Goal: Task Accomplishment & Management: Manage account settings

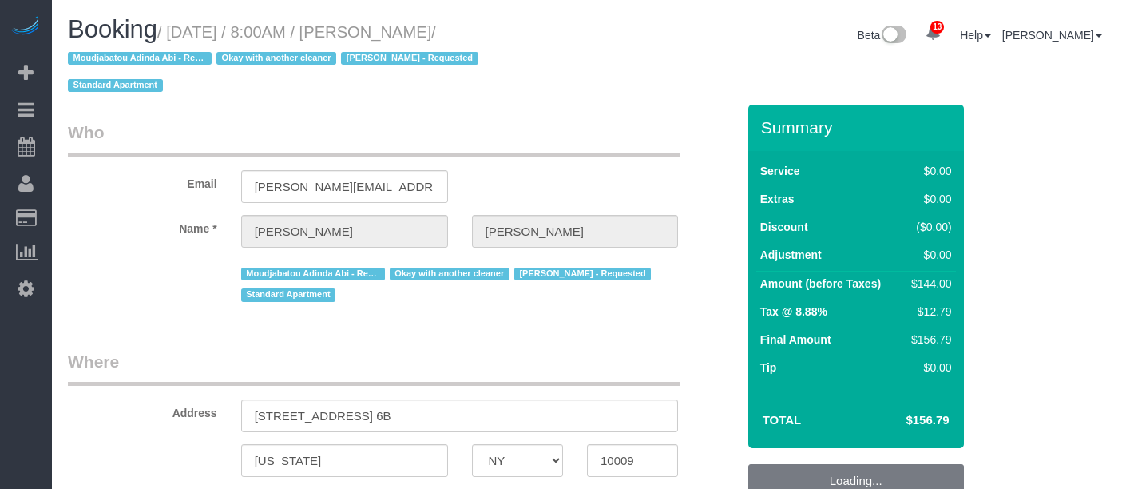
select select "NY"
select select "1"
select select "spot1"
select select "number:57"
select select "number:72"
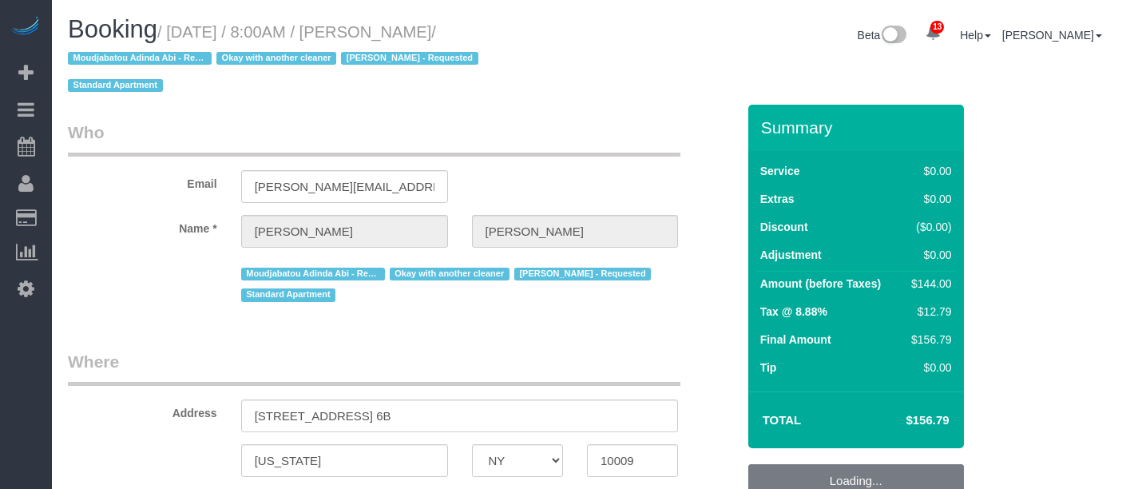
select select "number:15"
select select "number:5"
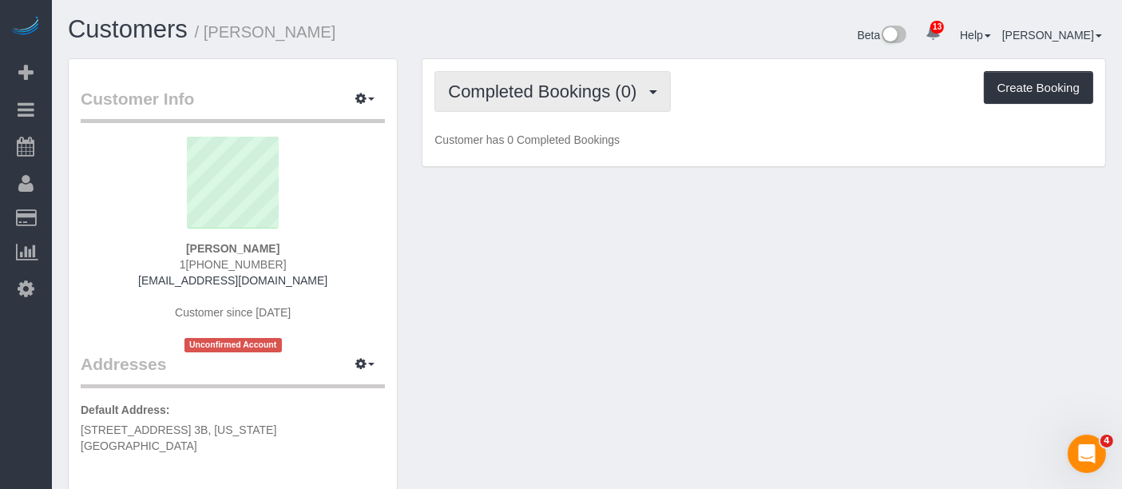
click at [604, 92] on span "Completed Bookings (0)" at bounding box center [546, 91] width 197 height 20
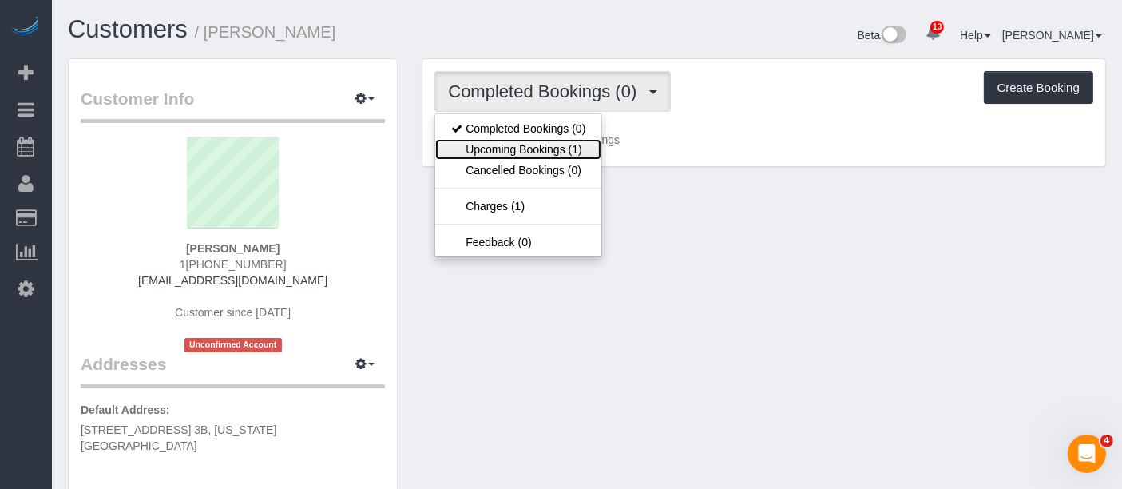
click at [522, 148] on link "Upcoming Bookings (1)" at bounding box center [518, 149] width 166 height 21
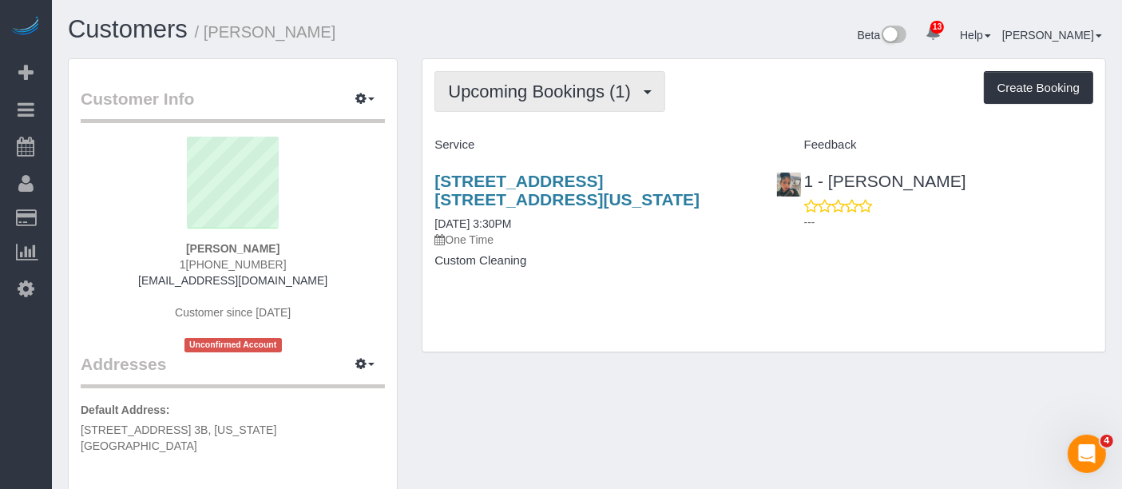
click at [582, 104] on button "Upcoming Bookings (1)" at bounding box center [550, 91] width 231 height 41
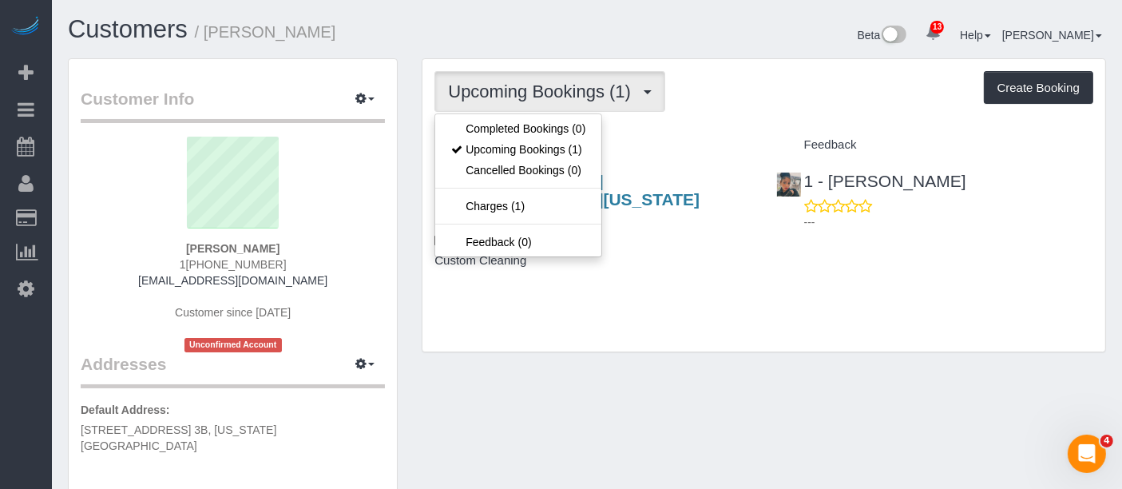
click at [673, 129] on div "Upcoming Bookings (1) Completed Bookings (0) Upcoming Bookings (1) Cancelled Bo…" at bounding box center [764, 205] width 683 height 292
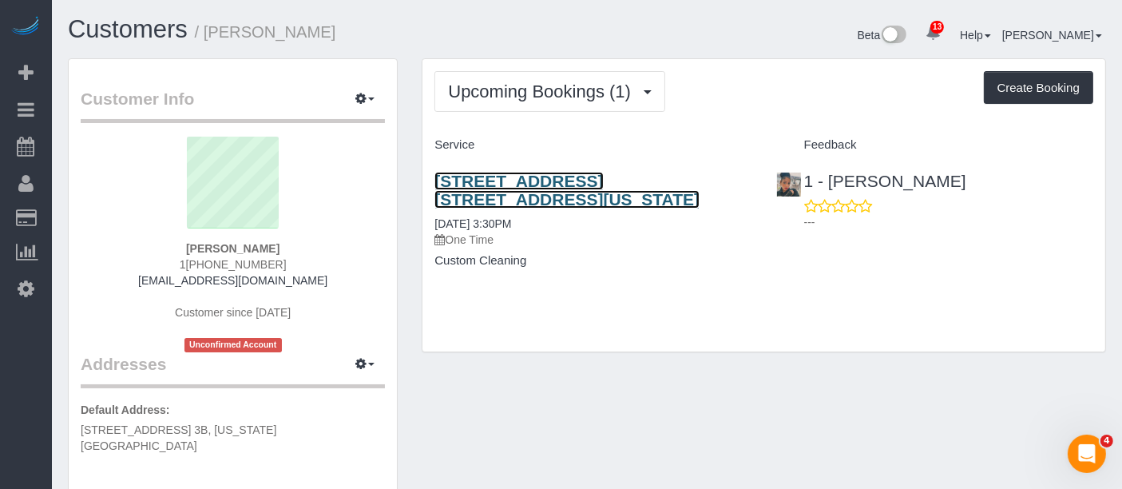
click at [531, 184] on link "131 Riverside Drive, Apt. 3b, New York, NY 10024" at bounding box center [567, 190] width 265 height 37
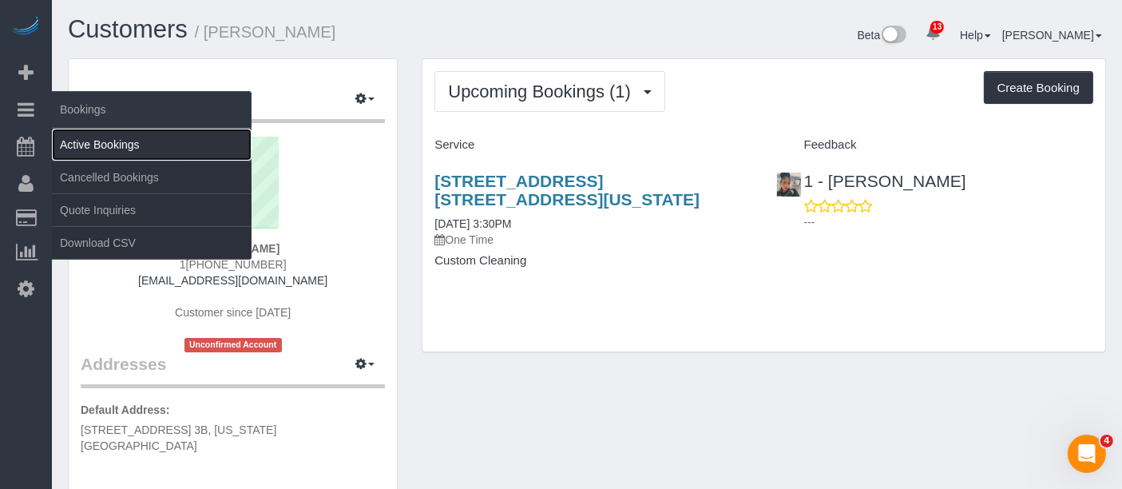
click at [142, 141] on link "Active Bookings" at bounding box center [152, 145] width 200 height 32
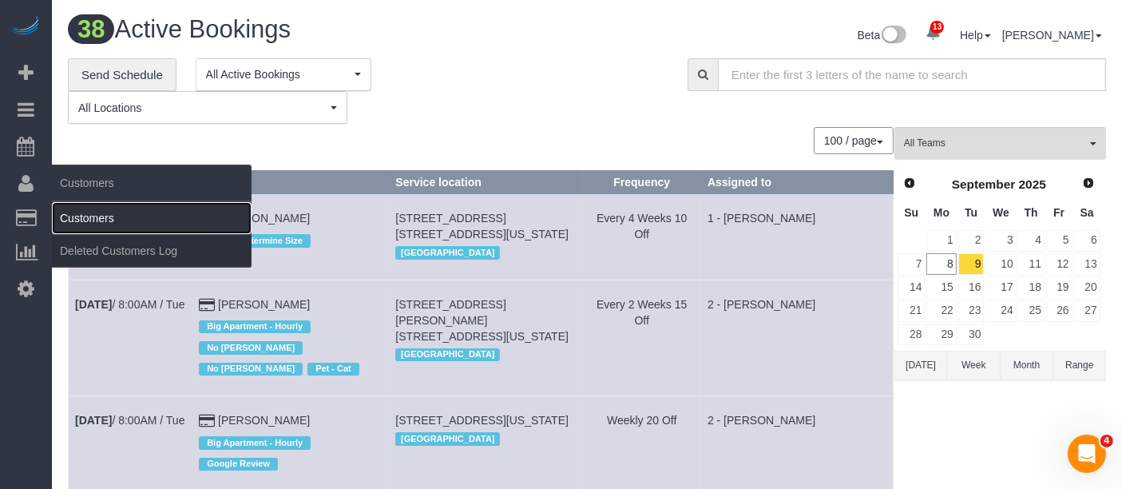
click at [109, 211] on link "Customers" at bounding box center [152, 218] width 200 height 32
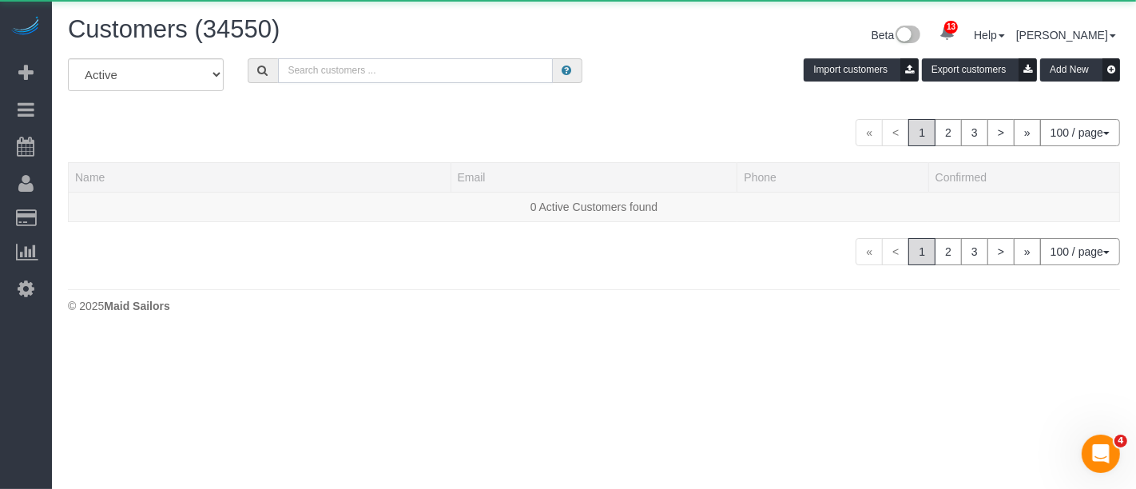
click at [379, 71] on input "text" at bounding box center [415, 70] width 275 height 25
paste input "Holly Schneier"
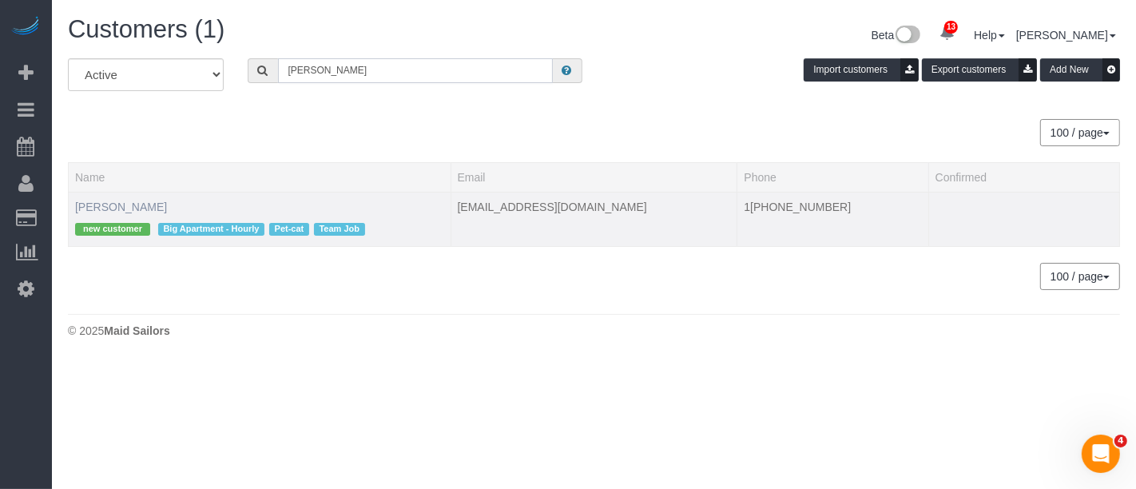
type input "Holly Schneier"
click at [125, 201] on link "Holly Schneier" at bounding box center [121, 207] width 92 height 13
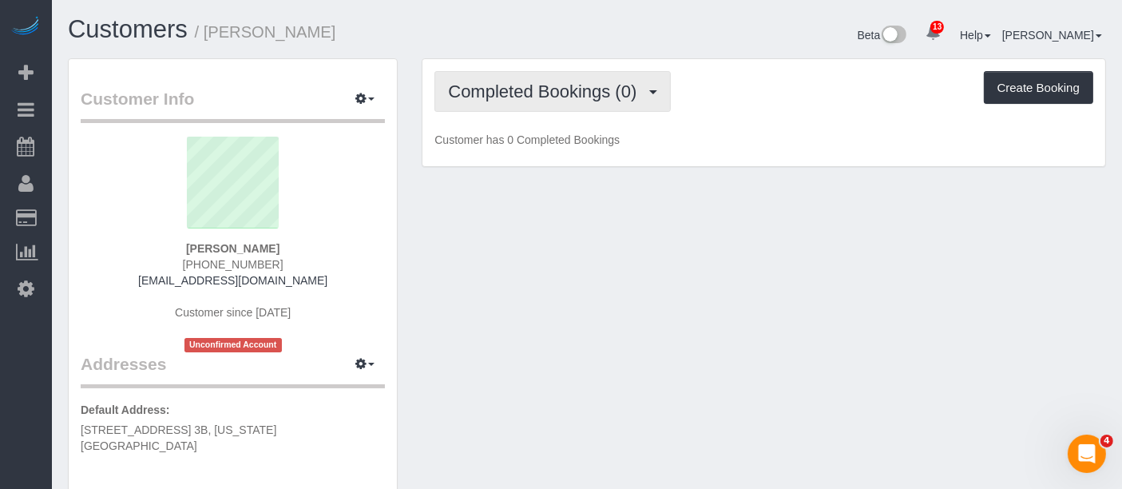
click at [643, 94] on span "Completed Bookings (0)" at bounding box center [546, 91] width 197 height 20
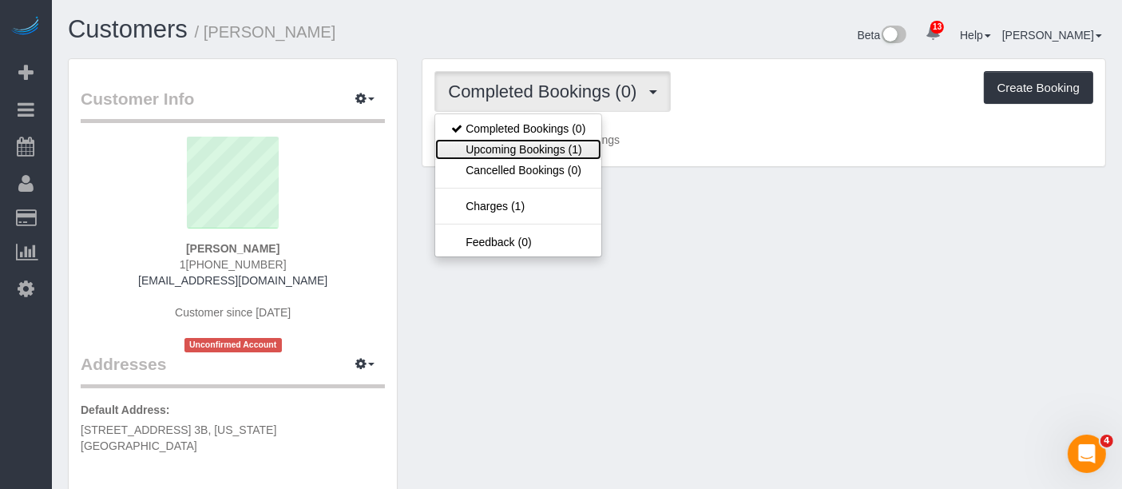
click at [538, 156] on link "Upcoming Bookings (1)" at bounding box center [518, 149] width 166 height 21
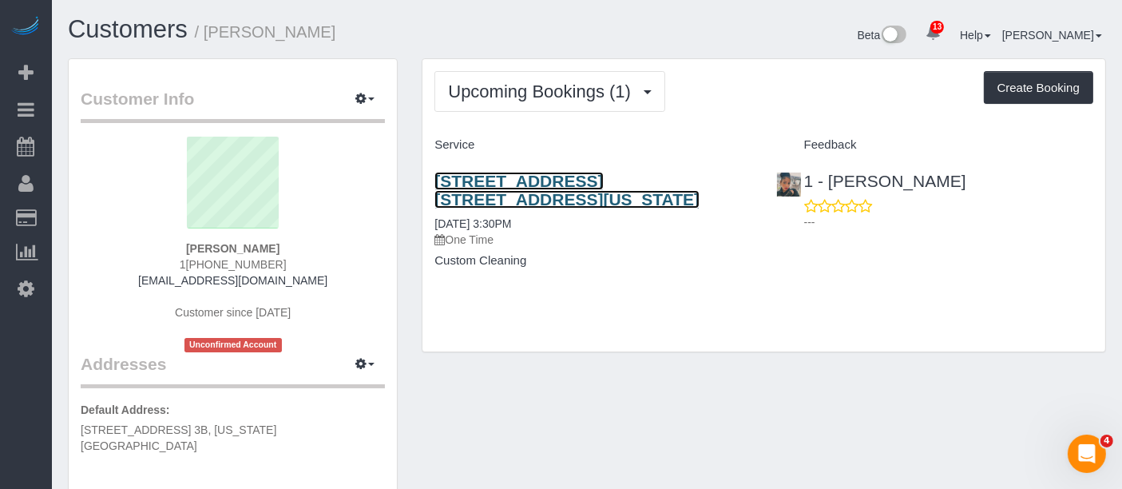
click at [568, 179] on link "131 Riverside Drive, Apt. 3b, New York, NY 10024" at bounding box center [567, 190] width 265 height 37
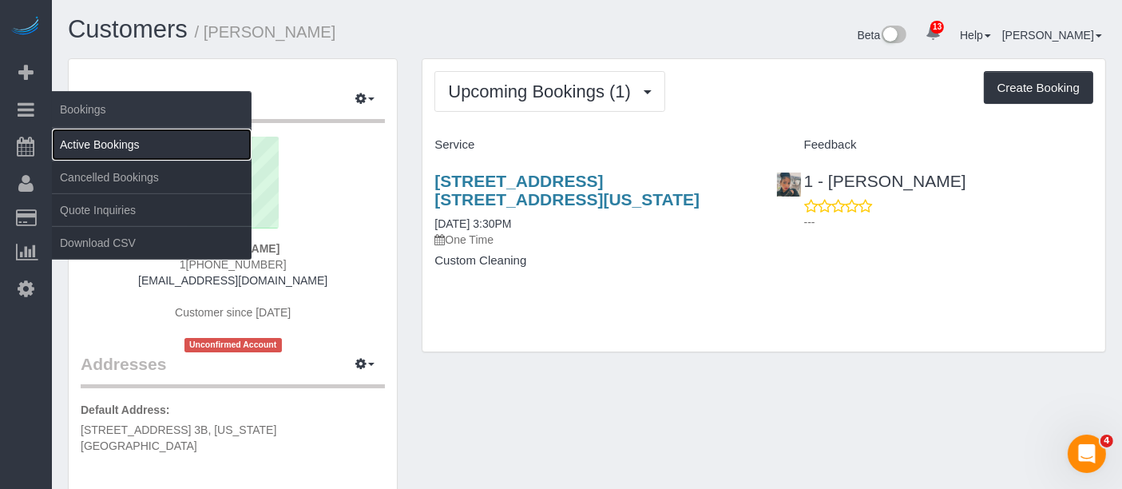
drag, startPoint x: 96, startPoint y: 146, endPoint x: 84, endPoint y: 141, distance: 13.2
click at [95, 146] on link "Active Bookings" at bounding box center [152, 145] width 200 height 32
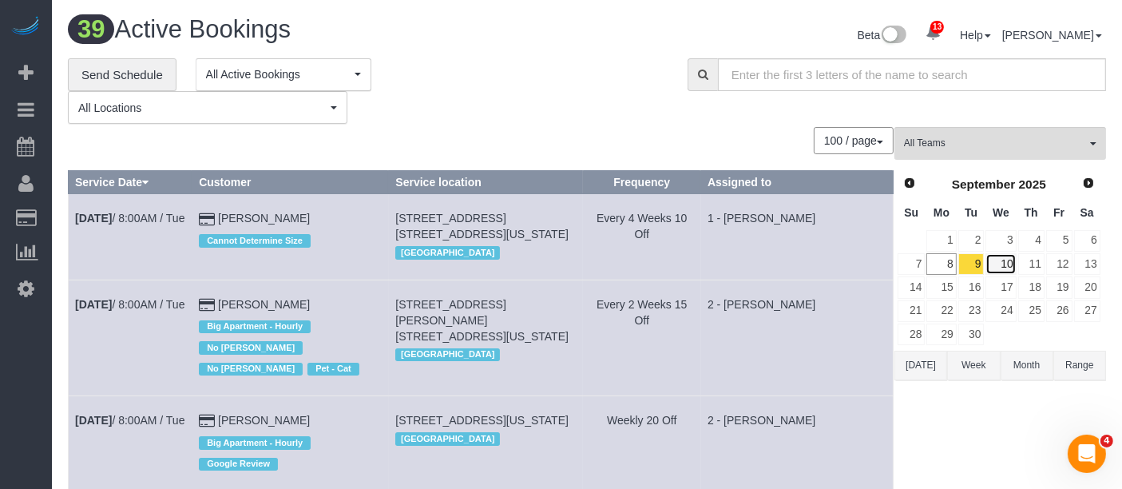
click at [1000, 256] on link "10" at bounding box center [1001, 264] width 30 height 22
click at [1003, 257] on link "10" at bounding box center [1001, 264] width 30 height 22
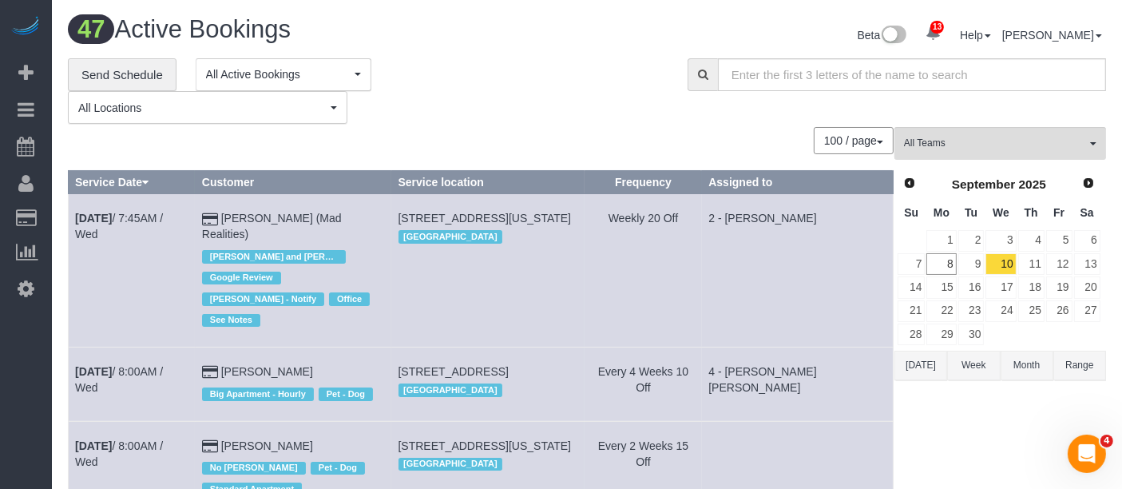
click at [310, 109] on span "All Locations" at bounding box center [202, 108] width 248 height 16
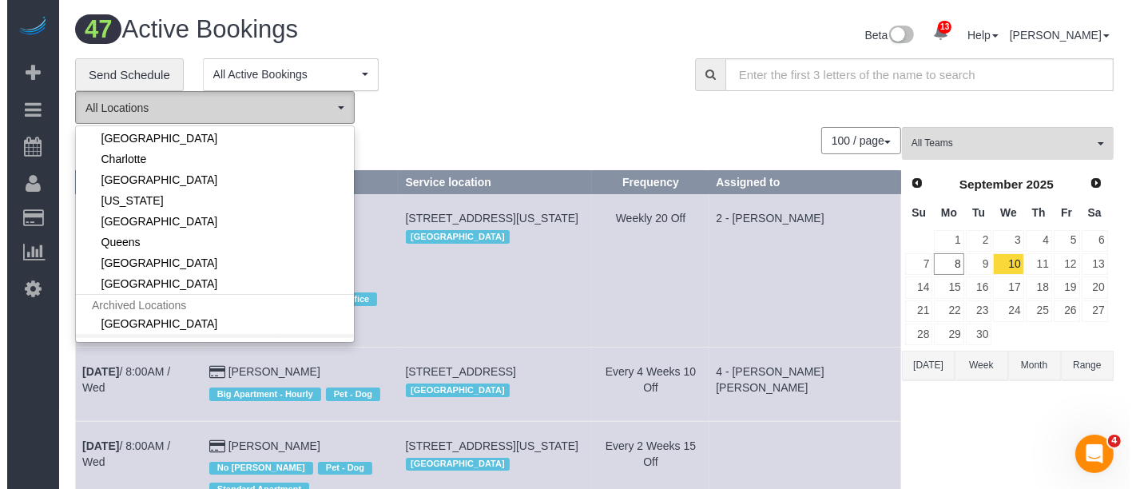
scroll to position [227, 0]
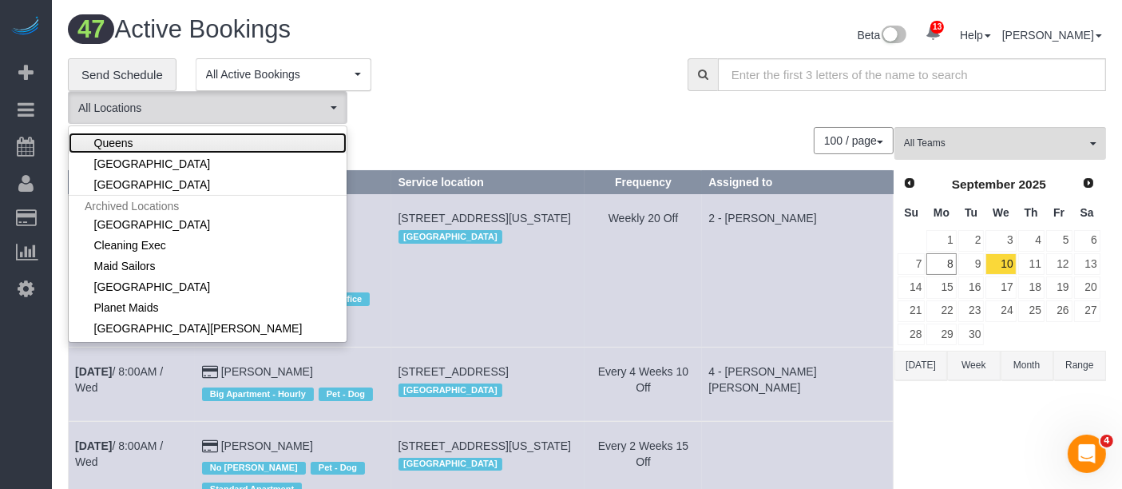
click at [173, 133] on link "Queens" at bounding box center [208, 143] width 278 height 21
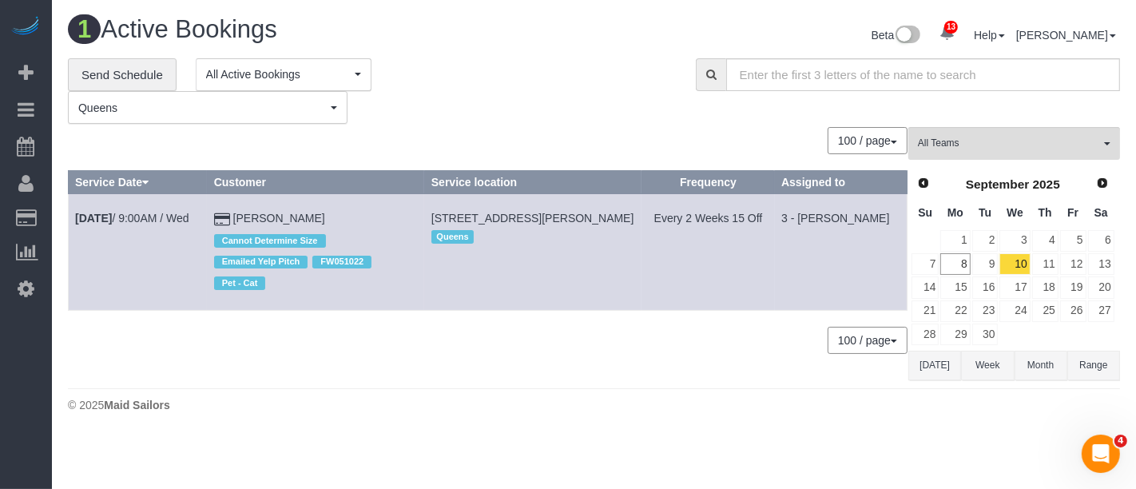
click at [332, 109] on button "Queens Queens" at bounding box center [208, 107] width 280 height 33
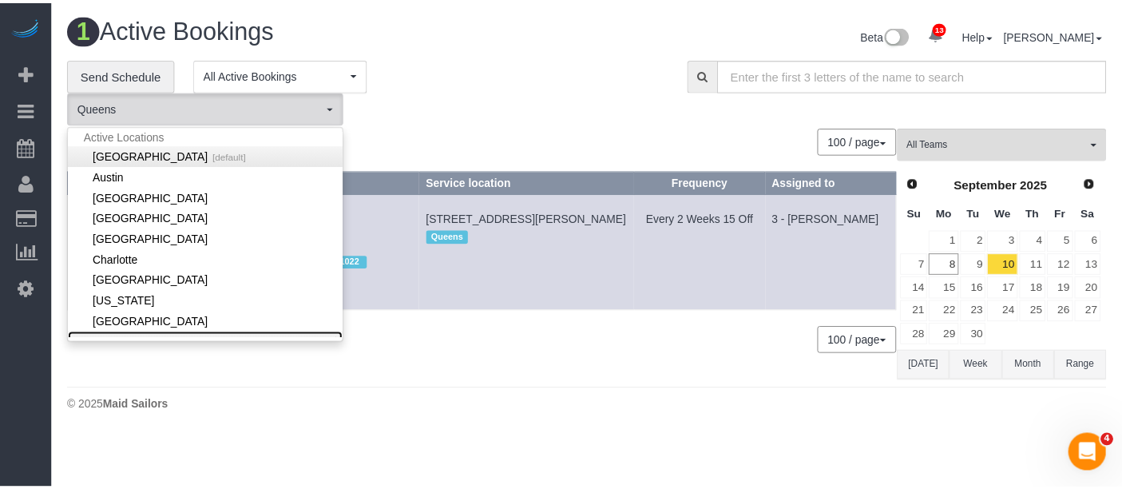
scroll to position [0, 0]
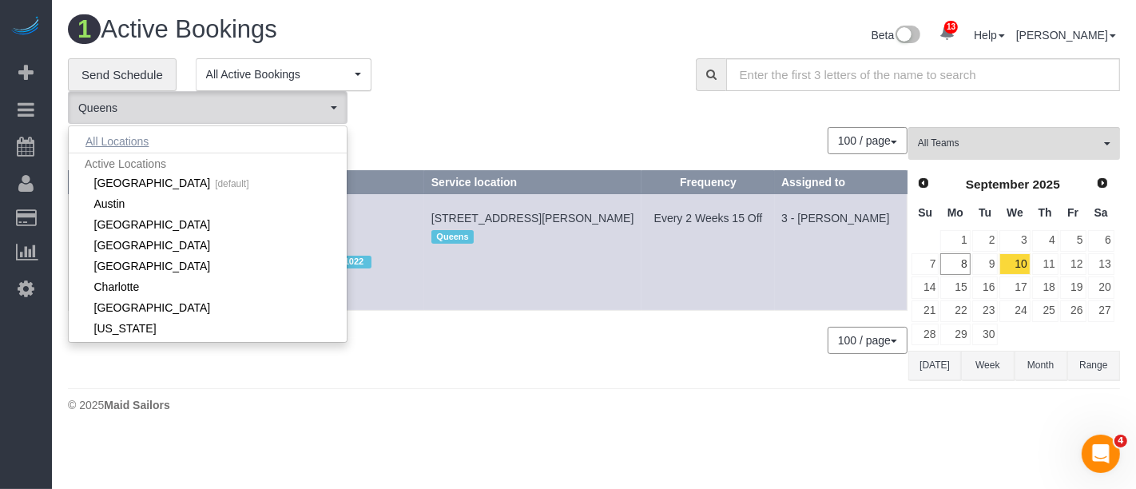
click at [146, 137] on button "All Locations" at bounding box center [117, 141] width 97 height 22
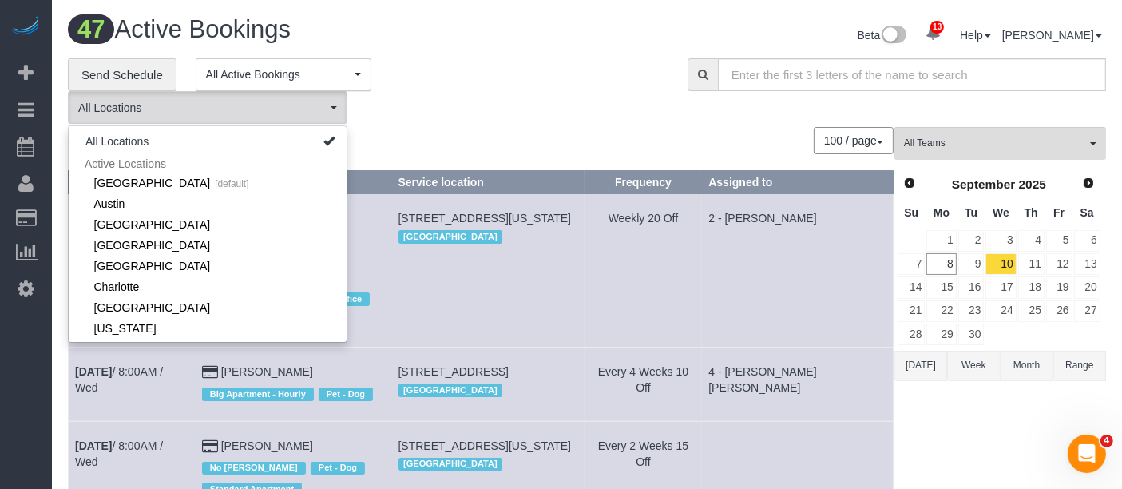
click at [475, 88] on div "**********" at bounding box center [366, 91] width 596 height 66
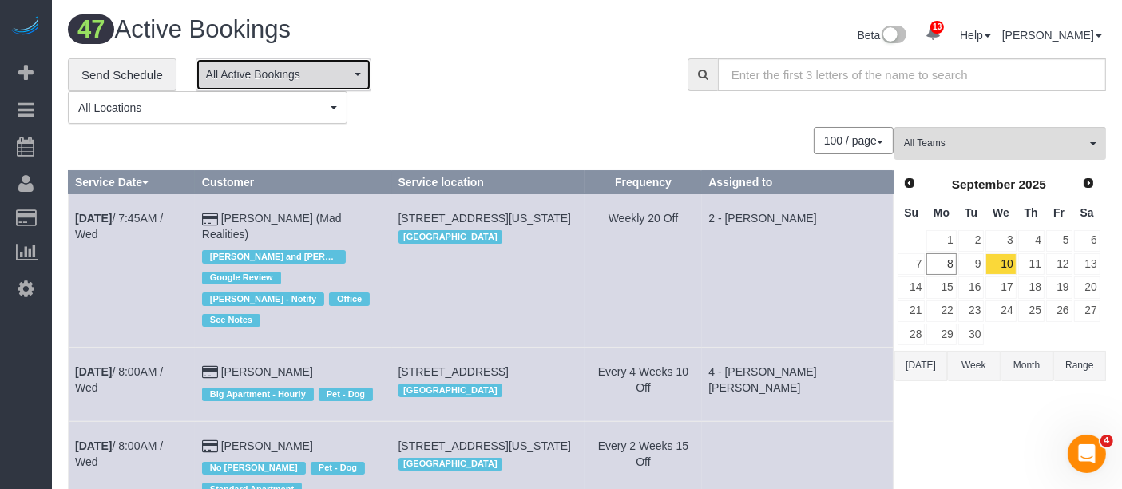
click at [358, 73] on span "button" at bounding box center [358, 74] width 6 height 3
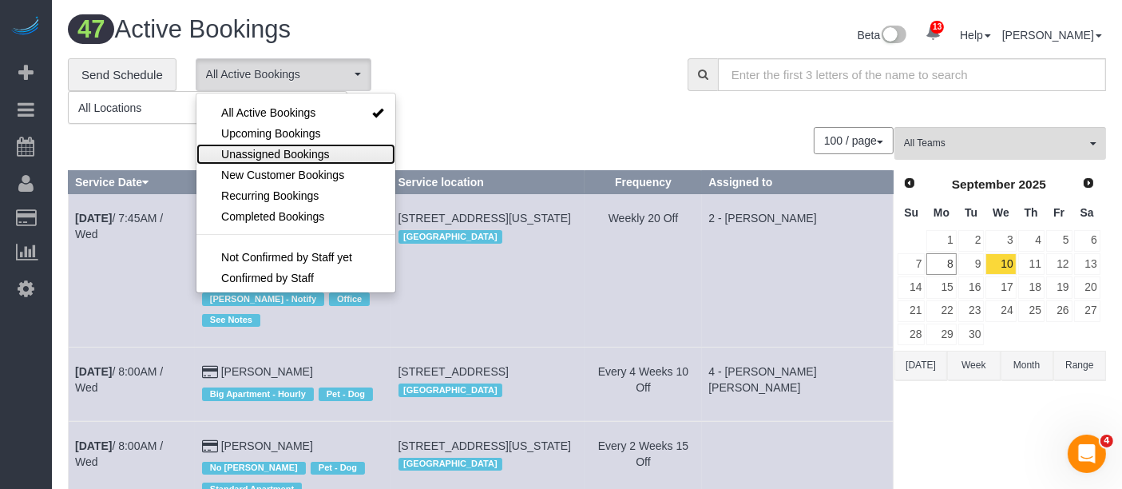
click at [309, 156] on span "Unassigned Bookings" at bounding box center [275, 154] width 108 height 16
select select "**********"
click at [467, 108] on div "**********" at bounding box center [366, 91] width 596 height 66
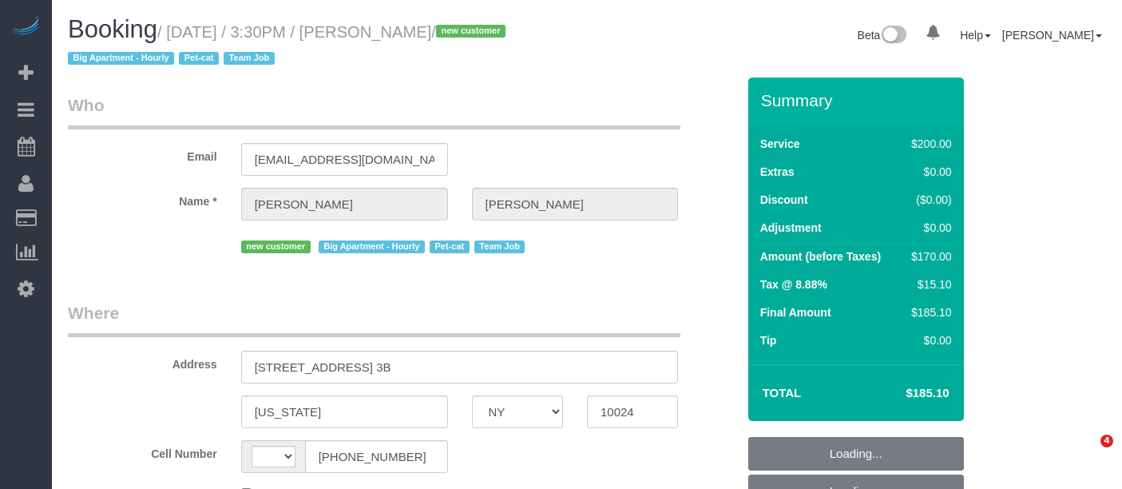
select select "NY"
select select "object:506"
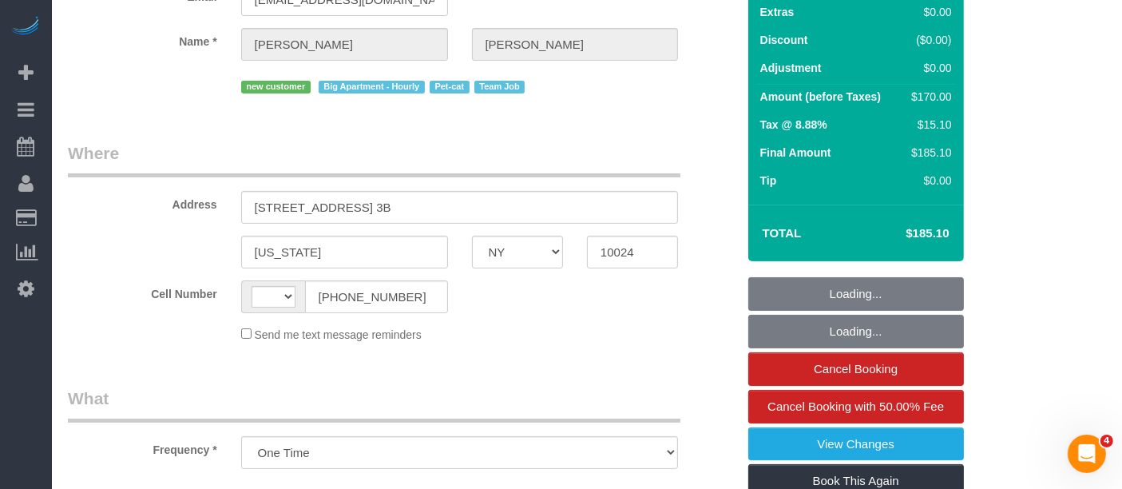
select select "string:US"
select select "150"
select select "number:56"
select select "number:68"
select select "number:14"
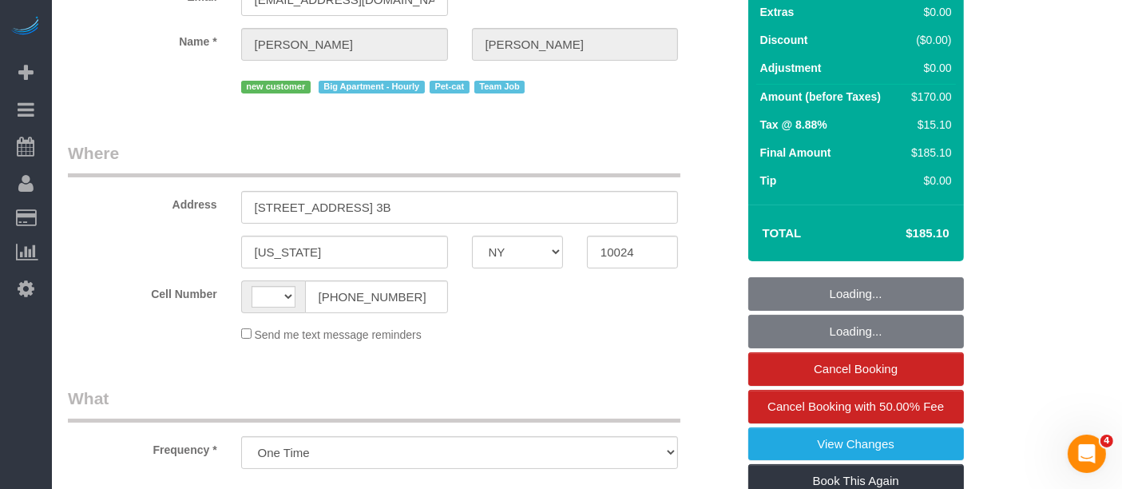
select select "number:5"
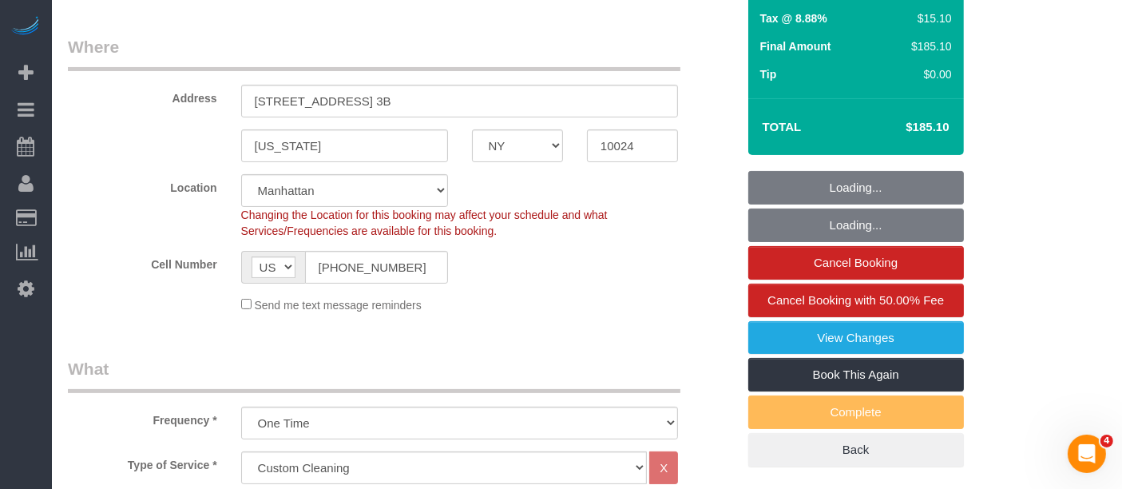
select select "string:stripe-pm_1S2x4Y4VGloSiKo7I9q49Hh7"
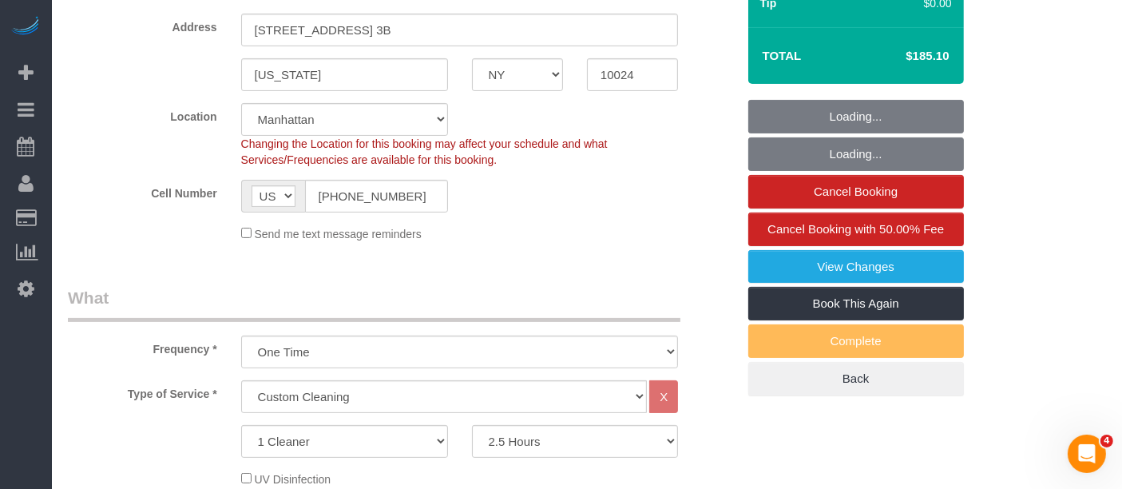
scroll to position [621, 0]
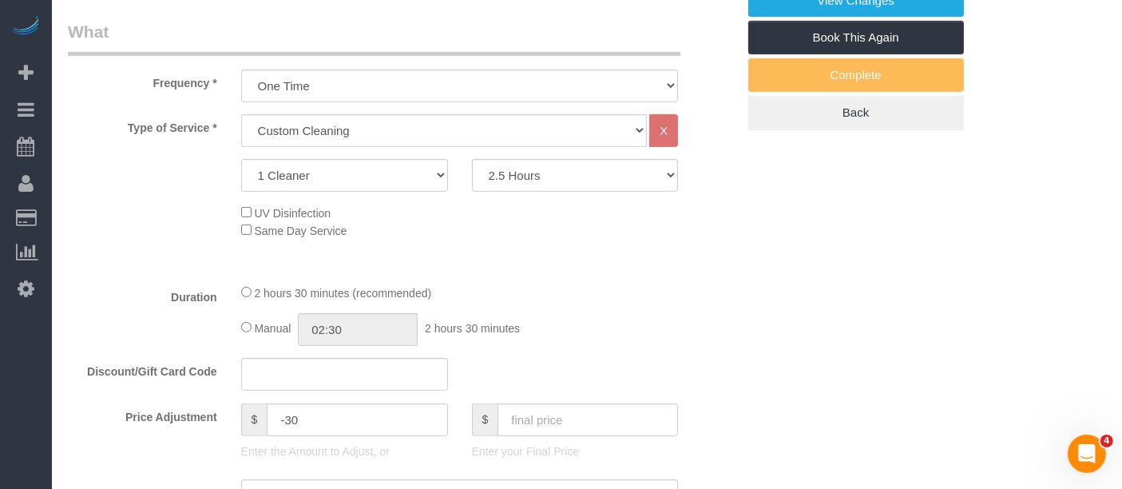
select select "object:1047"
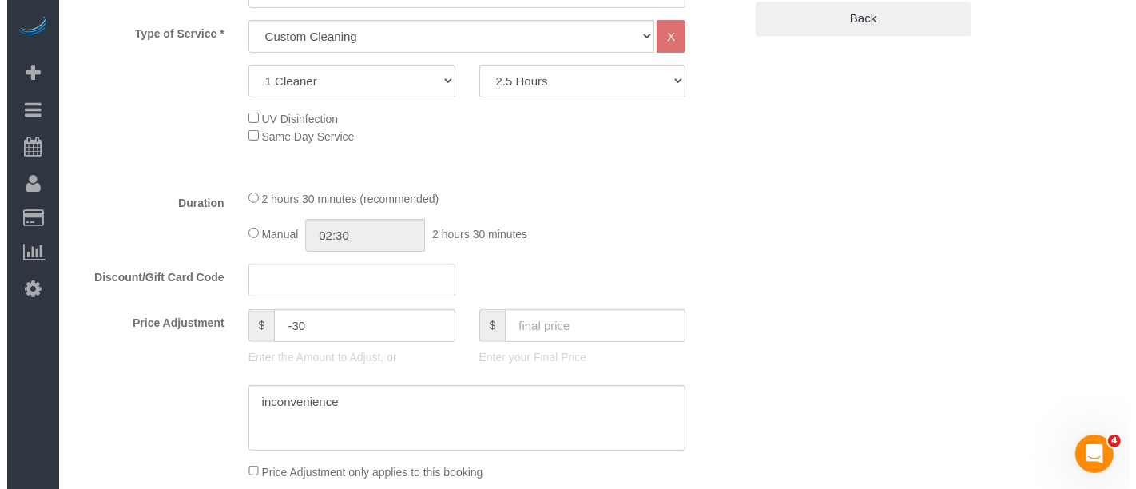
scroll to position [491, 0]
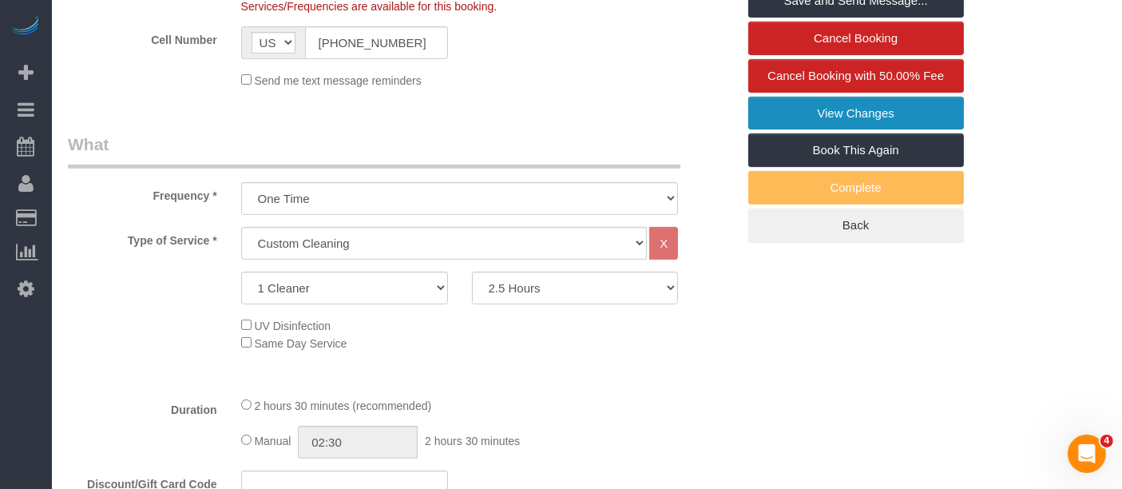
click at [892, 112] on link "View Changes" at bounding box center [857, 114] width 216 height 34
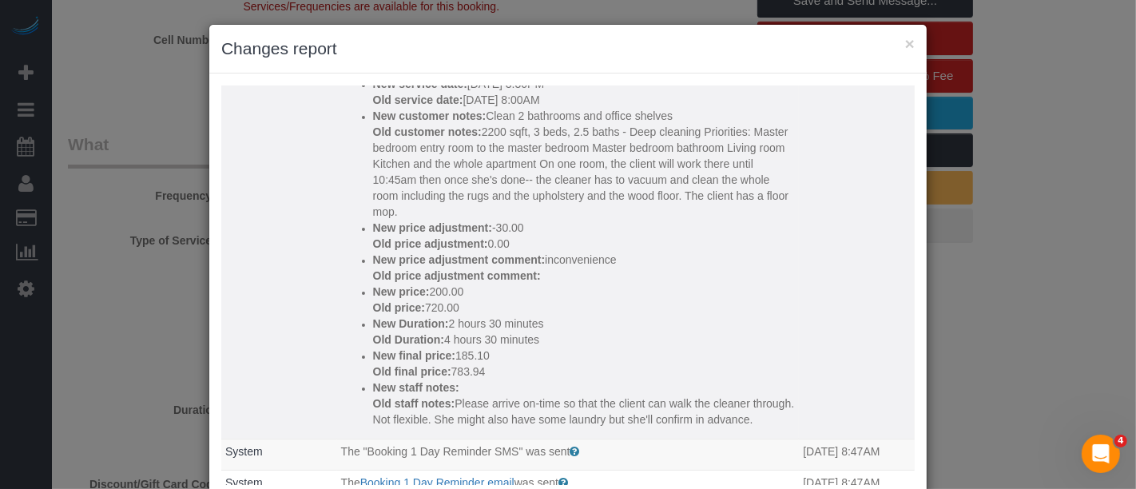
scroll to position [266, 0]
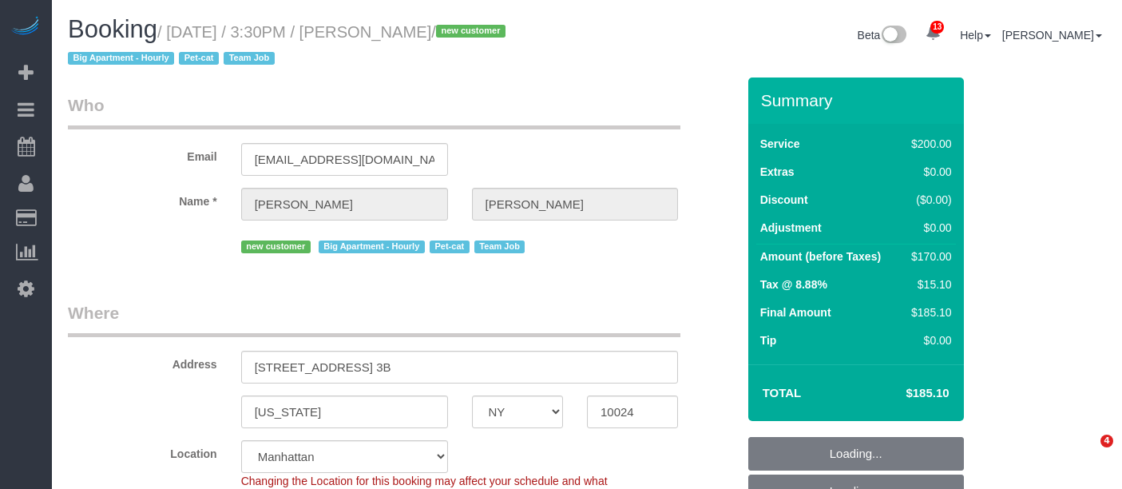
select select "NY"
select select "object:786"
select select "string:[GEOGRAPHIC_DATA]"
select select "string:stripe-pm_1S2x4Y4VGloSiKo7I9q49Hh7"
select select "150"
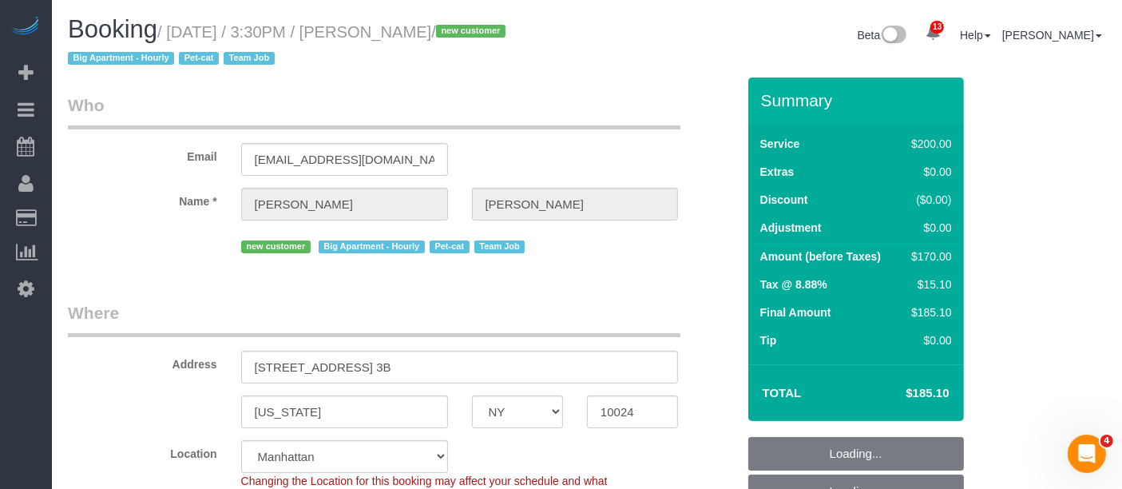
select select "number:56"
select select "number:68"
select select "number:14"
select select "number:5"
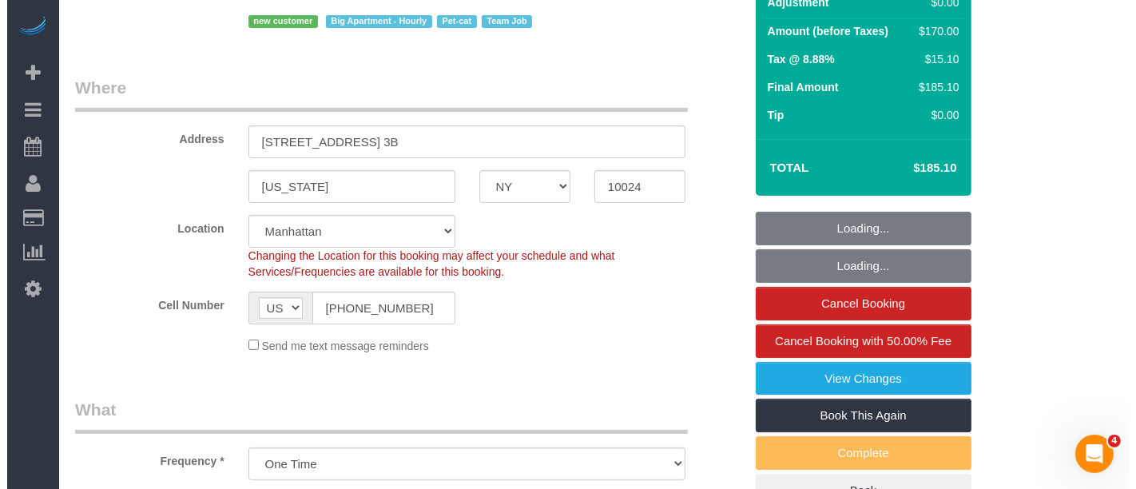
scroll to position [266, 0]
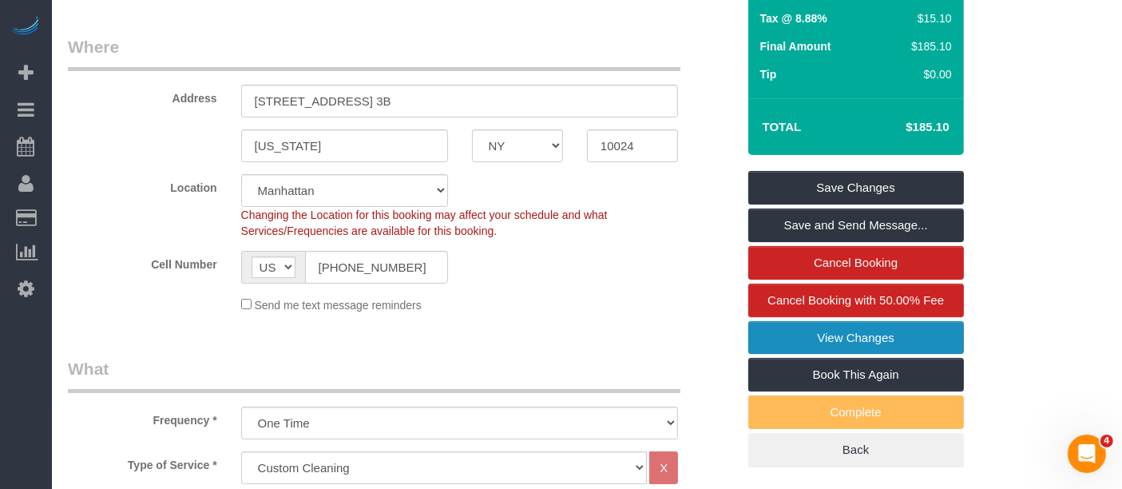
click at [896, 330] on link "View Changes" at bounding box center [857, 338] width 216 height 34
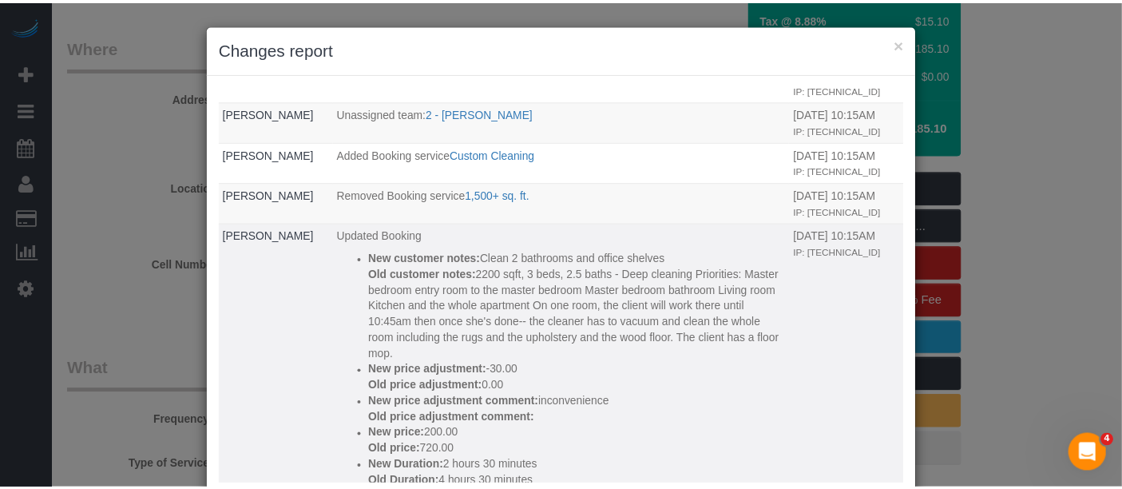
scroll to position [0, 0]
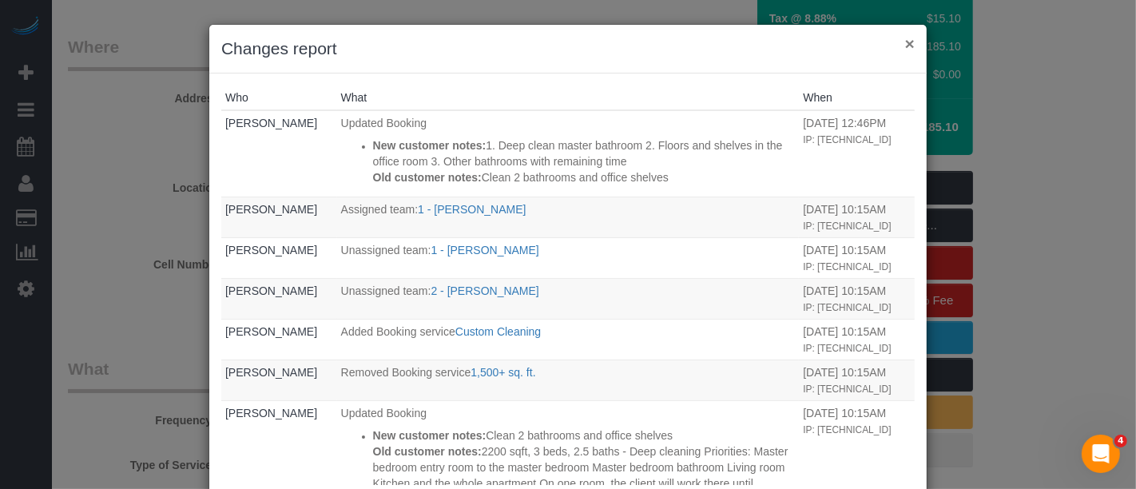
click at [905, 38] on button "×" at bounding box center [910, 43] width 10 height 17
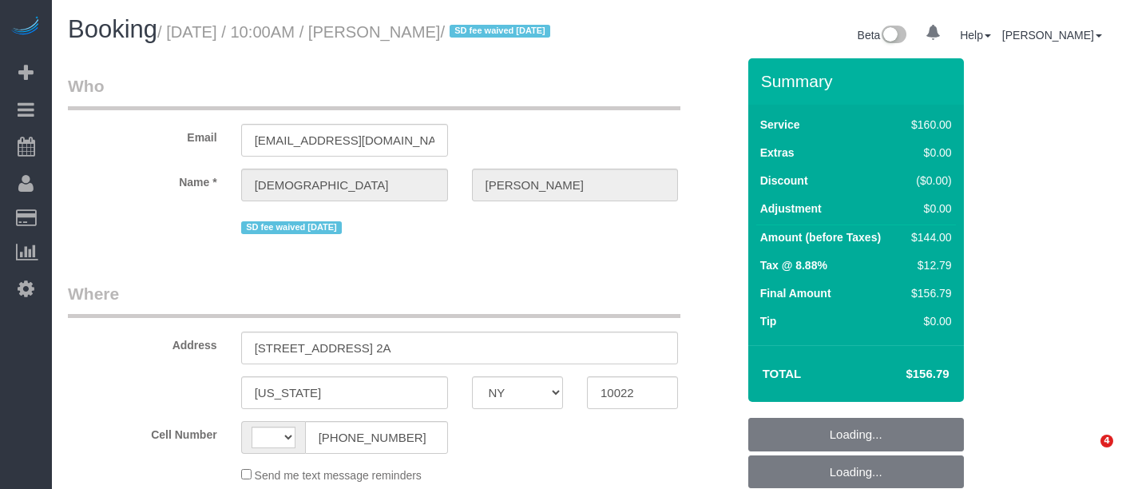
select select "NY"
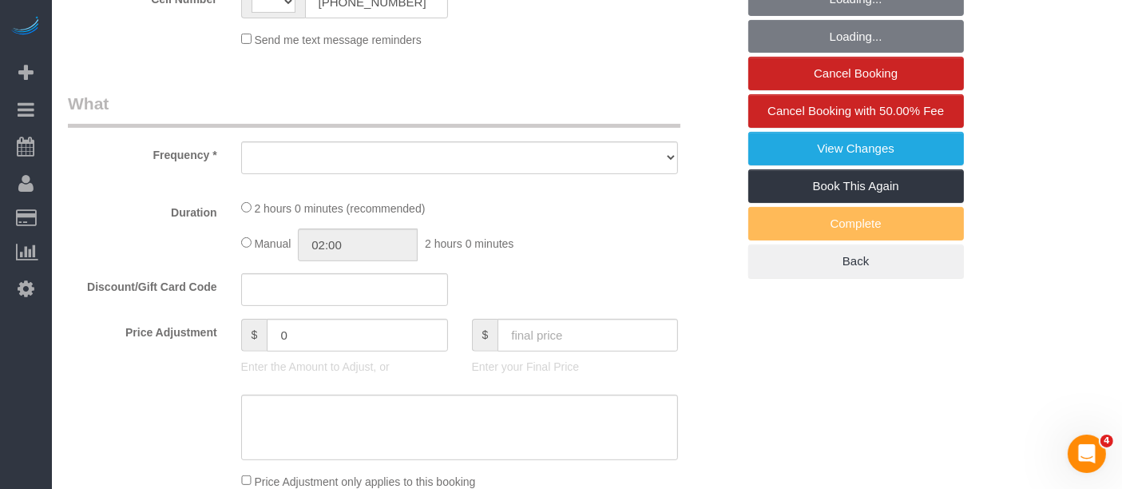
select select "string:[GEOGRAPHIC_DATA]"
select select "object:494"
select select "number:58"
select select "number:75"
select select "number:15"
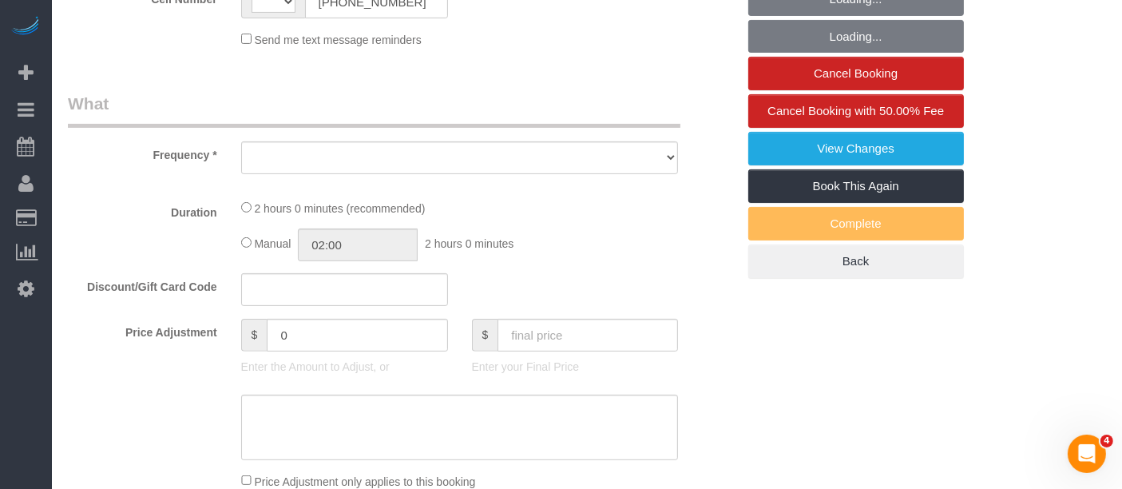
select select "number:7"
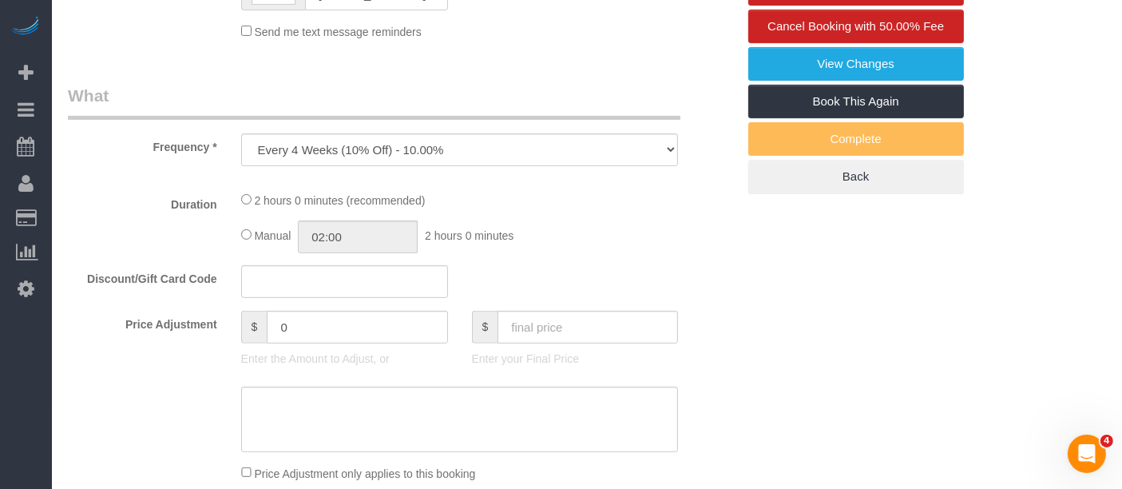
select select "string:stripe-pm_1RYpe84VGloSiKo7FmGxFEgH"
select select "spot1"
select select "object:1452"
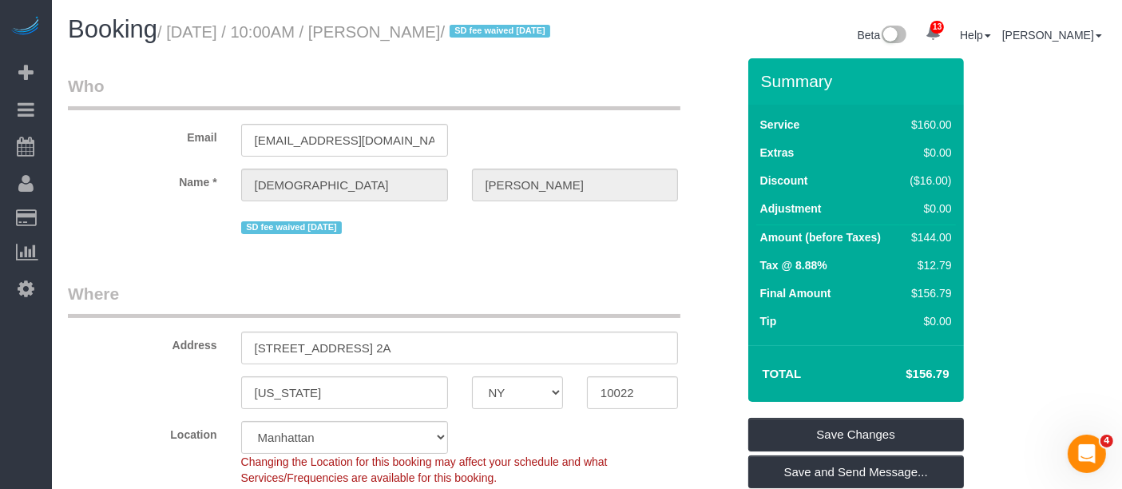
drag, startPoint x: 411, startPoint y: 34, endPoint x: 513, endPoint y: 26, distance: 102.5
click at [513, 26] on small "/ September 08, 2025 / 10:00AM / Vaishali Desai / SD fee waived 05/05/25" at bounding box center [356, 32] width 398 height 18
copy small "Vaishali Desai"
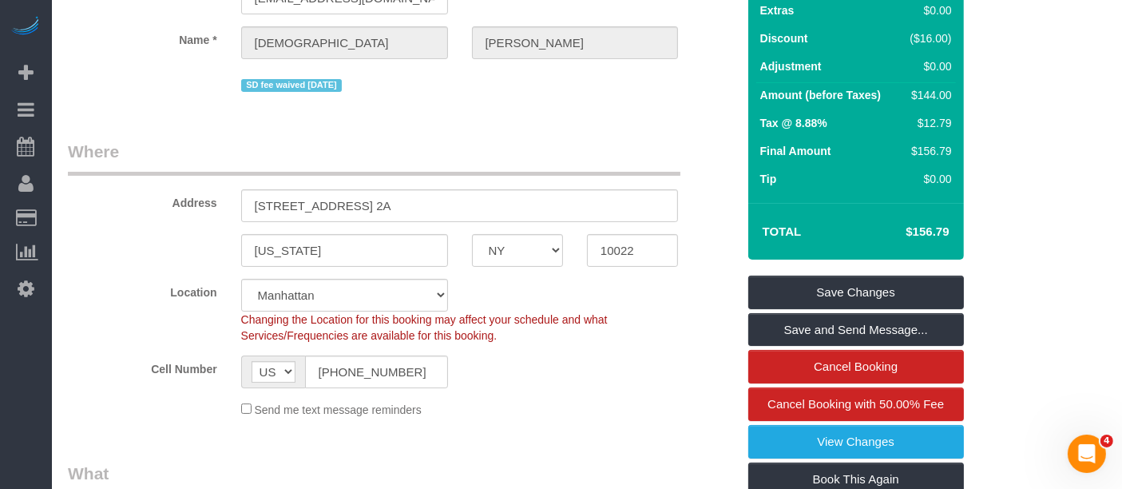
scroll to position [355, 0]
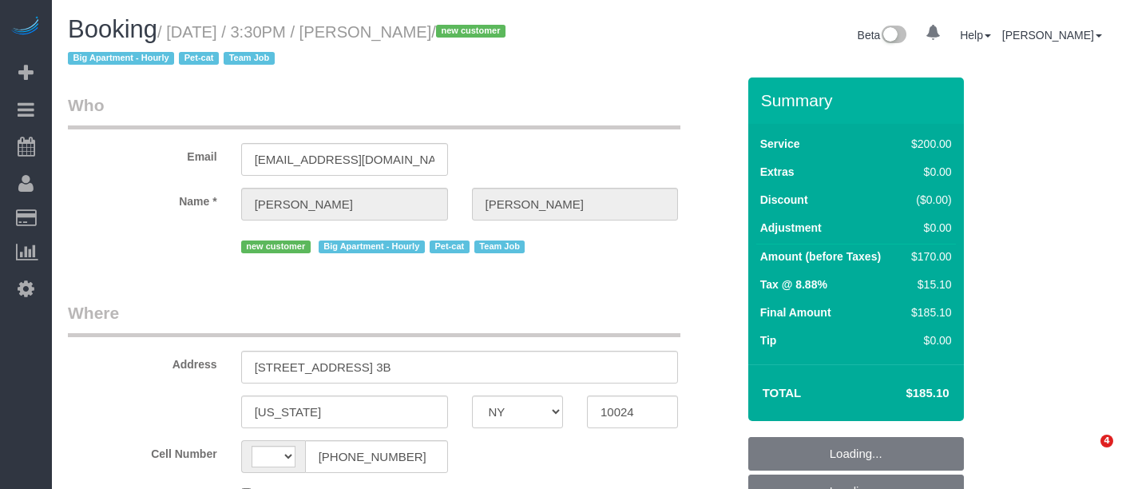
select select "NY"
select select "object:506"
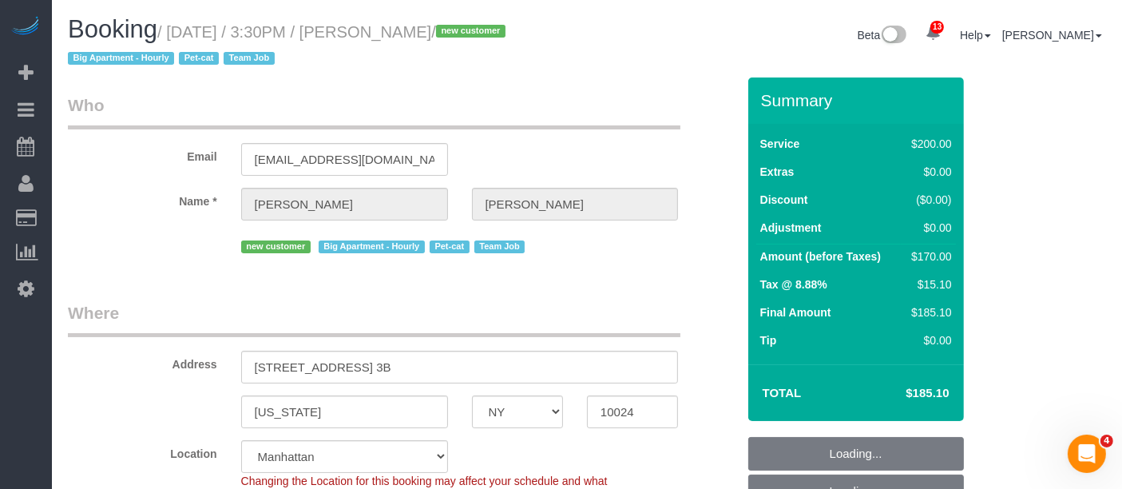
select select "string:stripe-pm_1S2x4Y4VGloSiKo7I9q49Hh7"
select select "150"
select select "object:641"
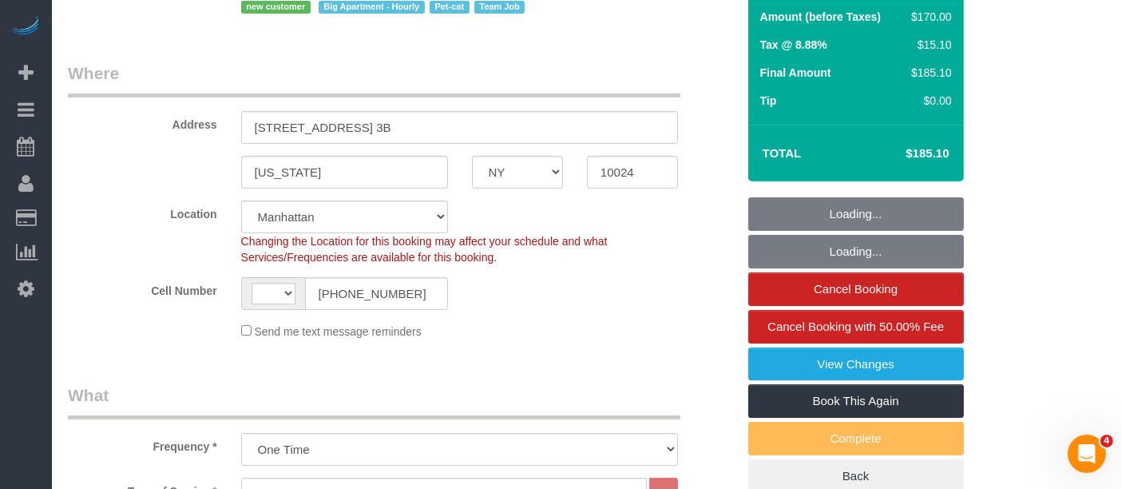
select select "string:[GEOGRAPHIC_DATA]"
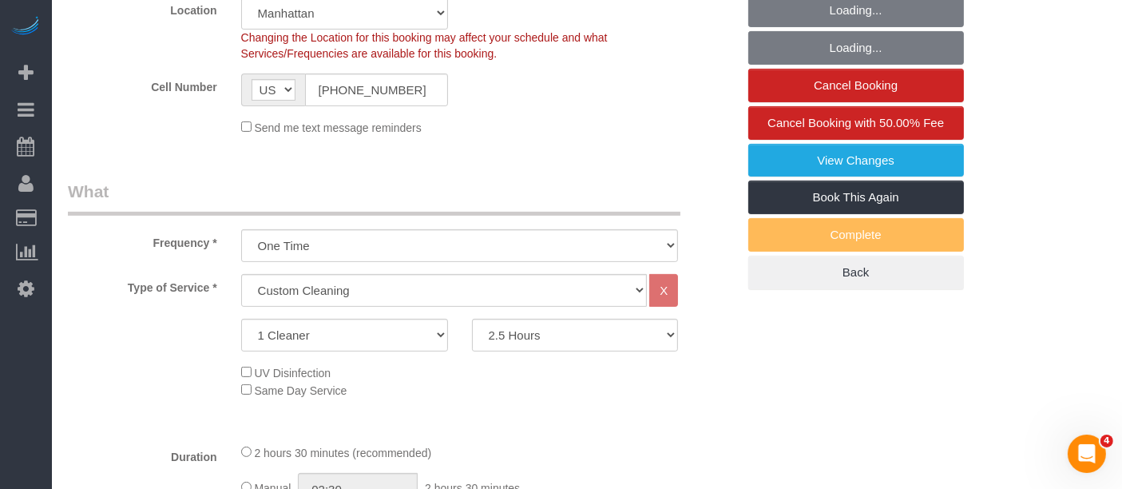
select select "number:56"
select select "number:68"
select select "number:14"
select select "number:5"
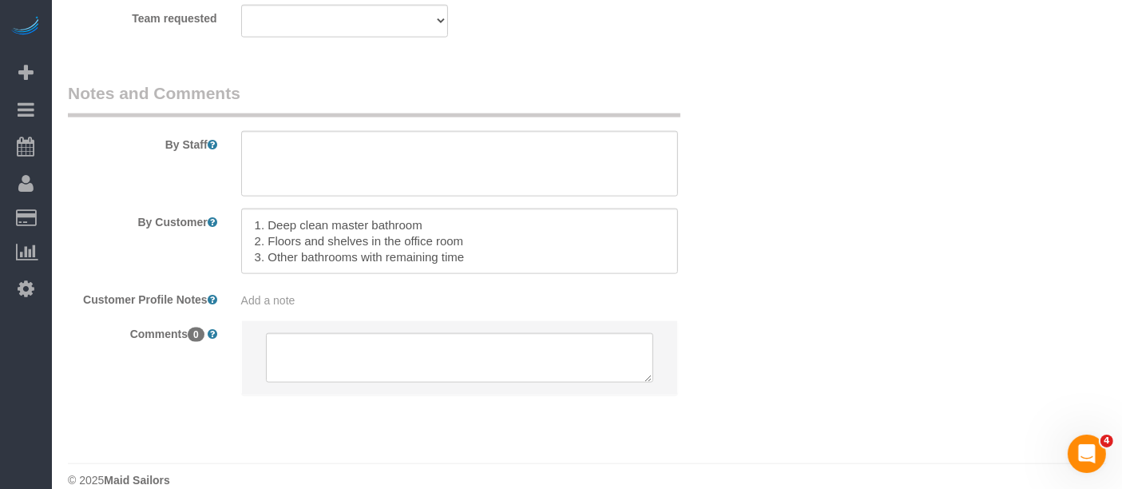
scroll to position [2088, 0]
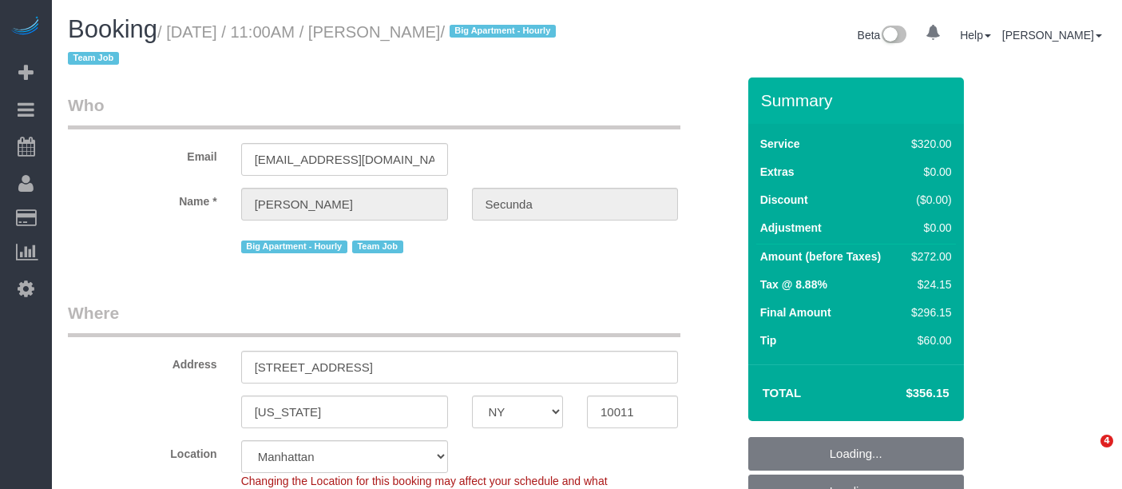
select select "NY"
select select "spot1"
select select "number:89"
select select "number:90"
select select "number:15"
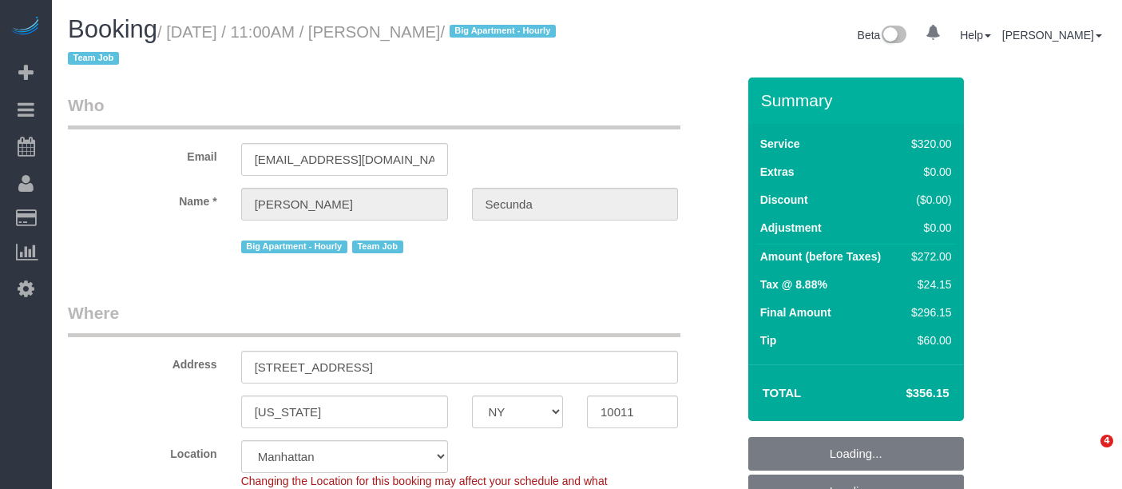
select select "number:6"
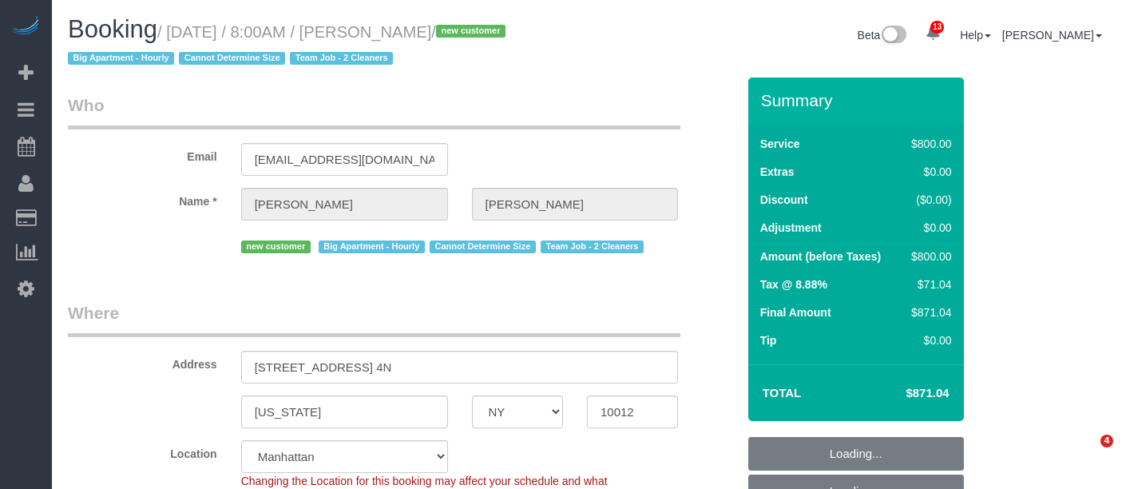
select select "NY"
select select "300"
select select "object:996"
select select "spot1"
select select "number:89"
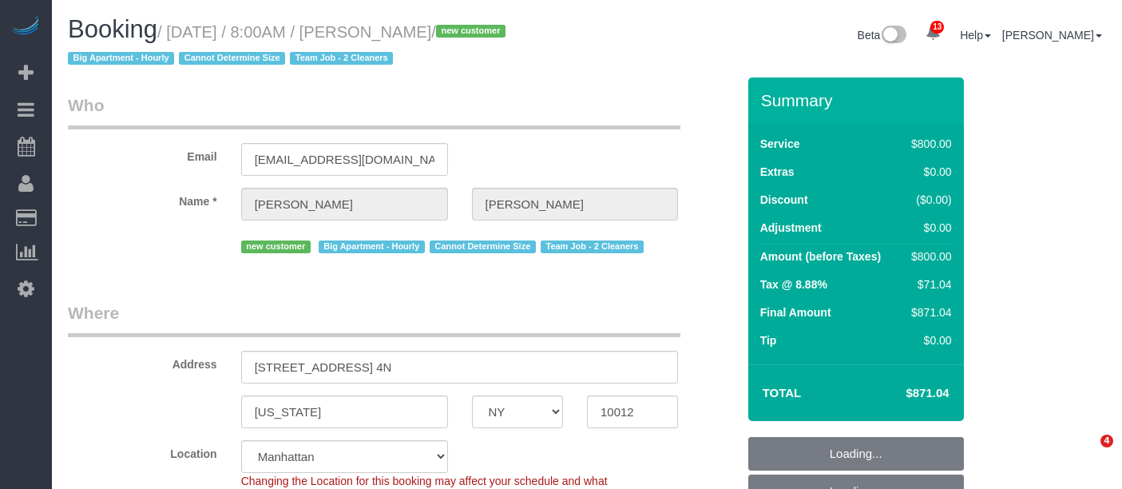
select select "number:72"
select select "number:15"
select select "number:5"
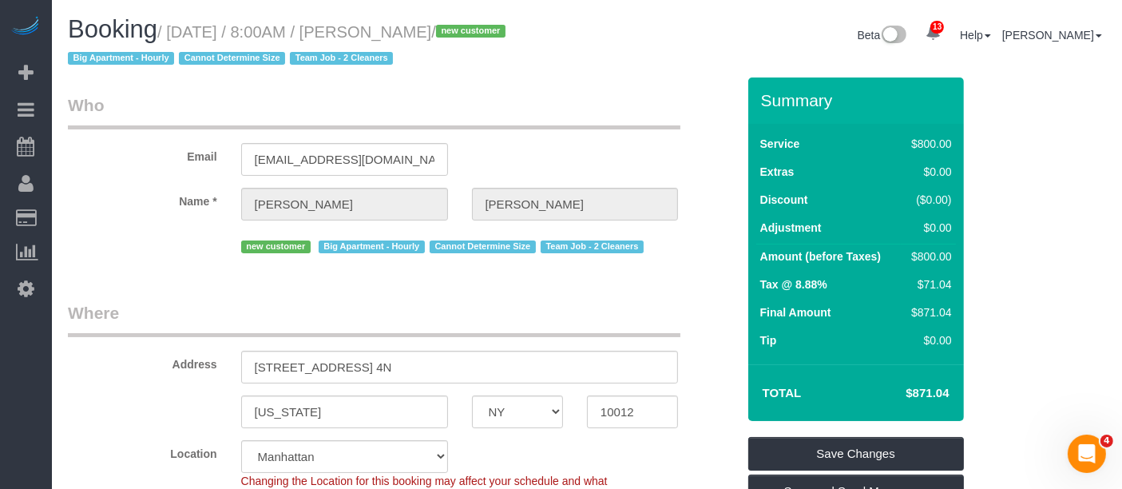
drag, startPoint x: 171, startPoint y: 31, endPoint x: 493, endPoint y: 37, distance: 322.0
click at [493, 37] on small "/ September 10, 2025 / 8:00AM / Claire Pham / new customer Big Apartment - Hour…" at bounding box center [289, 45] width 443 height 45
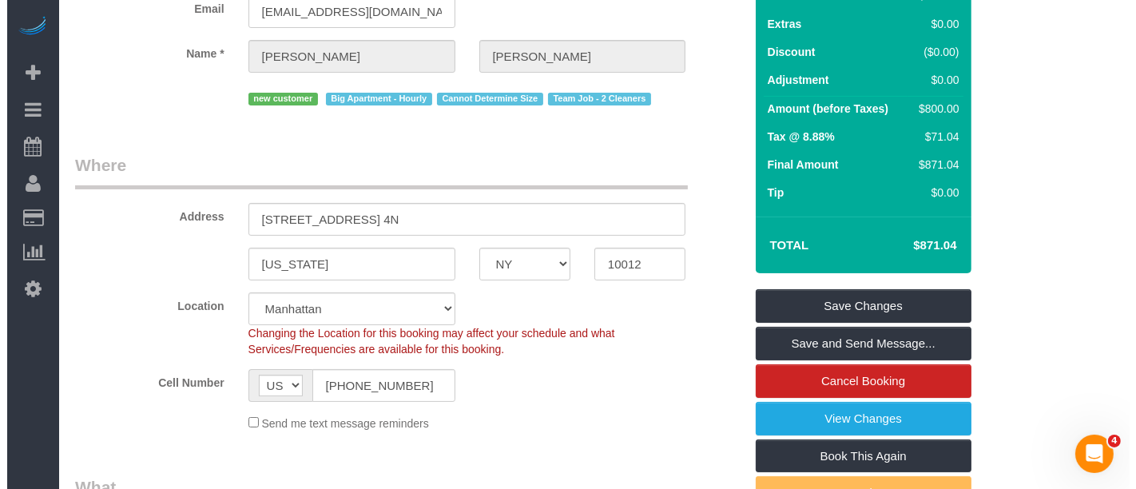
scroll to position [355, 0]
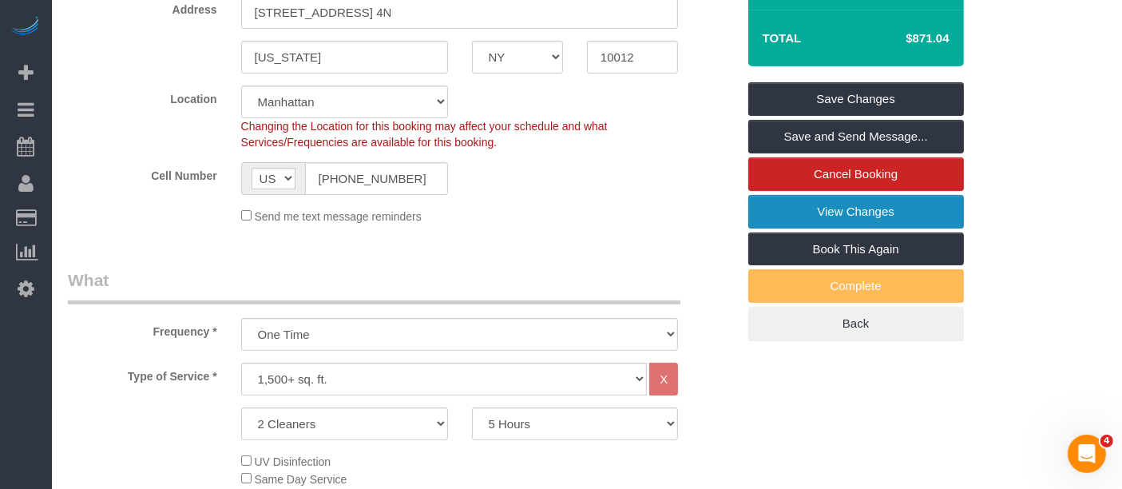
click at [860, 210] on link "View Changes" at bounding box center [857, 212] width 216 height 34
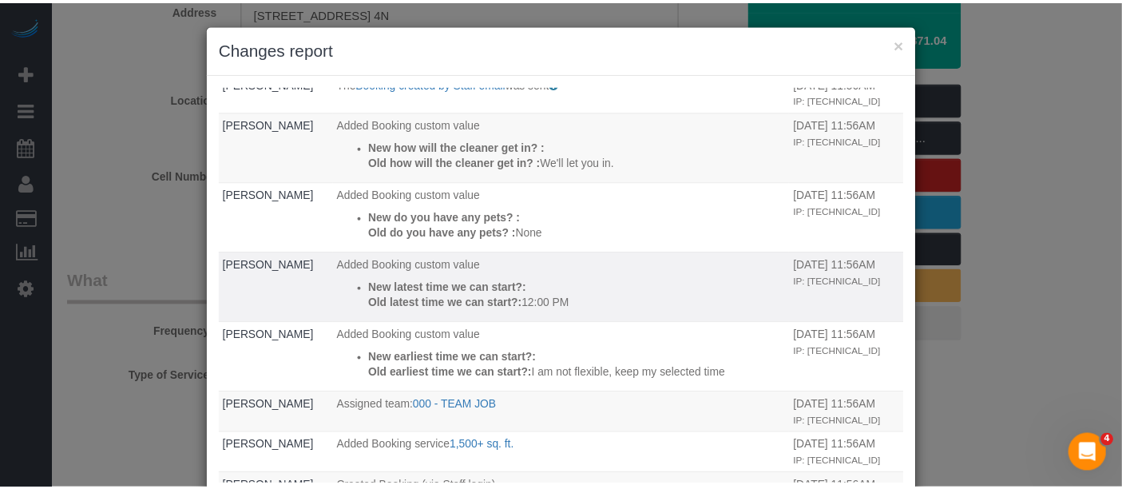
scroll to position [0, 0]
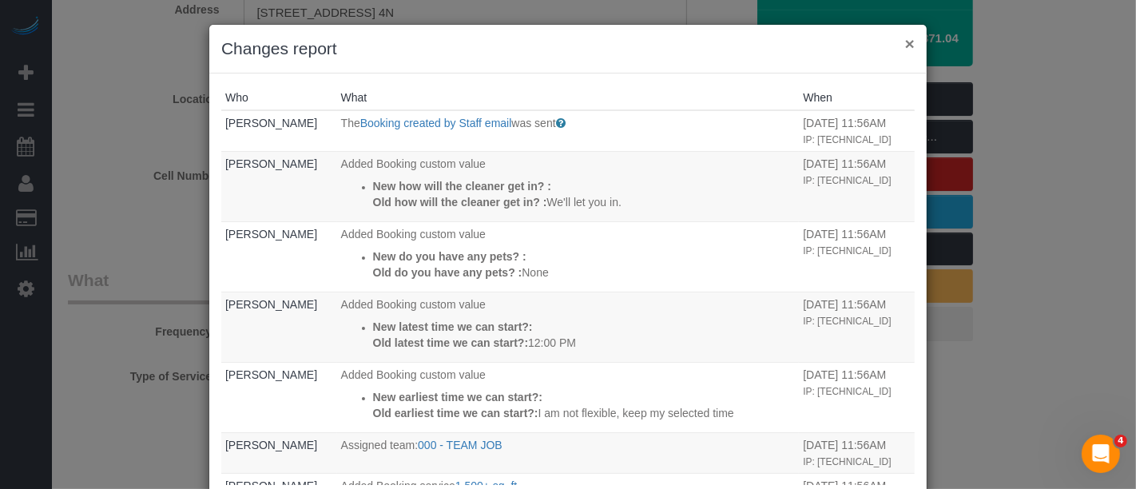
click at [906, 46] on button "×" at bounding box center [910, 43] width 10 height 17
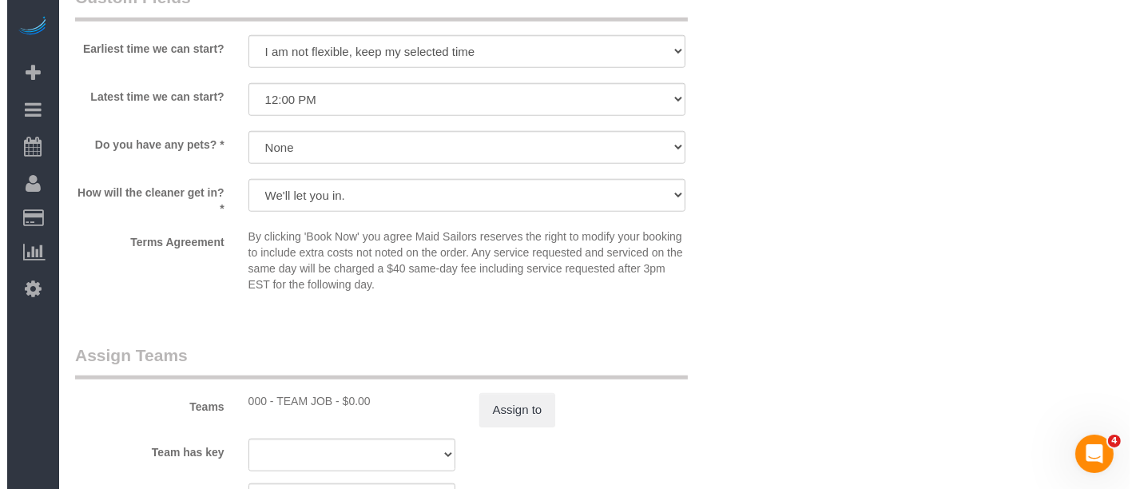
scroll to position [1598, 0]
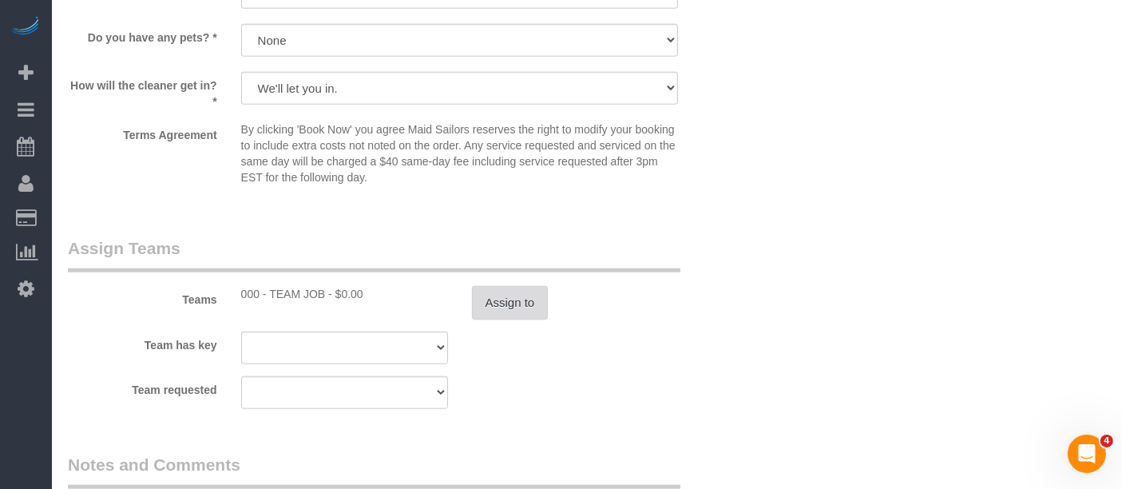
click at [514, 288] on button "Assign to" at bounding box center [510, 303] width 77 height 34
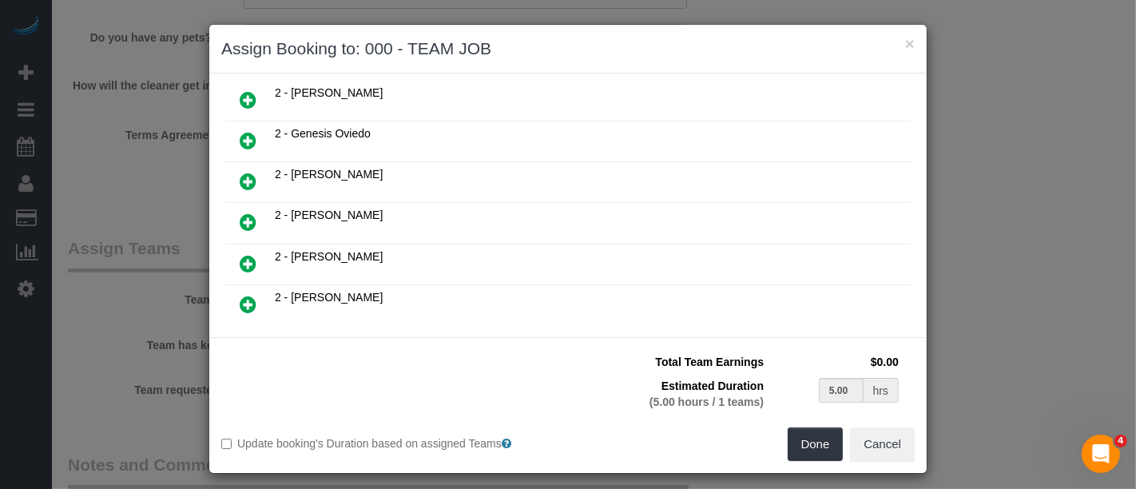
scroll to position [355, 0]
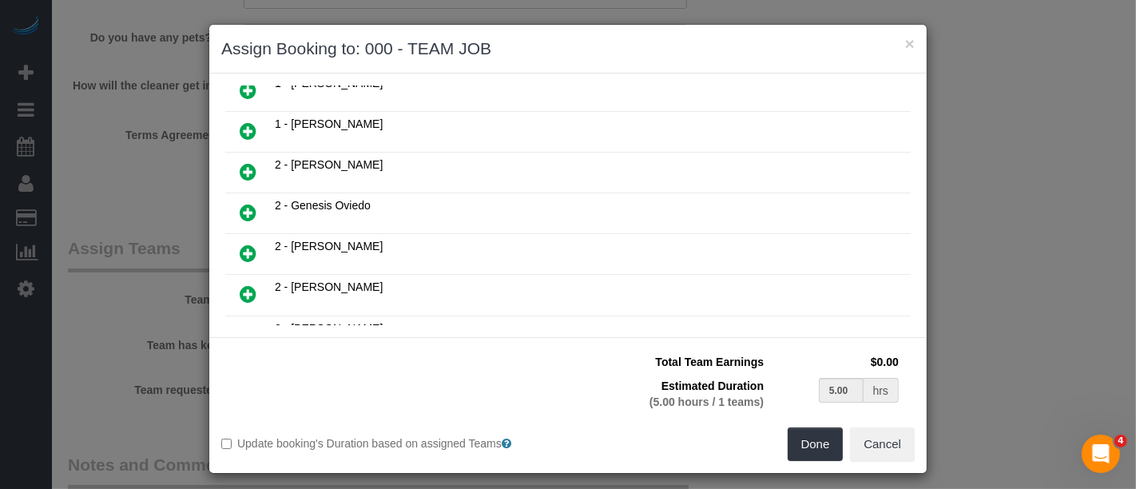
click at [240, 121] on icon at bounding box center [248, 130] width 17 height 19
type input "2.50"
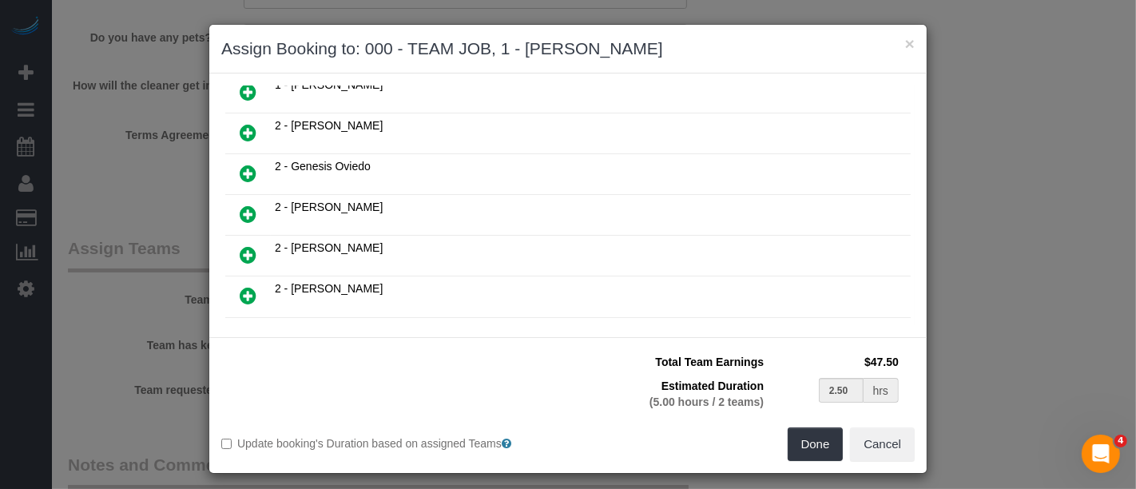
drag, startPoint x: 231, startPoint y: 158, endPoint x: 292, endPoint y: 168, distance: 61.5
click at [231, 158] on link at bounding box center [248, 174] width 38 height 32
type input "1.67"
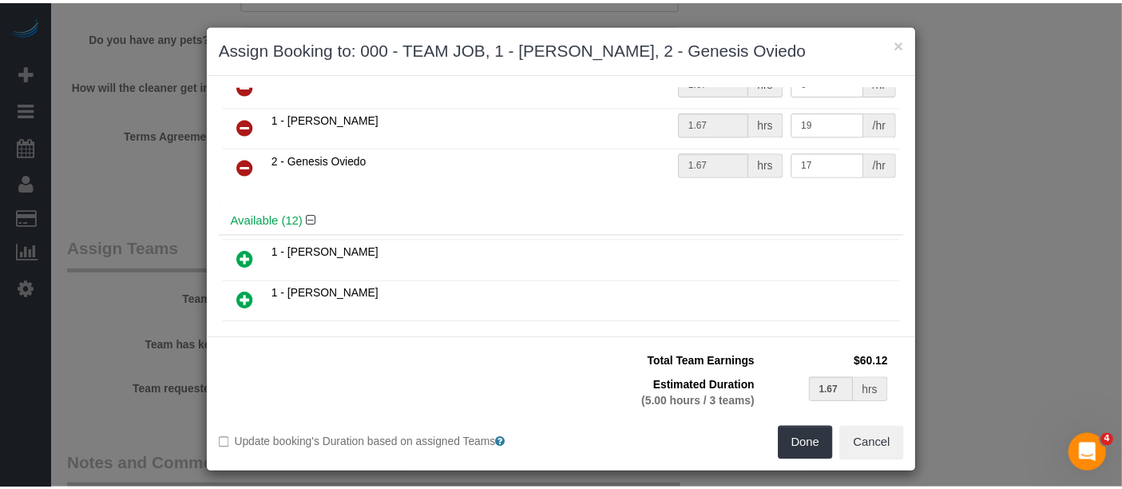
scroll to position [0, 0]
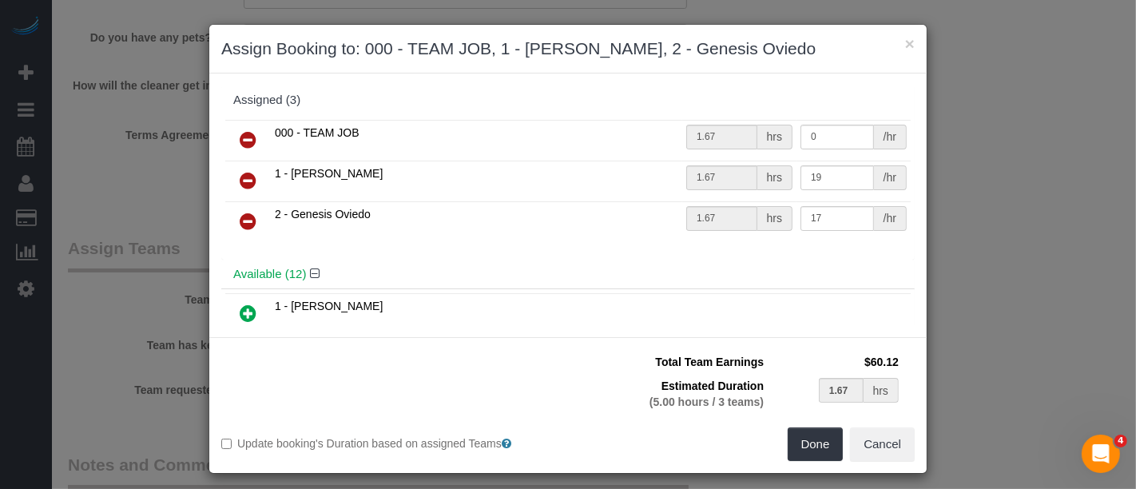
click at [240, 137] on icon at bounding box center [248, 139] width 17 height 19
type input "2.50"
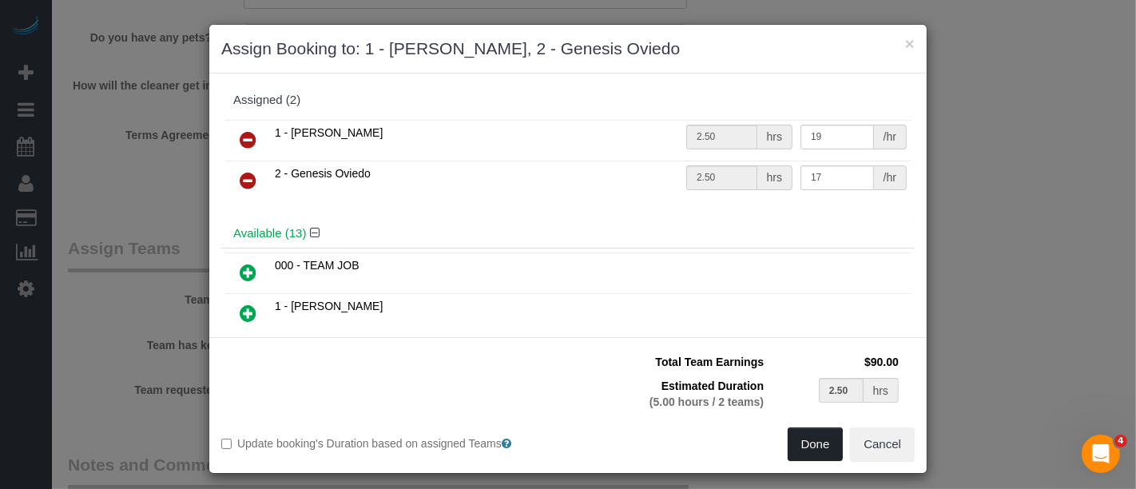
click at [802, 446] on button "Done" at bounding box center [816, 444] width 56 height 34
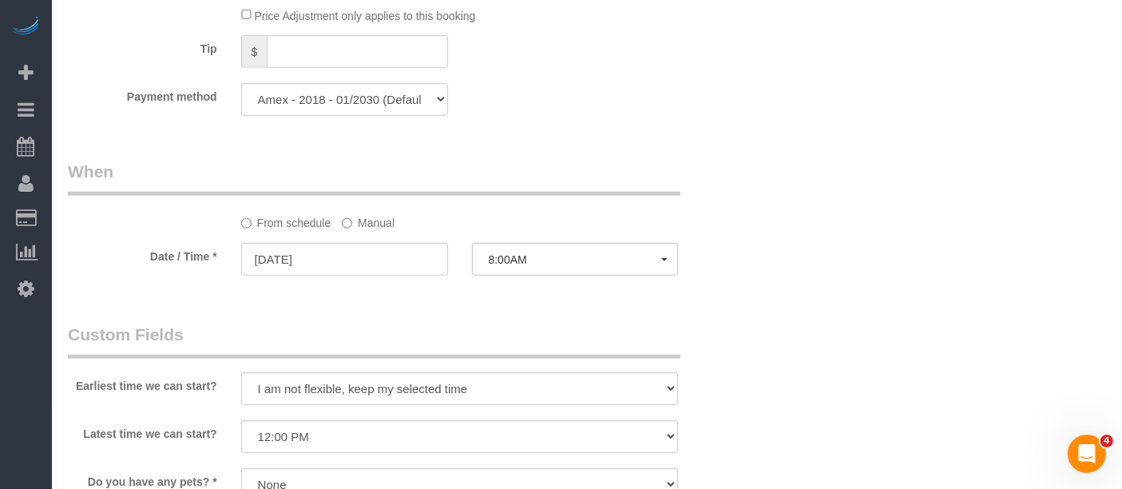
select select "spot61"
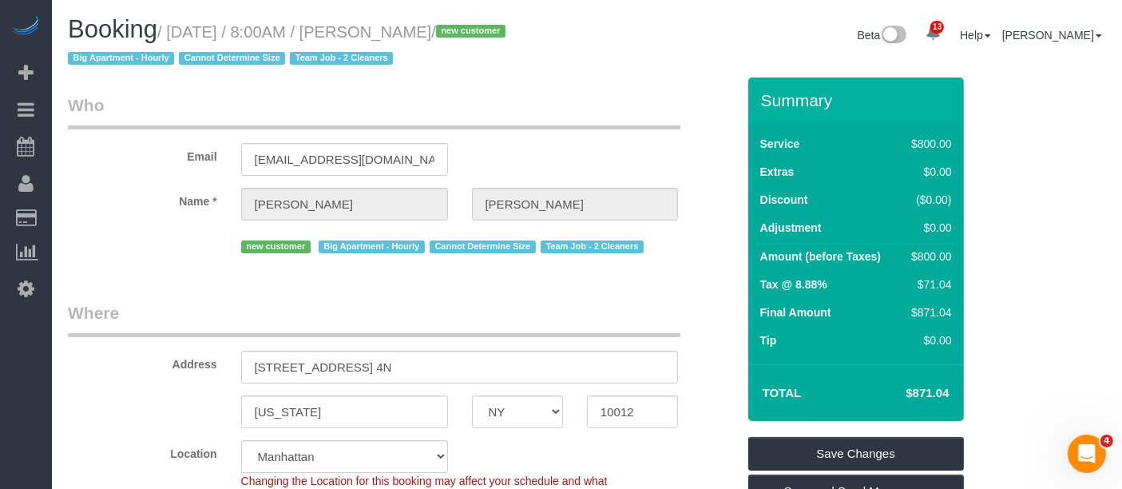
select select "spot121"
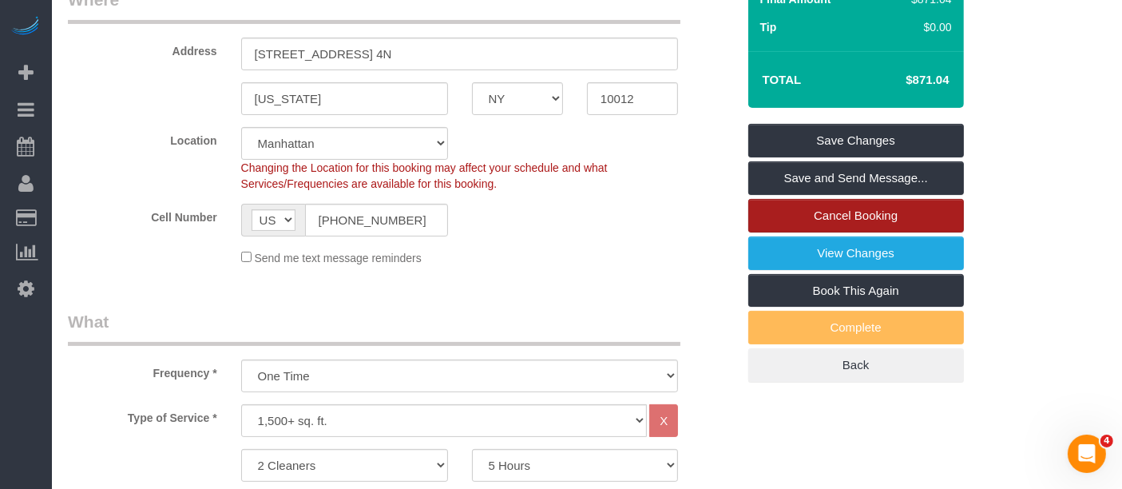
scroll to position [266, 0]
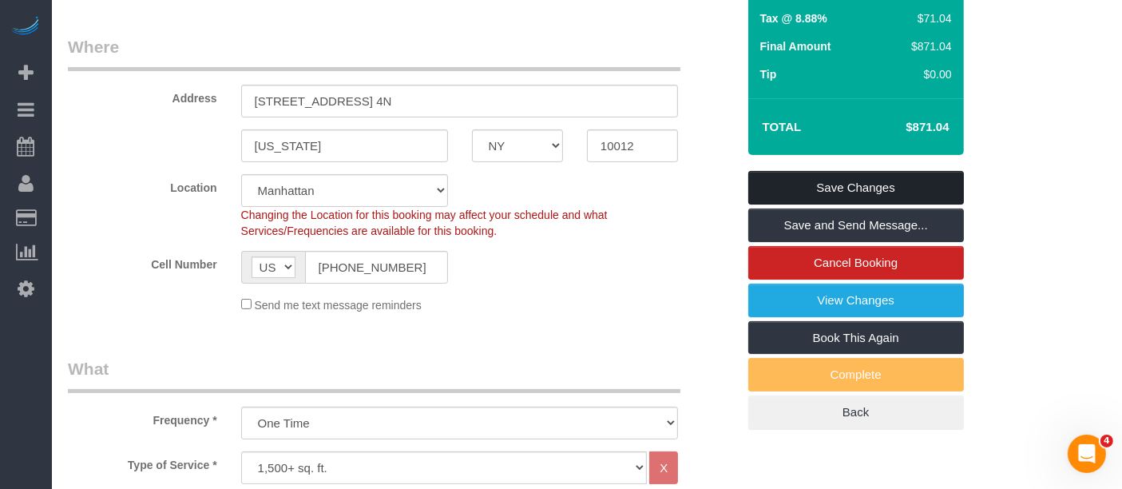
click at [868, 180] on link "Save Changes" at bounding box center [857, 188] width 216 height 34
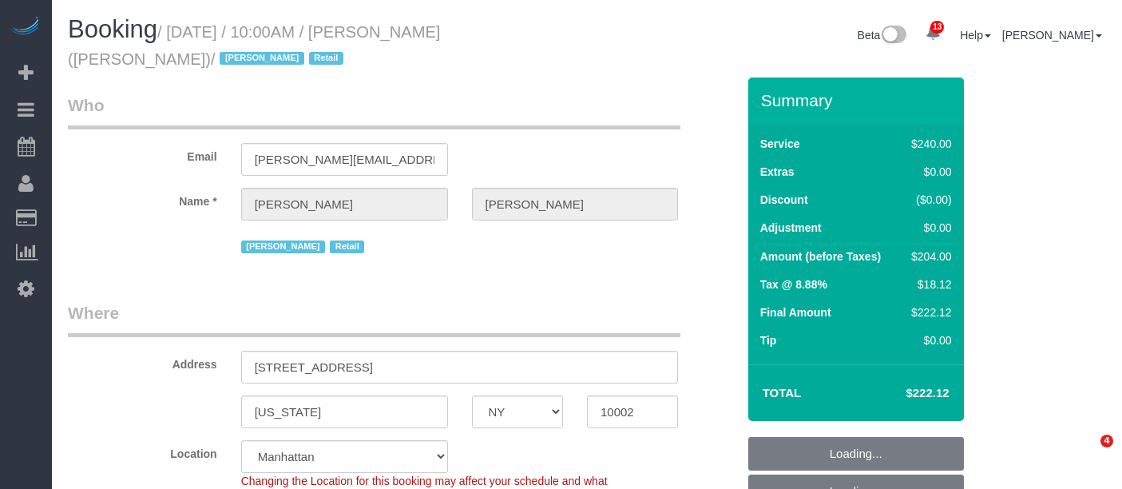
select select "NY"
select select "2"
select select "90"
select select "spot3"
select select "number:89"
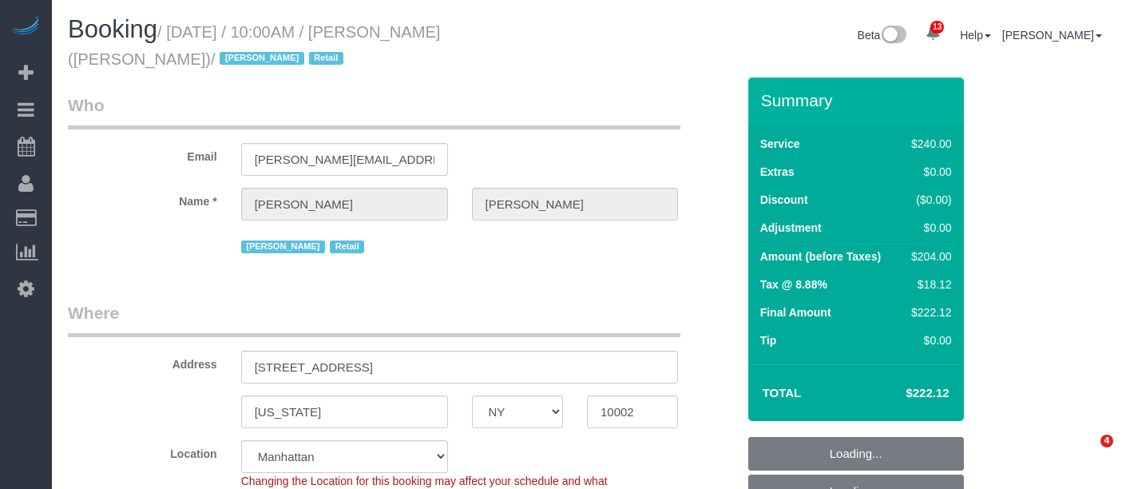
select select "number:90"
select select "number:15"
select select "number:7"
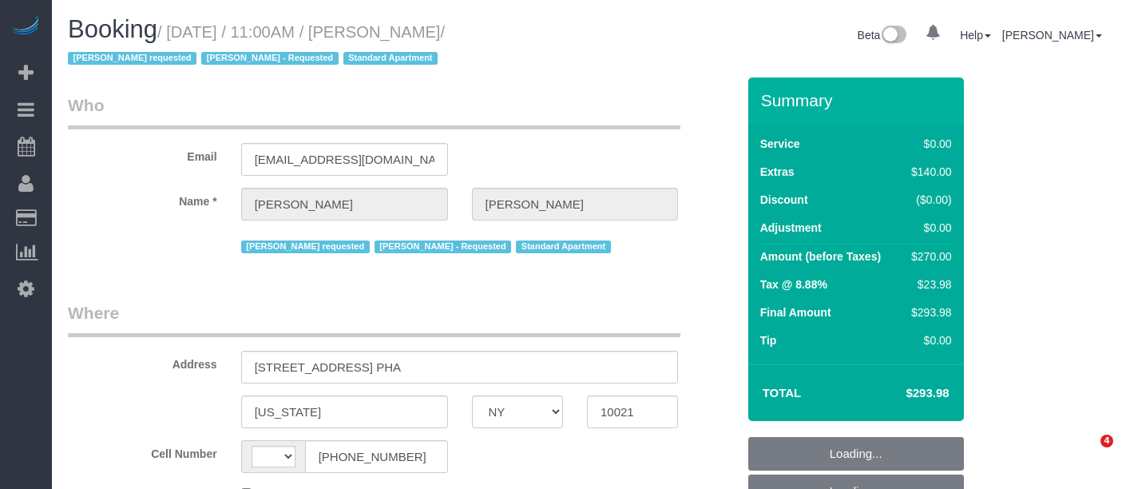
select select "NY"
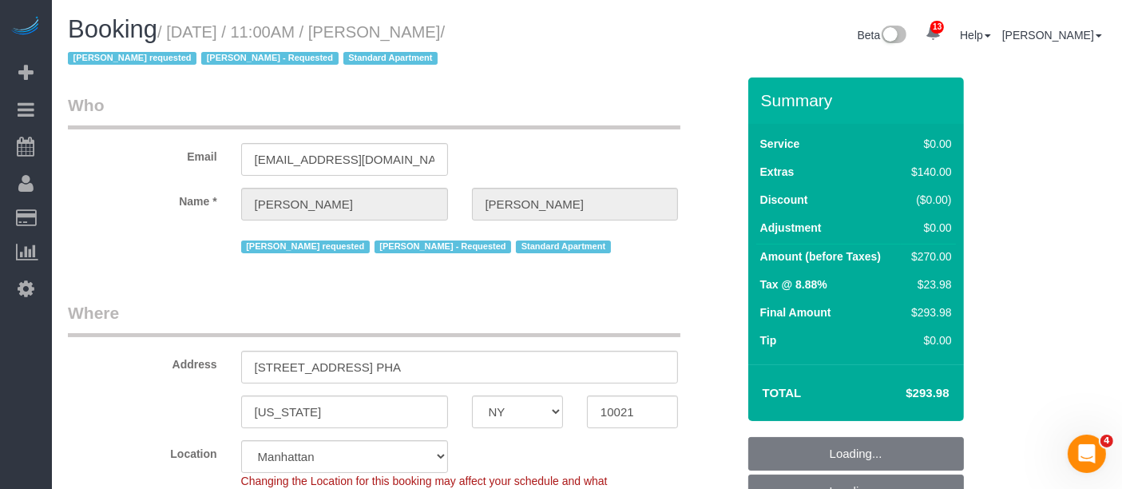
select select "string:[GEOGRAPHIC_DATA]"
select select "object:776"
select select "string:stripe-pm_1RTSoE4VGloSiKo73TonRrZh"
select select "number:58"
select select "number:90"
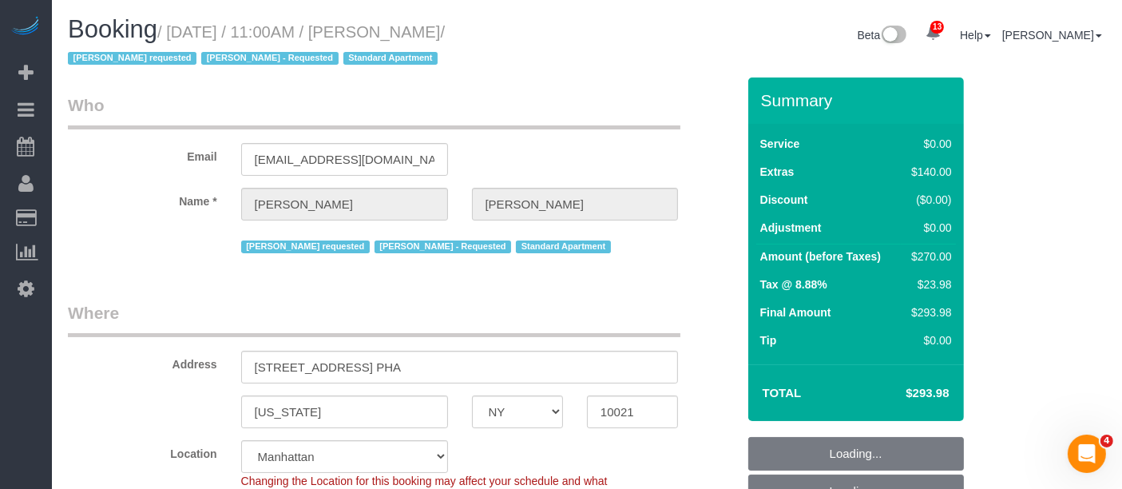
select select "number:15"
select select "number:5"
select select "1"
select select "spot1"
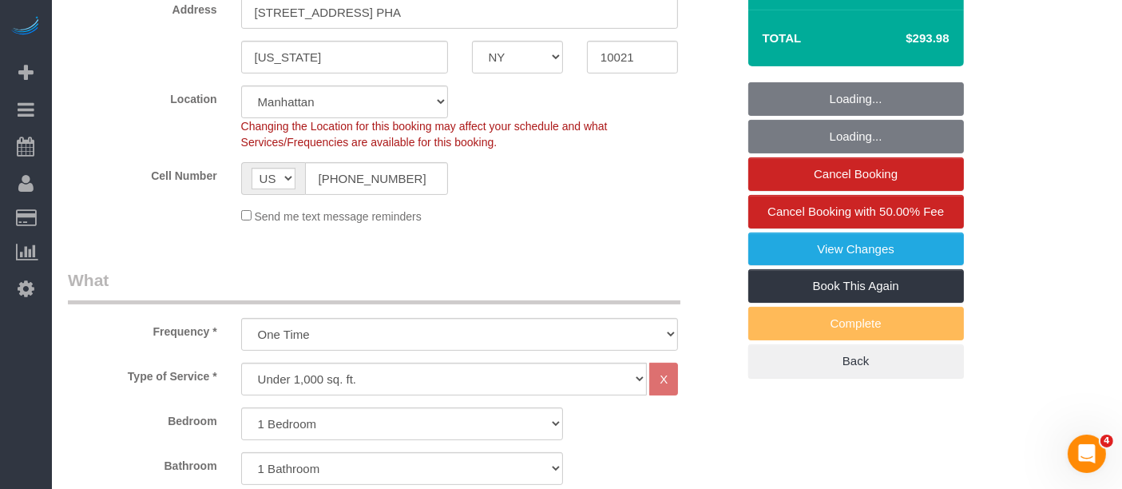
select select "object:1458"
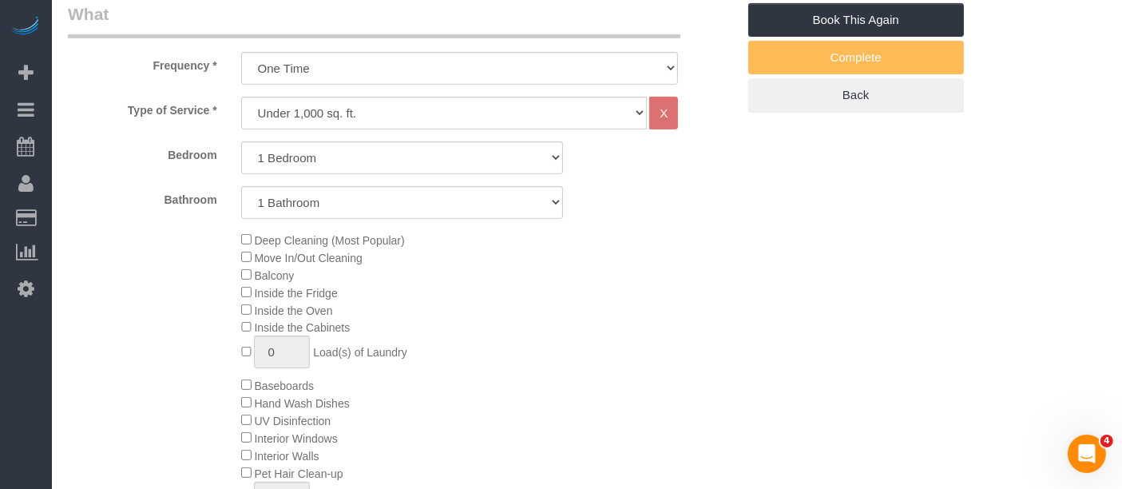
select select "1"
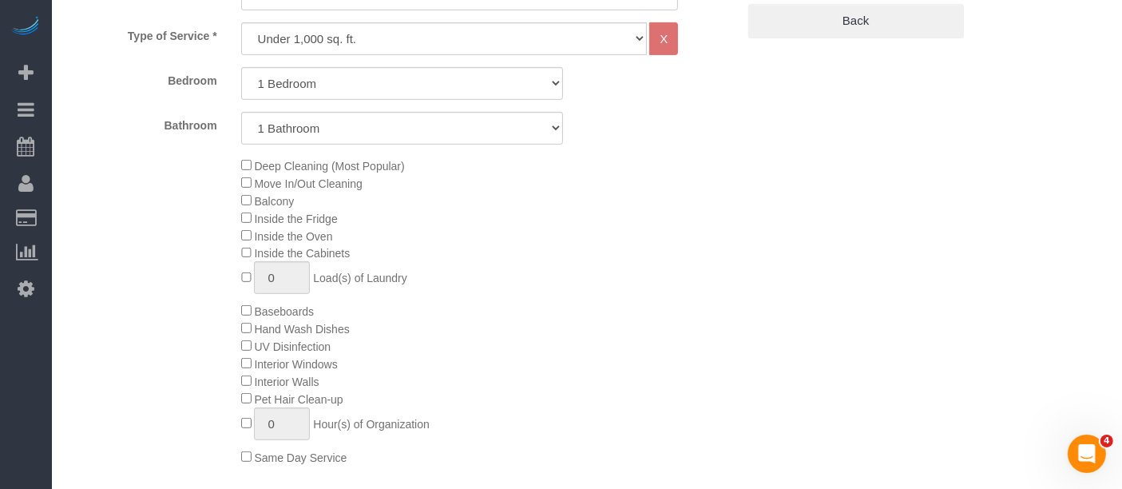
scroll to position [976, 0]
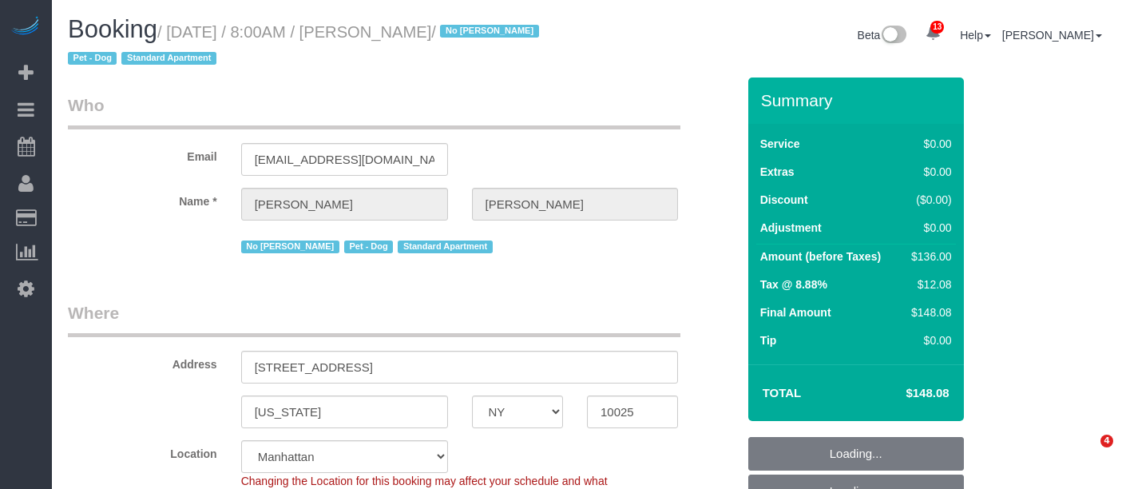
select select "NY"
select select "1"
select select "number:89"
select select "number:90"
select select "number:13"
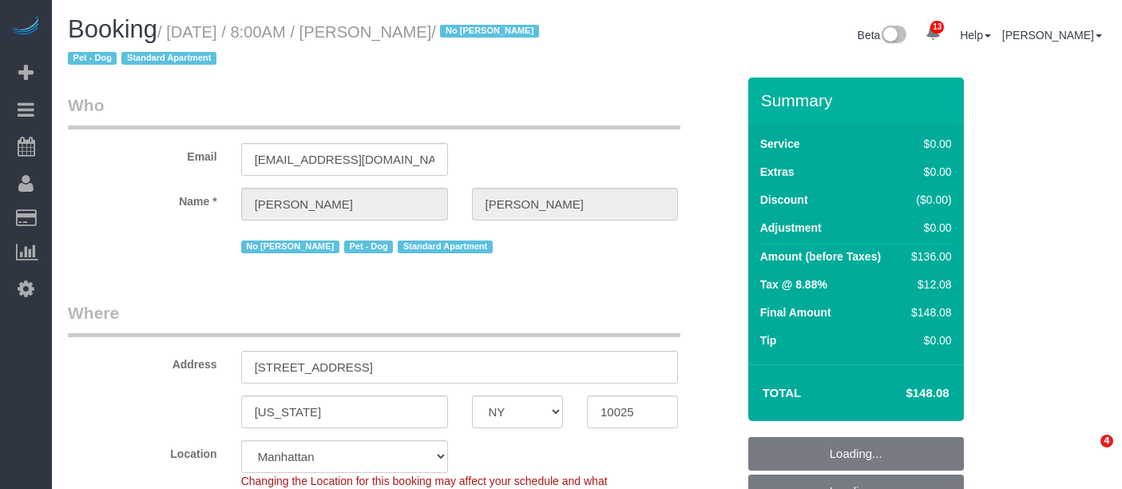
select select "number:5"
select select "spot1"
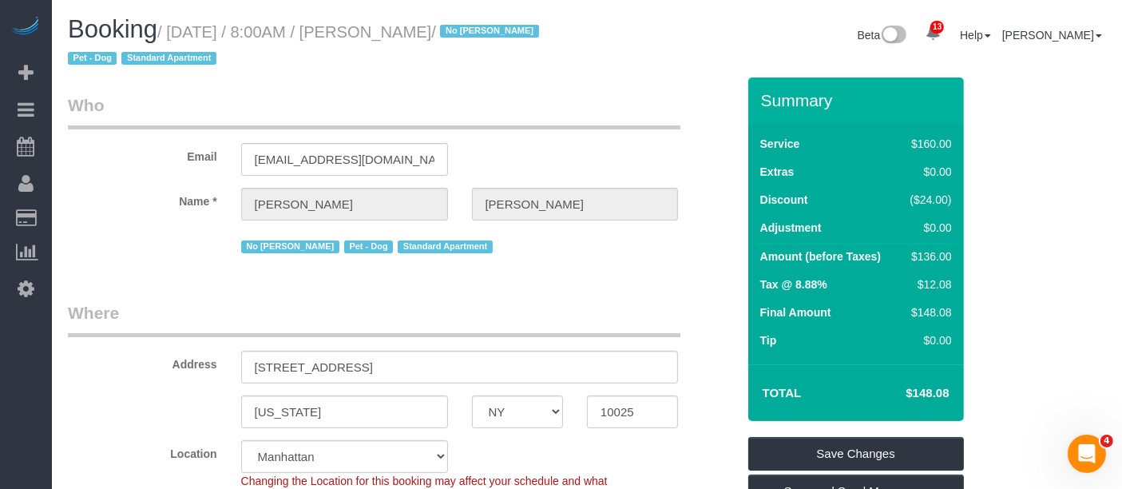
drag, startPoint x: 175, startPoint y: 26, endPoint x: 502, endPoint y: 59, distance: 328.4
click at [526, 38] on small "/ September 10, 2025 / 8:00AM / Andrew Goodman / No John Harris Pet - Dog Stand…" at bounding box center [306, 45] width 476 height 45
copy small "September 10, 2025 / 8:00AM / Andrew Goodman"
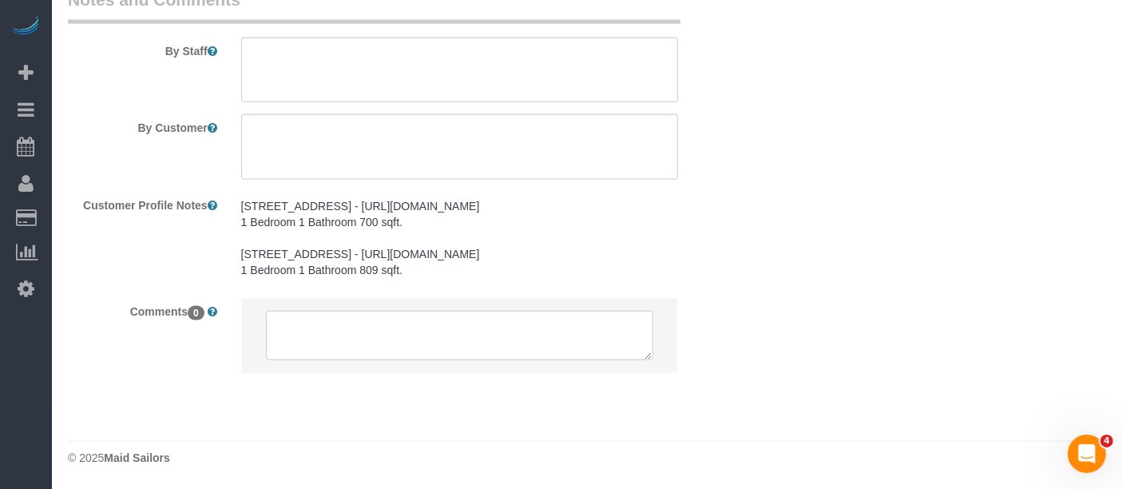
scroll to position [2187, 0]
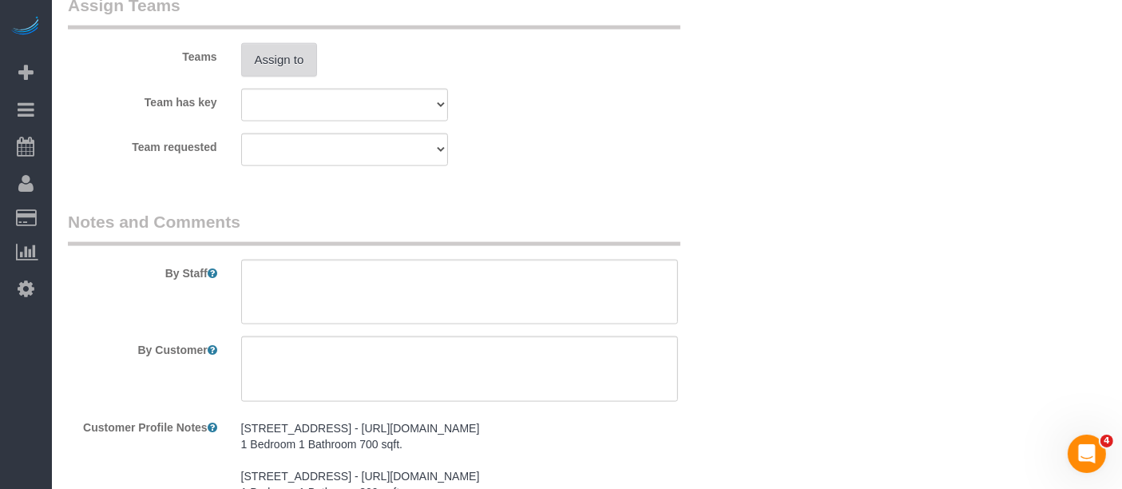
click at [276, 77] on button "Assign to" at bounding box center [279, 60] width 77 height 34
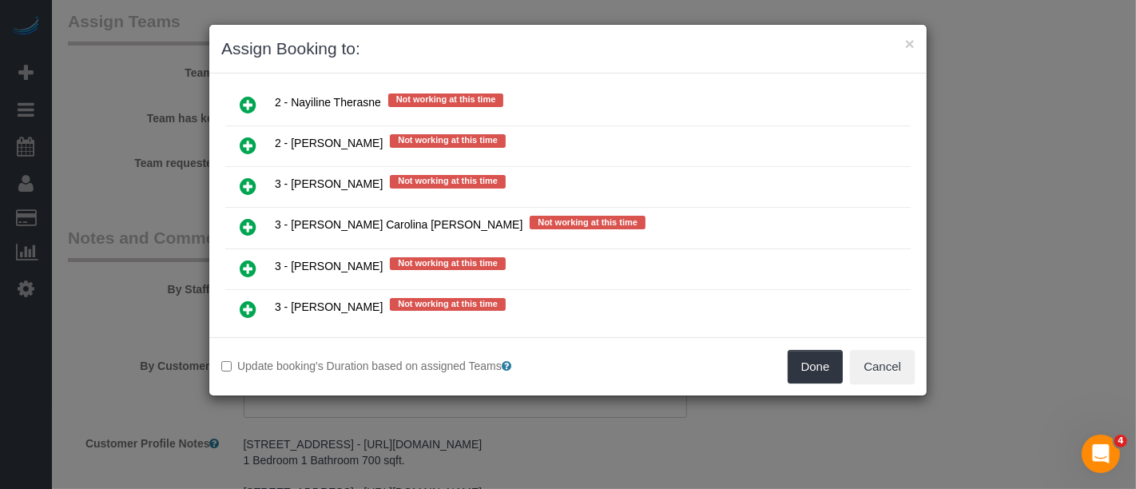
scroll to position [2574, 0]
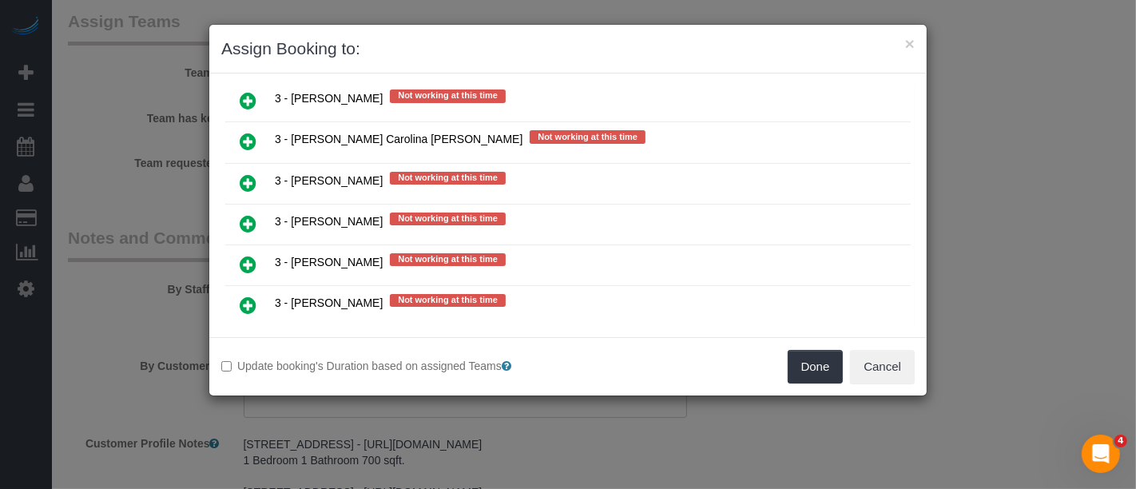
drag, startPoint x: 247, startPoint y: 216, endPoint x: 266, endPoint y: 223, distance: 20.5
click at [247, 336] on icon at bounding box center [248, 345] width 17 height 19
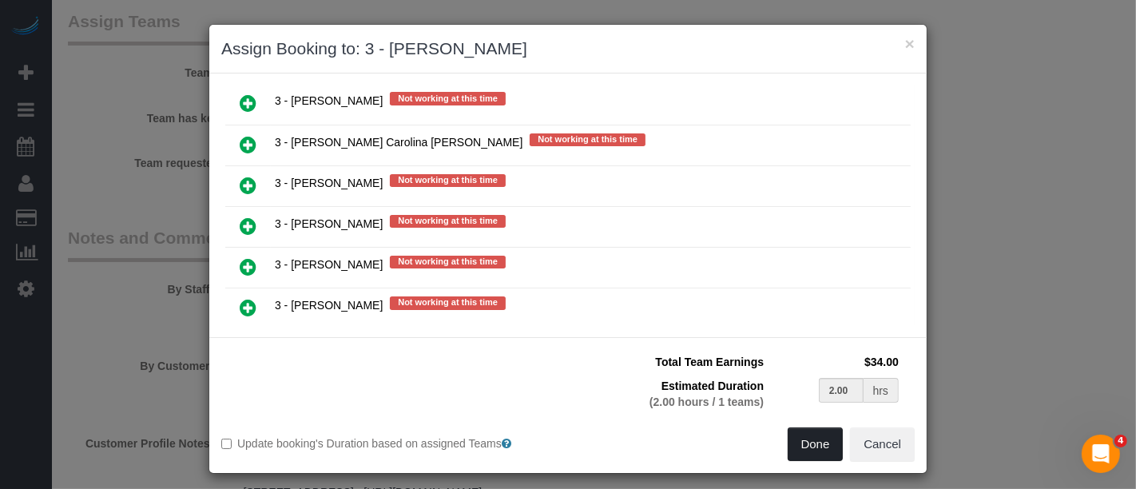
click at [808, 441] on button "Done" at bounding box center [816, 444] width 56 height 34
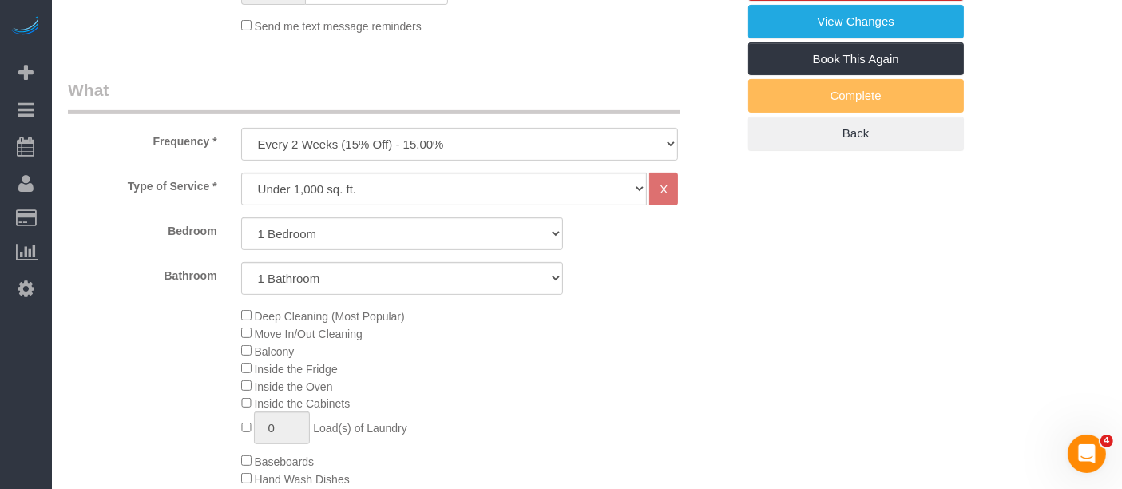
scroll to position [145, 0]
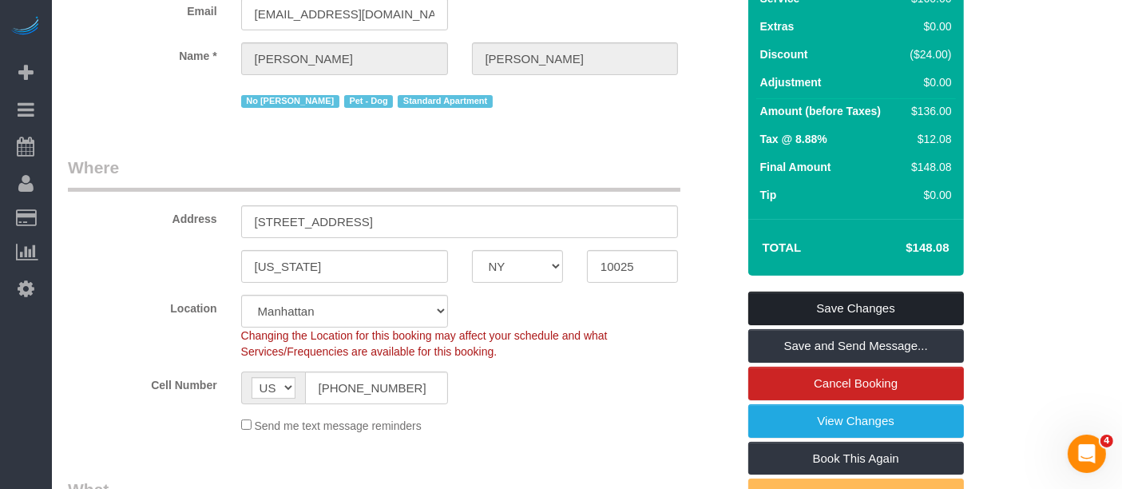
drag, startPoint x: 843, startPoint y: 302, endPoint x: 709, endPoint y: 247, distance: 144.4
click at [844, 302] on link "Save Changes" at bounding box center [857, 309] width 216 height 34
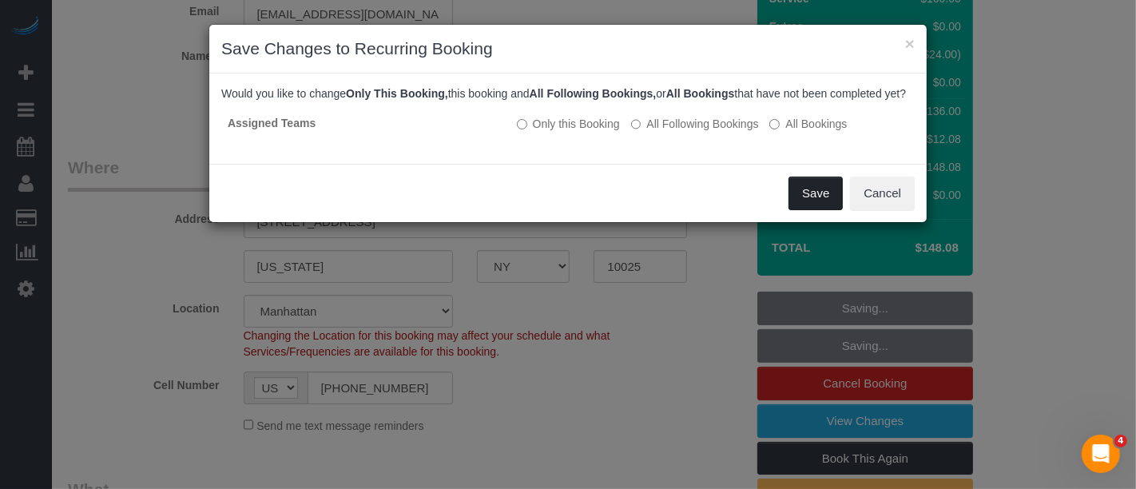
click at [807, 210] on button "Save" at bounding box center [816, 194] width 54 height 34
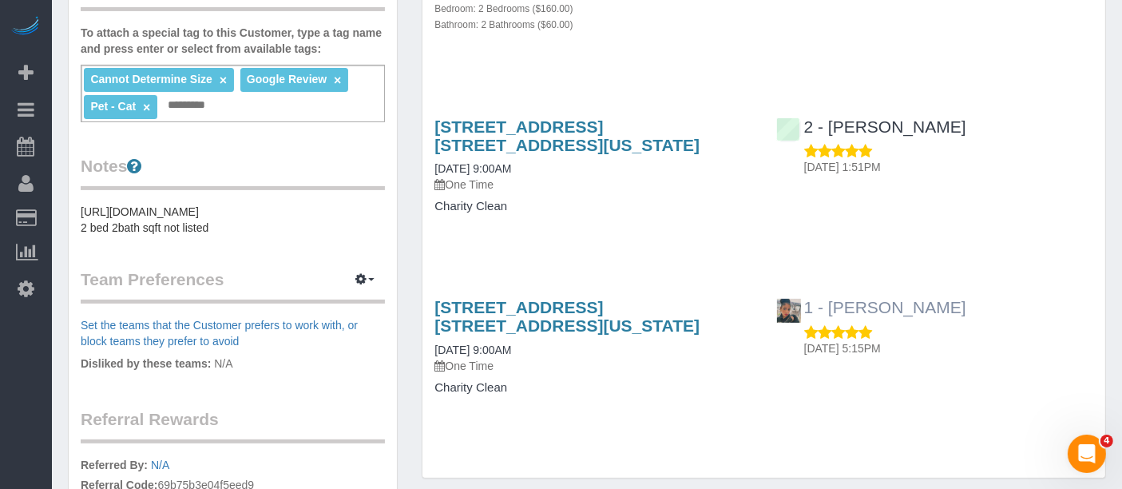
scroll to position [621, 0]
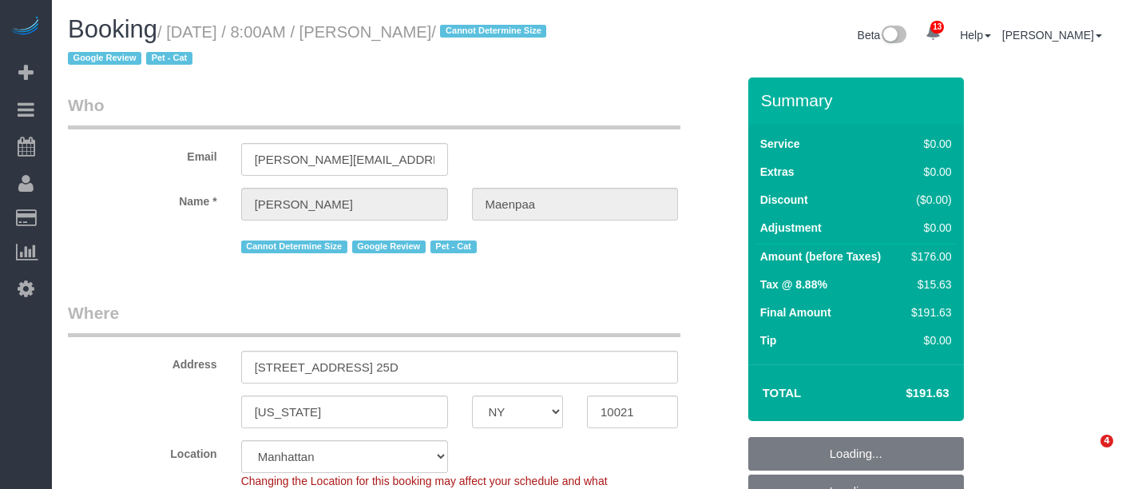
select select "NY"
select select "2"
select select "spot1"
select select "number:56"
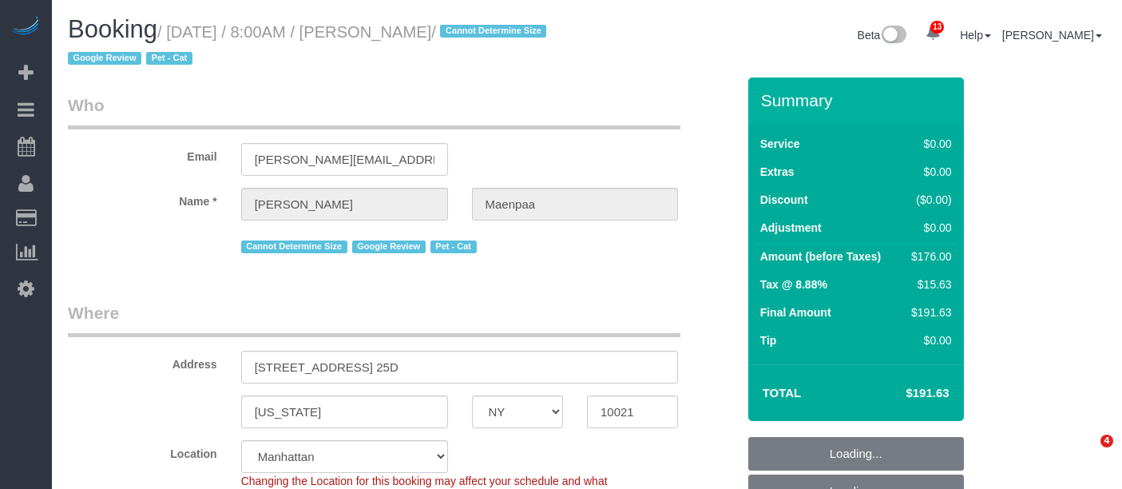
select select "number:69"
select select "number:14"
select select "number:5"
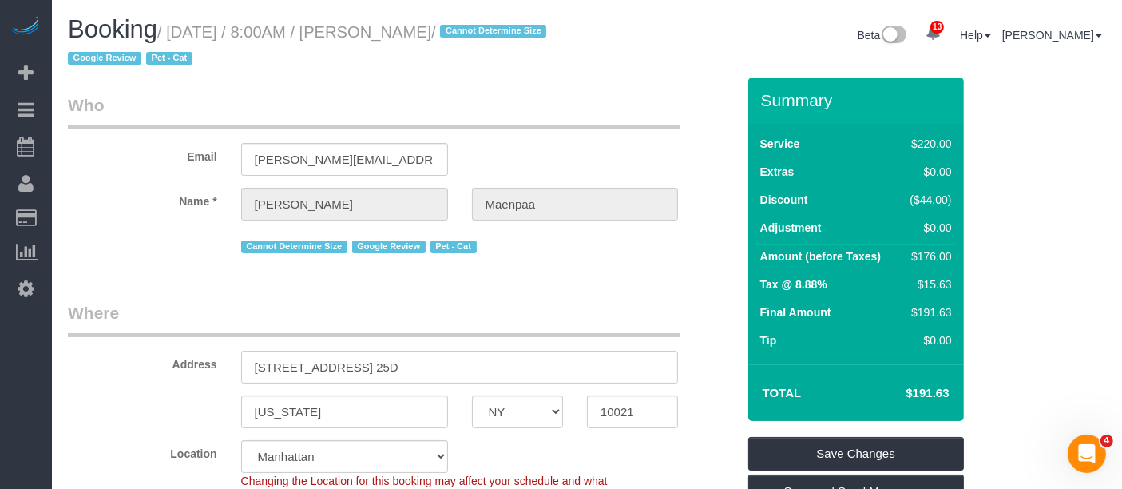
drag, startPoint x: 176, startPoint y: 31, endPoint x: 511, endPoint y: 27, distance: 335.6
click at [515, 26] on small "/ [DATE] / 8:00AM / [PERSON_NAME] / Cannot Determine Size Google Review Pet - C…" at bounding box center [309, 45] width 483 height 45
copy small "[DATE] / 8:00AM / [PERSON_NAME]"
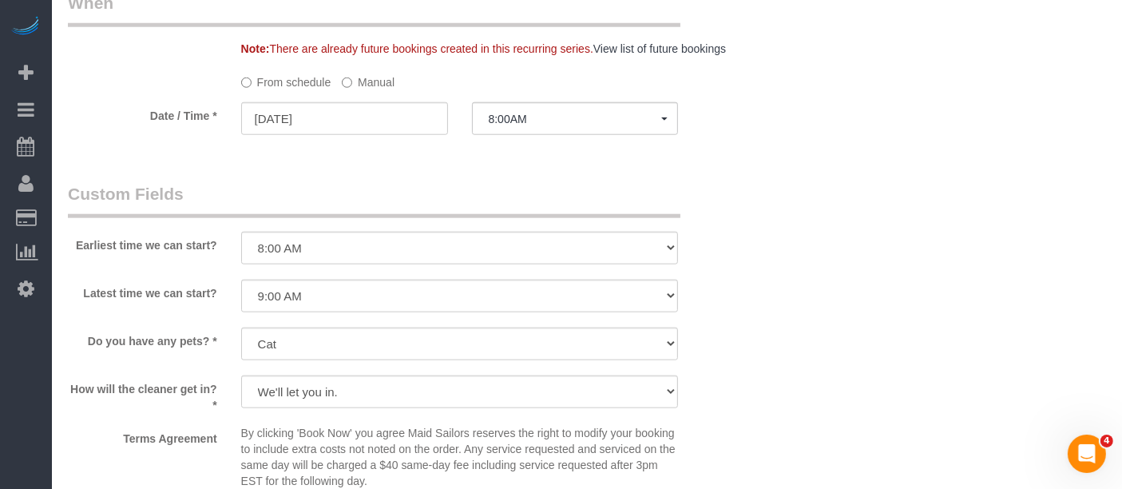
scroll to position [1953, 0]
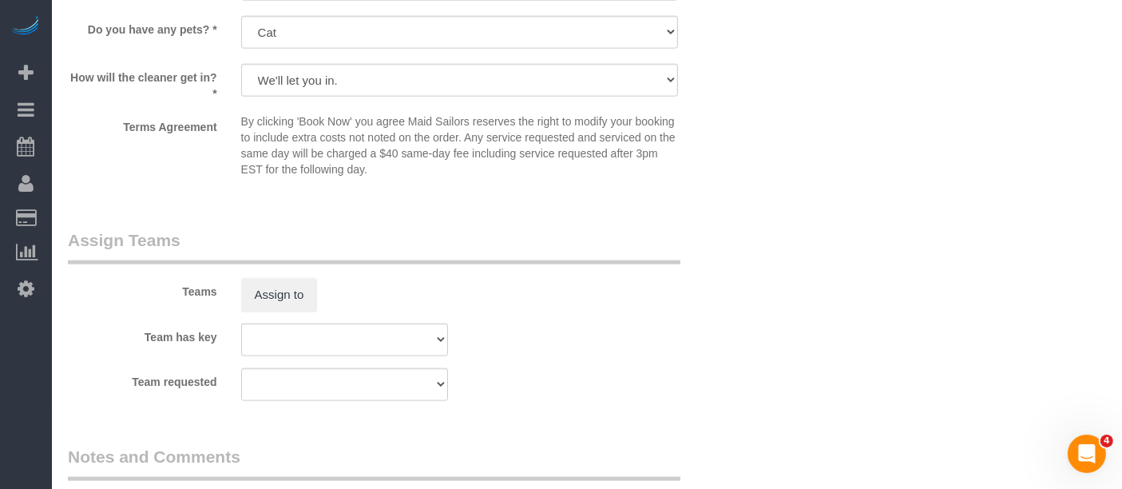
click at [248, 281] on div "Teams Assign to" at bounding box center [402, 269] width 693 height 83
click at [265, 304] on button "Assign to" at bounding box center [279, 295] width 77 height 34
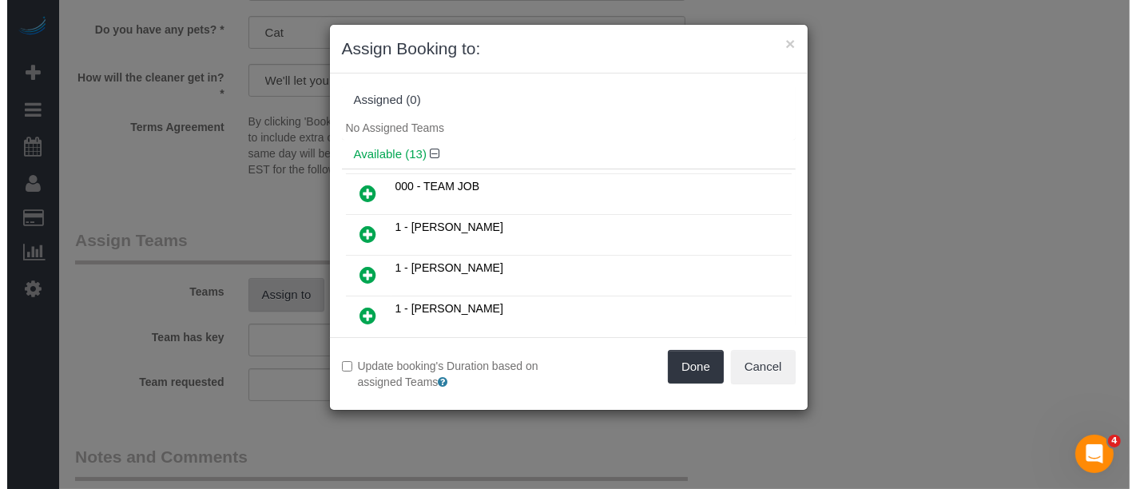
scroll to position [1937, 0]
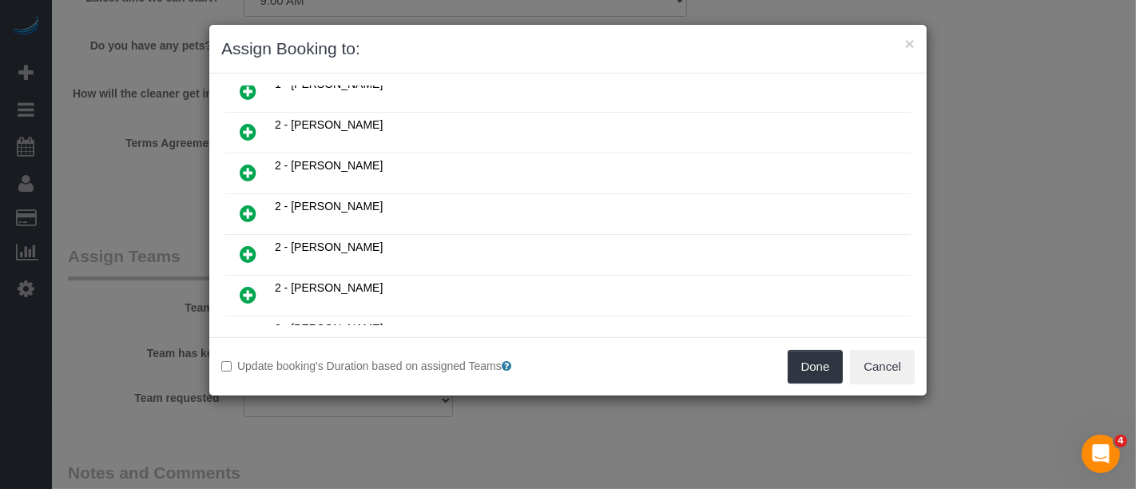
drag, startPoint x: 242, startPoint y: 199, endPoint x: 280, endPoint y: 197, distance: 37.6
click at [242, 204] on icon at bounding box center [248, 213] width 17 height 19
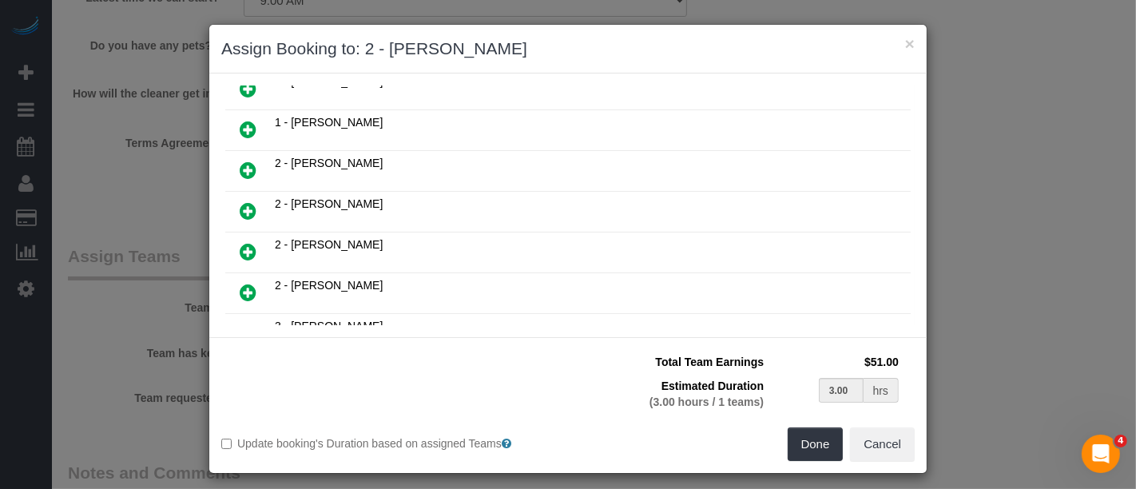
scroll to position [302, 0]
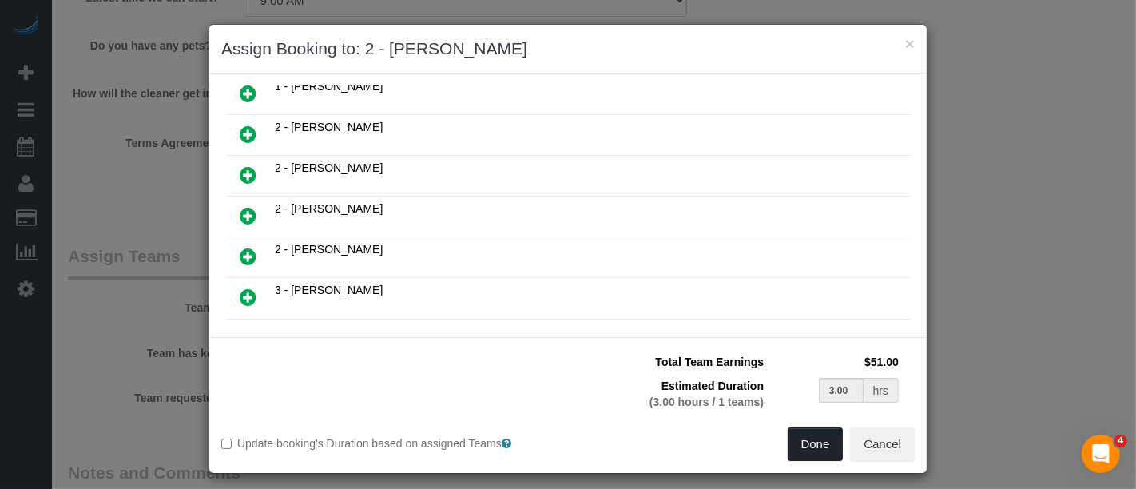
click at [811, 445] on button "Done" at bounding box center [816, 444] width 56 height 34
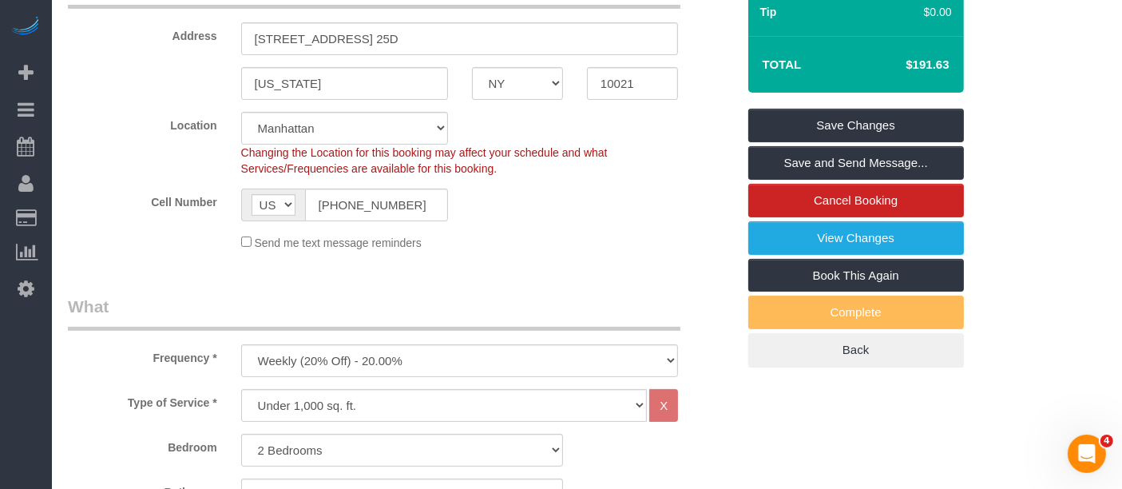
scroll to position [89, 0]
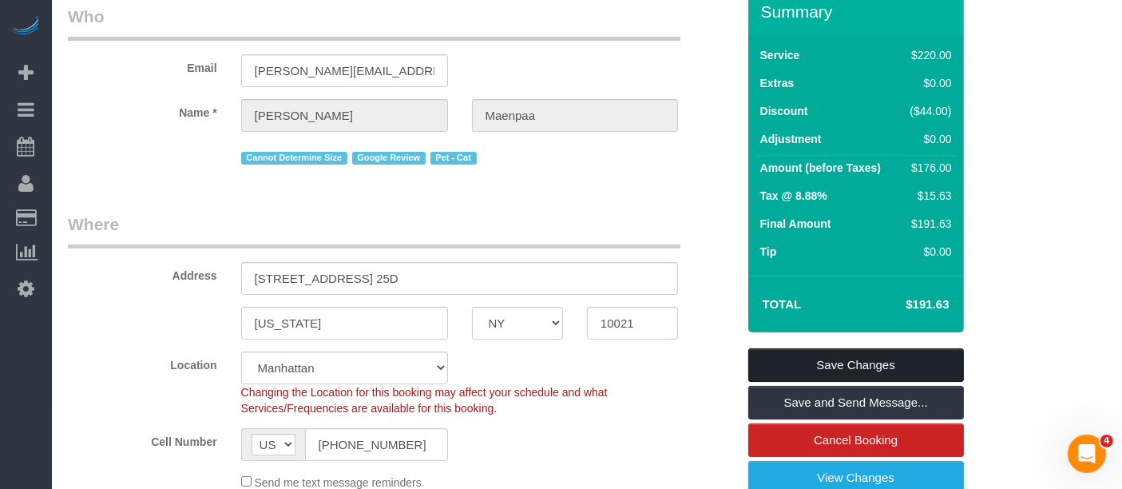
drag, startPoint x: 904, startPoint y: 368, endPoint x: 824, endPoint y: 274, distance: 123.6
click at [903, 367] on link "Save Changes" at bounding box center [857, 365] width 216 height 34
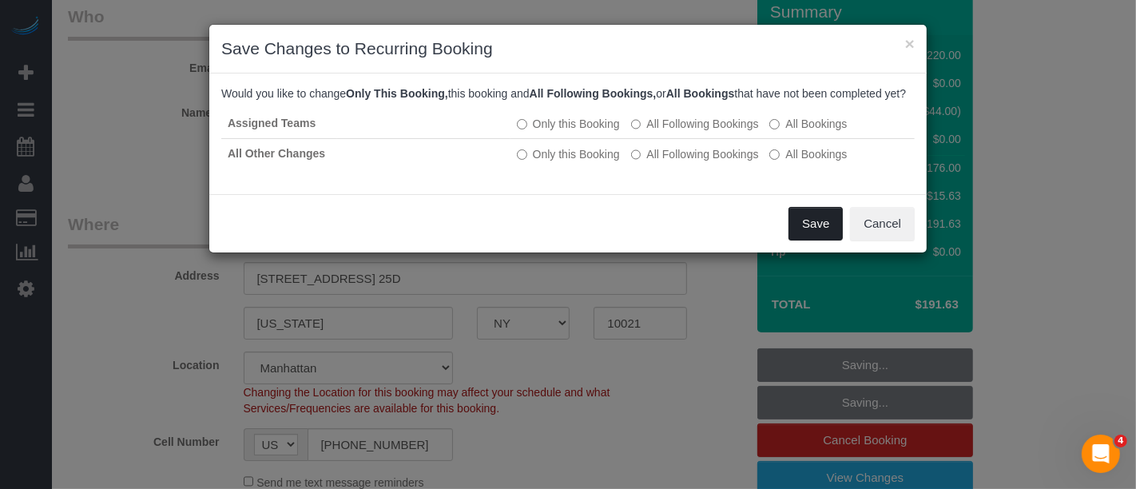
click at [826, 235] on button "Save" at bounding box center [816, 224] width 54 height 34
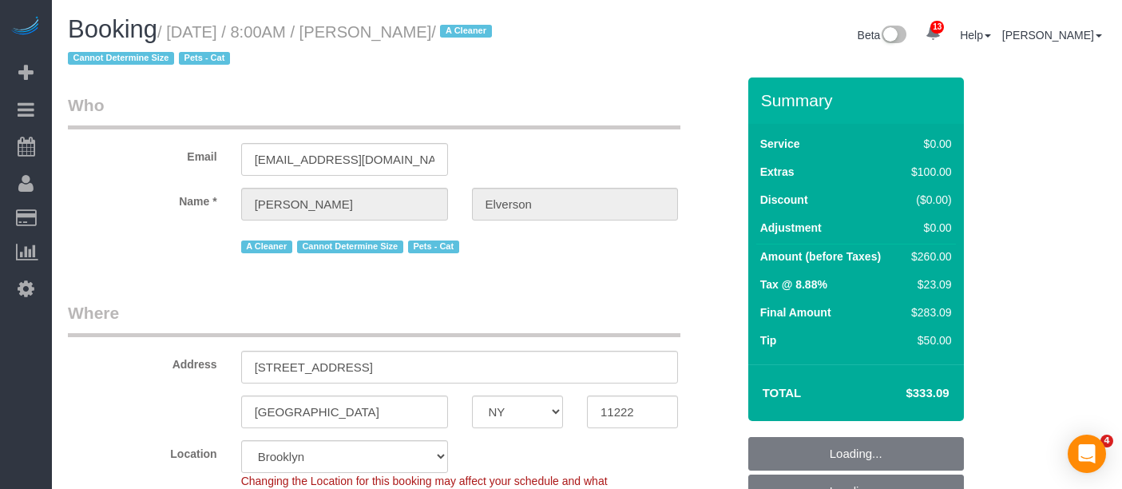
select select "NY"
select select "1"
select select "spot1"
select select "number:56"
select select "number:74"
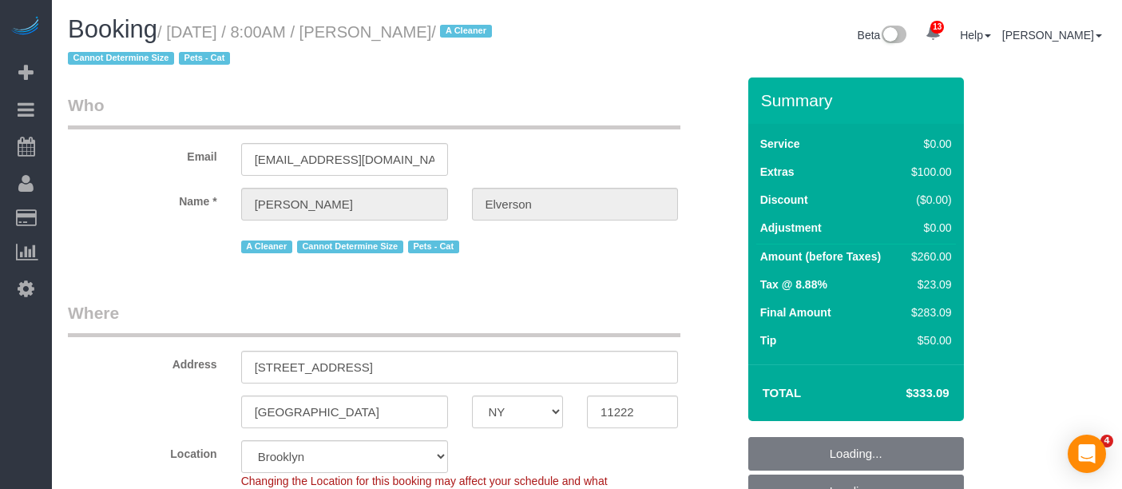
select select "number:14"
select select "number:5"
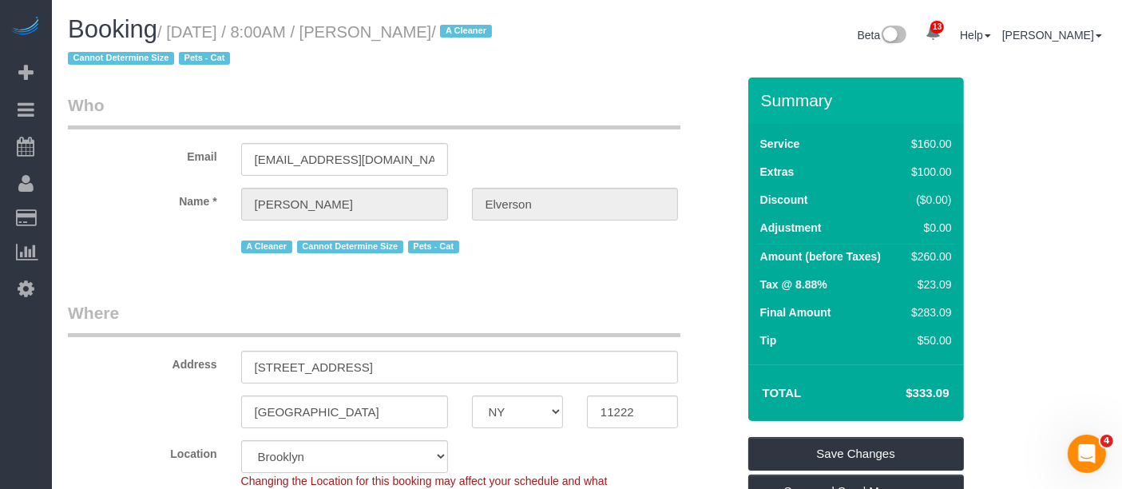
drag, startPoint x: 172, startPoint y: 29, endPoint x: 502, endPoint y: 42, distance: 330.2
click at [497, 34] on small "/ September 10, 2025 / 8:00AM / Kara Elverson / A Cleaner Cannot Determine Size…" at bounding box center [282, 45] width 429 height 45
copy small "September 10, 2025 / 8:00AM / Kara Elverson"
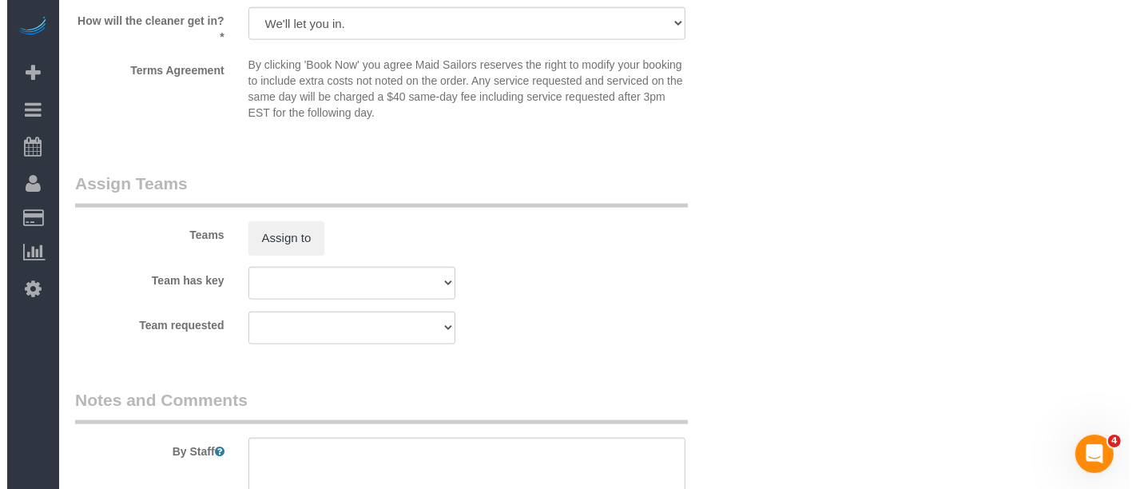
scroll to position [2130, 0]
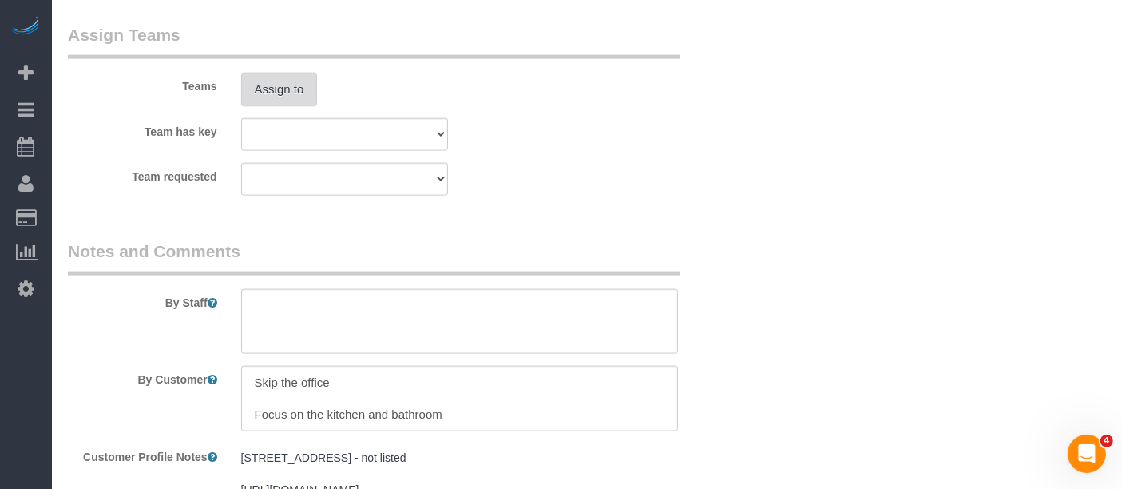
click at [276, 77] on button "Assign to" at bounding box center [279, 90] width 77 height 34
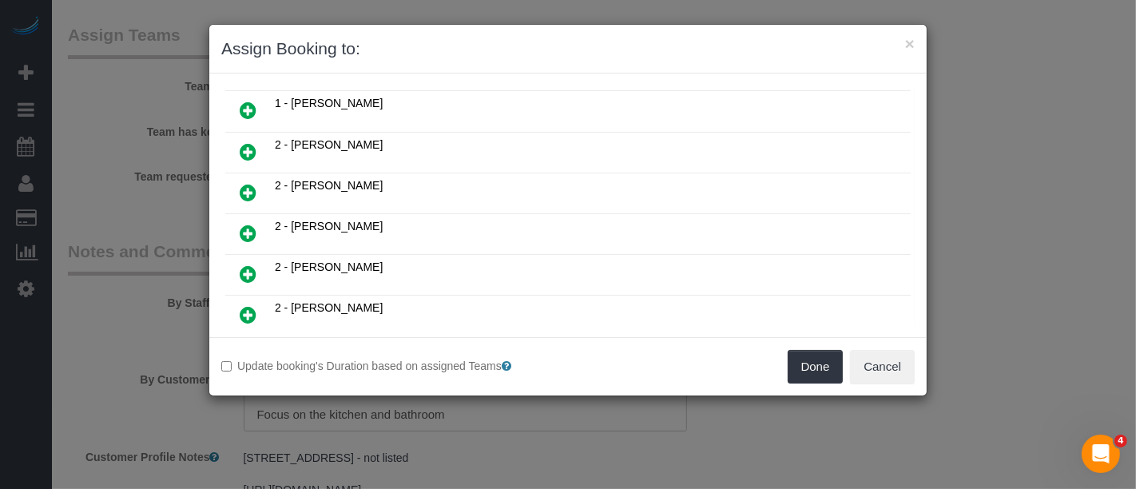
scroll to position [266, 0]
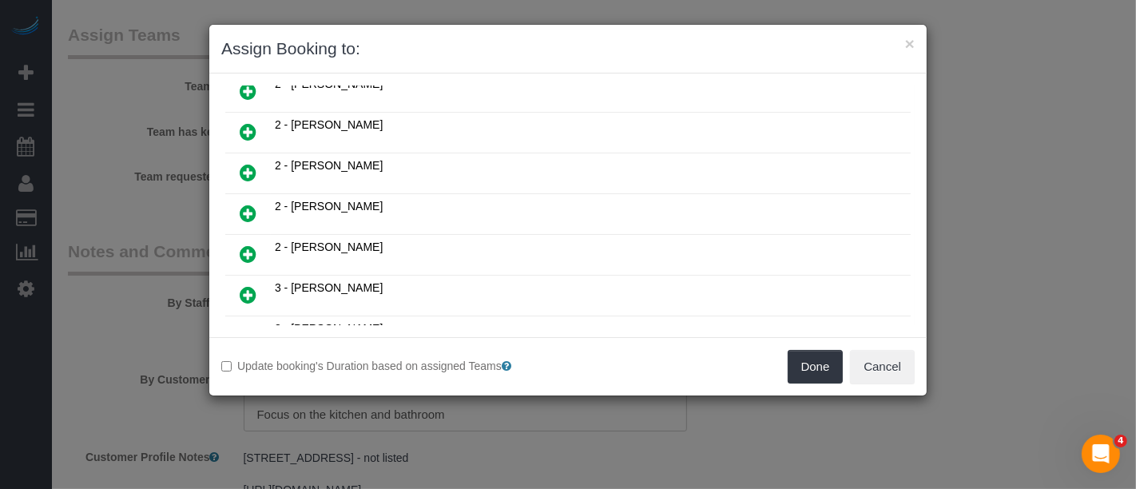
click at [245, 244] on icon at bounding box center [248, 253] width 17 height 19
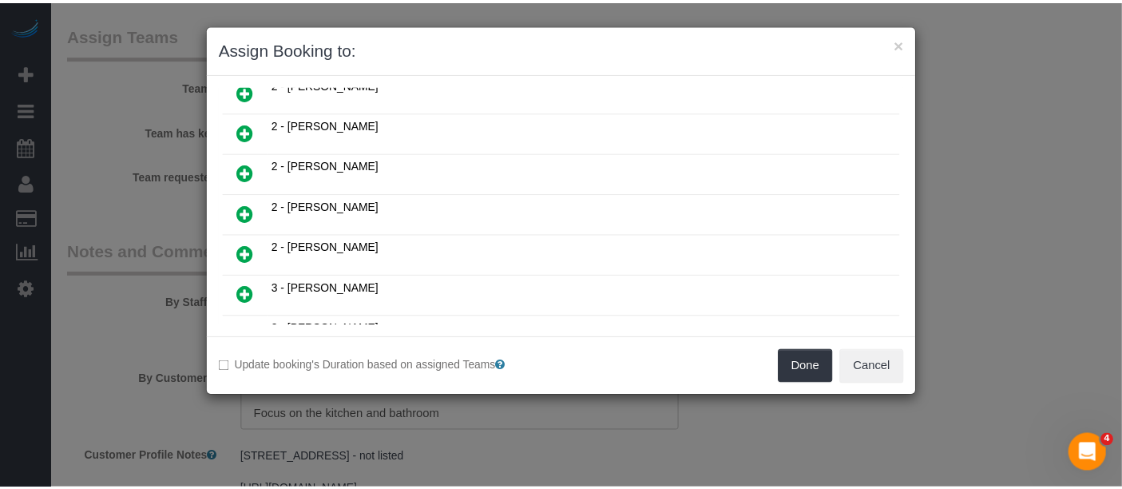
scroll to position [302, 0]
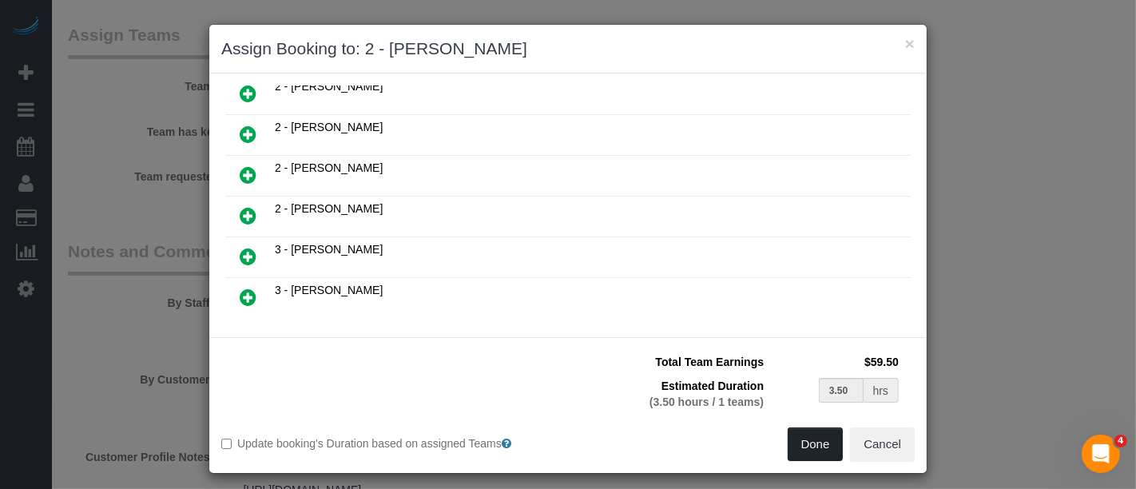
click at [815, 450] on button "Done" at bounding box center [816, 444] width 56 height 34
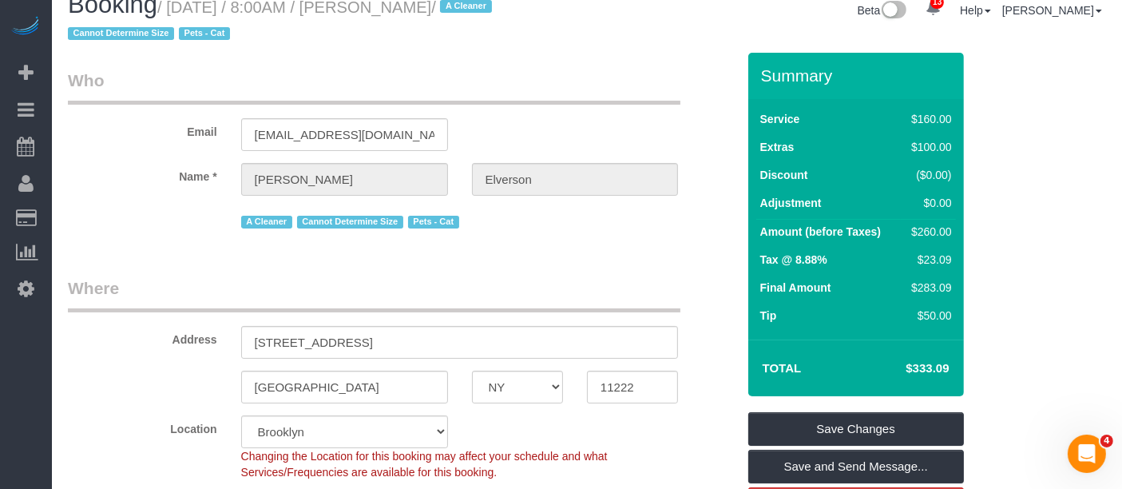
scroll to position [0, 0]
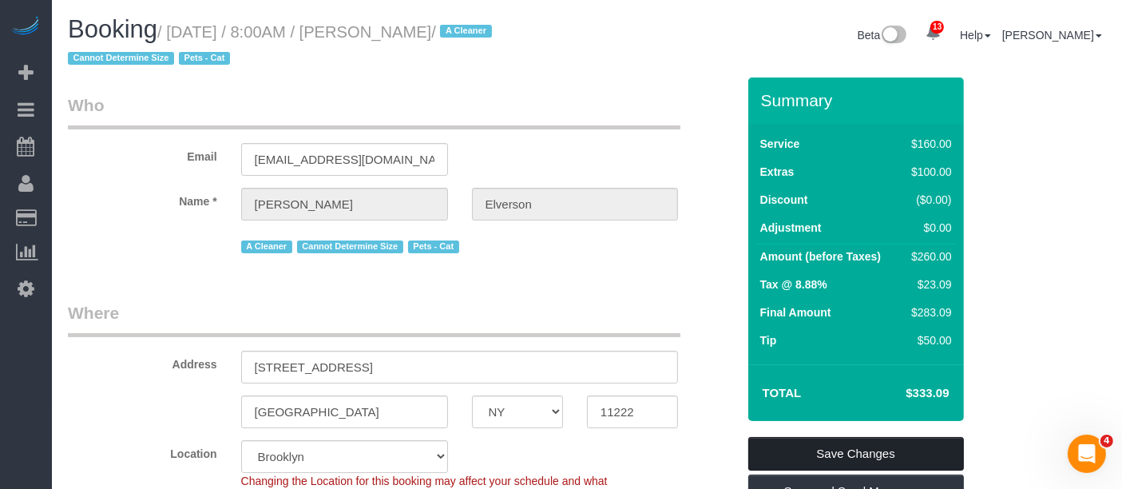
click at [878, 443] on link "Save Changes" at bounding box center [857, 454] width 216 height 34
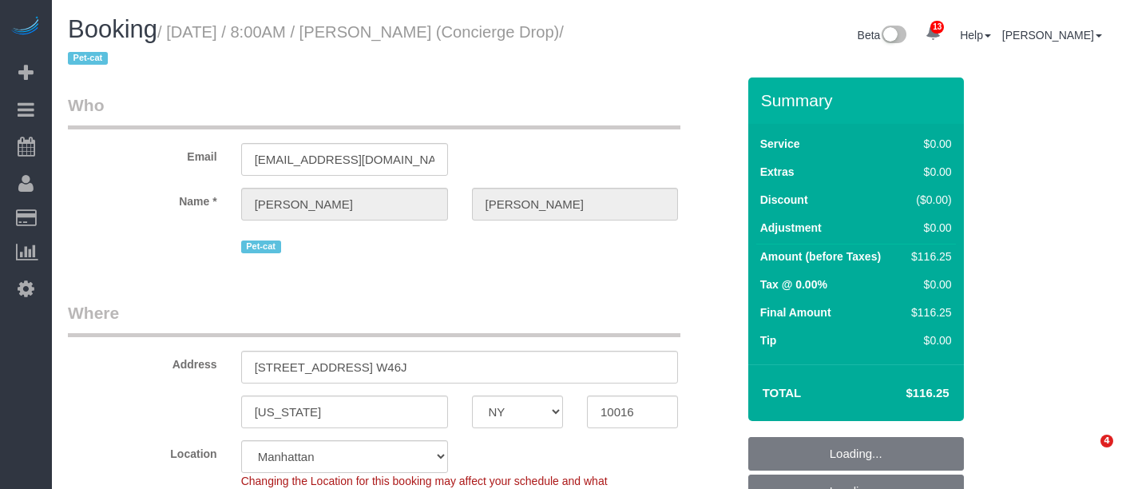
select select "NY"
select select "spot1"
select select "number:89"
select select "number:90"
select select "number:13"
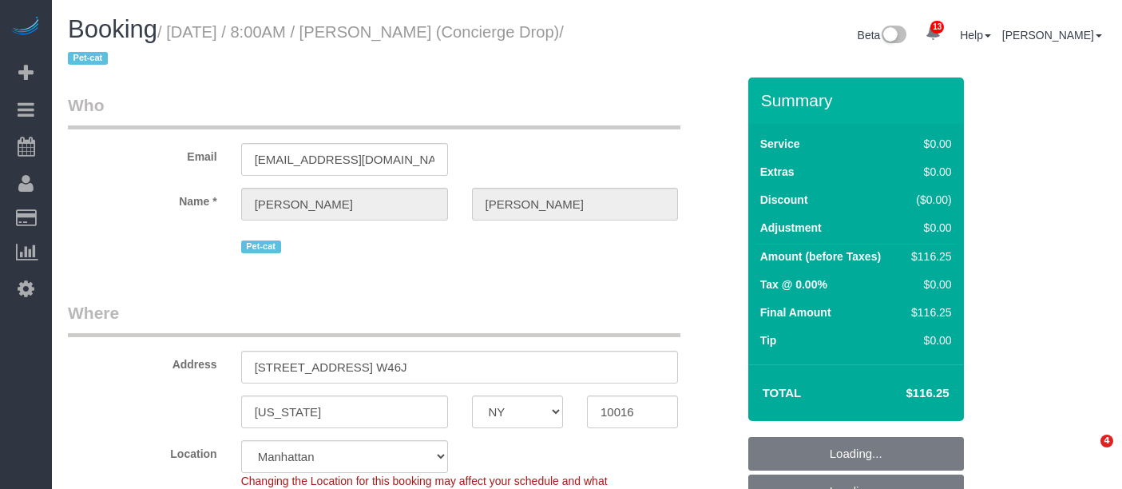
select select "number:6"
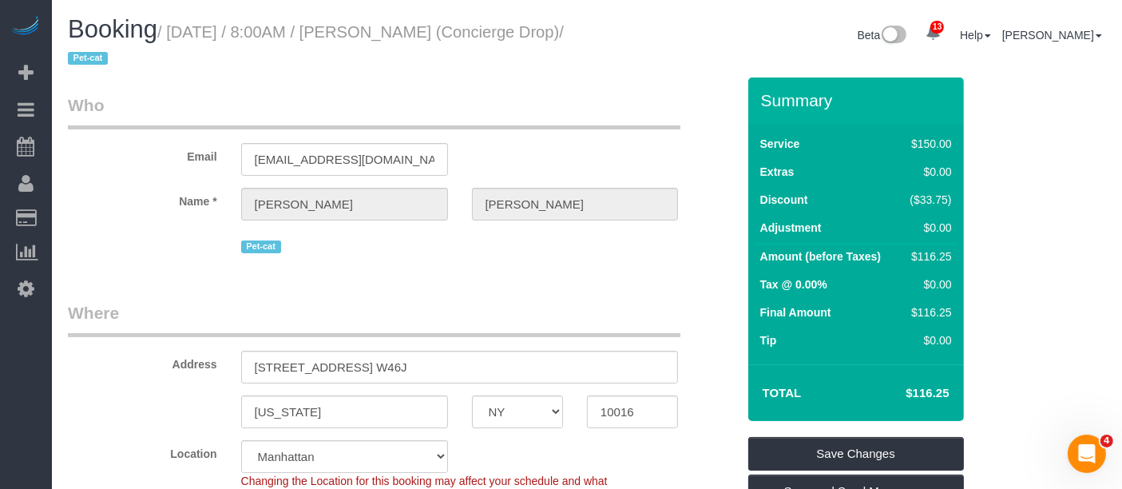
drag, startPoint x: 173, startPoint y: 29, endPoint x: 558, endPoint y: 42, distance: 384.5
click at [550, 35] on h1 "Booking / September 10, 2025 / 8:00AM / Benjamin Rudnitsky (Concierge Drop) / P…" at bounding box center [321, 43] width 507 height 54
copy small "September 10, 2025 / 8:00AM / Benjamin Rudnitsky"
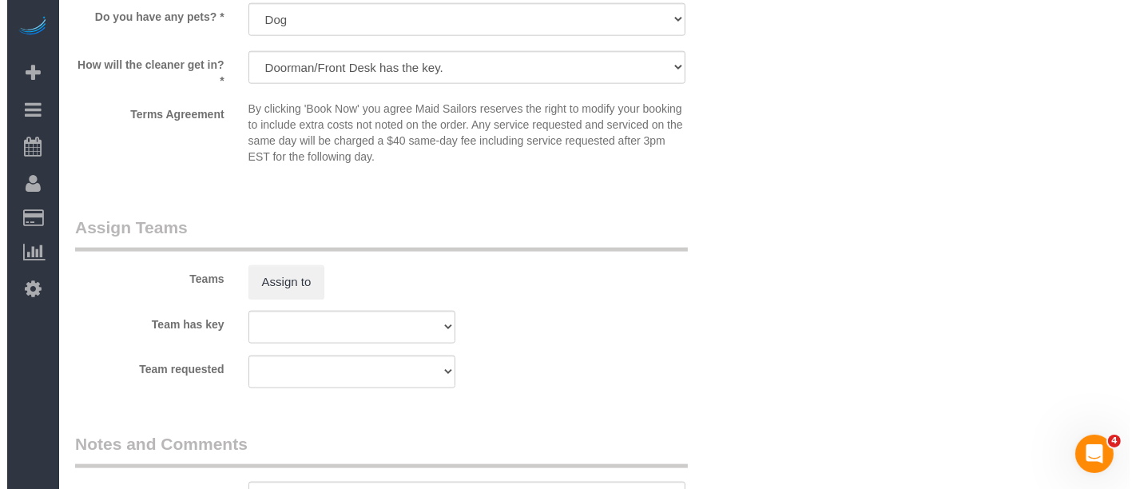
scroll to position [2041, 0]
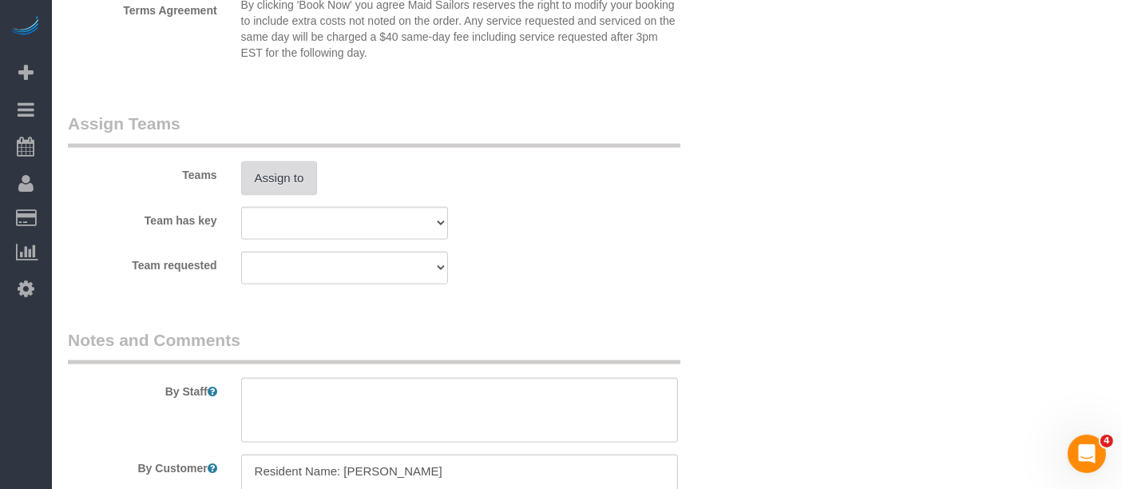
click at [300, 161] on button "Assign to" at bounding box center [279, 178] width 77 height 34
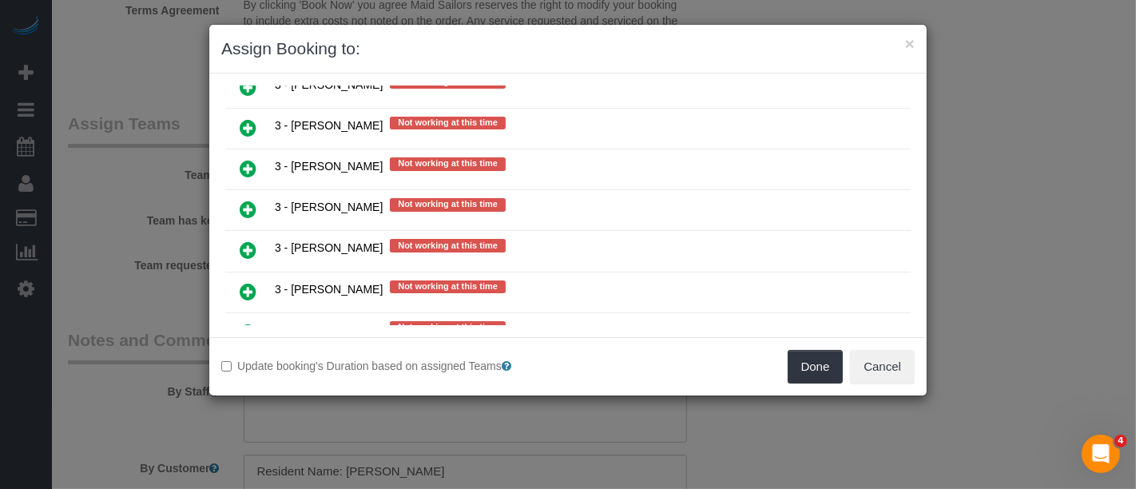
scroll to position [2663, 0]
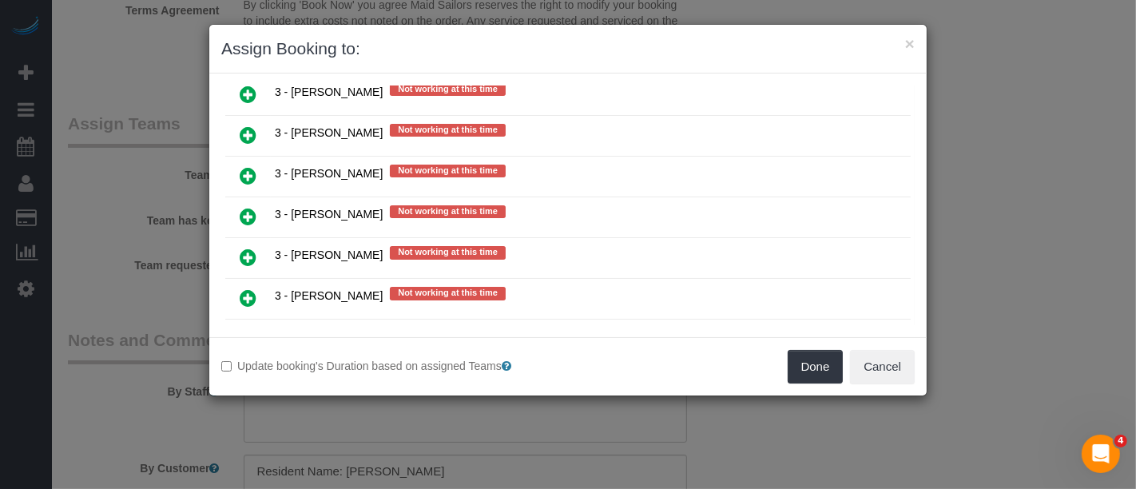
click at [252, 248] on icon at bounding box center [248, 257] width 17 height 19
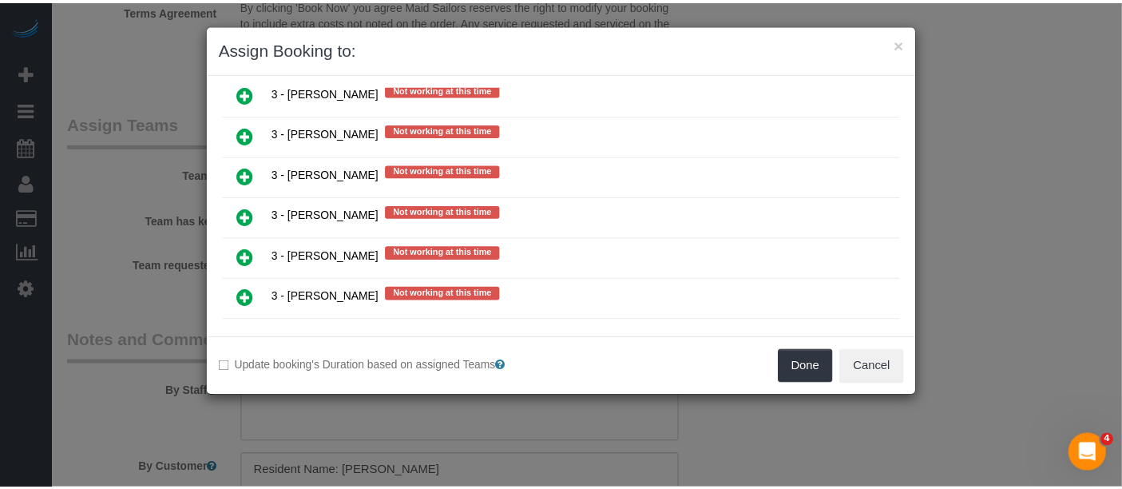
scroll to position [2700, 0]
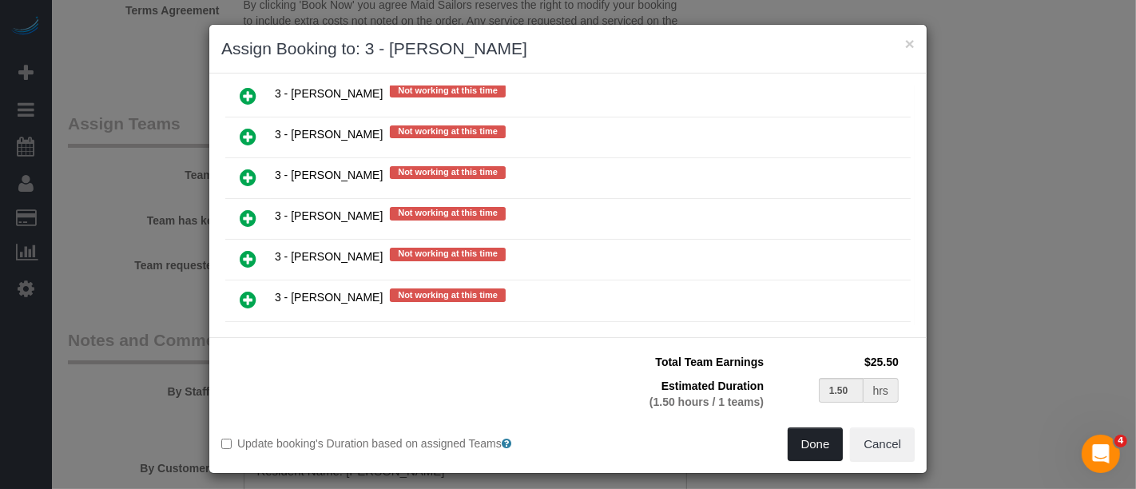
drag, startPoint x: 826, startPoint y: 446, endPoint x: 739, endPoint y: 400, distance: 98.3
click at [827, 446] on button "Done" at bounding box center [816, 444] width 56 height 34
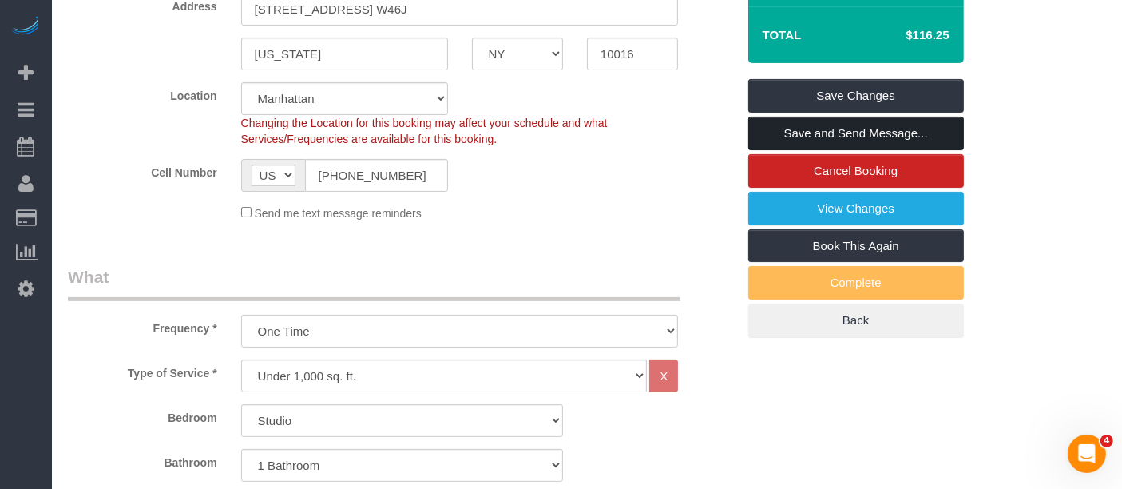
scroll to position [177, 0]
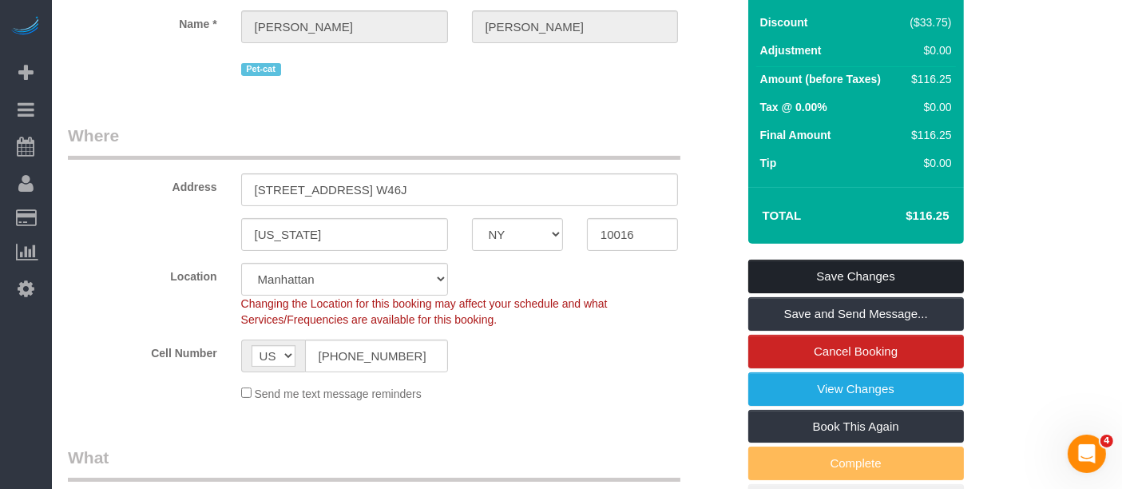
click at [908, 268] on link "Save Changes" at bounding box center [857, 277] width 216 height 34
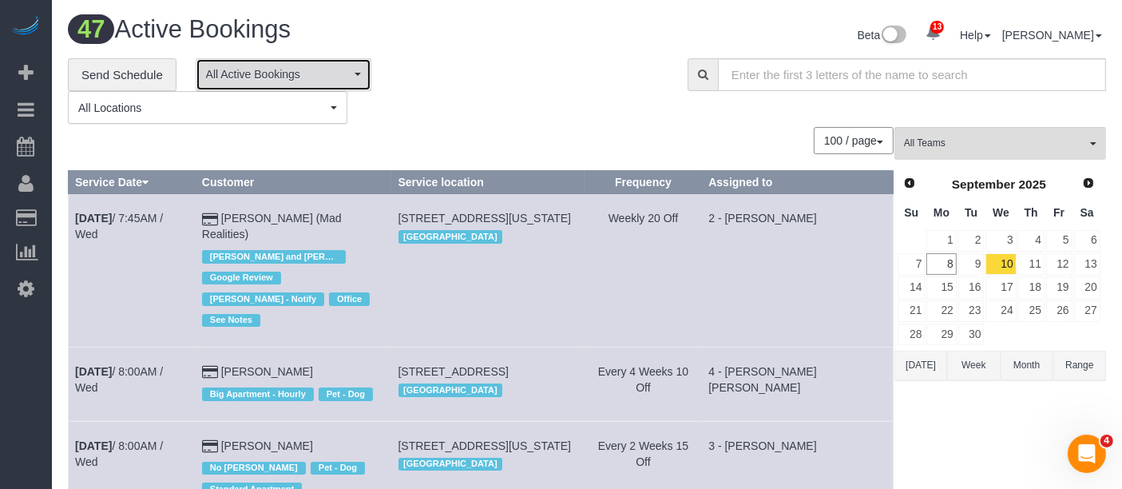
click at [357, 77] on button "All Active Bookings" at bounding box center [284, 74] width 176 height 33
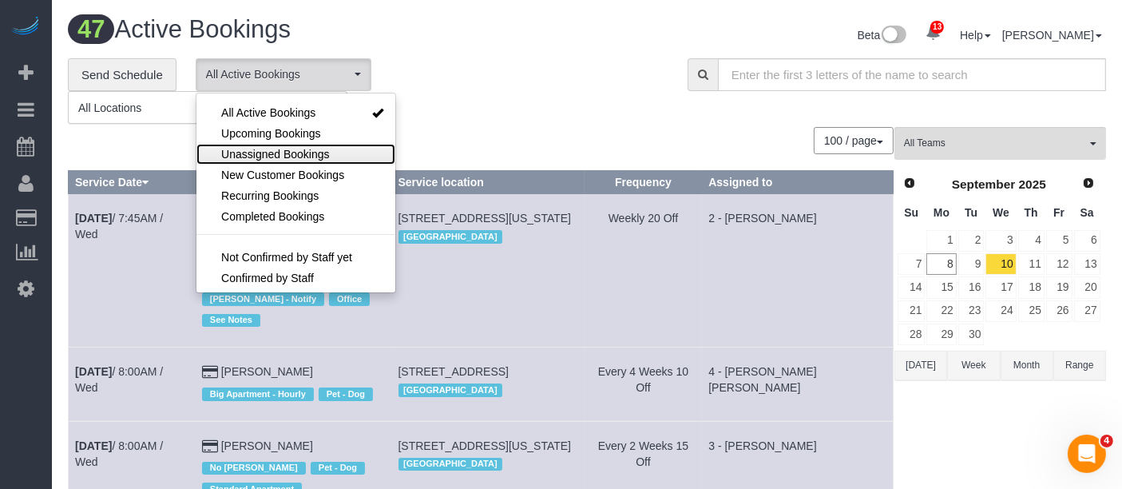
click at [292, 146] on span "Unassigned Bookings" at bounding box center [275, 154] width 108 height 16
select select "**********"
click at [489, 110] on div "**********" at bounding box center [366, 91] width 596 height 66
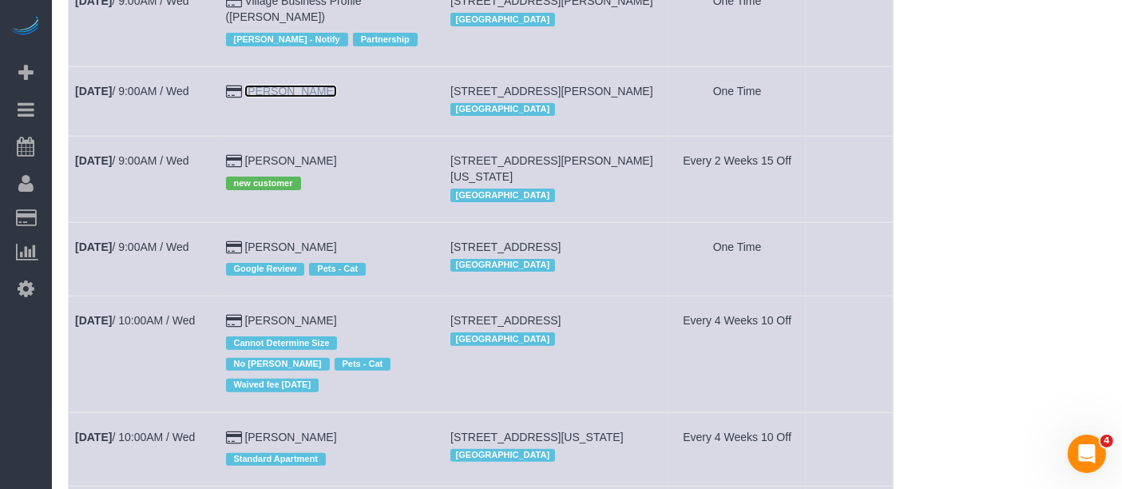
scroll to position [532, 0]
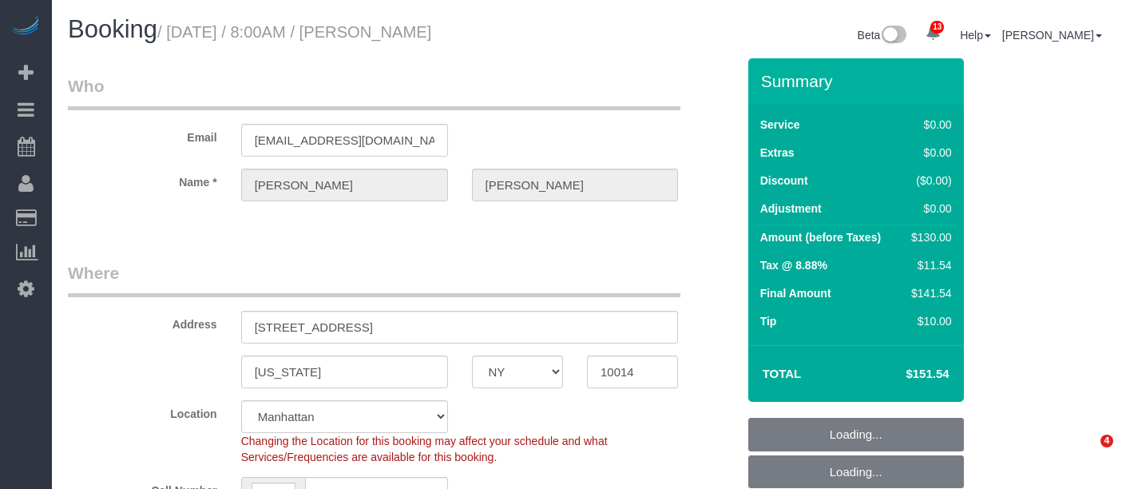
select select "NY"
select select "1"
select select "number:89"
select select "number:90"
select select "number:15"
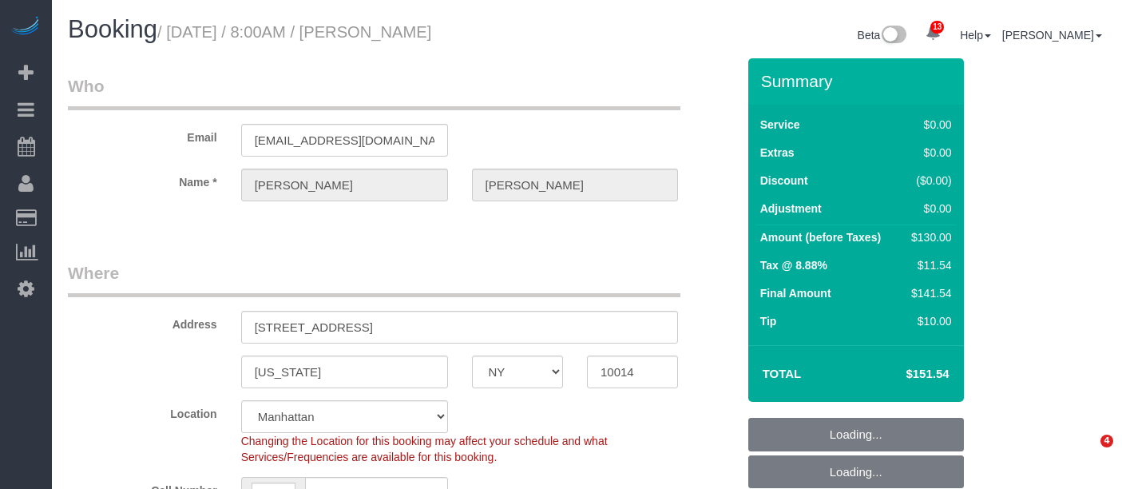
select select "number:5"
select select "spot1"
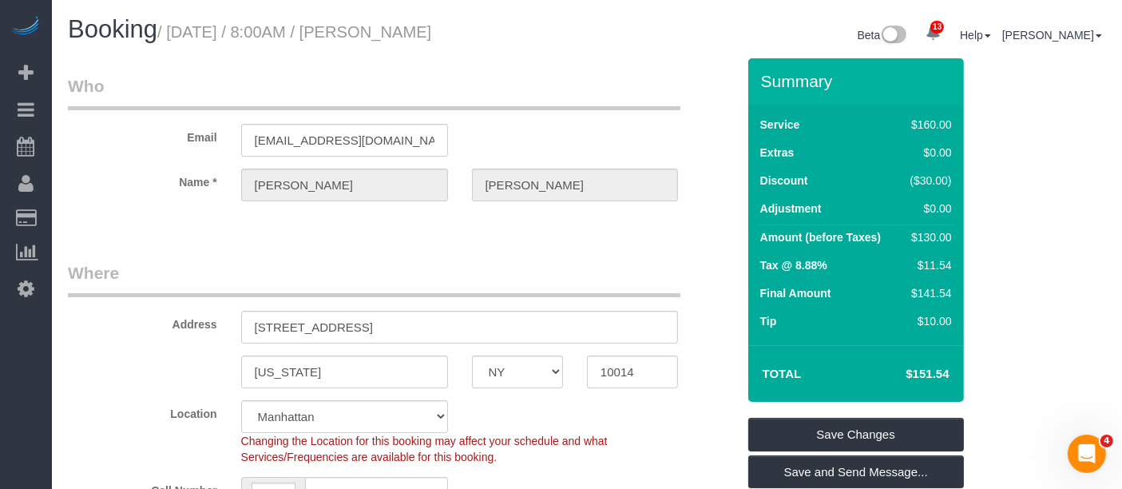
drag, startPoint x: 171, startPoint y: 31, endPoint x: 554, endPoint y: 47, distance: 383.8
click at [535, 26] on h1 "Booking / September 10, 2025 / 8:00AM / Blake Goodman" at bounding box center [321, 29] width 507 height 27
copy small "September 10, 2025 / 8:00AM / Blake Goodman"
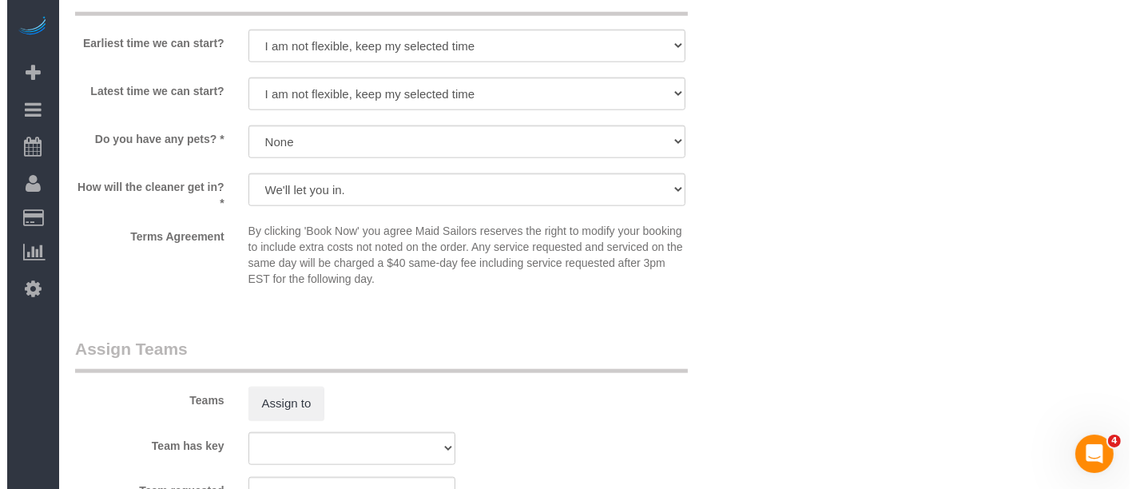
scroll to position [1864, 0]
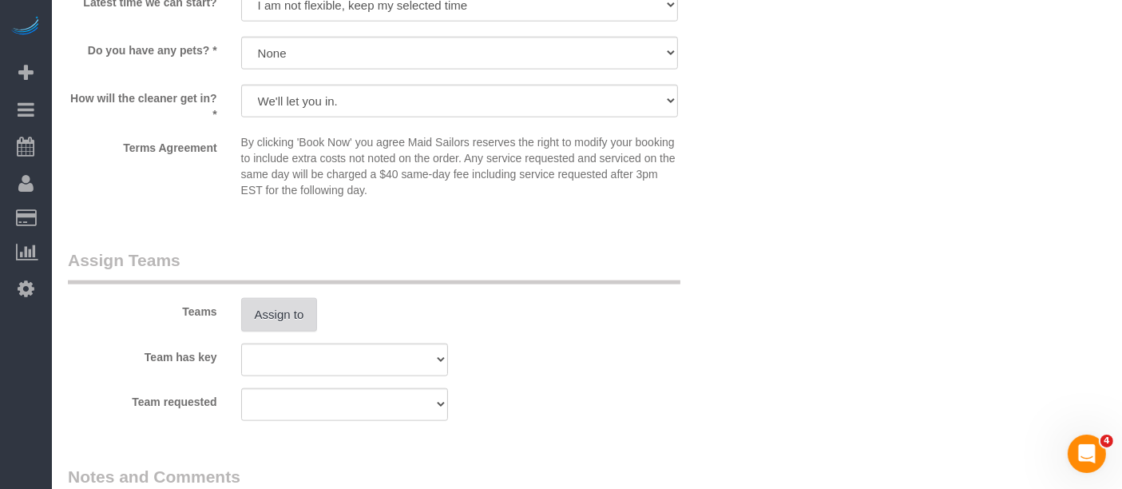
click at [292, 321] on button "Assign to" at bounding box center [279, 315] width 77 height 34
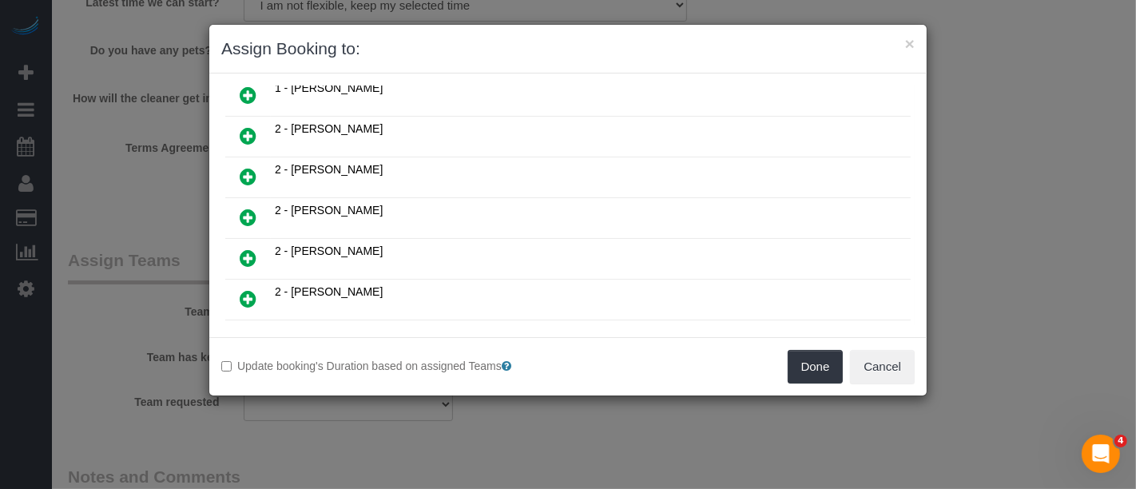
scroll to position [177, 0]
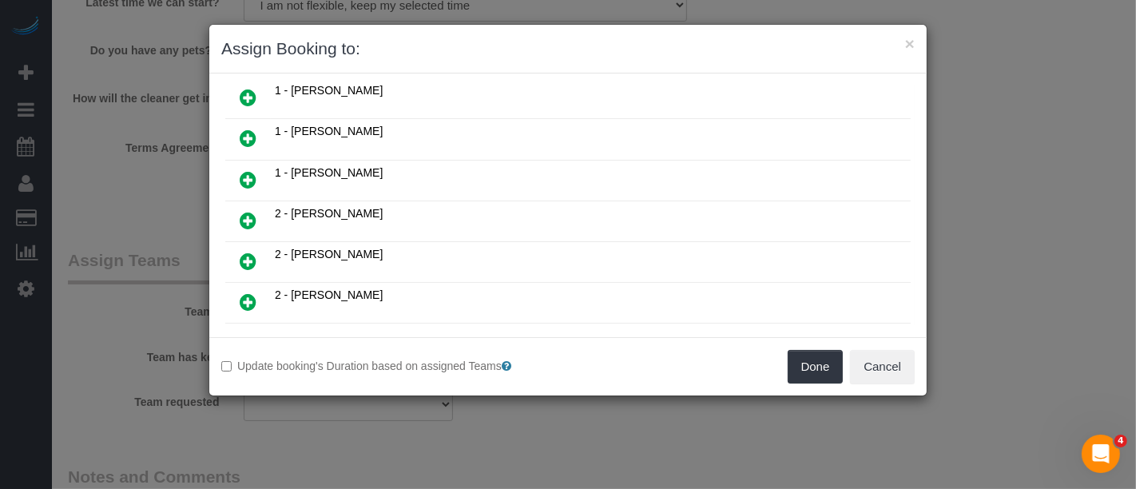
drag, startPoint x: 246, startPoint y: 125, endPoint x: 256, endPoint y: 133, distance: 12.5
click at [246, 129] on icon at bounding box center [248, 138] width 17 height 19
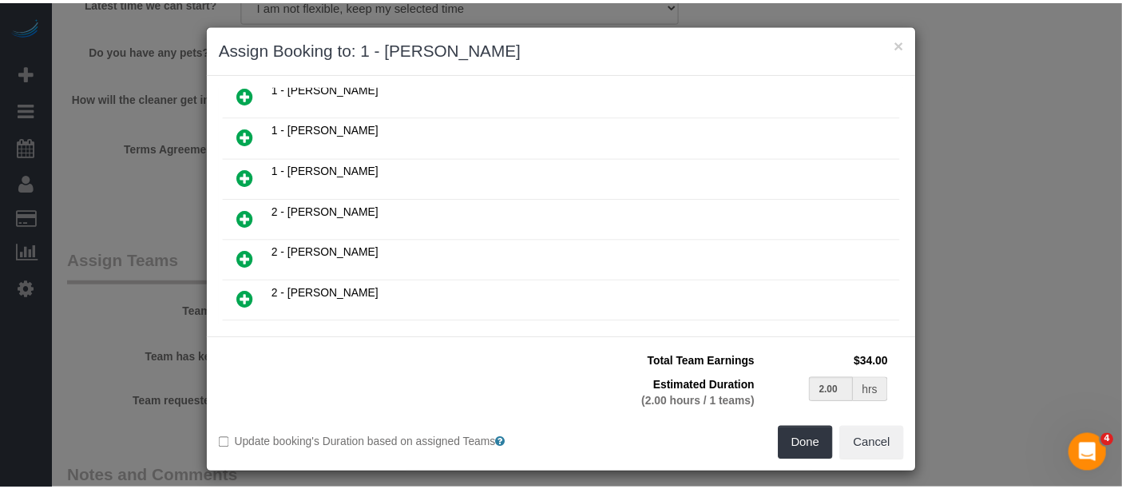
scroll to position [214, 0]
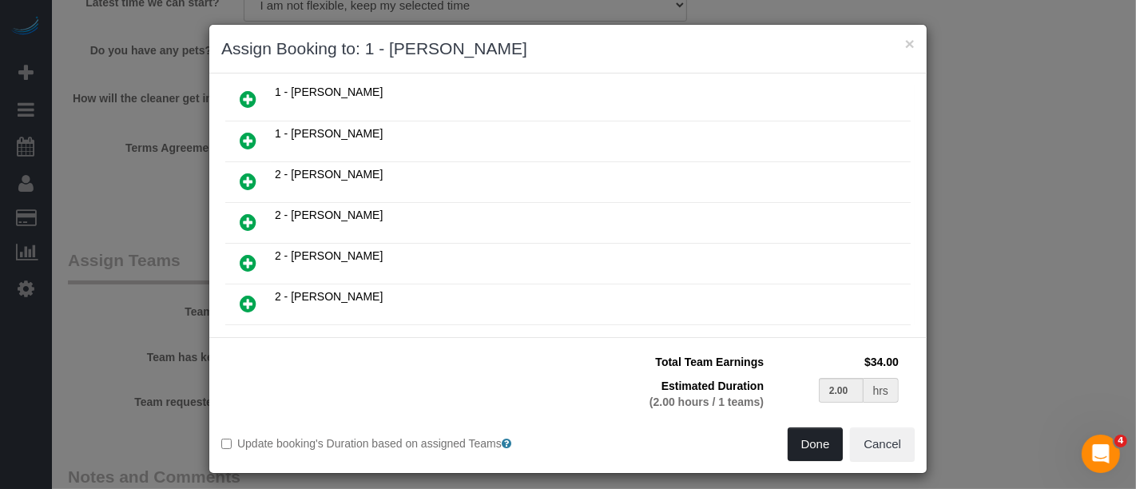
drag, startPoint x: 802, startPoint y: 439, endPoint x: 789, endPoint y: 425, distance: 19.8
click at [802, 439] on button "Done" at bounding box center [816, 444] width 56 height 34
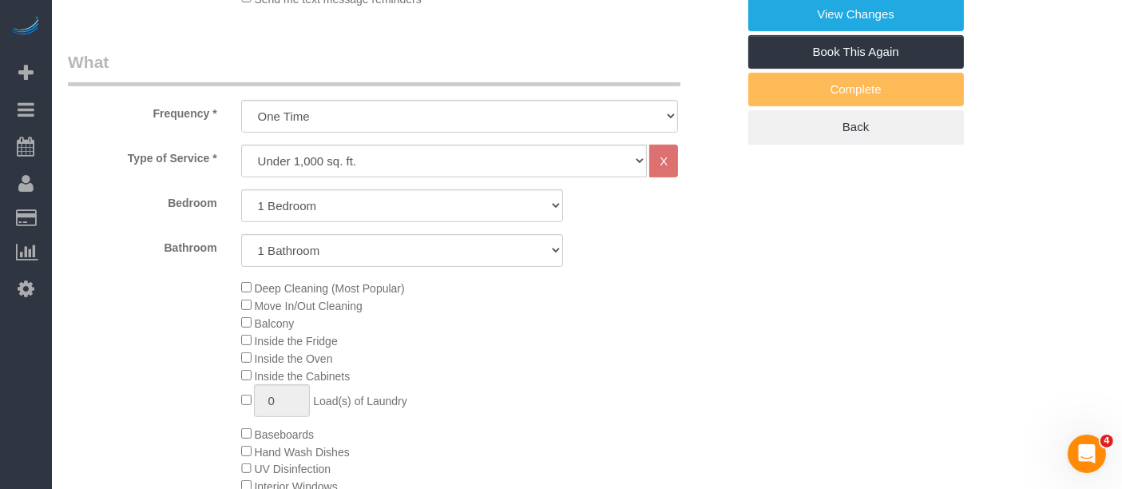
scroll to position [89, 0]
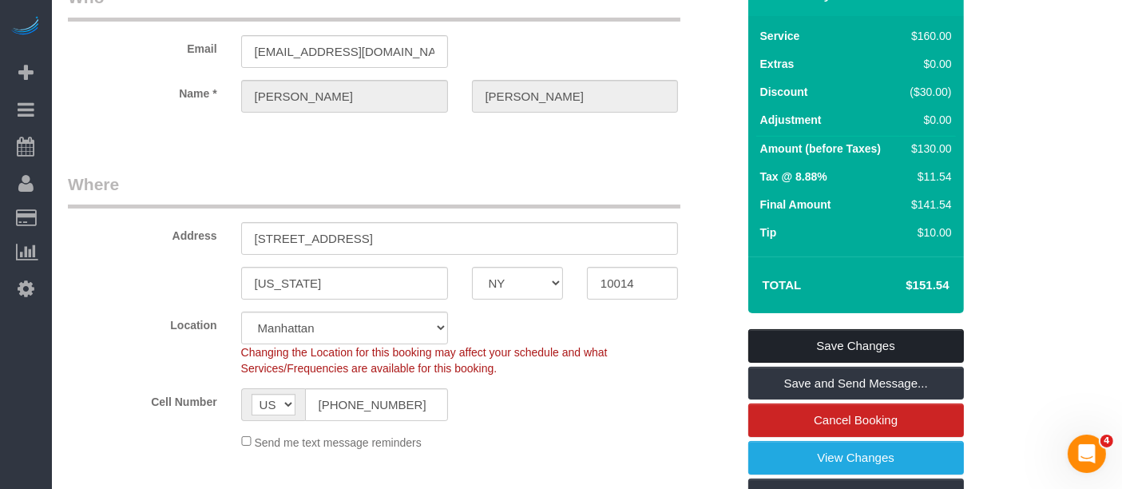
click at [906, 332] on link "Save Changes" at bounding box center [857, 346] width 216 height 34
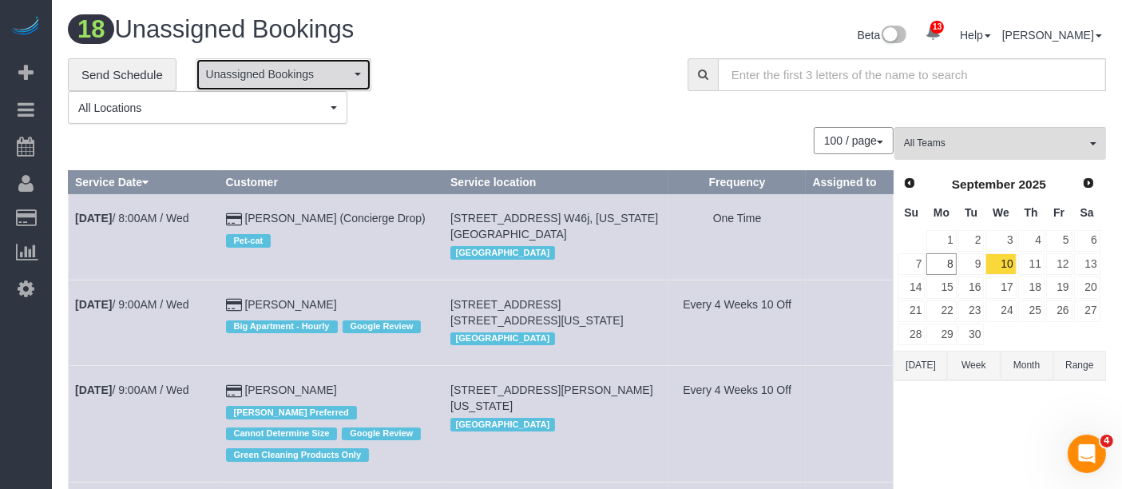
click at [341, 77] on span "Unassigned Bookings" at bounding box center [278, 74] width 145 height 16
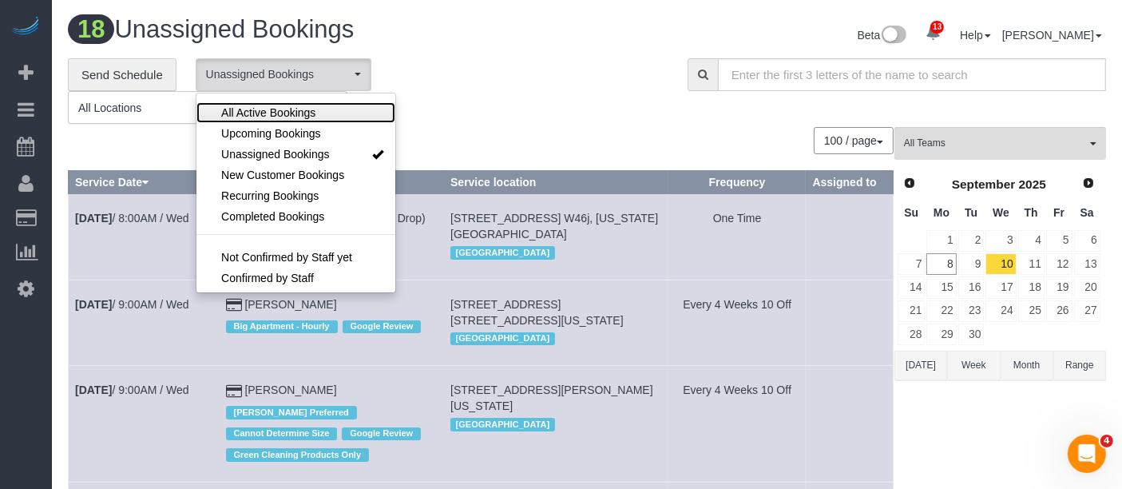
click at [322, 117] on link "All Active Bookings" at bounding box center [296, 112] width 199 height 21
select select "***"
click at [461, 85] on div "**********" at bounding box center [366, 91] width 596 height 66
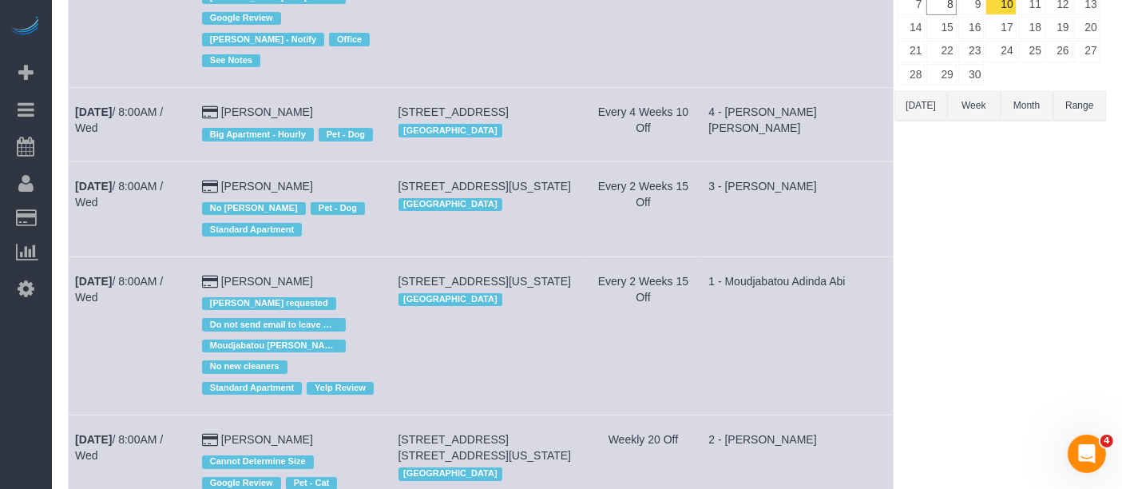
scroll to position [266, 0]
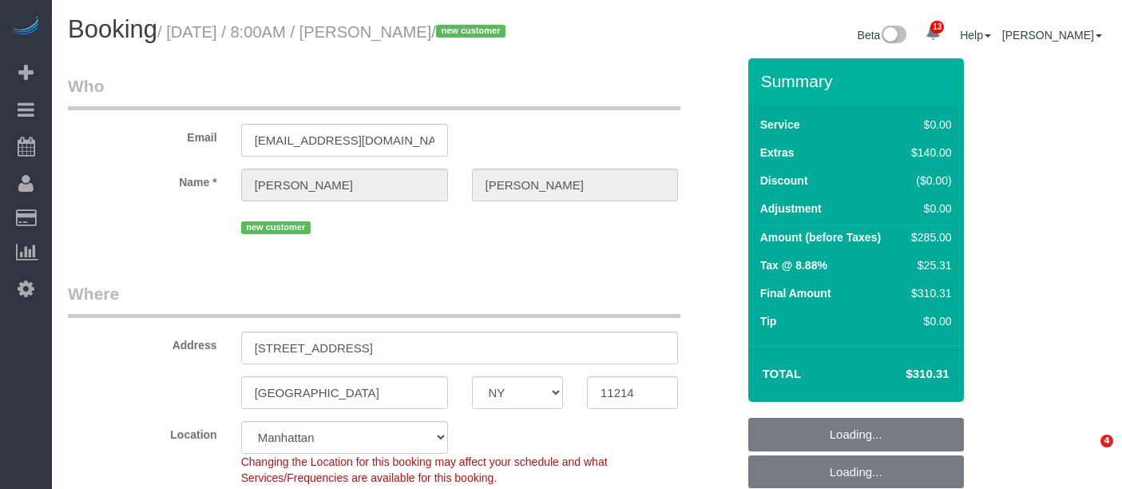
select select "NY"
select select "1"
select select "spot1"
select select "number:56"
select select "number:69"
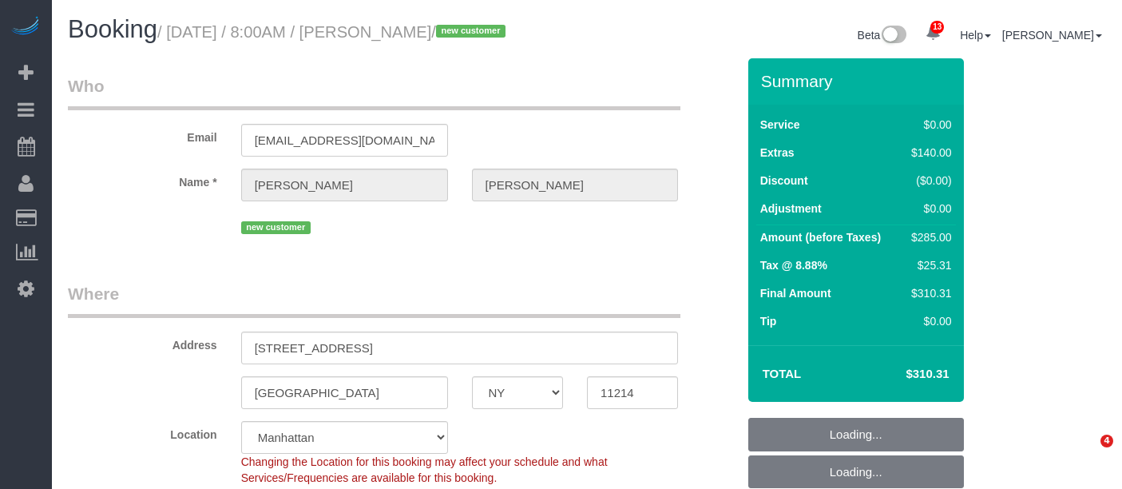
select select "number:15"
select select "number:5"
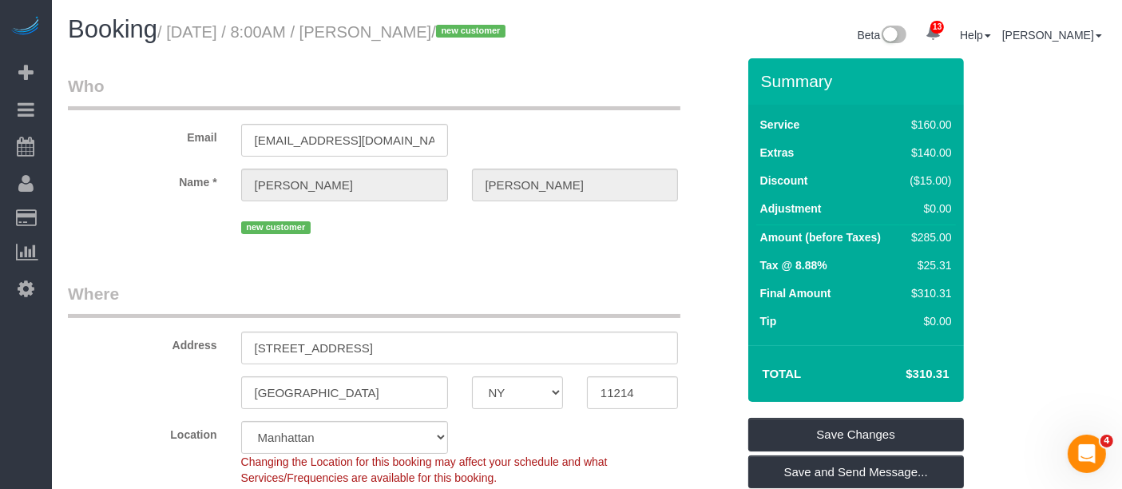
drag, startPoint x: 169, startPoint y: 34, endPoint x: 511, endPoint y: 64, distance: 342.5
click at [506, 30] on small "/ [DATE] / 8:00AM / [PERSON_NAME] / new customer" at bounding box center [333, 32] width 353 height 18
copy small "[DATE] / 8:00AM / [PERSON_NAME]"
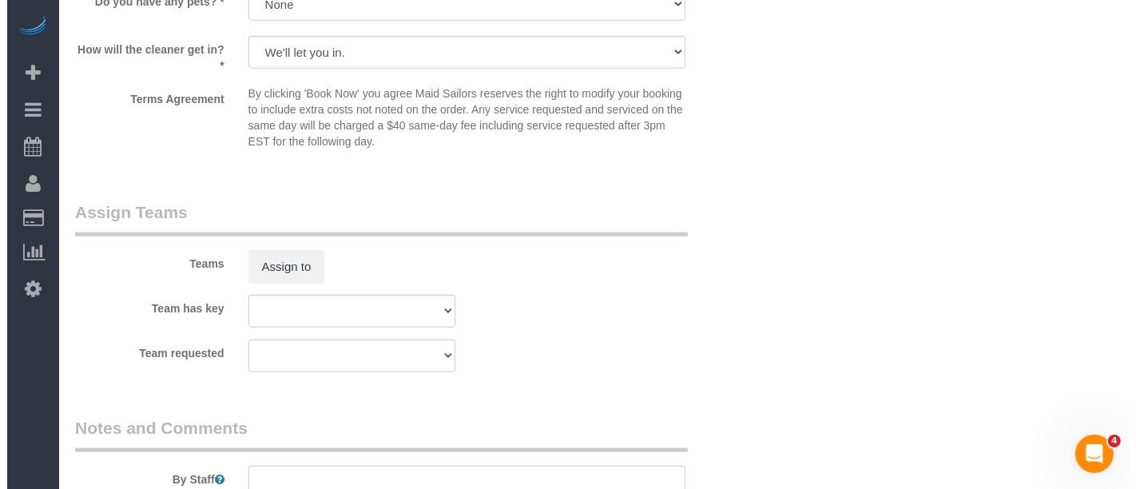
scroll to position [2041, 0]
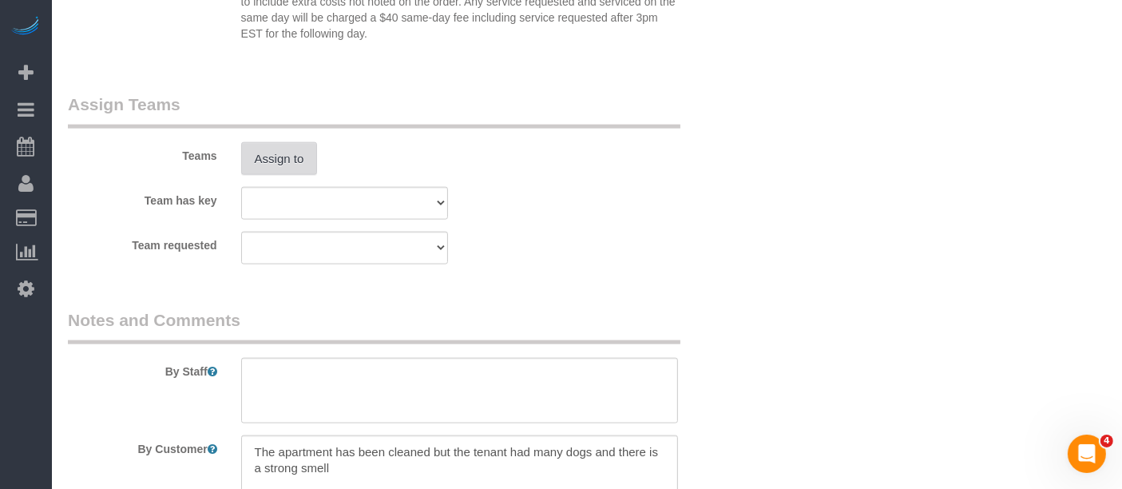
click at [290, 176] on button "Assign to" at bounding box center [279, 159] width 77 height 34
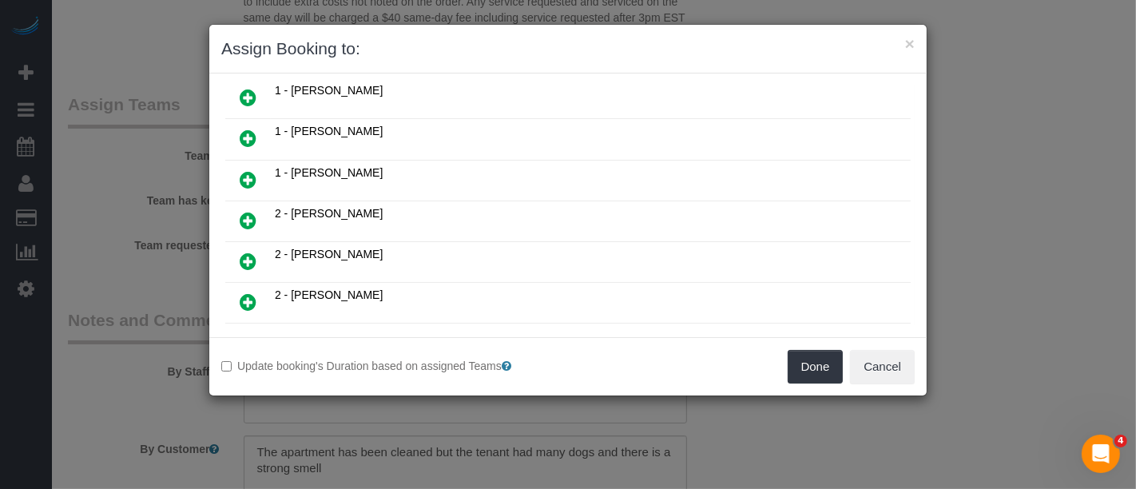
scroll to position [266, 0]
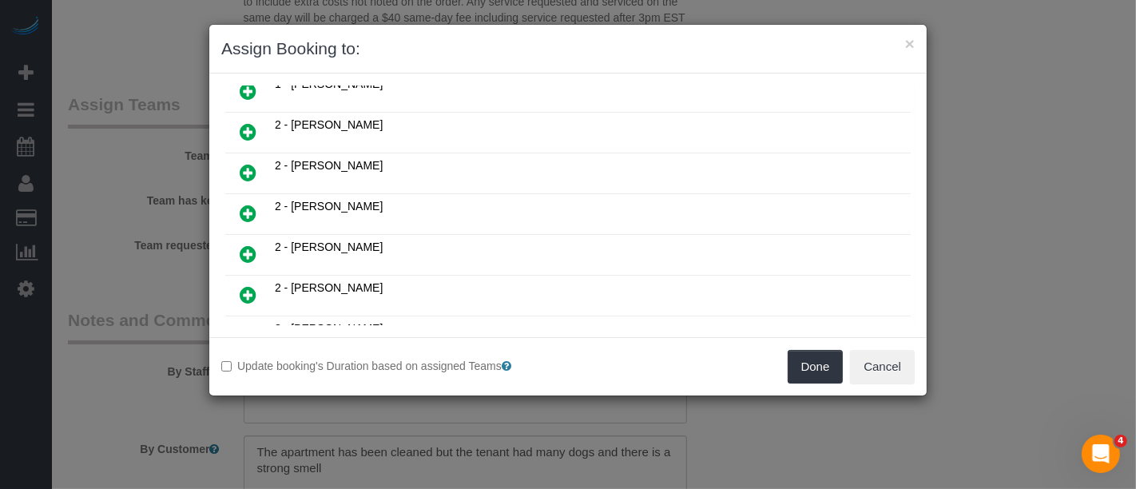
click at [240, 163] on icon at bounding box center [248, 172] width 17 height 19
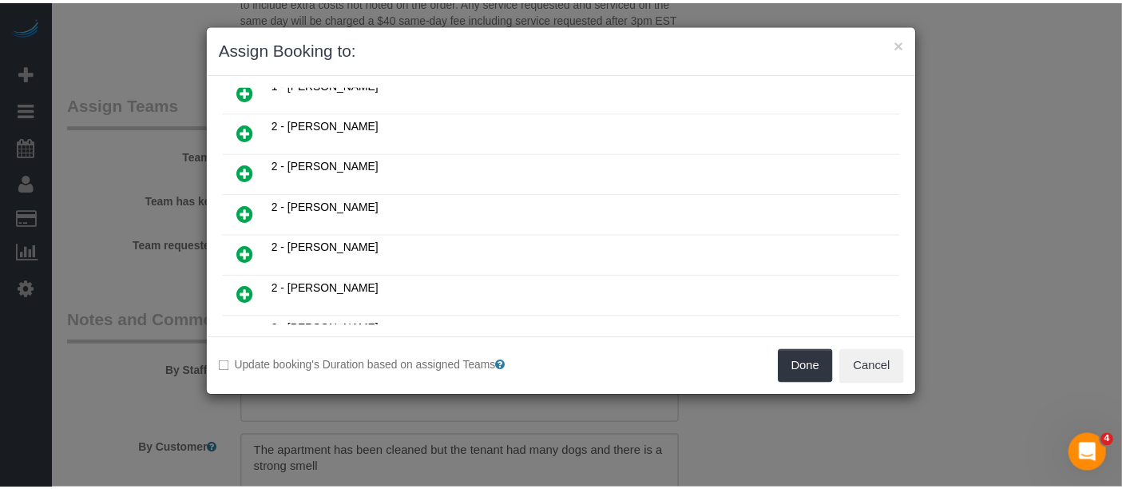
scroll to position [302, 0]
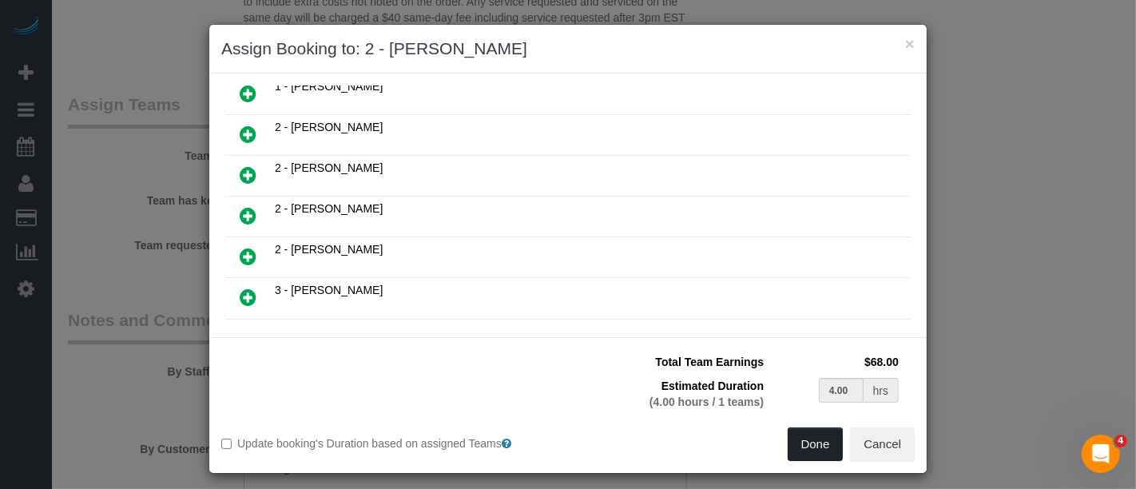
click at [808, 444] on button "Done" at bounding box center [816, 444] width 56 height 34
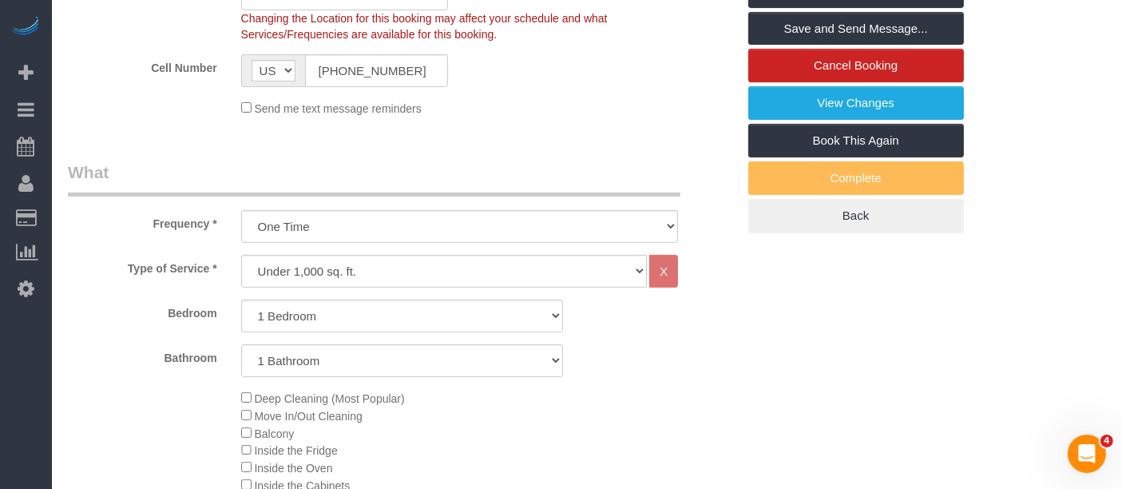
scroll to position [89, 0]
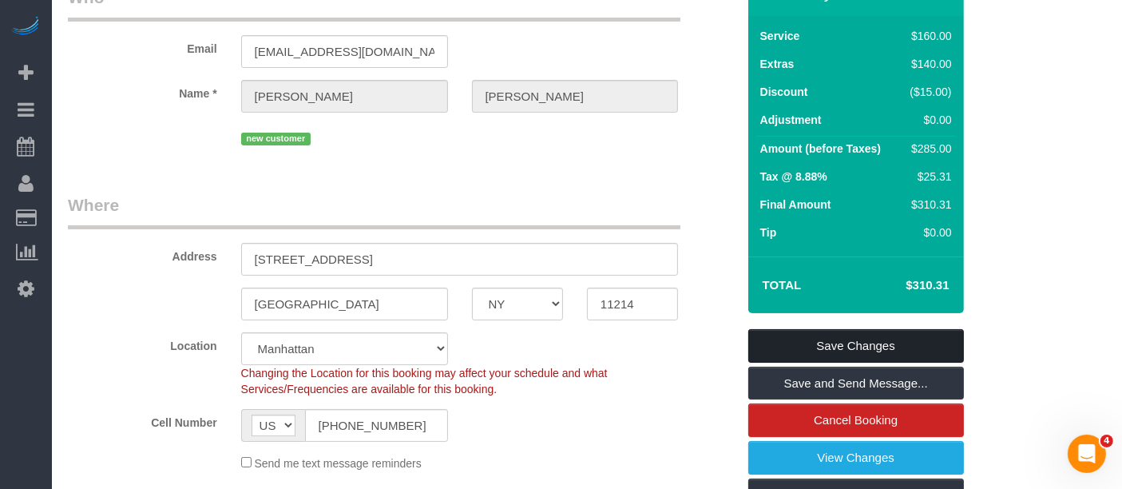
click at [906, 355] on link "Save Changes" at bounding box center [857, 346] width 216 height 34
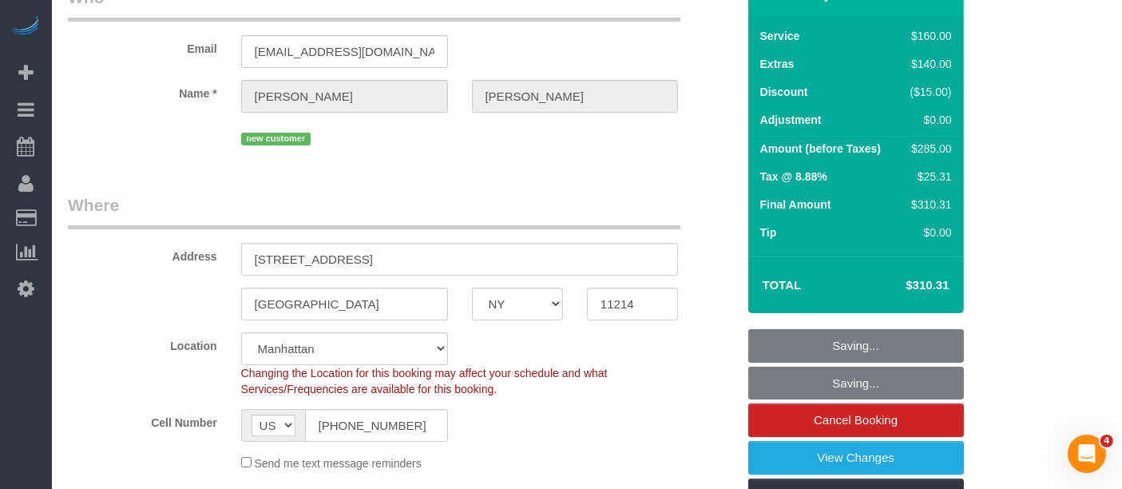
select select "**********"
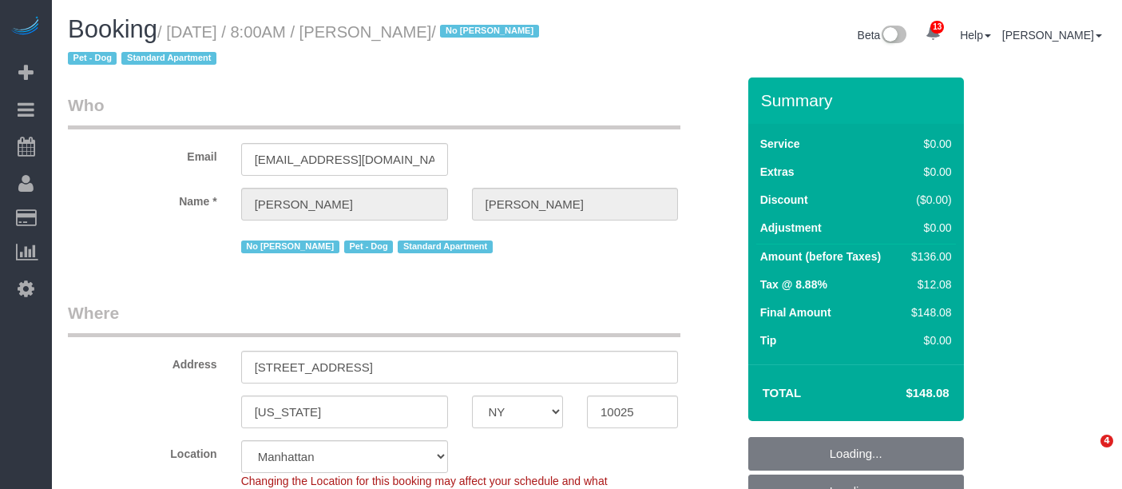
select select "NY"
select select "number:89"
select select "number:90"
select select "number:13"
select select "number:5"
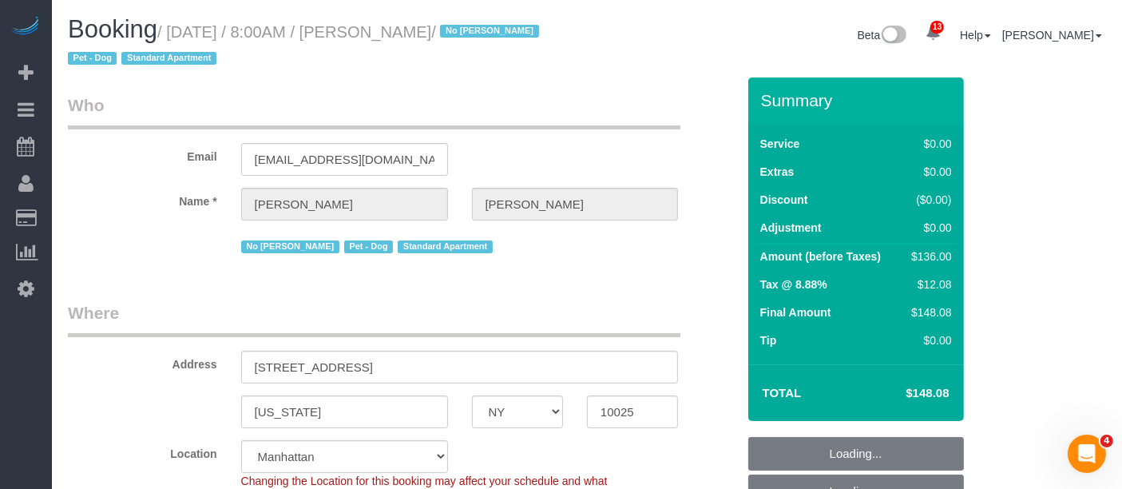
select select "string:[GEOGRAPHIC_DATA]"
select select "object:1007"
select select "1"
select select "spot1"
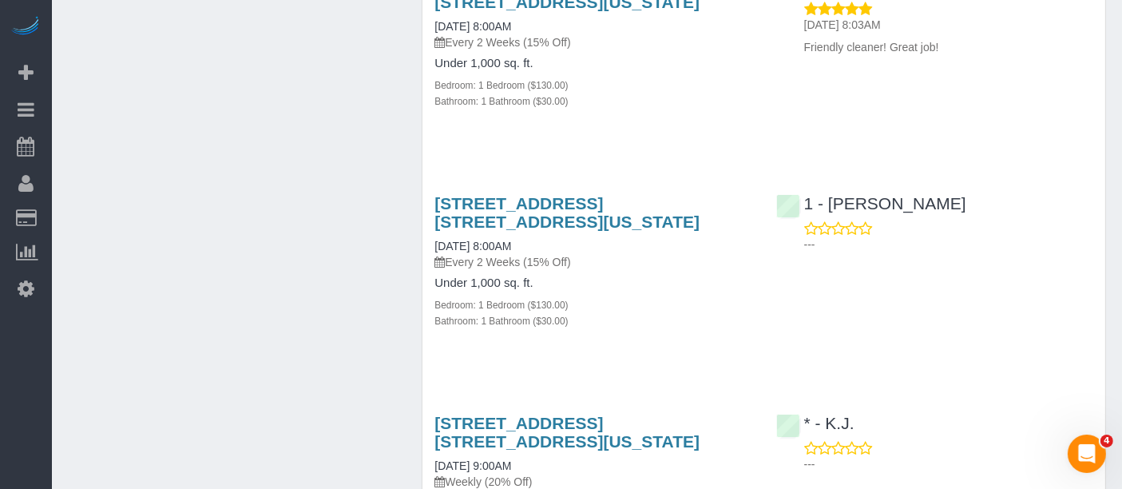
scroll to position [5060, 0]
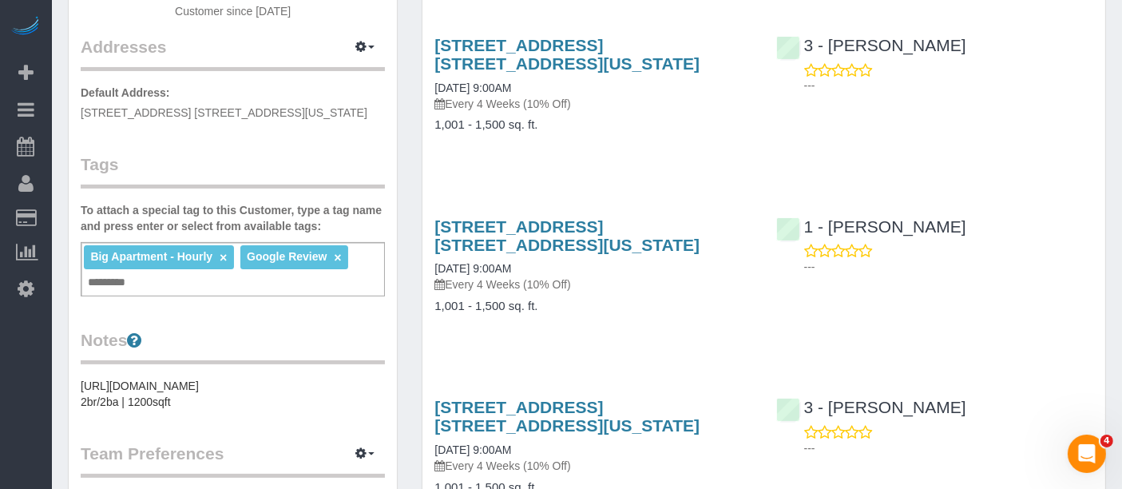
scroll to position [177, 0]
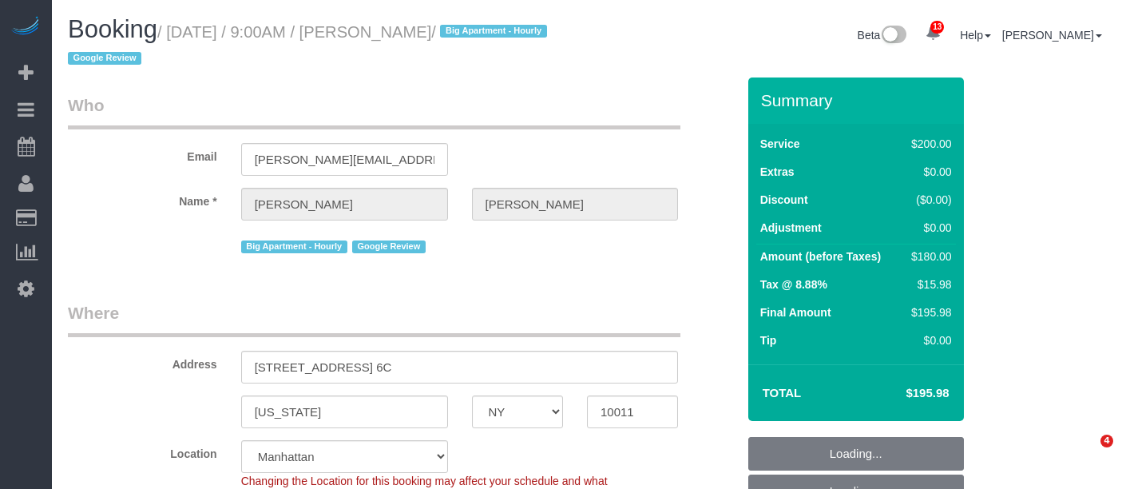
select select "NY"
select select "150"
select select "spot2"
select select "number:57"
select select "number:70"
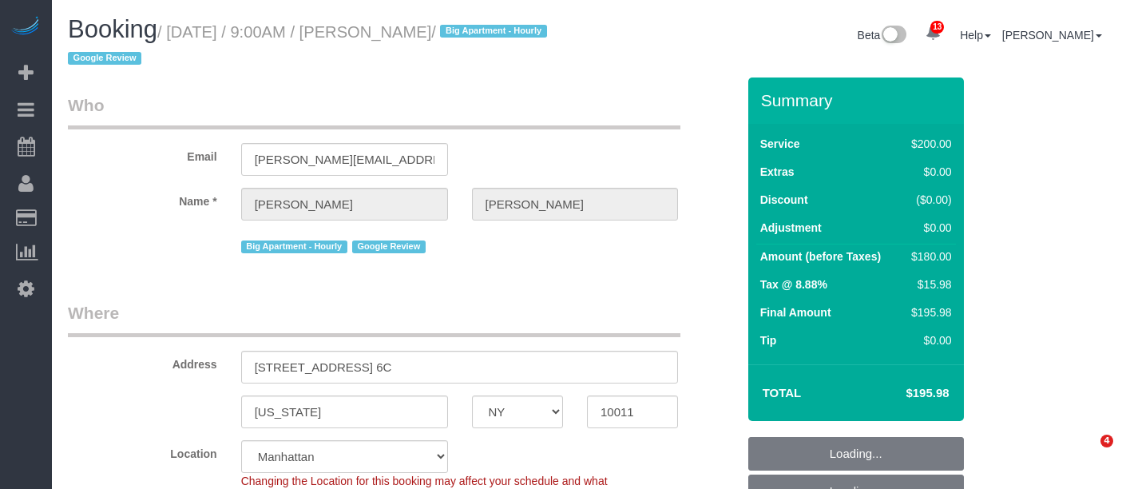
select select "number:15"
select select "number:5"
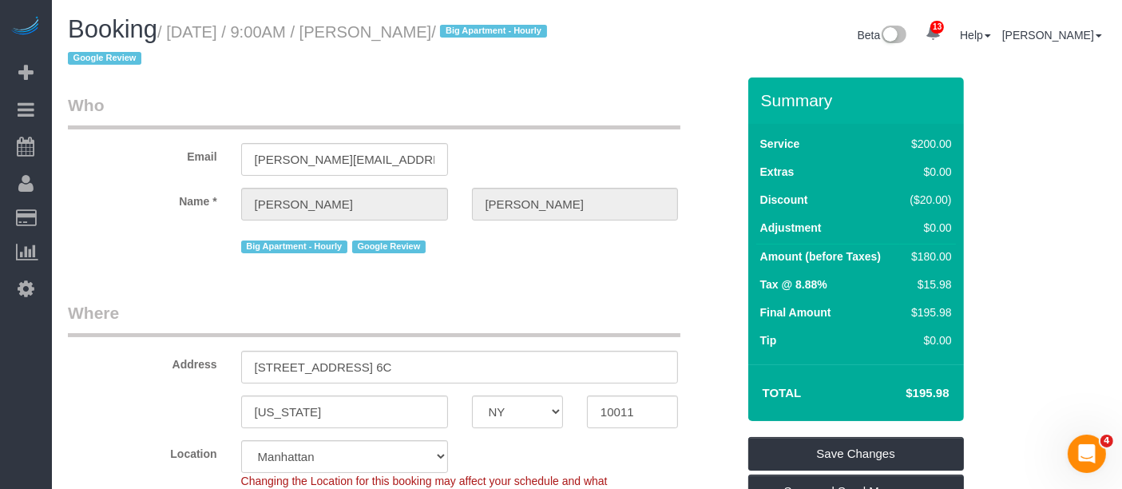
drag, startPoint x: 173, startPoint y: 31, endPoint x: 584, endPoint y: 117, distance: 419.6
click at [547, 34] on small "/ September 10, 2025 / 9:00AM / Jeremy Espenshade / Big Apartment - Hourly Goog…" at bounding box center [310, 45] width 484 height 45
copy small "September 10, 2025 / 9:00AM / Jeremy Espenshade"
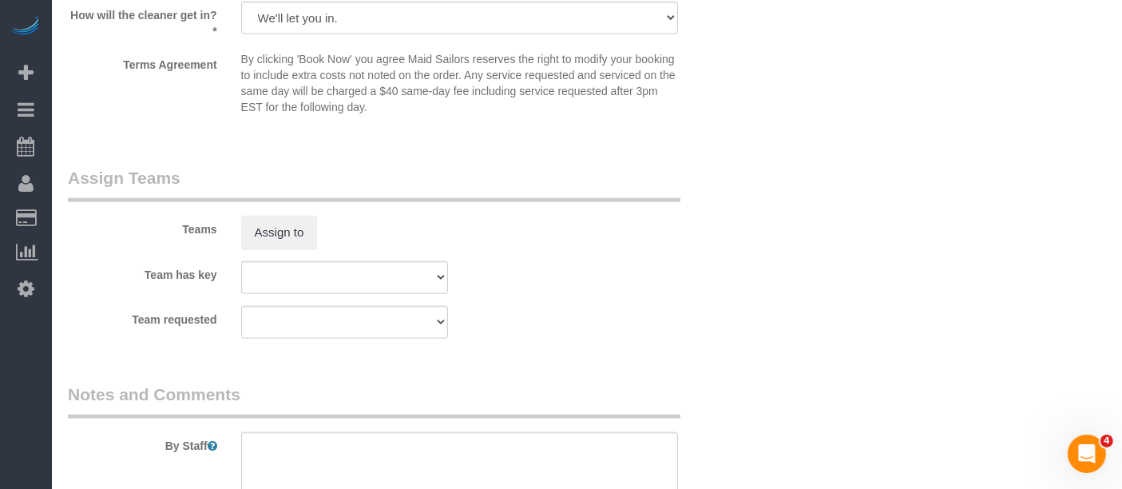
scroll to position [1775, 0]
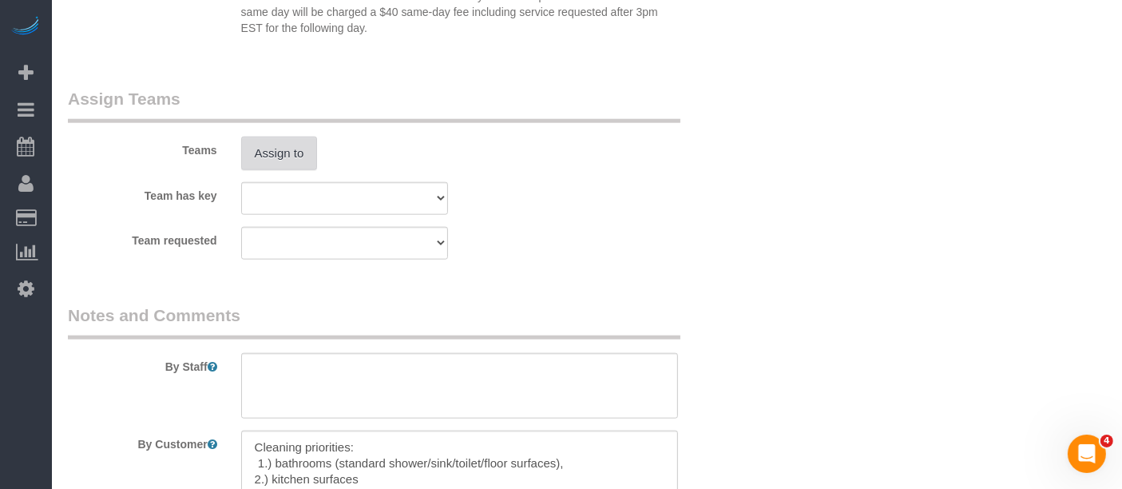
click at [284, 169] on button "Assign to" at bounding box center [279, 154] width 77 height 34
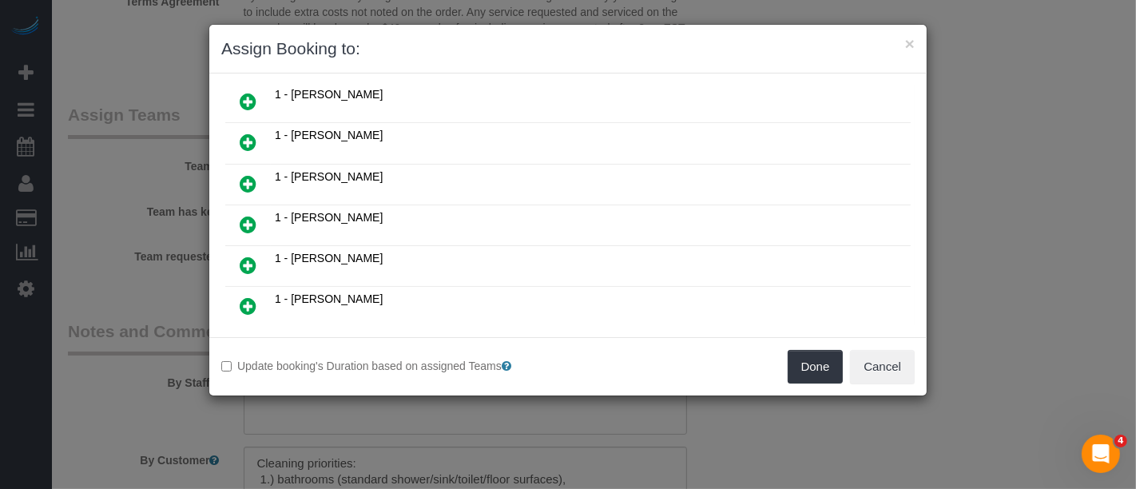
scroll to position [177, 0]
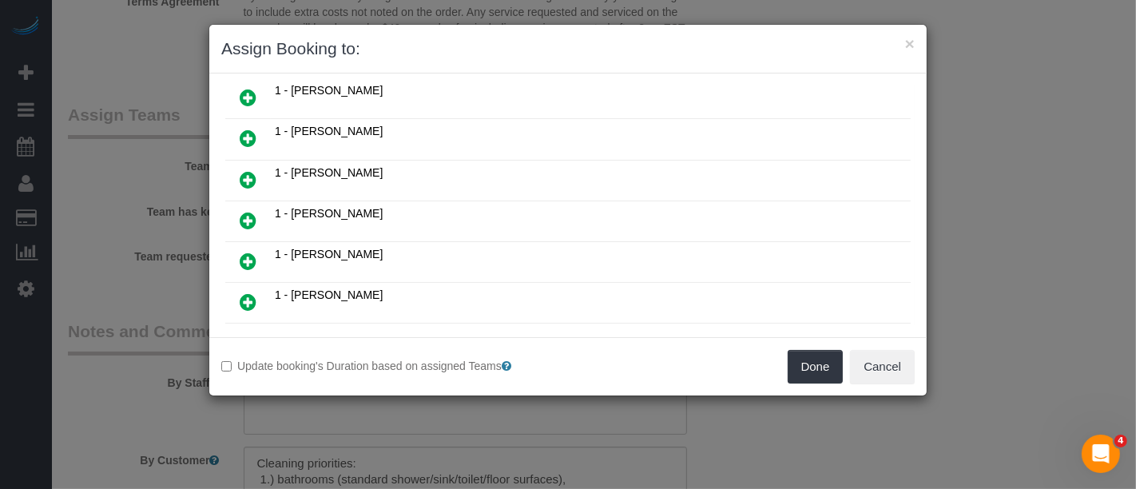
click at [241, 211] on icon at bounding box center [248, 220] width 17 height 19
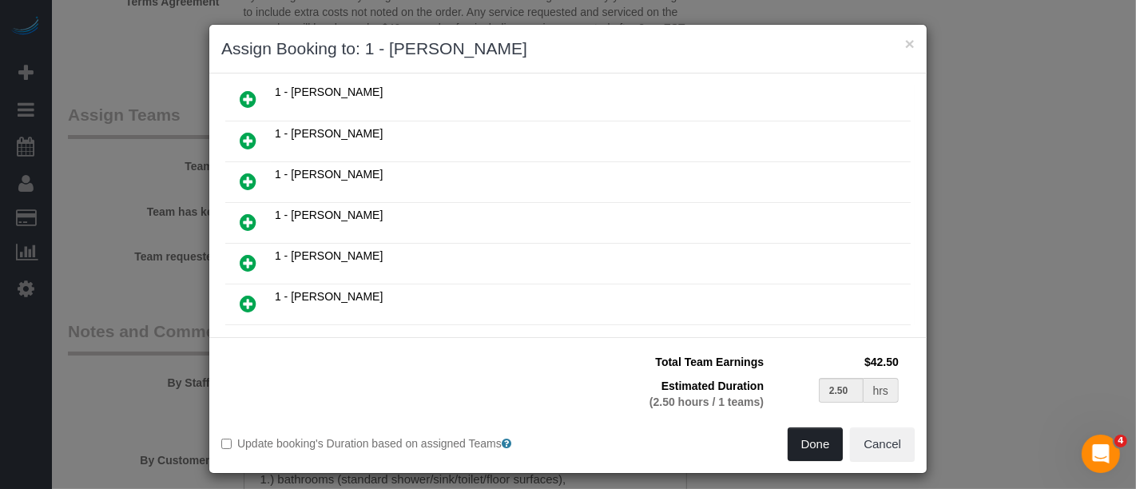
drag, startPoint x: 808, startPoint y: 439, endPoint x: 793, endPoint y: 433, distance: 15.4
click at [808, 439] on button "Done" at bounding box center [816, 444] width 56 height 34
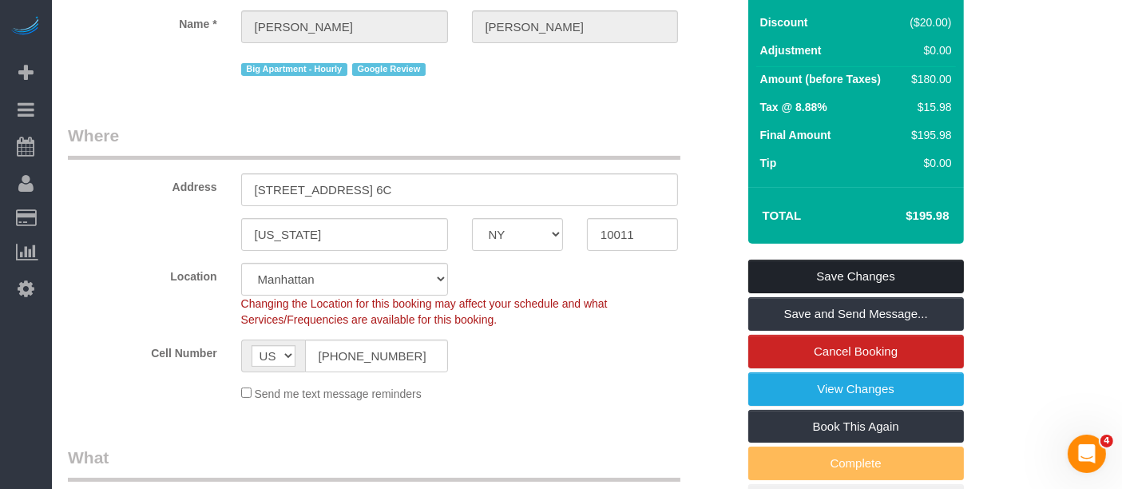
click at [904, 264] on link "Save Changes" at bounding box center [857, 277] width 216 height 34
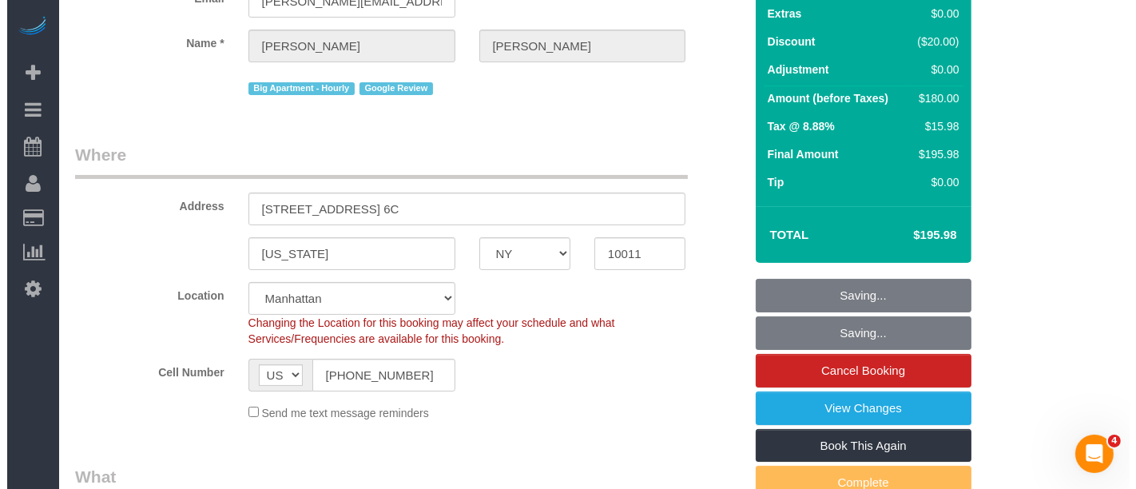
scroll to position [0, 0]
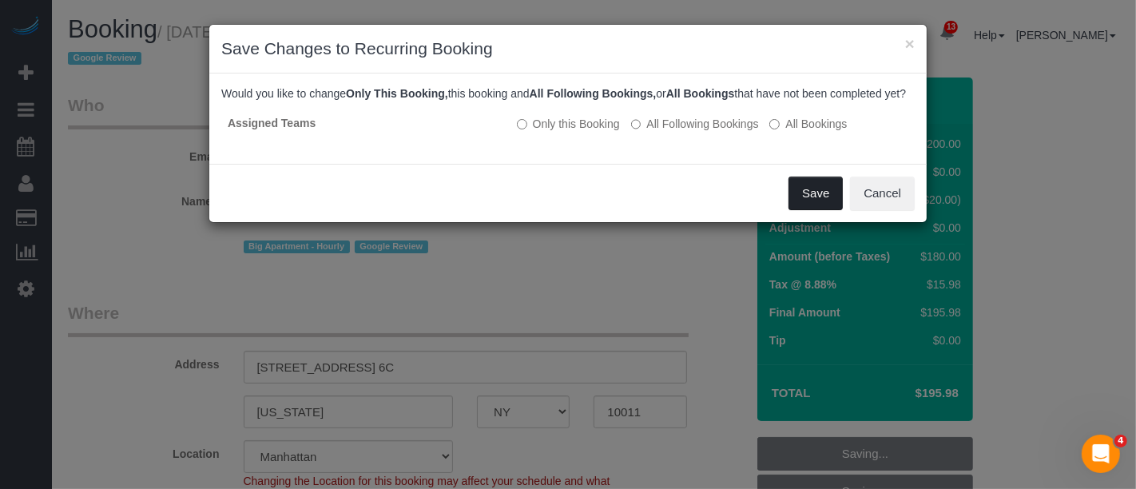
drag, startPoint x: 817, startPoint y: 204, endPoint x: 806, endPoint y: 201, distance: 10.9
click at [815, 204] on button "Save" at bounding box center [816, 194] width 54 height 34
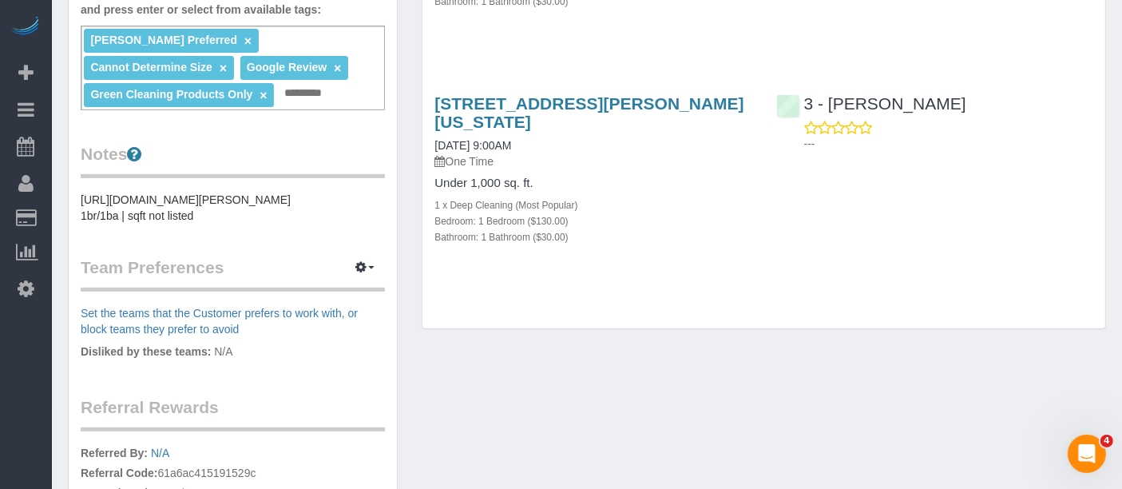
scroll to position [532, 0]
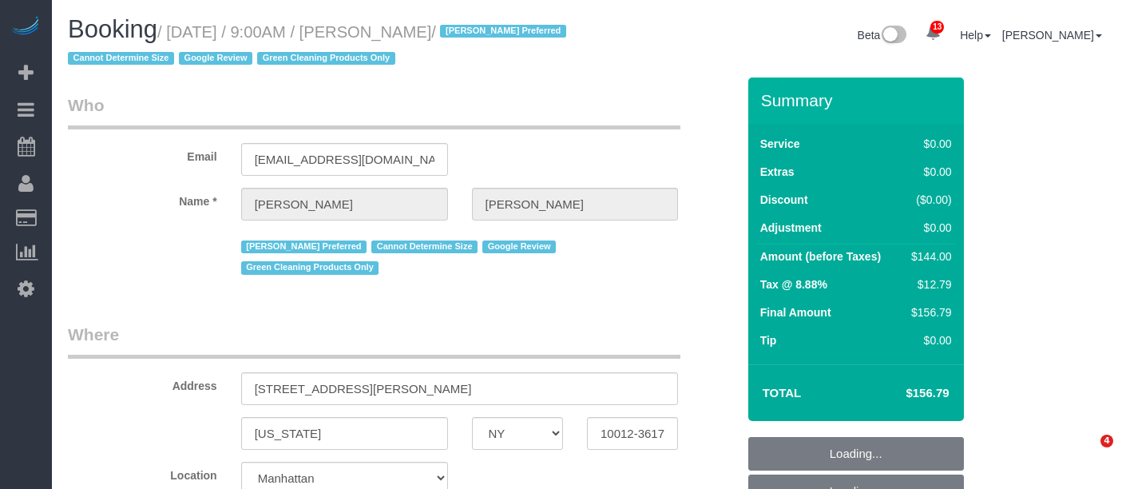
select select "NY"
select select "1"
select select "spot2"
select select "number:57"
select select "number:70"
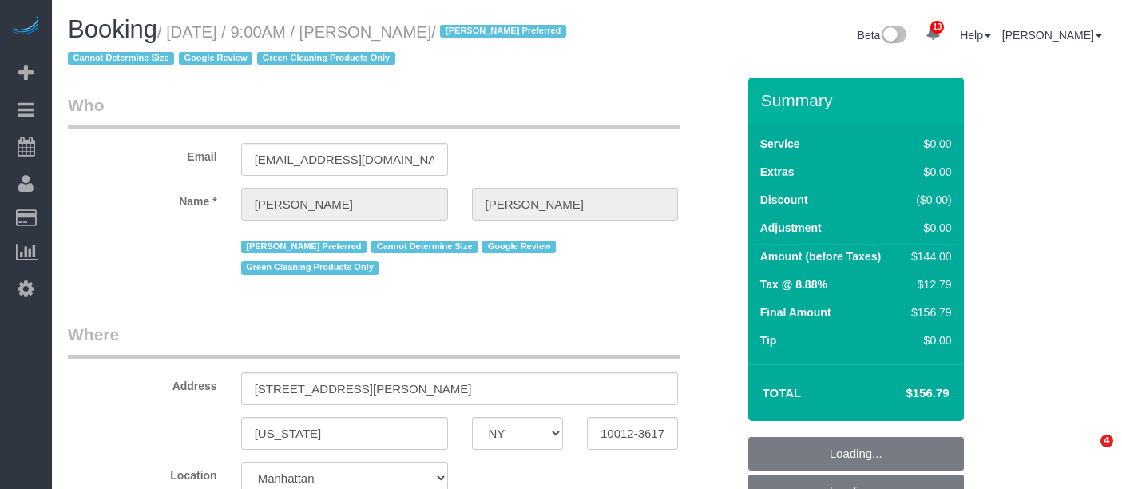
select select "number:15"
select select "number:5"
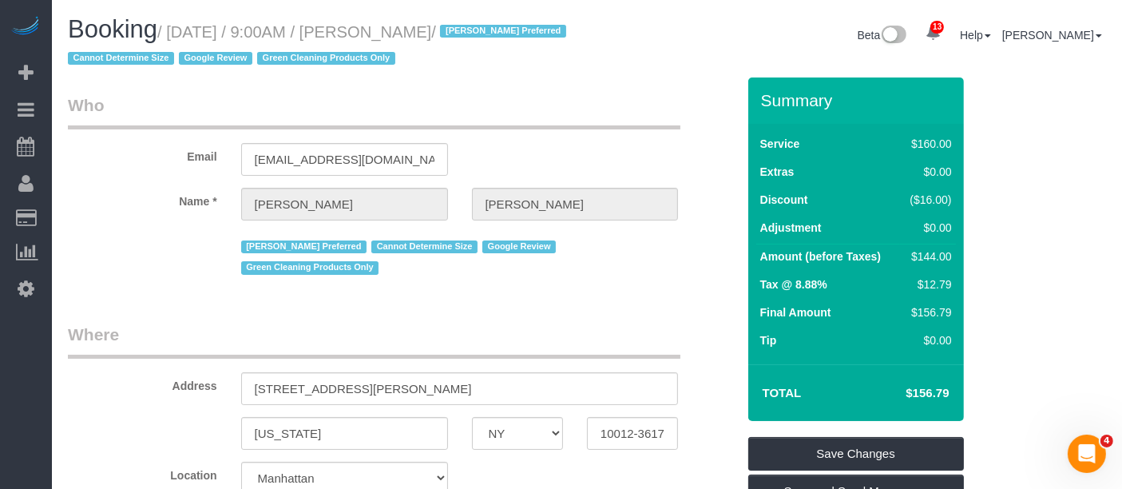
drag, startPoint x: 173, startPoint y: 28, endPoint x: 482, endPoint y: 31, distance: 309.2
click at [482, 31] on small "/ [DATE] / 9:00AM / [PERSON_NAME] / [PERSON_NAME] Preferred Cannot Determine Si…" at bounding box center [319, 45] width 503 height 45
copy small "[DATE] / 9:00AM / [PERSON_NAME]"
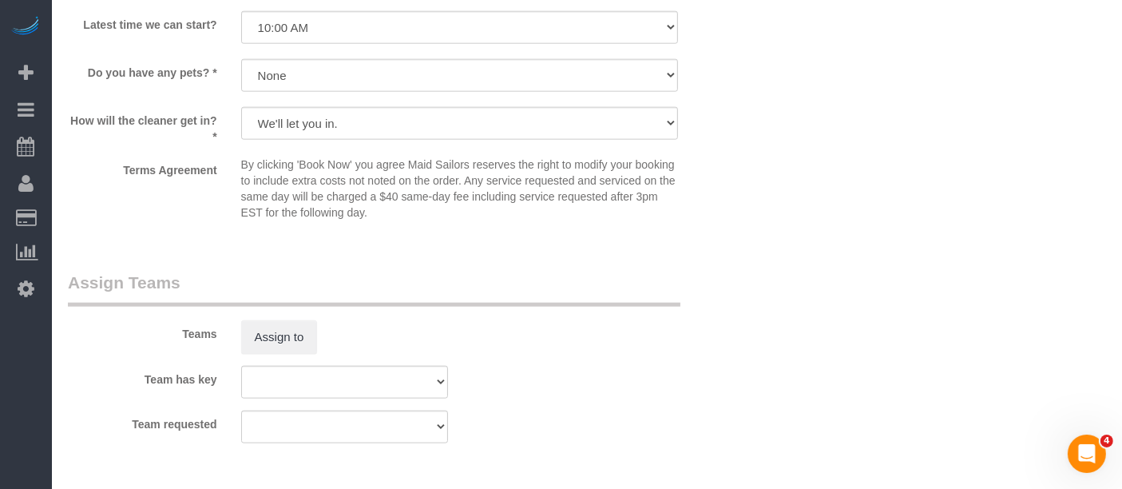
scroll to position [2130, 0]
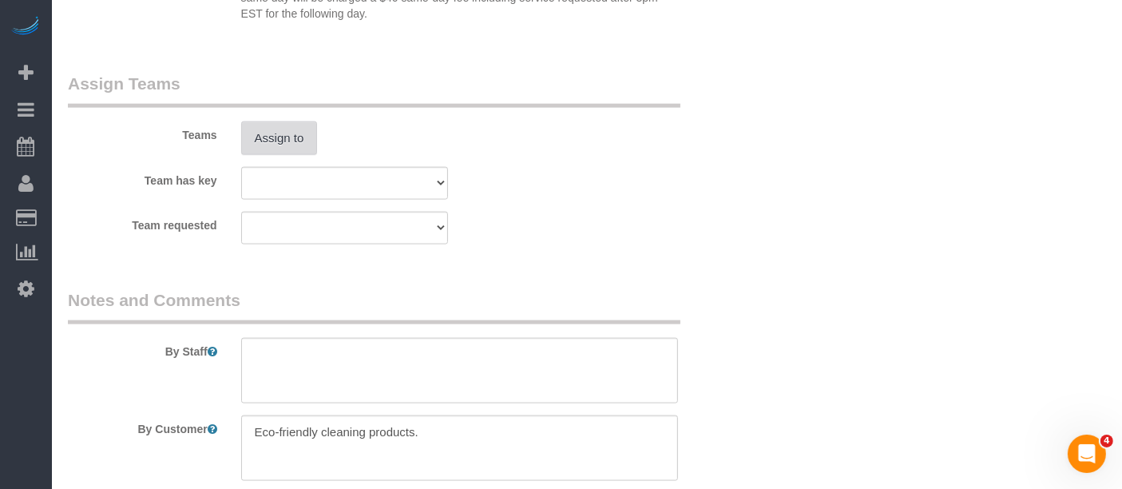
click at [268, 155] on button "Assign to" at bounding box center [279, 138] width 77 height 34
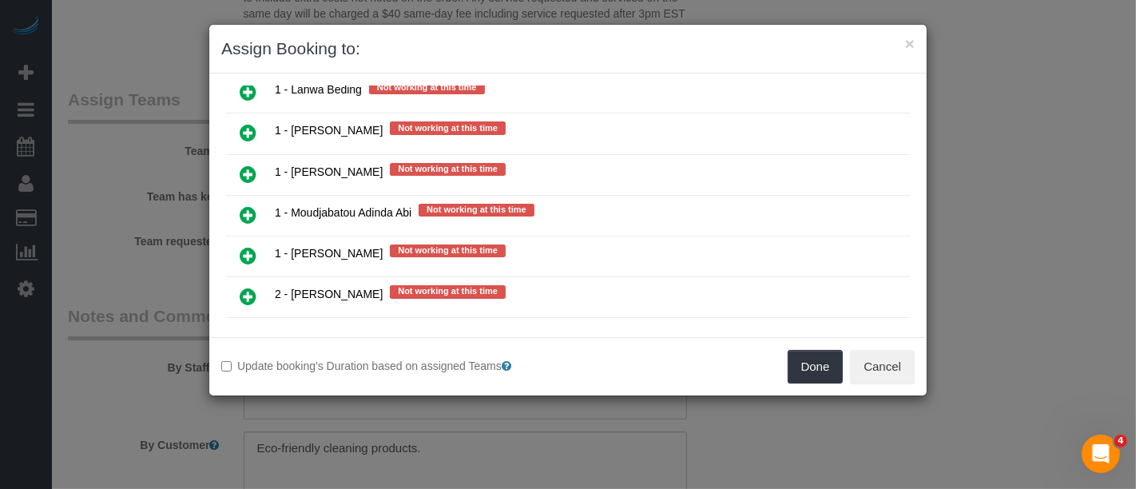
scroll to position [2219, 0]
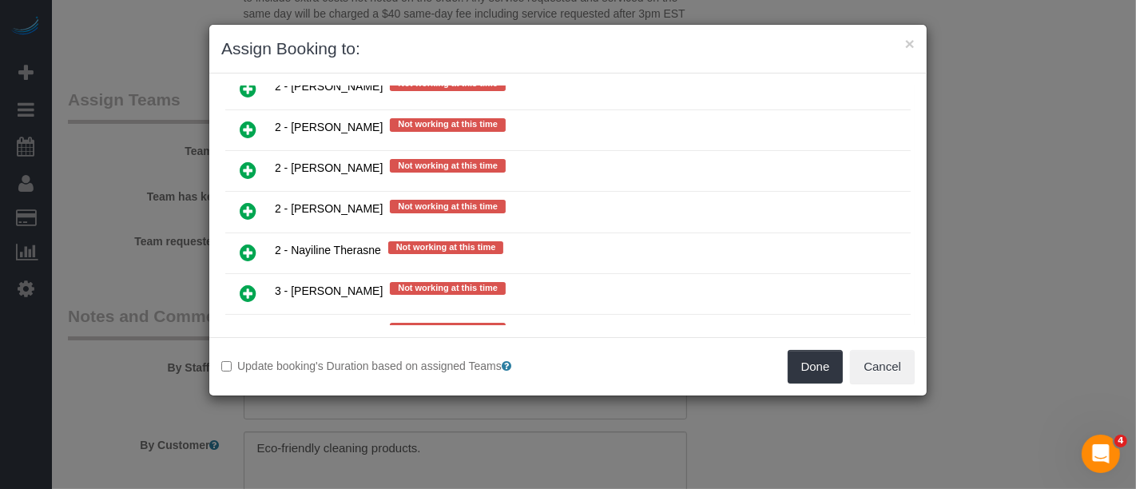
drag, startPoint x: 245, startPoint y: 221, endPoint x: 270, endPoint y: 225, distance: 25.2
click at [244, 324] on icon at bounding box center [248, 333] width 17 height 19
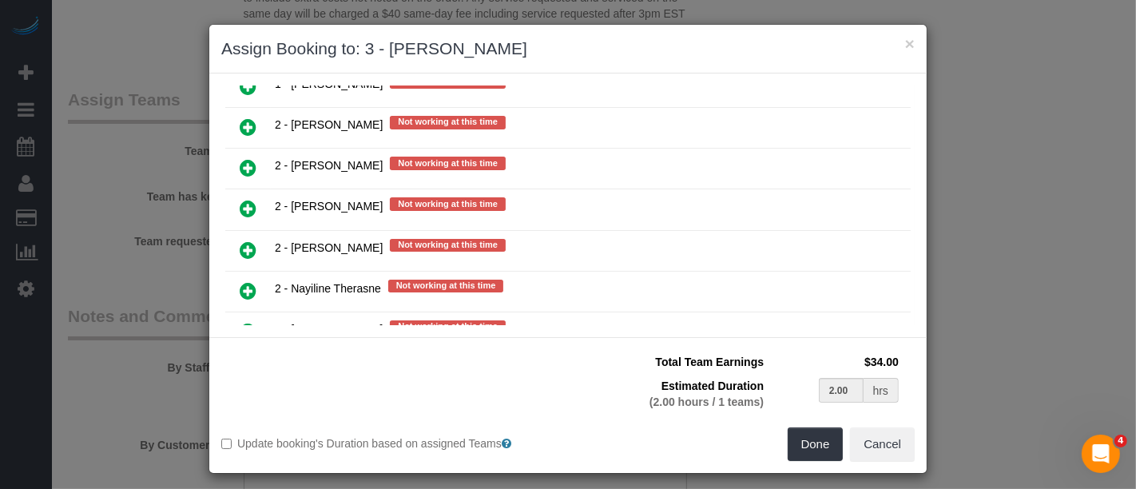
scroll to position [2255, 0]
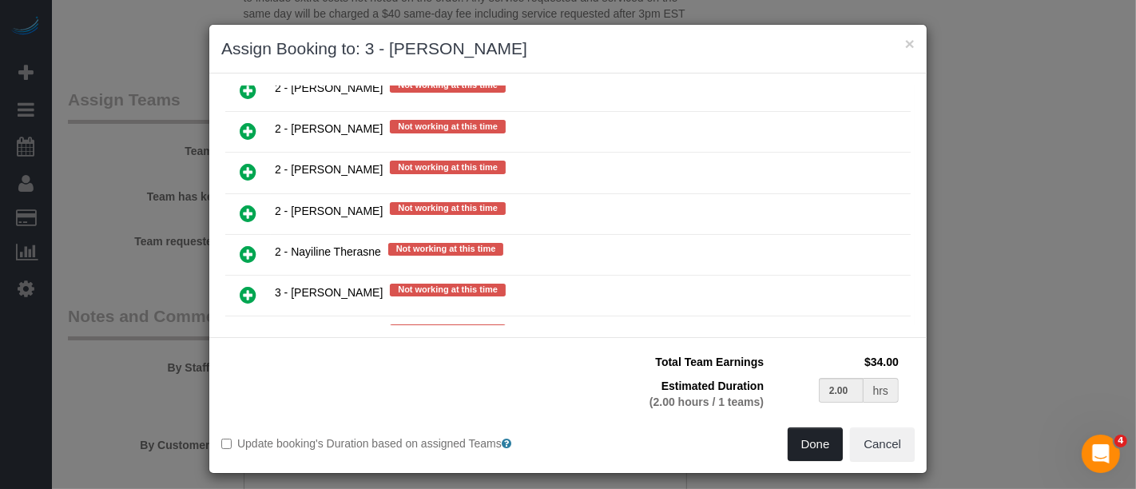
click at [798, 449] on button "Done" at bounding box center [816, 444] width 56 height 34
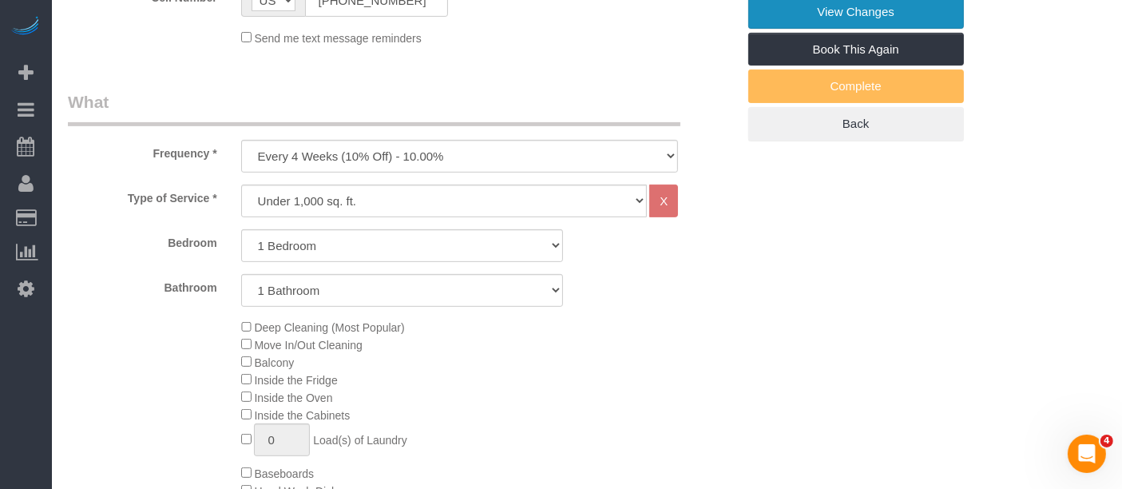
scroll to position [266, 0]
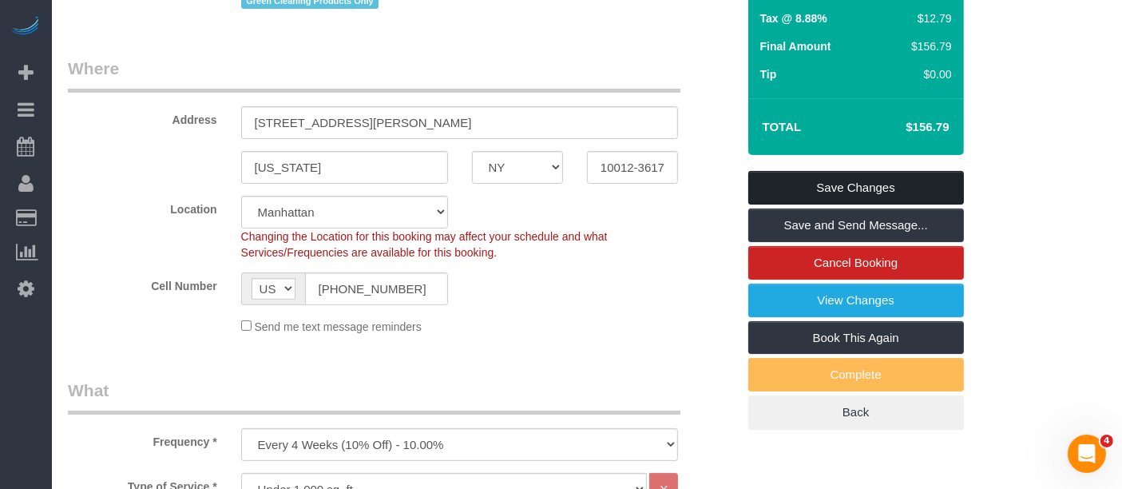
click at [885, 173] on link "Save Changes" at bounding box center [857, 188] width 216 height 34
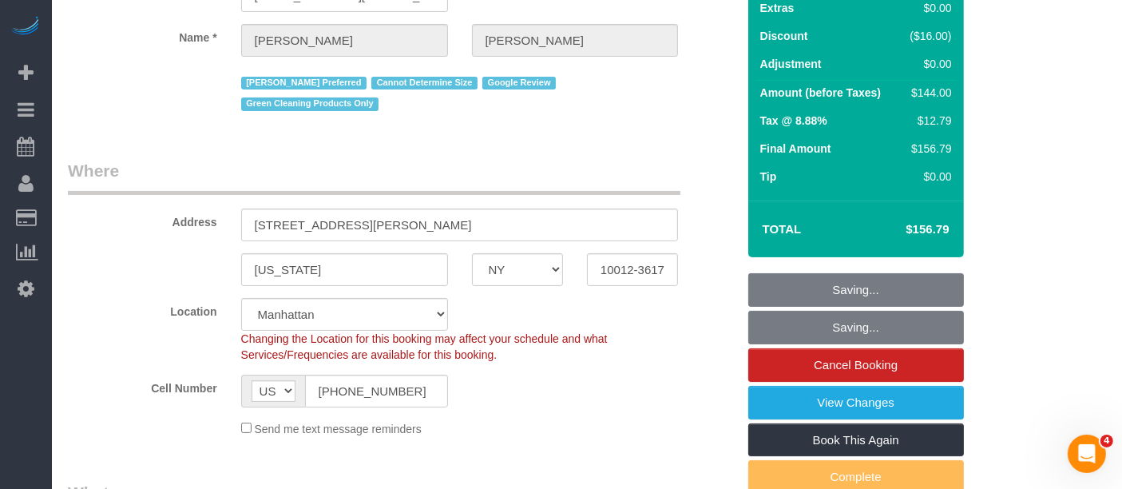
scroll to position [0, 0]
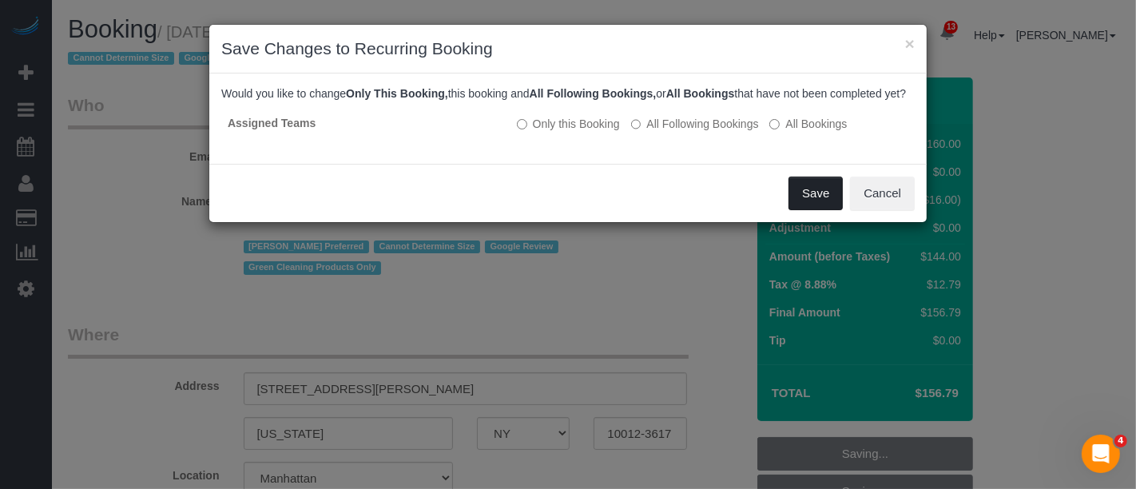
click at [814, 209] on button "Save" at bounding box center [816, 194] width 54 height 34
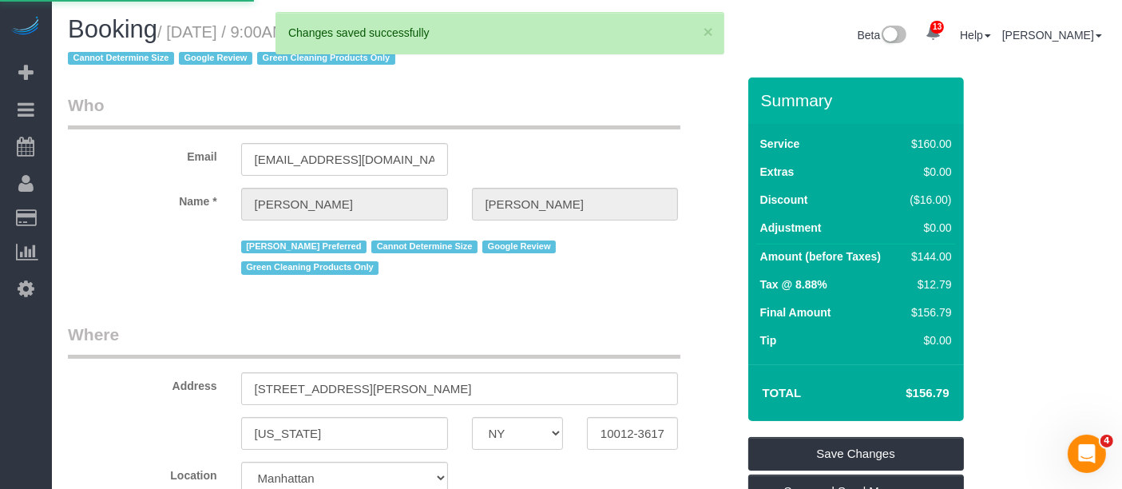
select select "**********"
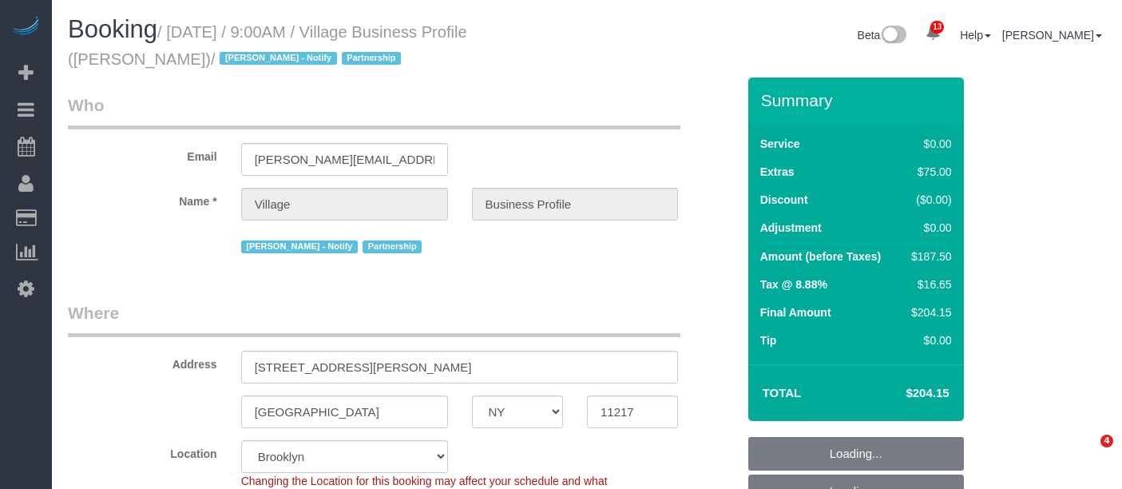
select select "NY"
select select "spot2"
select select "number:89"
select select "number:90"
select select "number:15"
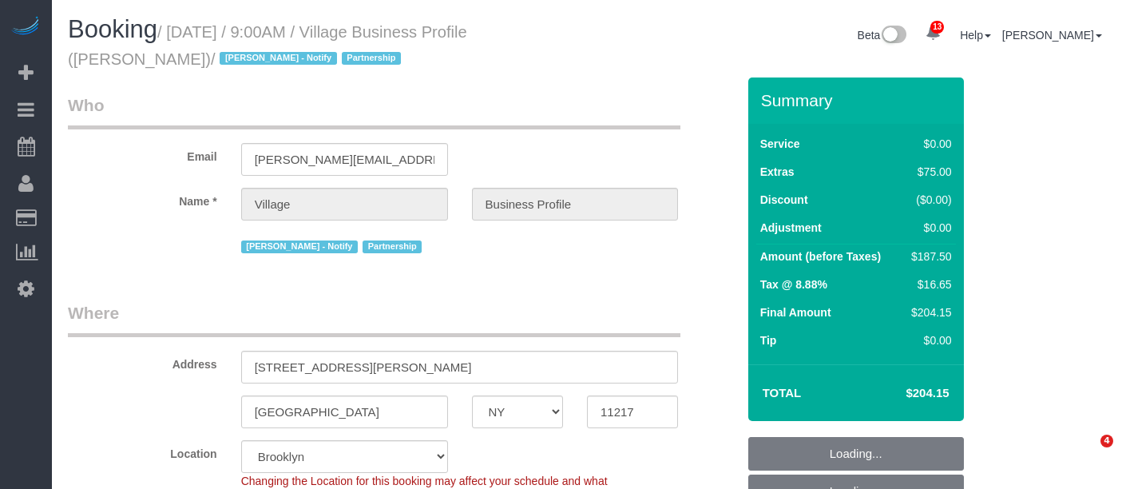
select select "number:5"
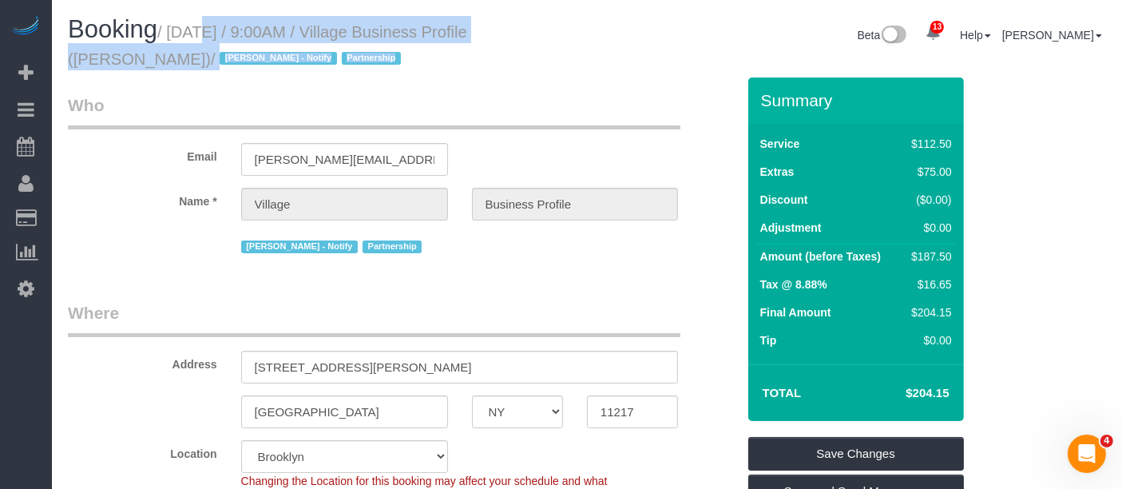
drag, startPoint x: 174, startPoint y: 26, endPoint x: 595, endPoint y: 28, distance: 421.0
click at [595, 28] on div "Booking / [DATE] / 9:00AM / Village Business Profile ([PERSON_NAME]) / [PERSON_…" at bounding box center [587, 47] width 1063 height 62
copy div "[DATE] / 9:00AM / Village Business Profile ([PERSON_NAME]) / [PERSON_NAME] - No…"
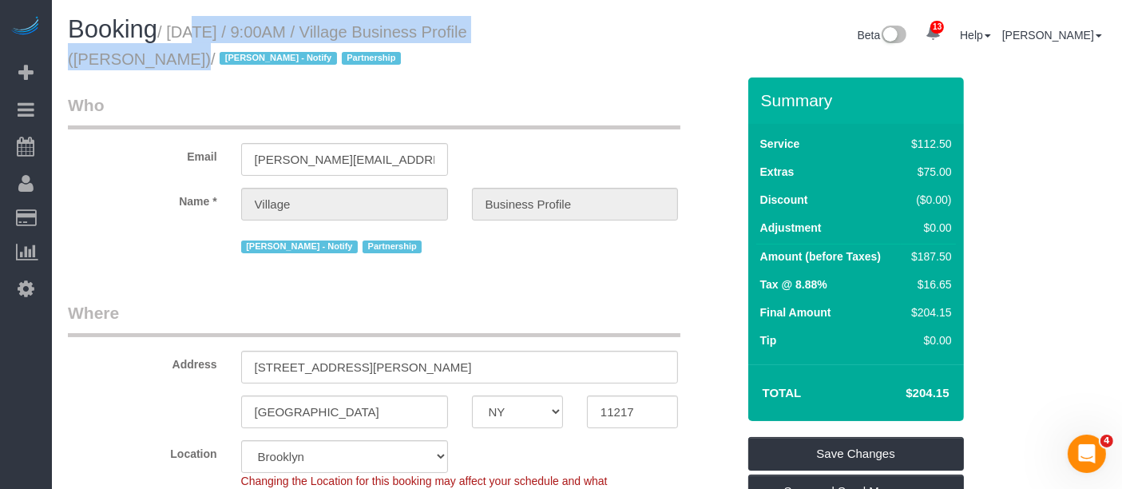
drag, startPoint x: 169, startPoint y: 23, endPoint x: 595, endPoint y: 58, distance: 428.0
click at [582, 28] on div "Booking / September 10, 2025 / 9:00AM / Village Business Profile (James Anthony…" at bounding box center [321, 47] width 531 height 62
copy small "September 10, 2025 / 9:00AM / Village Business Profile"
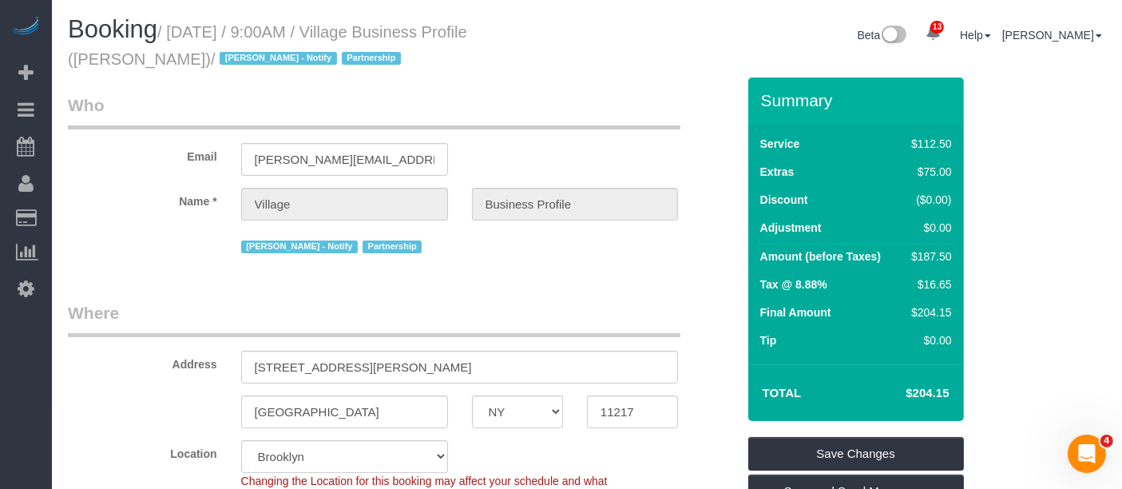
click at [666, 66] on div "Booking / September 10, 2025 / 9:00AM / Village Business Profile (James Anthony…" at bounding box center [587, 47] width 1063 height 62
drag, startPoint x: 169, startPoint y: 26, endPoint x: 189, endPoint y: 56, distance: 36.3
click at [189, 56] on small "/ September 10, 2025 / 9:00AM / Village Business Profile (James Anthony) / Jack…" at bounding box center [267, 45] width 399 height 45
copy small "September 10, 2025 / 9:00AM / Village Business Profile (James Anthony)"
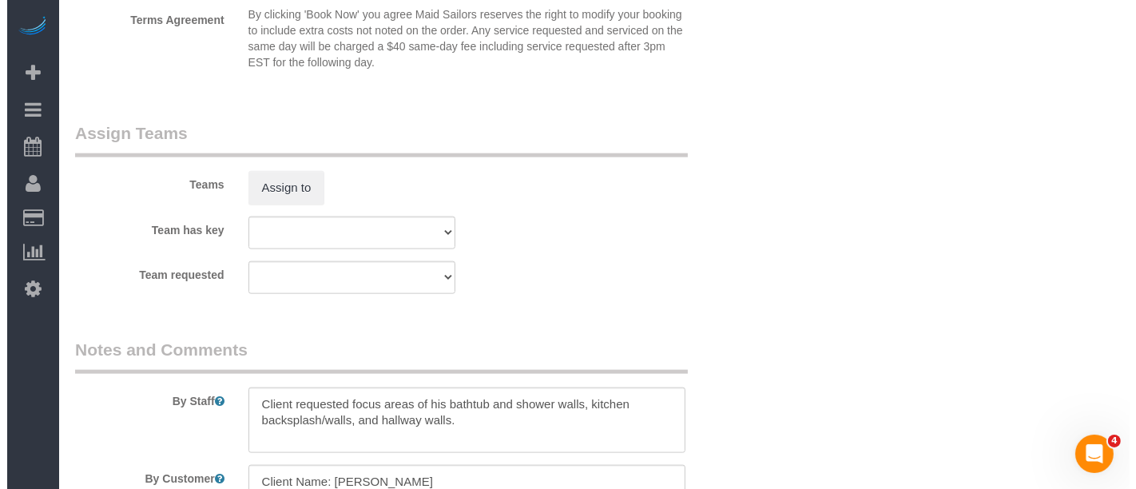
scroll to position [1953, 0]
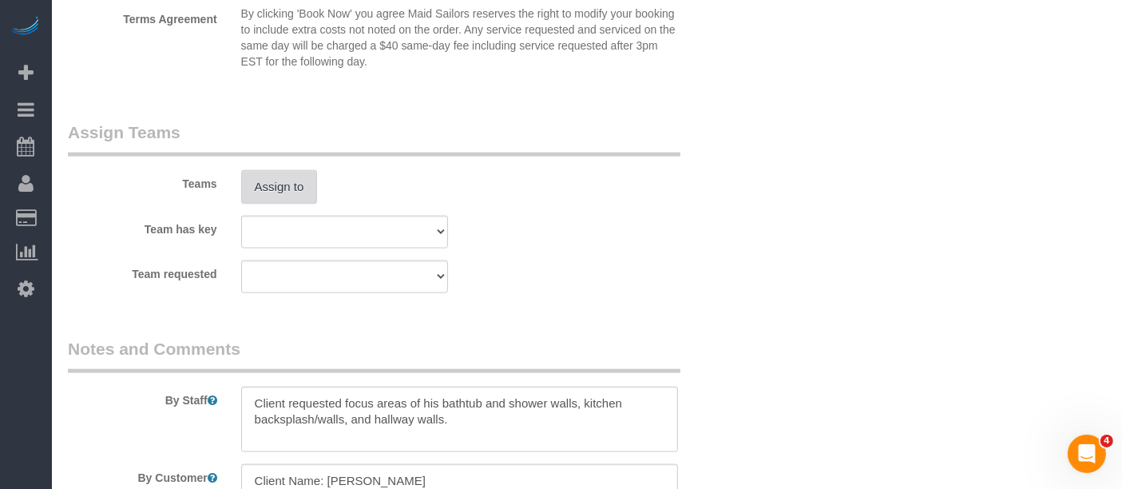
click at [274, 187] on button "Assign to" at bounding box center [279, 187] width 77 height 34
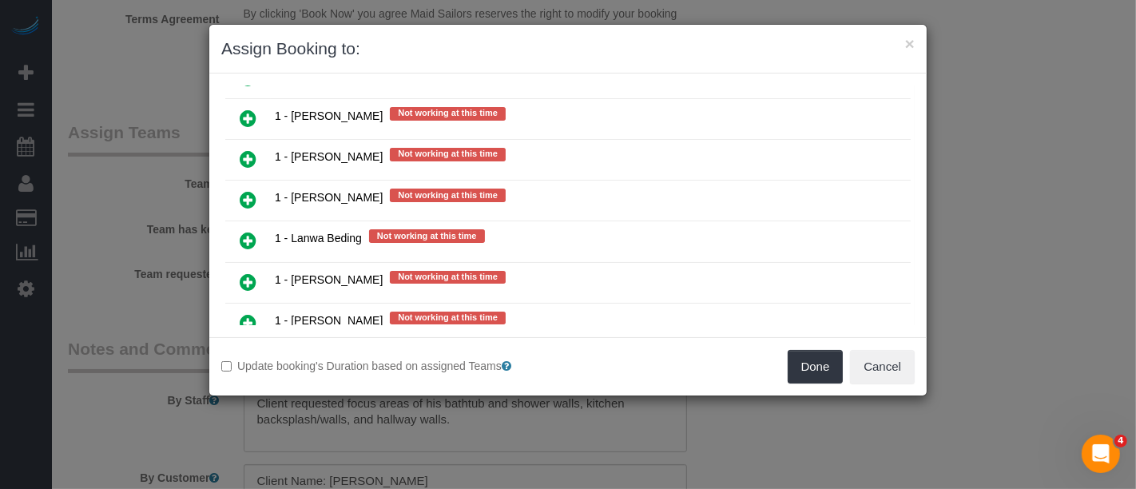
scroll to position [1775, 0]
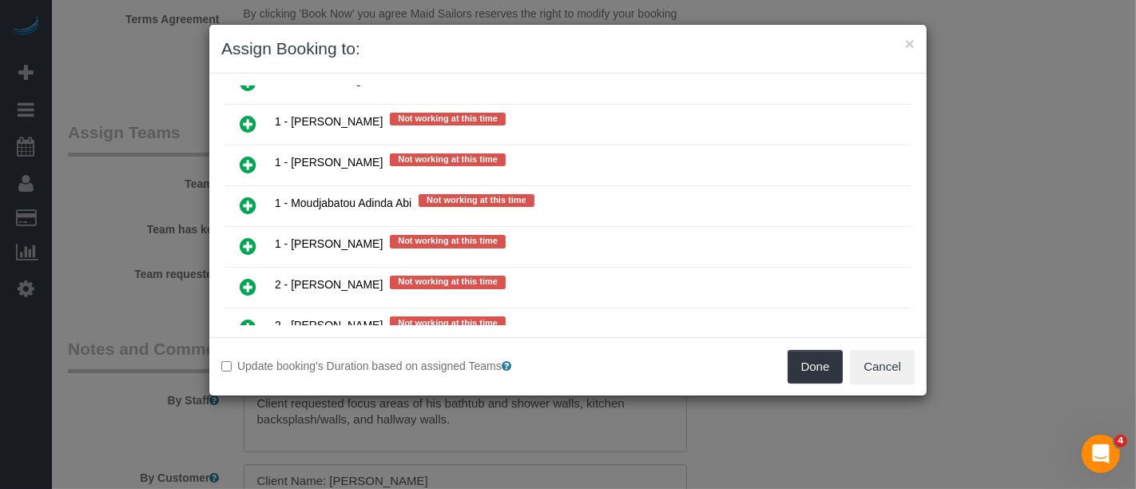
click at [241, 318] on icon at bounding box center [248, 327] width 17 height 19
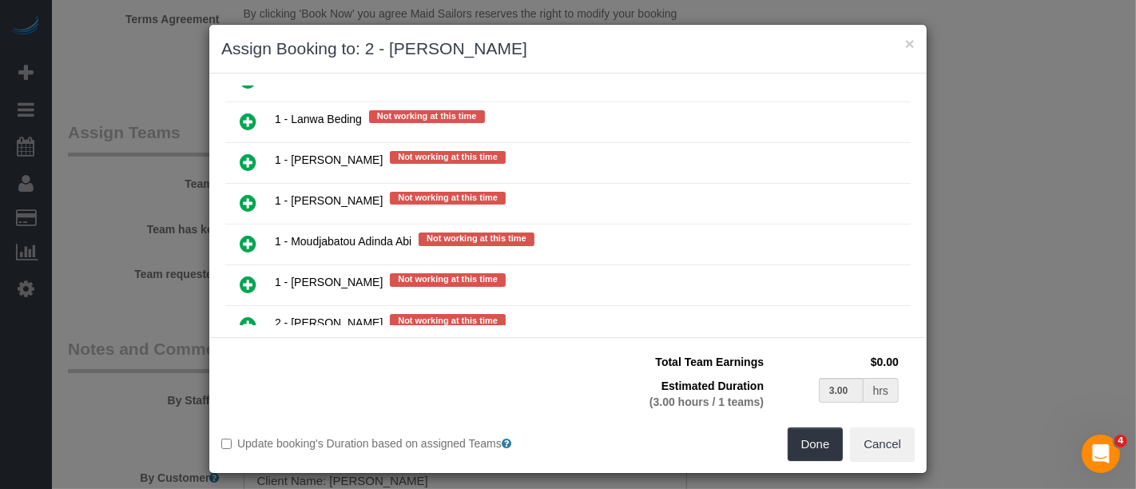
scroll to position [1812, 0]
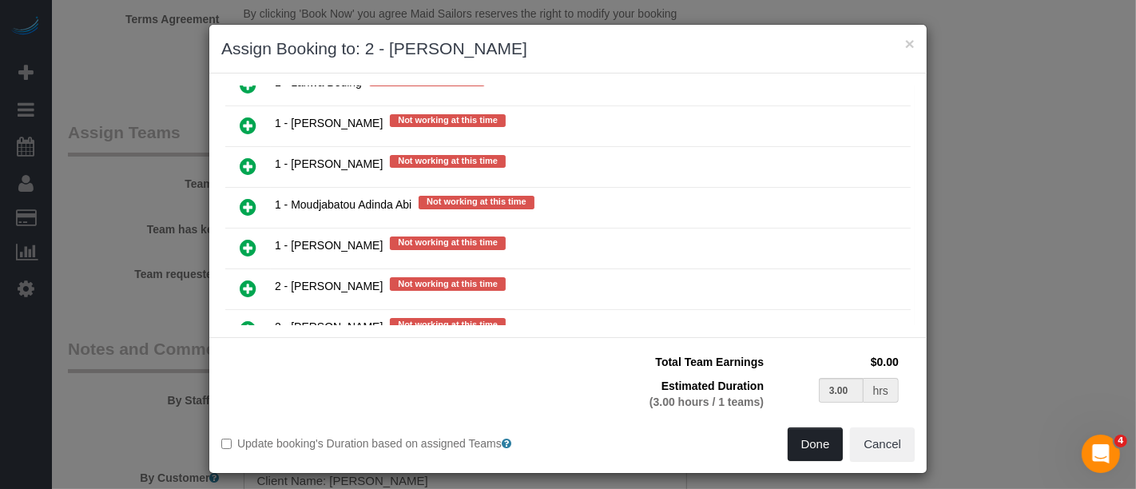
drag, startPoint x: 806, startPoint y: 446, endPoint x: 790, endPoint y: 408, distance: 40.8
click at [808, 445] on button "Done" at bounding box center [816, 444] width 56 height 34
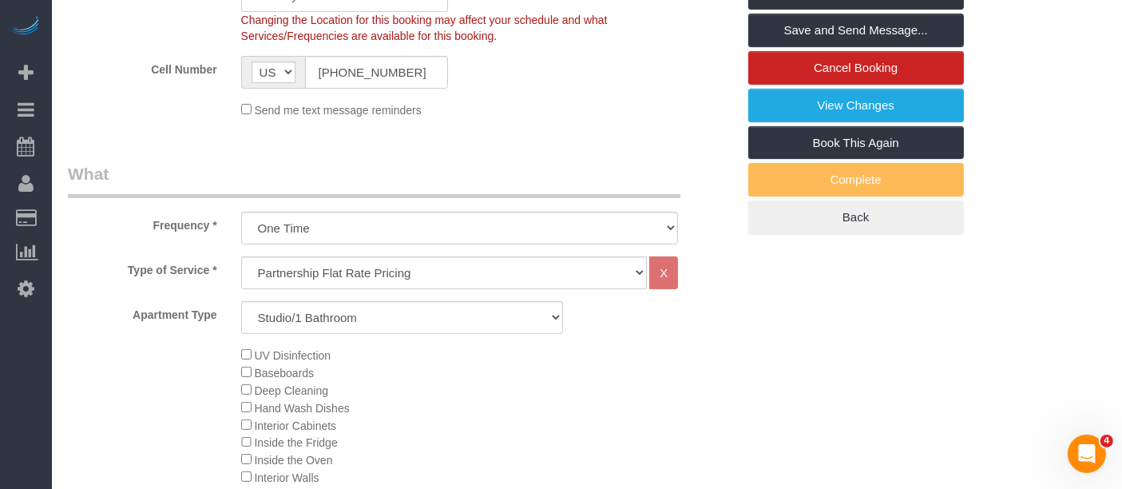
scroll to position [177, 0]
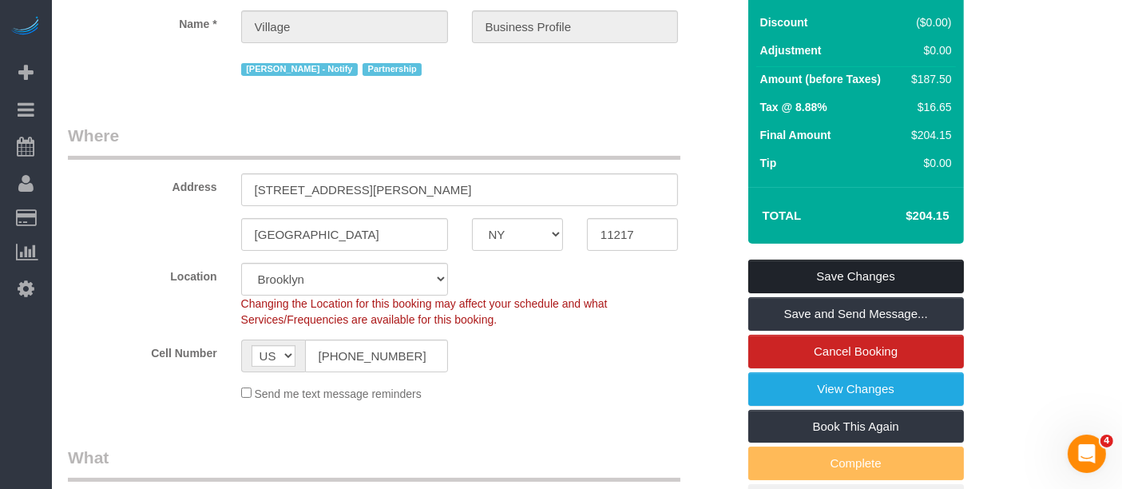
click at [906, 266] on link "Save Changes" at bounding box center [857, 277] width 216 height 34
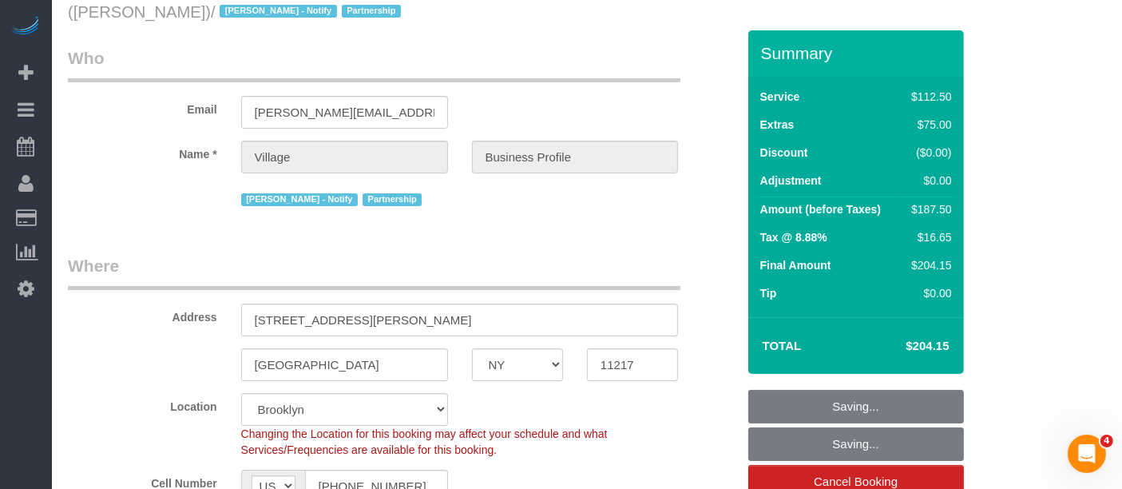
scroll to position [0, 0]
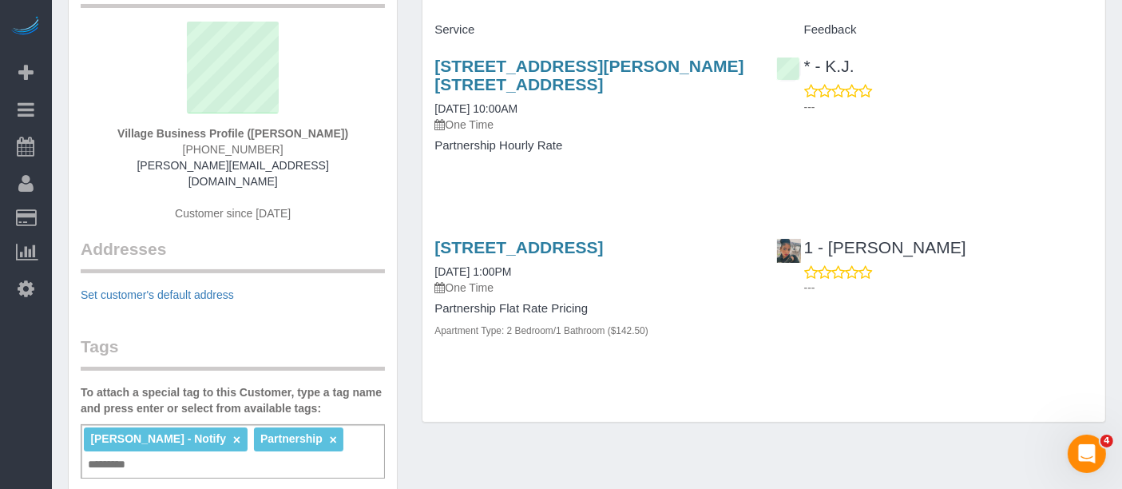
scroll to position [89, 0]
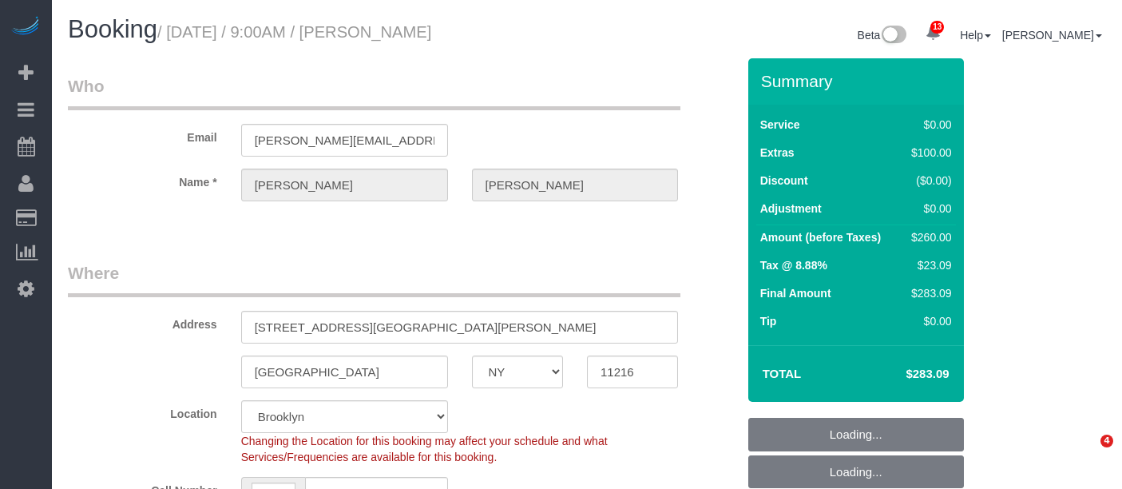
select select "NY"
select select "1"
select select "number:57"
select select "number:71"
select select "number:15"
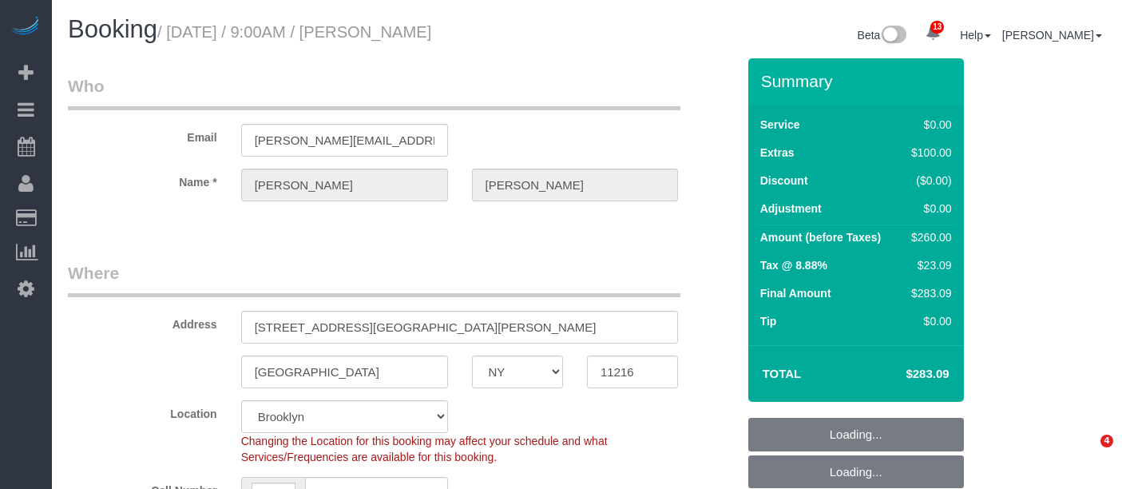
select select "number:5"
select select "spot62"
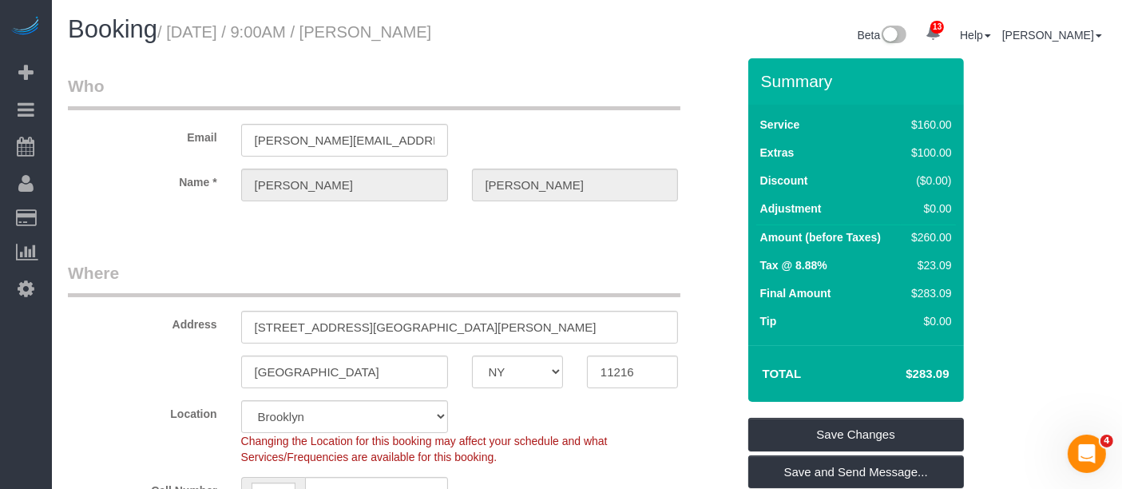
drag, startPoint x: 174, startPoint y: 30, endPoint x: 562, endPoint y: 51, distance: 388.0
click at [541, 40] on h1 "Booking / September 10, 2025 / 9:00AM / Jon Schlosberg" at bounding box center [321, 29] width 507 height 27
copy small "September 10, 2025 / 9:00AM / Jon Schlosberg"
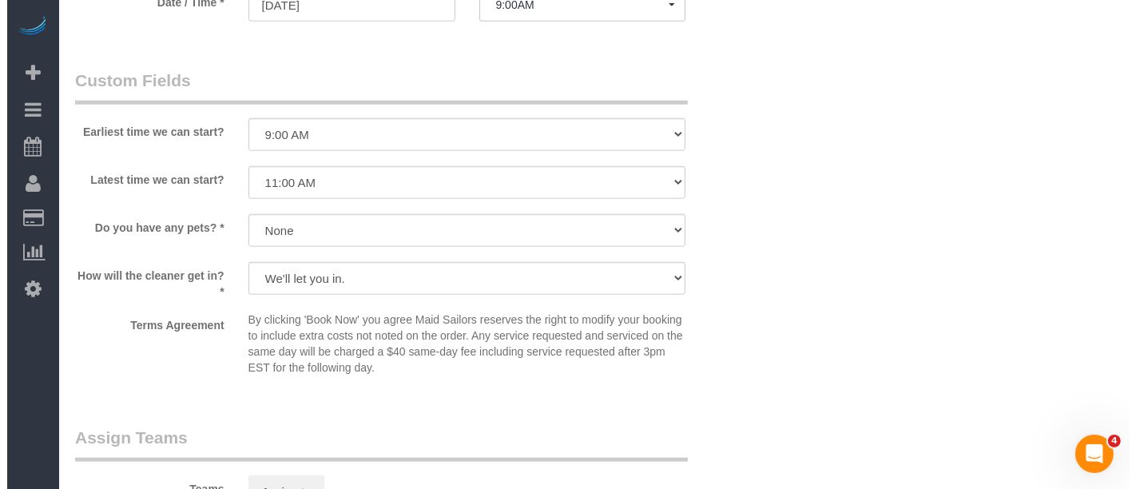
scroll to position [1953, 0]
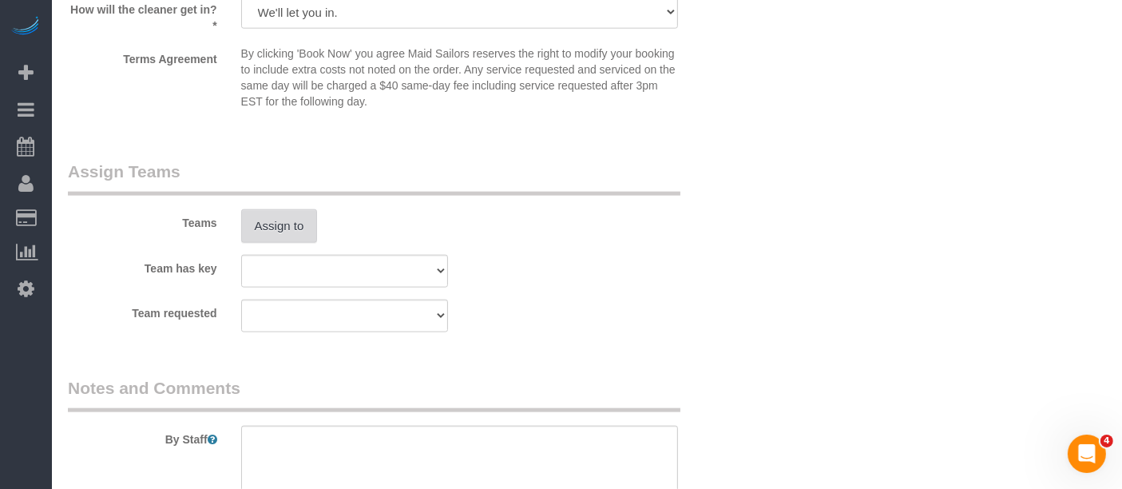
click at [282, 220] on button "Assign to" at bounding box center [279, 226] width 77 height 34
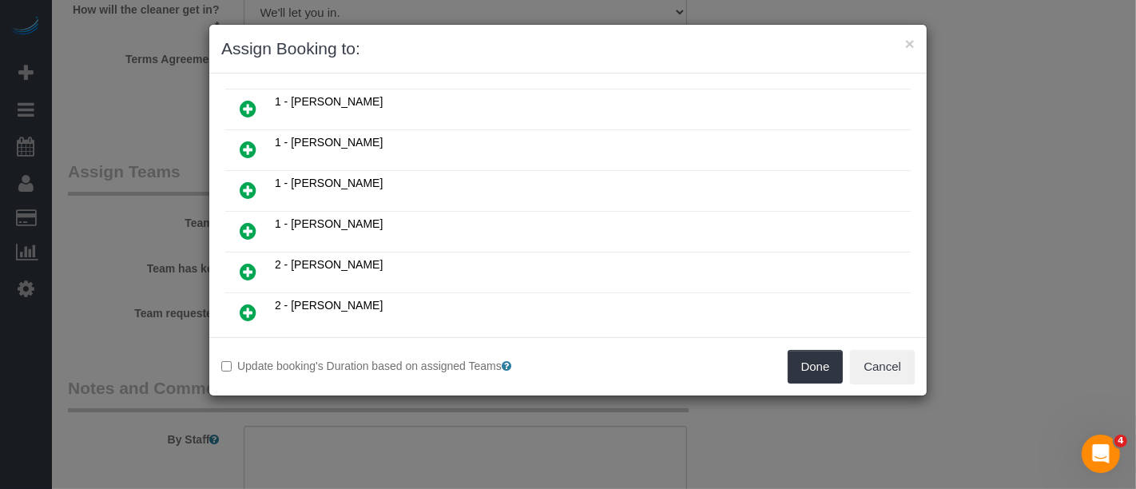
scroll to position [355, 0]
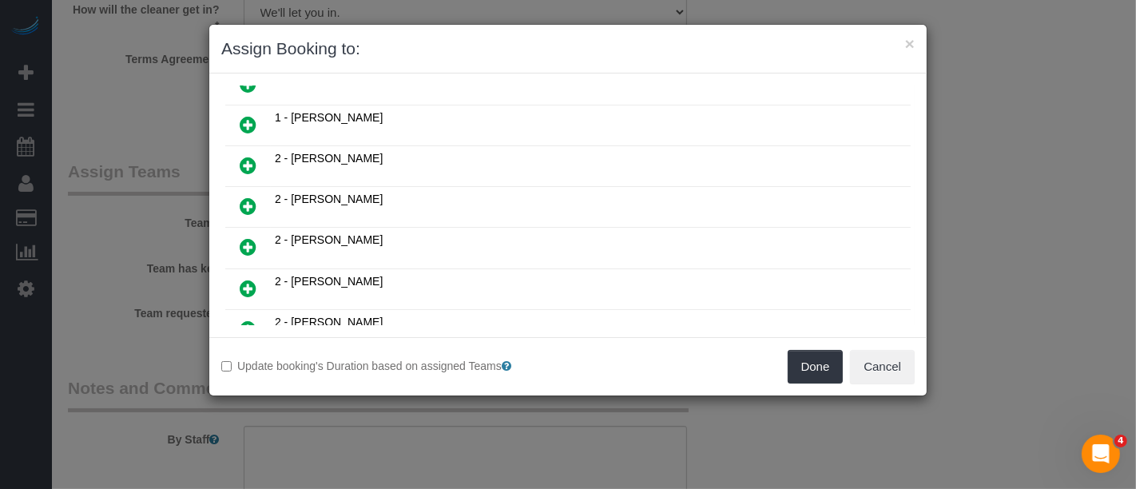
drag, startPoint x: 244, startPoint y: 221, endPoint x: 264, endPoint y: 221, distance: 20.8
click at [244, 237] on icon at bounding box center [248, 246] width 17 height 19
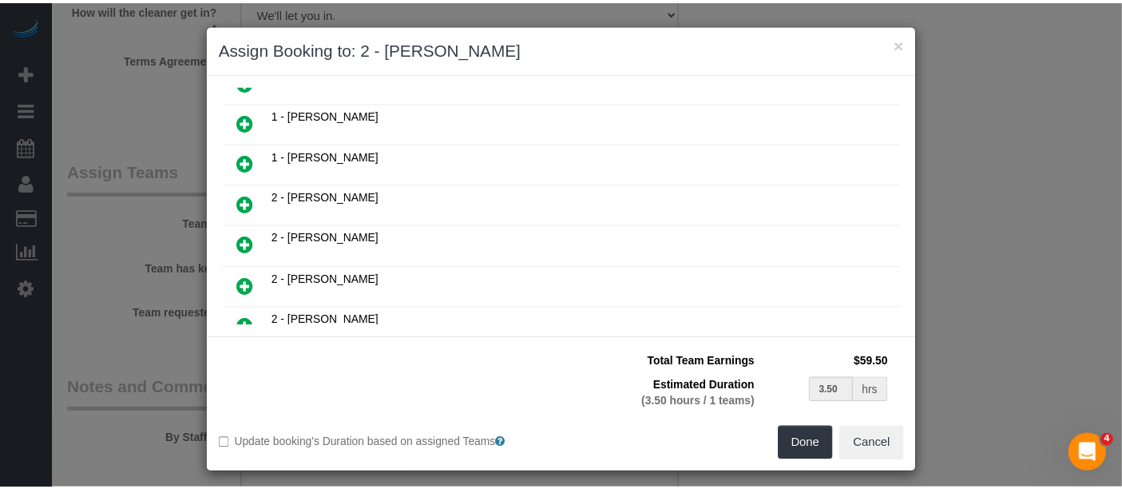
scroll to position [391, 0]
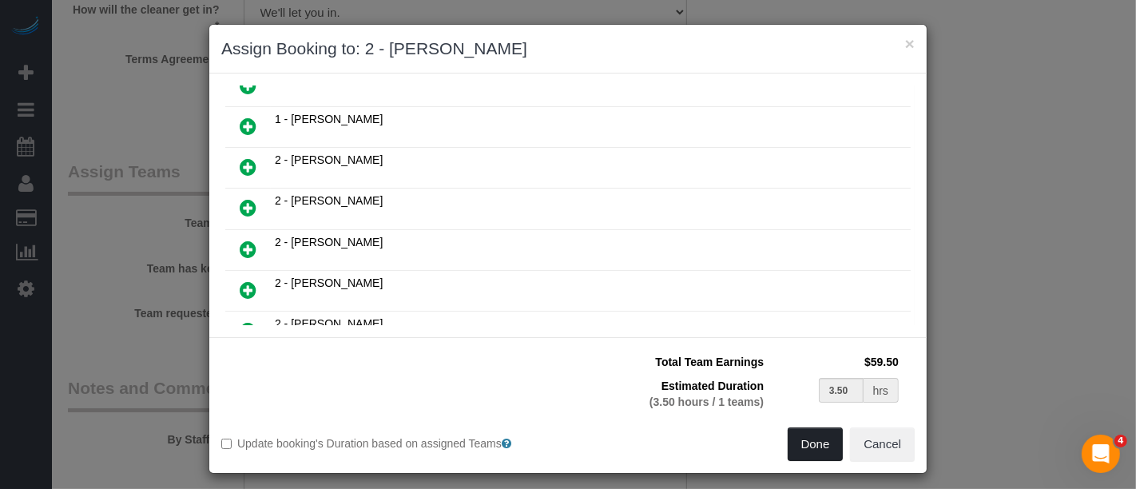
click at [798, 441] on button "Done" at bounding box center [816, 444] width 56 height 34
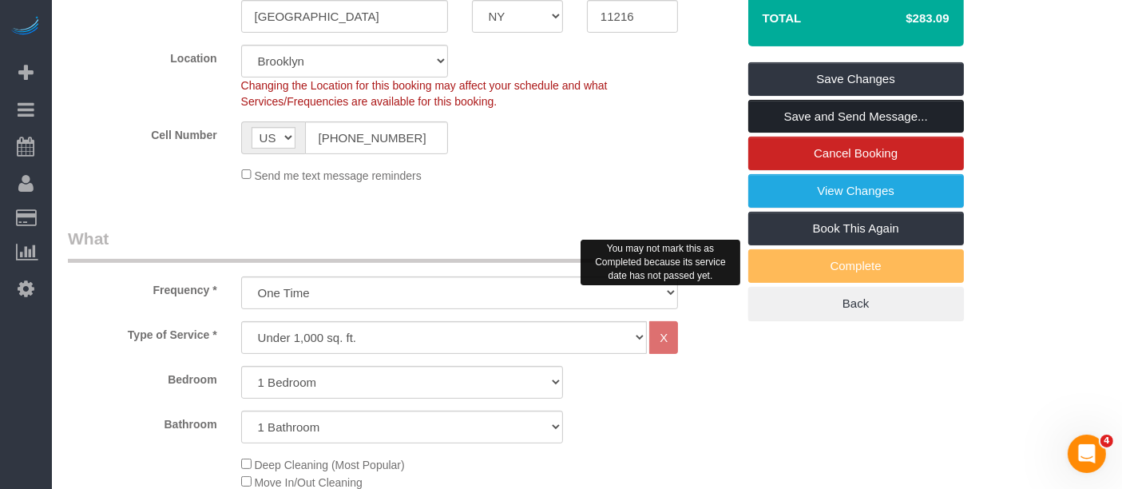
scroll to position [355, 0]
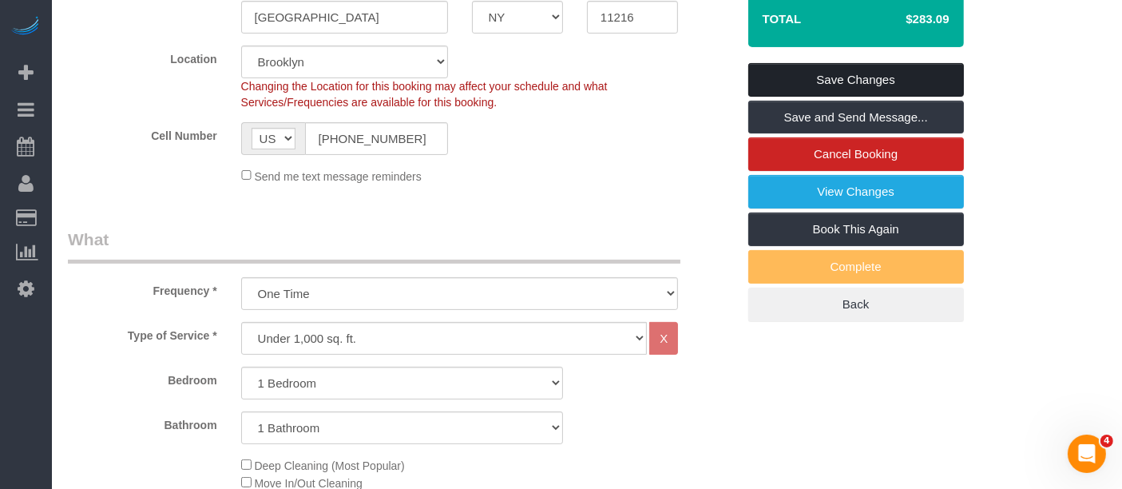
click at [853, 70] on link "Save Changes" at bounding box center [857, 80] width 216 height 34
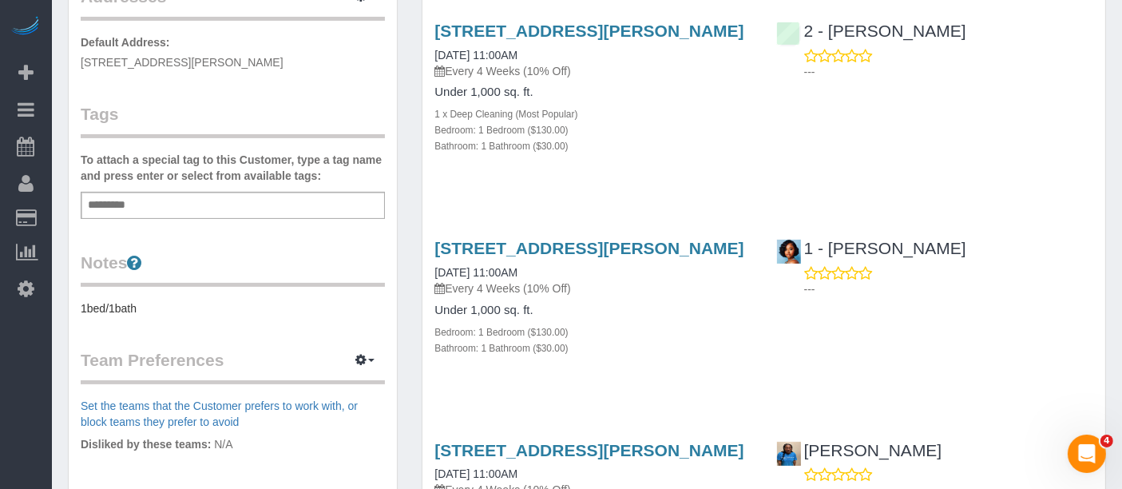
scroll to position [266, 0]
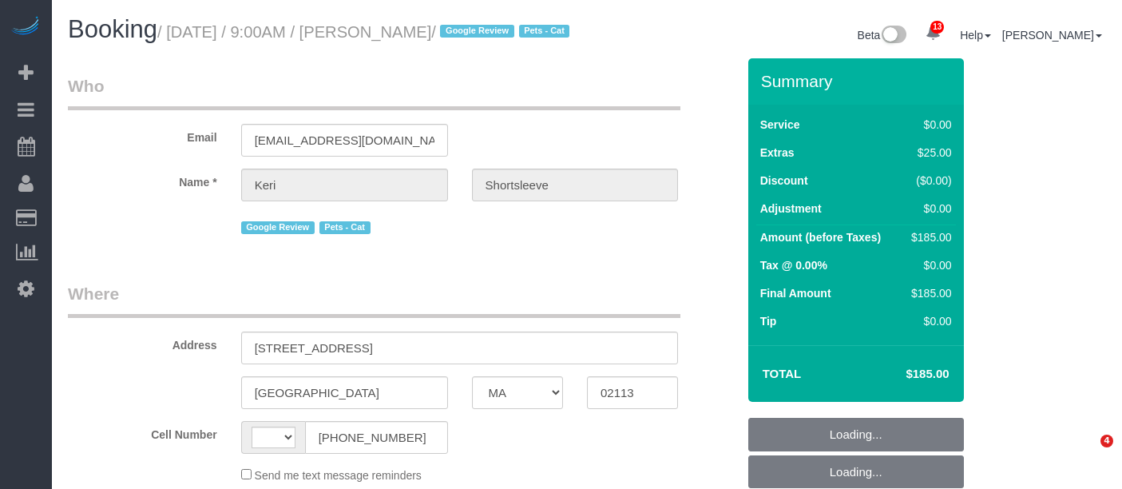
select select "MA"
select select "spot2"
select select "string:[GEOGRAPHIC_DATA]"
select select "number:89"
select select "number:90"
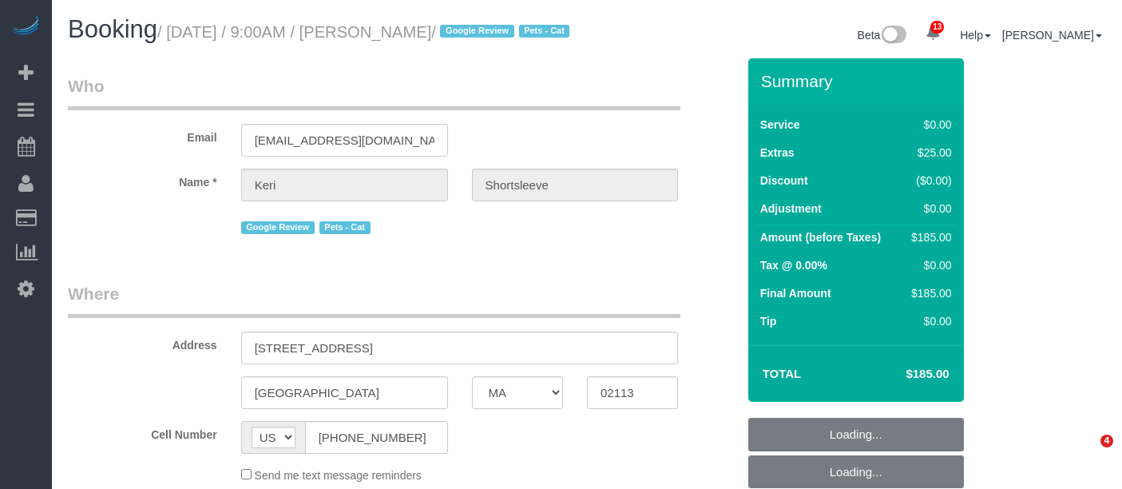
select select "number:14"
select select "number:5"
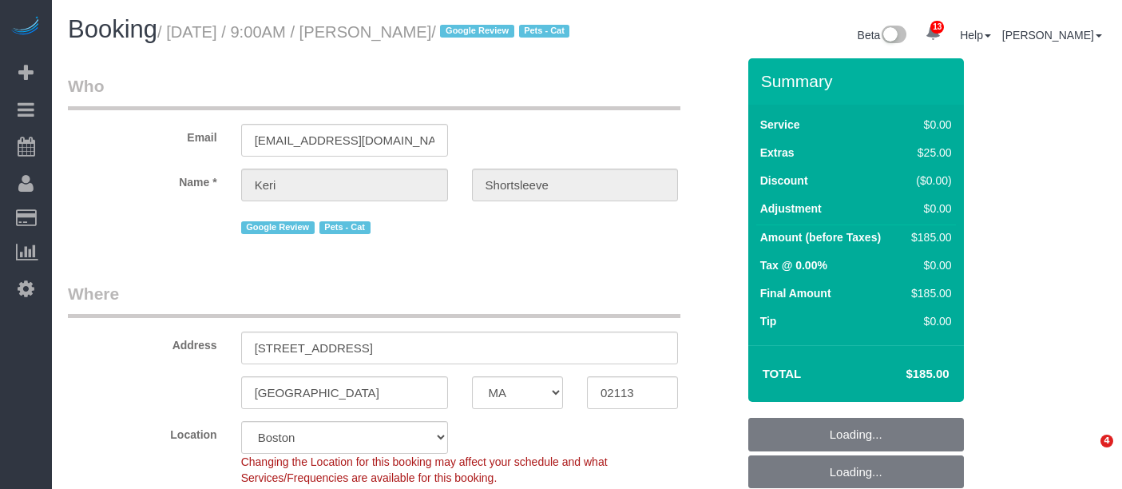
select select "object:1045"
select select
select select "1"
select select "spot54"
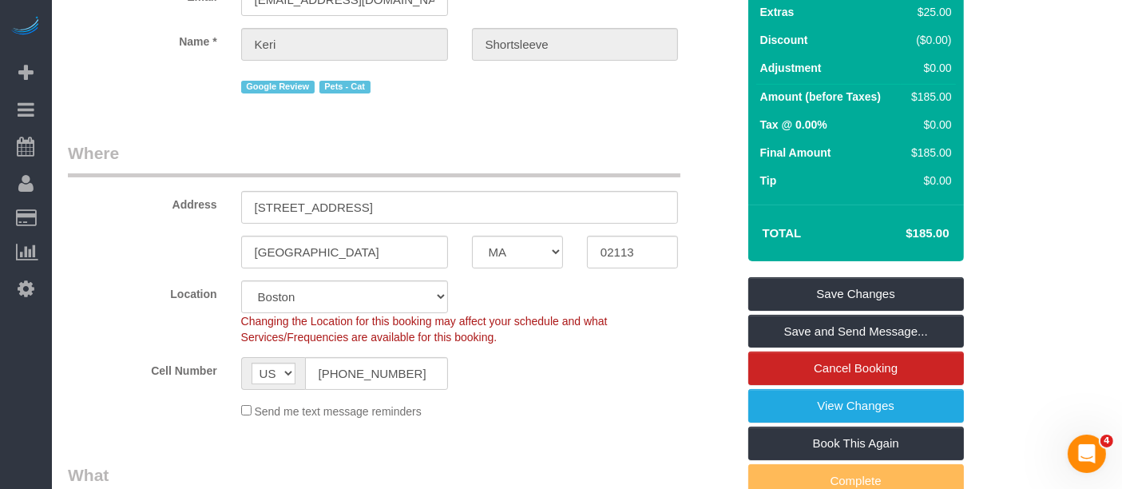
scroll to position [177, 0]
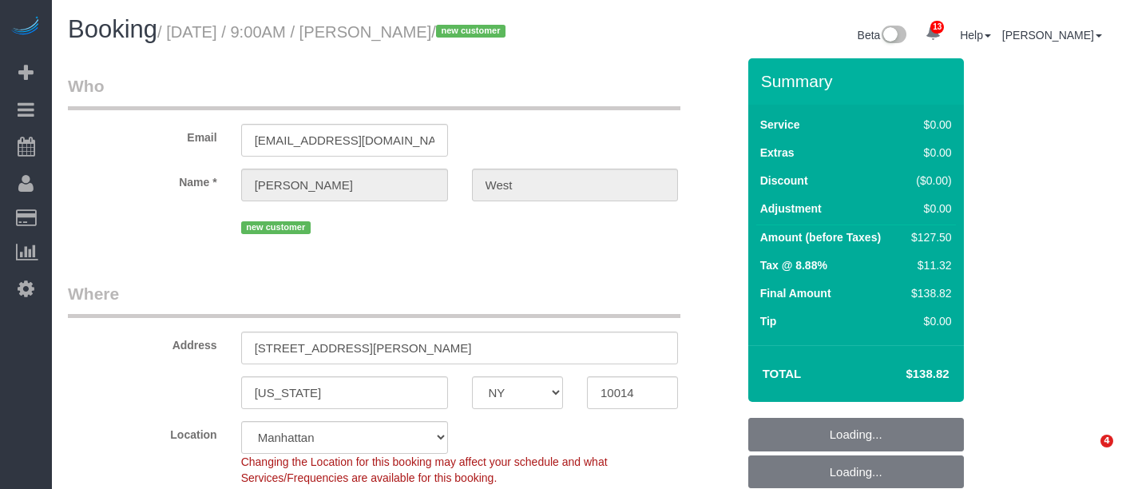
select select "NY"
select select "spot2"
select select "number:57"
select select "number:73"
select select "number:14"
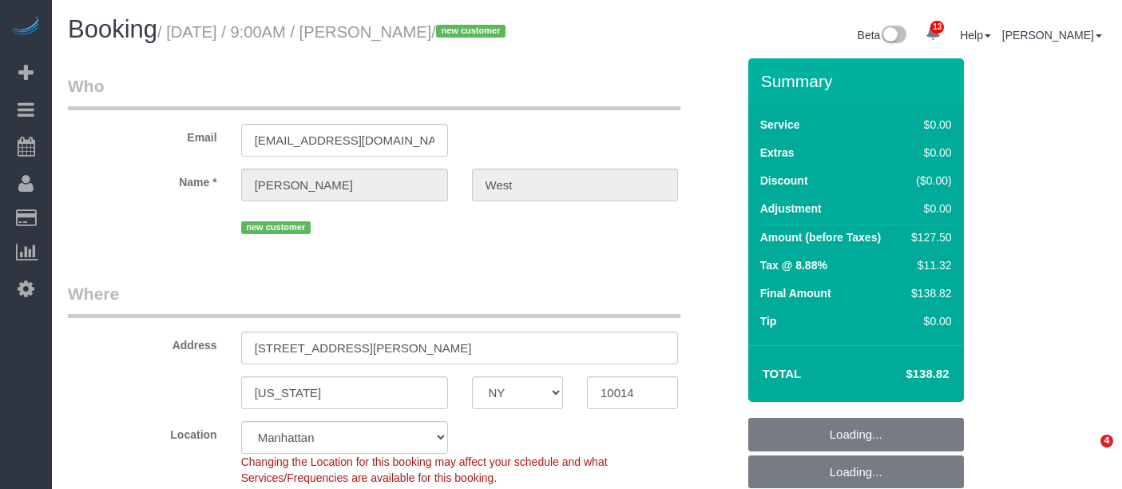
select select "number:5"
select select "object:1447"
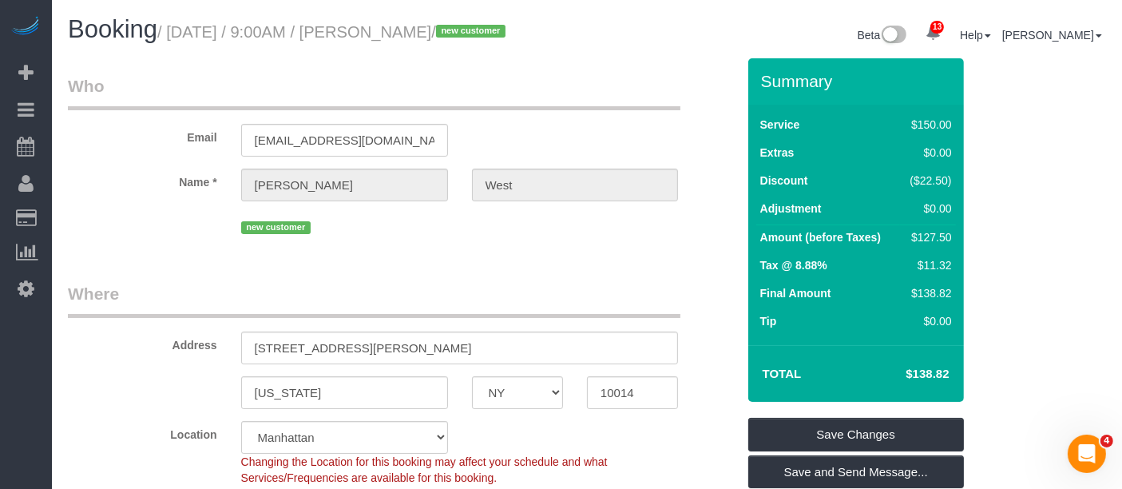
drag, startPoint x: 176, startPoint y: 29, endPoint x: 485, endPoint y: 34, distance: 309.2
click at [487, 32] on small "/ September 10, 2025 / 9:00AM / Laura West / new customer" at bounding box center [333, 32] width 353 height 18
copy small "September 10, 2025 / 9:00AM / Laura West"
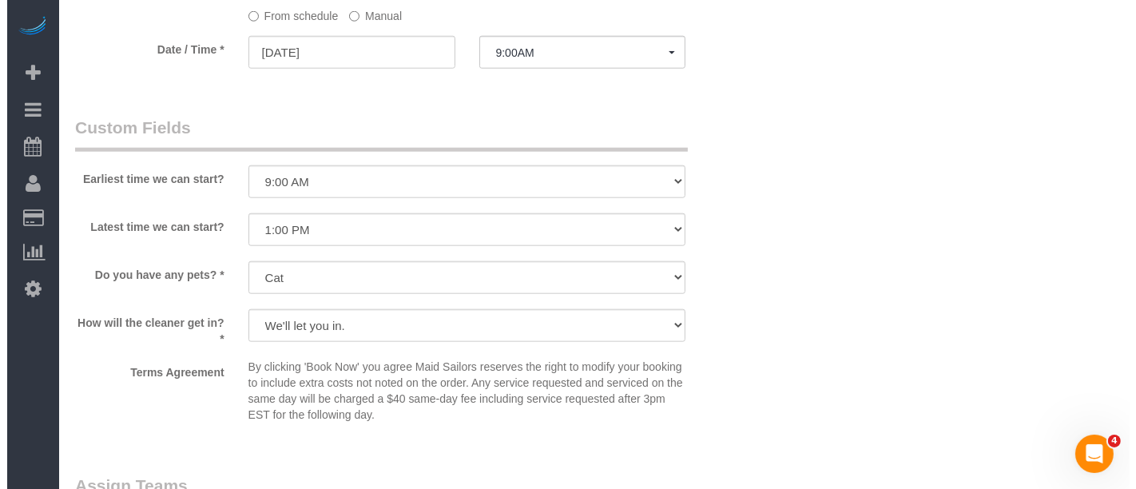
scroll to position [1953, 0]
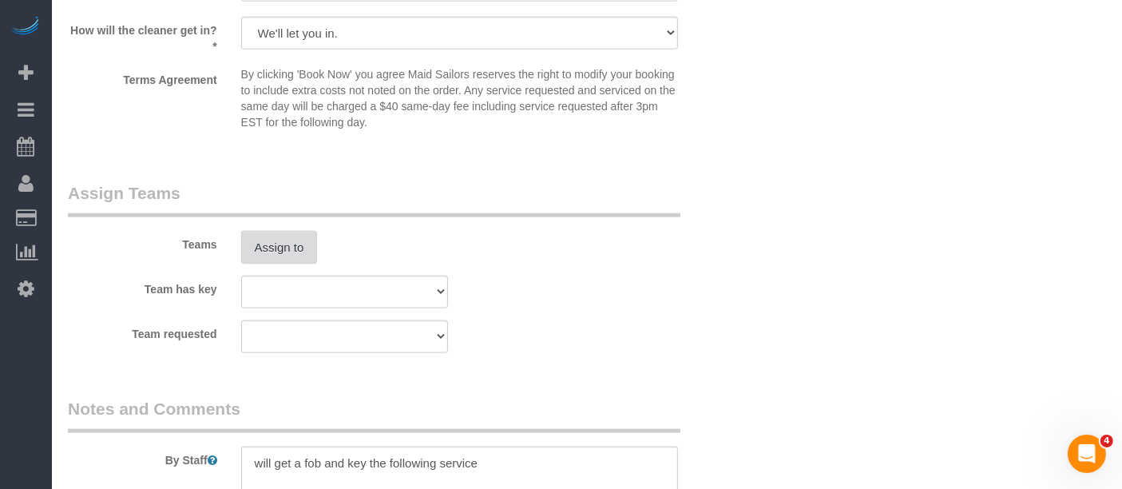
click at [262, 252] on button "Assign to" at bounding box center [279, 248] width 77 height 34
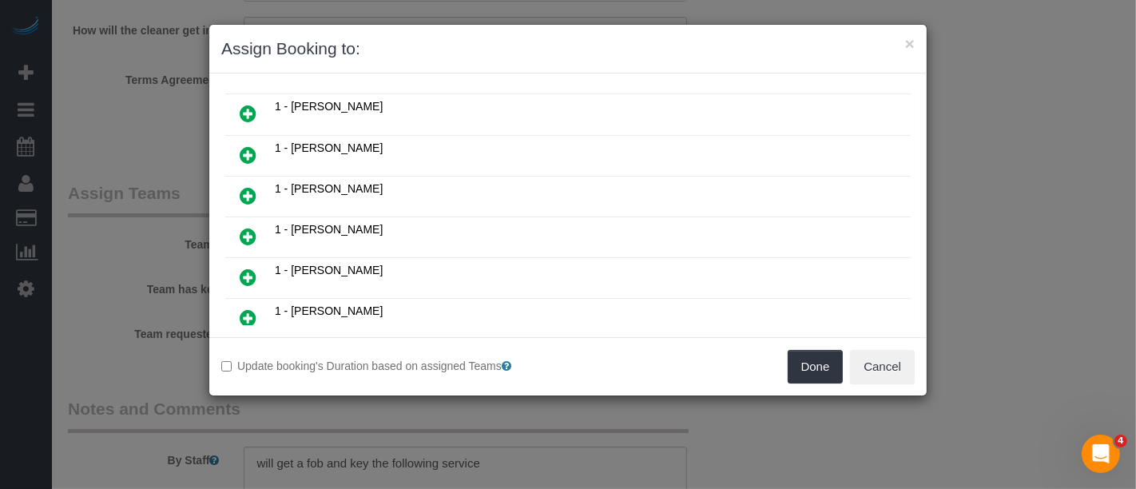
scroll to position [177, 0]
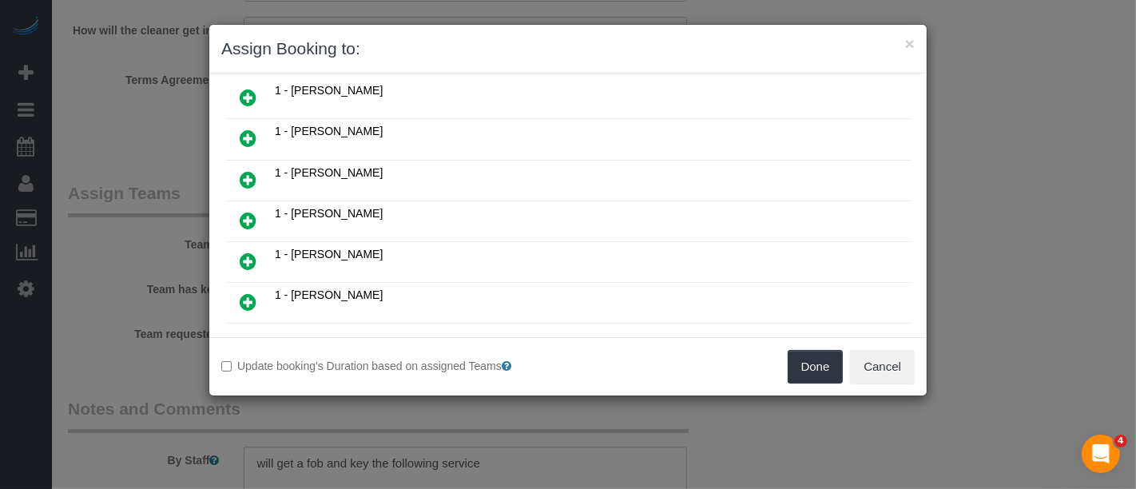
drag, startPoint x: 248, startPoint y: 169, endPoint x: 380, endPoint y: 189, distance: 134.1
click at [248, 170] on icon at bounding box center [248, 179] width 17 height 19
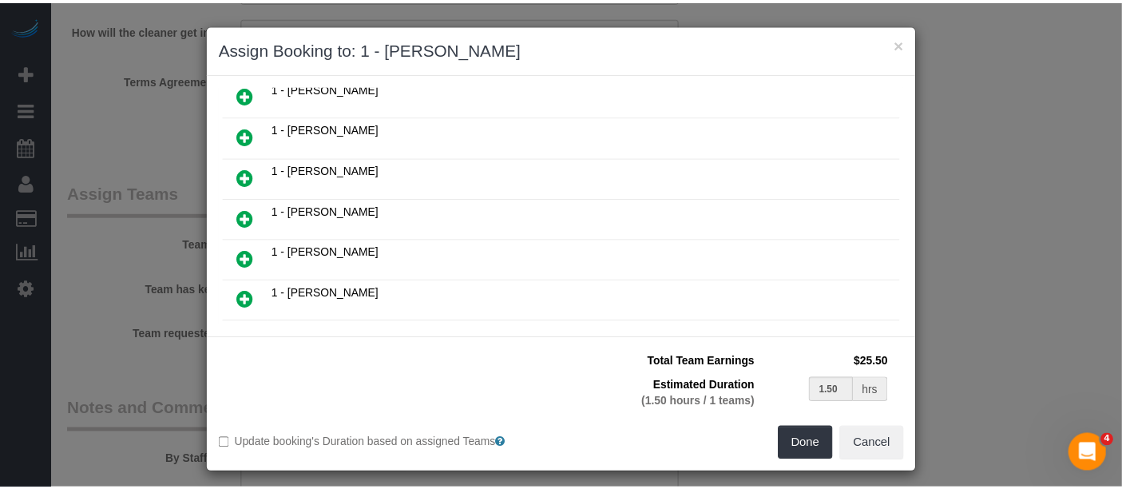
scroll to position [214, 0]
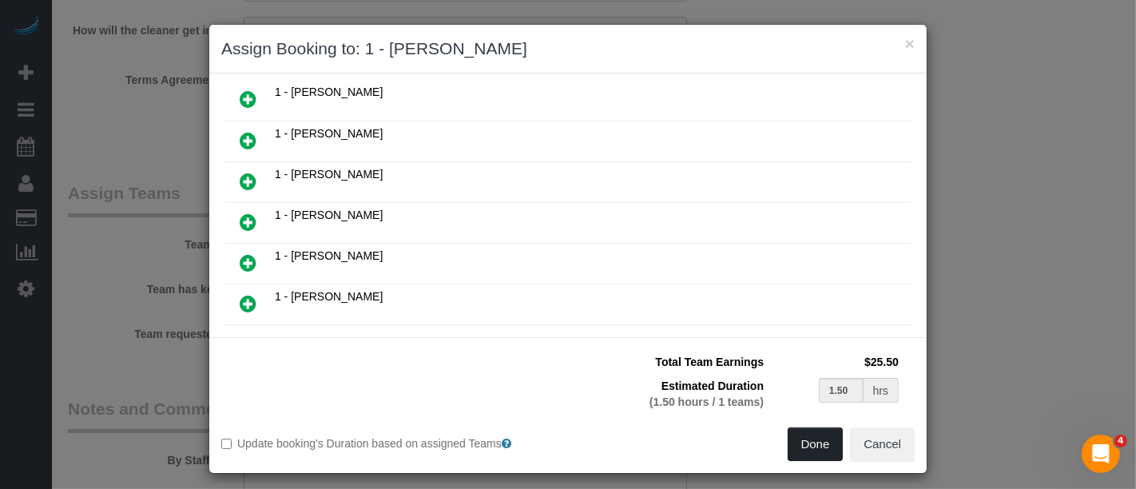
click at [798, 442] on button "Done" at bounding box center [816, 444] width 56 height 34
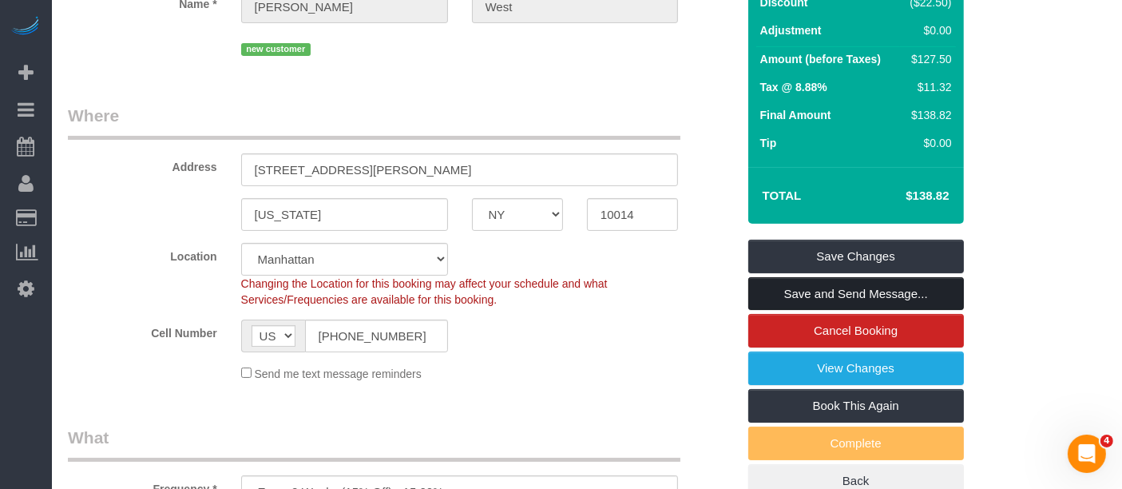
scroll to position [177, 0]
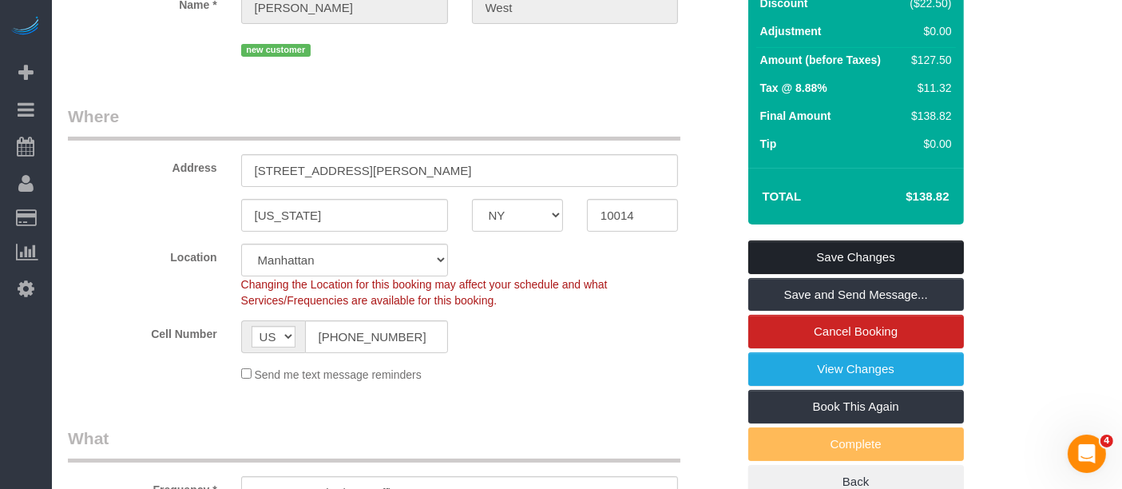
click at [882, 250] on link "Save Changes" at bounding box center [857, 257] width 216 height 34
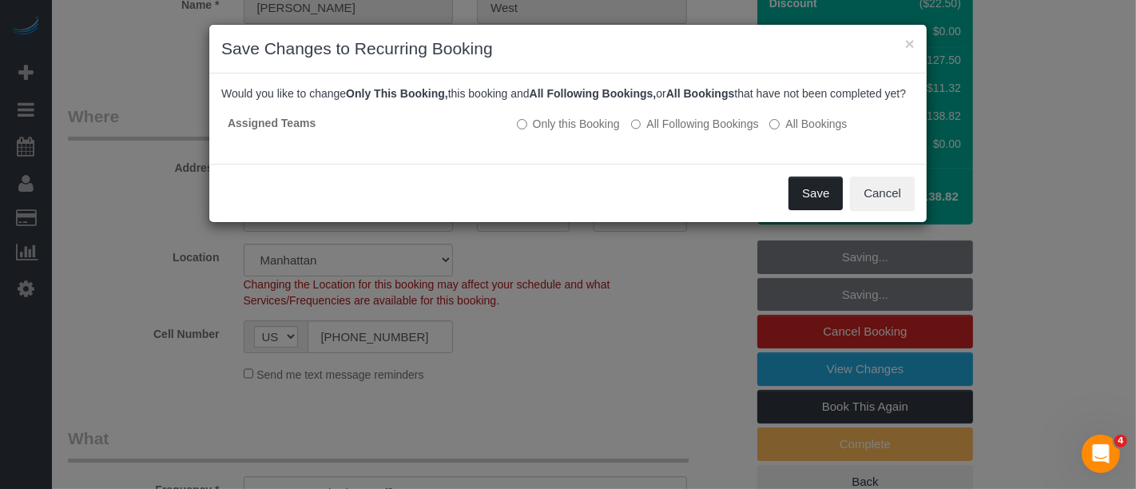
drag, startPoint x: 826, startPoint y: 203, endPoint x: 856, endPoint y: 240, distance: 47.2
click at [827, 204] on button "Save" at bounding box center [816, 194] width 54 height 34
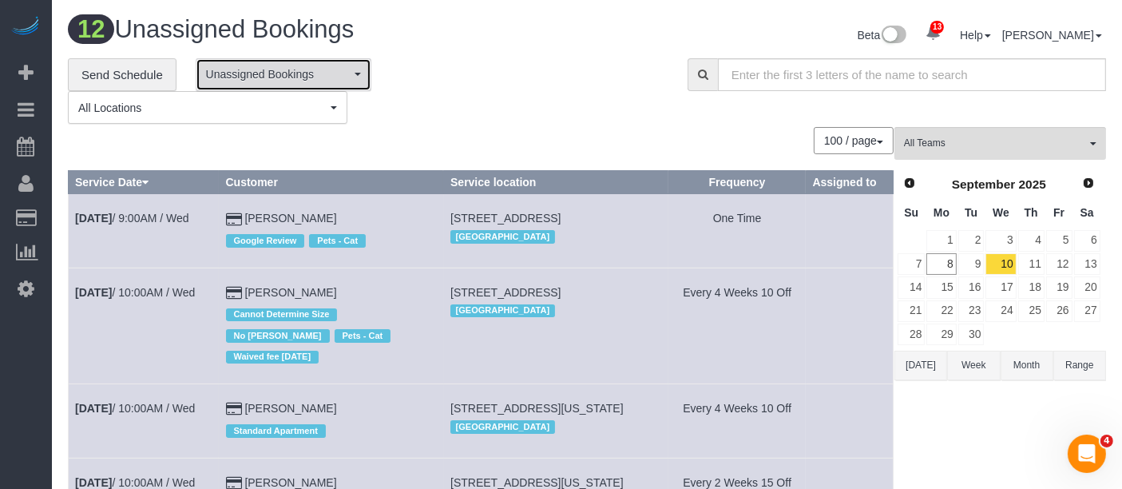
click at [352, 64] on button "Unassigned Bookings" at bounding box center [284, 74] width 176 height 33
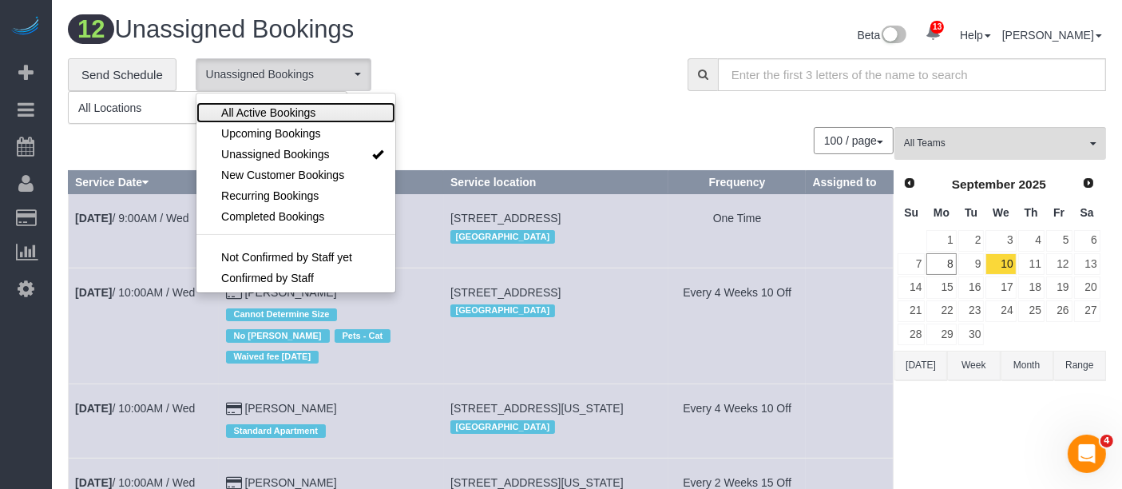
click at [325, 109] on link "All Active Bookings" at bounding box center [296, 112] width 199 height 21
select select "***"
drag, startPoint x: 437, startPoint y: 95, endPoint x: 437, endPoint y: 108, distance: 12.8
click at [438, 95] on div "**********" at bounding box center [366, 91] width 596 height 66
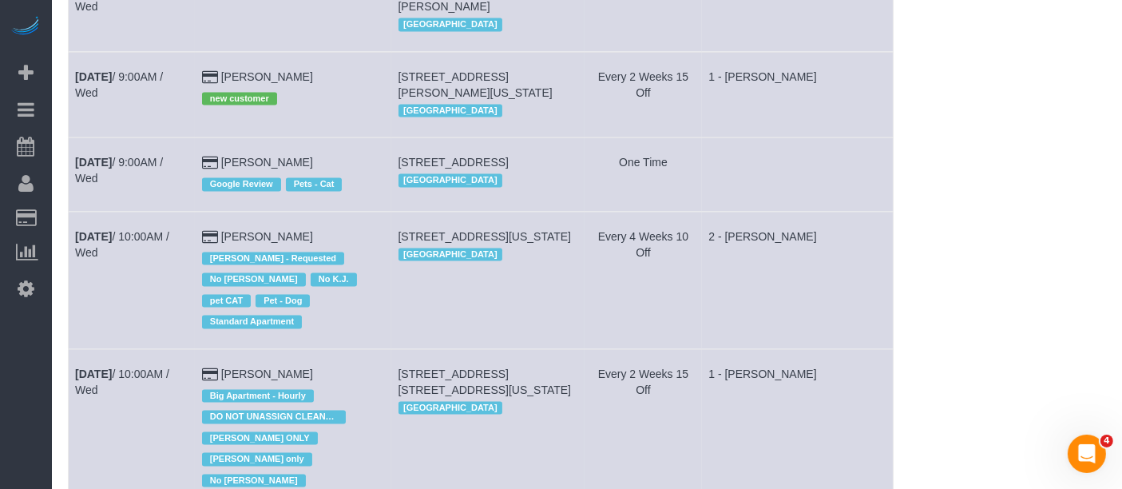
scroll to position [2306, 0]
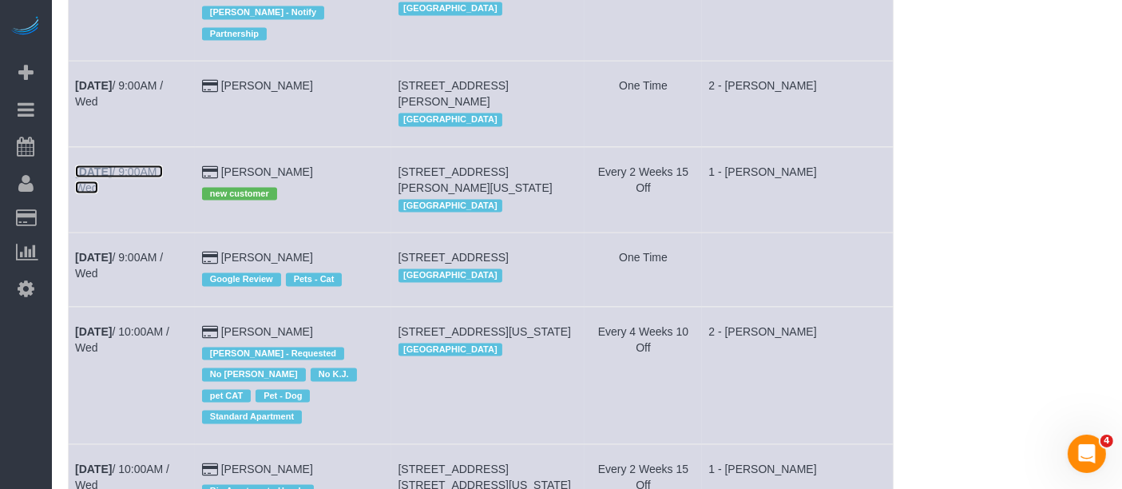
click at [159, 165] on link "Sep 10th / 9:00AM / Wed" at bounding box center [119, 179] width 88 height 29
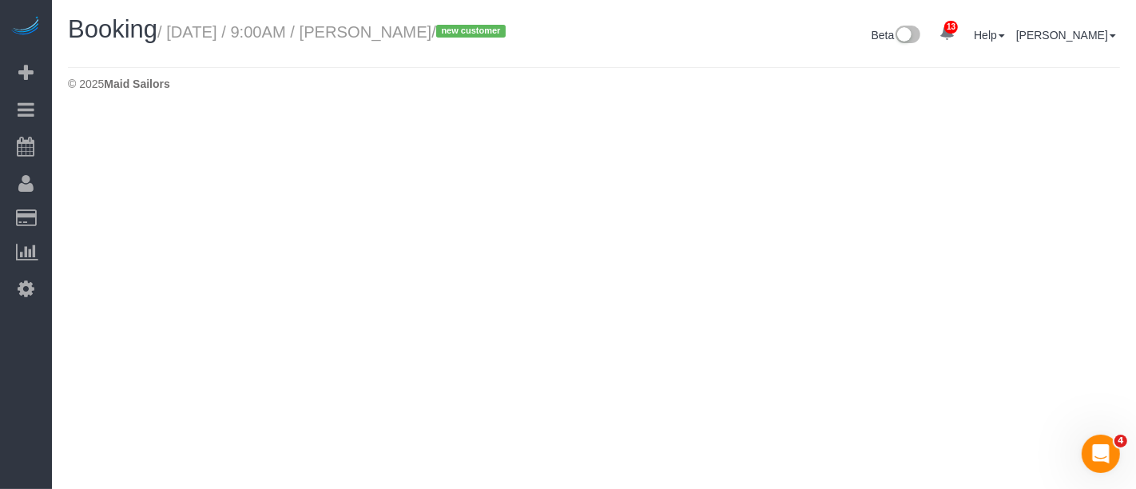
select select "NY"
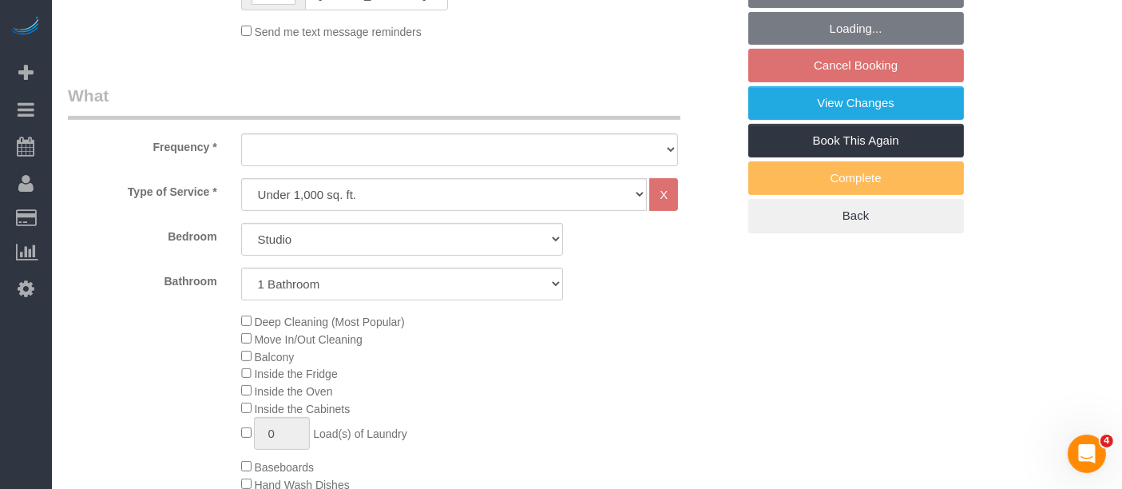
select select "string:stripe-pm_1S55J54VGloSiKo7JnqROmBS"
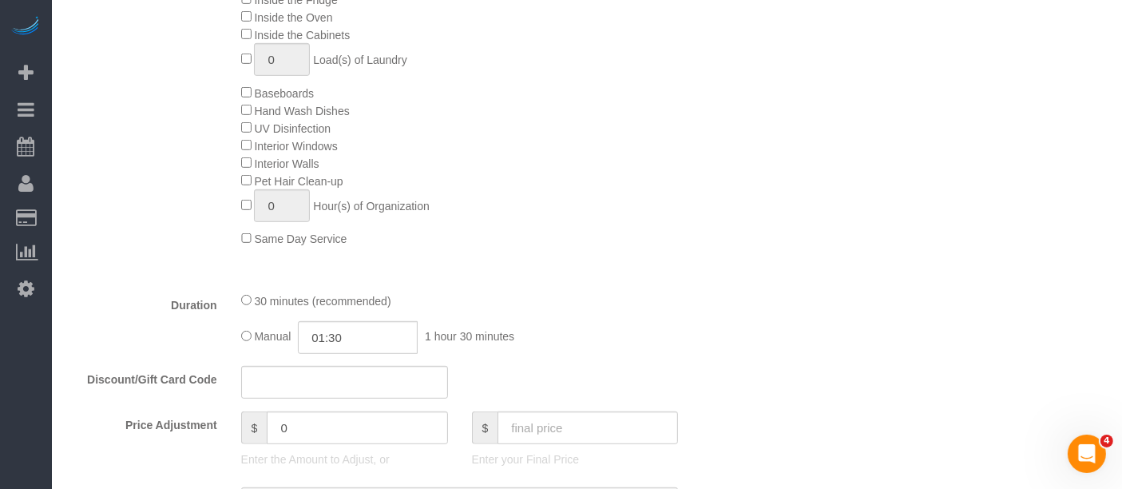
select select "object:5177"
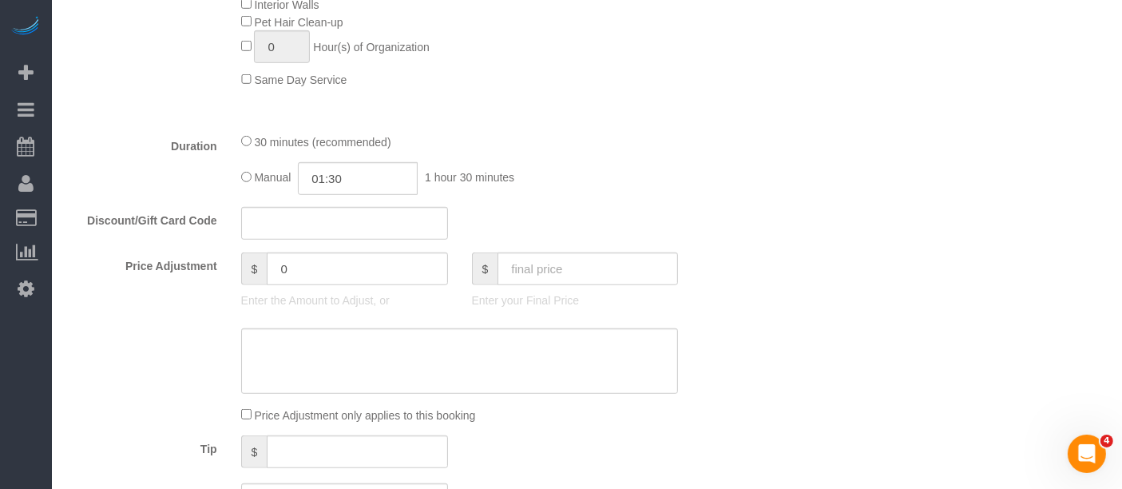
select select "number:57"
select select "number:73"
select select "number:14"
select select "number:5"
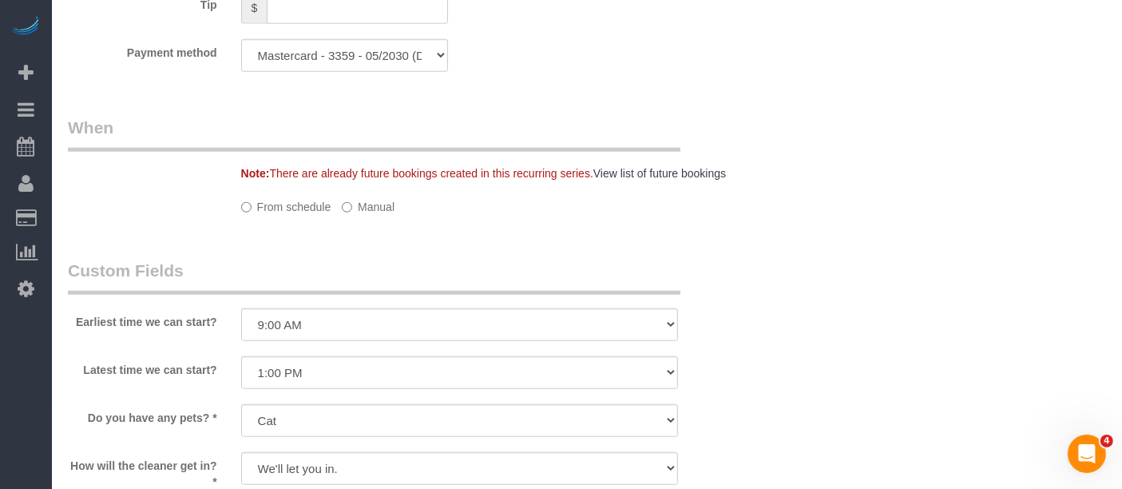
select select "object:5328"
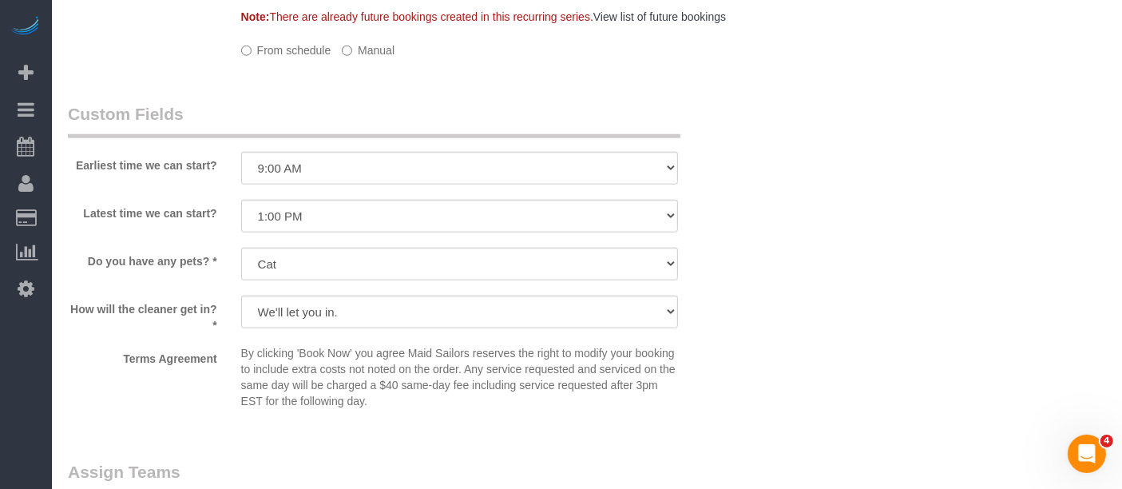
select select "spot62"
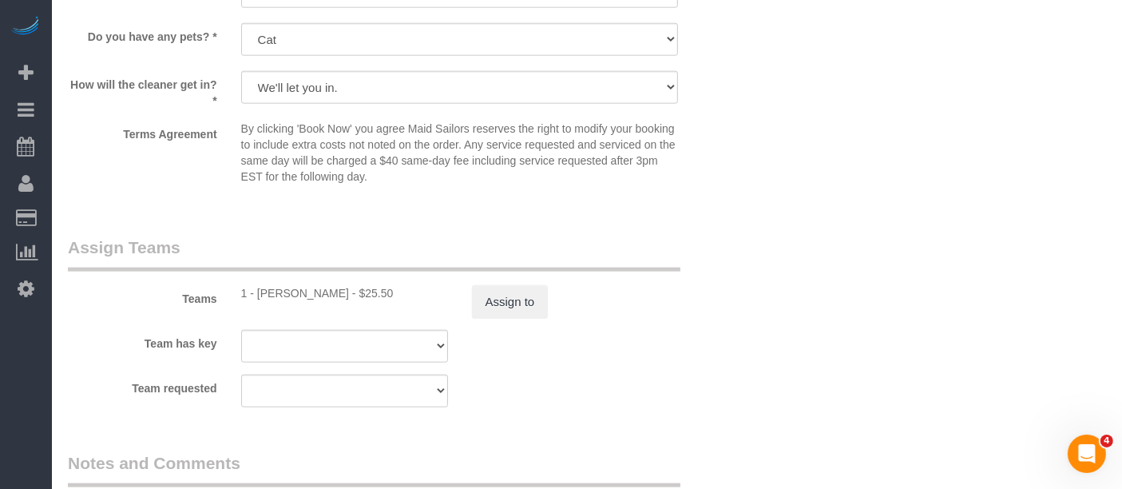
scroll to position [1941, 0]
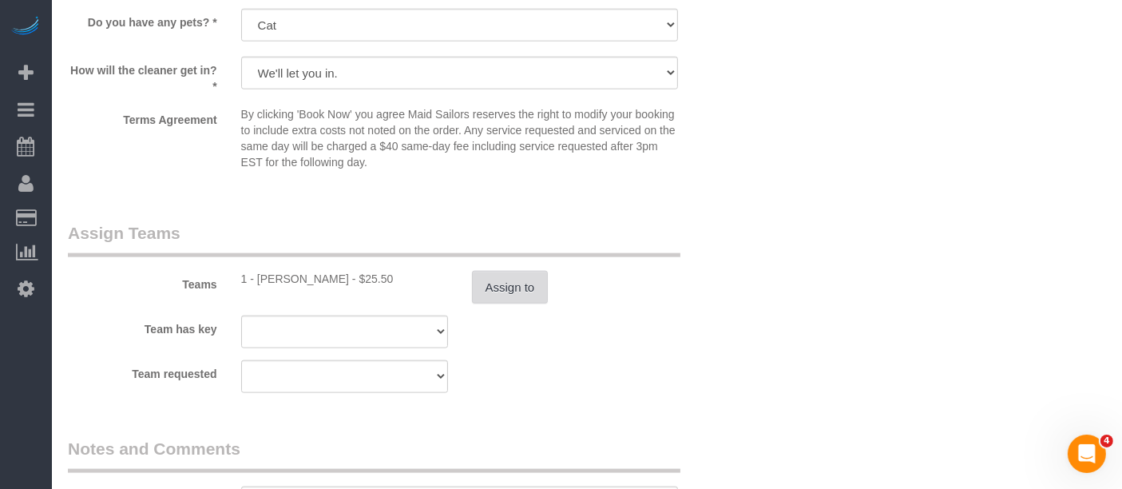
click at [499, 304] on button "Assign to" at bounding box center [510, 288] width 77 height 34
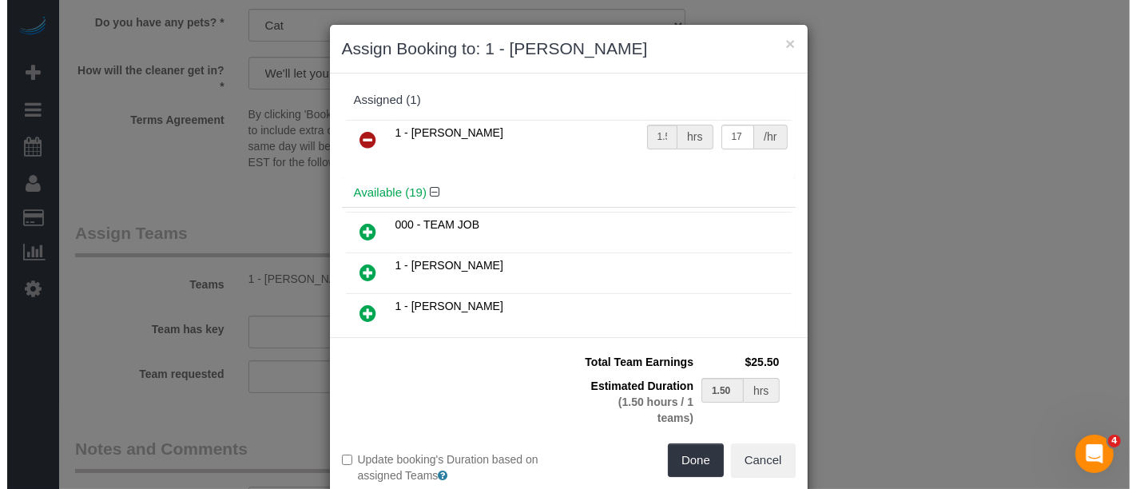
scroll to position [1925, 0]
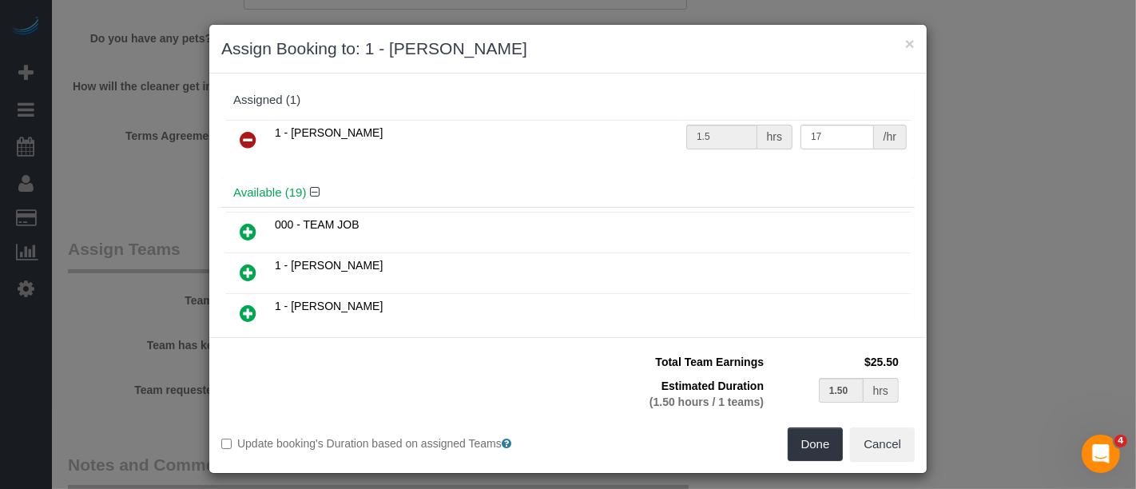
drag, startPoint x: 229, startPoint y: 135, endPoint x: 239, endPoint y: 133, distance: 9.7
click at [229, 134] on link at bounding box center [248, 141] width 38 height 32
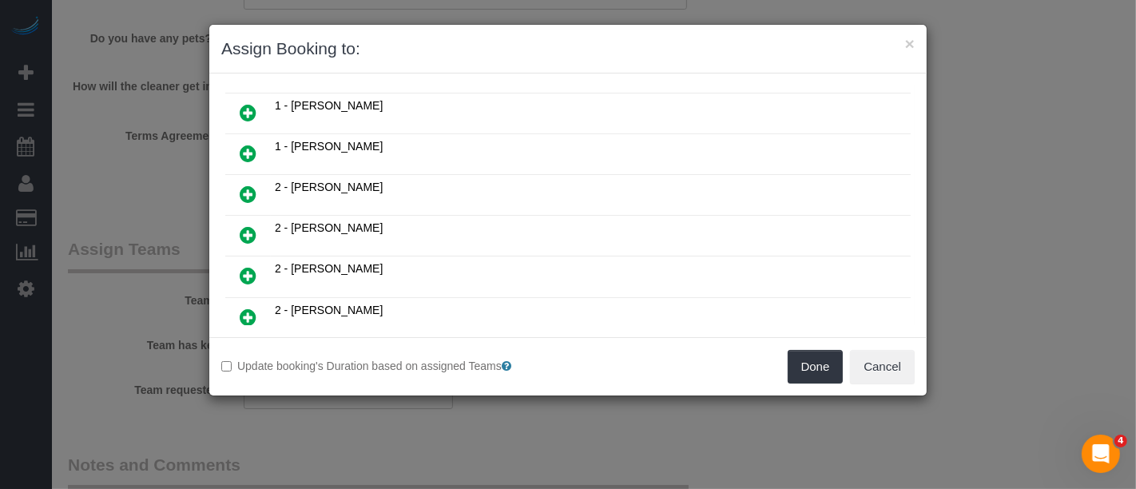
scroll to position [532, 0]
drag, startPoint x: 251, startPoint y: 238, endPoint x: 265, endPoint y: 232, distance: 15.4
click at [252, 264] on icon at bounding box center [248, 273] width 17 height 19
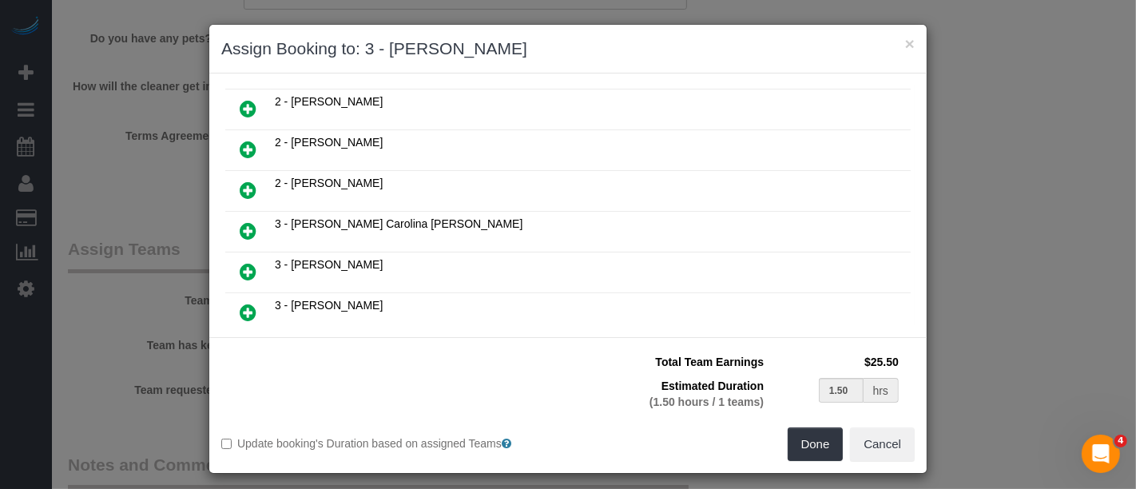
scroll to position [569, 0]
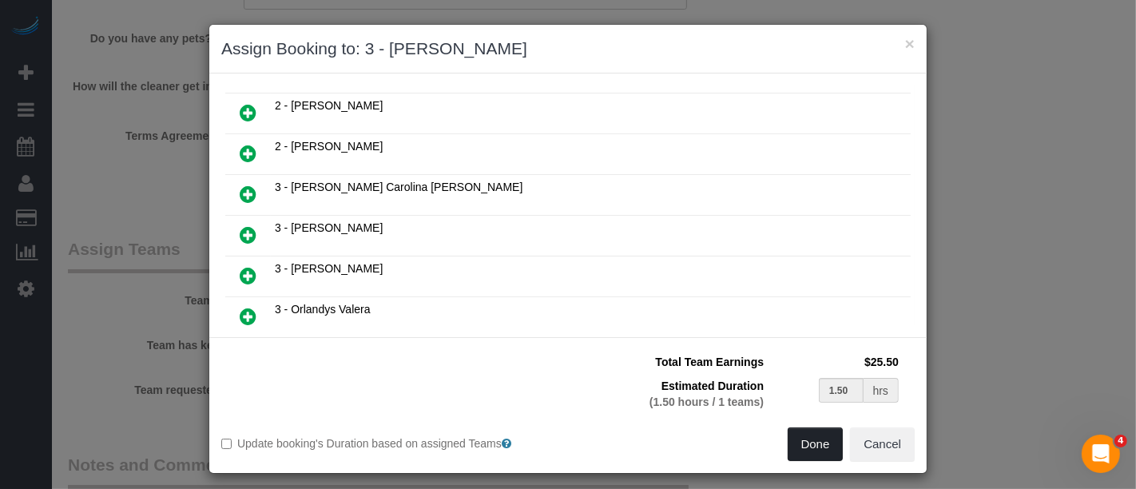
drag, startPoint x: 795, startPoint y: 443, endPoint x: 793, endPoint y: 435, distance: 8.3
click at [797, 442] on button "Done" at bounding box center [816, 444] width 56 height 34
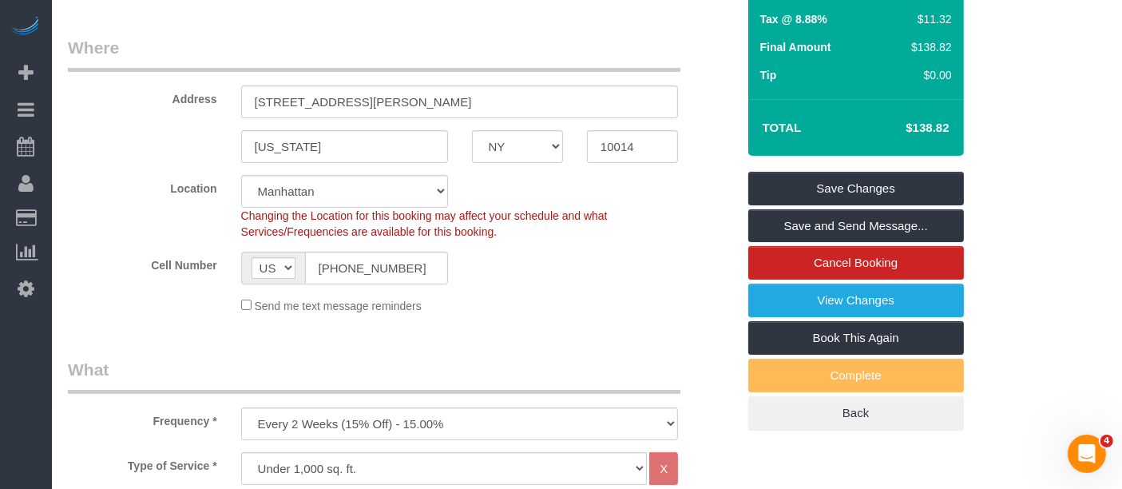
scroll to position [165, 0]
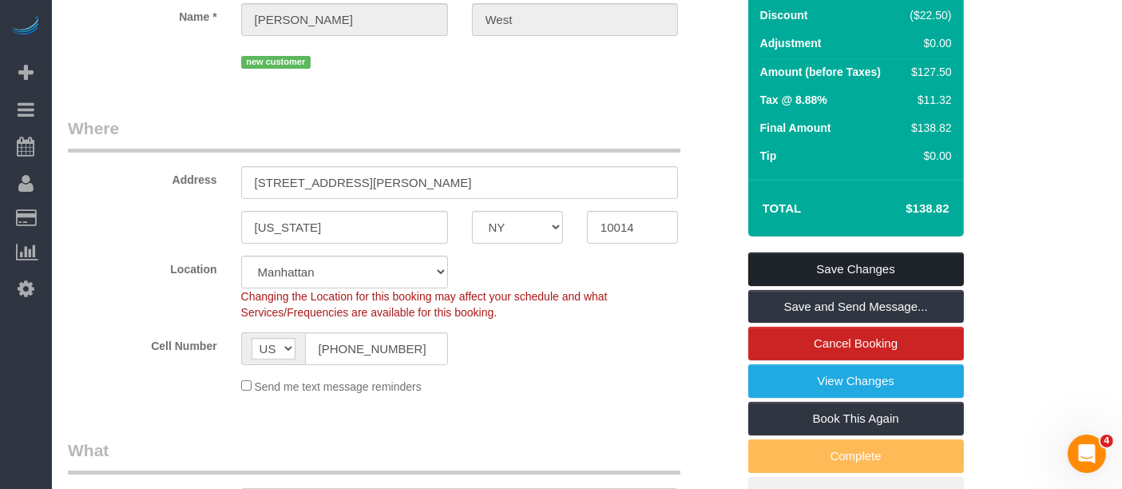
click at [880, 252] on link "Save Changes" at bounding box center [857, 269] width 216 height 34
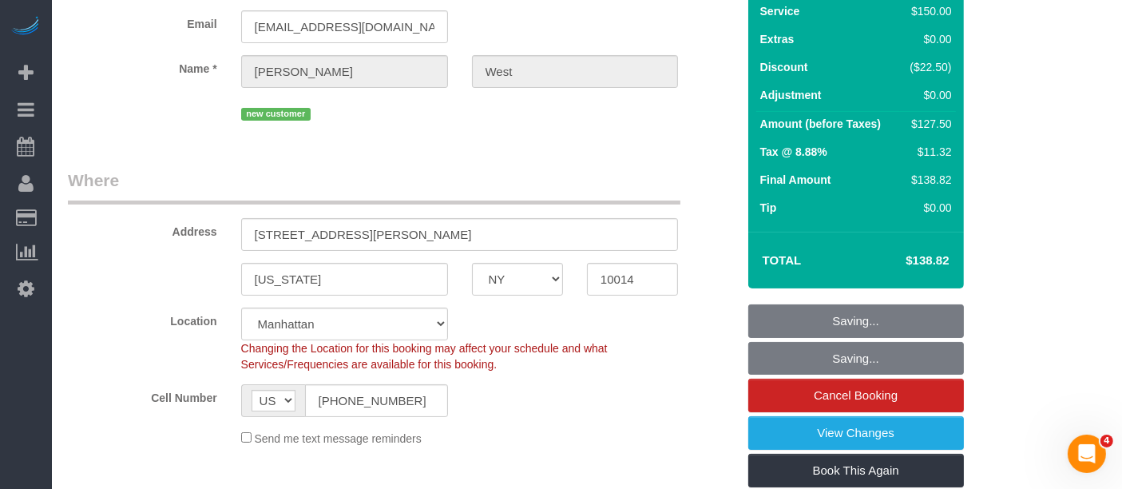
scroll to position [0, 0]
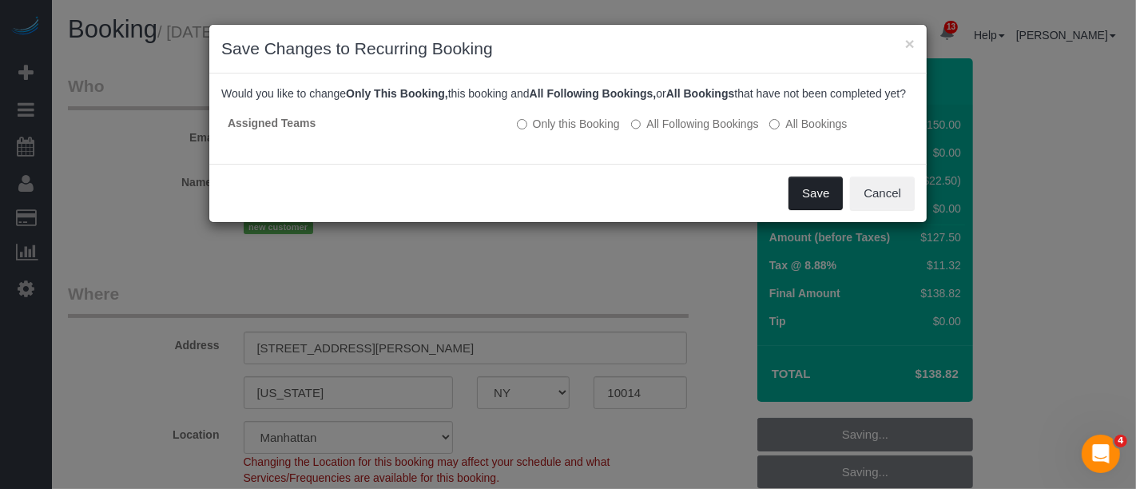
click at [805, 205] on button "Save" at bounding box center [816, 194] width 54 height 34
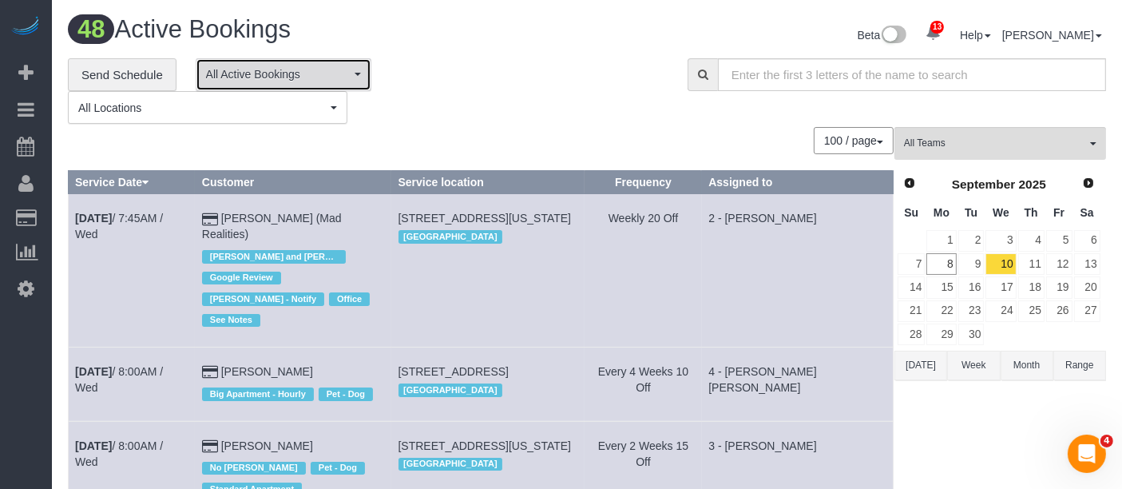
click at [318, 66] on span "All Active Bookings" at bounding box center [278, 74] width 145 height 16
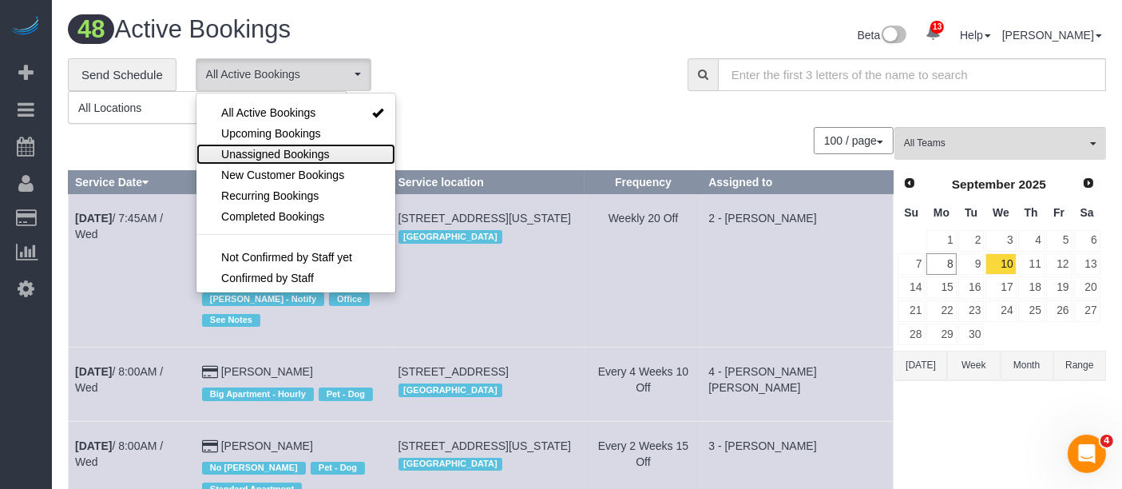
click at [305, 146] on span "Unassigned Bookings" at bounding box center [275, 154] width 108 height 16
select select "**********"
click at [503, 82] on div "**********" at bounding box center [366, 91] width 596 height 66
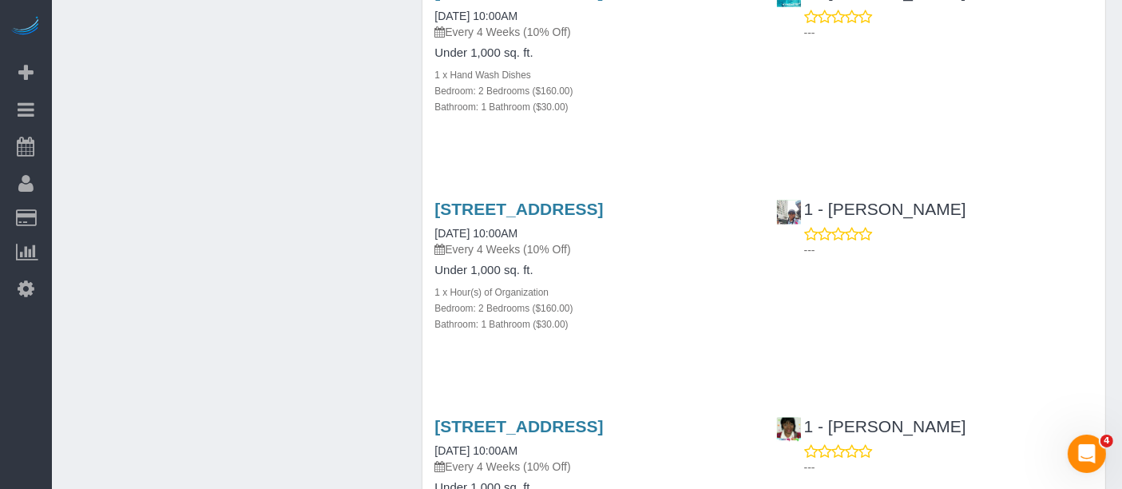
scroll to position [2397, 0]
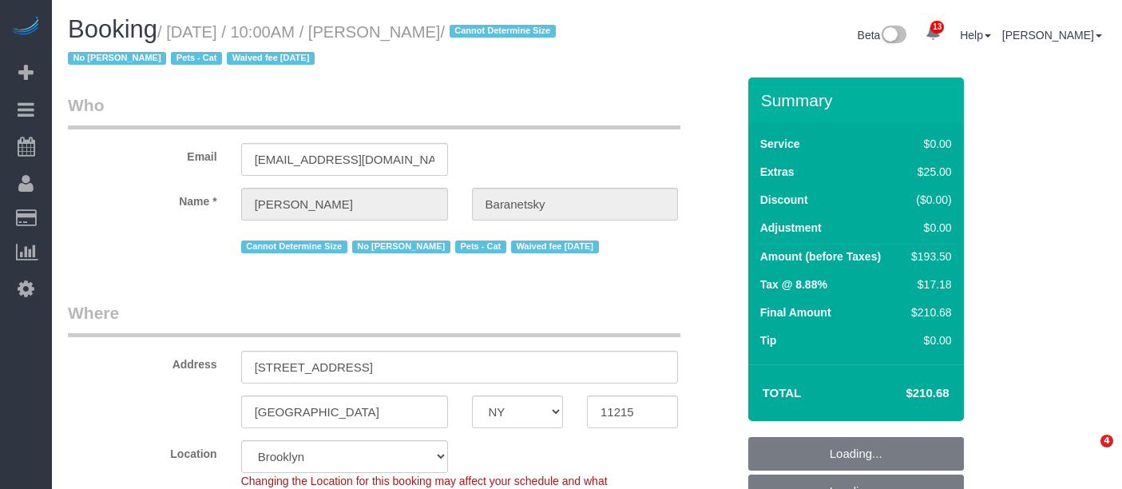
select select "NY"
select select "2"
select select "string:stripe-pm_1No6cK4VGloSiKo7E2tmOfwl"
select select "spot3"
select select "number:58"
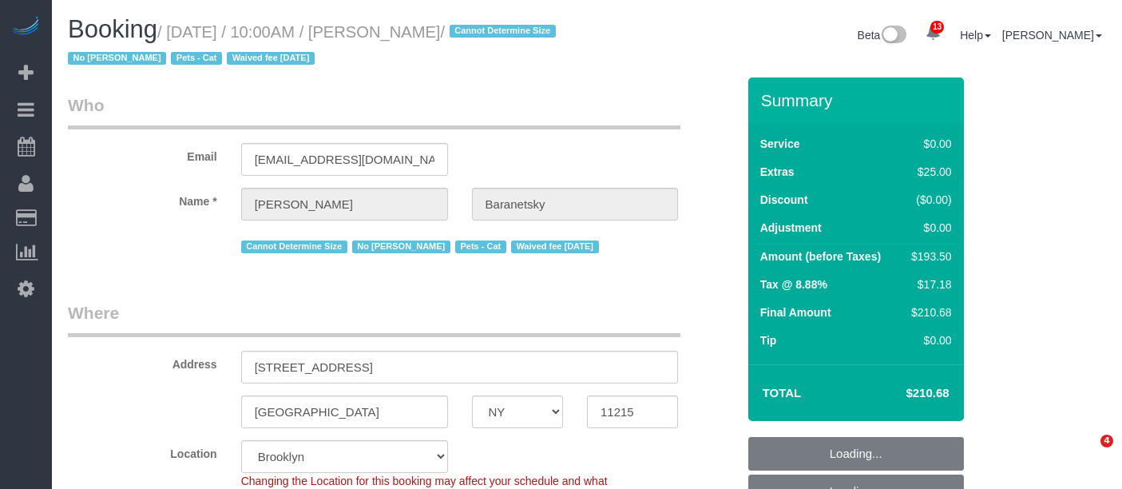
select select "number:77"
select select "number:14"
select select "number:7"
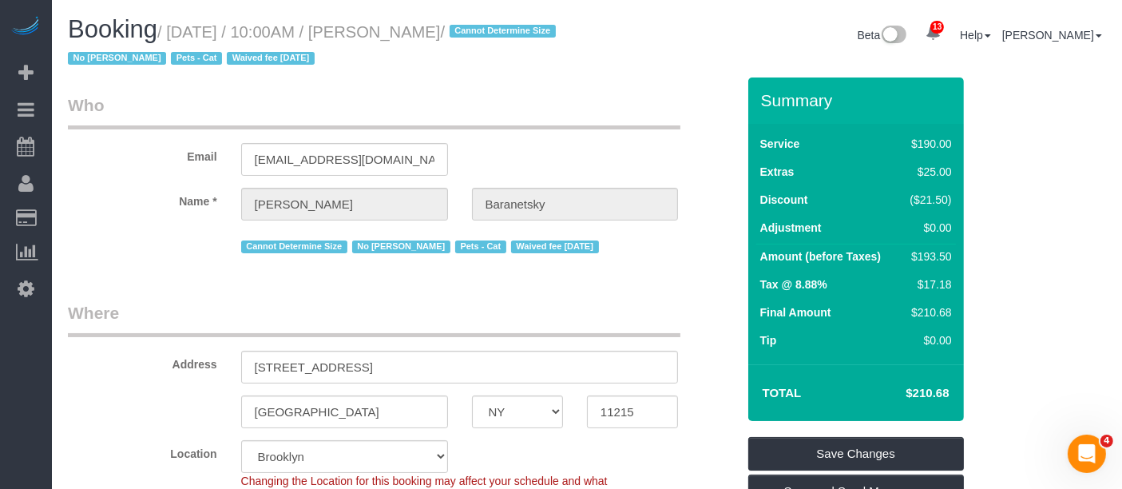
drag, startPoint x: 173, startPoint y: 29, endPoint x: 558, endPoint y: 43, distance: 384.6
click at [553, 33] on small "/ September 10, 2025 / 10:00AM / Andrew Baranetsky / Cannot Determine Size No M…" at bounding box center [314, 45] width 493 height 45
copy small "September 10, 2025 / 10:00AM / Andrew Baranetsky"
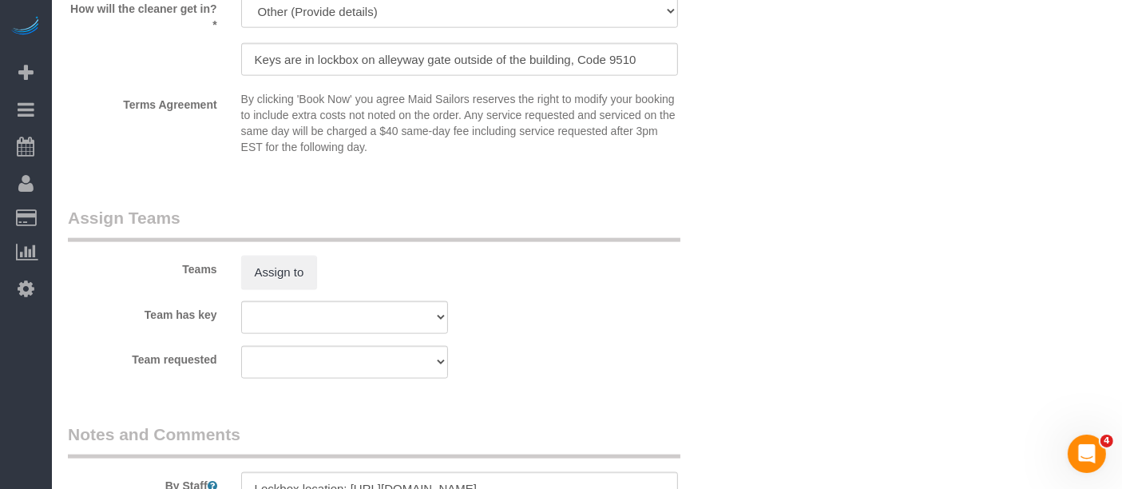
scroll to position [2041, 0]
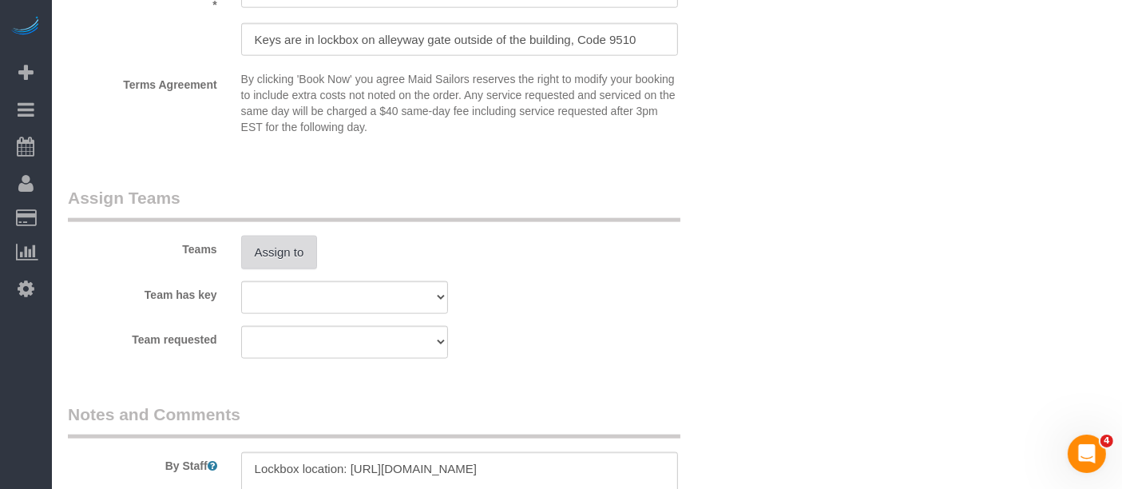
click at [299, 254] on button "Assign to" at bounding box center [279, 253] width 77 height 34
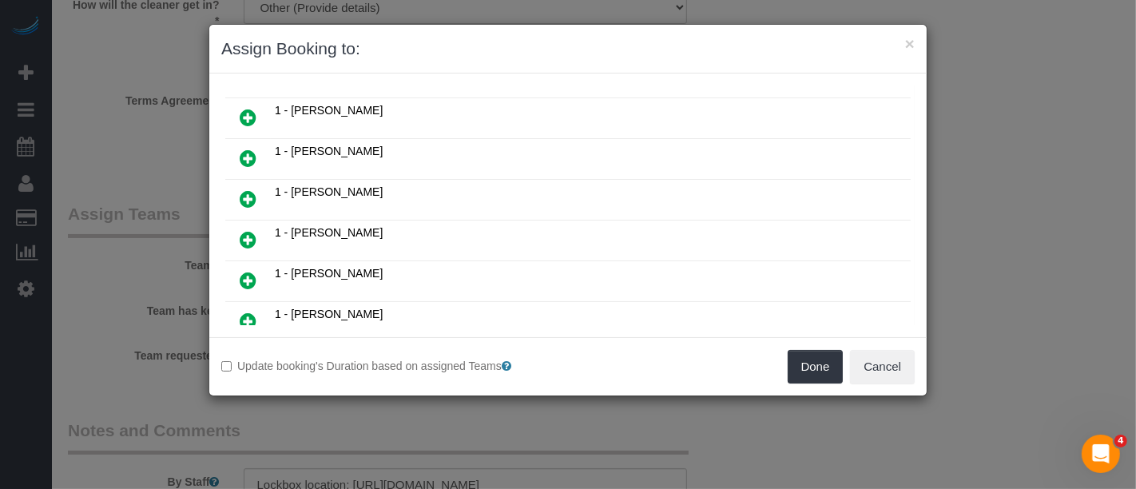
scroll to position [443, 0]
drag, startPoint x: 242, startPoint y: 133, endPoint x: 322, endPoint y: 148, distance: 81.3
click at [242, 149] on icon at bounding box center [248, 158] width 17 height 19
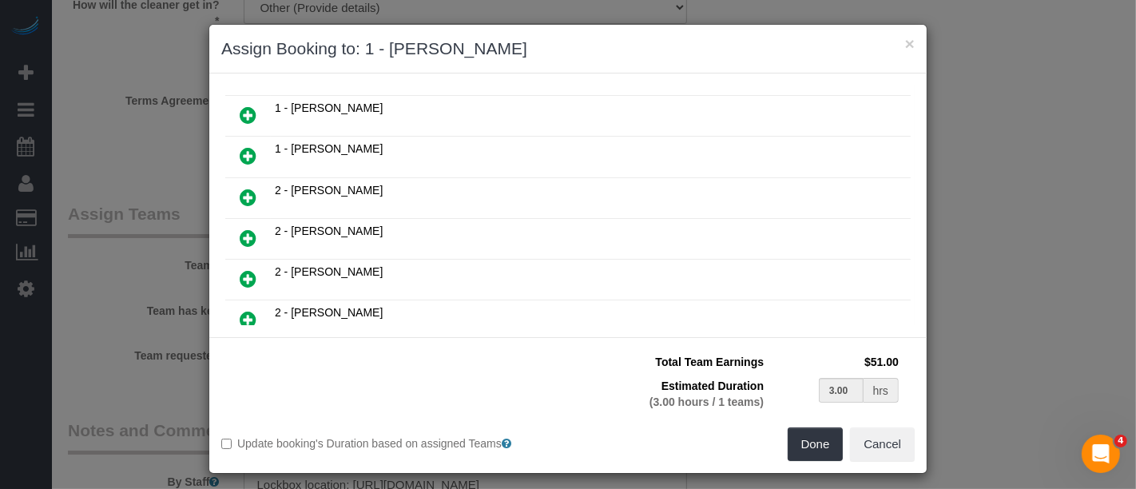
scroll to position [479, 0]
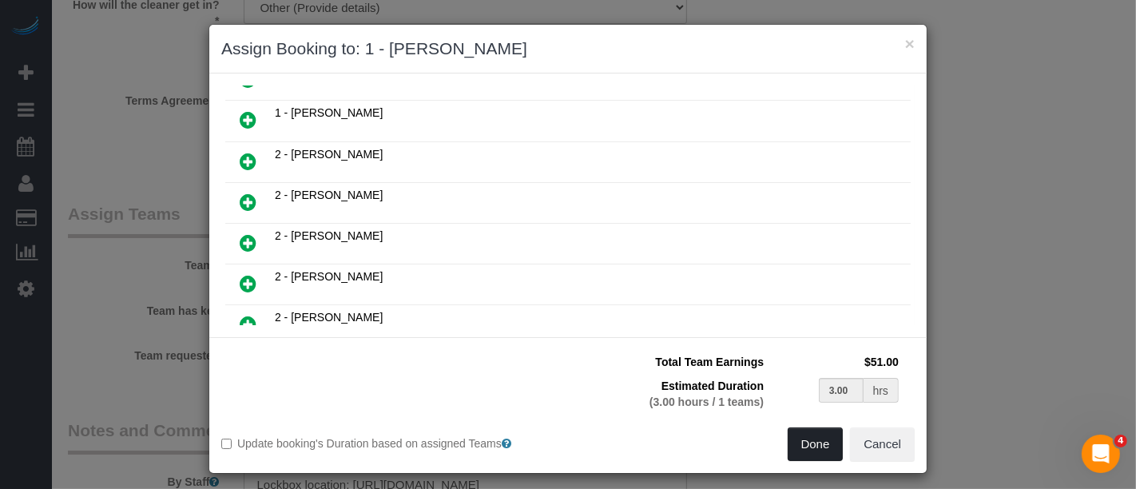
drag, startPoint x: 791, startPoint y: 446, endPoint x: 781, endPoint y: 436, distance: 14.1
click at [791, 447] on button "Done" at bounding box center [816, 444] width 56 height 34
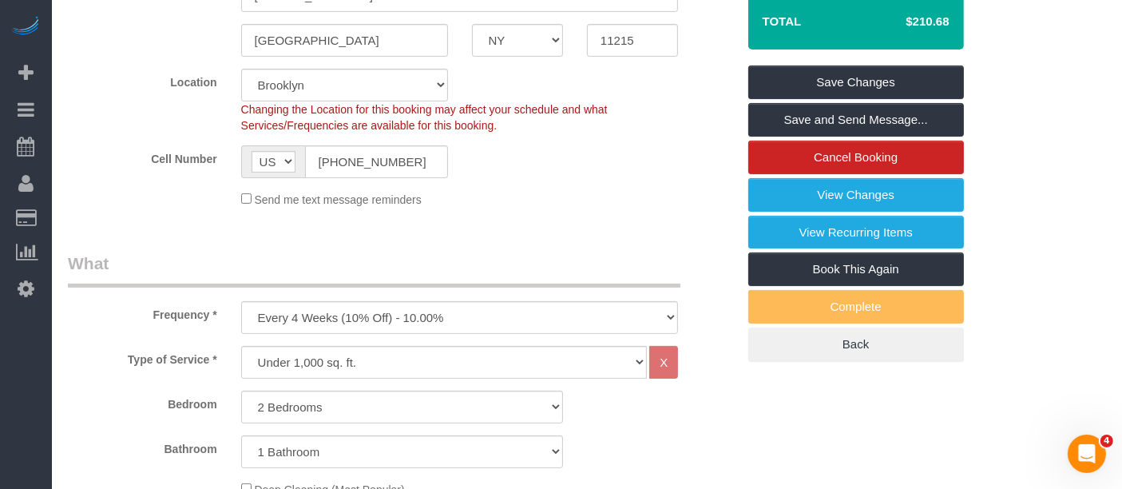
scroll to position [89, 0]
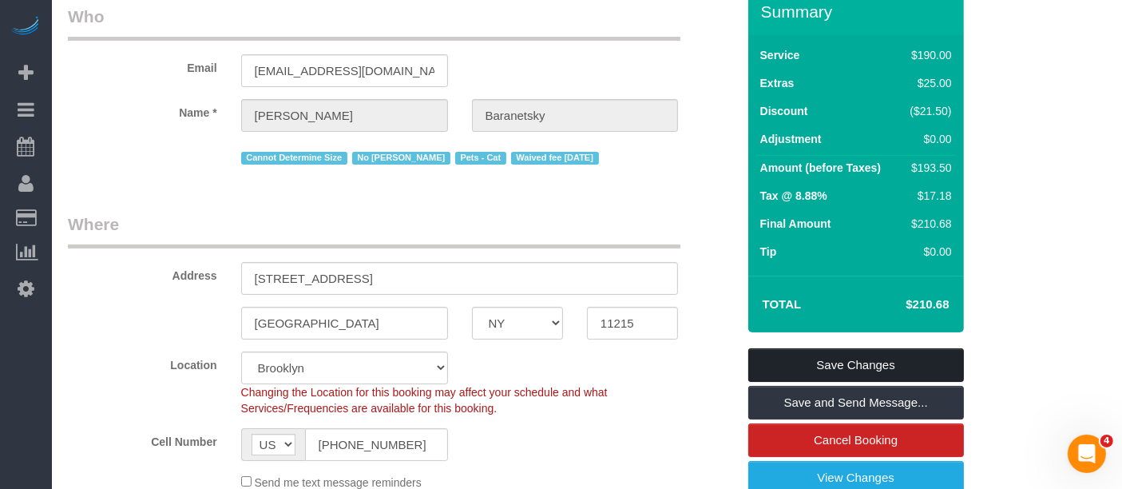
click at [886, 348] on link "Save Changes" at bounding box center [857, 365] width 216 height 34
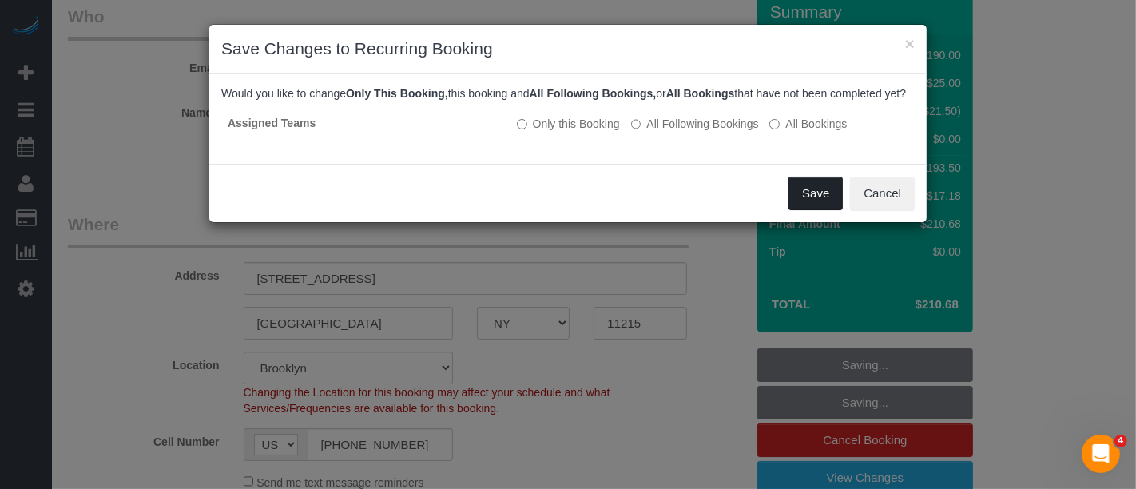
click at [809, 209] on button "Save" at bounding box center [816, 194] width 54 height 34
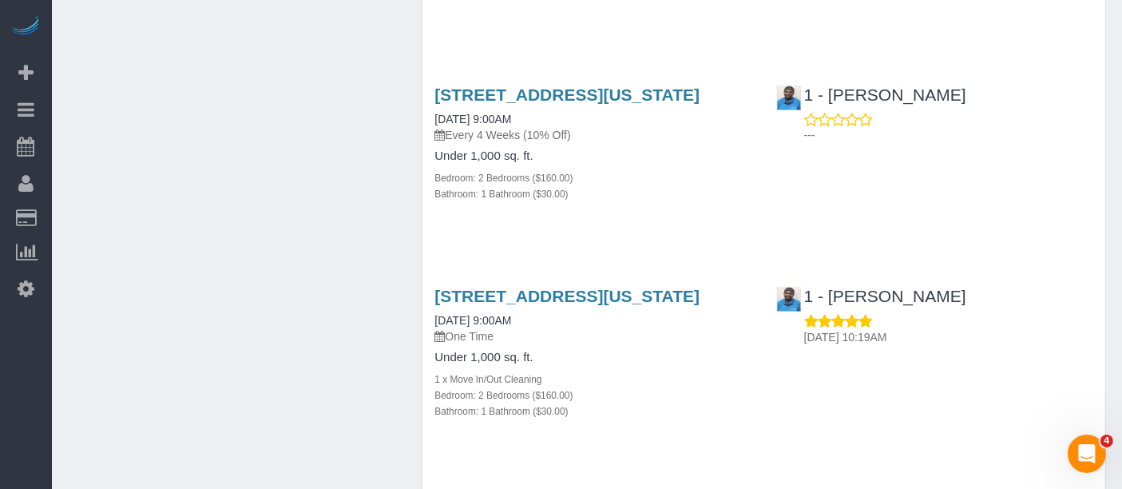
scroll to position [1303, 0]
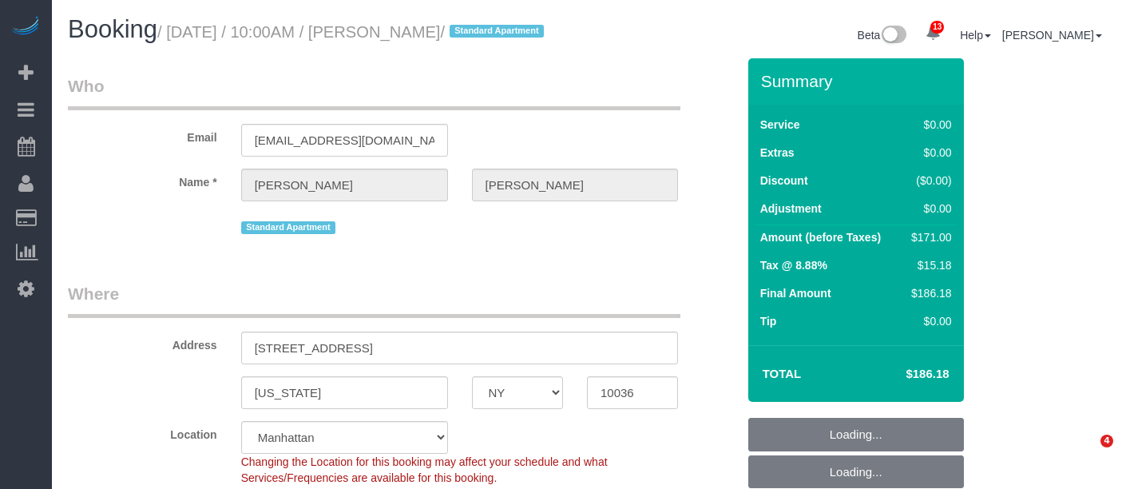
select select "NY"
select select "2"
select select "spot3"
select select "number:89"
select select "number:74"
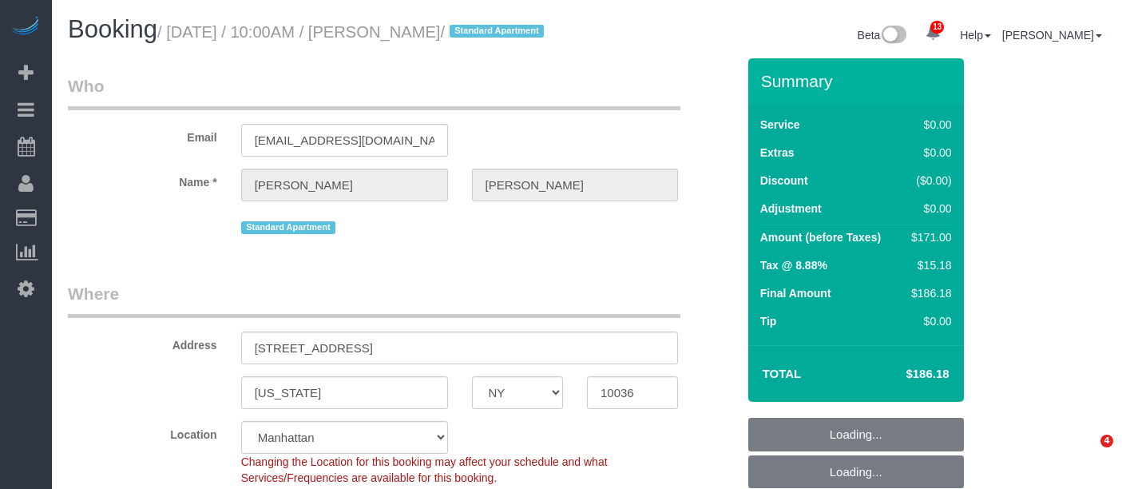
select select "number:15"
select select "number:6"
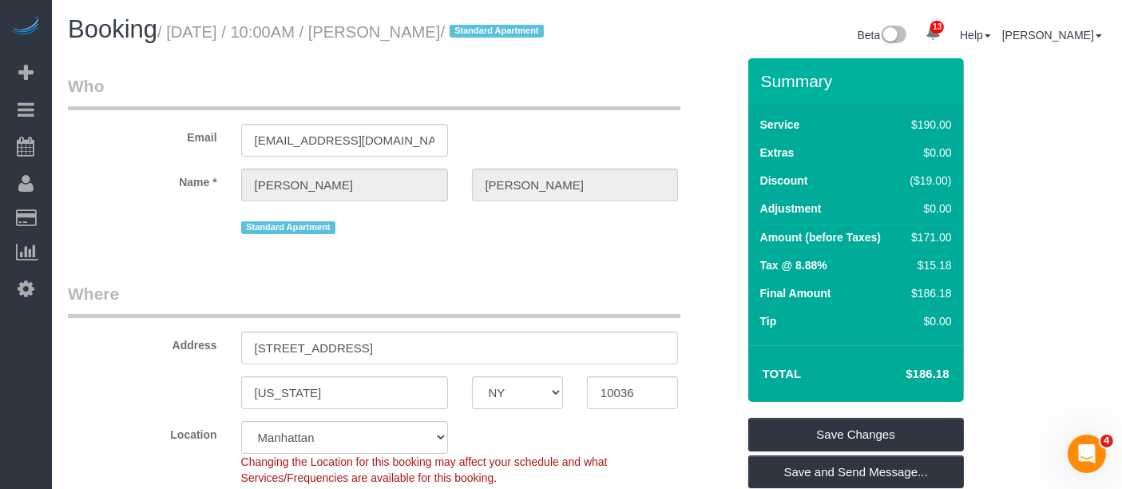
drag, startPoint x: 169, startPoint y: 32, endPoint x: 496, endPoint y: 27, distance: 327.6
click at [496, 27] on small "/ [DATE] / 10:00AM / [PERSON_NAME] / Standard Apartment" at bounding box center [352, 32] width 391 height 18
copy small "[DATE] / 10:00AM / [PERSON_NAME]"
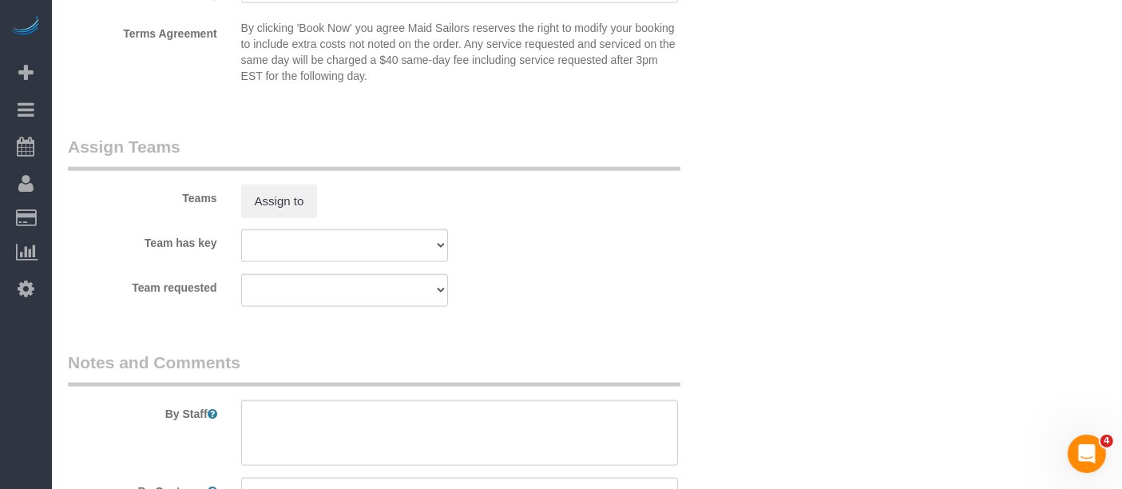
scroll to position [2041, 0]
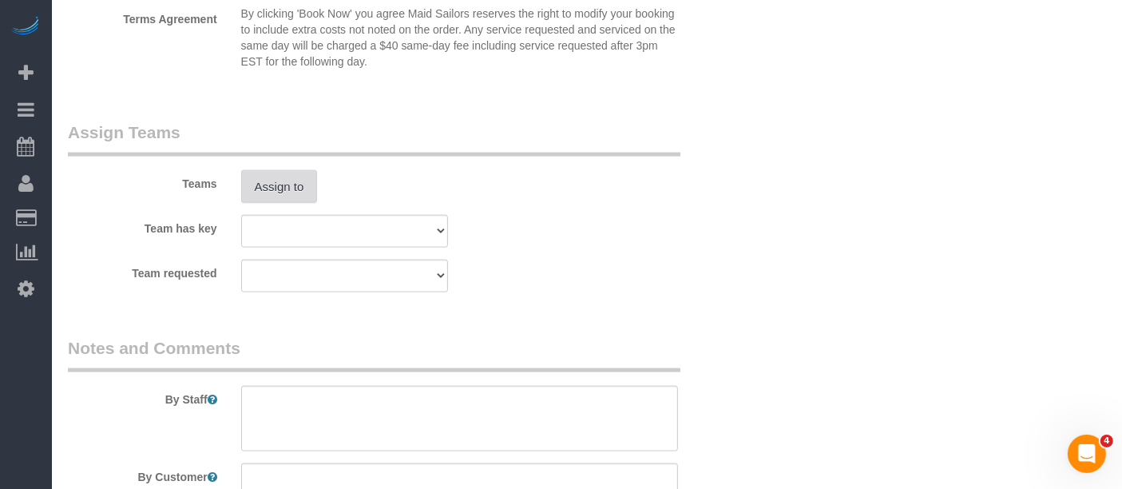
click at [305, 204] on button "Assign to" at bounding box center [279, 187] width 77 height 34
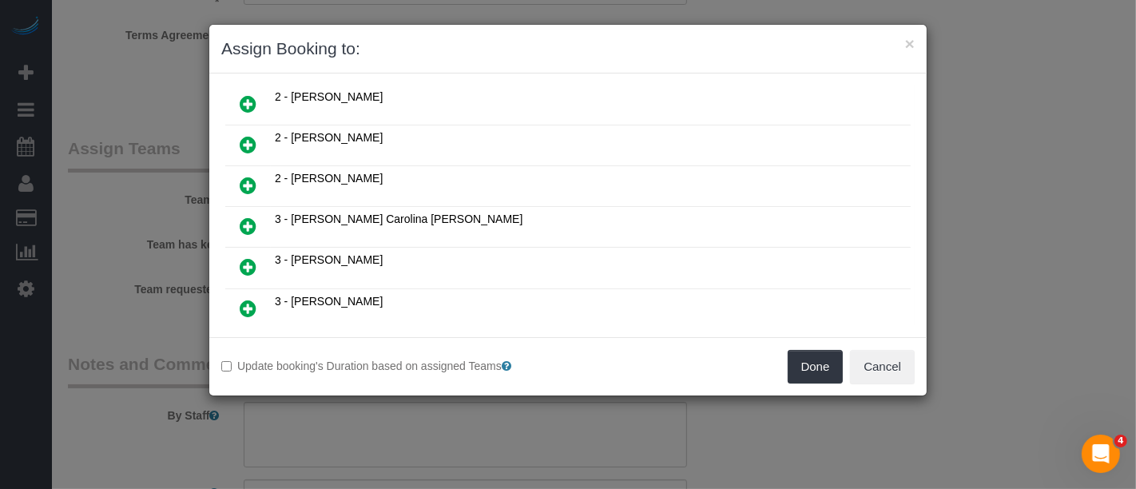
scroll to position [709, 0]
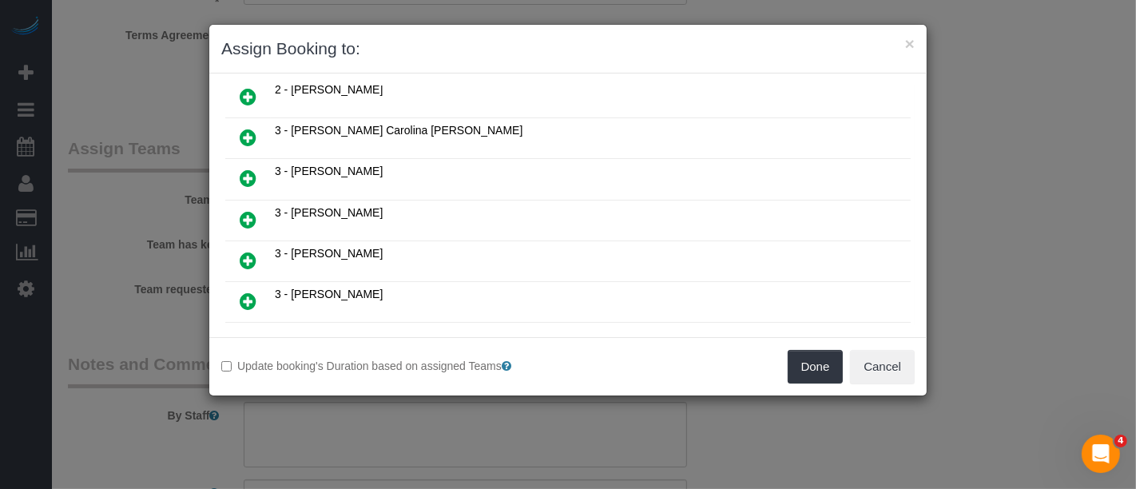
drag, startPoint x: 243, startPoint y: 296, endPoint x: 279, endPoint y: 286, distance: 37.2
click at [244, 332] on icon at bounding box center [248, 341] width 17 height 19
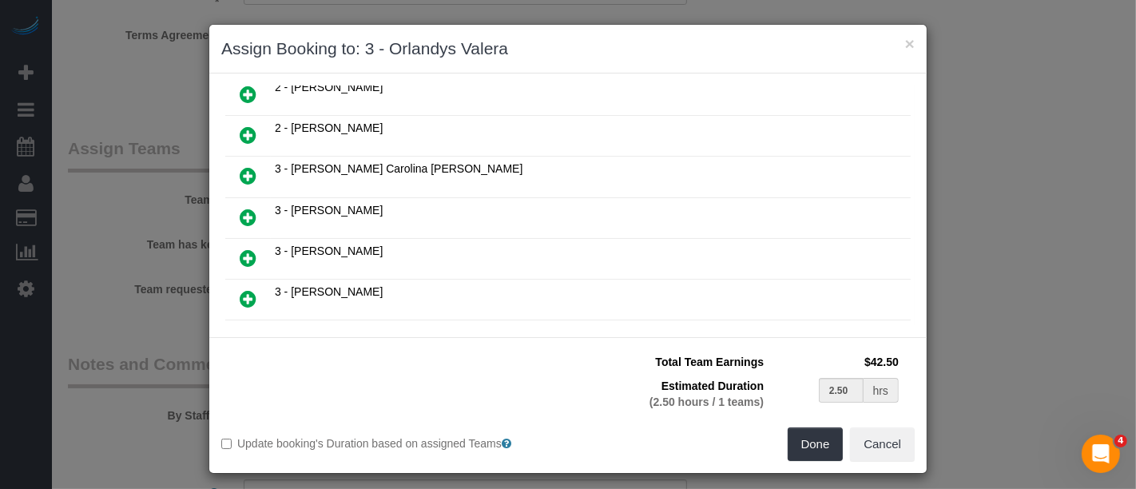
scroll to position [746, 0]
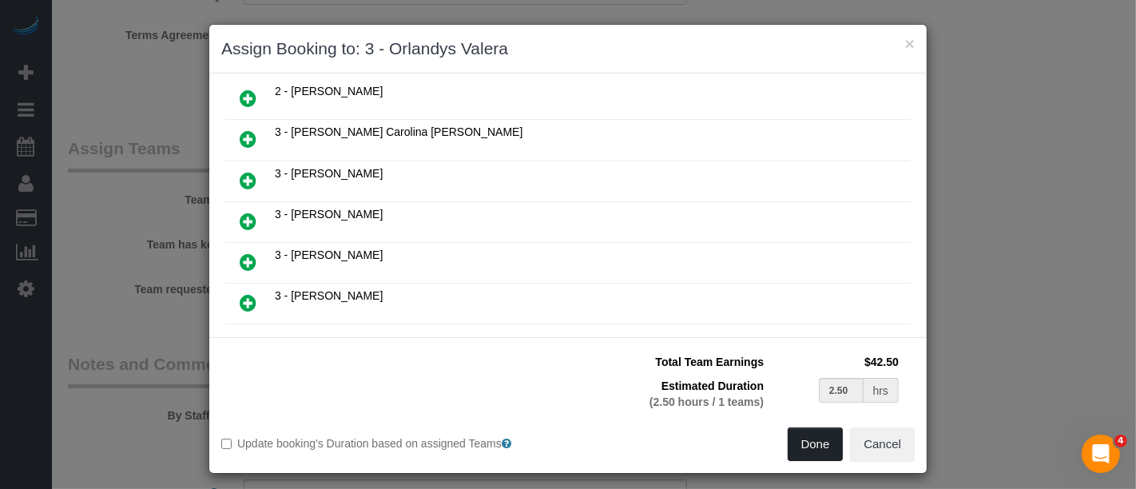
click at [814, 439] on button "Done" at bounding box center [816, 444] width 56 height 34
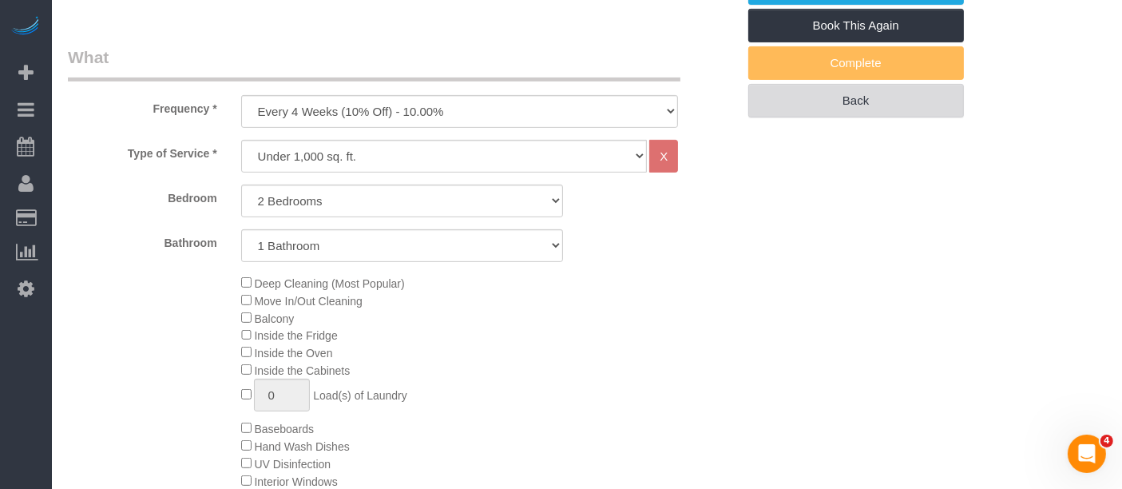
scroll to position [355, 0]
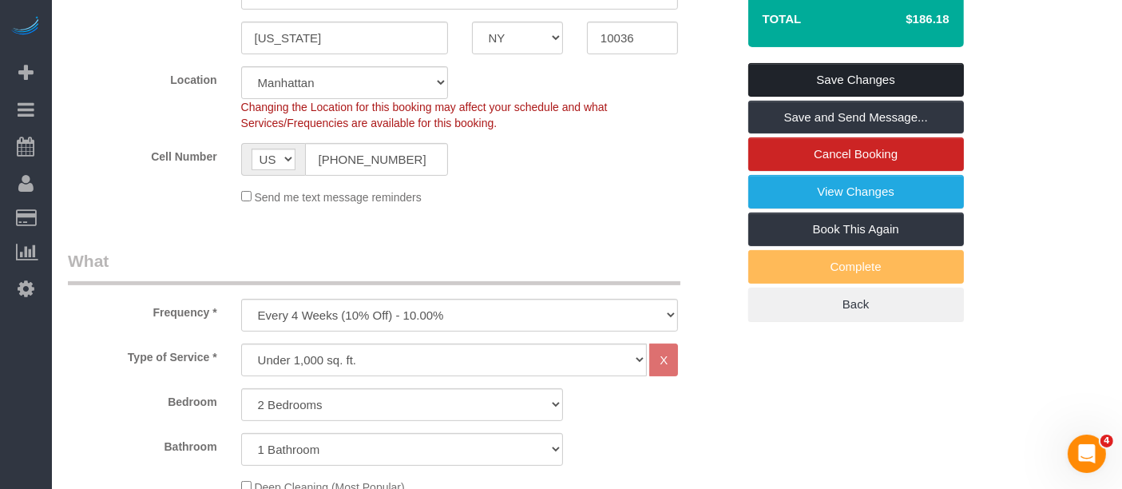
click at [852, 94] on link "Save Changes" at bounding box center [857, 80] width 216 height 34
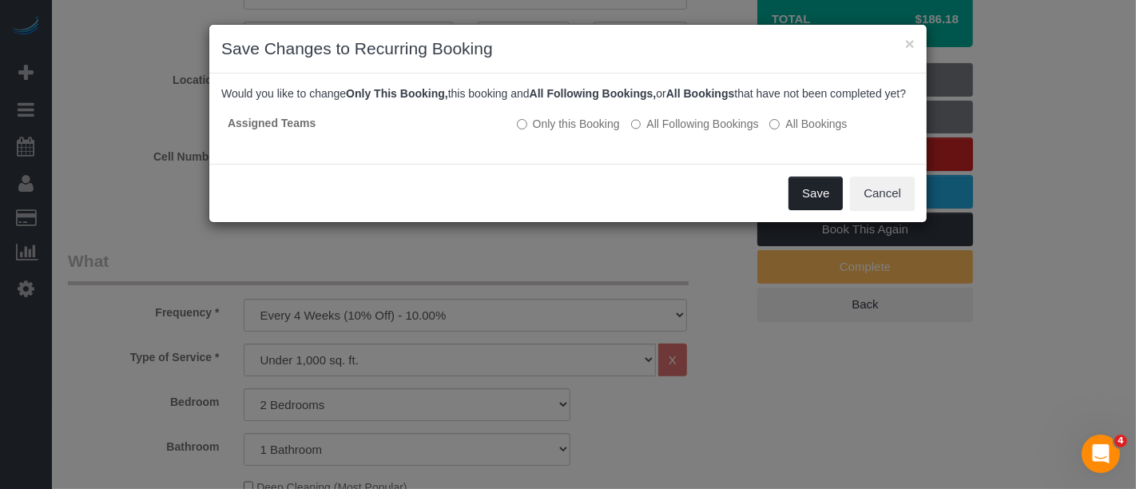
click at [804, 201] on button "Save" at bounding box center [816, 194] width 54 height 34
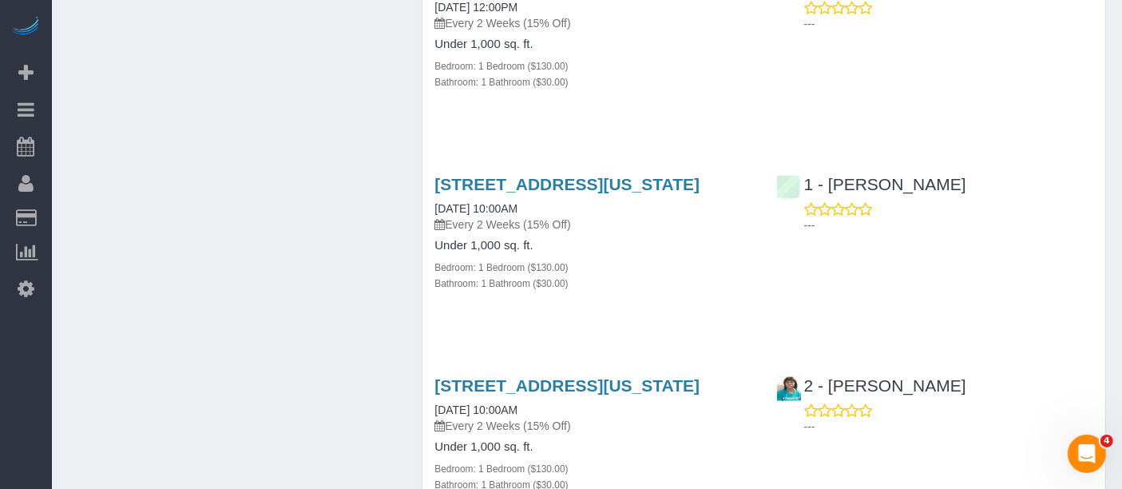
scroll to position [1953, 0]
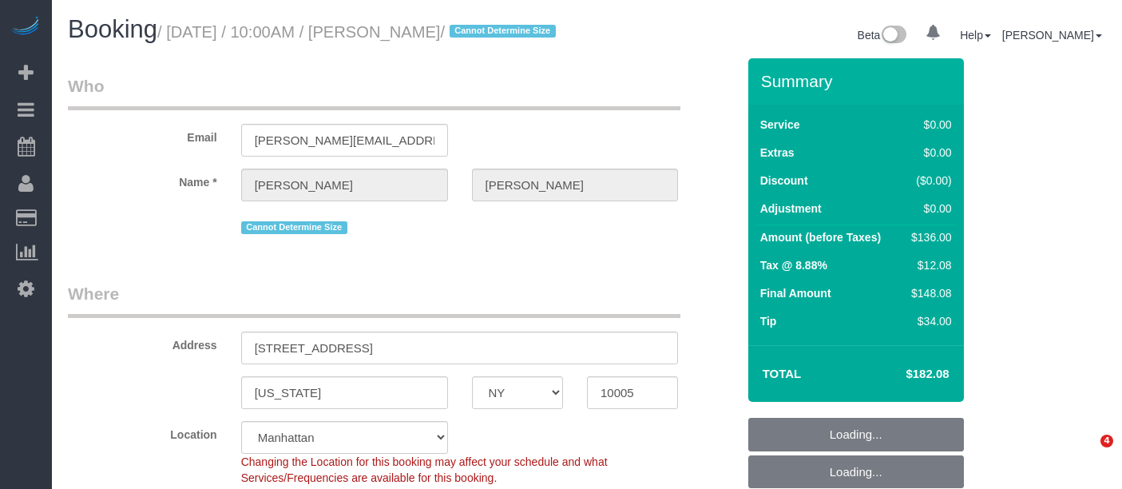
select select "NY"
select select "1"
select select "number:58"
select select "number:76"
select select "number:15"
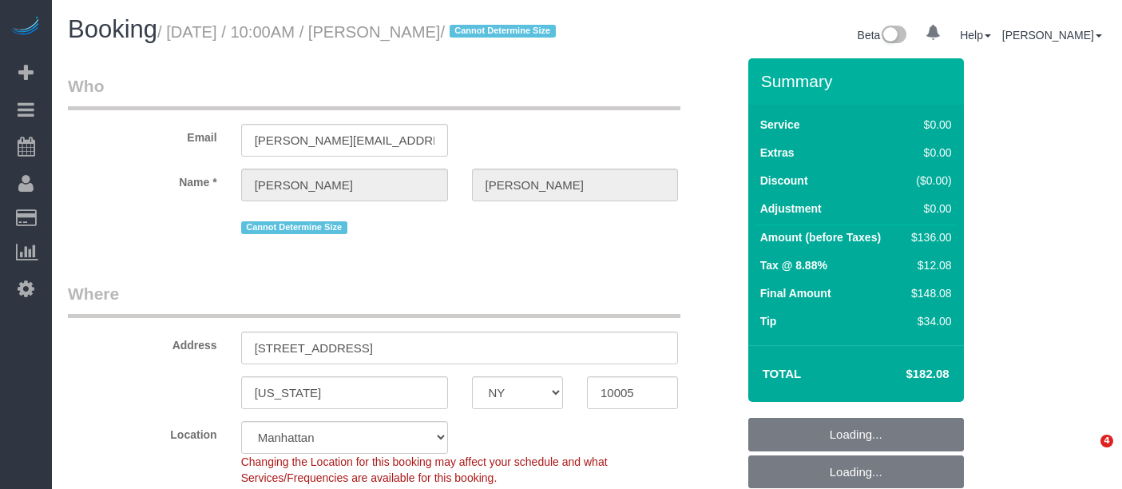
select select "number:6"
select select "spot3"
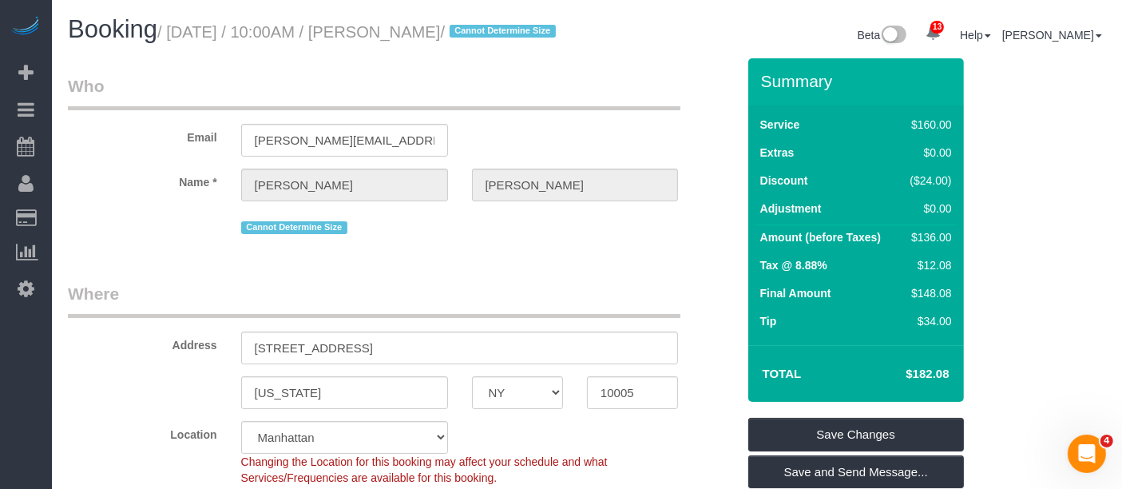
drag, startPoint x: 173, startPoint y: 32, endPoint x: 498, endPoint y: 18, distance: 324.6
click at [495, 18] on h1 "Booking / September 10, 2025 / 10:00AM / Emily Annis / Cannot Determine Size" at bounding box center [321, 29] width 507 height 27
copy small "September 10, 2025 / 10:00AM / Emily Annis"
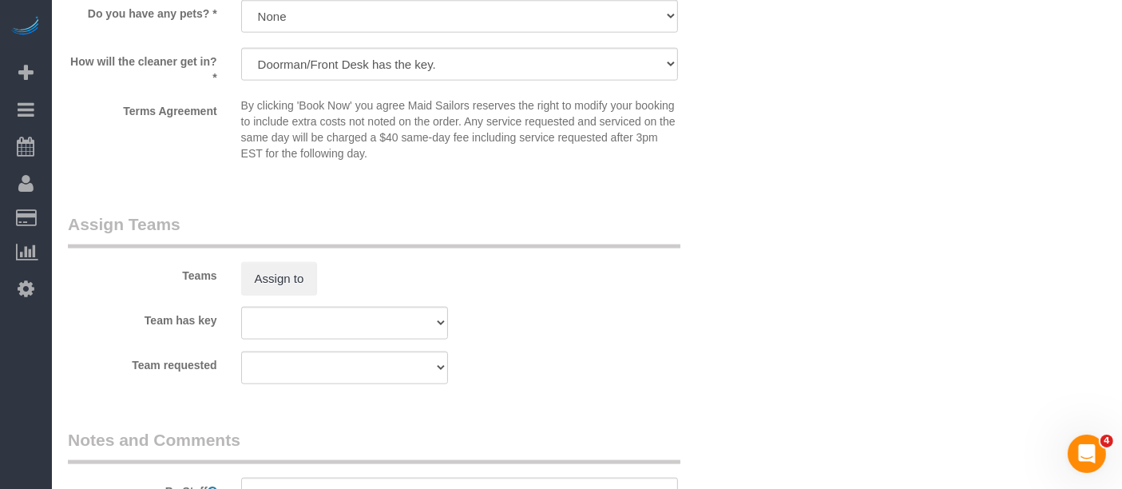
scroll to position [1953, 0]
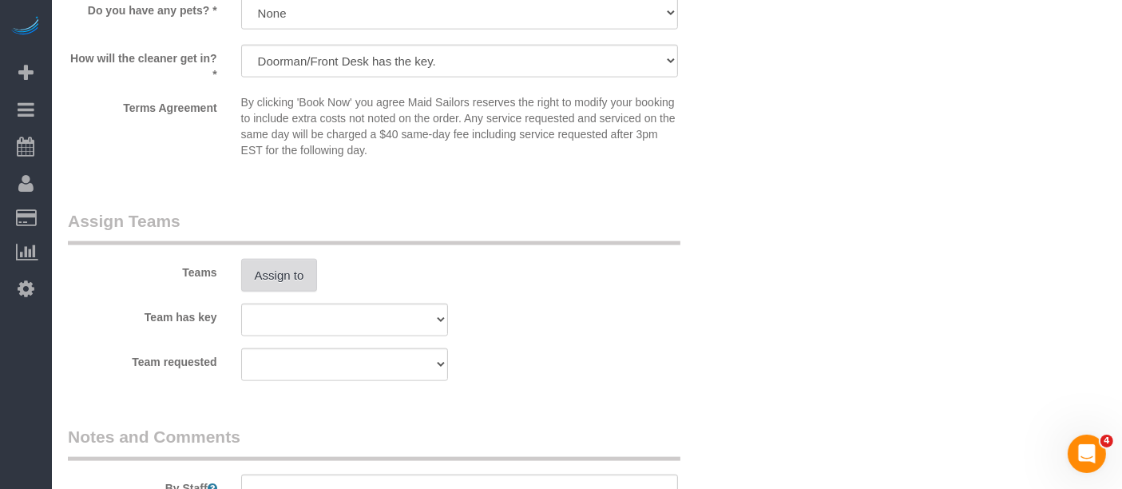
click at [274, 292] on button "Assign to" at bounding box center [279, 276] width 77 height 34
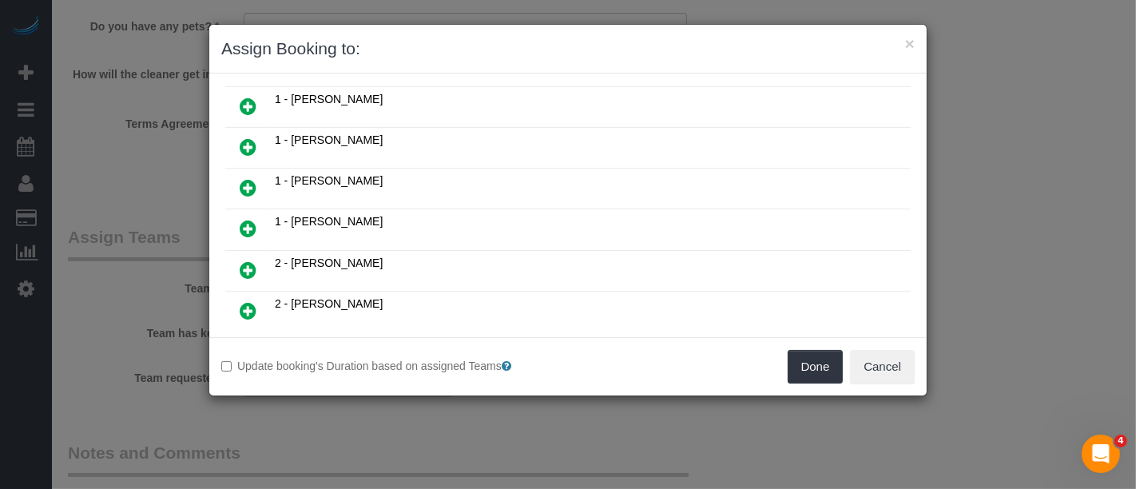
scroll to position [532, 0]
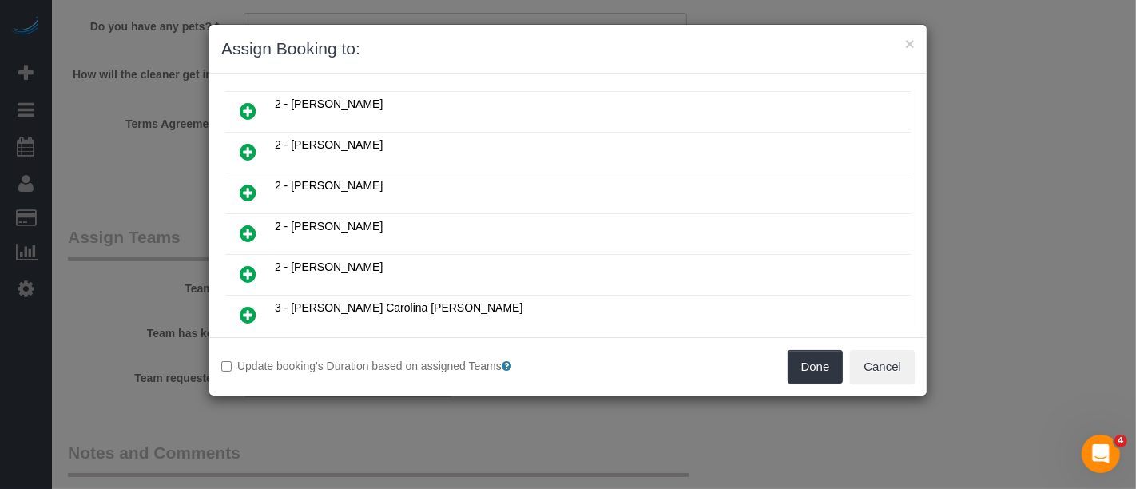
click at [246, 224] on icon at bounding box center [248, 233] width 17 height 19
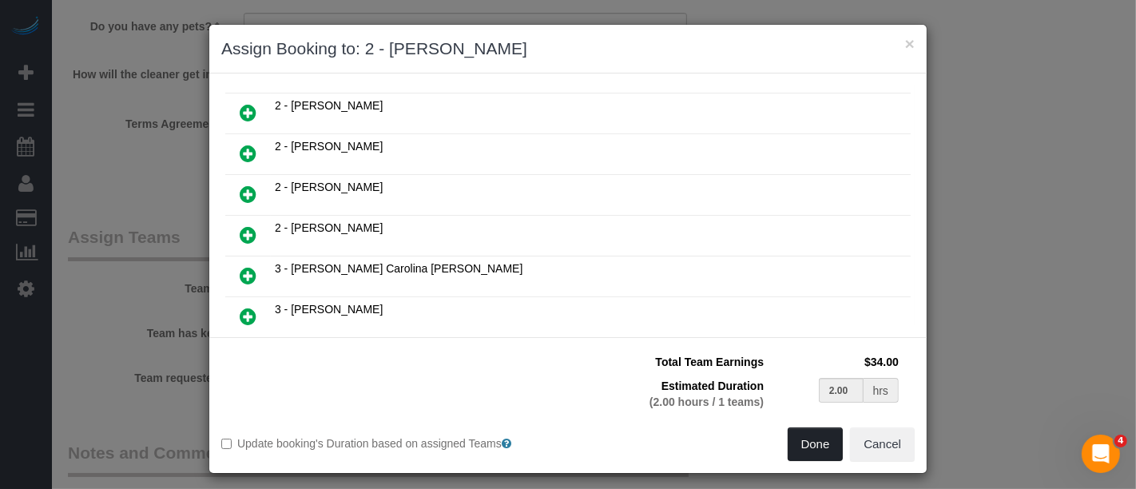
click at [797, 439] on button "Done" at bounding box center [816, 444] width 56 height 34
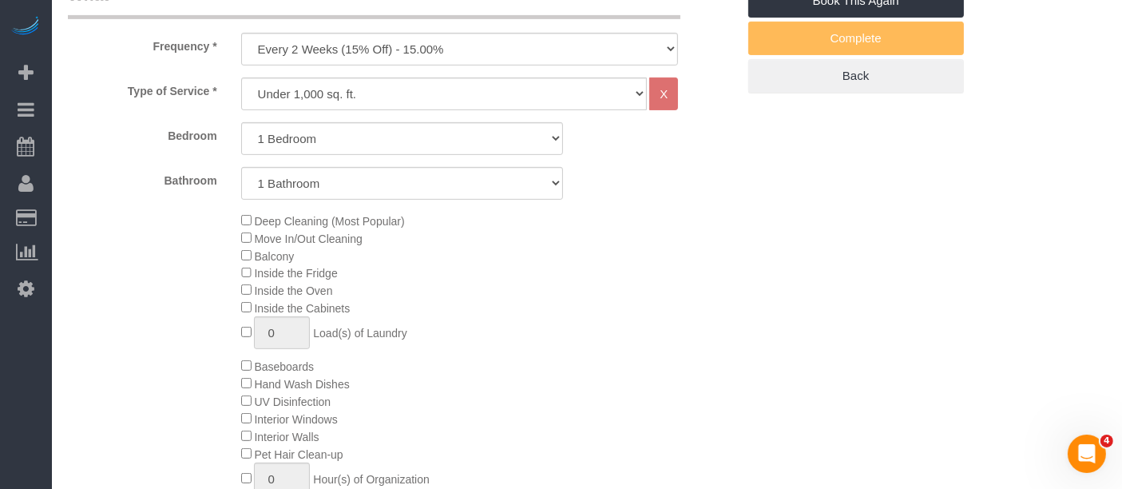
scroll to position [266, 0]
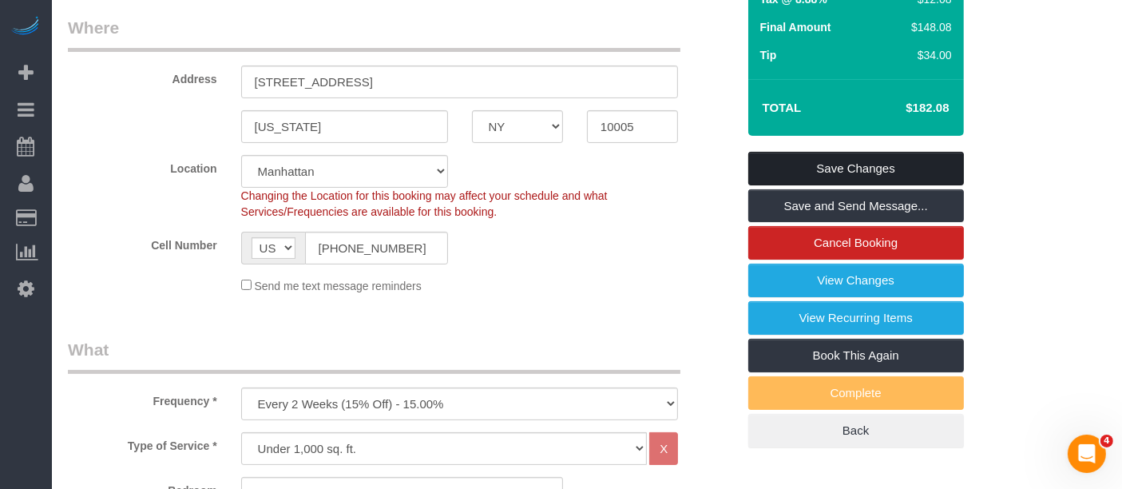
click at [896, 175] on link "Save Changes" at bounding box center [857, 169] width 216 height 34
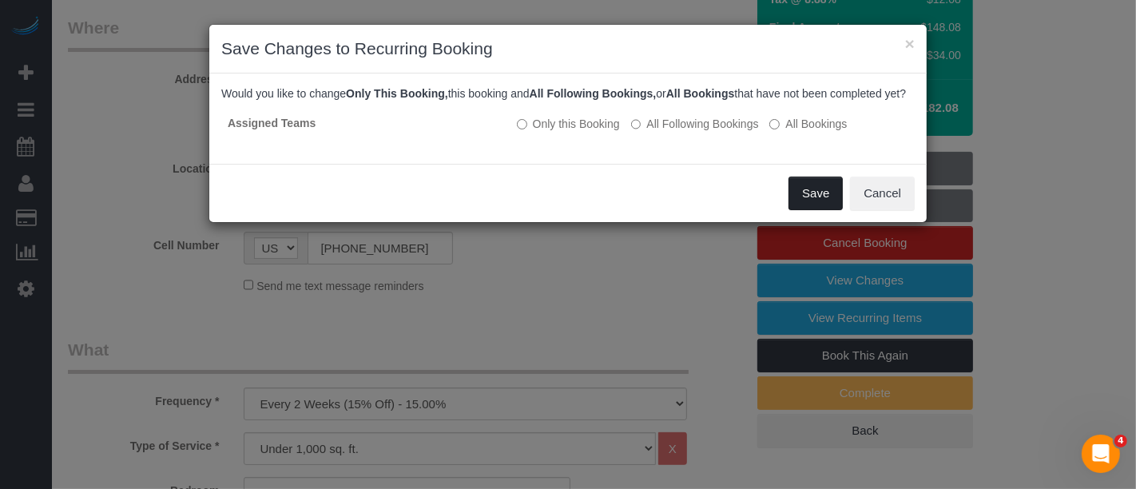
click at [809, 201] on button "Save" at bounding box center [816, 194] width 54 height 34
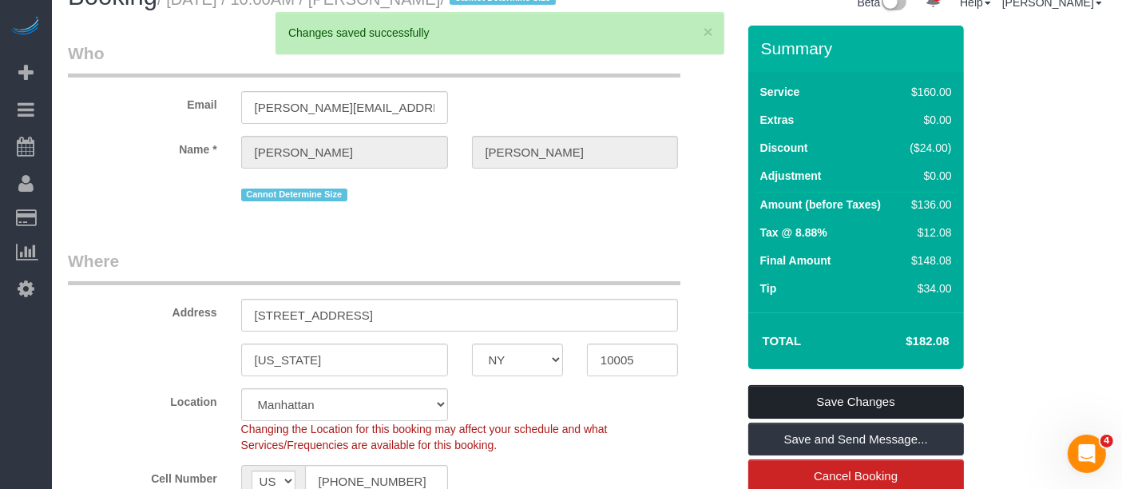
scroll to position [0, 0]
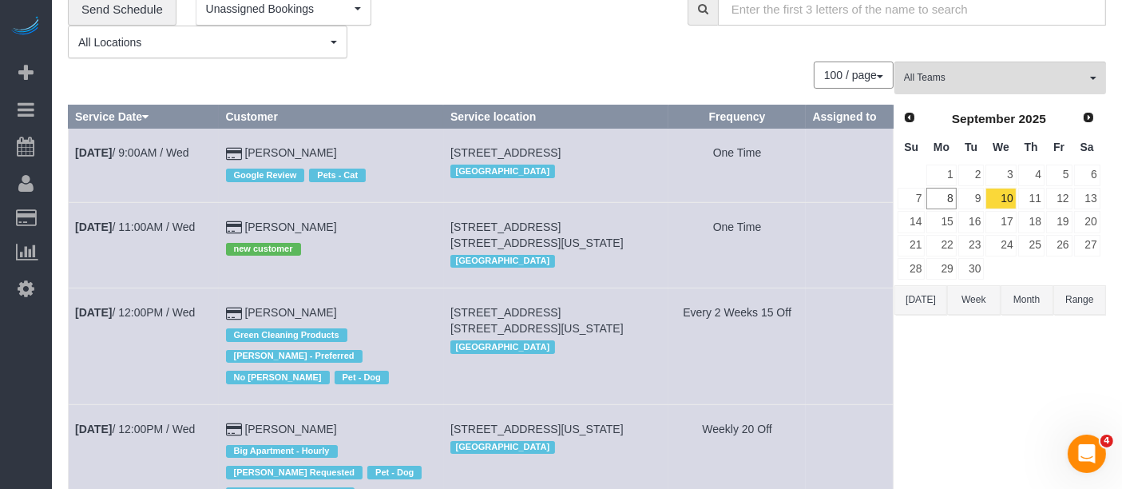
scroll to position [89, 0]
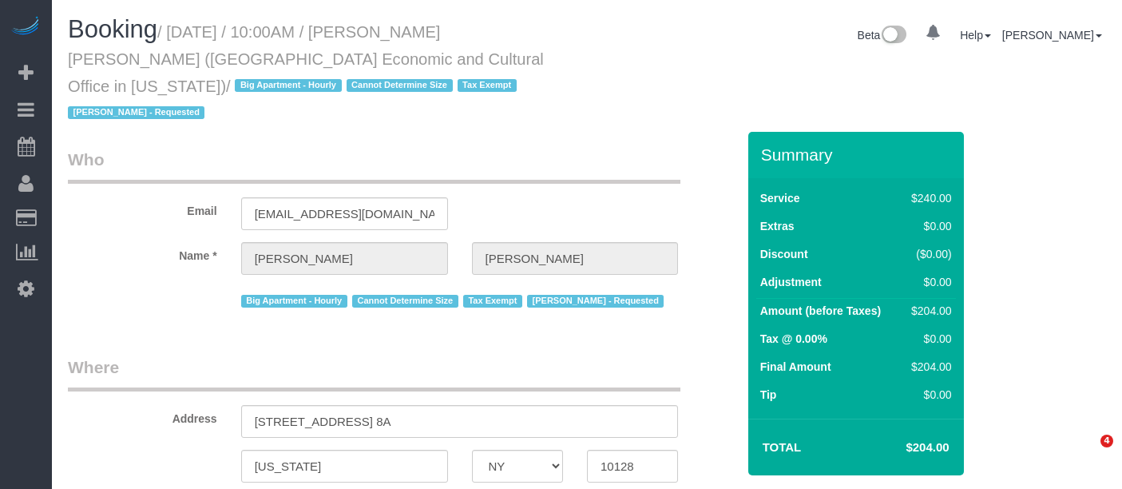
select select "NY"
select select "180"
select select "number:58"
select select "number:71"
select select "number:15"
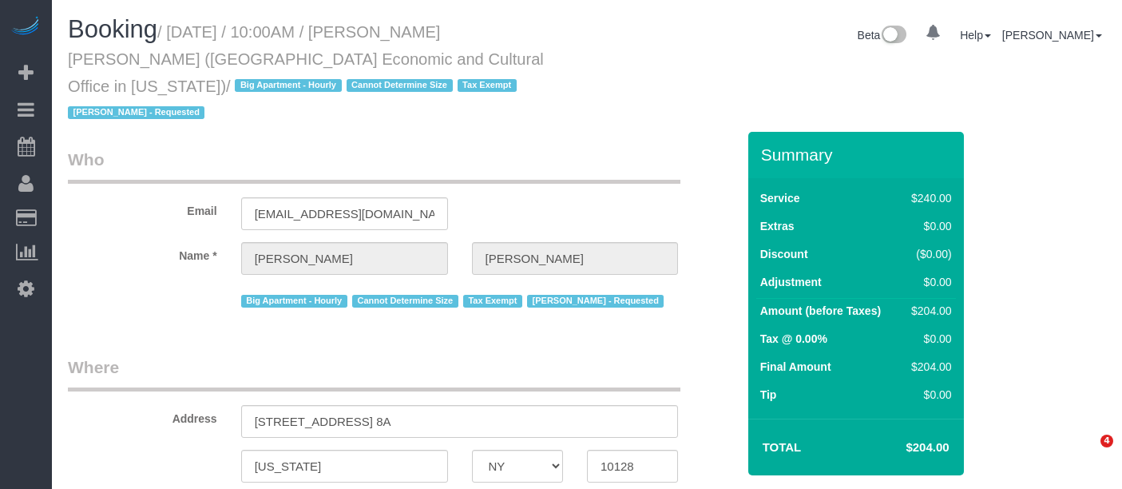
select select "number:6"
select select "object:1452"
select select "spot3"
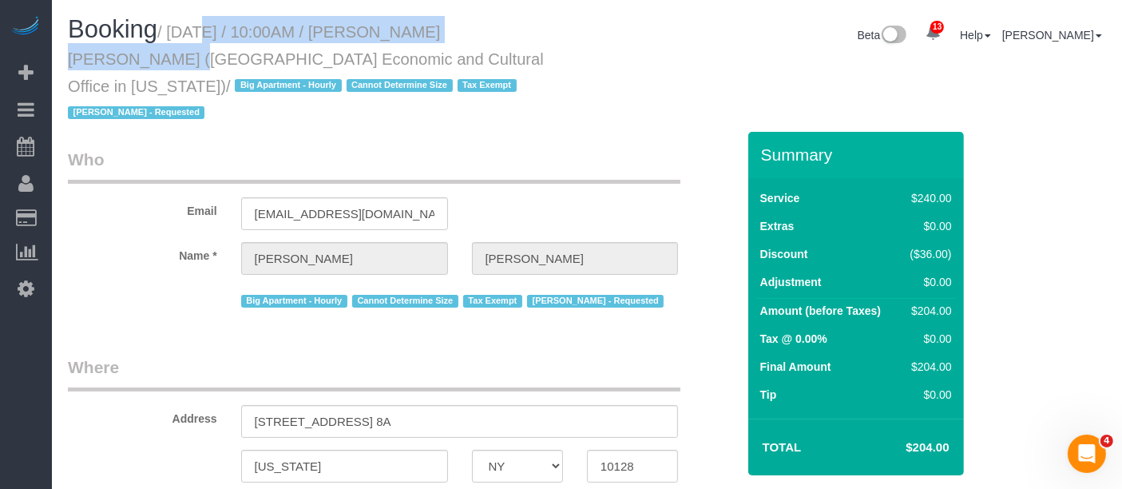
drag, startPoint x: 171, startPoint y: 30, endPoint x: 534, endPoint y: 31, distance: 362.7
click at [534, 31] on h1 "Booking / [DATE] / 10:00AM / [PERSON_NAME][GEOGRAPHIC_DATA][PERSON_NAME] (Taipe…" at bounding box center [321, 70] width 507 height 109
copy small "[DATE] / 10:00AM / [PERSON_NAME] [PERSON_NAME]"
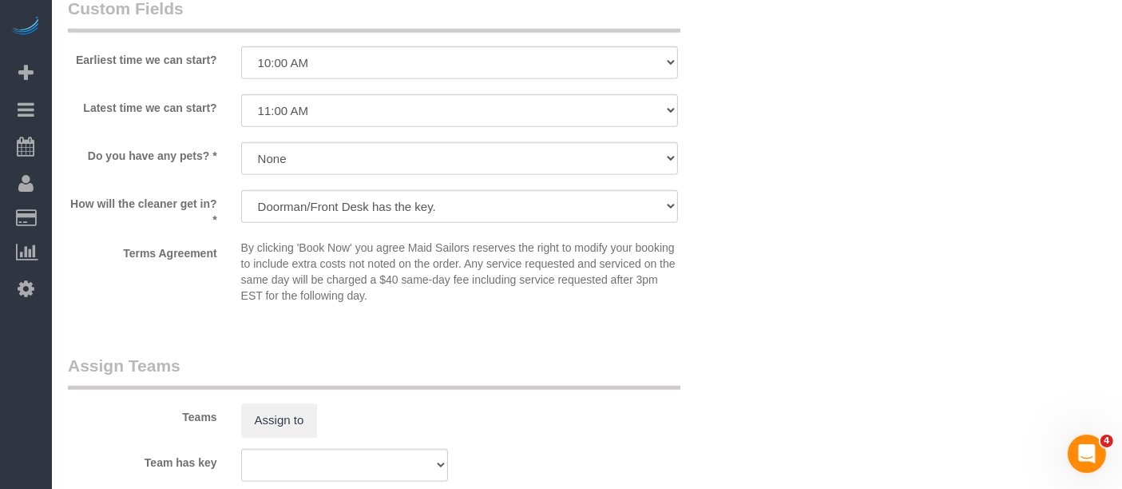
scroll to position [1775, 0]
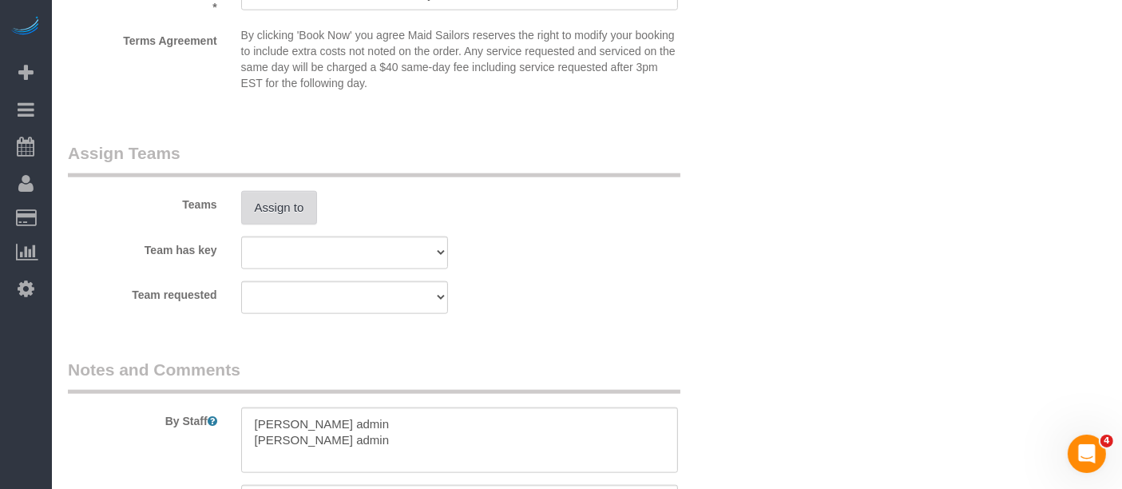
click at [280, 191] on button "Assign to" at bounding box center [279, 208] width 77 height 34
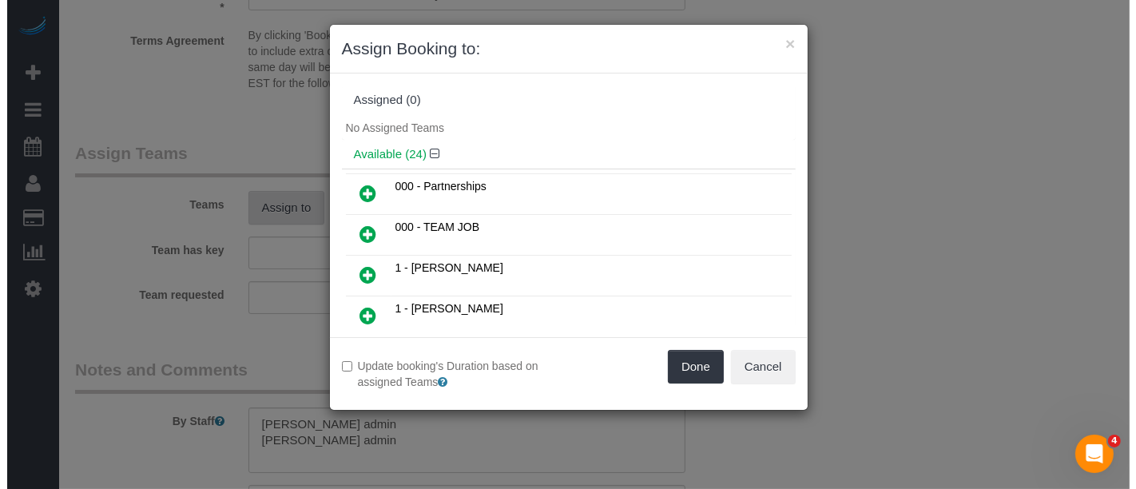
scroll to position [1759, 0]
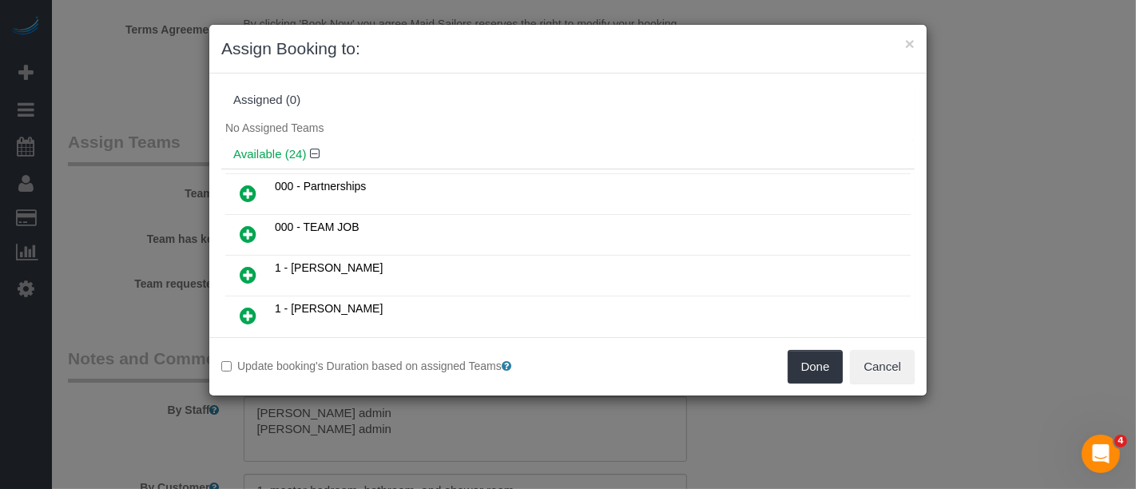
click at [240, 306] on icon at bounding box center [248, 315] width 17 height 19
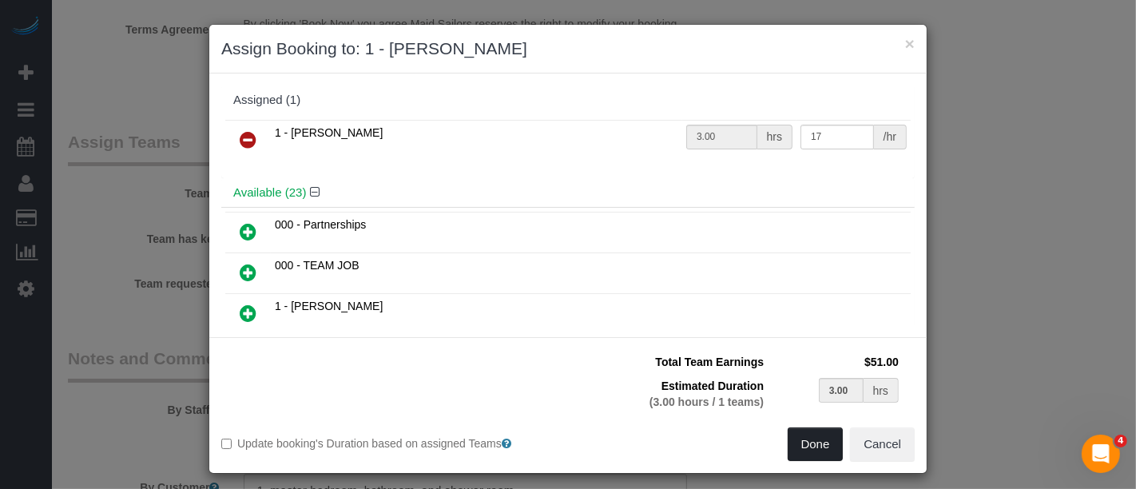
click at [833, 438] on button "Done" at bounding box center [816, 444] width 56 height 34
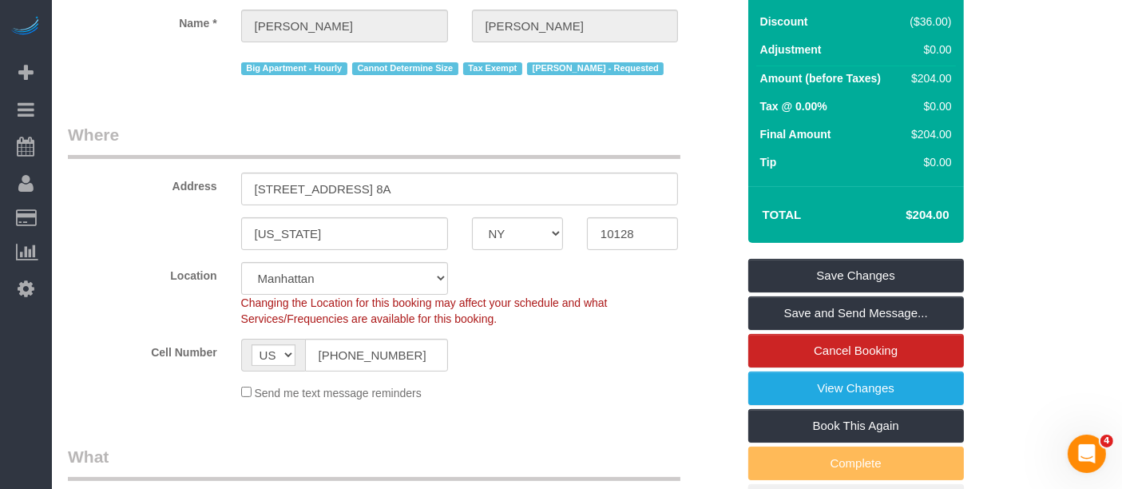
scroll to position [177, 0]
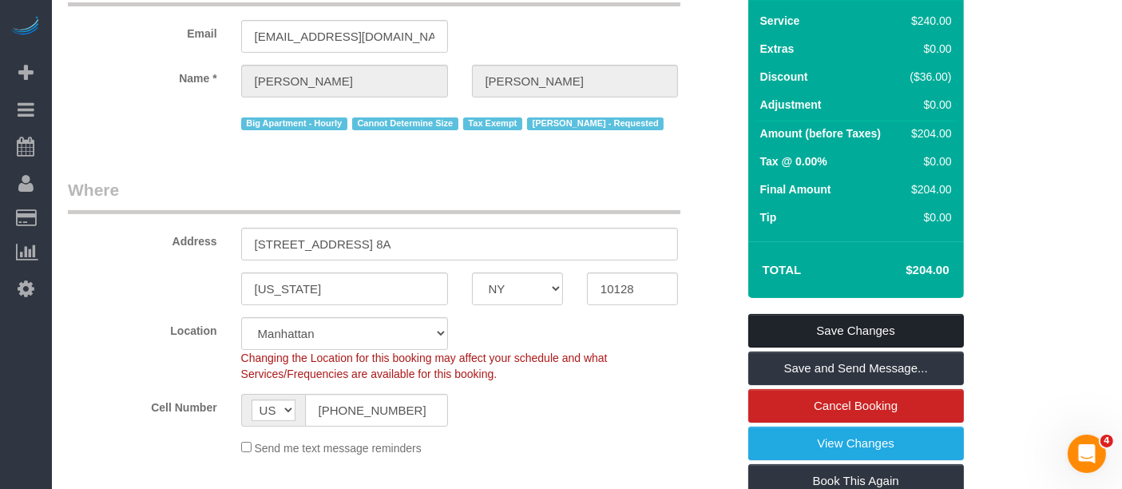
click at [888, 314] on link "Save Changes" at bounding box center [857, 331] width 216 height 34
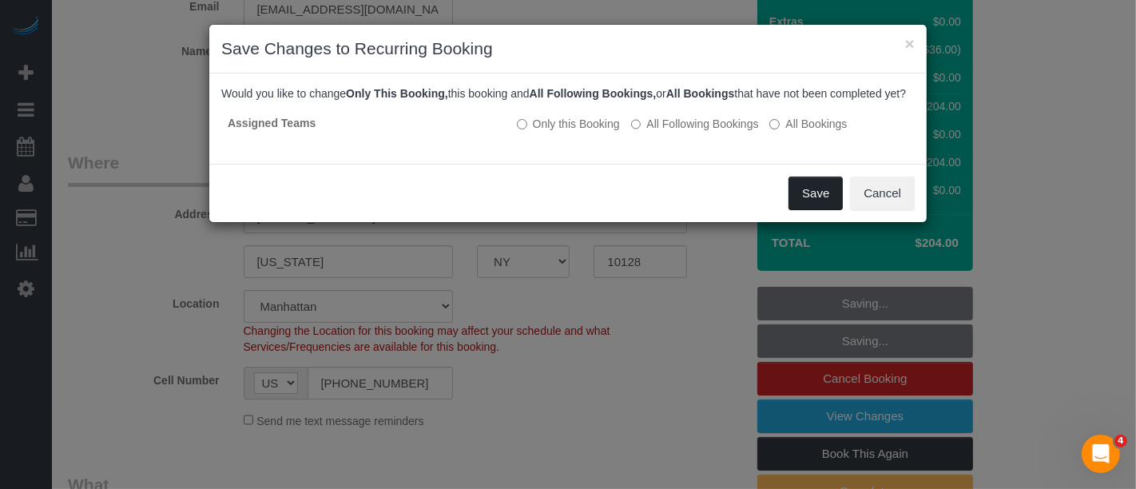
click at [805, 202] on button "Save" at bounding box center [816, 194] width 54 height 34
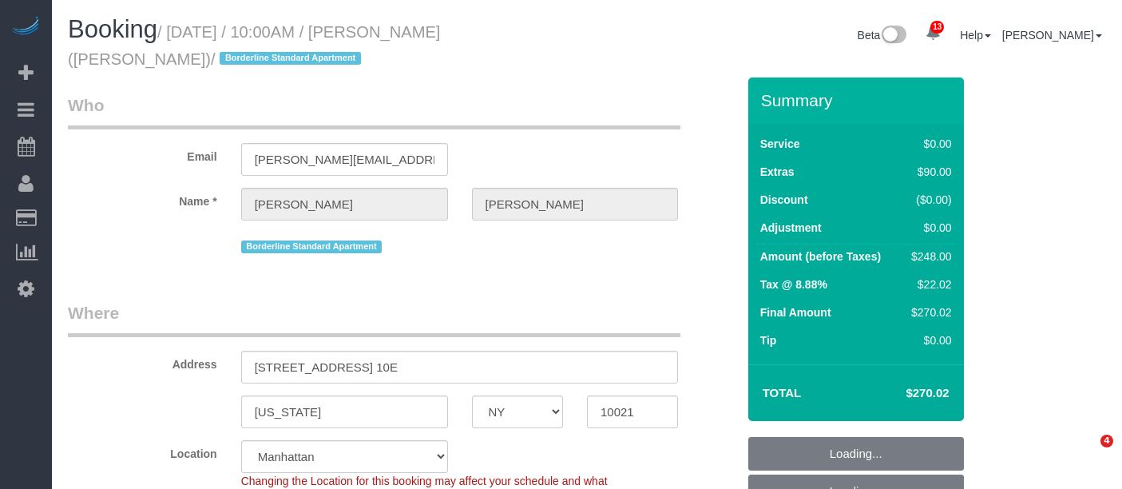
select select "NY"
select select "2"
select select "string:stripe-pm_1R58S94VGloSiKo7oTDM75CS"
select select "spot3"
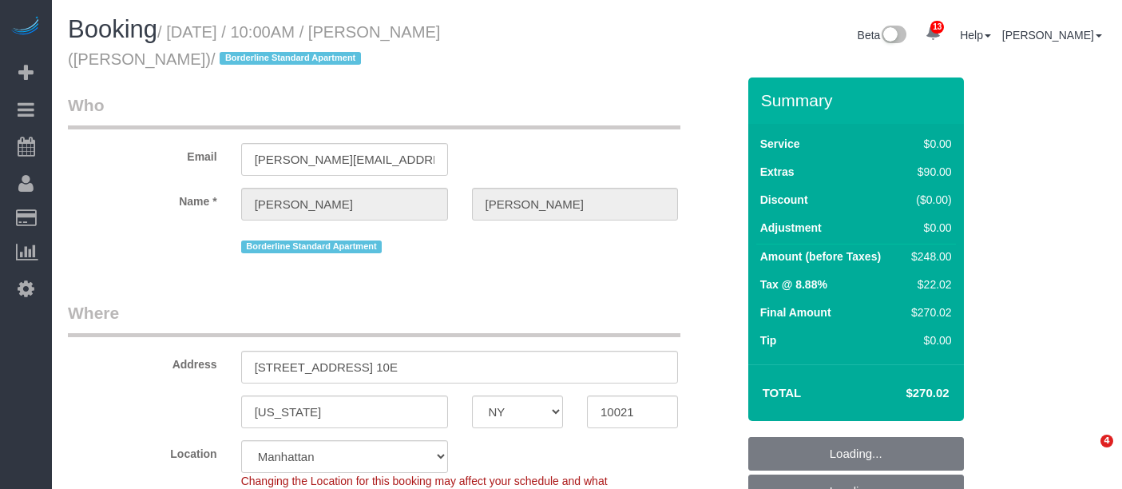
select select "number:57"
select select "number:73"
select select "number:15"
select select "number:6"
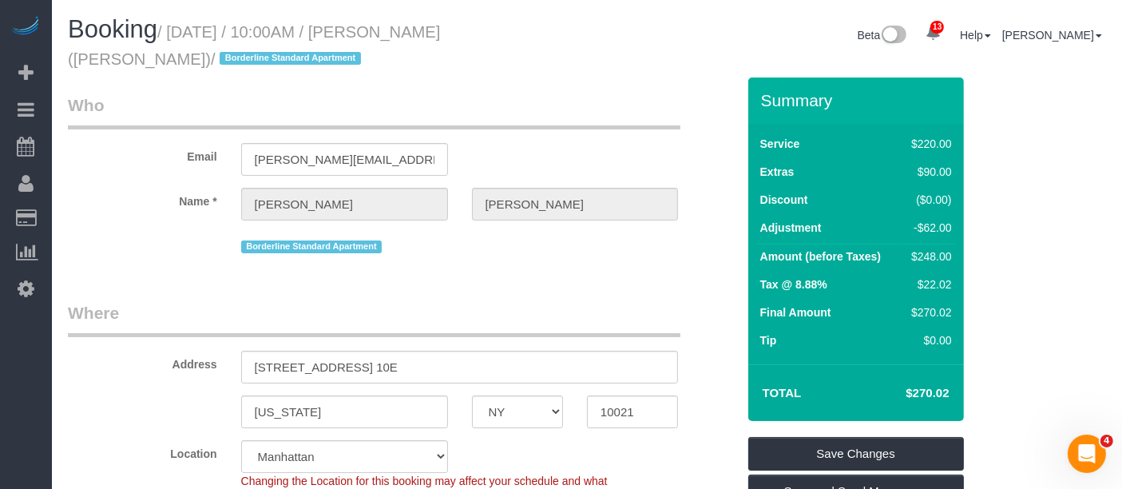
drag, startPoint x: 188, startPoint y: 30, endPoint x: 199, endPoint y: 60, distance: 31.6
click at [199, 60] on small "/ [DATE] / 10:00AM / [PERSON_NAME] ([PERSON_NAME]) / Borderline Standard Apartm…" at bounding box center [254, 45] width 372 height 45
copy small "[DATE] / 10:00AM / [PERSON_NAME] ([PERSON_NAME])"
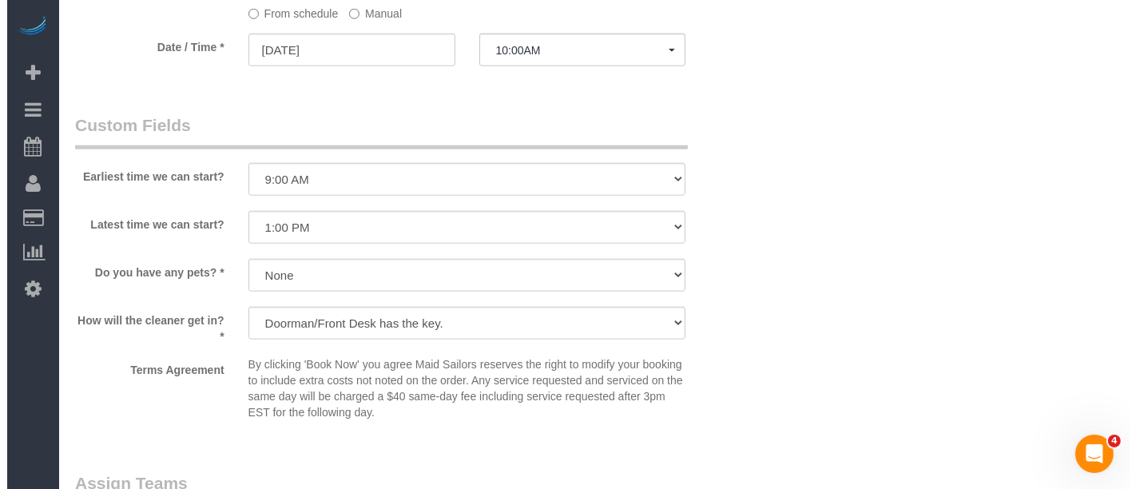
scroll to position [2041, 0]
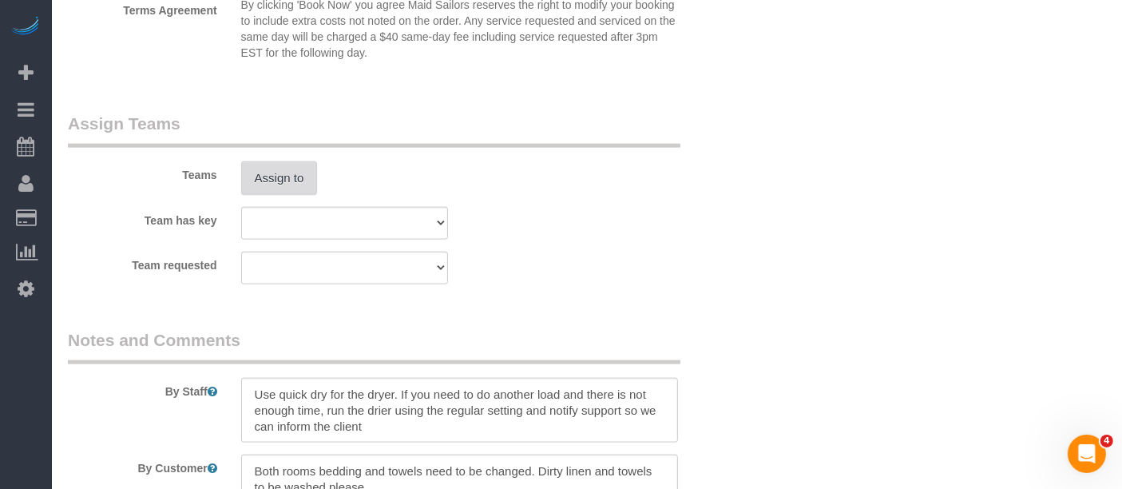
click at [272, 170] on button "Assign to" at bounding box center [279, 178] width 77 height 34
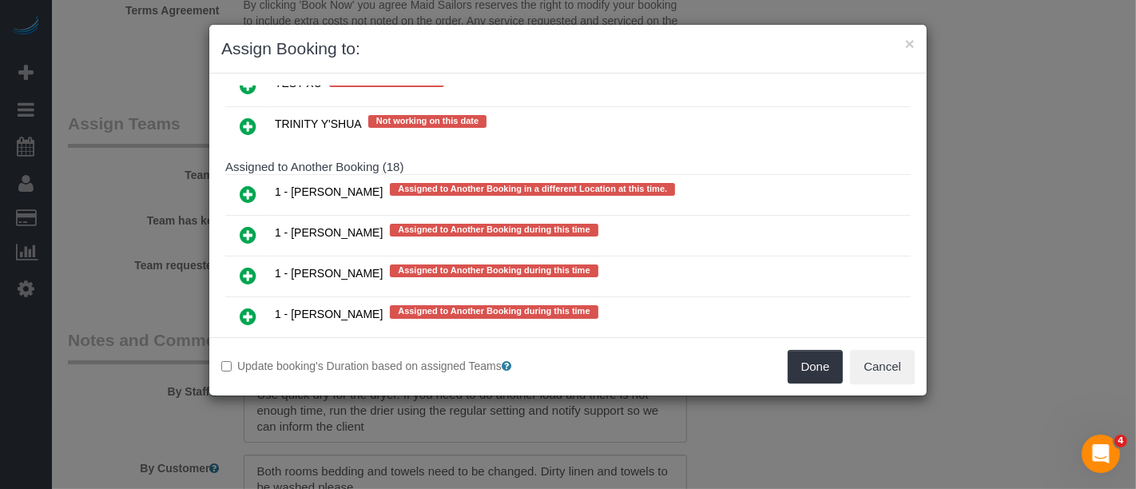
scroll to position [2752, 0]
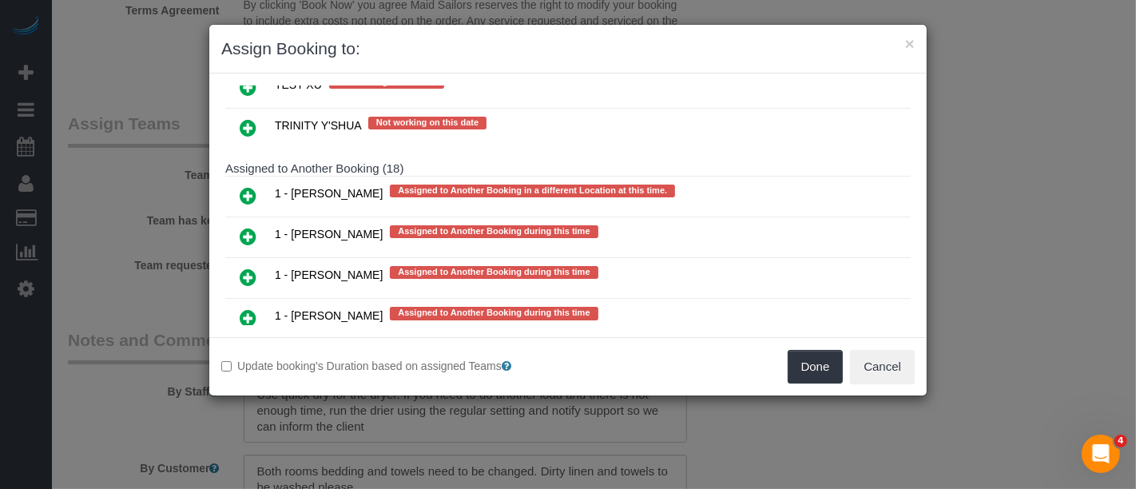
click at [246, 390] on icon at bounding box center [248, 399] width 17 height 19
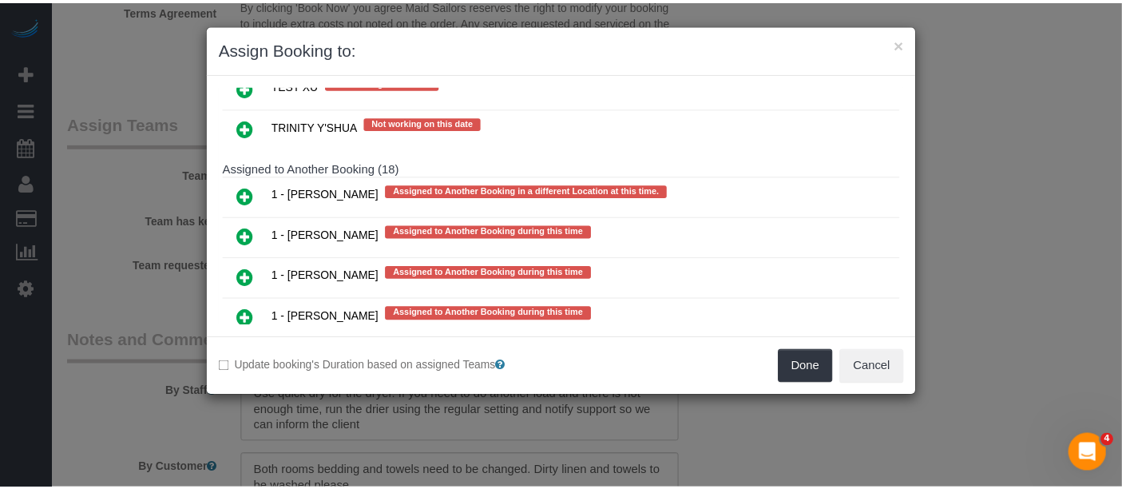
scroll to position [2795, 0]
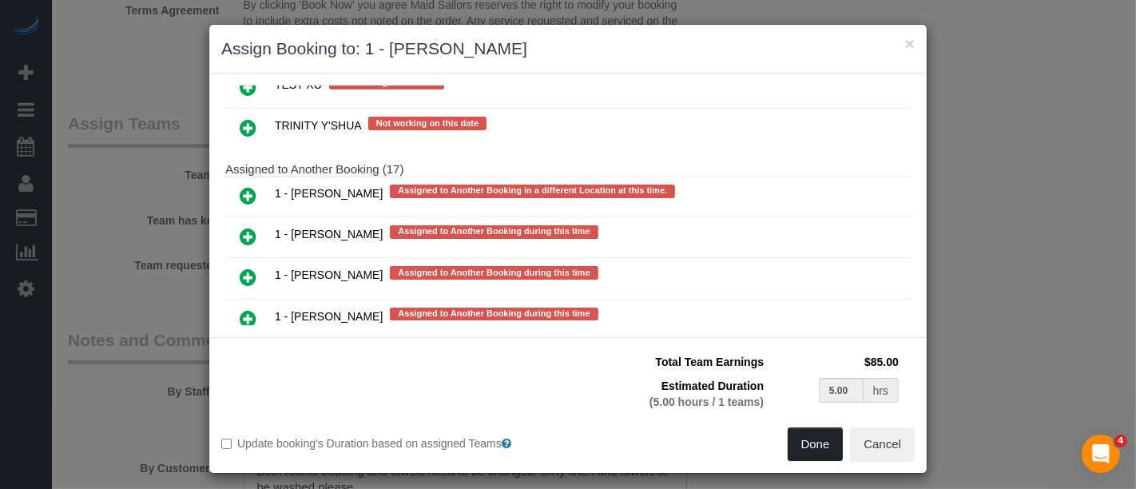
drag, startPoint x: 799, startPoint y: 439, endPoint x: 792, endPoint y: 433, distance: 9.6
click at [800, 439] on button "Done" at bounding box center [816, 444] width 56 height 34
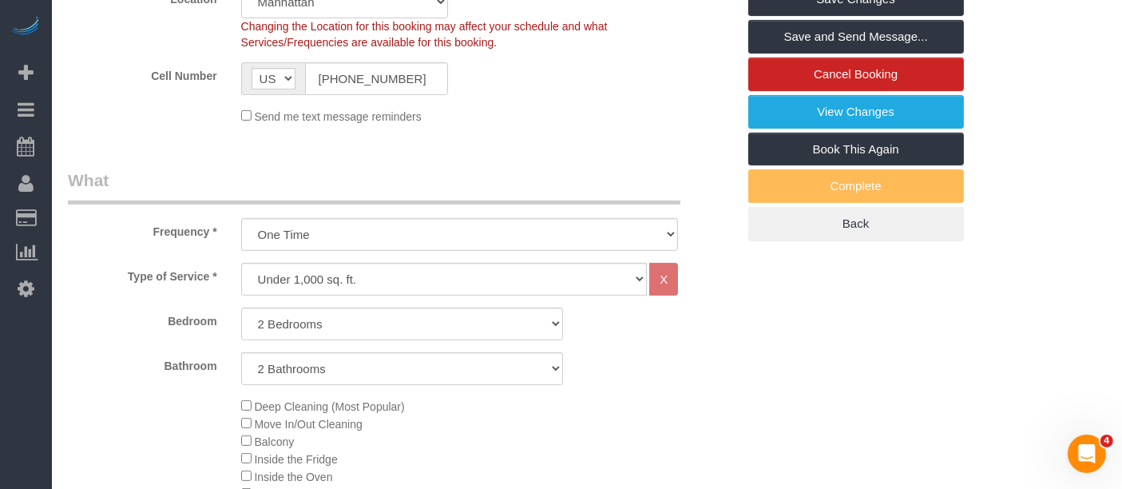
scroll to position [266, 0]
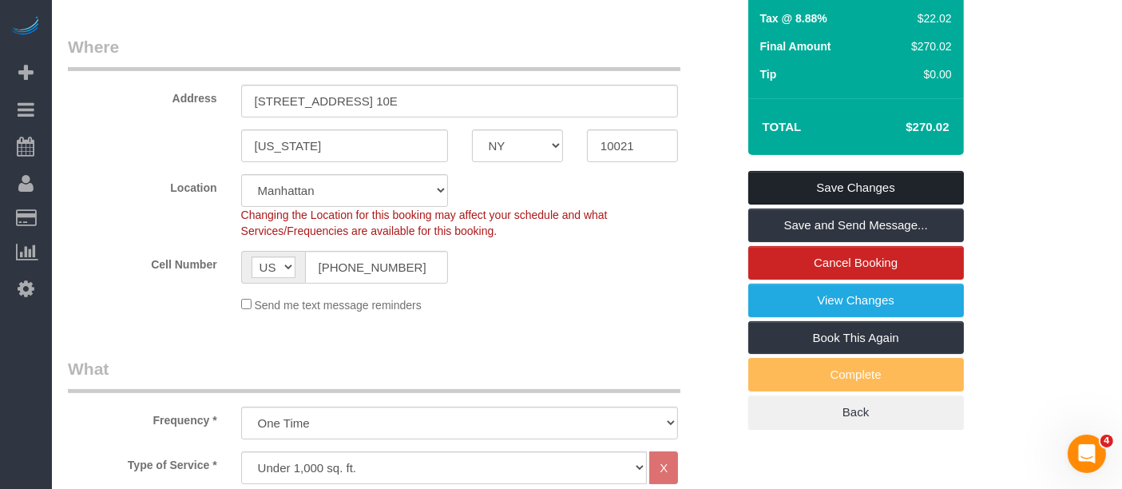
click at [892, 178] on link "Save Changes" at bounding box center [857, 188] width 216 height 34
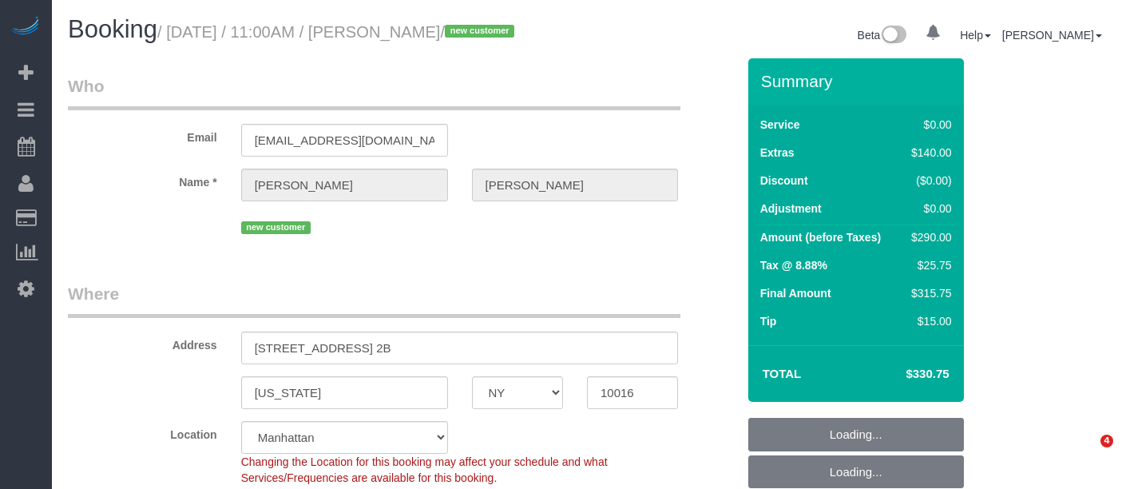
select select "NY"
select select "number:57"
select select "number:73"
select select "number:15"
select select "number:5"
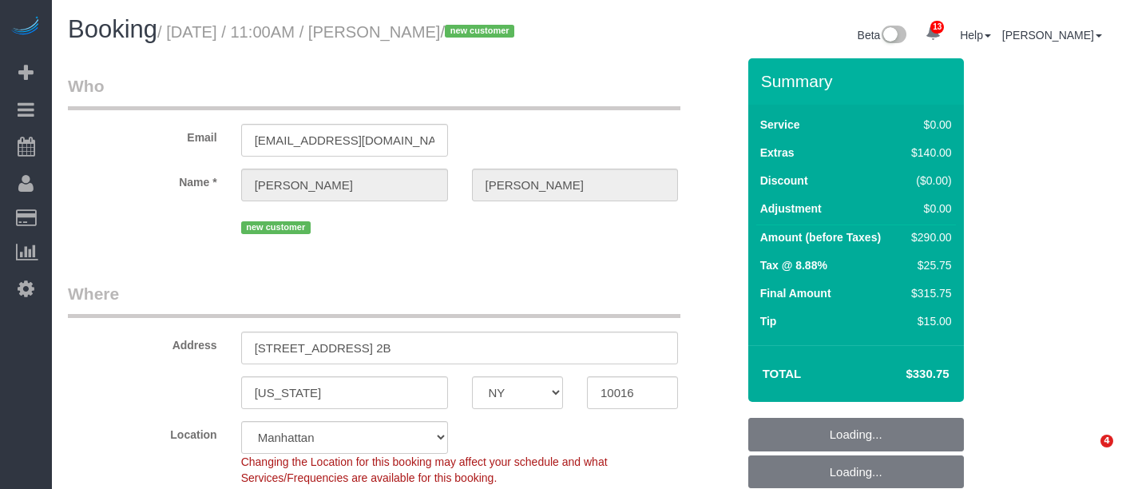
select select "object:1447"
select select "spot4"
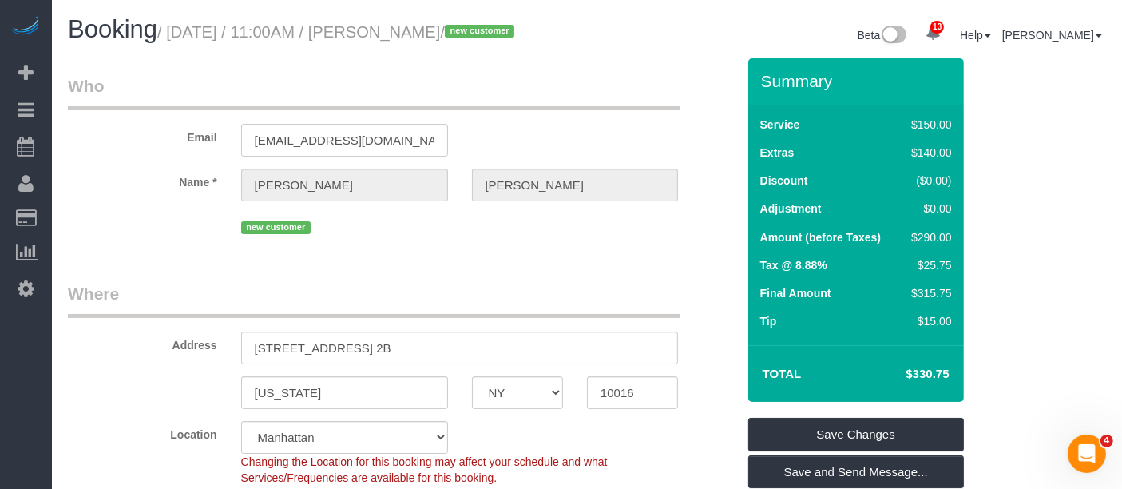
drag, startPoint x: 174, startPoint y: 33, endPoint x: 522, endPoint y: 34, distance: 348.3
click at [519, 34] on small "/ September 10, 2025 / 11:00AM / Danny Fishman / new customer" at bounding box center [338, 32] width 362 height 18
copy small "September 10, 2025 / 11:00AM / Danny Fishman"
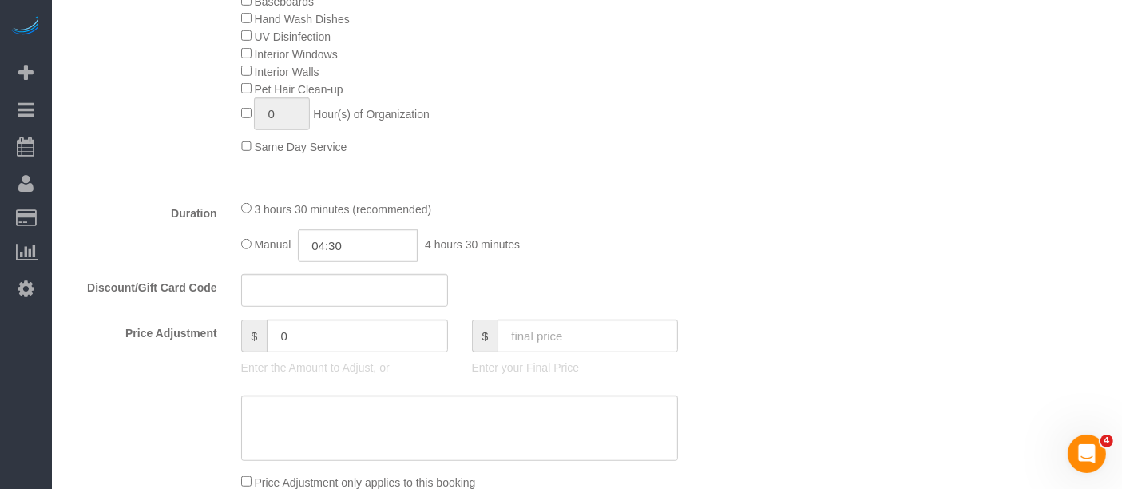
scroll to position [1065, 0]
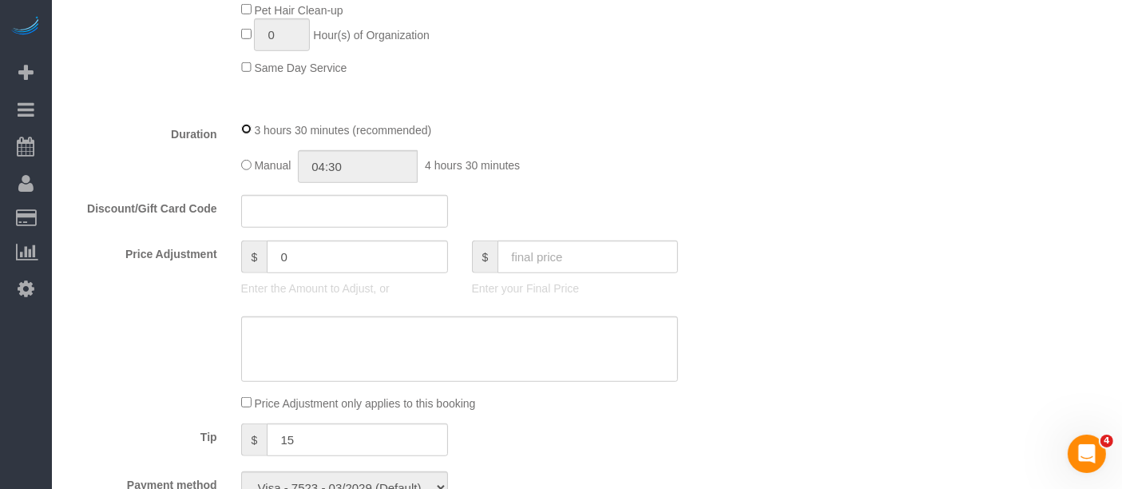
select select "spot64"
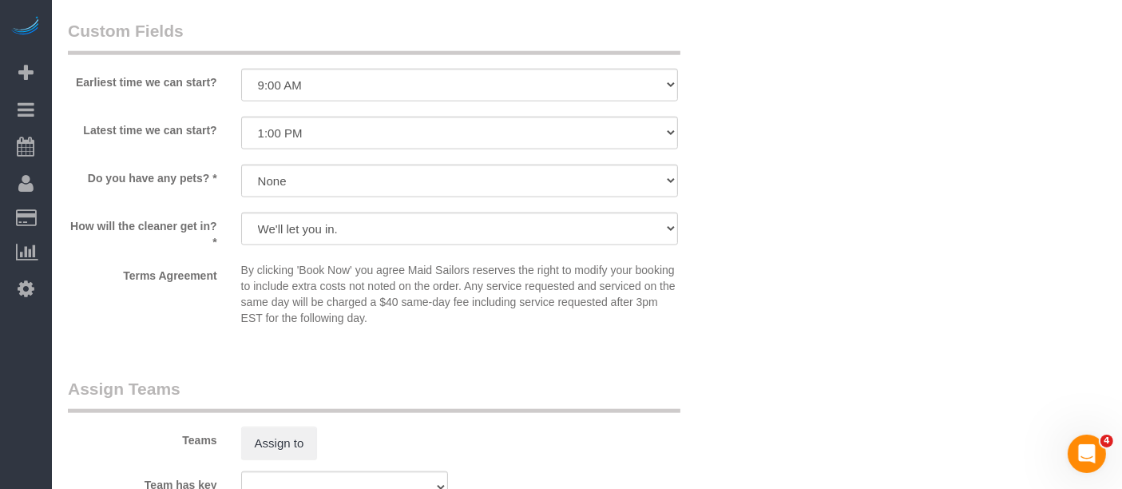
scroll to position [1953, 0]
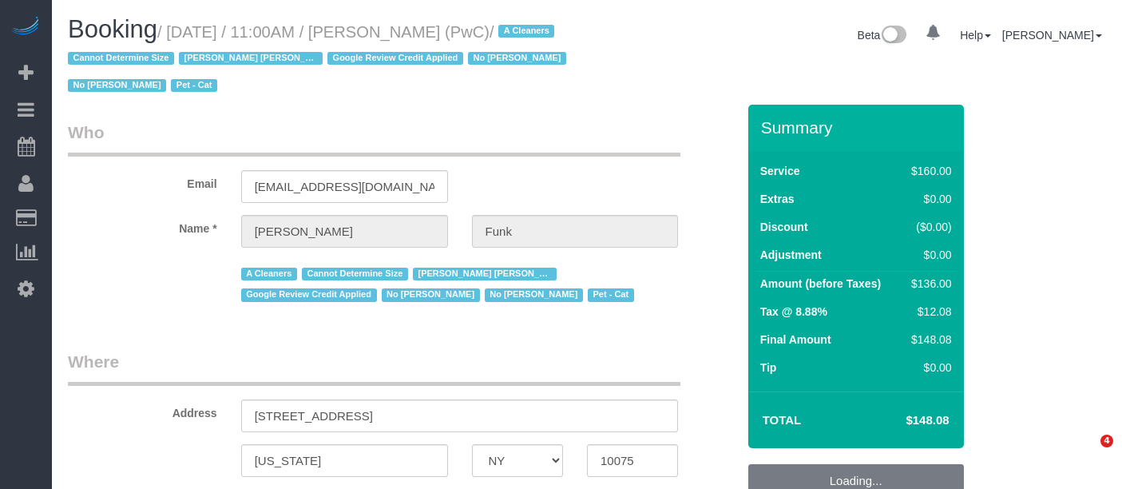
select select "NY"
select select "string:US"
select select "object:518"
select select "number:57"
select select "number:71"
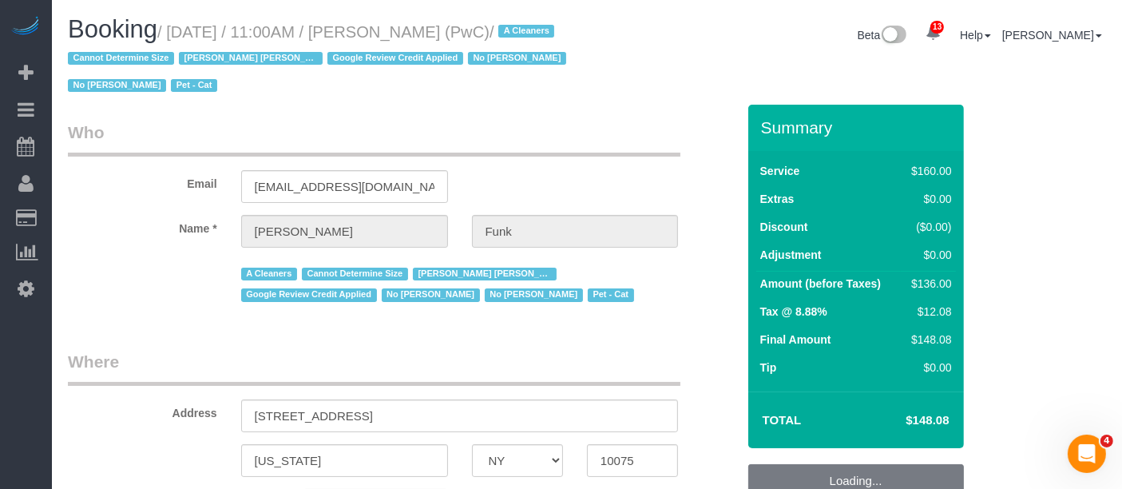
select select "number:14"
select select "number:5"
select select "string:stripe-pm_1QlAxD4VGloSiKo7inAVI4md"
select select "spot1"
select select "object:1002"
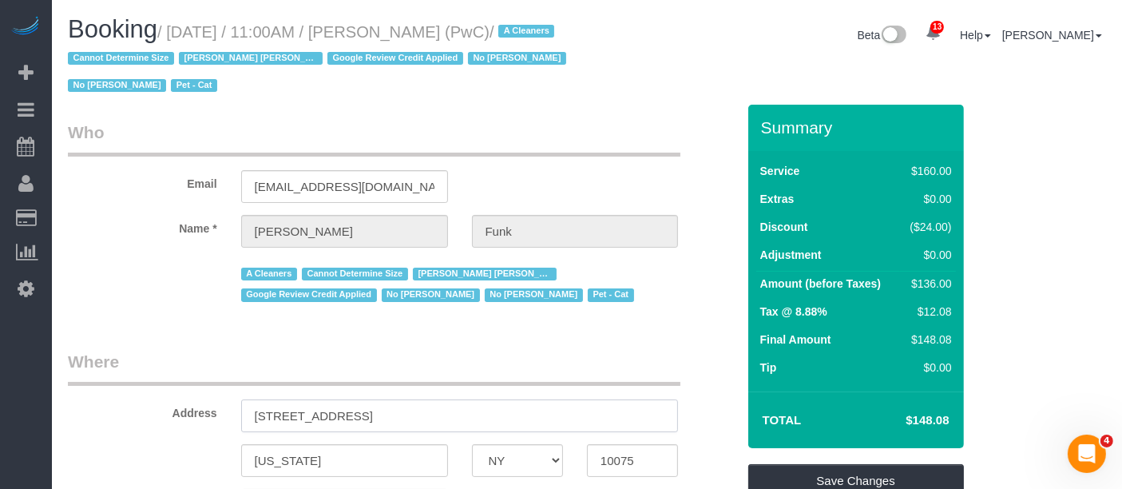
drag, startPoint x: 254, startPoint y: 415, endPoint x: 364, endPoint y: 409, distance: 110.4
click at [368, 411] on input "239 East 79th Street, Apt 16C" at bounding box center [460, 415] width 438 height 33
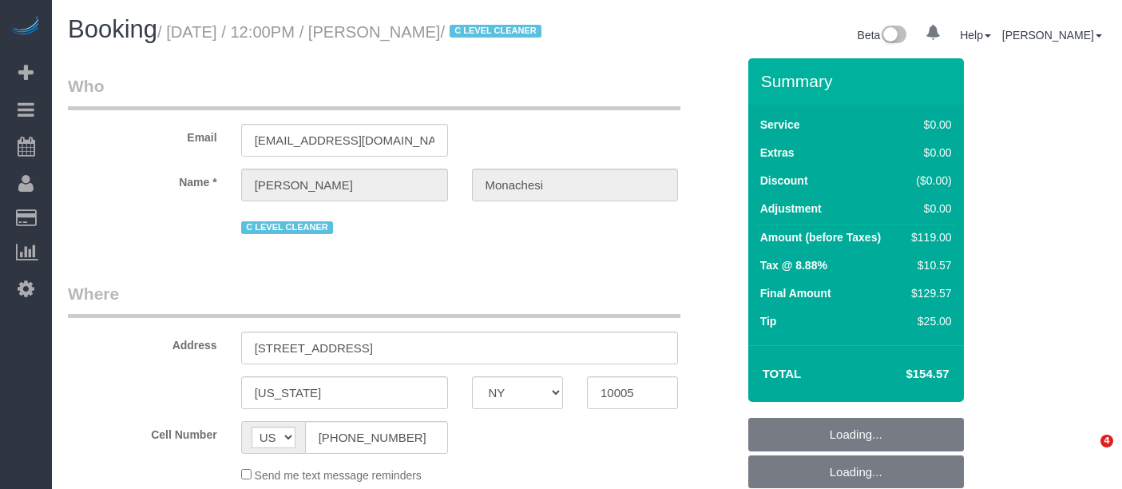
select select "NY"
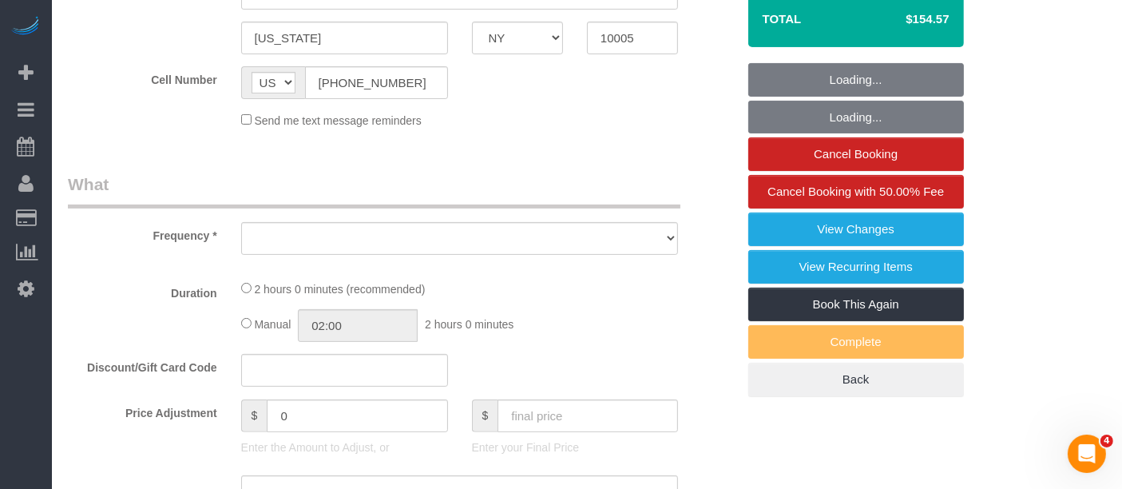
select select "object:931"
select select "string:stripe-pm_1QlwZp4VGloSiKo7Aw8ONXaS"
select select "number:59"
select select "number:76"
select select "number:15"
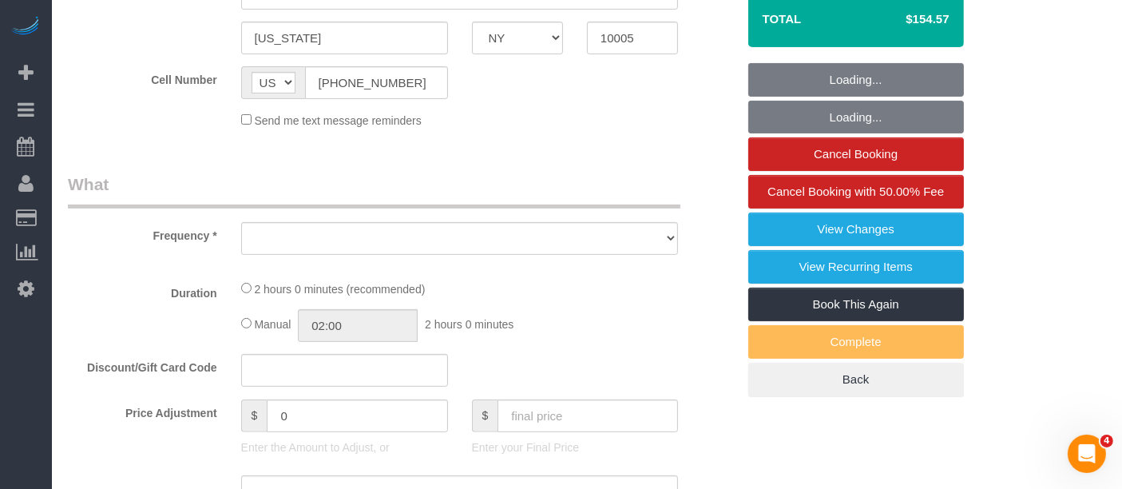
select select "number:6"
select select "number:21"
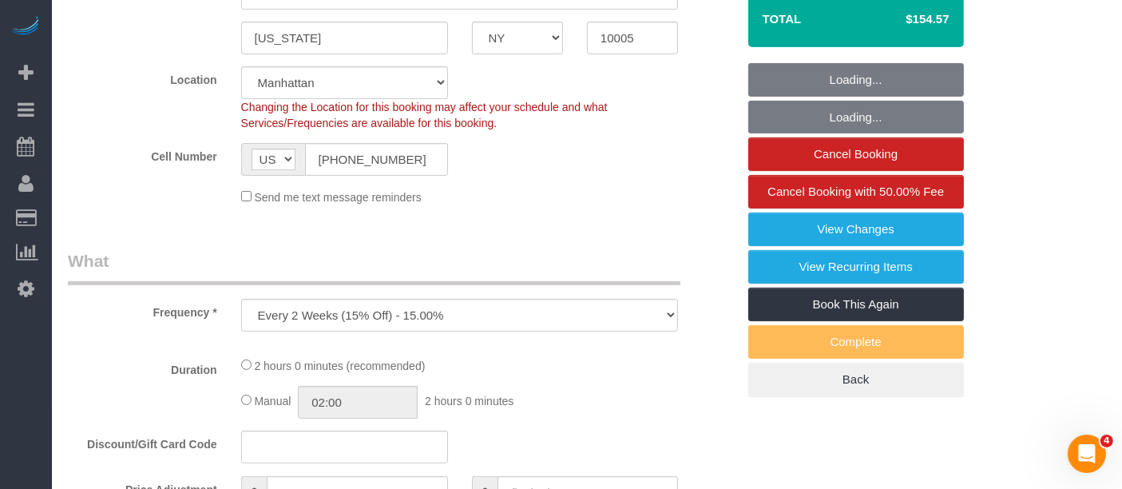
scroll to position [621, 0]
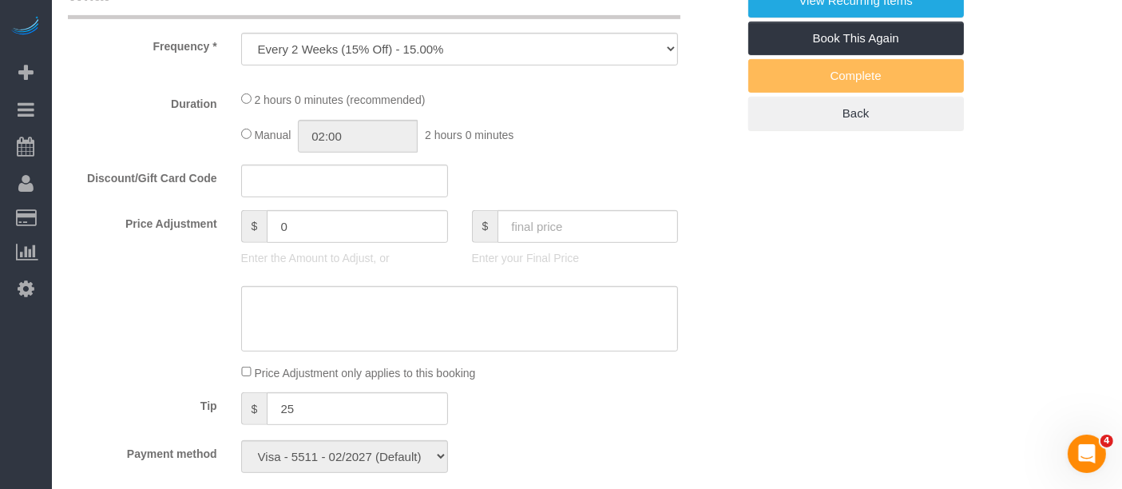
select select "object:937"
select select "1"
select select "spot1"
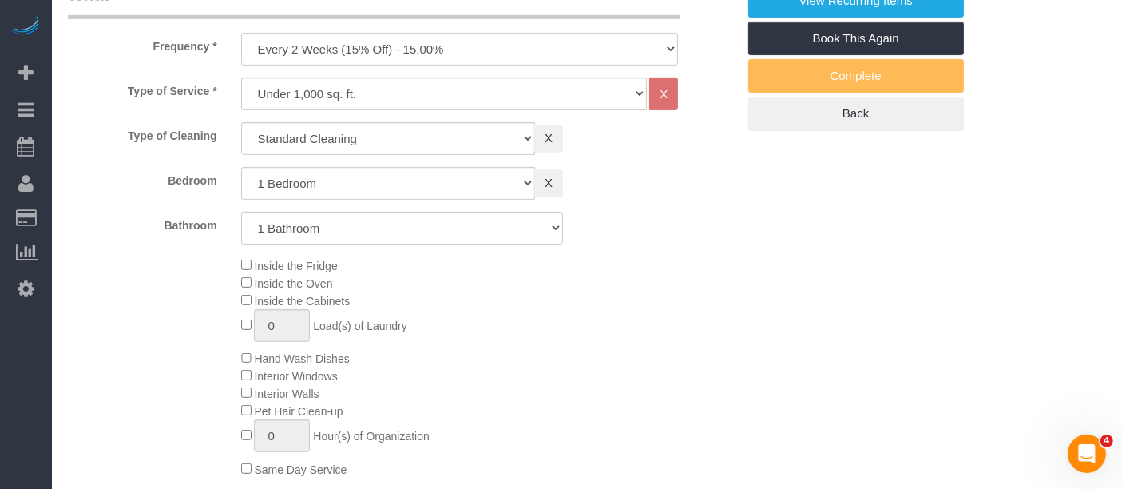
scroll to position [976, 0]
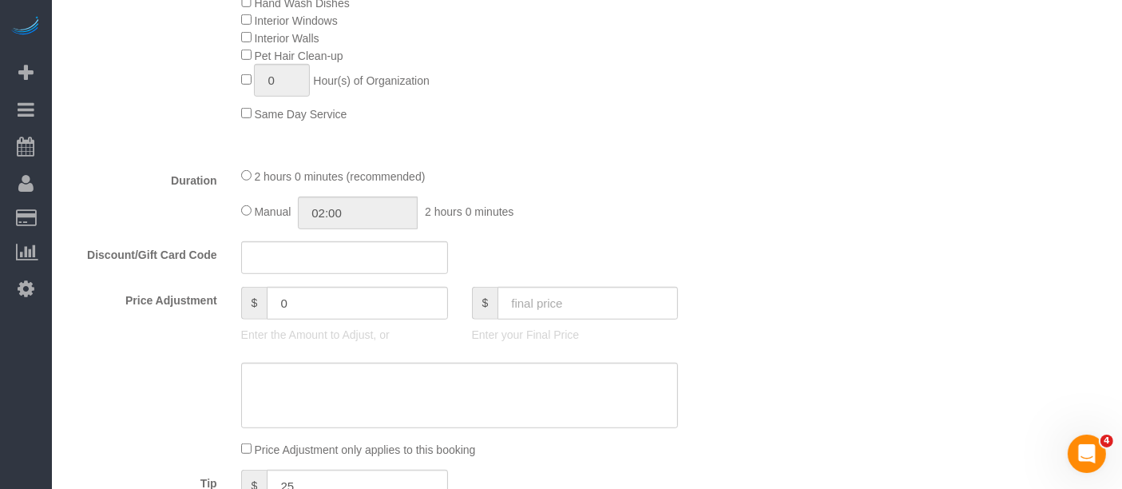
select select "1"
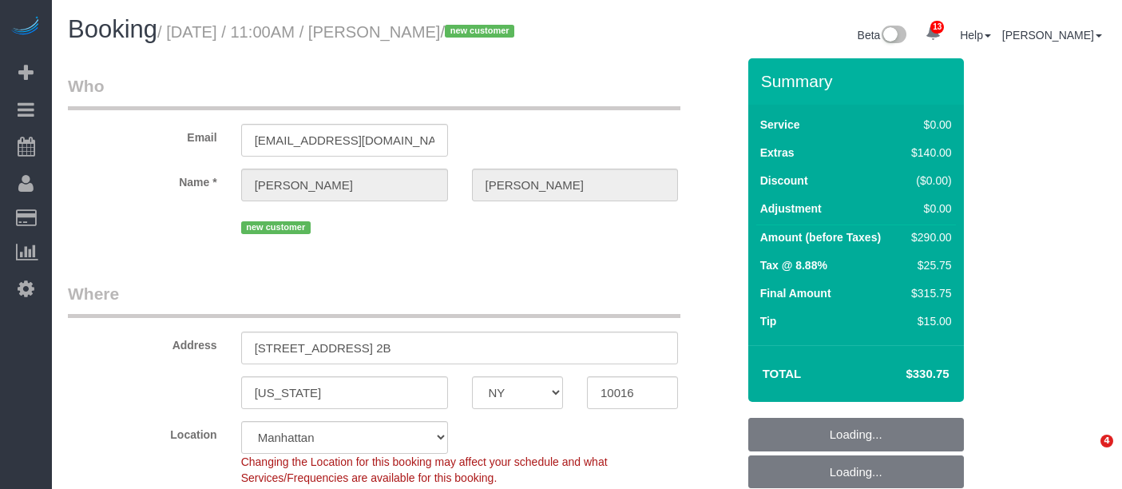
select select "NY"
select select "object:1411"
select select "string:stripe-pm_1S3eCt4VGloSiKo7JcjuJUZj"
select select "number:57"
select select "number:73"
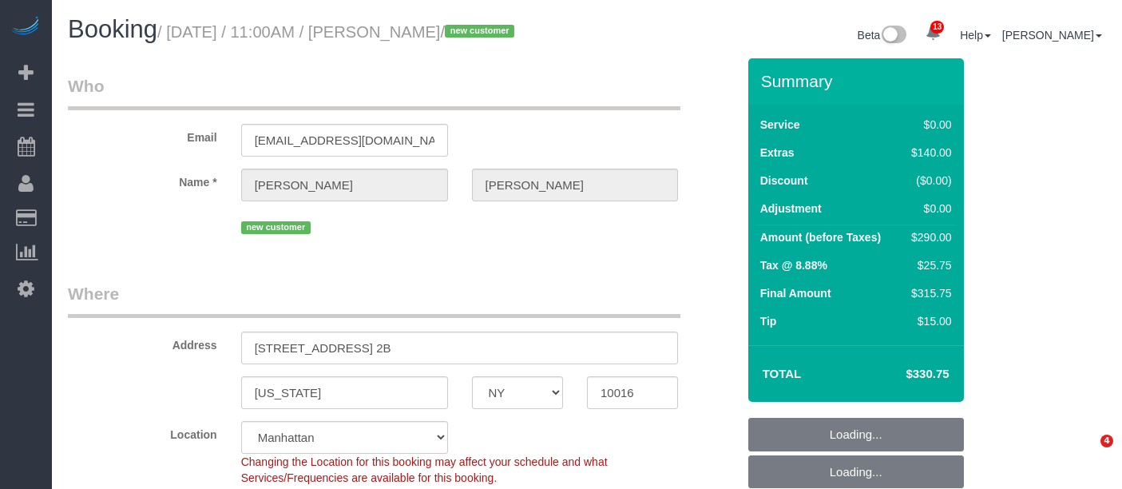
select select "number:15"
select select "number:5"
select select "spot4"
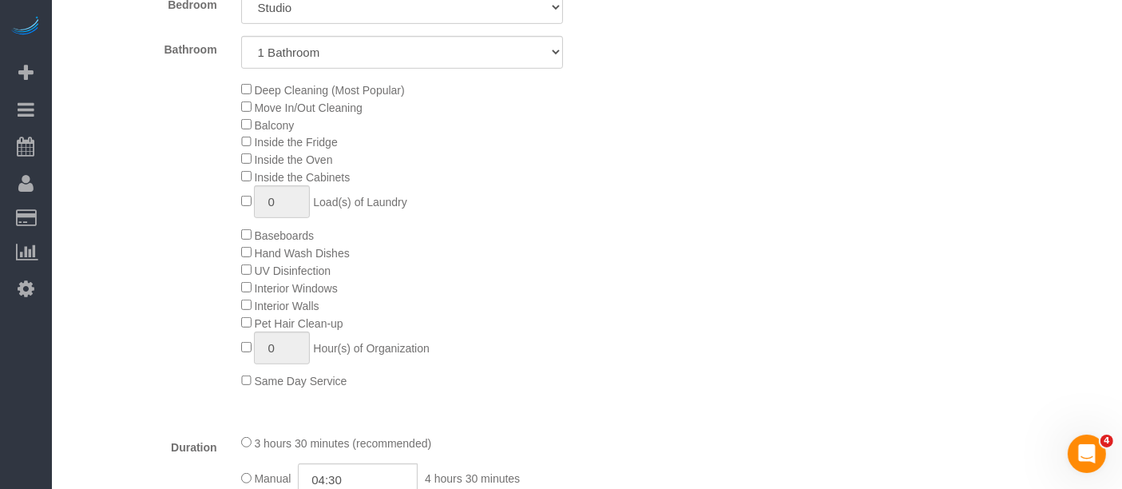
scroll to position [976, 0]
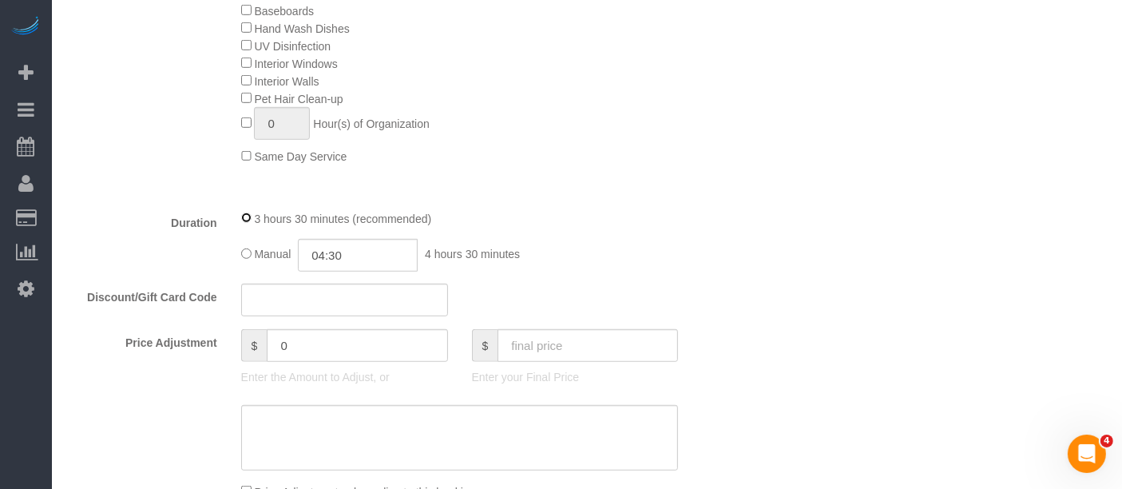
click at [253, 227] on div "3 hours 30 minutes (recommended)" at bounding box center [460, 218] width 438 height 18
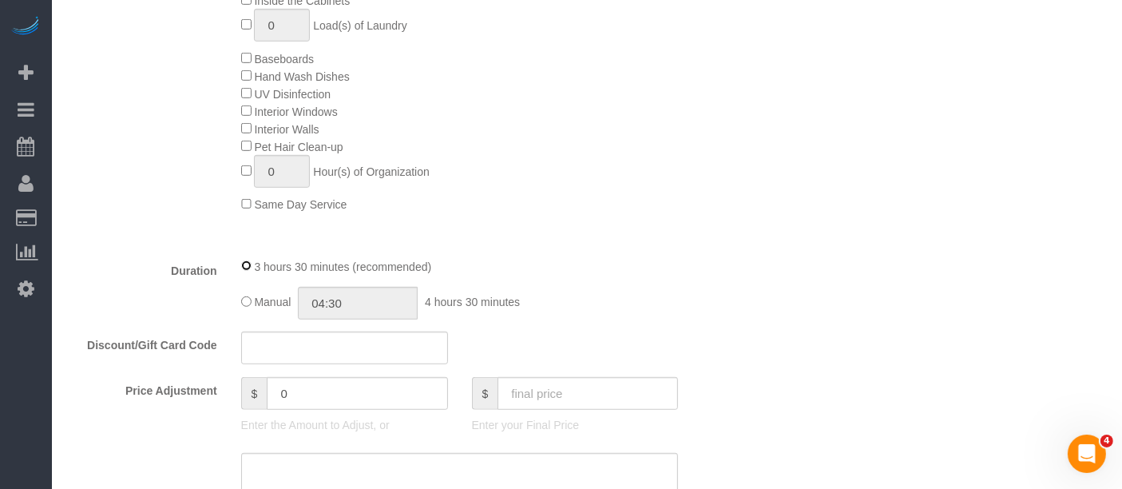
select select "spot64"
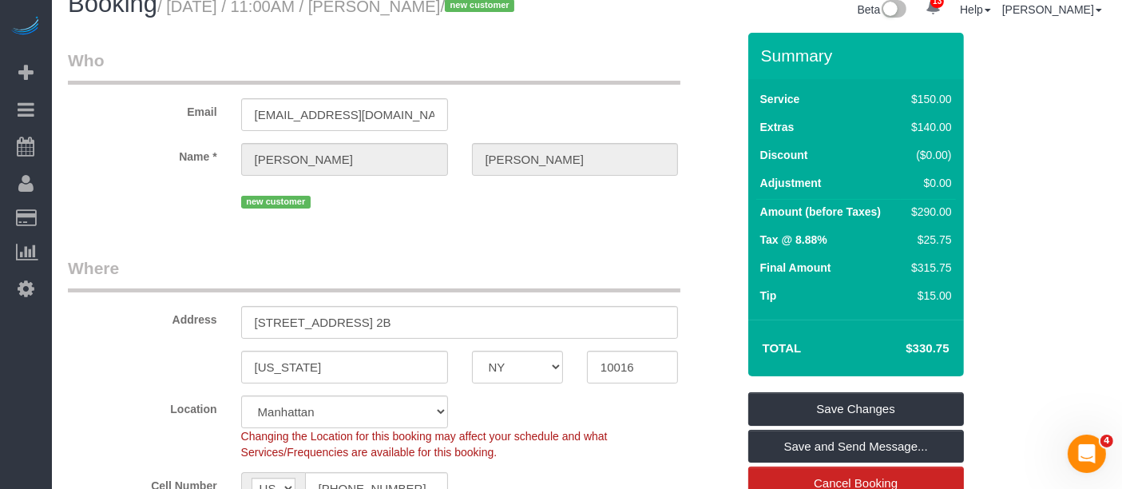
scroll to position [0, 0]
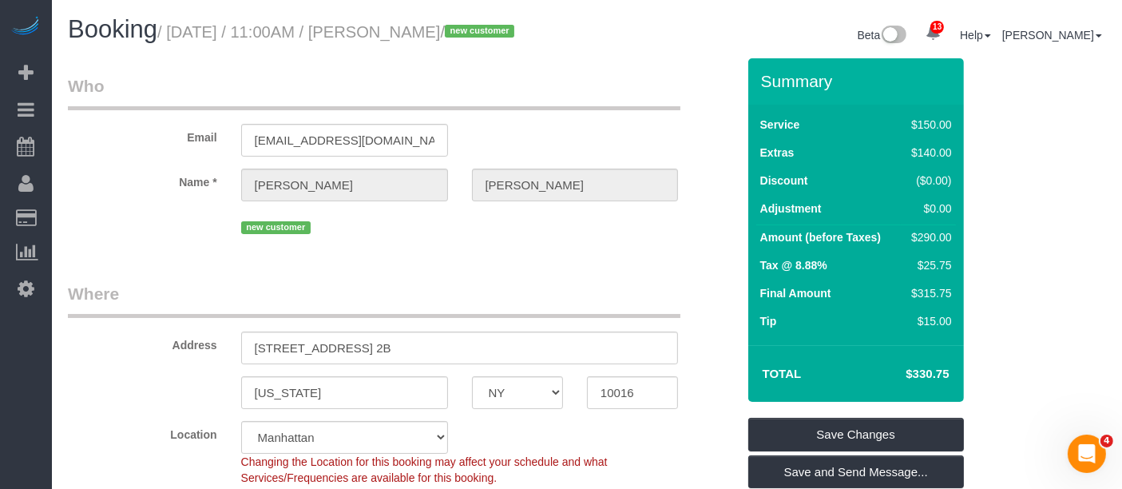
drag, startPoint x: 176, startPoint y: 33, endPoint x: 522, endPoint y: 33, distance: 346.7
click at [519, 33] on small "/ September 10, 2025 / 11:00AM / Danny Fishman / new customer" at bounding box center [338, 32] width 362 height 18
copy small "September 10, 2025 / 11:00AM / Danny Fishman"
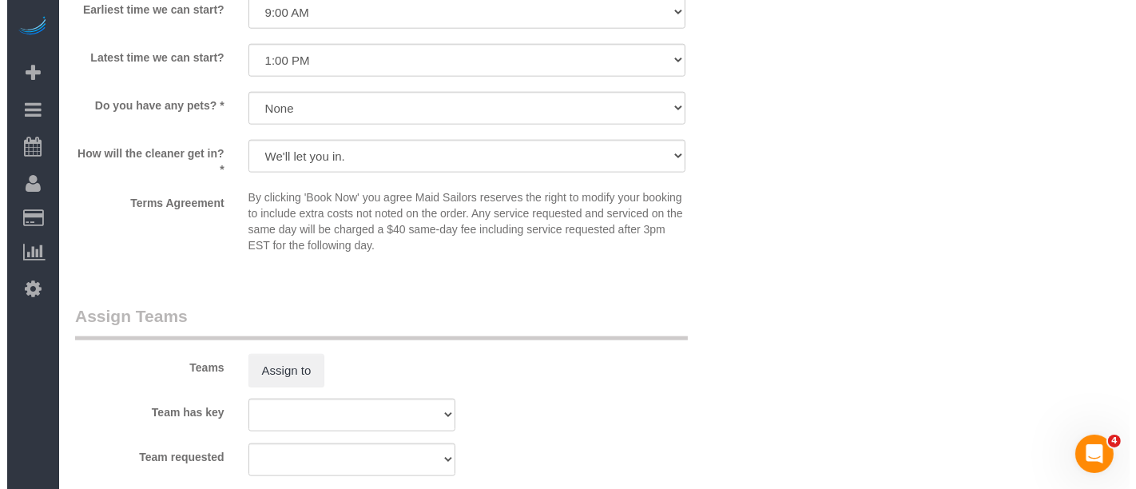
scroll to position [1864, 0]
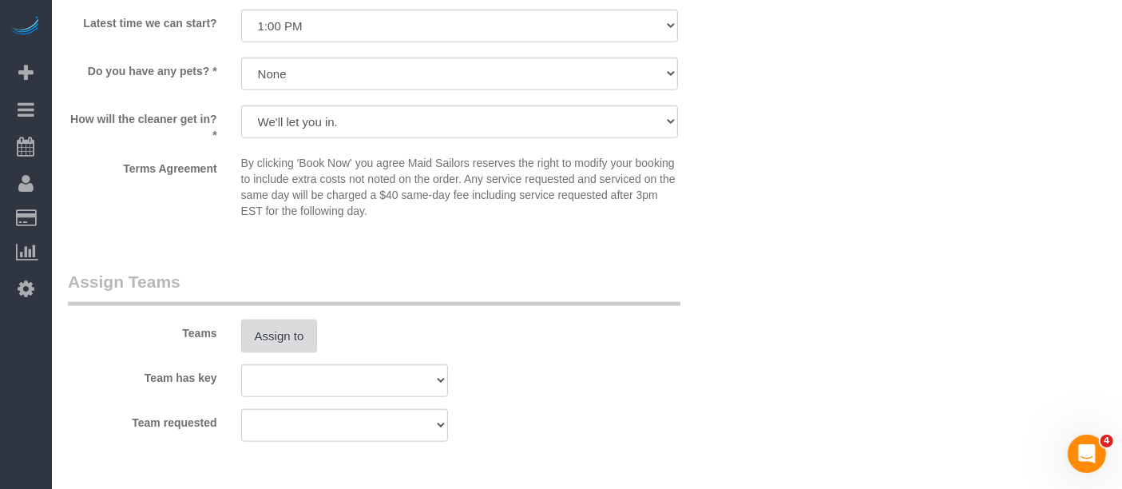
click at [276, 353] on button "Assign to" at bounding box center [279, 337] width 77 height 34
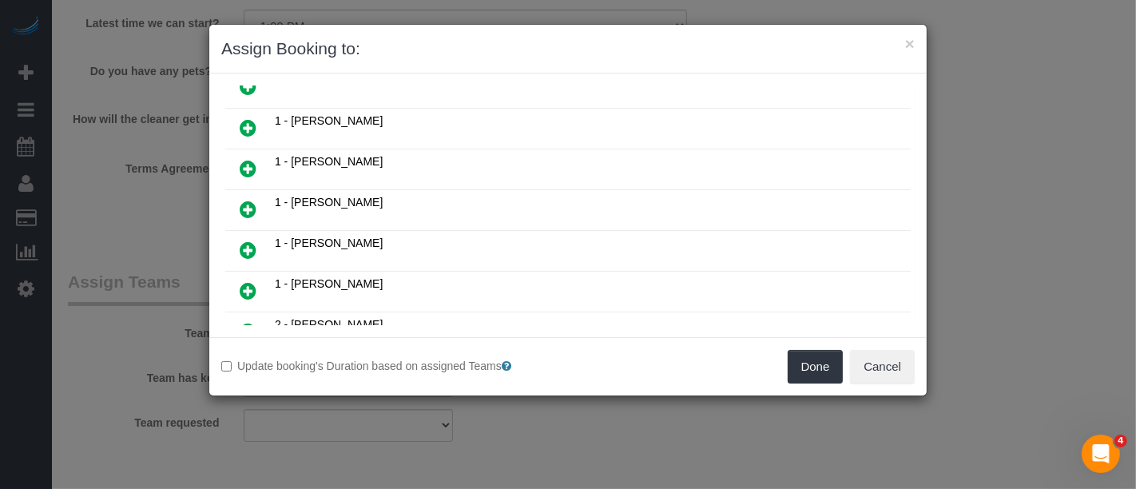
scroll to position [266, 0]
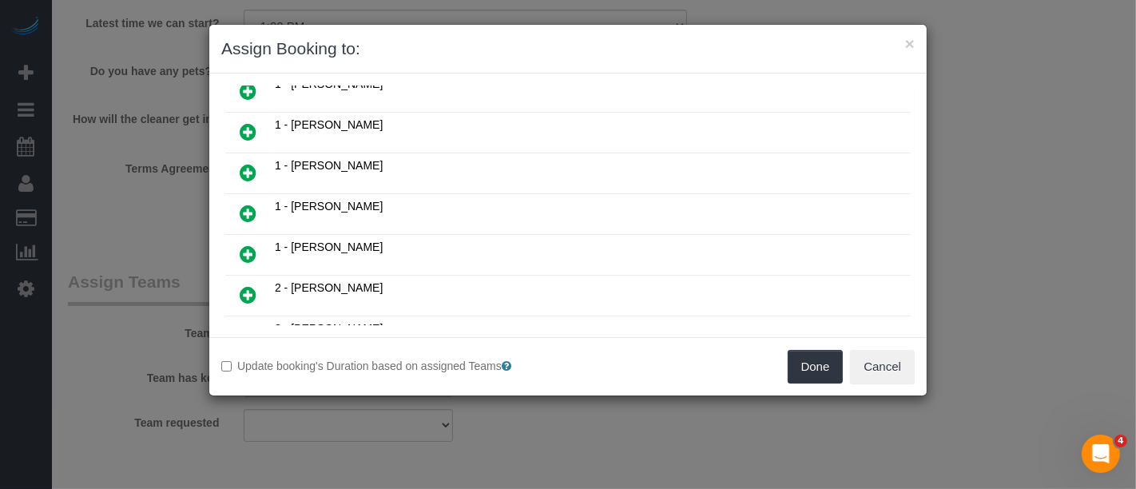
drag, startPoint x: 250, startPoint y: 308, endPoint x: 276, endPoint y: 308, distance: 25.6
click at [250, 326] on icon at bounding box center [248, 335] width 17 height 19
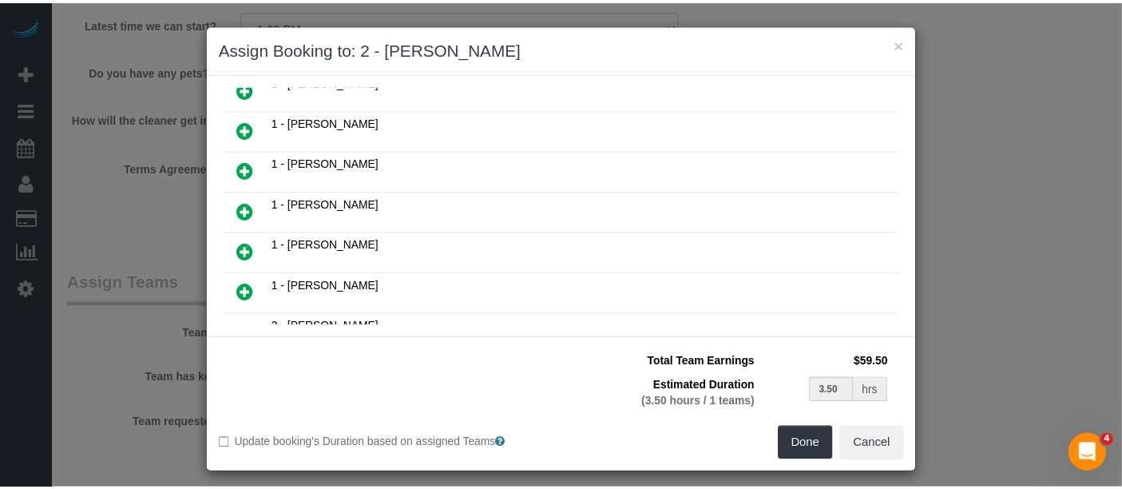
scroll to position [302, 0]
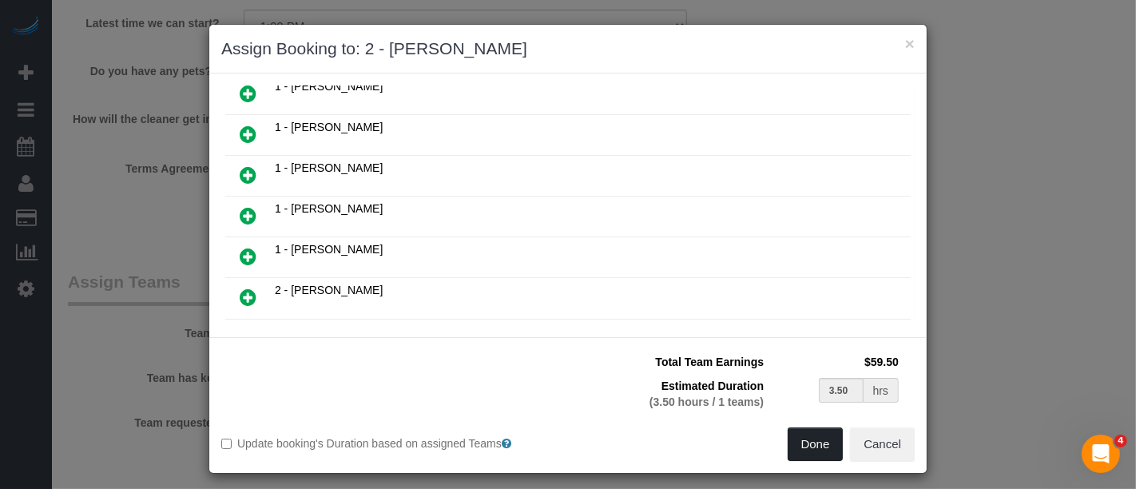
click at [816, 443] on button "Done" at bounding box center [816, 444] width 56 height 34
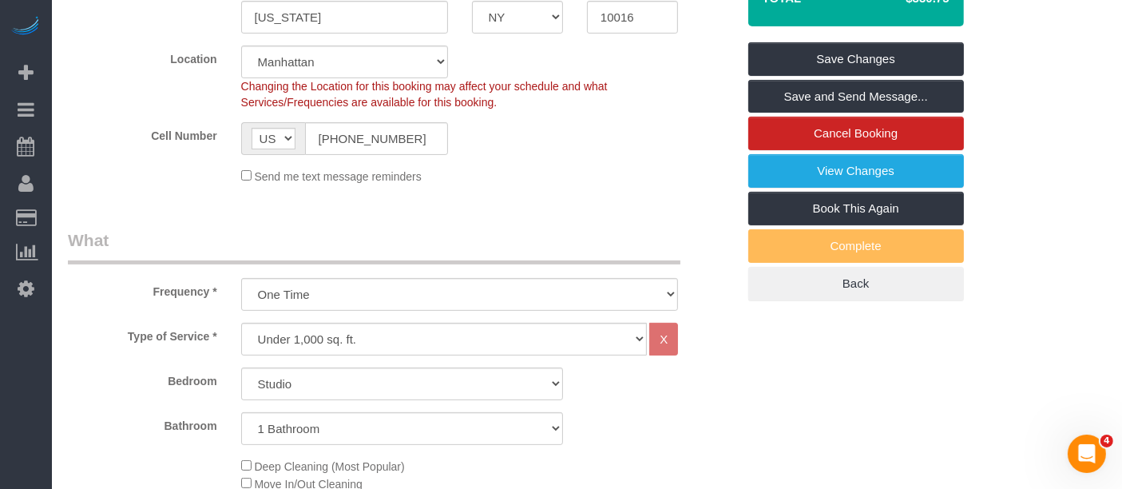
scroll to position [177, 0]
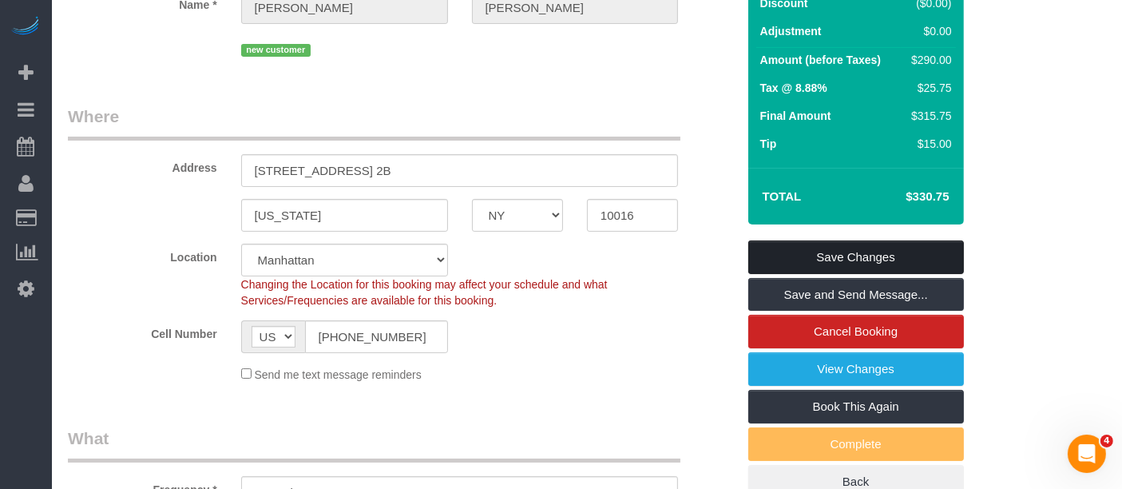
click at [828, 268] on link "Save Changes" at bounding box center [857, 257] width 216 height 34
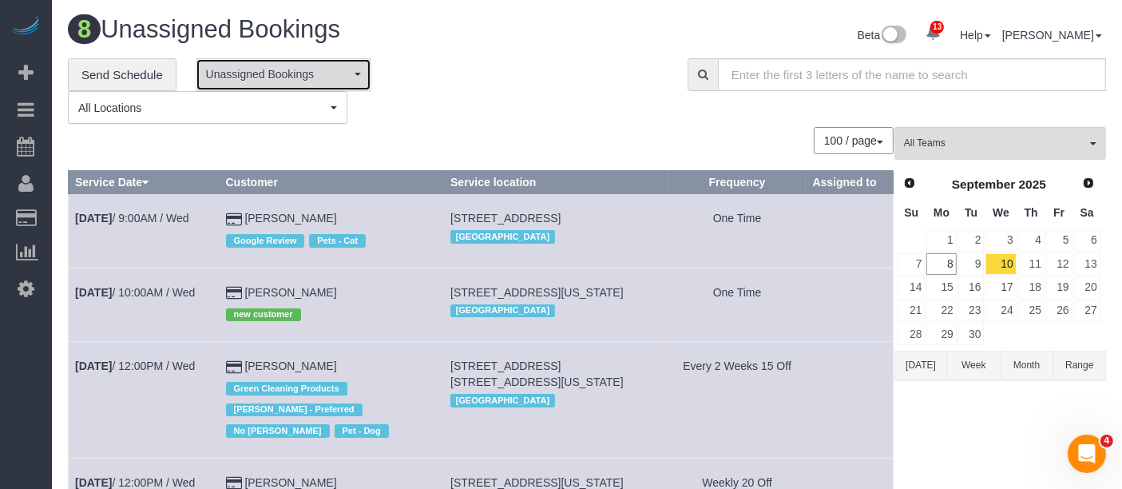
click at [344, 77] on span "Unassigned Bookings" at bounding box center [278, 74] width 145 height 16
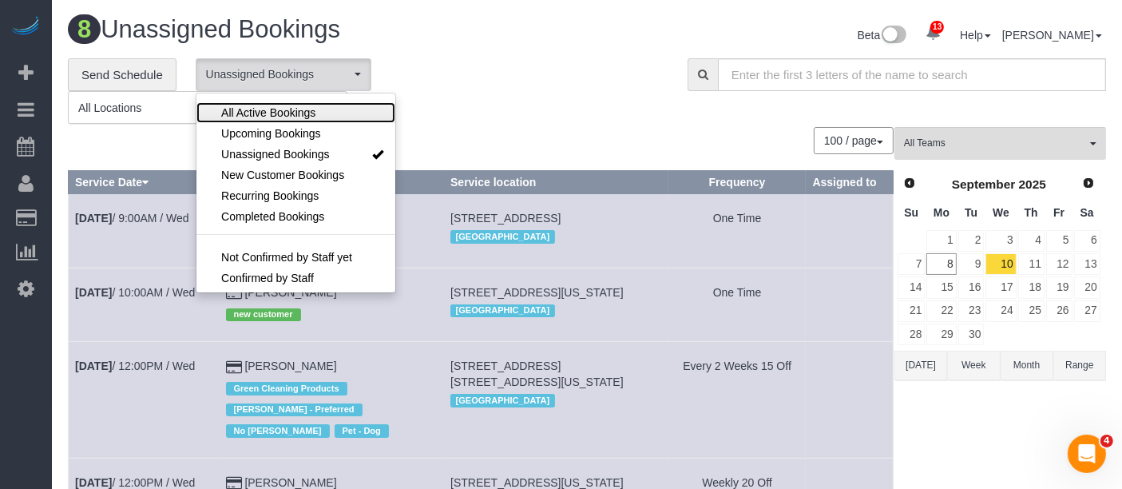
click at [305, 110] on span "All Active Bookings" at bounding box center [268, 113] width 94 height 16
click at [511, 99] on div "**********" at bounding box center [366, 91] width 596 height 66
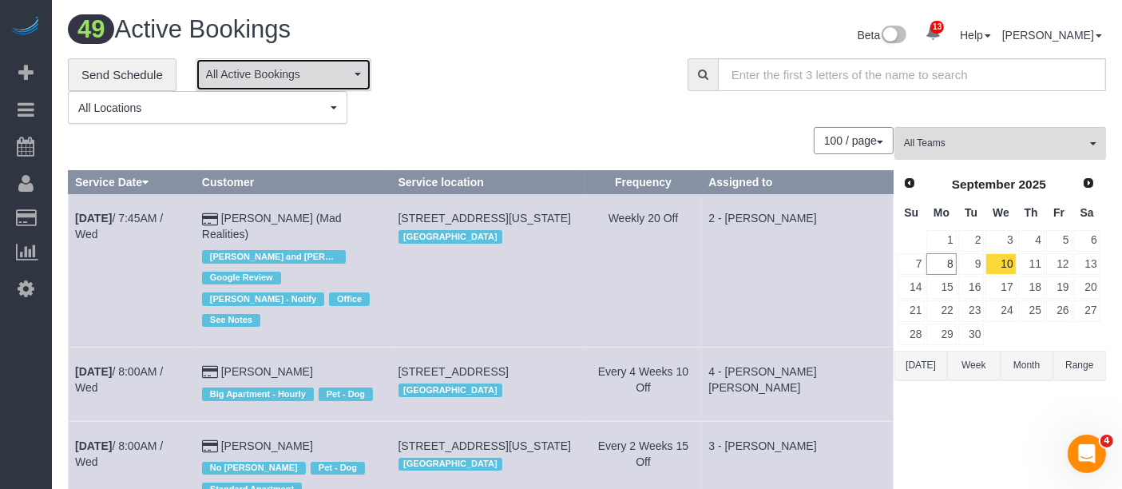
click at [335, 87] on button "All Active Bookings" at bounding box center [284, 74] width 176 height 33
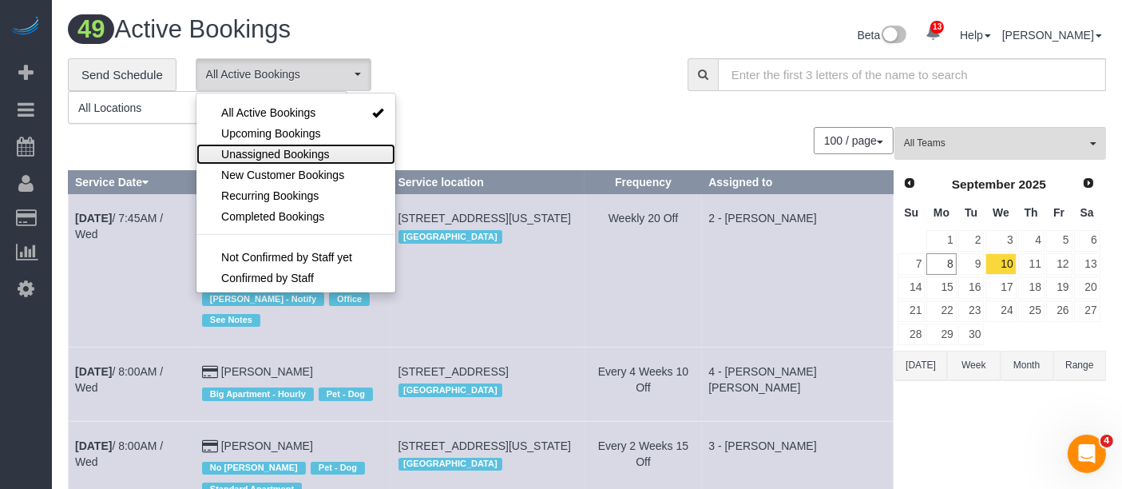
click at [315, 144] on link "Unassigned Bookings" at bounding box center [296, 154] width 199 height 21
select select "**********"
click at [495, 99] on div "**********" at bounding box center [366, 91] width 596 height 66
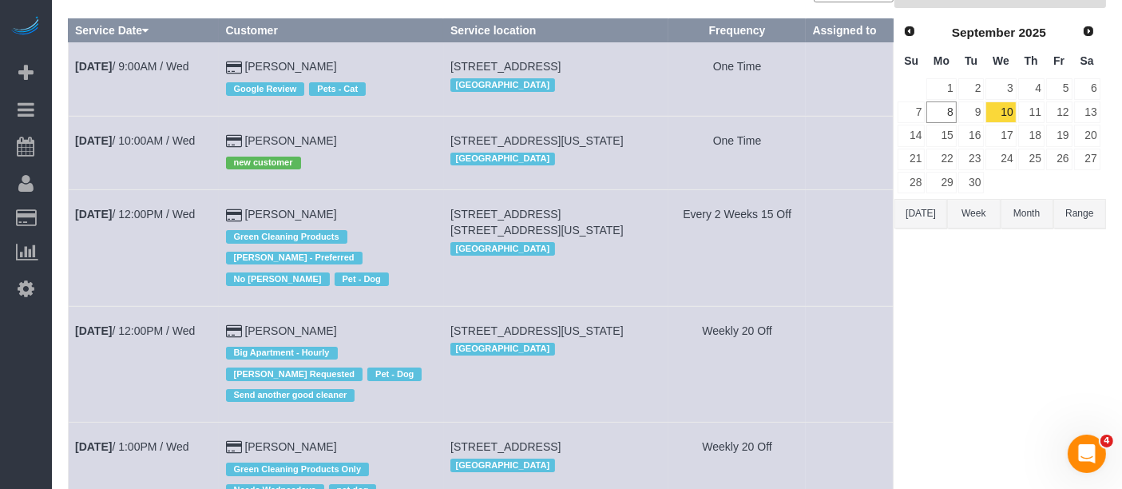
scroll to position [177, 0]
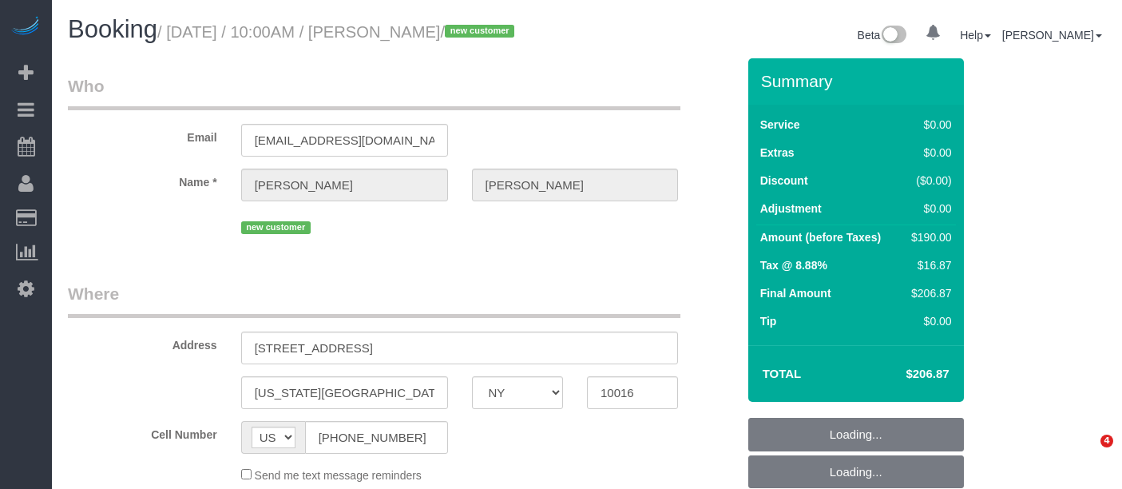
select select "NY"
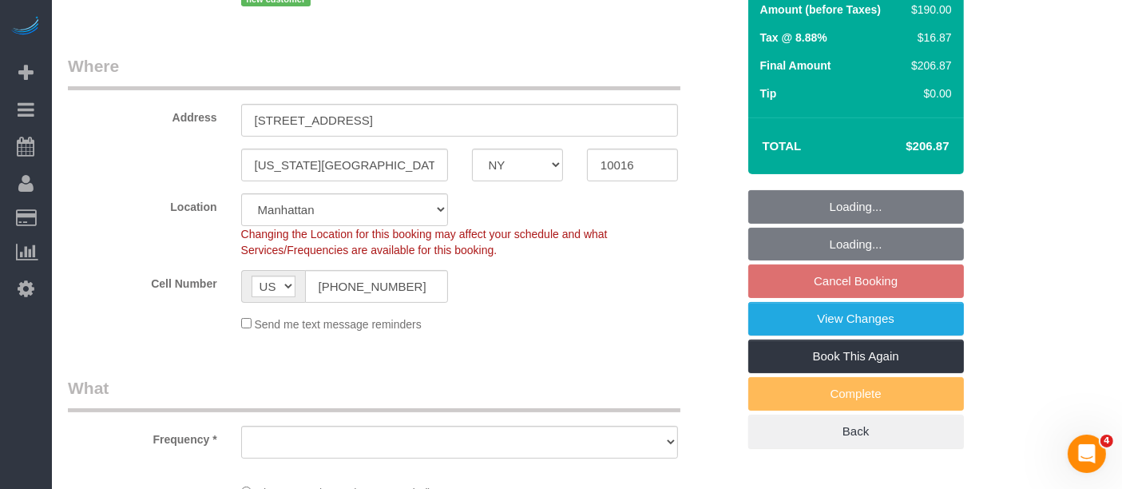
select select "object:878"
select select "number:89"
select select "number:90"
select select "number:15"
select select "number:5"
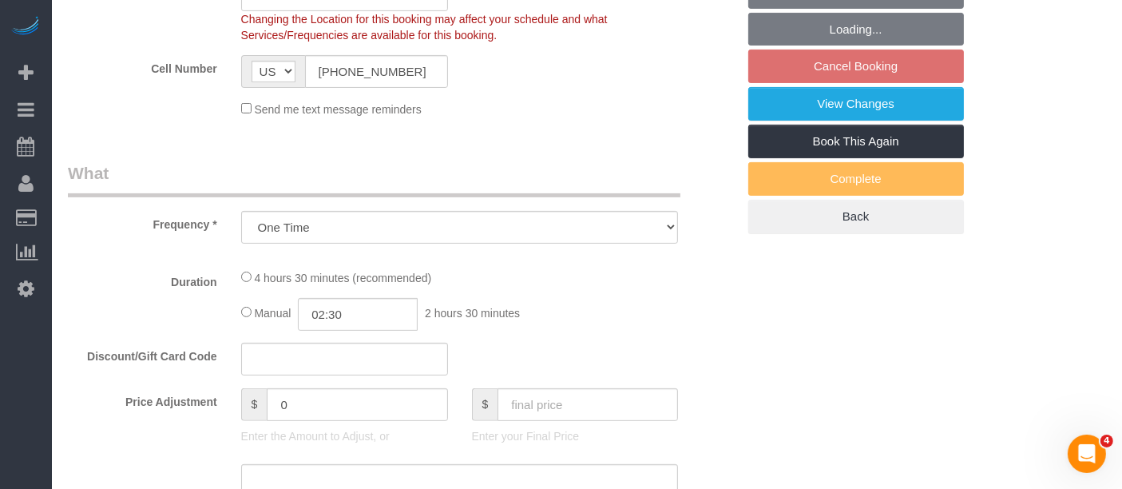
select select "string:stripe-pm_1S5BDD4VGloSiKo7mMWnhJ1Z"
select select "2"
select select "spot3"
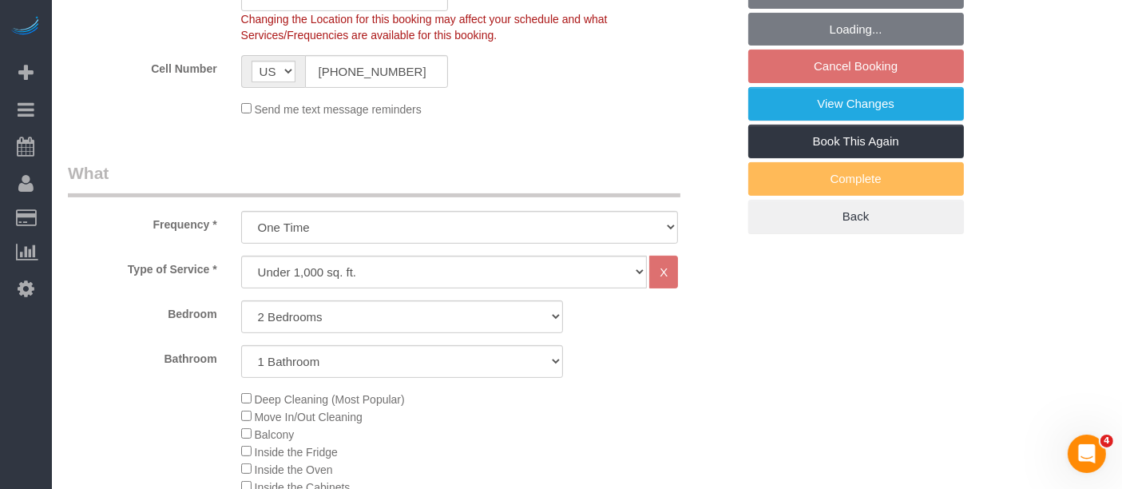
scroll to position [443, 0]
select select "object:990"
select select "2"
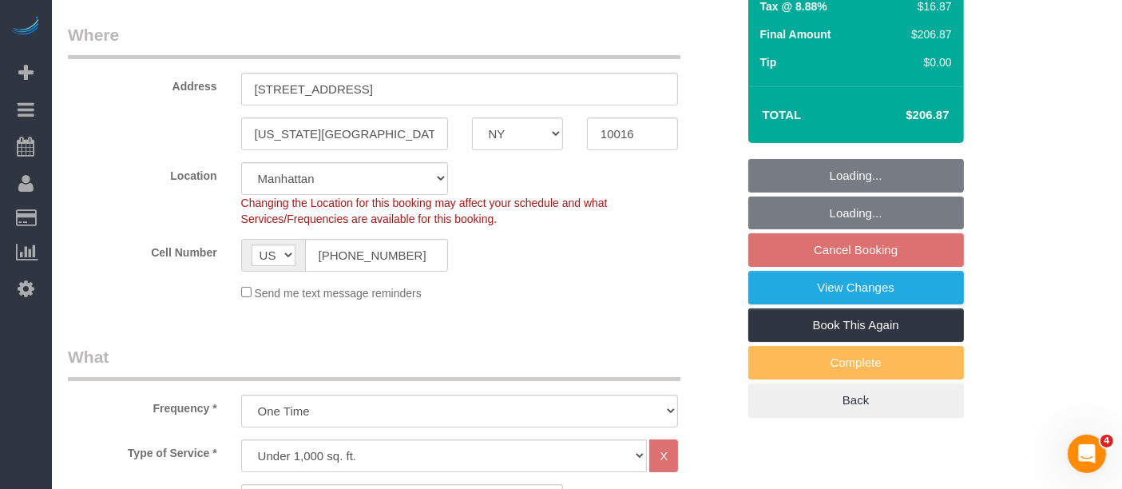
scroll to position [0, 0]
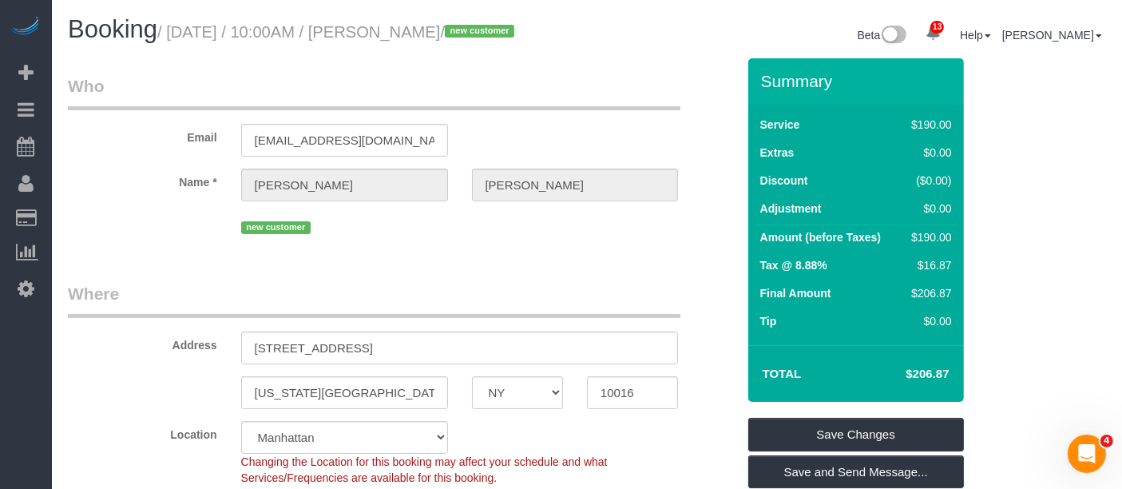
drag, startPoint x: 176, startPoint y: 32, endPoint x: 479, endPoint y: 31, distance: 303.6
click at [479, 31] on small "/ [DATE] / 10:00AM / [PERSON_NAME] / new customer" at bounding box center [338, 32] width 362 height 18
copy small "[DATE] / 10:00AM / [PERSON_NAME]"
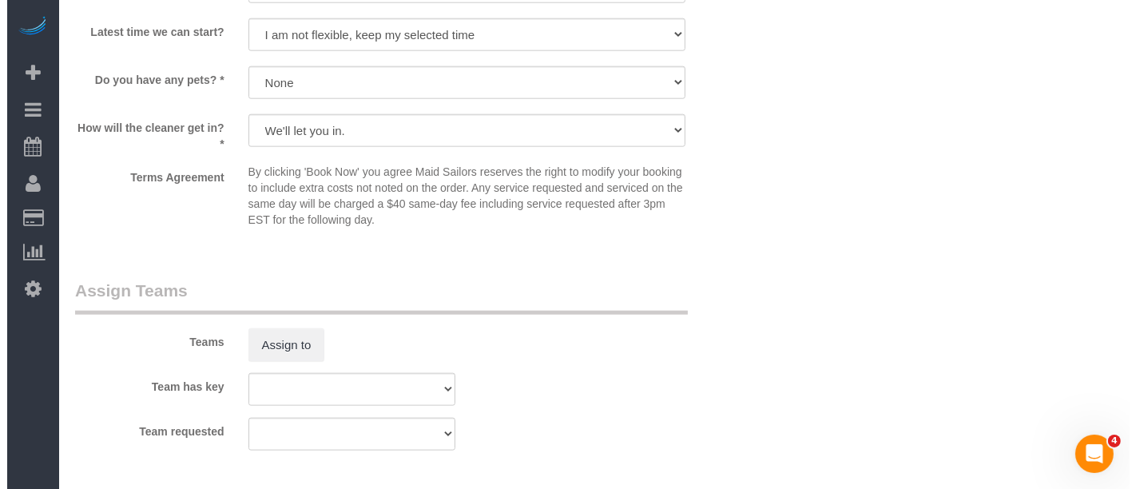
scroll to position [2041, 0]
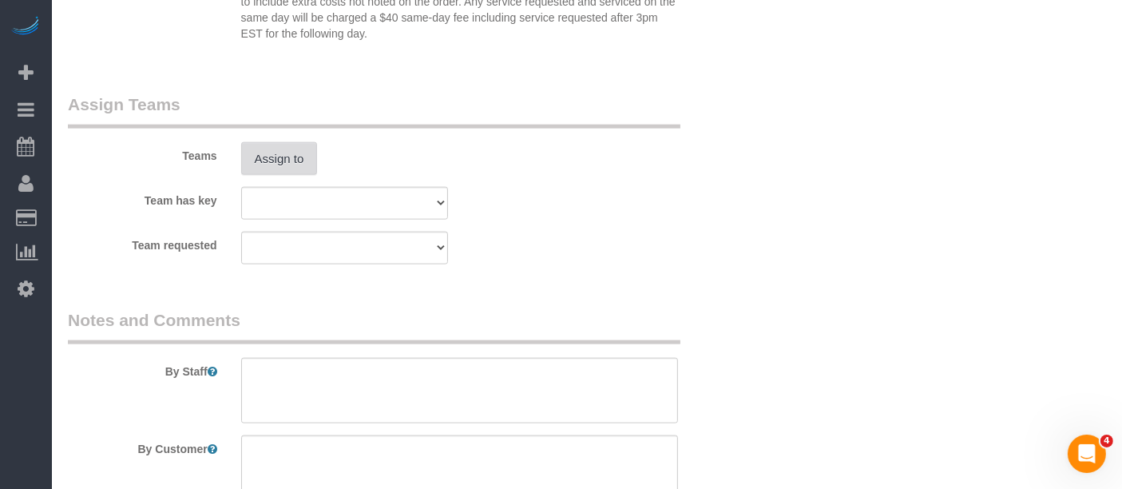
click at [292, 163] on button "Assign to" at bounding box center [279, 159] width 77 height 34
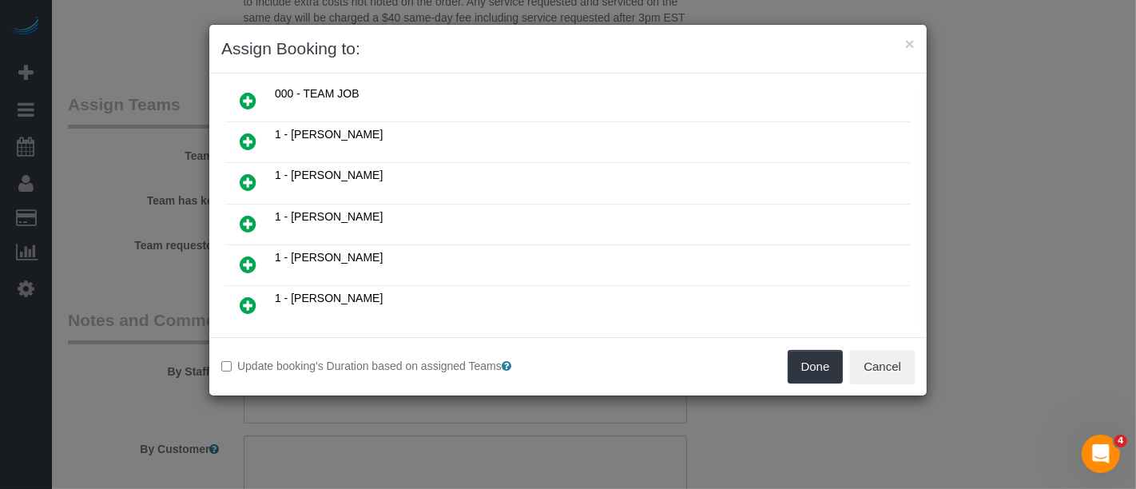
scroll to position [355, 0]
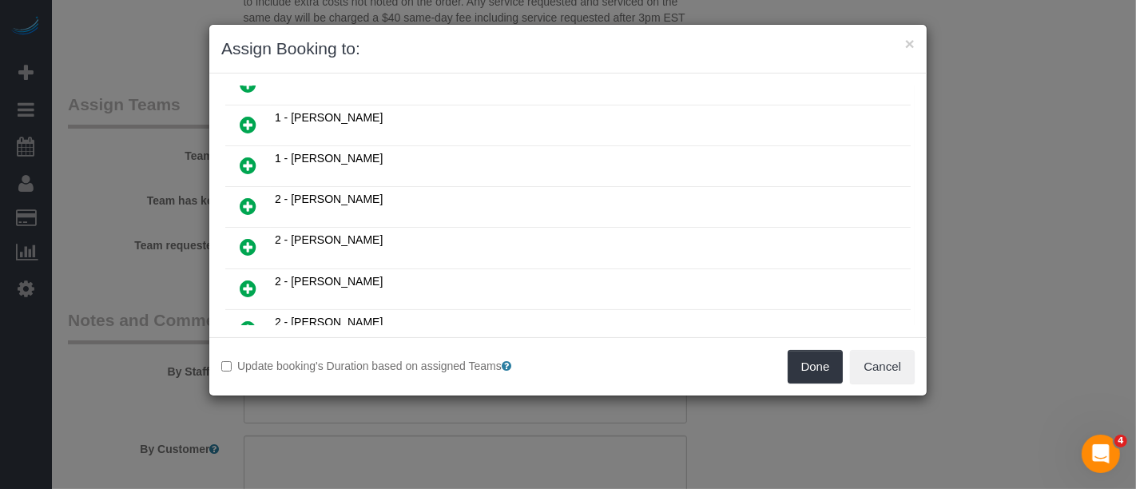
click at [247, 320] on icon at bounding box center [248, 329] width 17 height 19
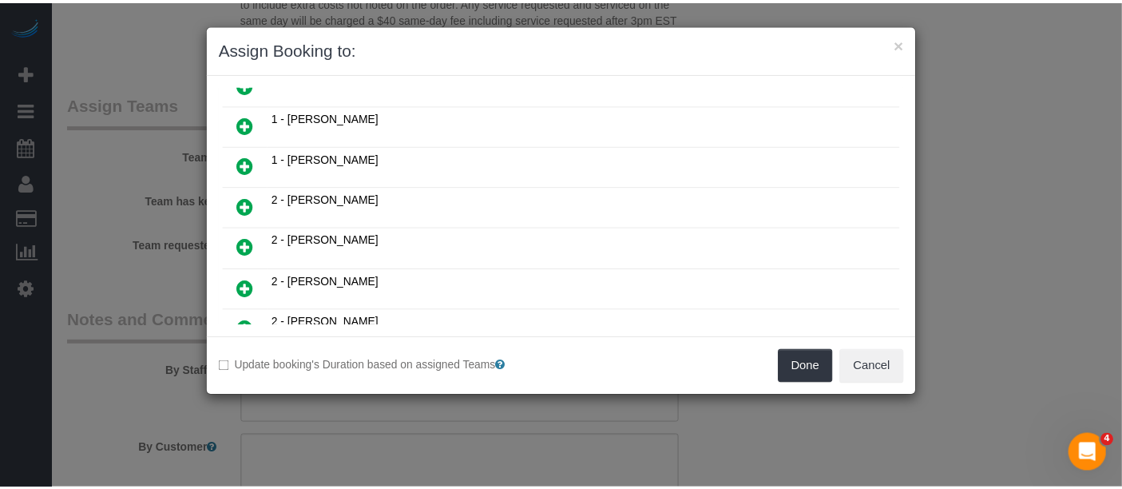
scroll to position [391, 0]
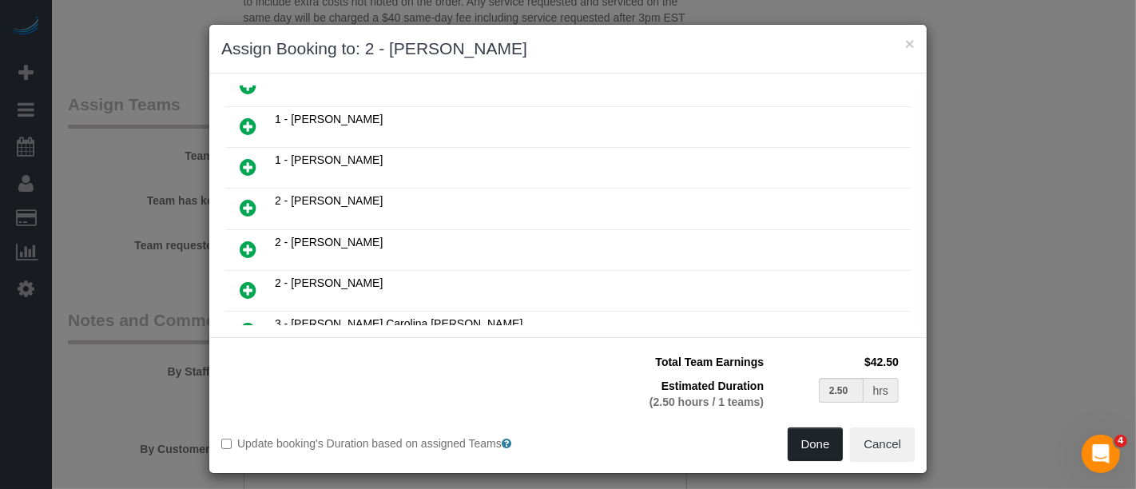
click at [808, 446] on button "Done" at bounding box center [816, 444] width 56 height 34
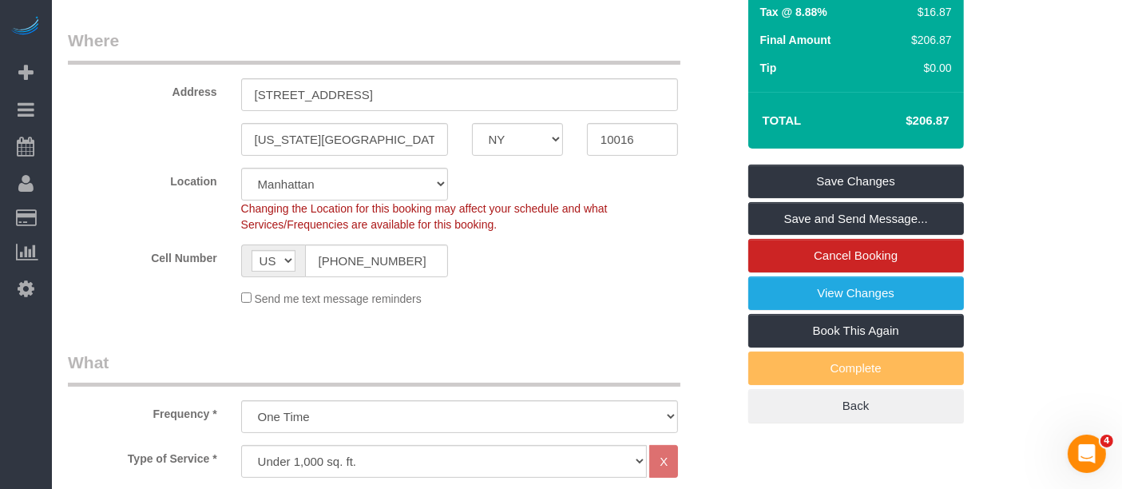
scroll to position [177, 0]
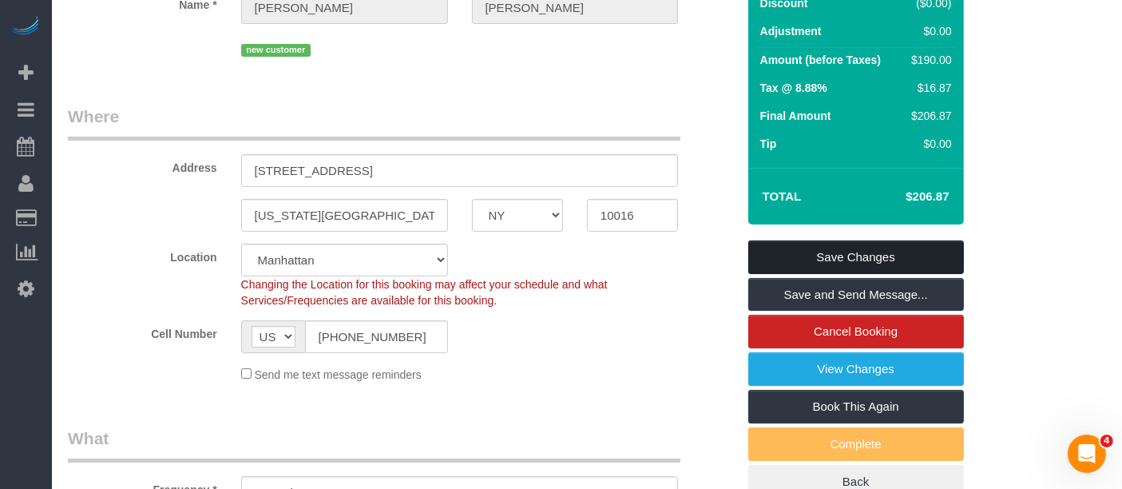
drag, startPoint x: 883, startPoint y: 246, endPoint x: 725, endPoint y: 201, distance: 163.6
click at [883, 245] on link "Save Changes" at bounding box center [857, 257] width 216 height 34
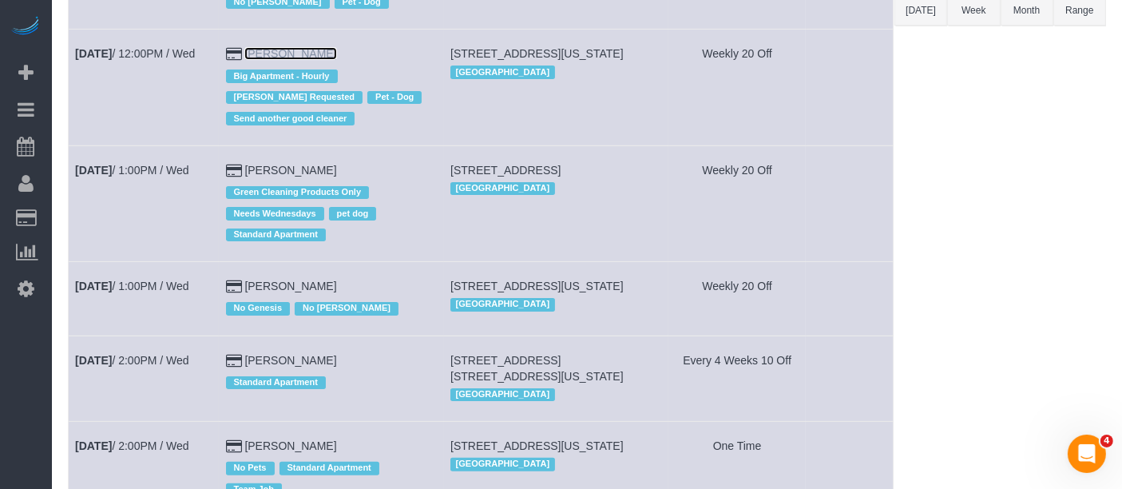
scroll to position [443, 0]
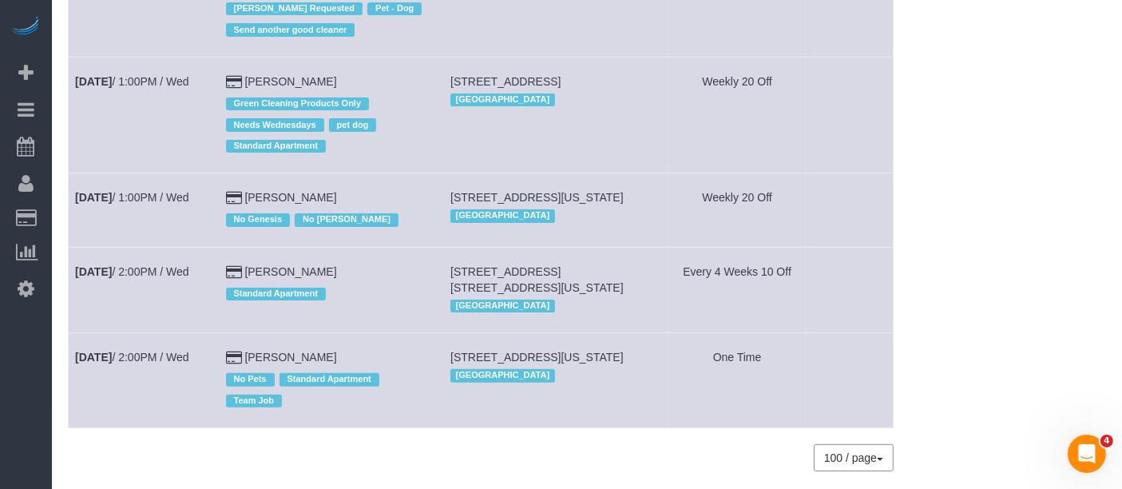
drag, startPoint x: 161, startPoint y: 197, endPoint x: 230, endPoint y: 209, distance: 69.6
click at [214, 209] on td "[DATE] 1:00PM / Wed" at bounding box center [144, 210] width 151 height 74
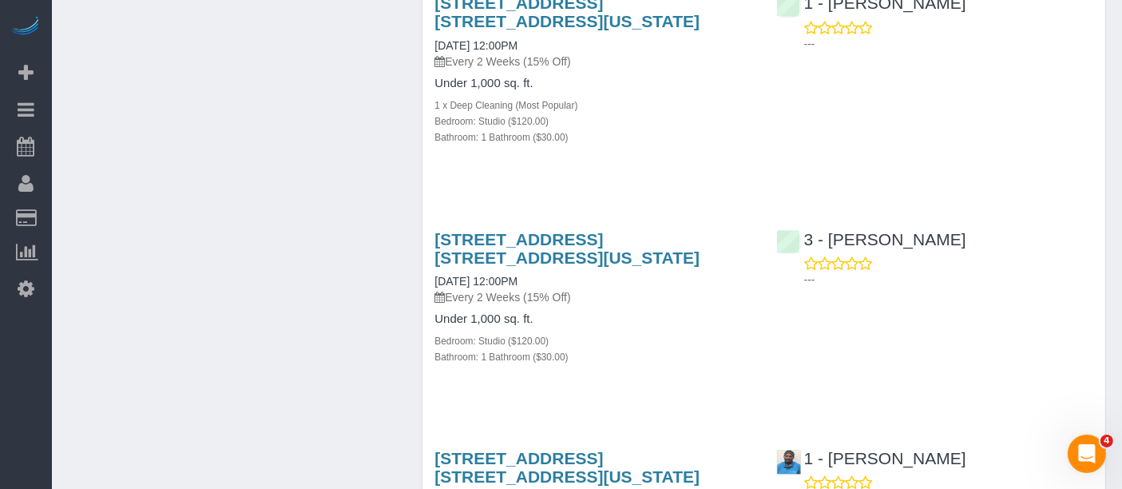
scroll to position [2752, 0]
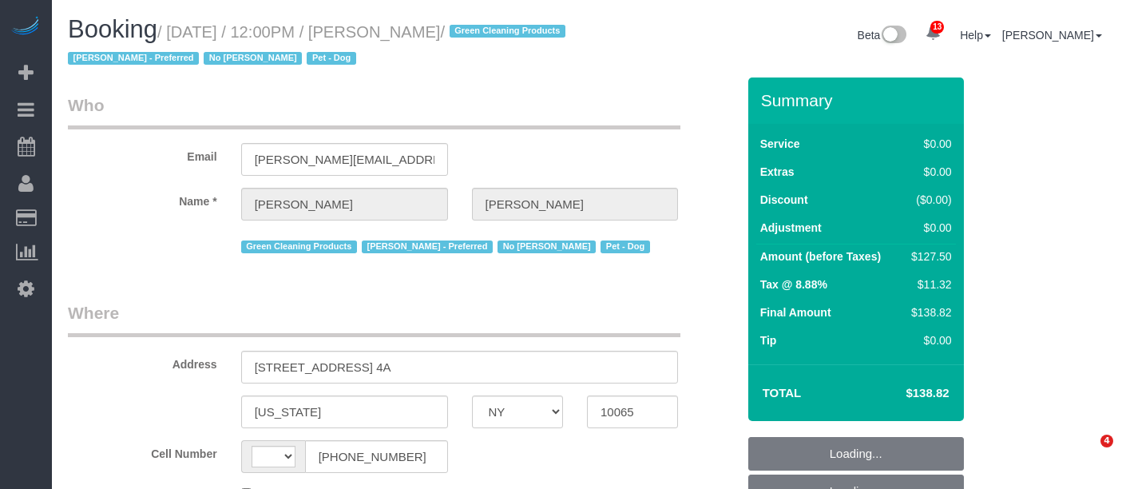
select select "NY"
select select "string:[GEOGRAPHIC_DATA]"
select select "number:89"
select select "number:90"
select select "number:13"
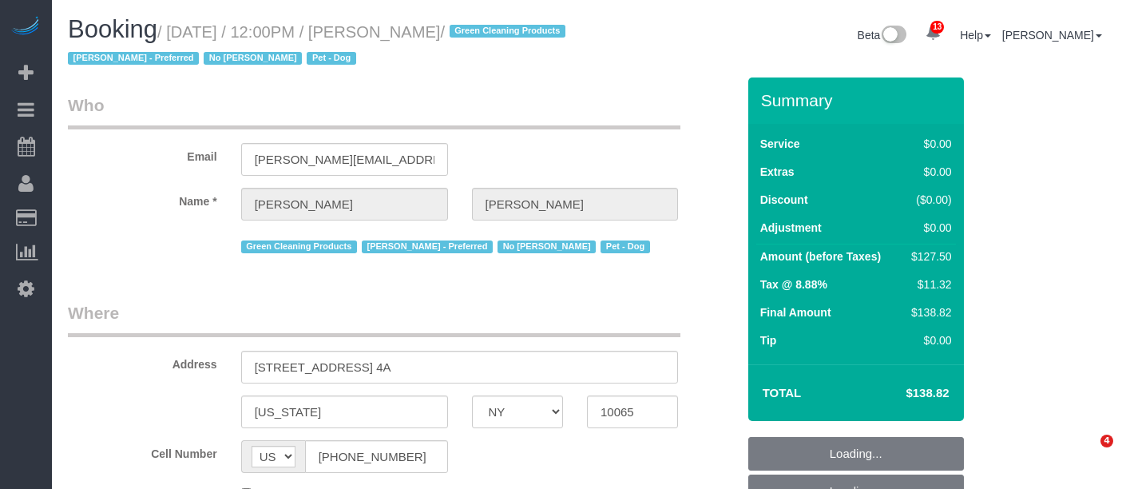
select select "number:7"
select select "string:stripe-pm_1PtxTQ4VGloSiKo7ZFHK5Uwh"
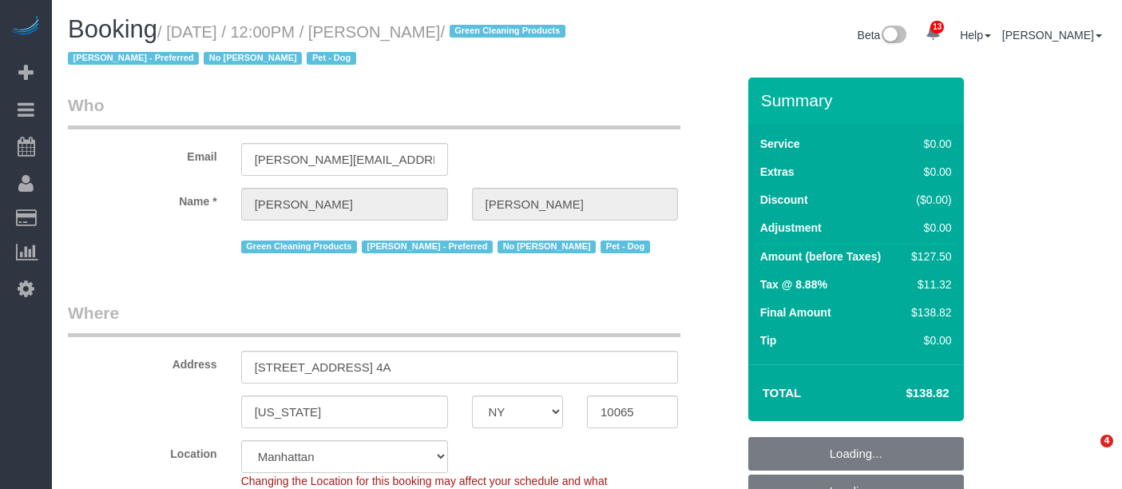
select select "object:1462"
select select "spot5"
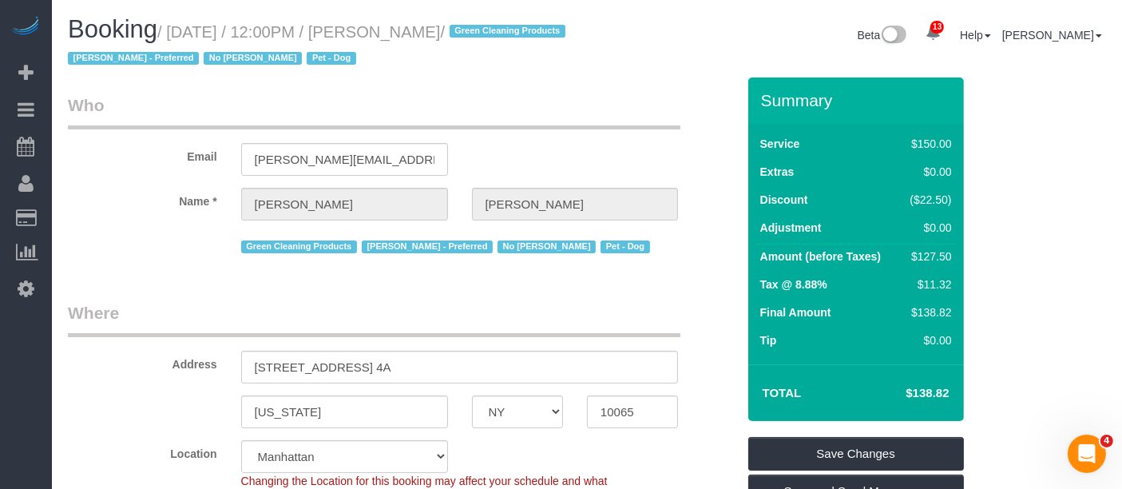
drag, startPoint x: 166, startPoint y: 30, endPoint x: 500, endPoint y: 31, distance: 334.0
click at [500, 31] on small "/ September 10, 2025 / 12:00PM / Zack Cooper / Green Cleaning Products Marlenyn…" at bounding box center [319, 45] width 503 height 45
copy small "/ September 10, 2025 / 12:00PM / Zack Cooper"
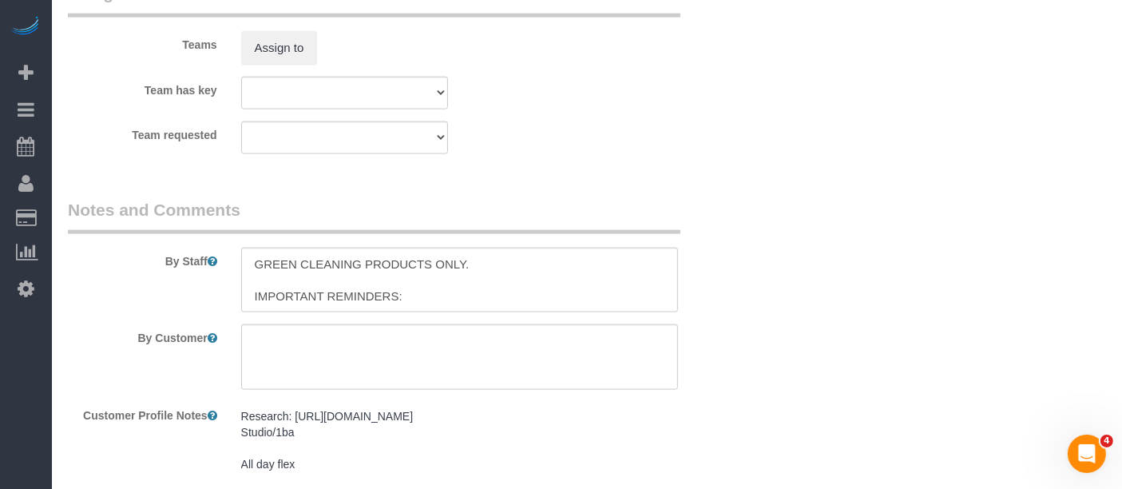
scroll to position [2219, 0]
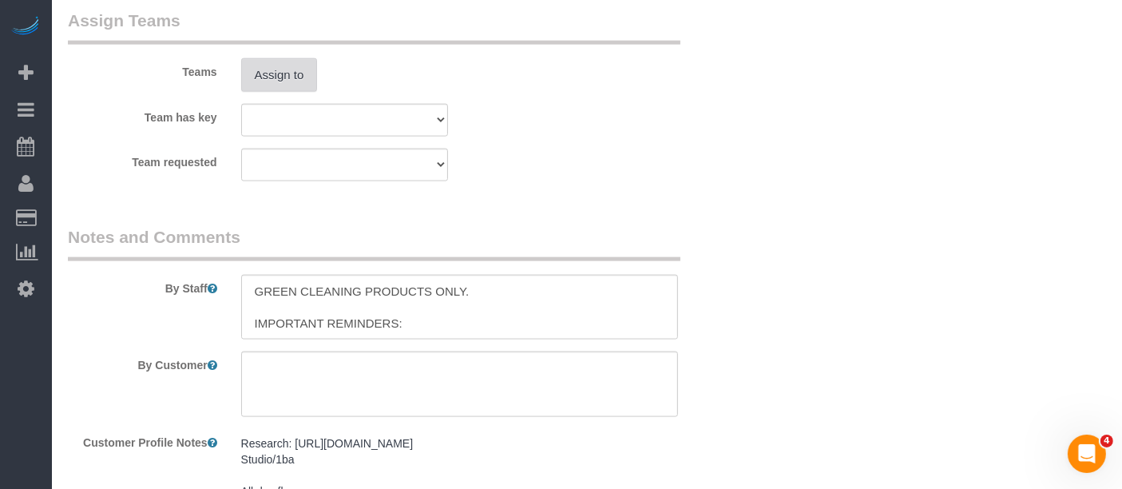
click at [303, 89] on button "Assign to" at bounding box center [279, 75] width 77 height 34
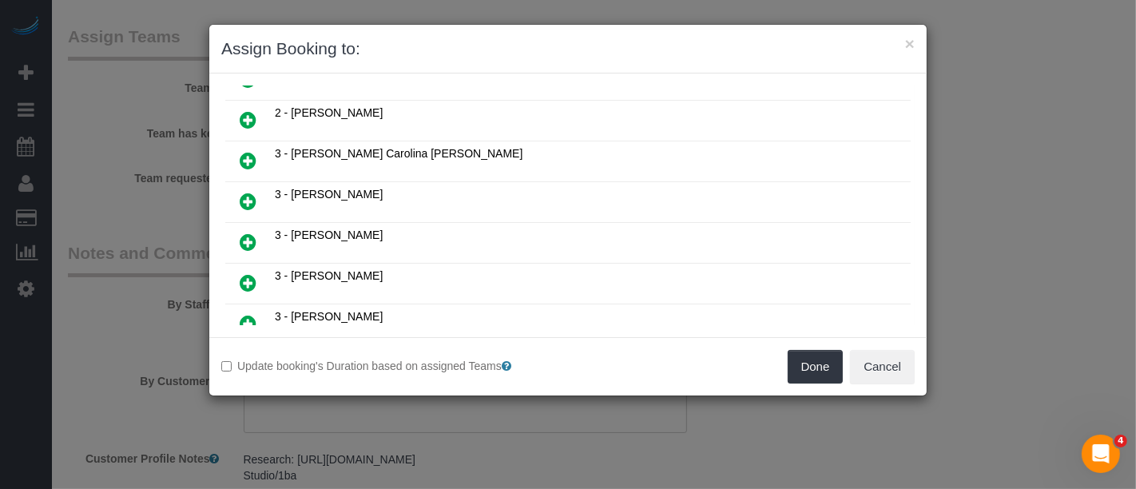
scroll to position [976, 0]
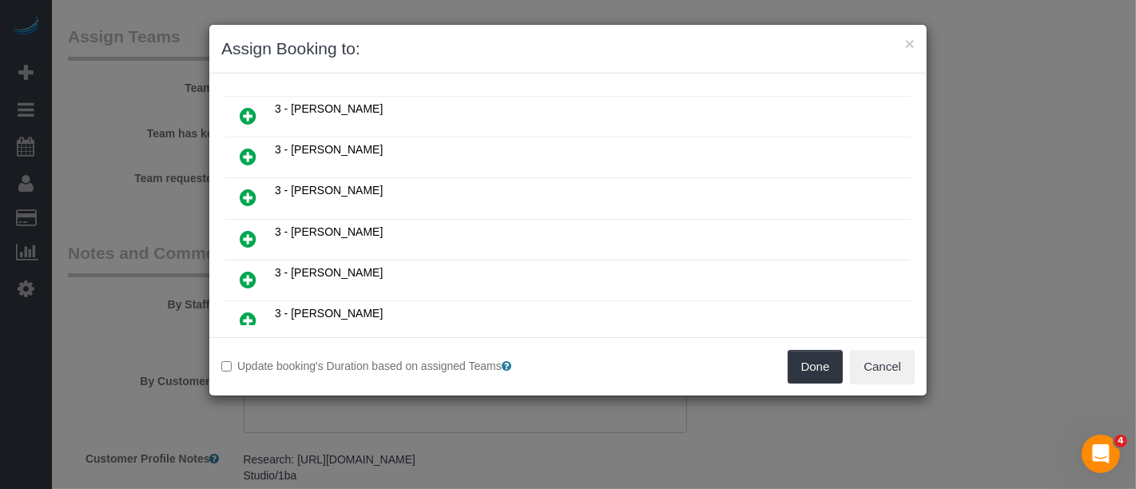
click at [244, 147] on icon at bounding box center [248, 156] width 17 height 19
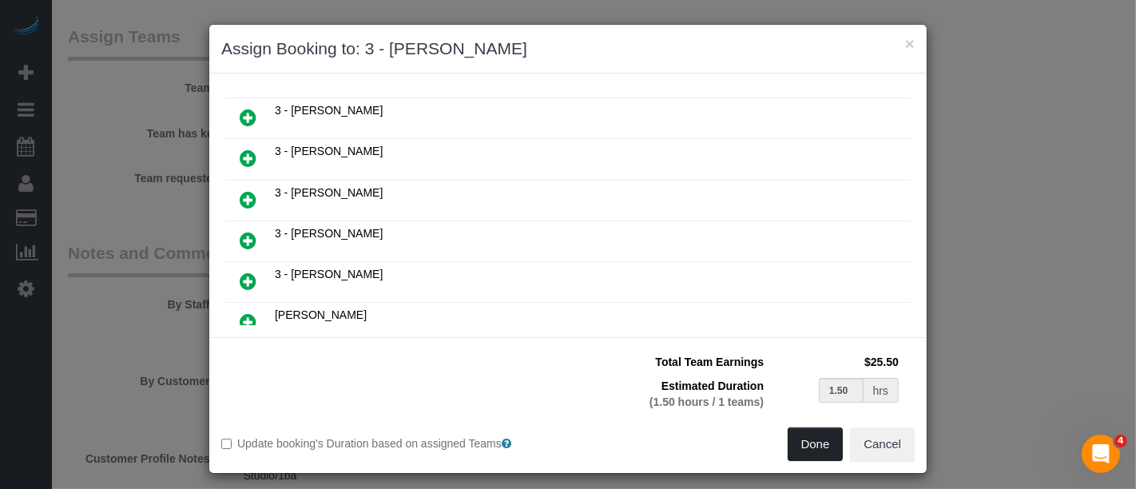
click at [813, 448] on button "Done" at bounding box center [816, 444] width 56 height 34
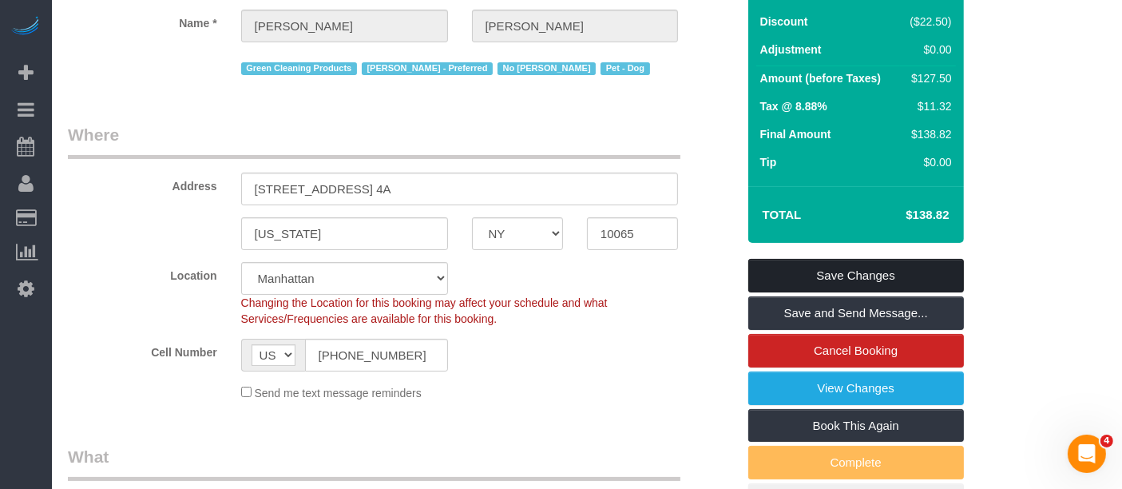
scroll to position [177, 0]
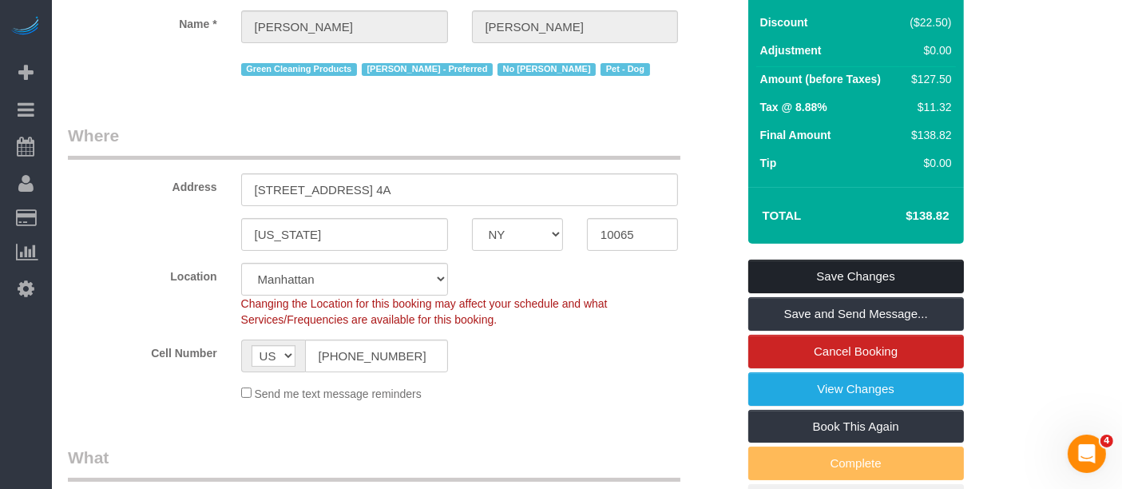
drag, startPoint x: 874, startPoint y: 268, endPoint x: 852, endPoint y: 264, distance: 21.8
click at [874, 267] on link "Save Changes" at bounding box center [857, 277] width 216 height 34
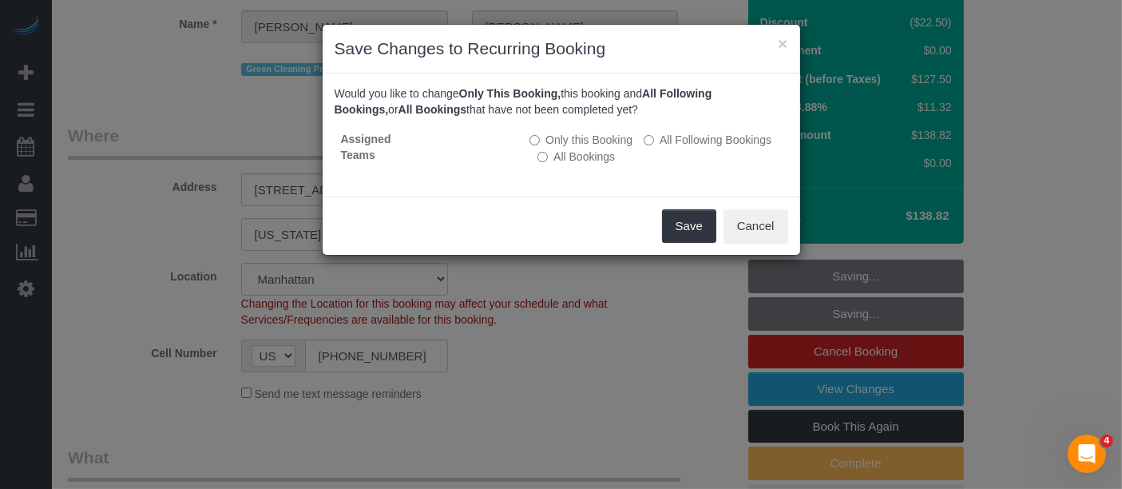
scroll to position [0, 0]
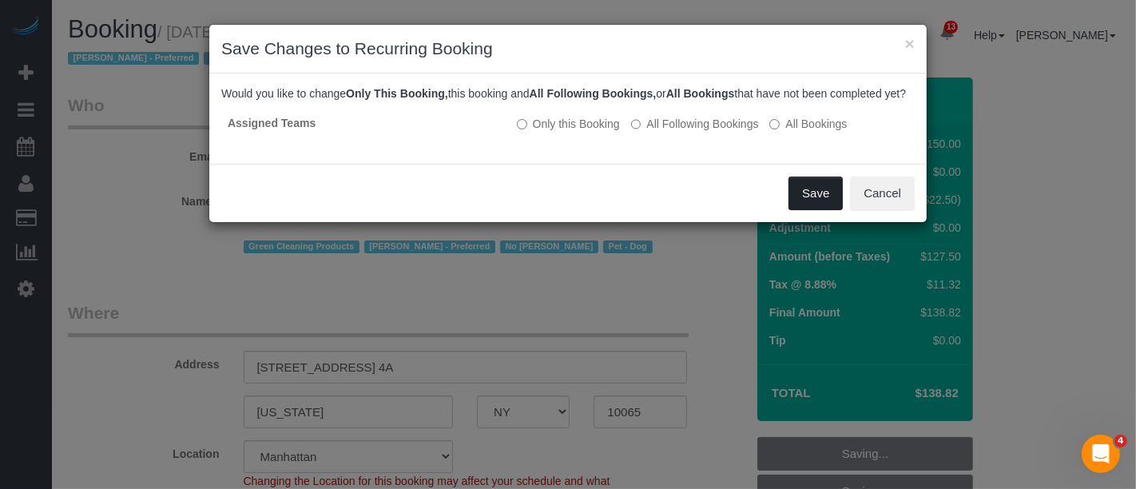
drag, startPoint x: 819, startPoint y: 208, endPoint x: 798, endPoint y: 207, distance: 20.8
click at [818, 207] on button "Save" at bounding box center [816, 194] width 54 height 34
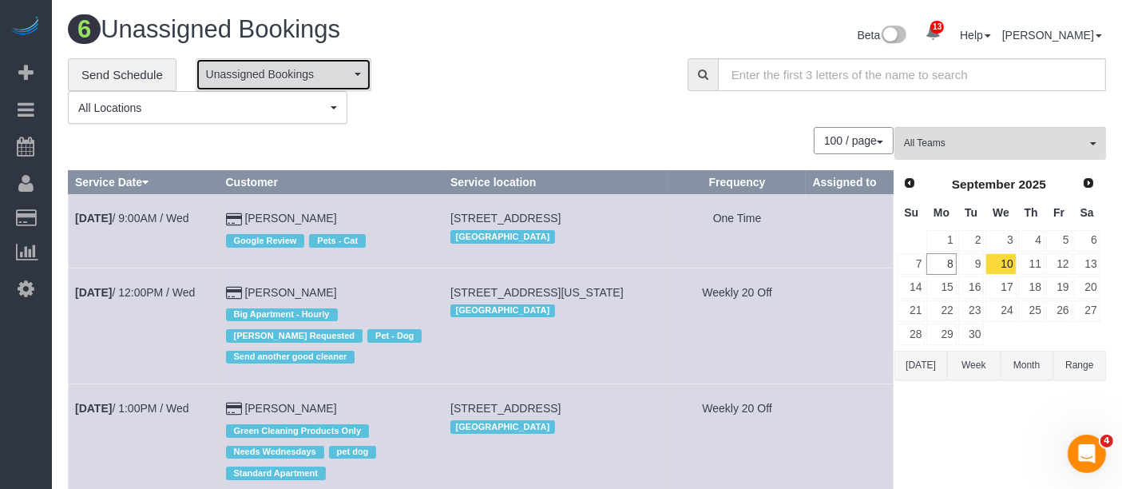
click at [338, 60] on button "Unassigned Bookings" at bounding box center [284, 74] width 176 height 33
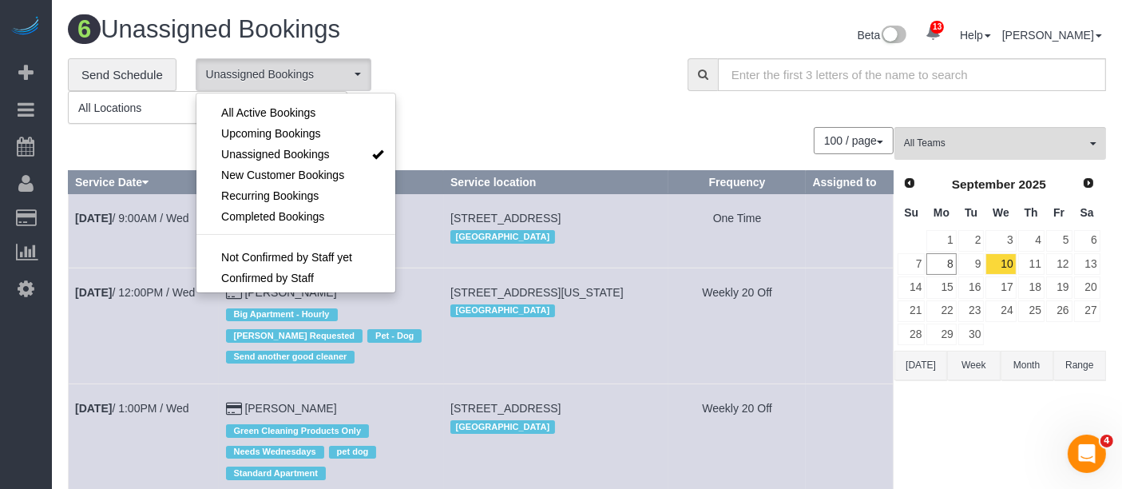
click at [323, 100] on li at bounding box center [296, 99] width 199 height 5
click at [311, 113] on span "All Active Bookings" at bounding box center [268, 113] width 94 height 16
click at [462, 89] on div "**********" at bounding box center [366, 91] width 596 height 66
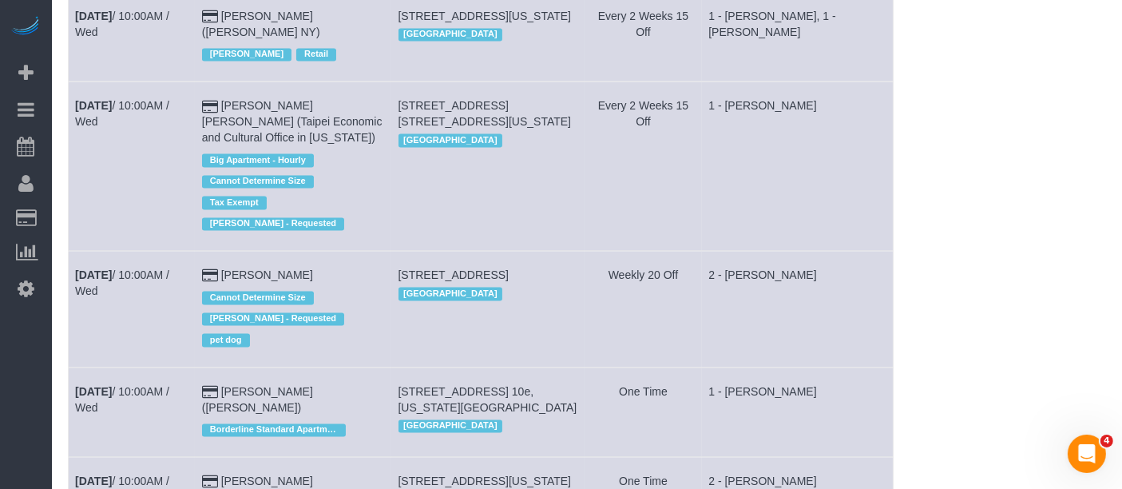
scroll to position [3010, 0]
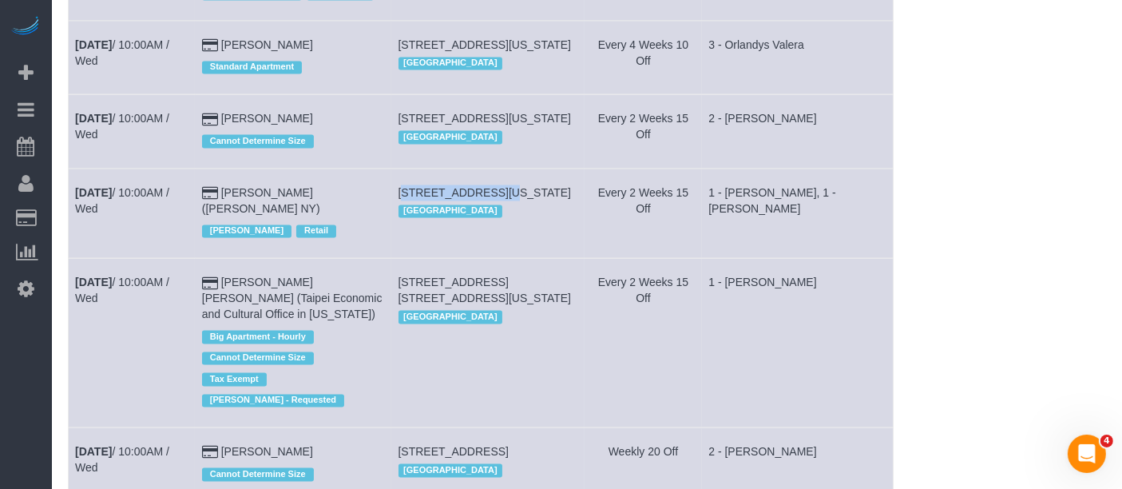
drag, startPoint x: 408, startPoint y: 232, endPoint x: 497, endPoint y: 228, distance: 88.7
click at [499, 200] on span "138 Ludlow Street, New York, NY 10002" at bounding box center [485, 193] width 173 height 13
copy span "138 Ludlow Street"
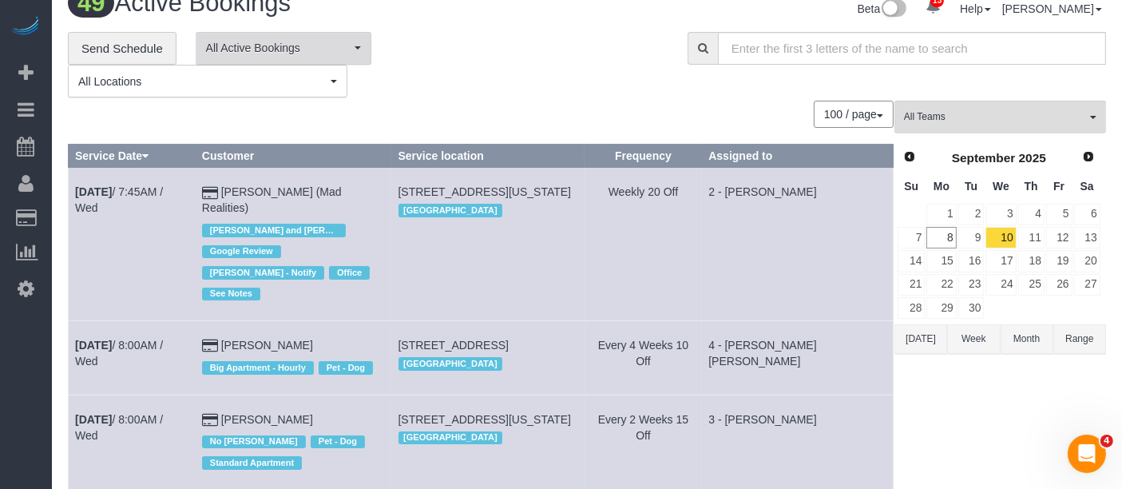
scroll to position [0, 0]
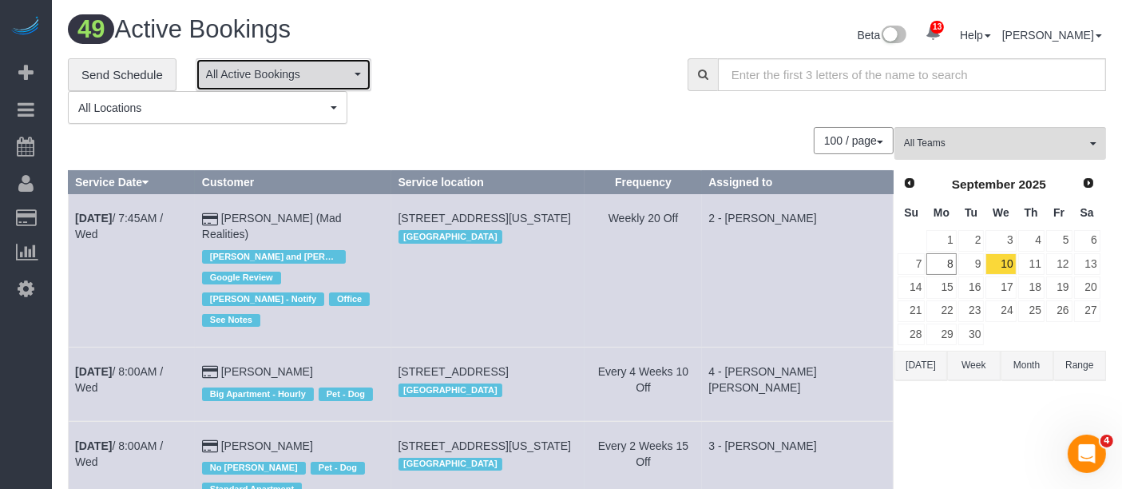
click at [336, 85] on button "All Active Bookings" at bounding box center [284, 74] width 176 height 33
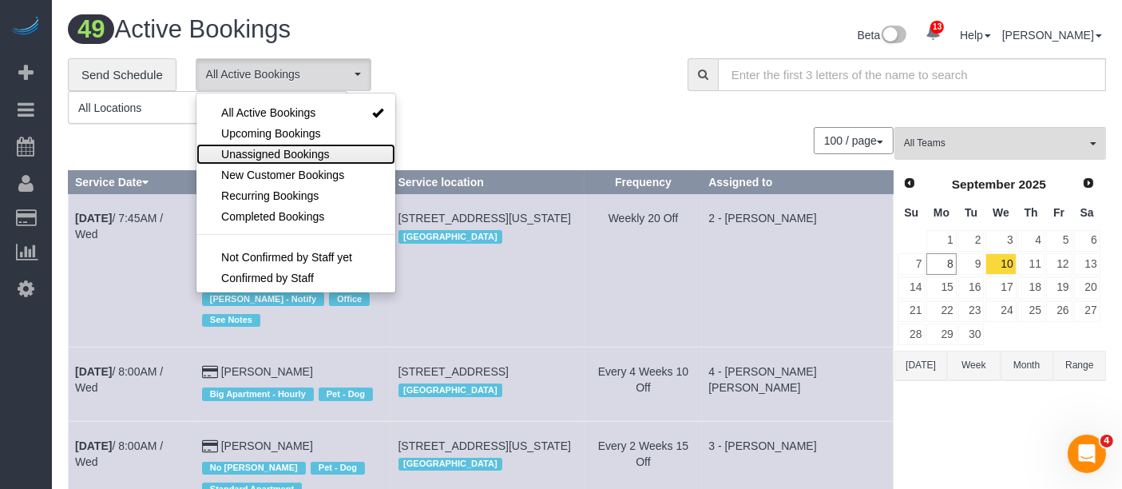
drag, startPoint x: 300, startPoint y: 149, endPoint x: 456, endPoint y: 124, distance: 158.7
click at [301, 150] on span "Unassigned Bookings" at bounding box center [275, 154] width 108 height 16
select select "**********"
click at [470, 120] on div "**********" at bounding box center [366, 91] width 596 height 66
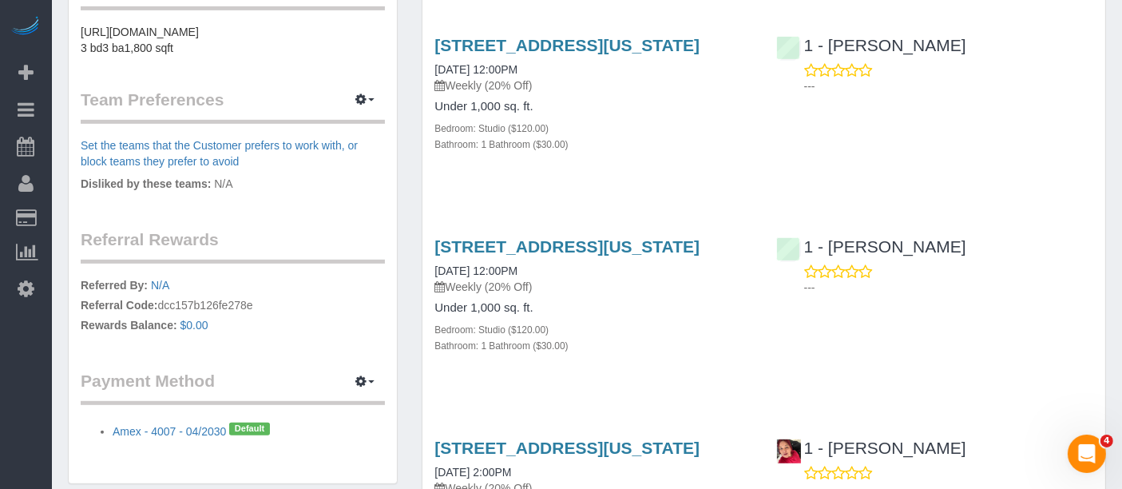
scroll to position [137, 0]
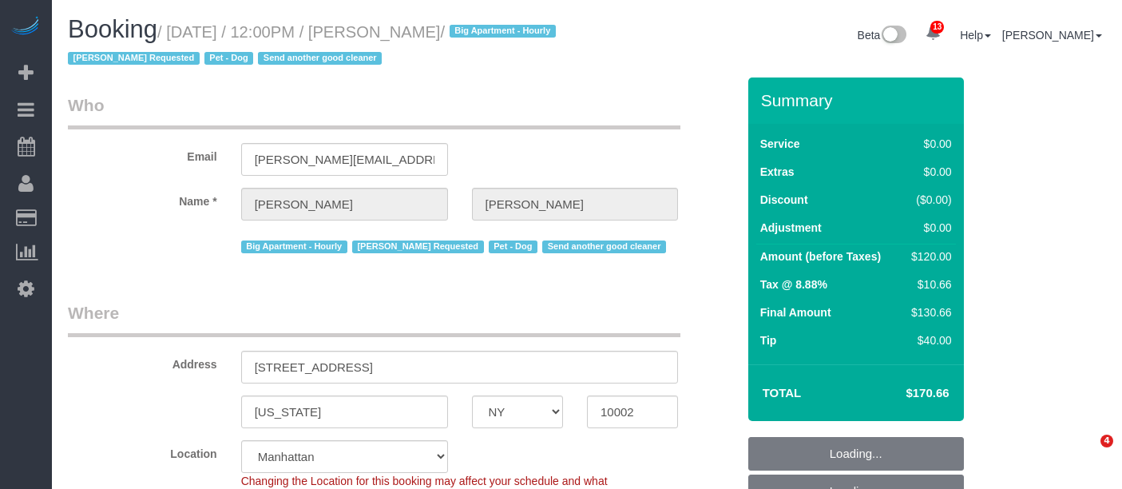
select select "NY"
select select "spot5"
select select "number:59"
select select "number:75"
select select "number:13"
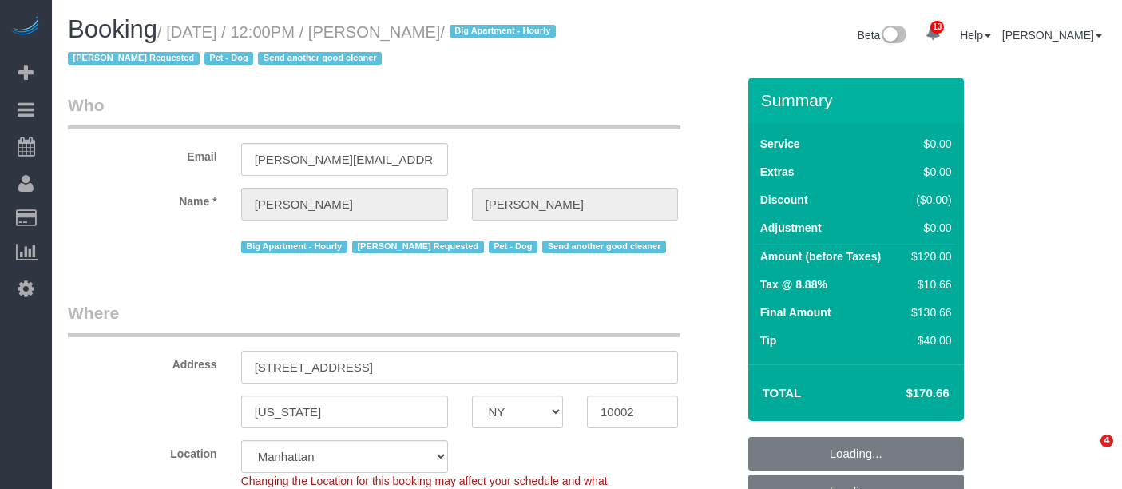
select select "number:5"
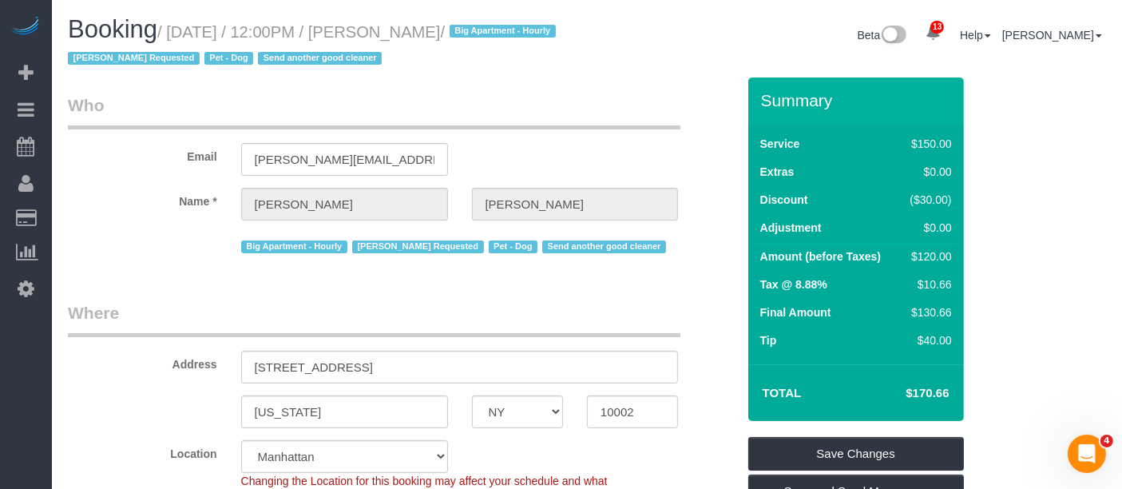
drag, startPoint x: 177, startPoint y: 31, endPoint x: 517, endPoint y: 30, distance: 339.5
click at [517, 30] on small "/ [DATE] / 12:00PM / [PERSON_NAME] / Big Apartment - Hourly [PERSON_NAME] Reque…" at bounding box center [314, 45] width 493 height 45
copy small "[DATE] / 12:00PM / [PERSON_NAME]"
drag, startPoint x: 285, startPoint y: 364, endPoint x: 320, endPoint y: 364, distance: 35.2
click at [320, 364] on input "[STREET_ADDRESS]" at bounding box center [460, 367] width 438 height 33
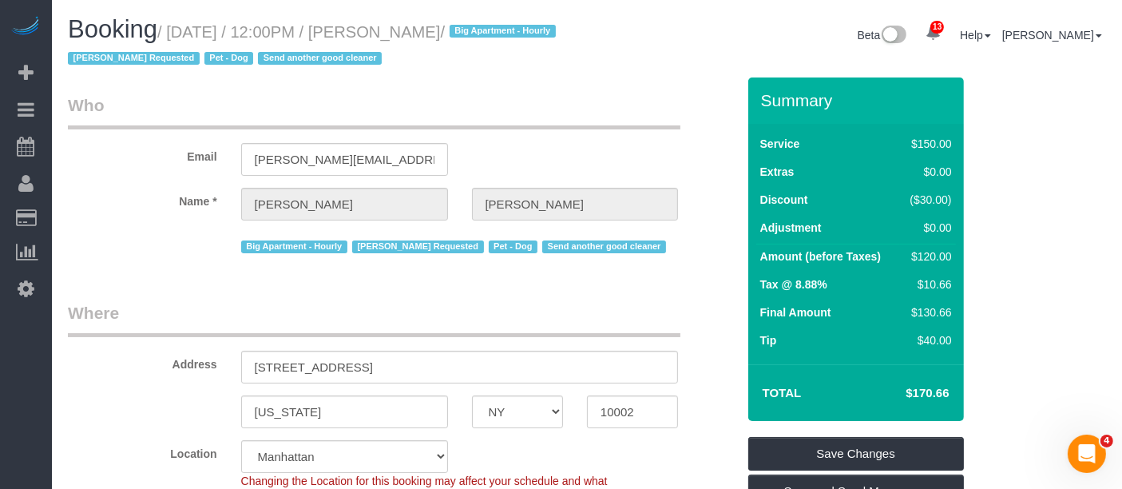
drag, startPoint x: 172, startPoint y: 28, endPoint x: 511, endPoint y: 31, distance: 339.6
click at [511, 31] on small "/ [DATE] / 12:00PM / [PERSON_NAME] / Big Apartment - Hourly [PERSON_NAME] Reque…" at bounding box center [314, 45] width 493 height 45
copy small "[DATE] / 12:00PM / [PERSON_NAME]"
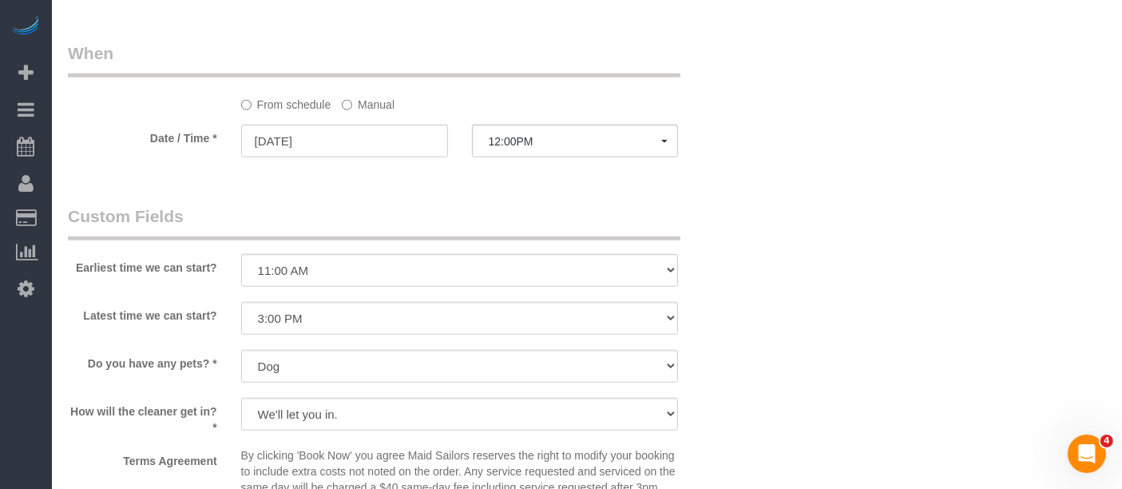
scroll to position [1864, 0]
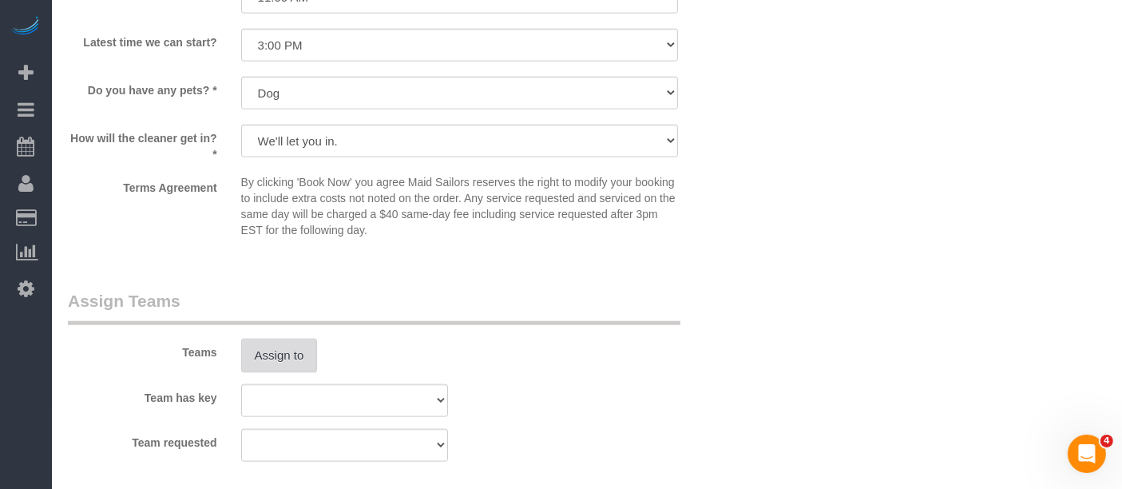
click at [280, 360] on button "Assign to" at bounding box center [279, 356] width 77 height 34
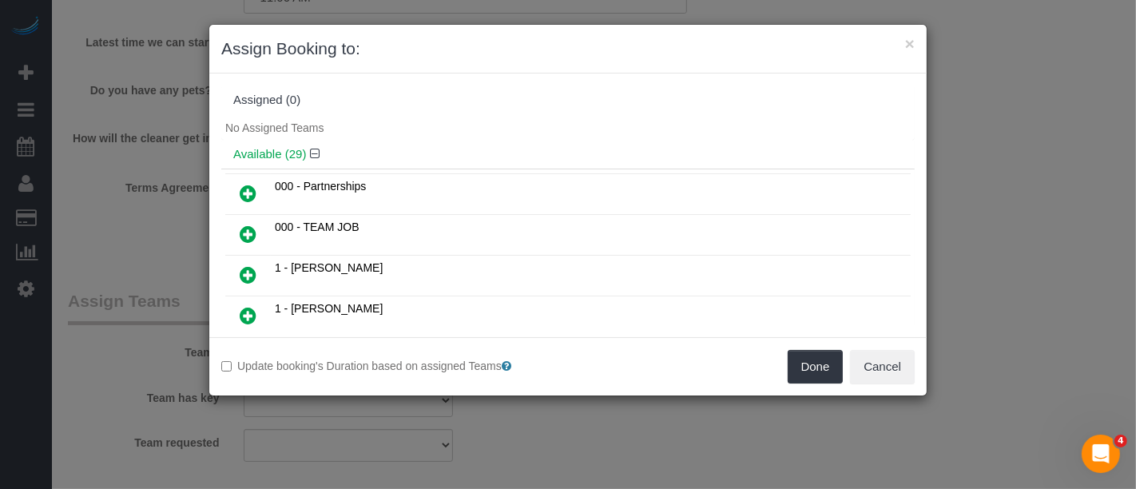
click at [243, 306] on icon at bounding box center [248, 315] width 17 height 19
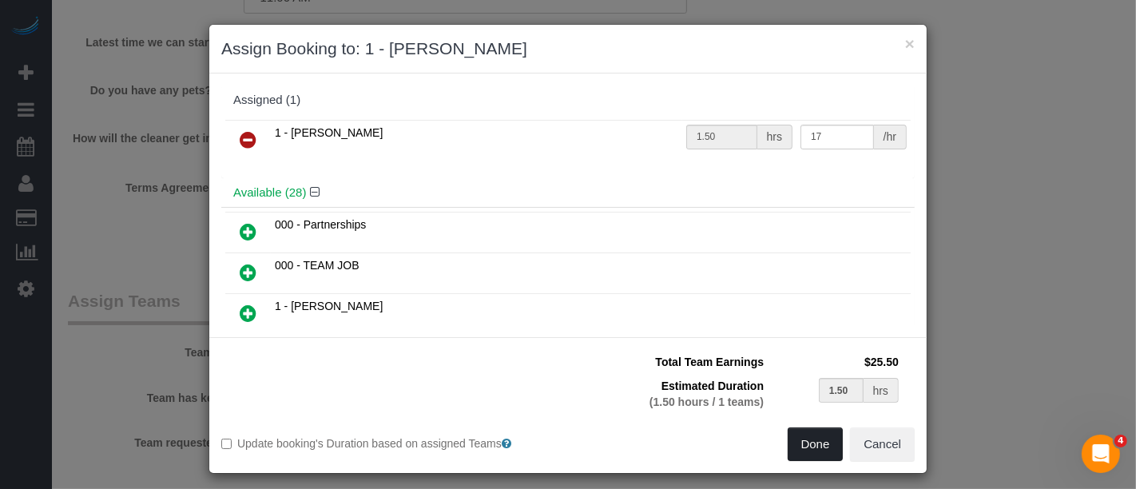
click at [808, 439] on button "Done" at bounding box center [816, 444] width 56 height 34
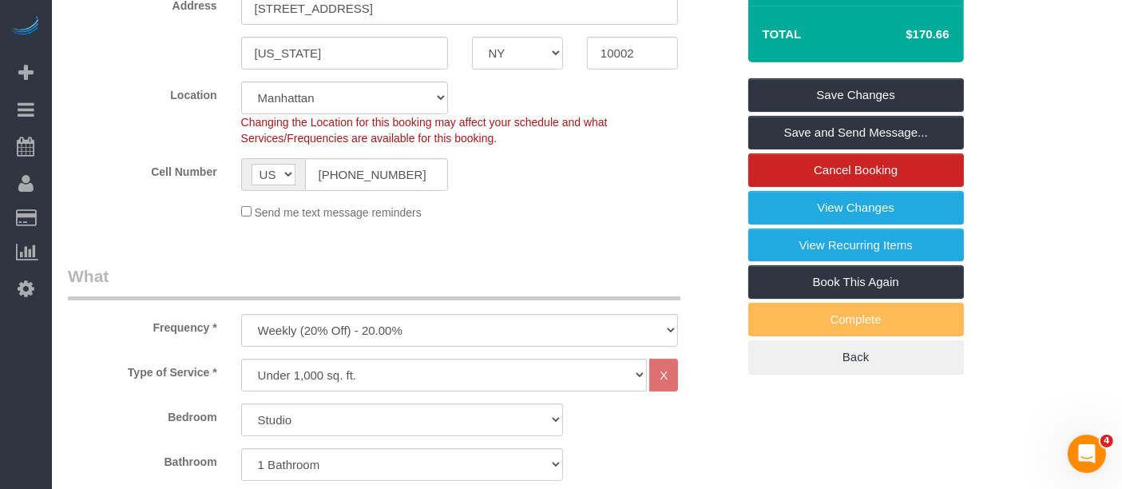
scroll to position [266, 0]
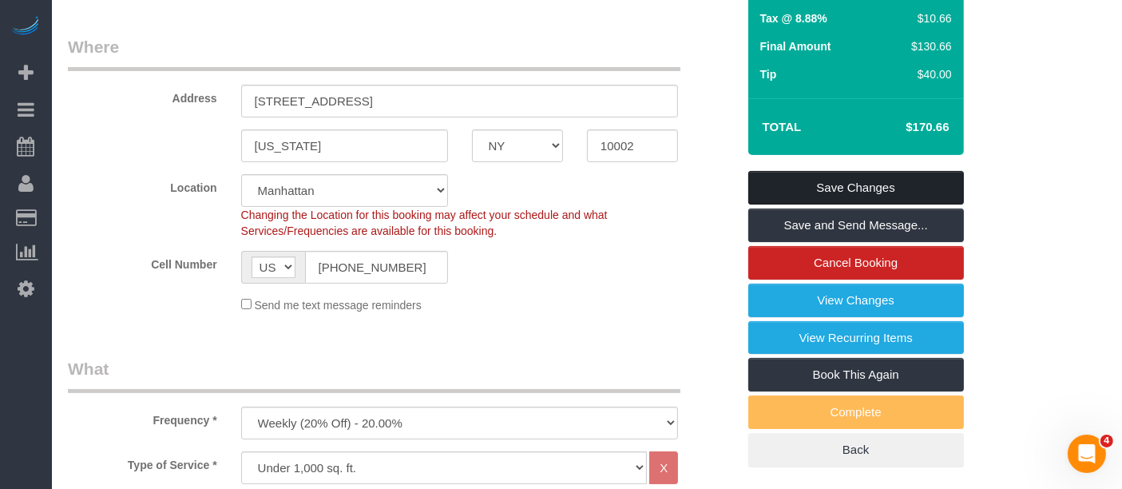
drag, startPoint x: 861, startPoint y: 174, endPoint x: 837, endPoint y: 180, distance: 24.6
click at [862, 174] on link "Save Changes" at bounding box center [857, 188] width 216 height 34
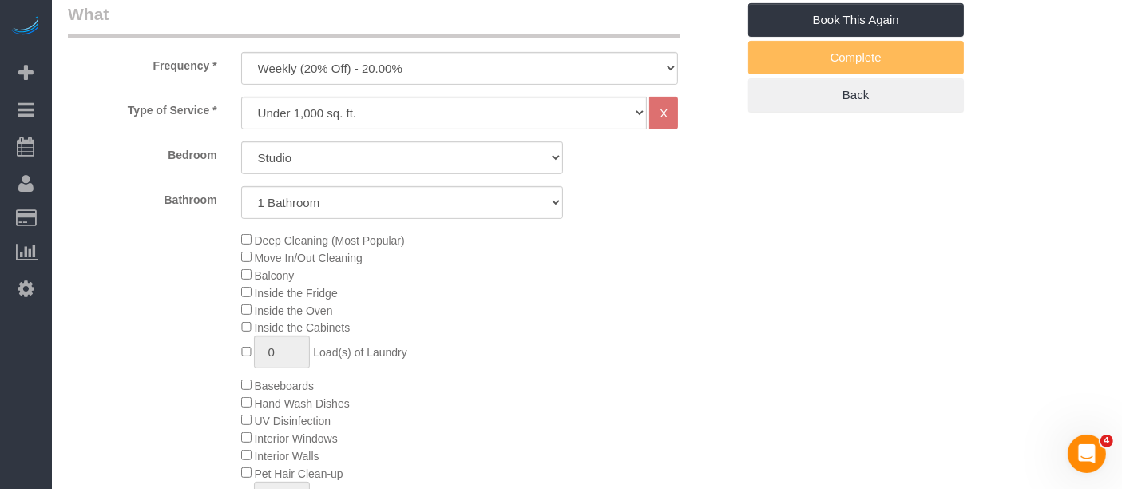
scroll to position [177, 0]
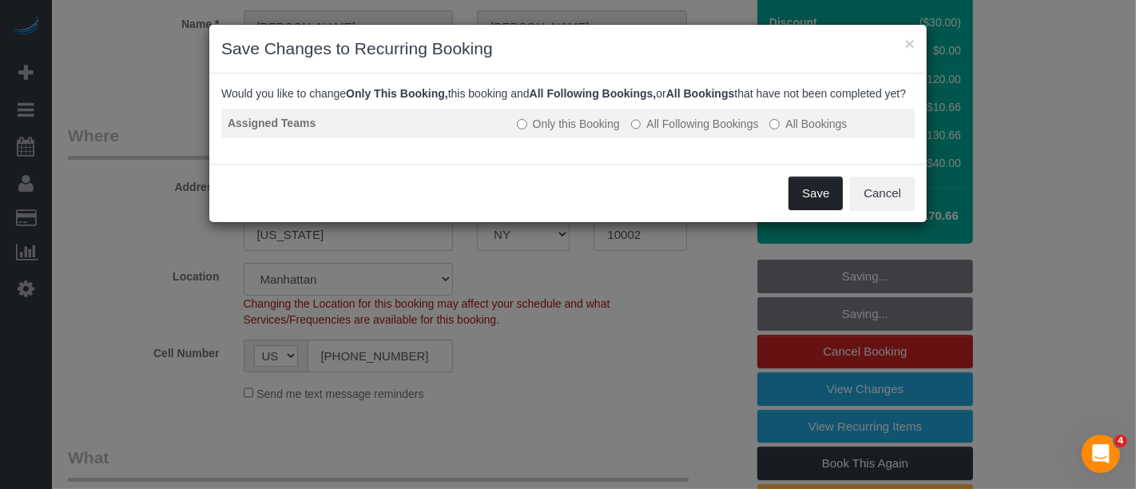
drag, startPoint x: 810, startPoint y: 213, endPoint x: 375, endPoint y: 122, distance: 443.9
click at [809, 210] on button "Save" at bounding box center [816, 194] width 54 height 34
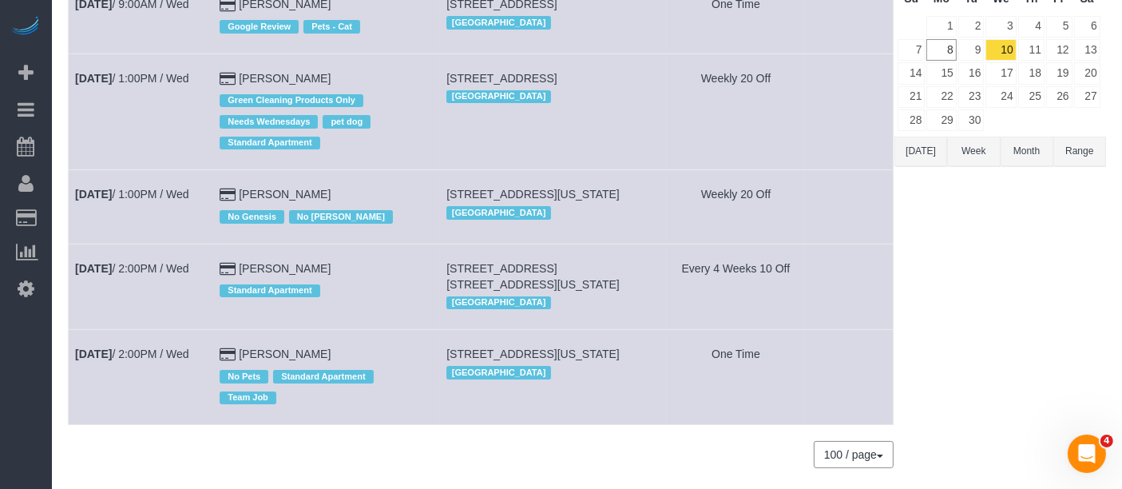
scroll to position [187, 0]
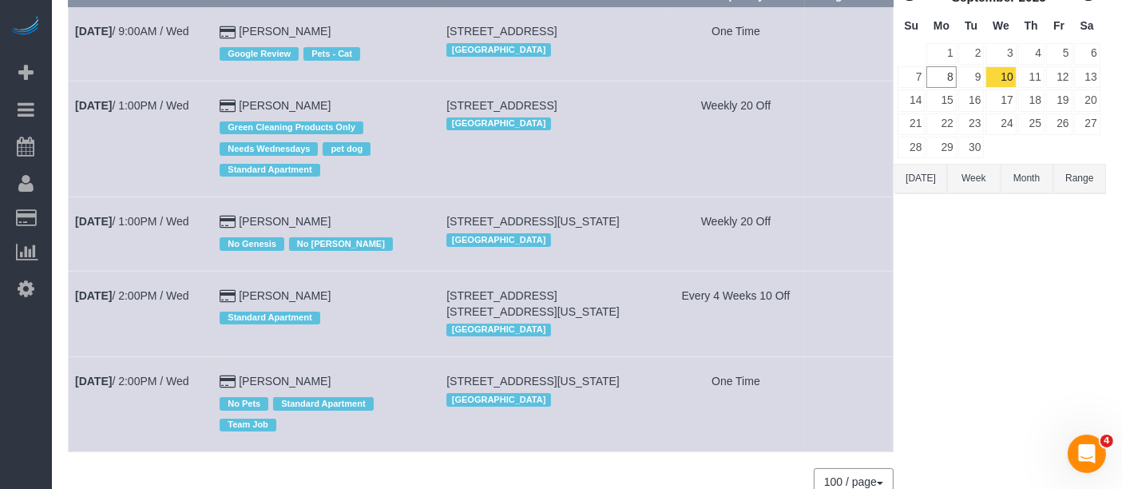
drag, startPoint x: 185, startPoint y: 219, endPoint x: 389, endPoint y: 195, distance: 205.9
click at [389, 195] on td "Jennifer Alpert Green Cleaning Products Only Needs Wednesdays pet dog Standard …" at bounding box center [326, 139] width 227 height 116
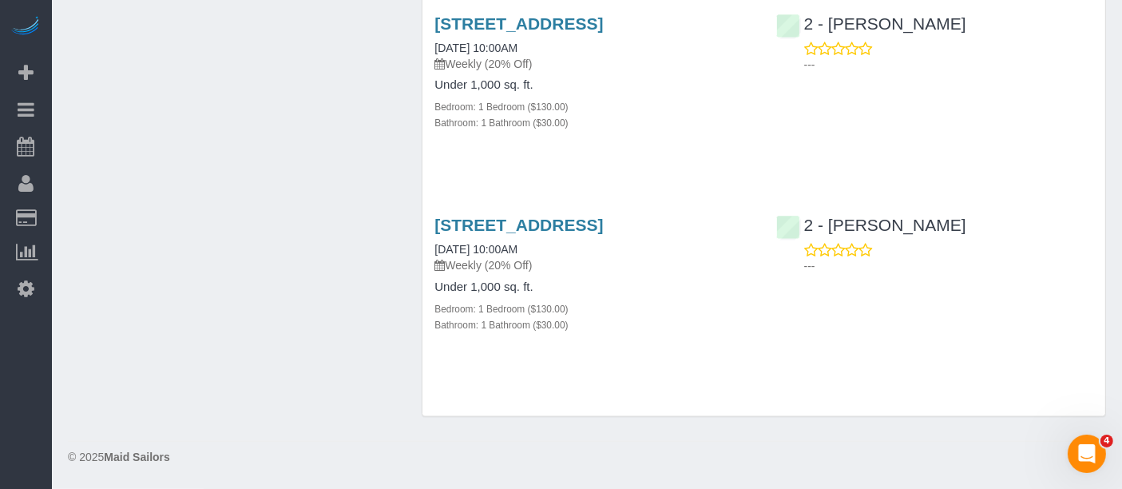
scroll to position [2830, 0]
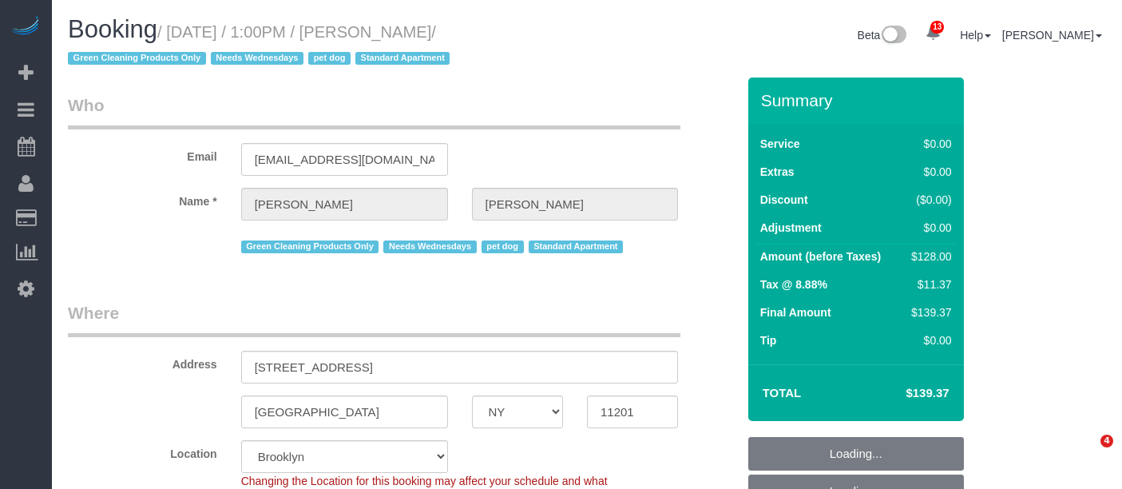
select select "NY"
select select "1"
select select "spot6"
select select "number:57"
select select "number:74"
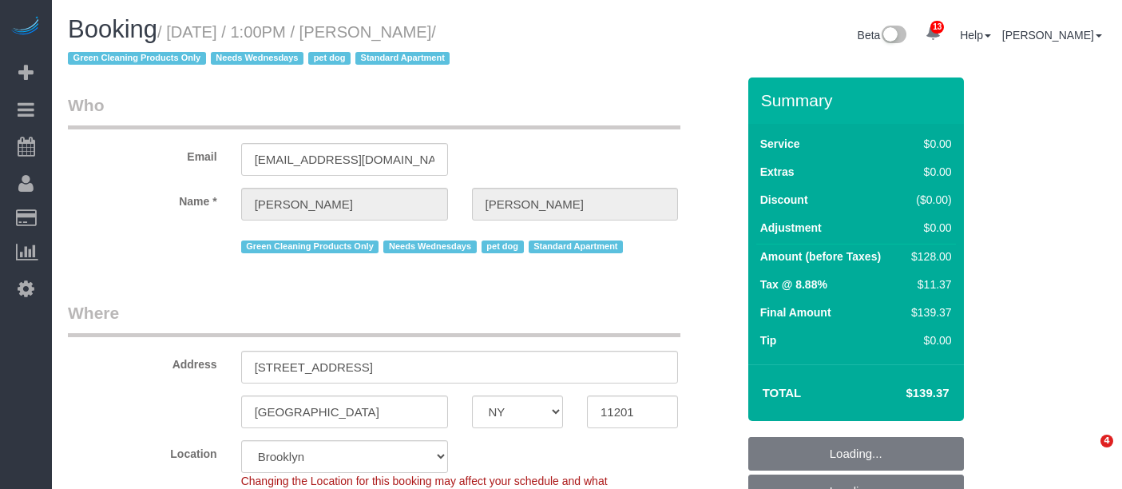
select select "number:13"
select select "number:7"
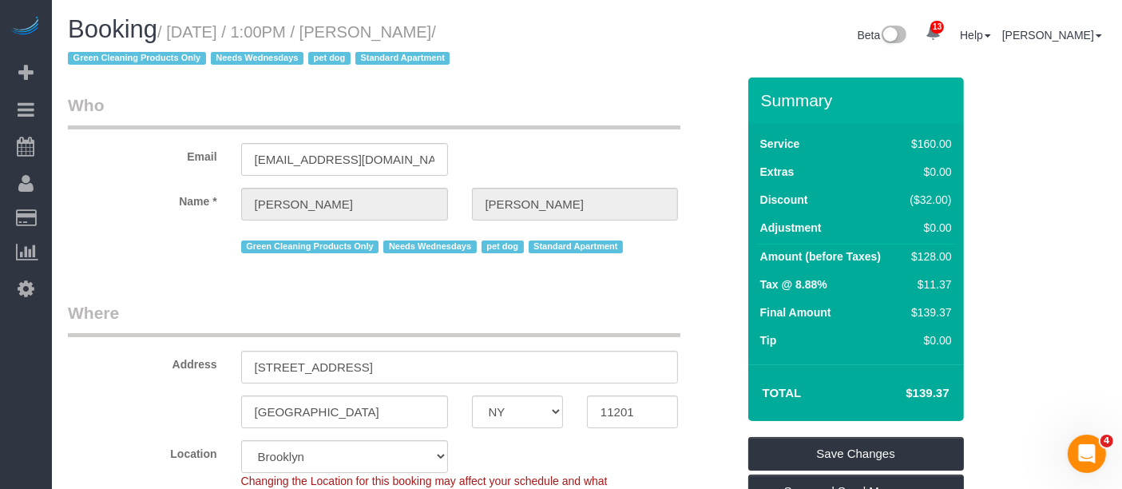
drag, startPoint x: 174, startPoint y: 28, endPoint x: 504, endPoint y: 33, distance: 330.0
click at [455, 34] on small "/ [DATE] / 1:00PM / [PERSON_NAME] / Green Cleaning Products Only Needs Wednesda…" at bounding box center [261, 45] width 387 height 45
copy small "[DATE] / 1:00PM / [PERSON_NAME]"
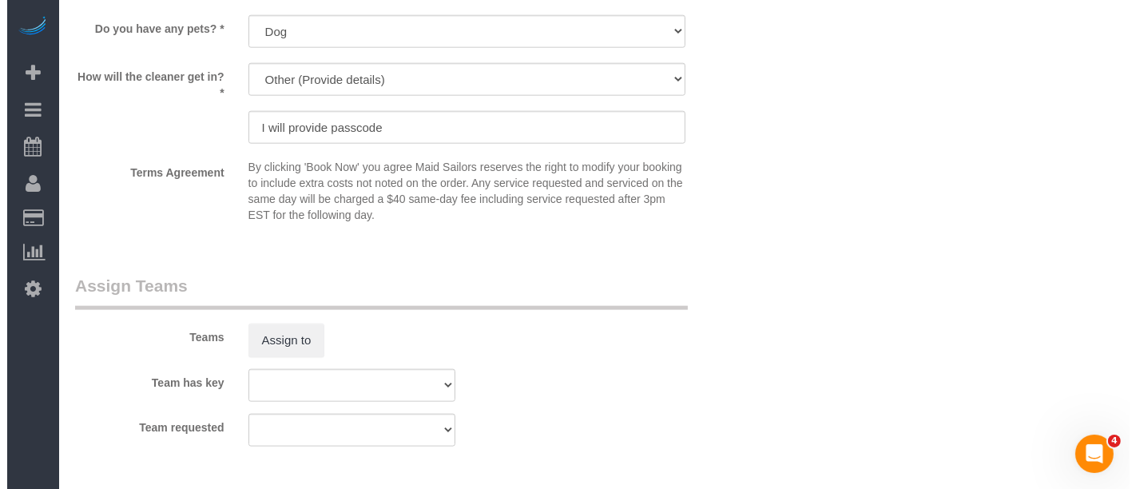
scroll to position [2130, 0]
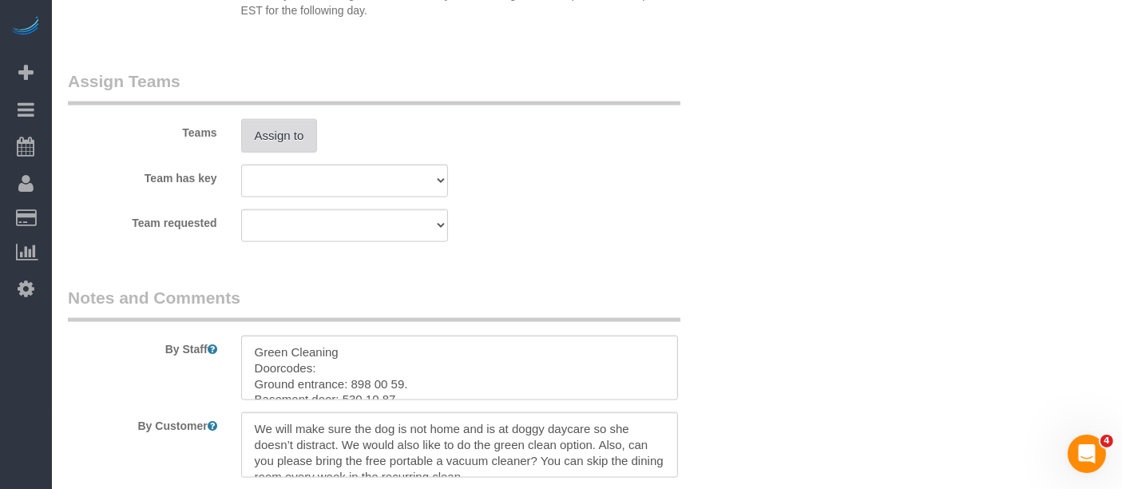
click at [291, 131] on button "Assign to" at bounding box center [279, 136] width 77 height 34
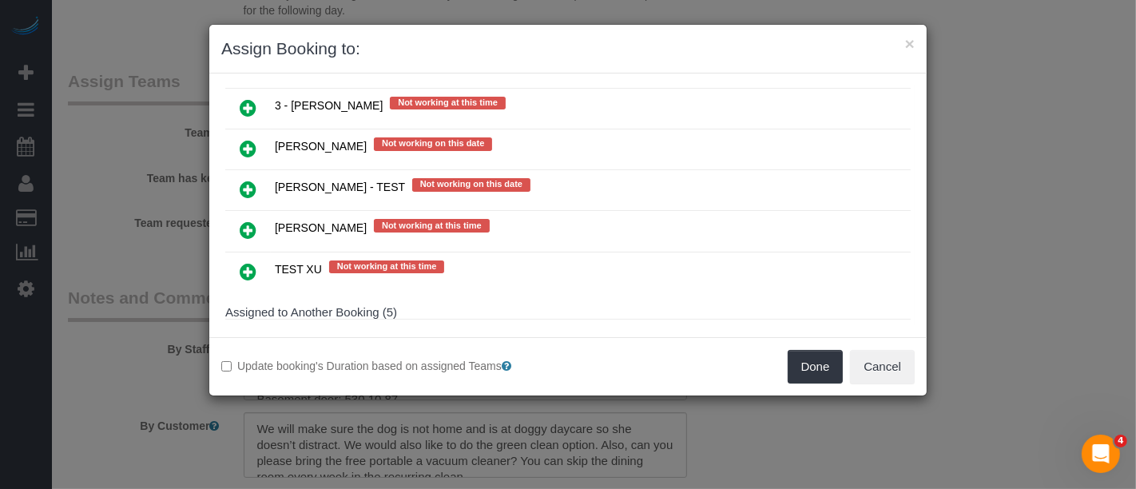
scroll to position [2860, 0]
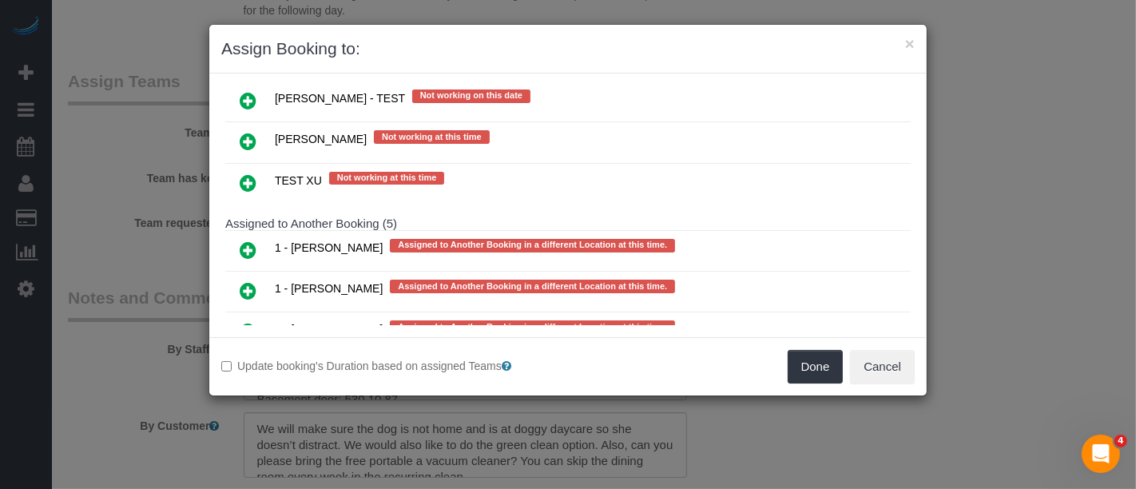
click at [248, 404] on icon at bounding box center [248, 413] width 17 height 19
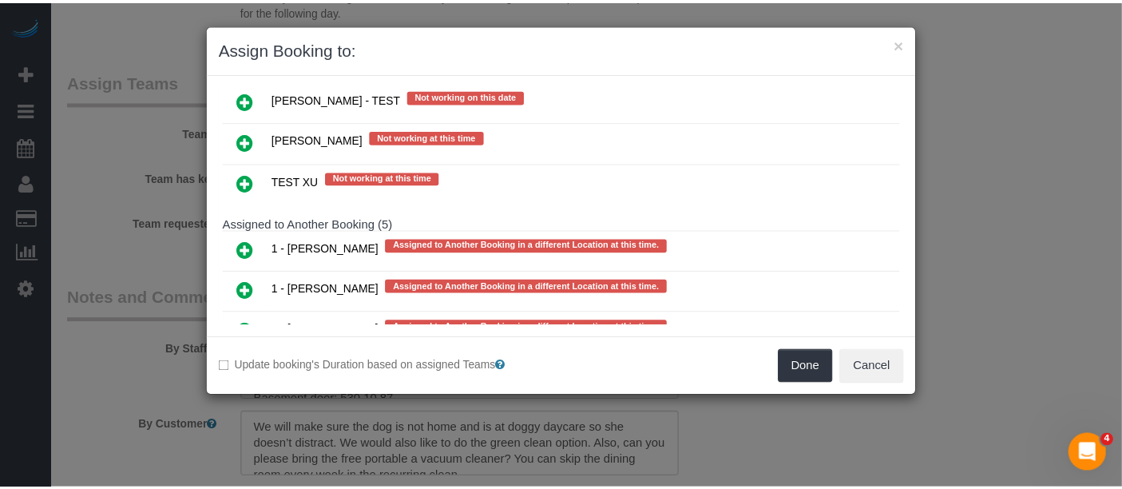
scroll to position [2864, 0]
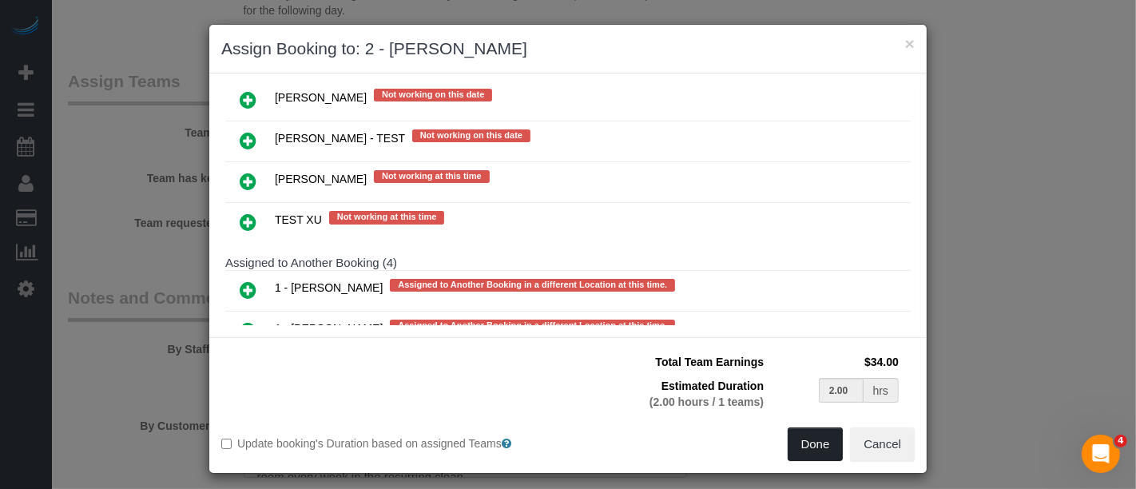
drag, startPoint x: 801, startPoint y: 443, endPoint x: 818, endPoint y: 330, distance: 114.0
click at [802, 440] on button "Done" at bounding box center [816, 444] width 56 height 34
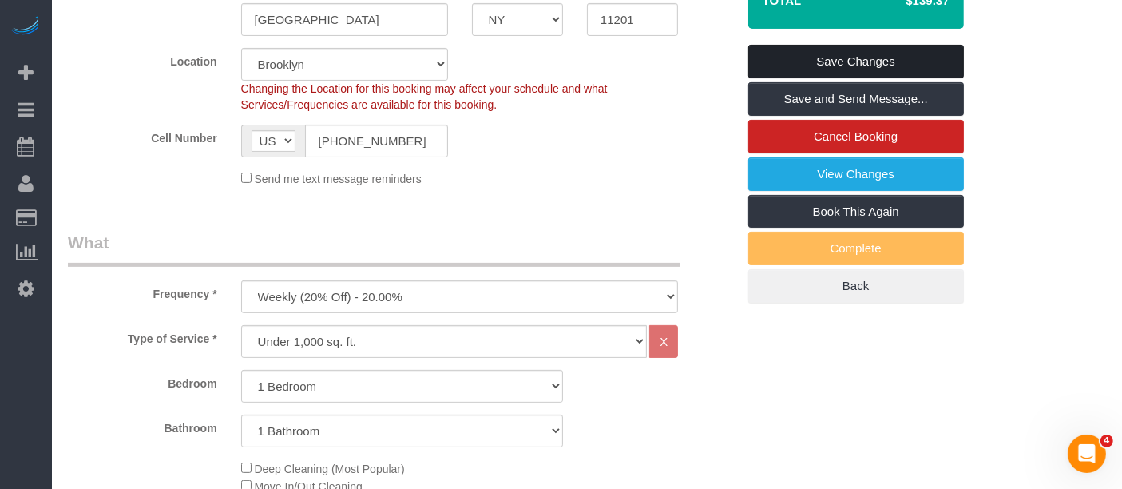
scroll to position [177, 0]
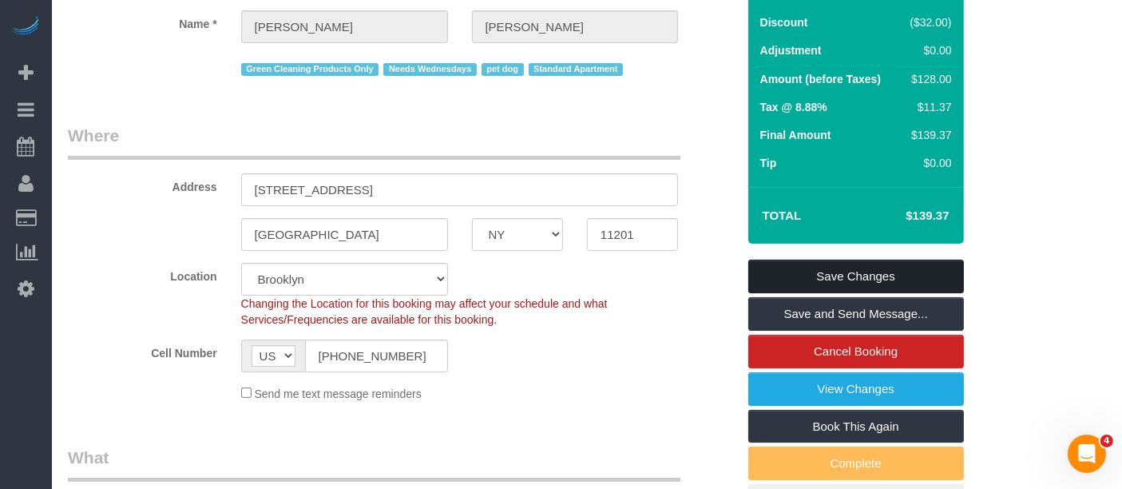
click at [883, 268] on link "Save Changes" at bounding box center [857, 277] width 216 height 34
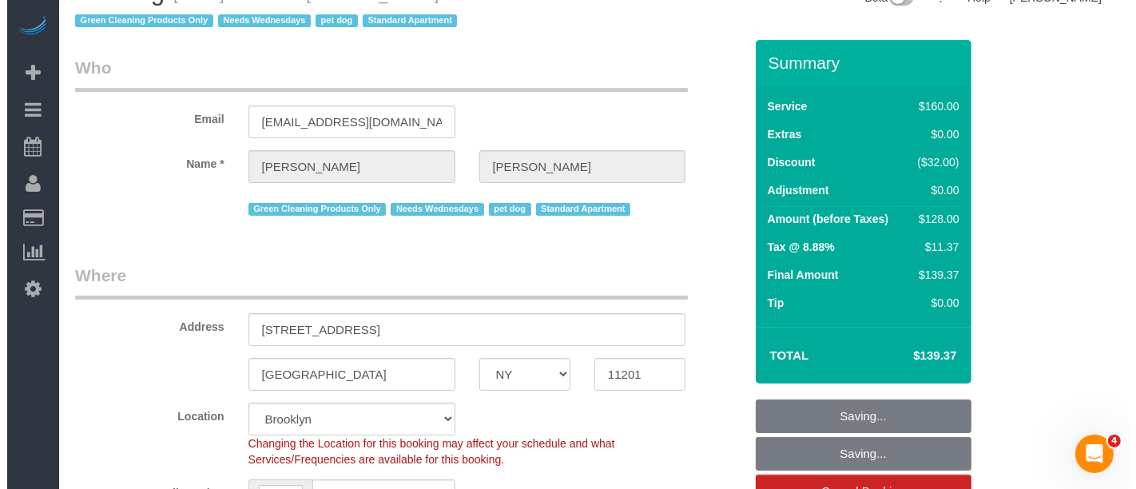
scroll to position [0, 0]
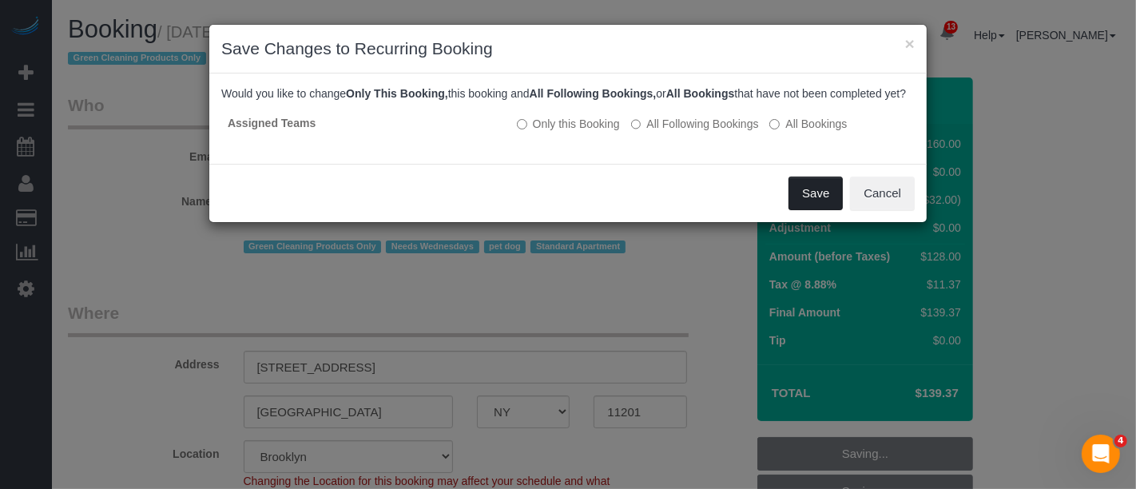
drag, startPoint x: 805, startPoint y: 204, endPoint x: 790, endPoint y: 212, distance: 17.2
click at [803, 205] on button "Save" at bounding box center [816, 194] width 54 height 34
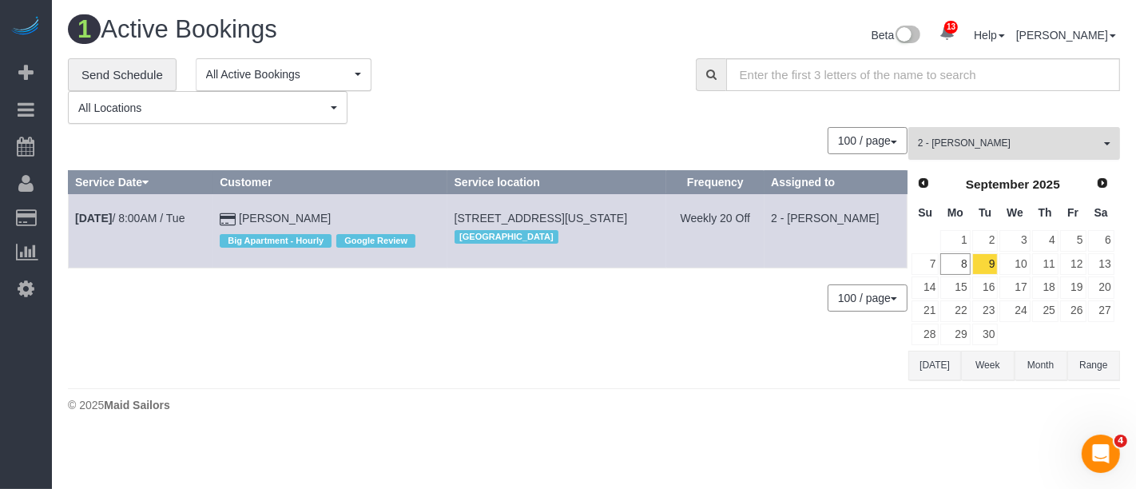
click at [1088, 149] on button "2 - Ana Rodriguez All Teams" at bounding box center [1014, 143] width 212 height 33
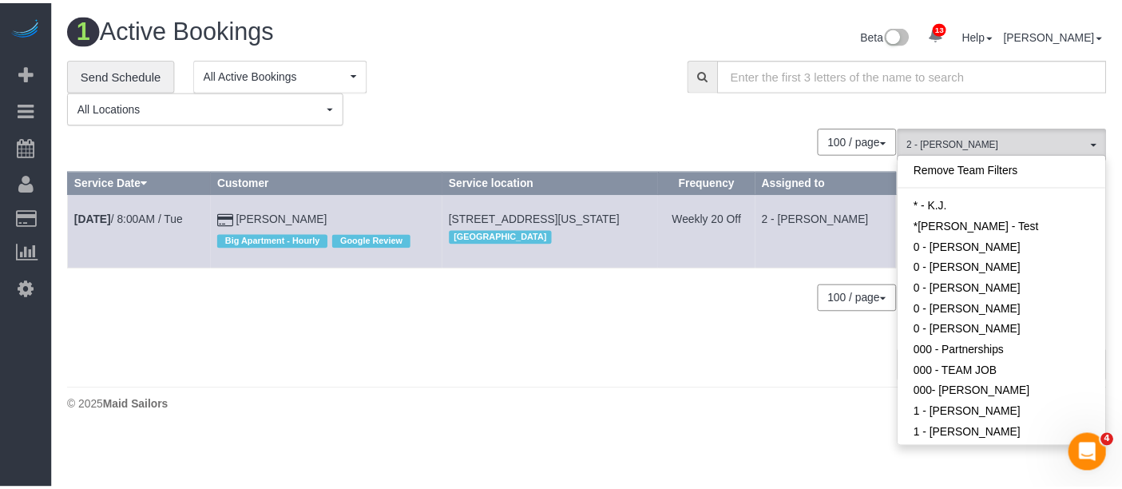
scroll to position [833, 0]
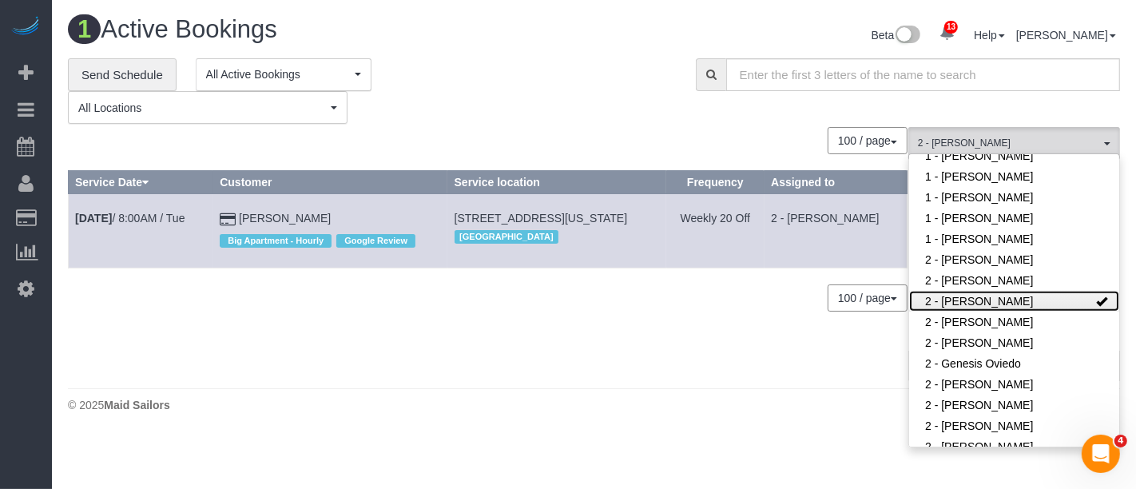
click at [1038, 302] on link "2 - Ana Rodriguez" at bounding box center [1014, 301] width 210 height 21
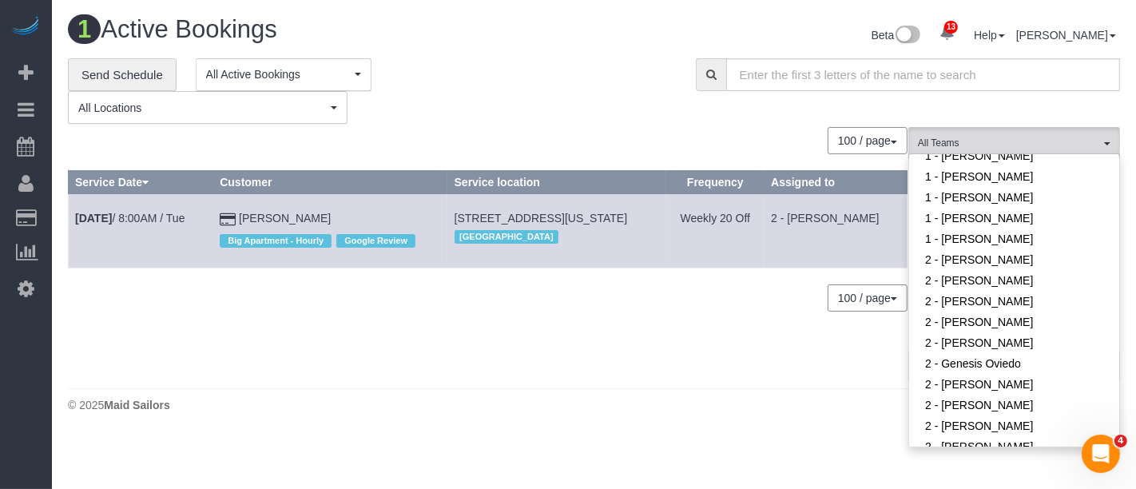
click at [531, 70] on div "**********" at bounding box center [370, 91] width 604 height 66
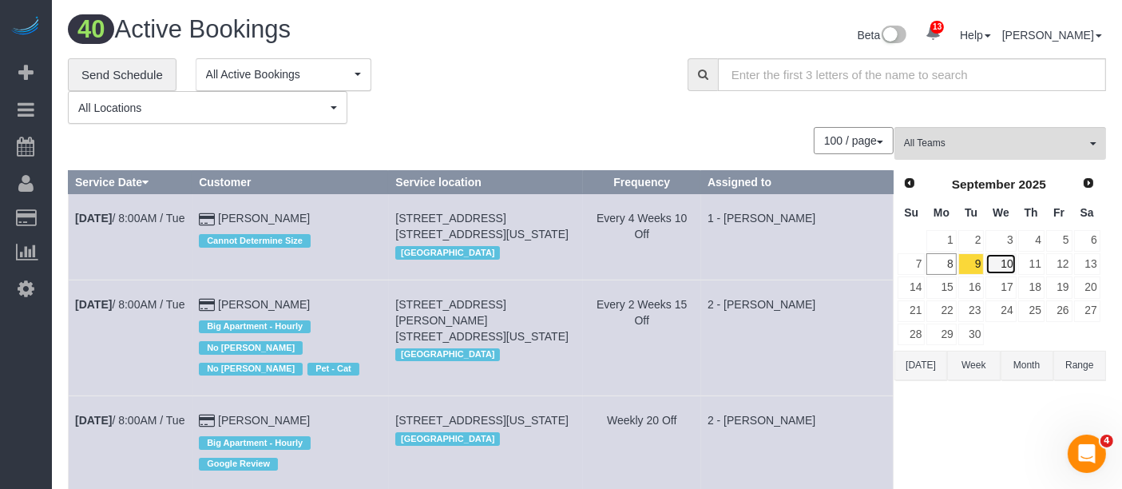
click at [1002, 261] on link "10" at bounding box center [1001, 264] width 30 height 22
click at [999, 262] on link "10" at bounding box center [1001, 264] width 30 height 22
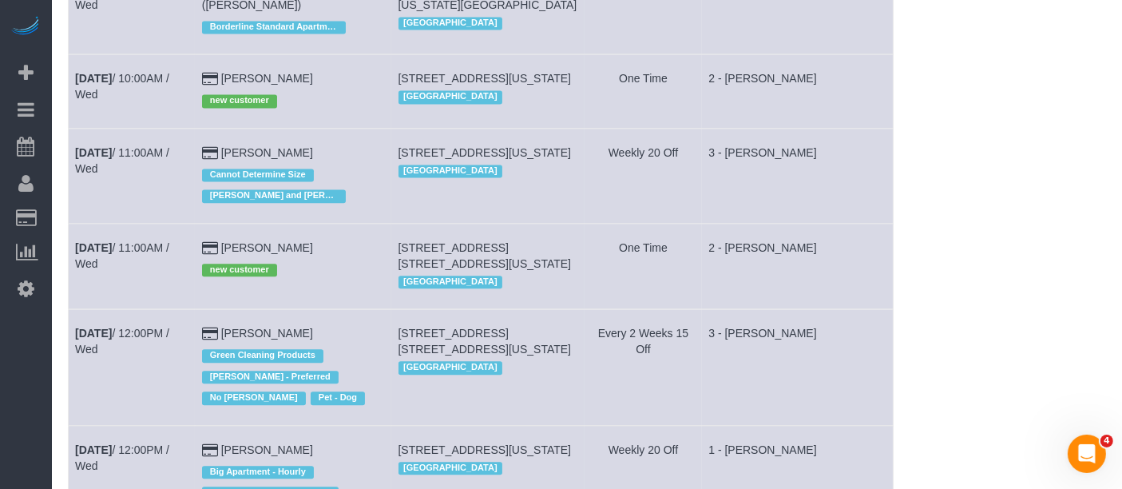
scroll to position [3639, 0]
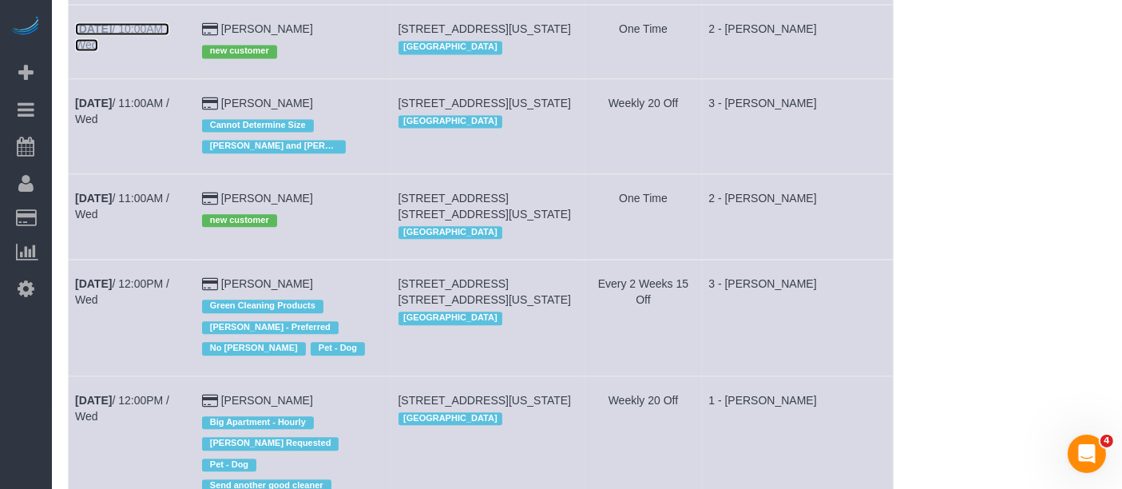
click at [137, 51] on link "Sep 10th / 10:00AM / Wed" at bounding box center [122, 36] width 94 height 29
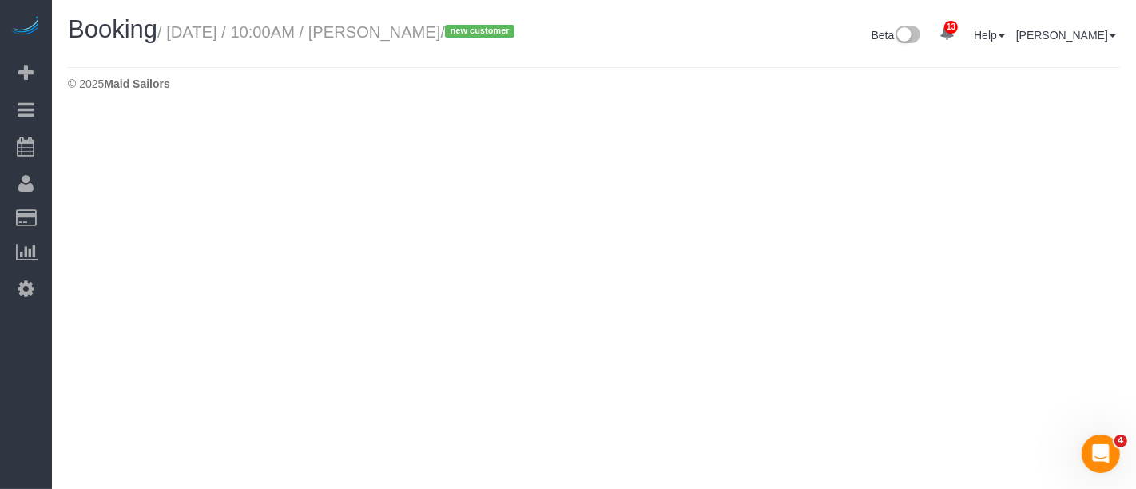
select select "NY"
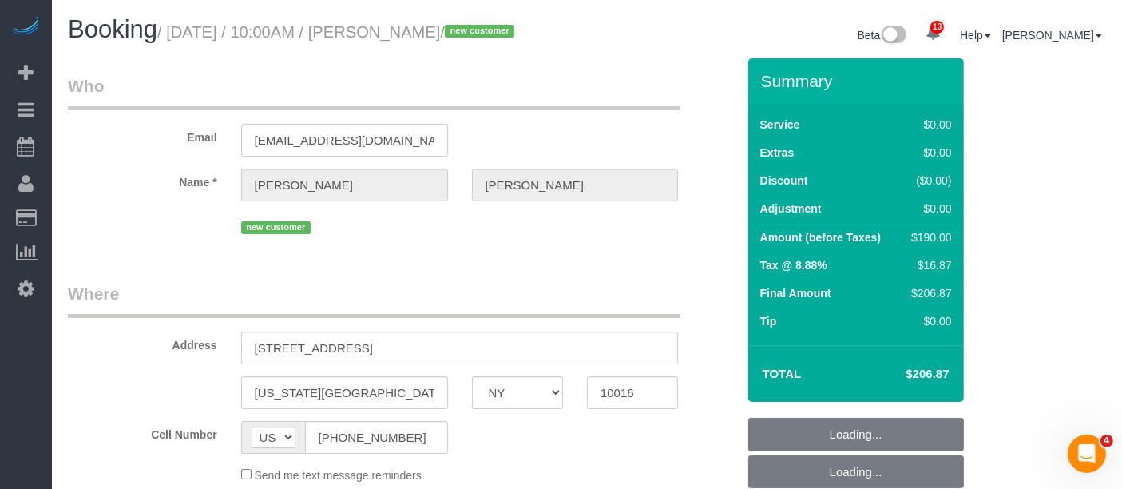
select select "object:6391"
select select "string:stripe-pm_1S5BDD4VGloSiKo7mMWnhJ1Z"
select select "2"
select select "number:89"
select select "number:90"
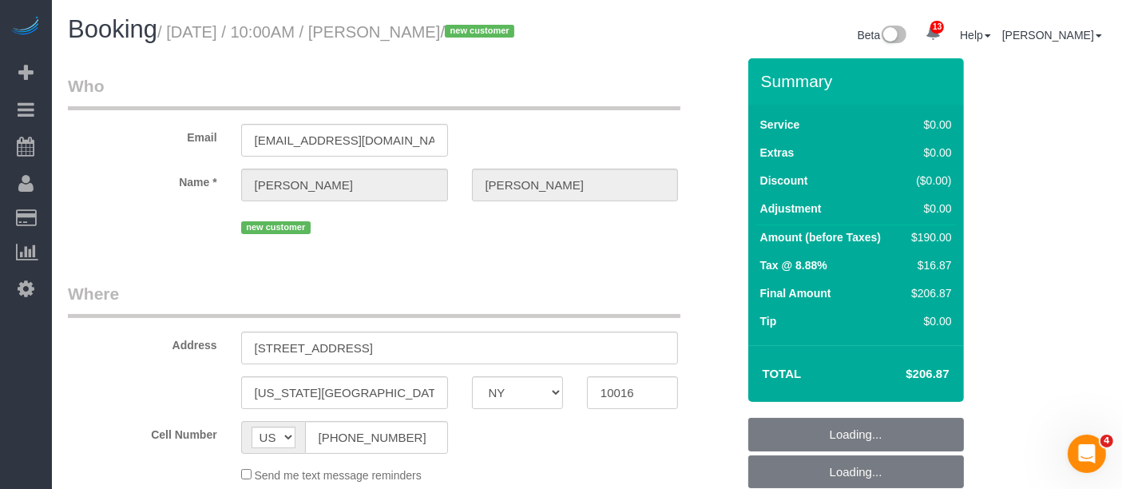
select select "number:15"
select select "number:5"
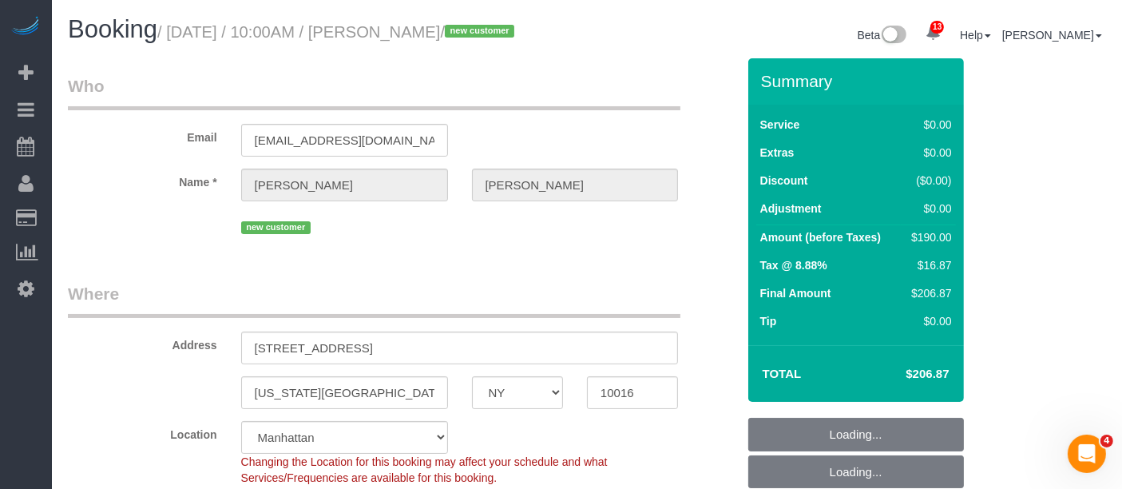
select select "spot63"
select select "object:6648"
select select "2"
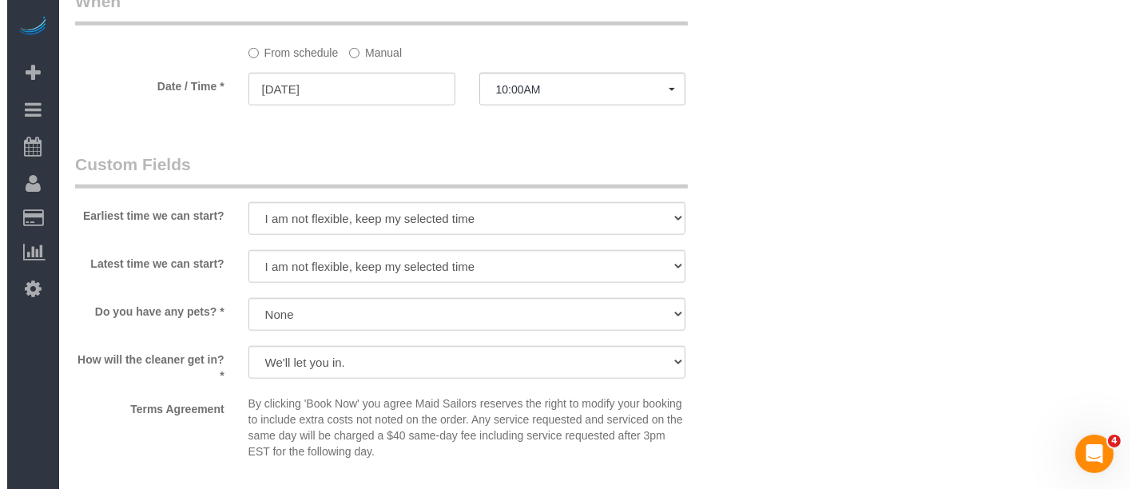
scroll to position [1864, 0]
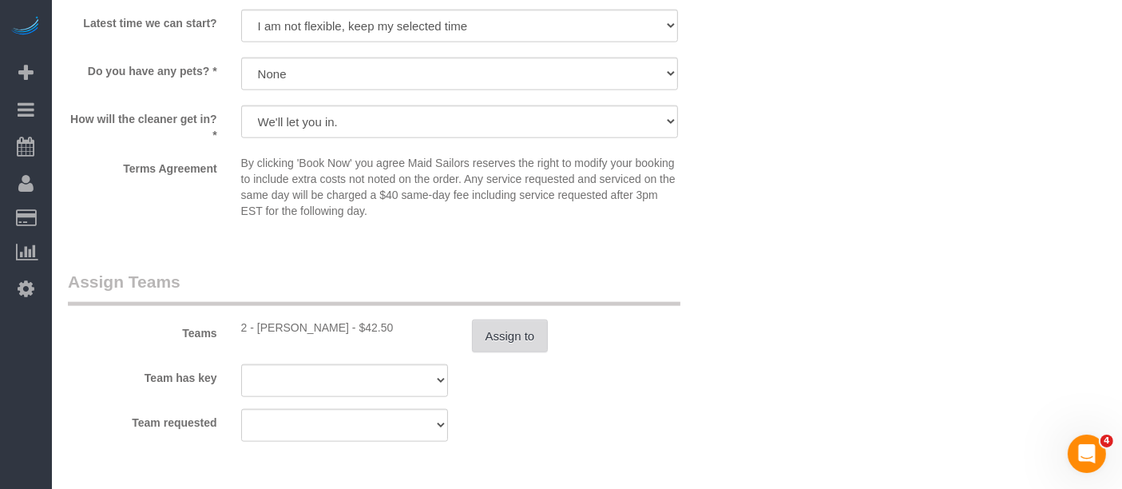
click at [500, 345] on button "Assign to" at bounding box center [510, 337] width 77 height 34
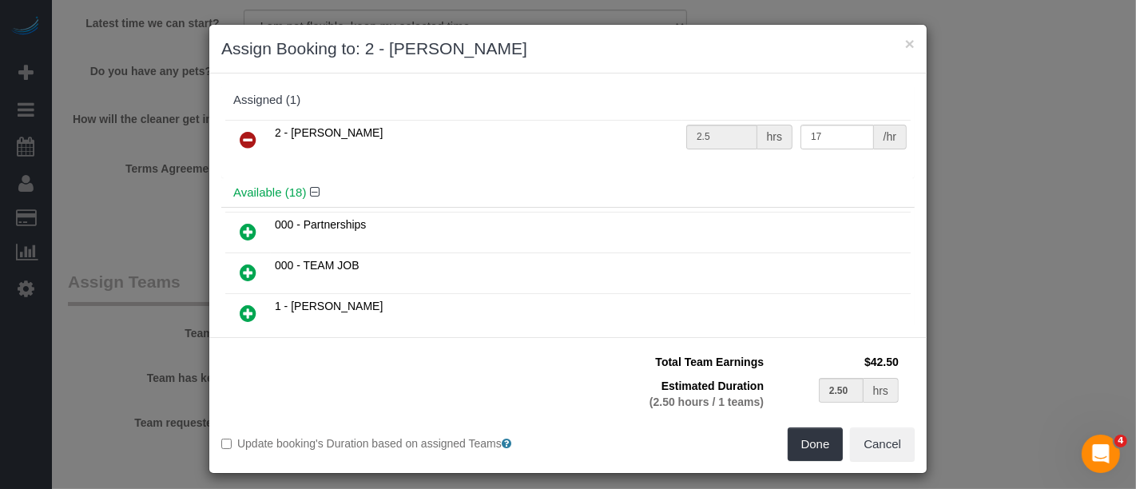
click at [240, 131] on icon at bounding box center [248, 139] width 17 height 19
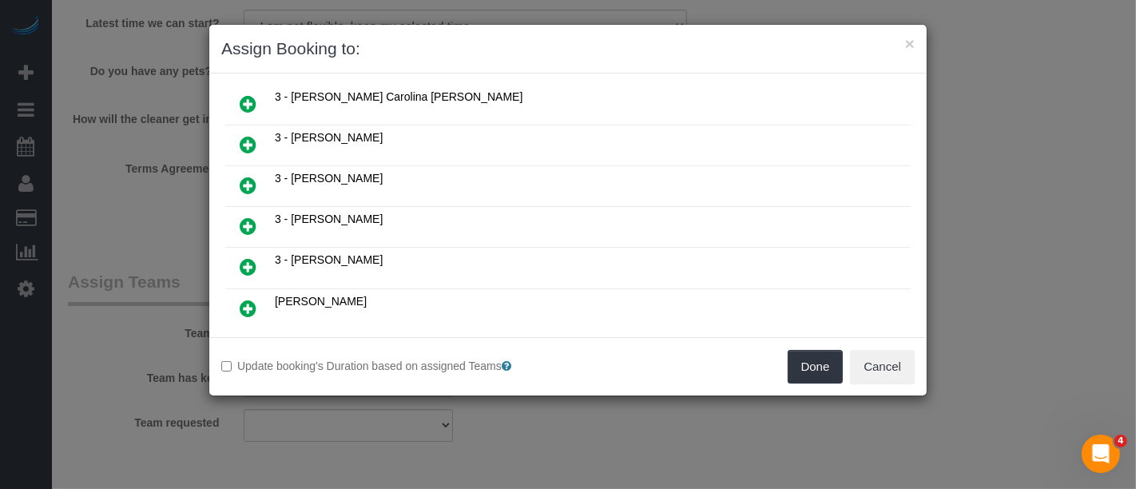
scroll to position [532, 0]
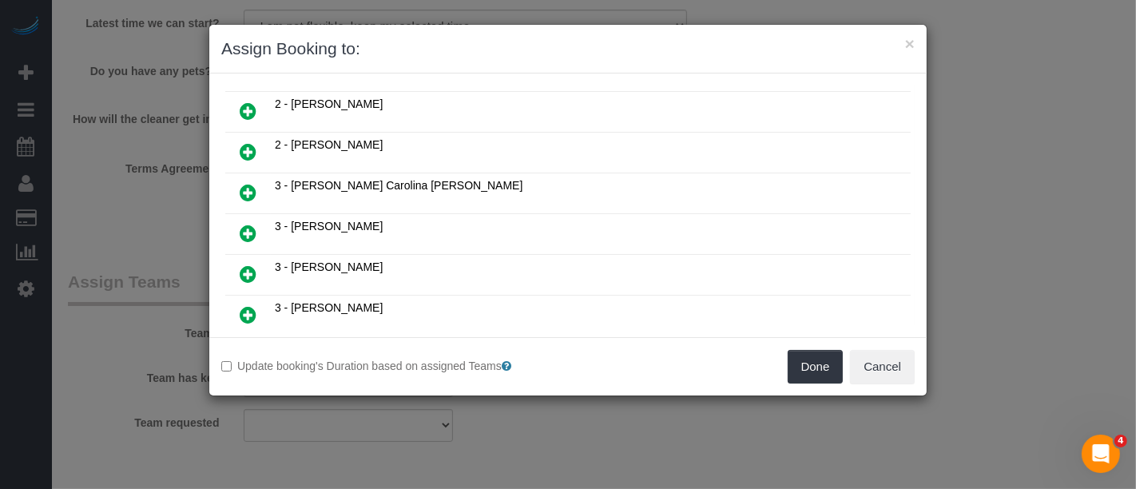
click at [244, 183] on icon at bounding box center [248, 192] width 17 height 19
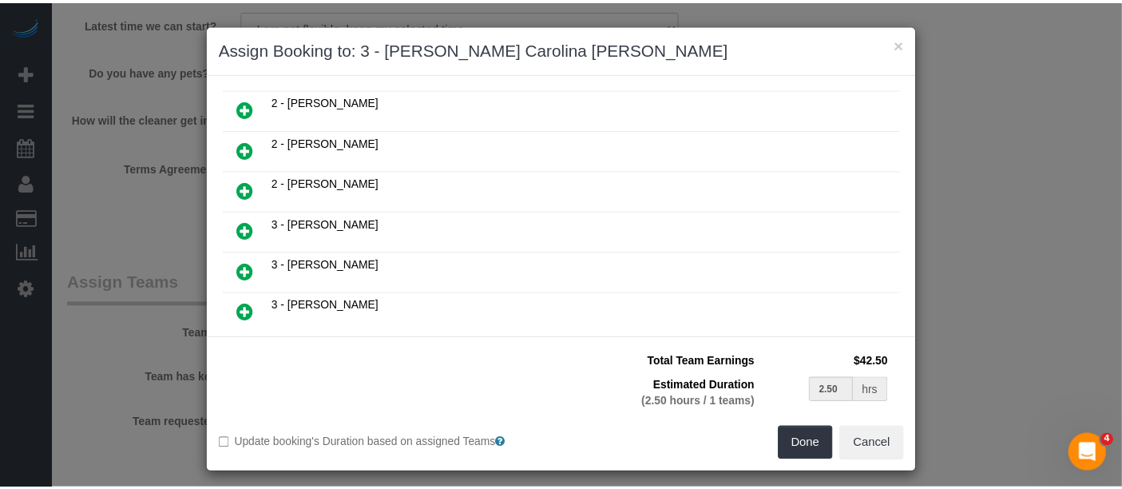
scroll to position [569, 0]
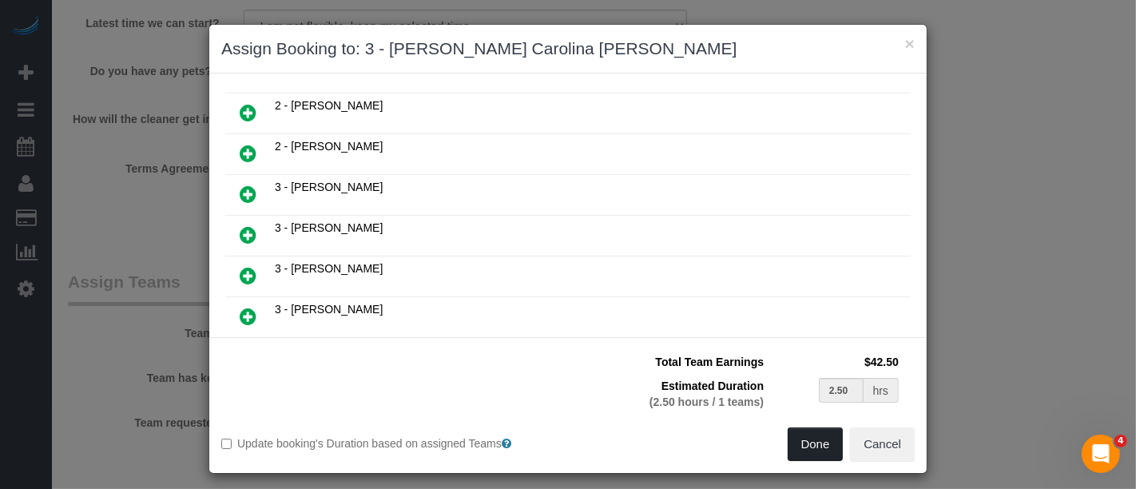
click at [801, 438] on button "Done" at bounding box center [816, 444] width 56 height 34
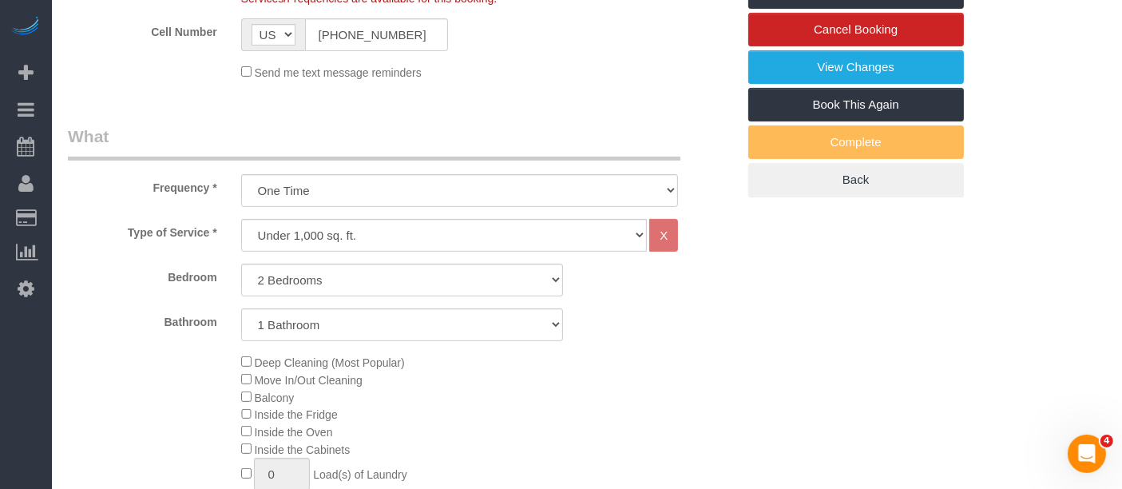
scroll to position [266, 0]
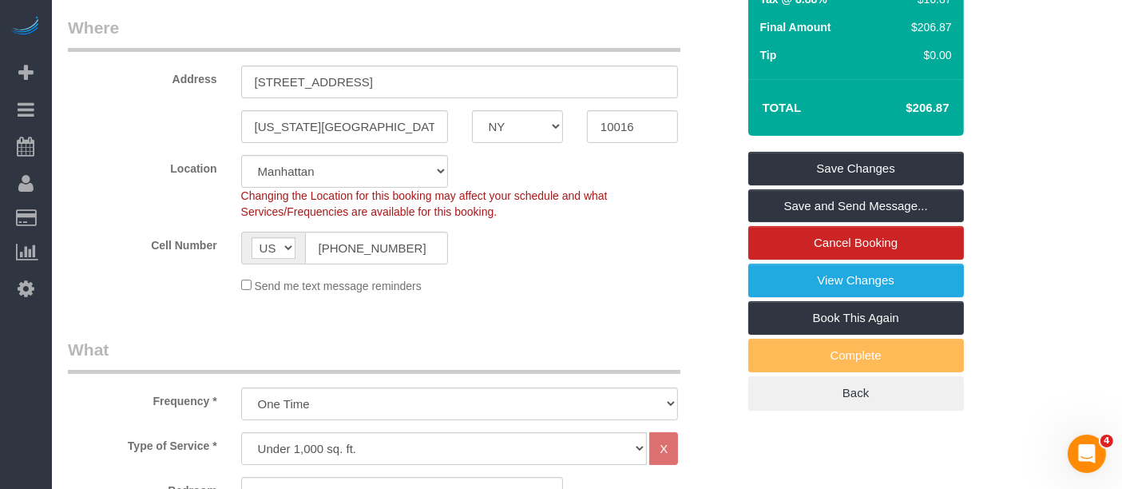
click at [871, 149] on div "Summary Service $190.00 Extras $0.00 Discount ($0.00) Adjustment $0.00 Amount (…" at bounding box center [857, 101] width 216 height 618
click at [870, 170] on link "Save Changes" at bounding box center [857, 169] width 216 height 34
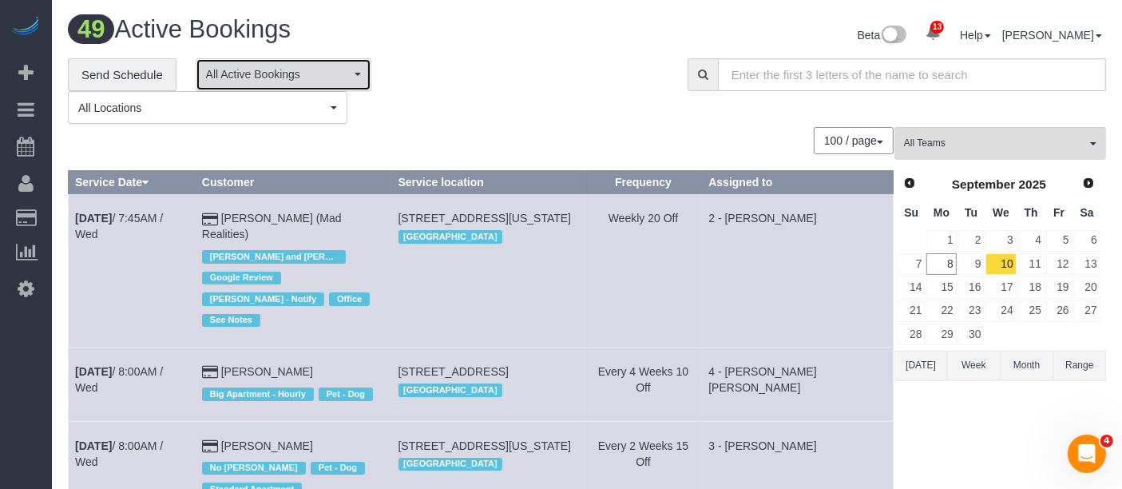
drag, startPoint x: 346, startPoint y: 88, endPoint x: 314, endPoint y: 103, distance: 35.4
click at [347, 88] on button "All Active Bookings" at bounding box center [284, 74] width 176 height 33
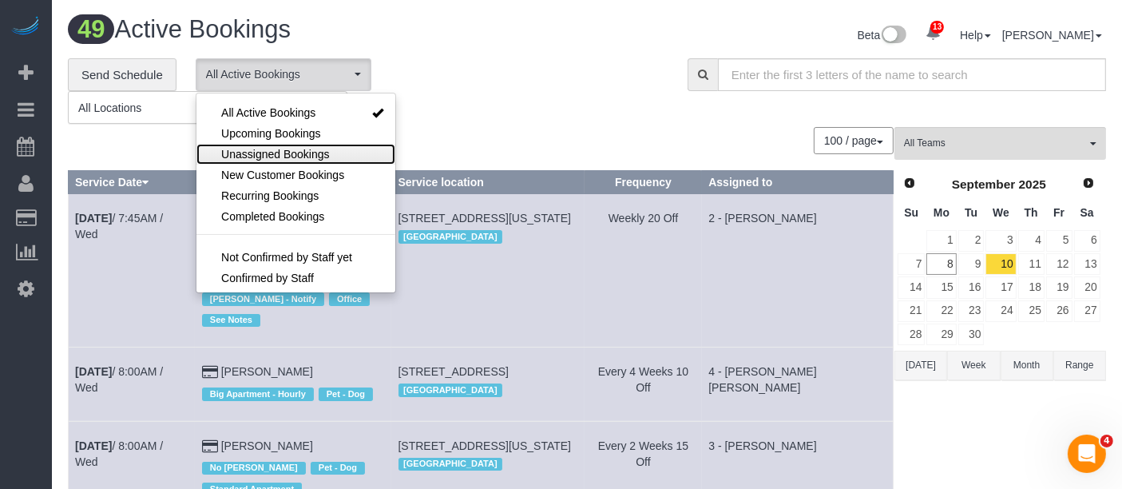
click at [282, 149] on span "Unassigned Bookings" at bounding box center [275, 154] width 108 height 16
select select "**********"
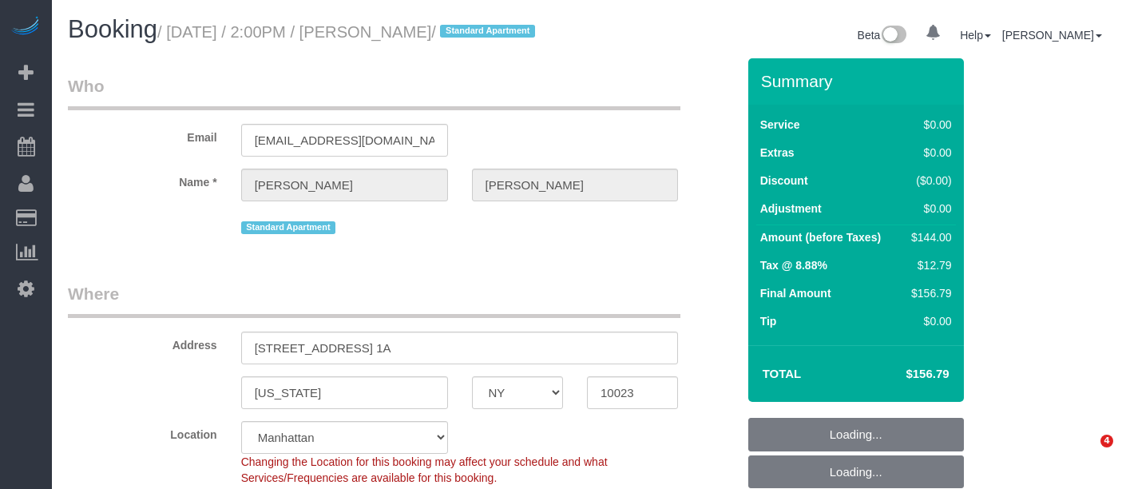
select select "NY"
select select "string:stripe-pm_1M8VeF4VGloSiKo76WoN5Amg"
select select "number:61"
select select "number:74"
select select "number:15"
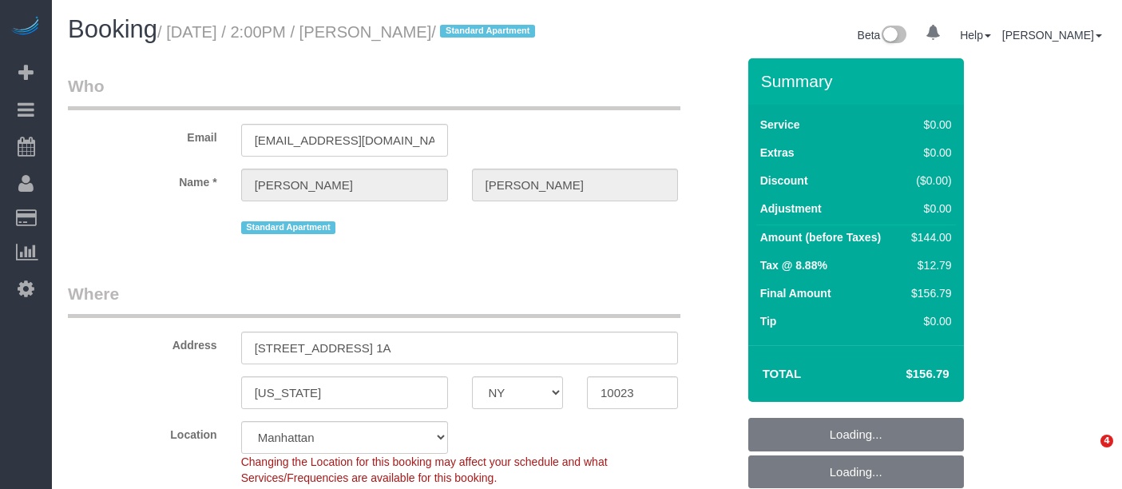
select select "number:5"
select select "object:1411"
select select "spot7"
select select "1"
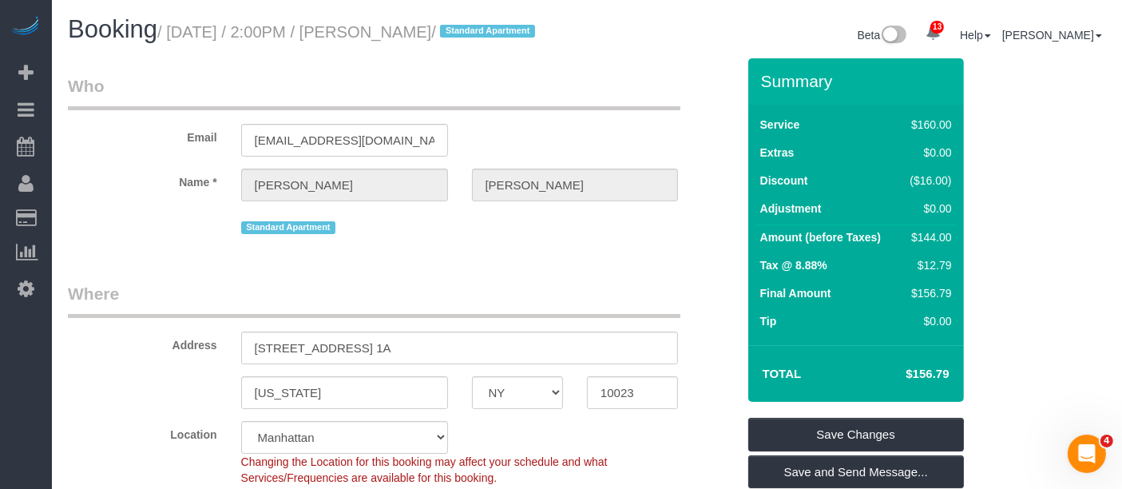
drag, startPoint x: 173, startPoint y: 26, endPoint x: 493, endPoint y: 32, distance: 319.6
click at [493, 32] on small "/ September 10, 2025 / 2:00PM / Neil Thakker / Standard Apartment" at bounding box center [348, 32] width 383 height 18
copy small "September 10, 2025 / 2:00PM / Neil Thakker"
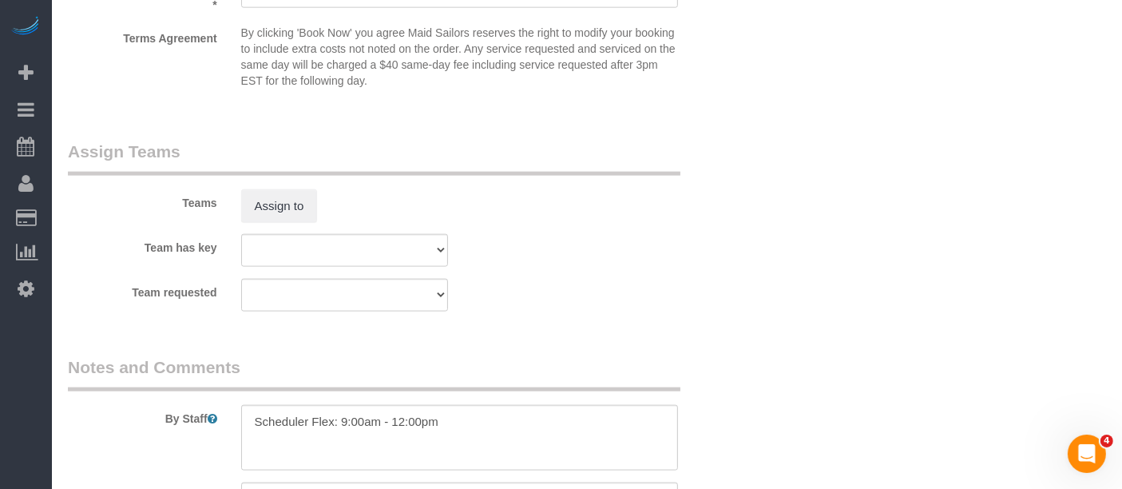
scroll to position [2130, 0]
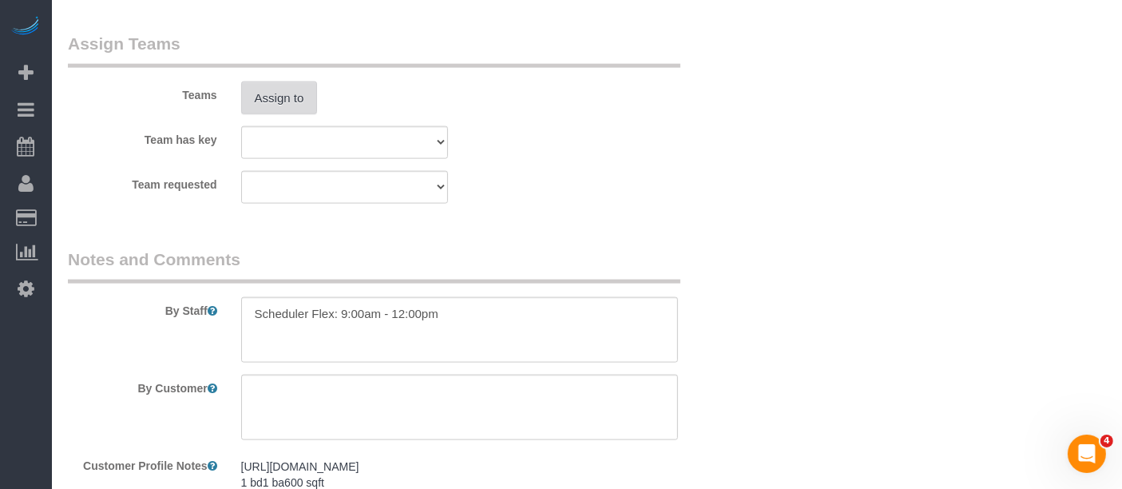
click at [274, 115] on button "Assign to" at bounding box center [279, 98] width 77 height 34
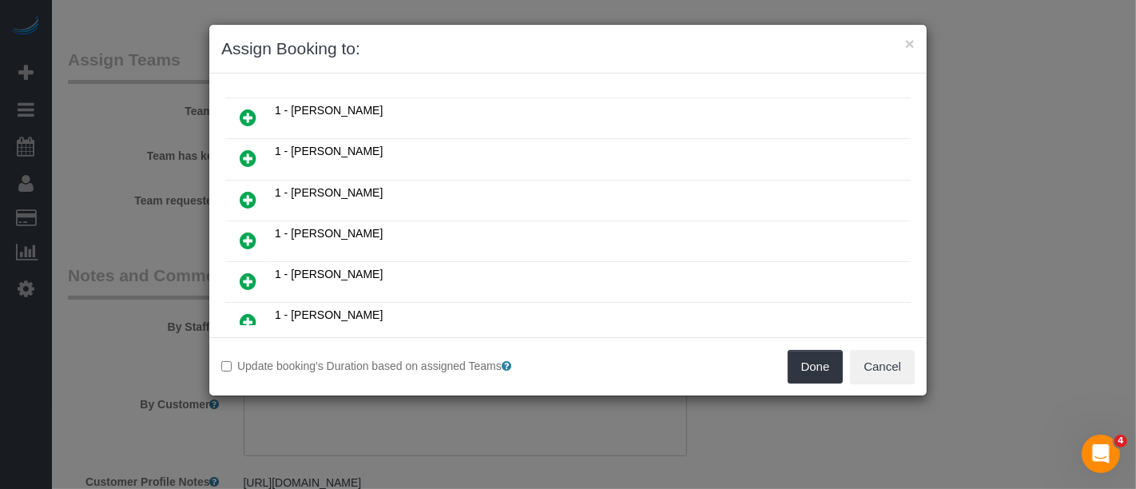
scroll to position [355, 0]
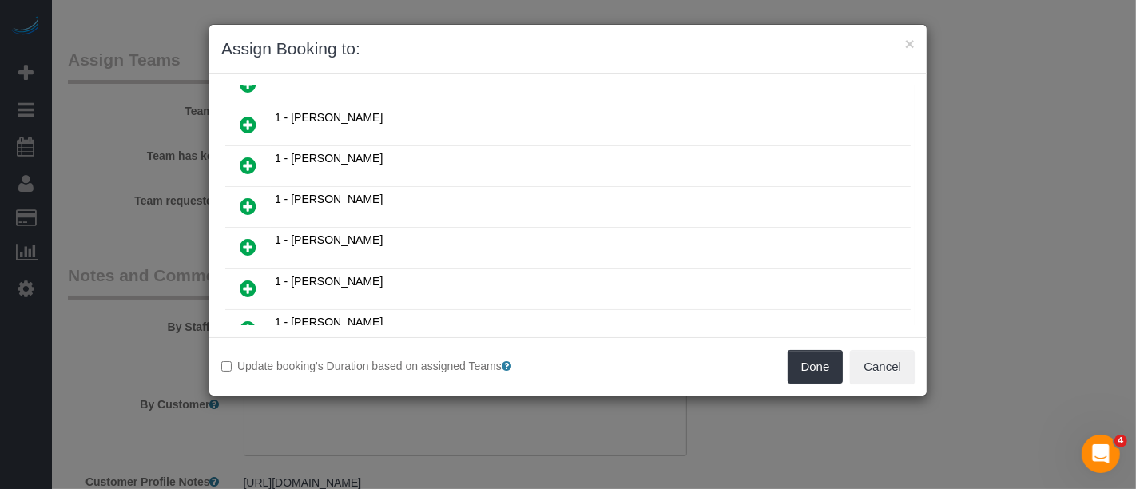
click at [243, 197] on icon at bounding box center [248, 206] width 17 height 19
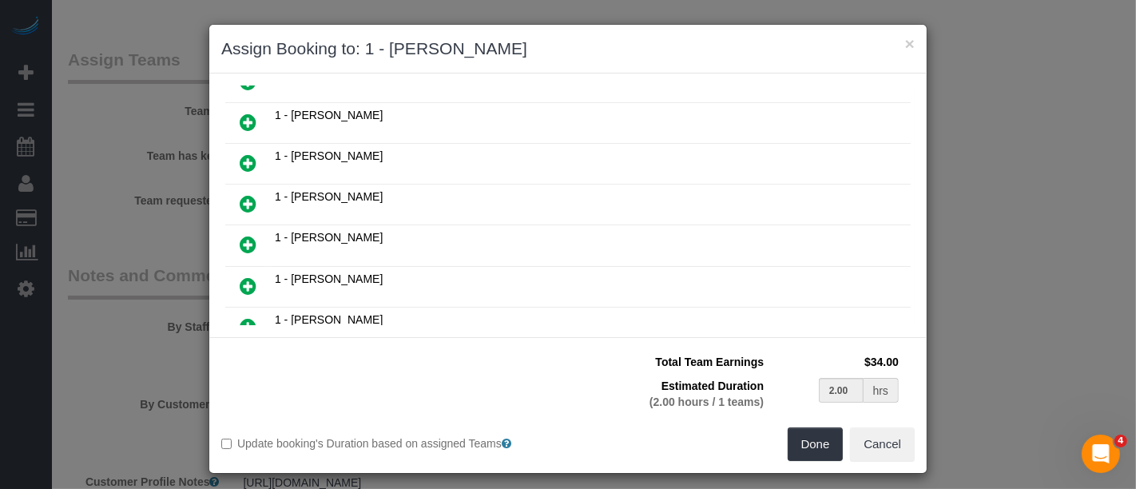
scroll to position [391, 0]
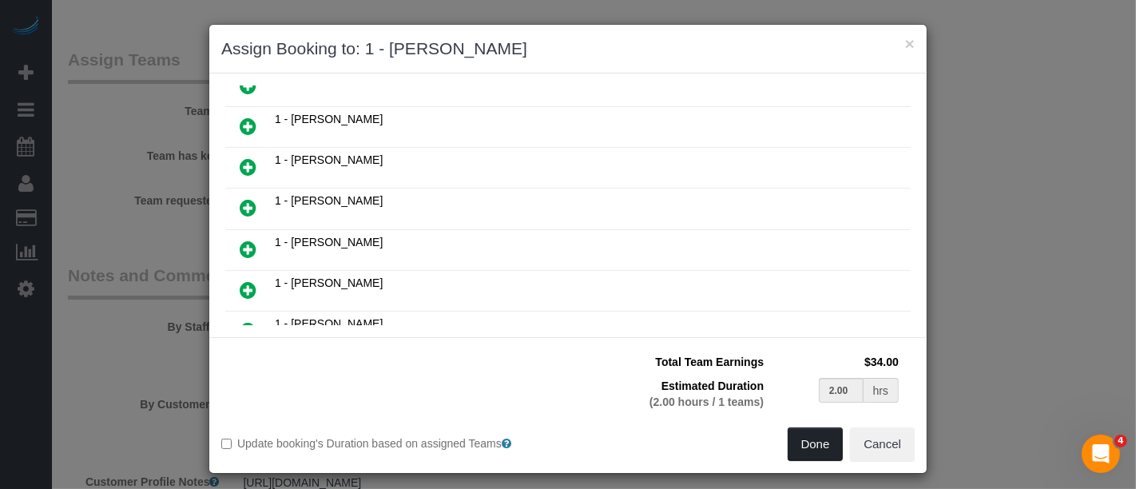
click at [813, 440] on button "Done" at bounding box center [816, 444] width 56 height 34
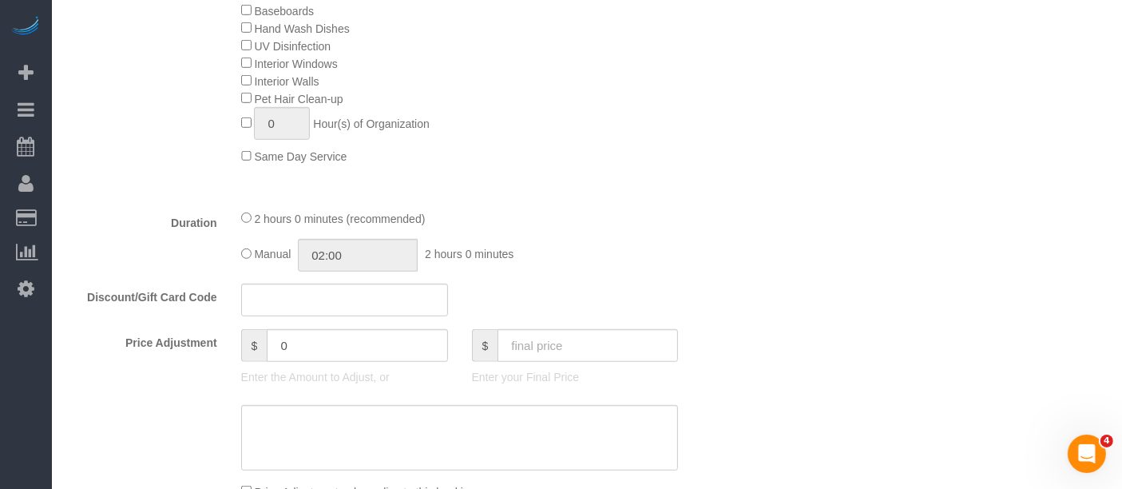
scroll to position [266, 0]
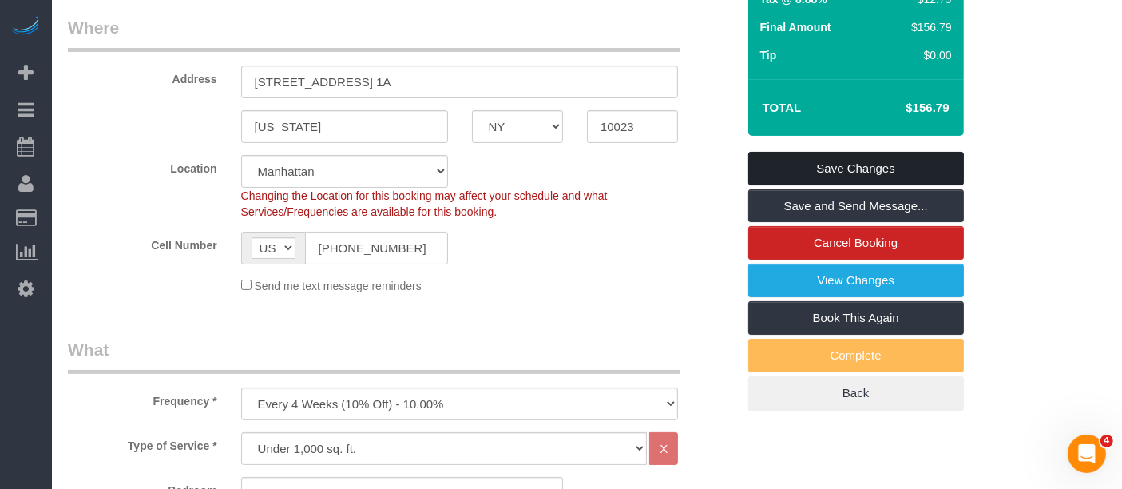
drag, startPoint x: 885, startPoint y: 190, endPoint x: 865, endPoint y: 185, distance: 20.5
click at [885, 185] on link "Save Changes" at bounding box center [857, 169] width 216 height 34
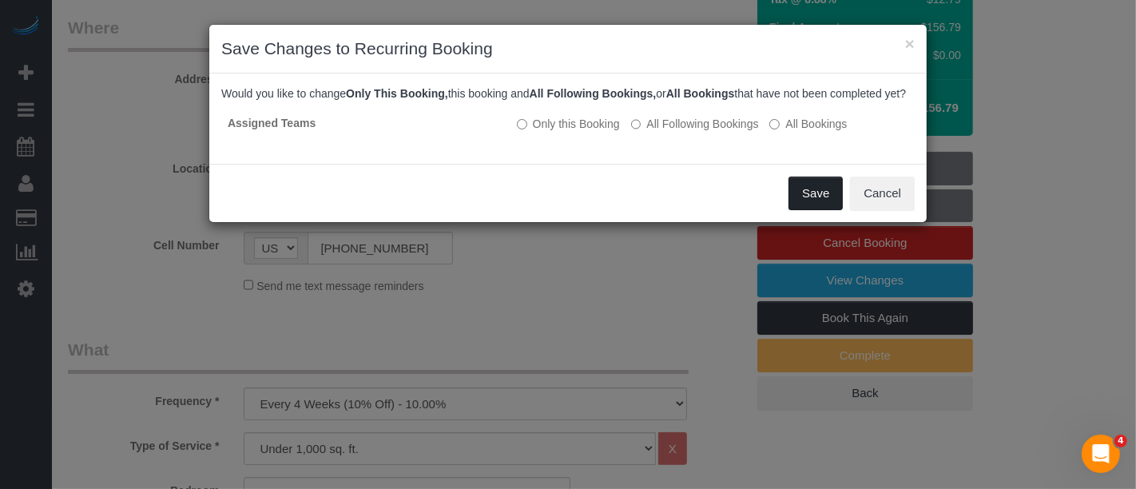
click at [819, 210] on button "Save" at bounding box center [816, 194] width 54 height 34
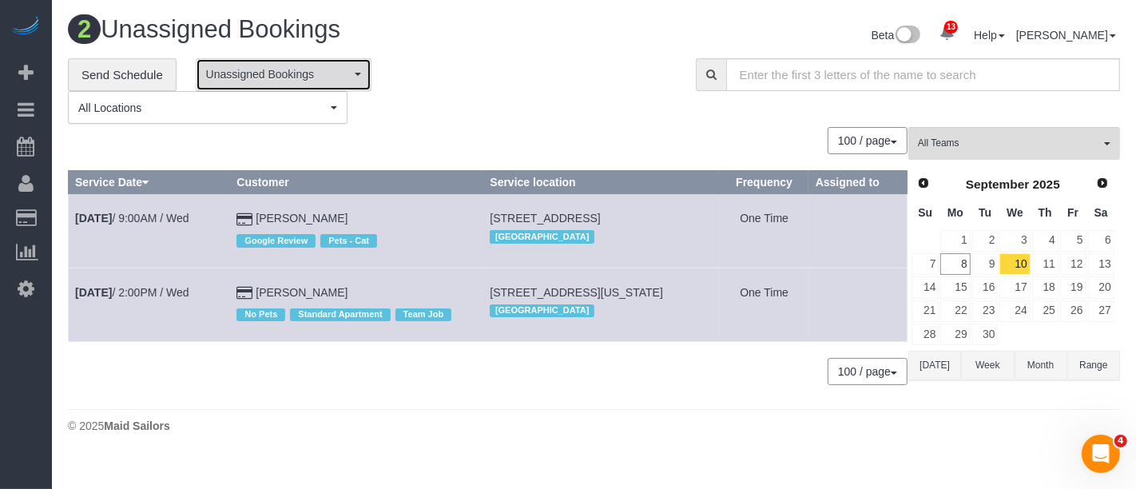
click at [337, 78] on span "Unassigned Bookings" at bounding box center [278, 74] width 145 height 16
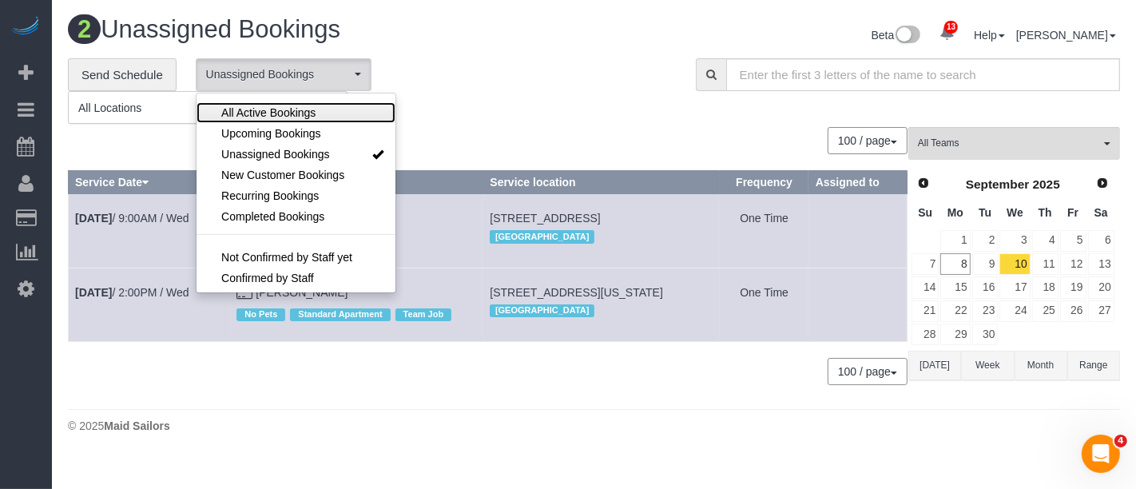
click at [266, 110] on span "All Active Bookings" at bounding box center [268, 113] width 94 height 16
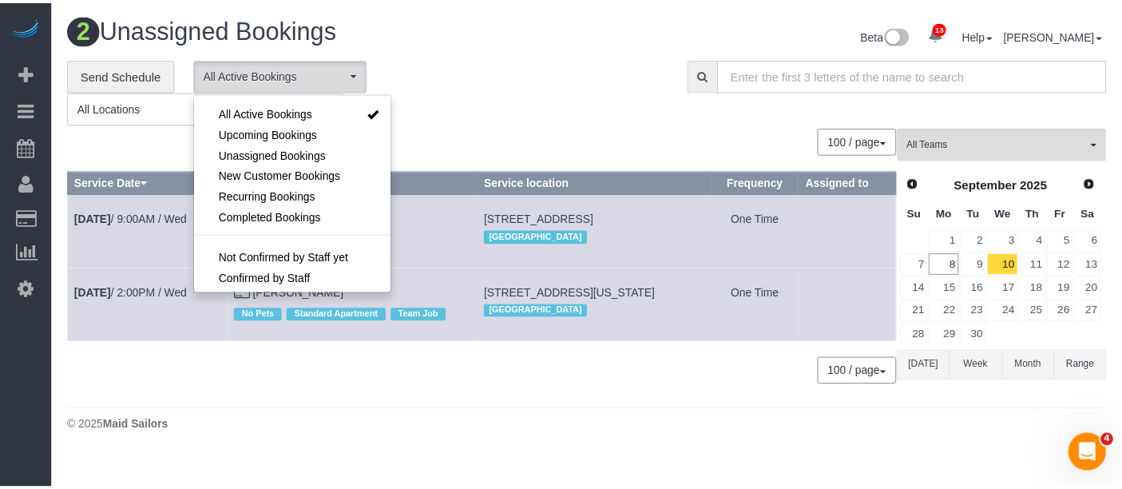
scroll to position [22, 0]
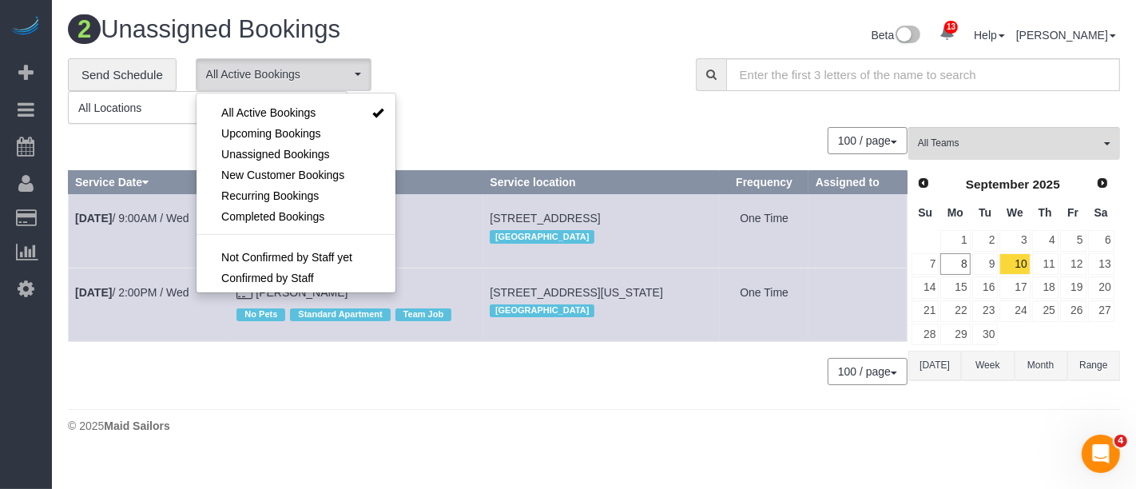
click at [440, 83] on div "**********" at bounding box center [370, 91] width 604 height 66
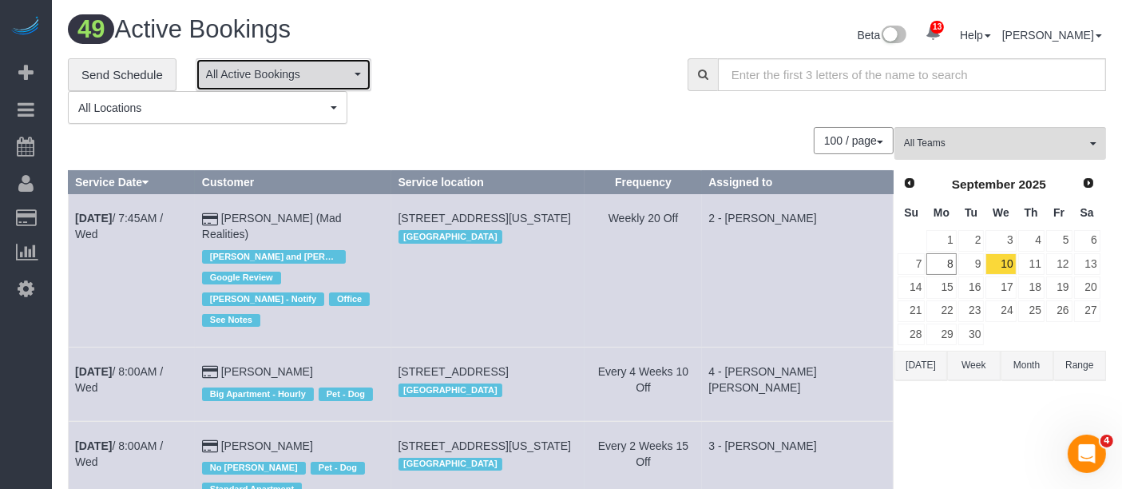
click at [305, 71] on span "All Active Bookings" at bounding box center [278, 74] width 145 height 16
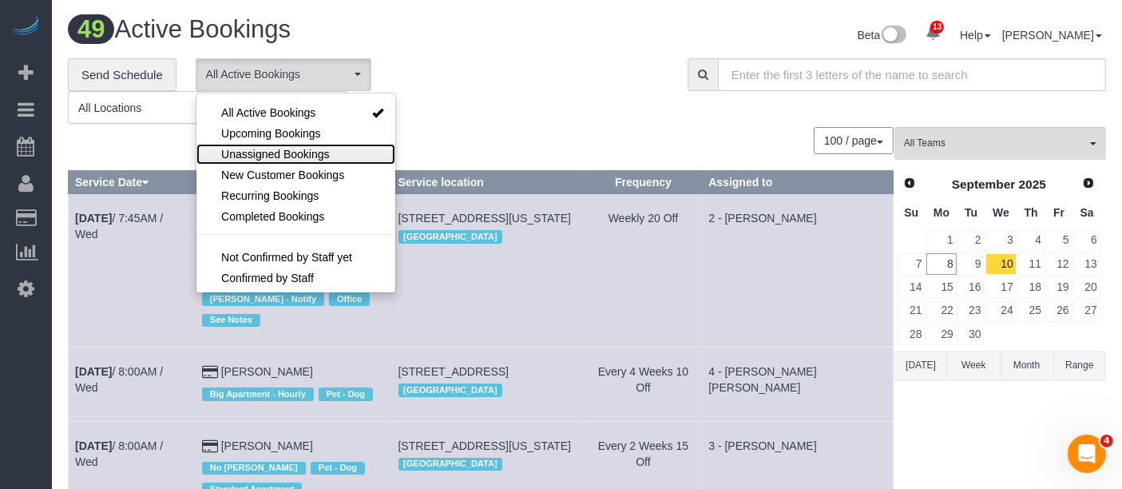
click at [275, 149] on span "Unassigned Bookings" at bounding box center [275, 154] width 108 height 16
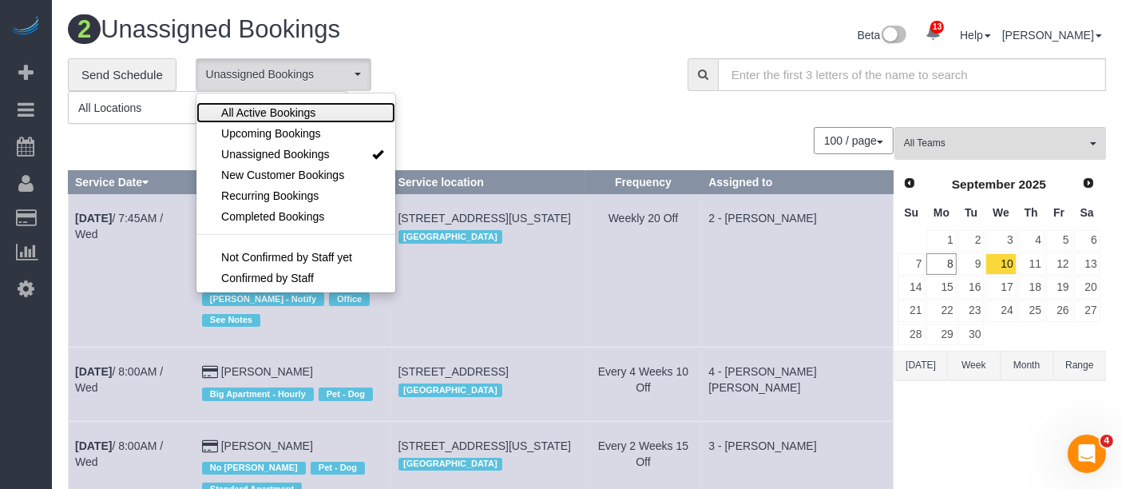
click at [314, 112] on span "All Active Bookings" at bounding box center [268, 113] width 94 height 16
select select "***"
click at [465, 62] on div "**********" at bounding box center [366, 91] width 596 height 66
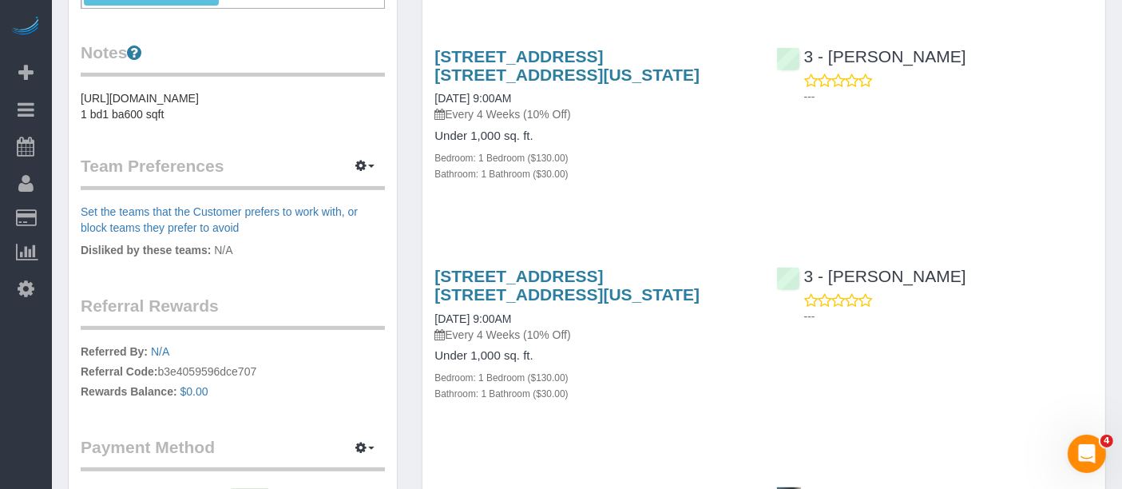
scroll to position [709, 0]
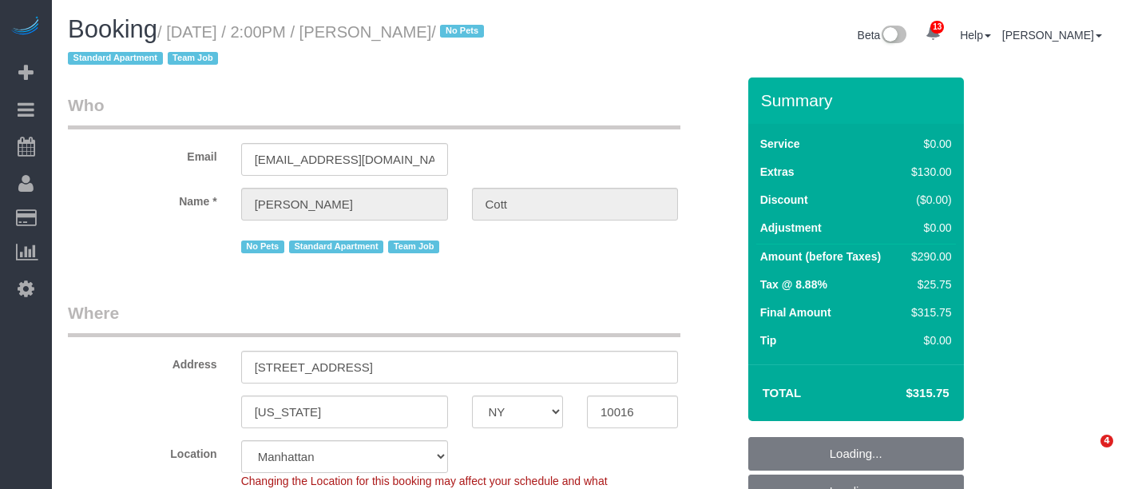
select select "NY"
select select "1"
select select "string:stripe-pm_1S3z8D4VGloSiKo7YlVZ8Nc4"
select select "spot7"
select select "number:89"
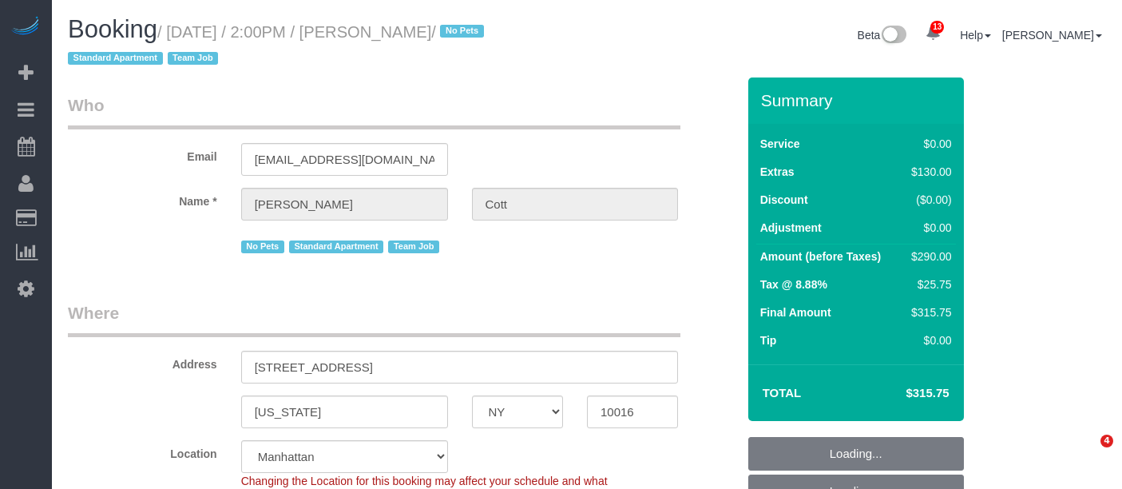
select select "number:77"
select select "number:15"
select select "number:5"
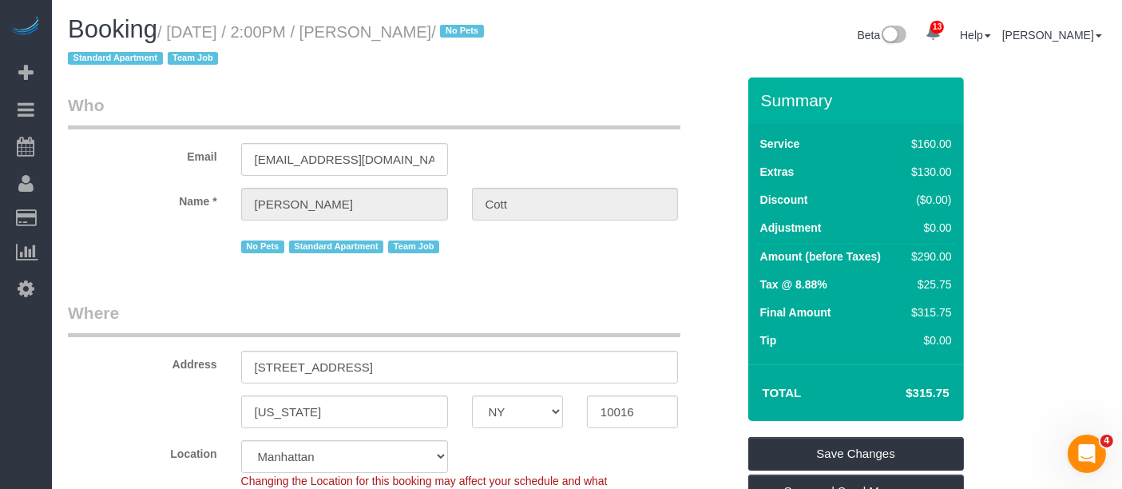
drag, startPoint x: 173, startPoint y: 30, endPoint x: 486, endPoint y: 31, distance: 312.4
click at [486, 31] on small "/ September 10, 2025 / 2:00PM / Patrick Cott / No Pets Standard Apartment Team …" at bounding box center [278, 45] width 421 height 45
copy small "September 10, 2025 / 2:00PM / Patrick Cott"
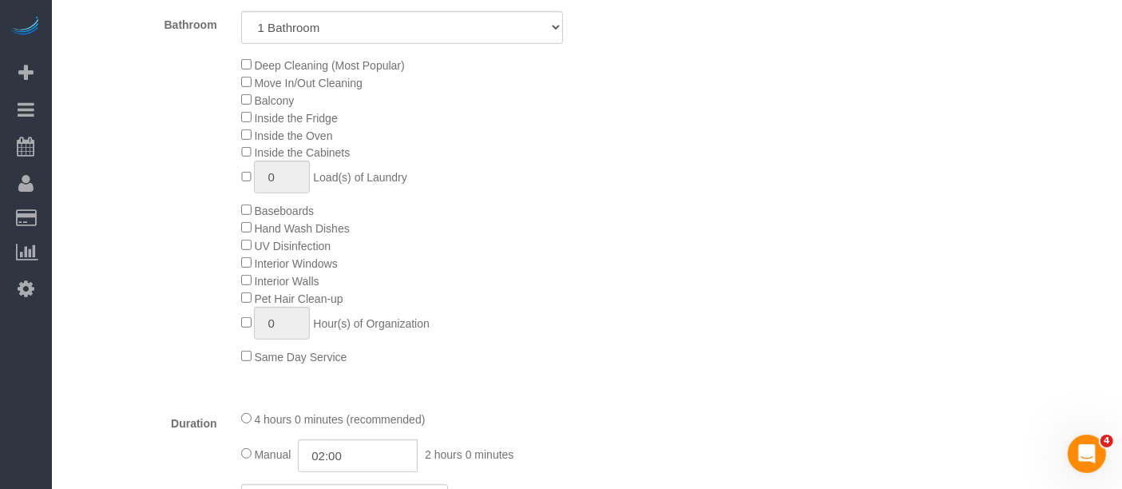
scroll to position [799, 0]
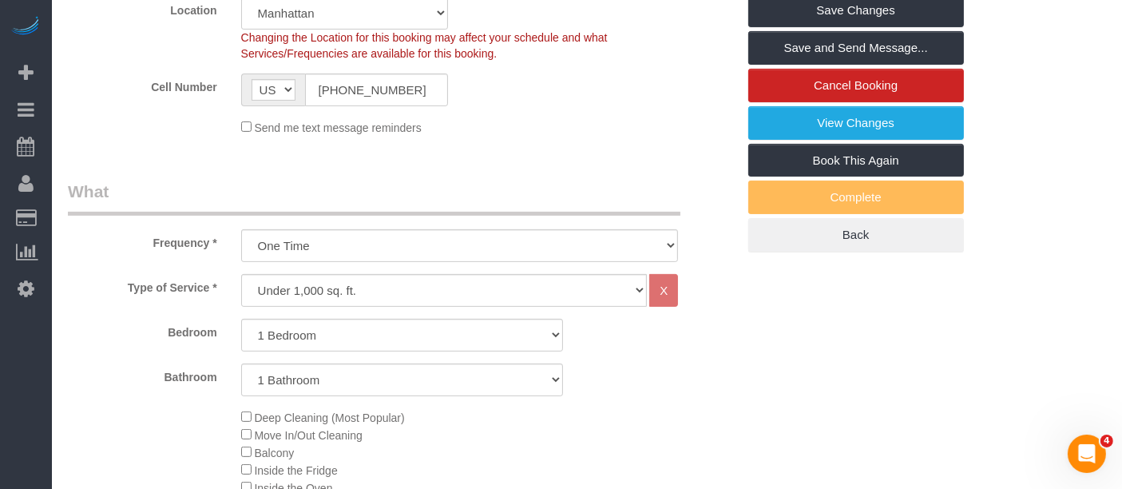
select select "spot67"
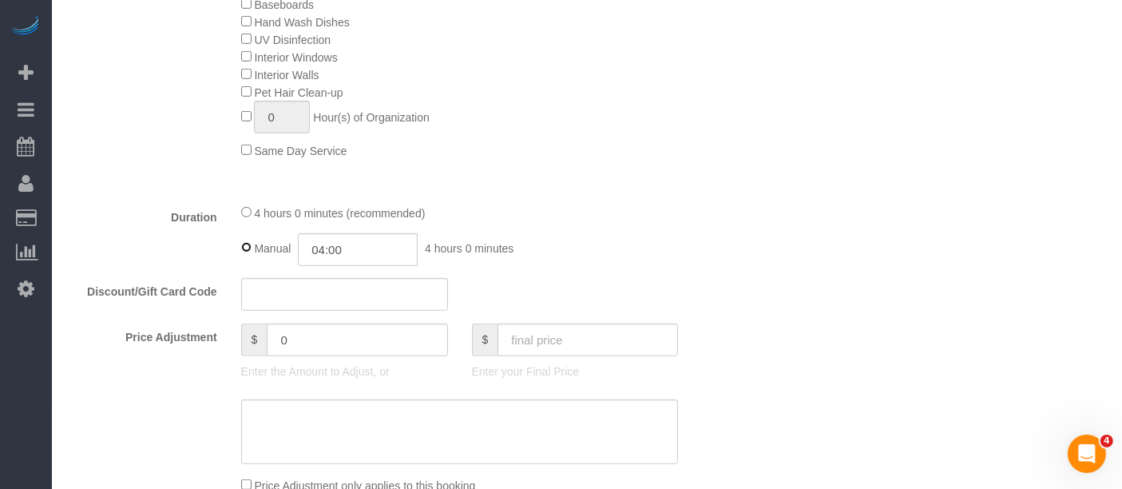
scroll to position [888, 0]
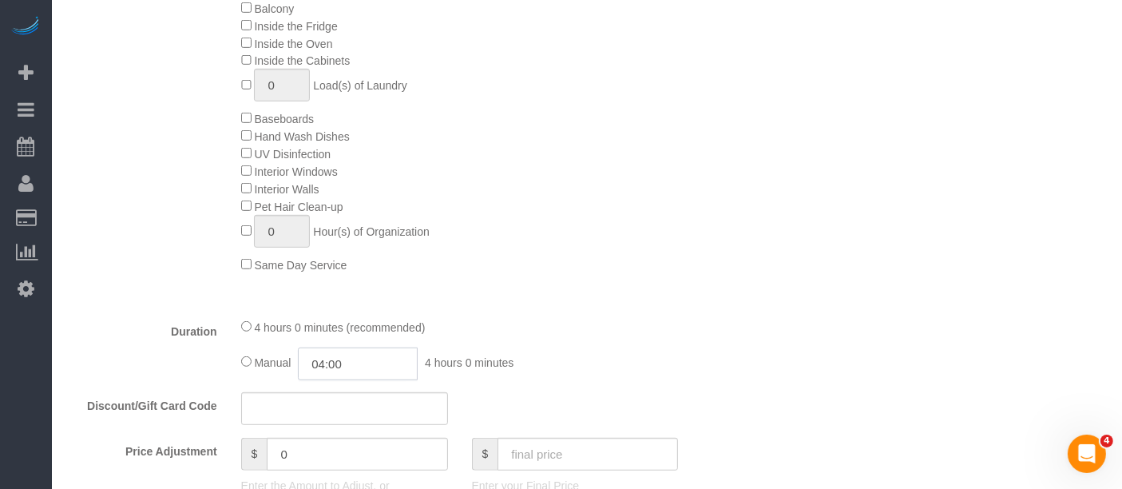
click at [363, 370] on input "04:00" at bounding box center [358, 364] width 120 height 33
type input "02:00"
click at [333, 313] on li "02:00" at bounding box center [340, 323] width 71 height 21
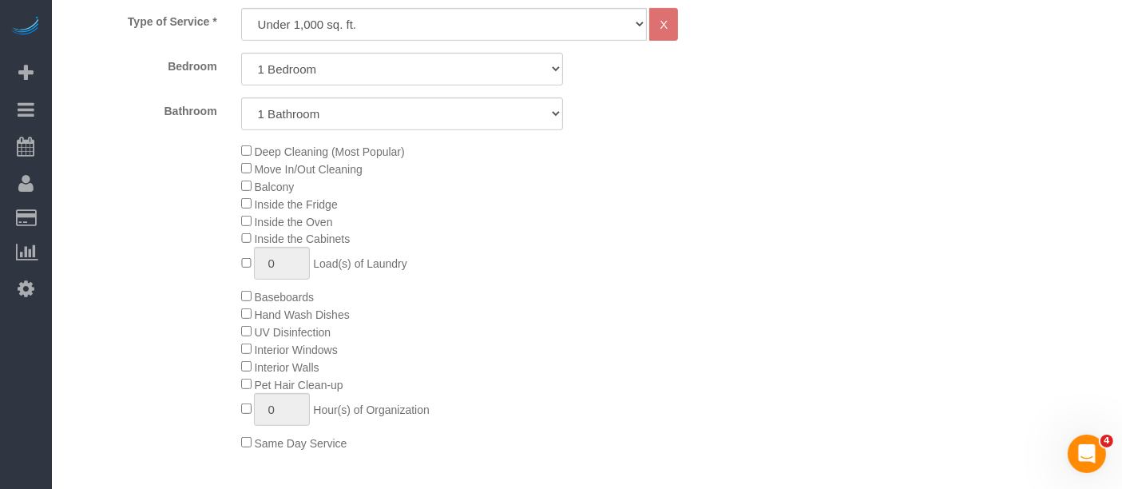
select select "spot127"
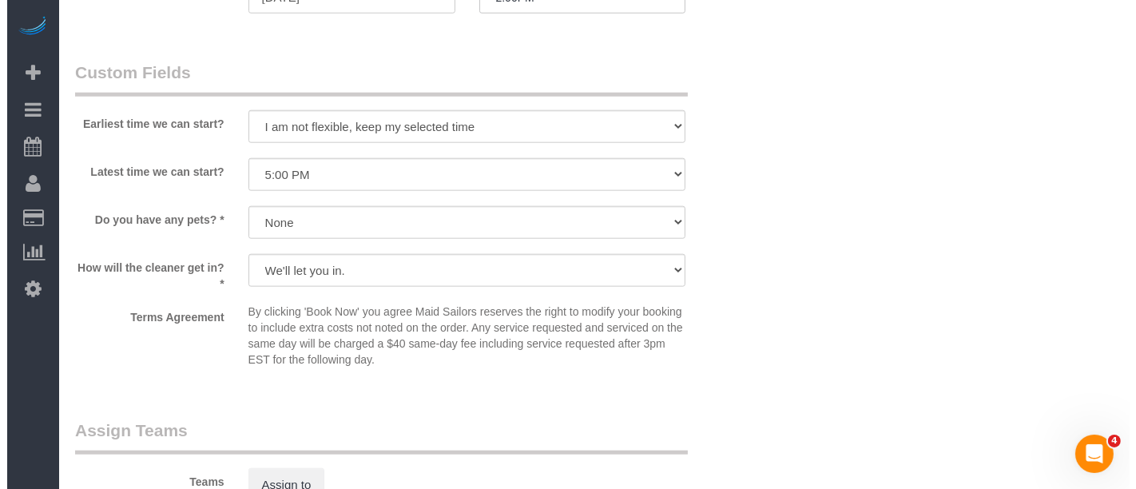
scroll to position [1864, 0]
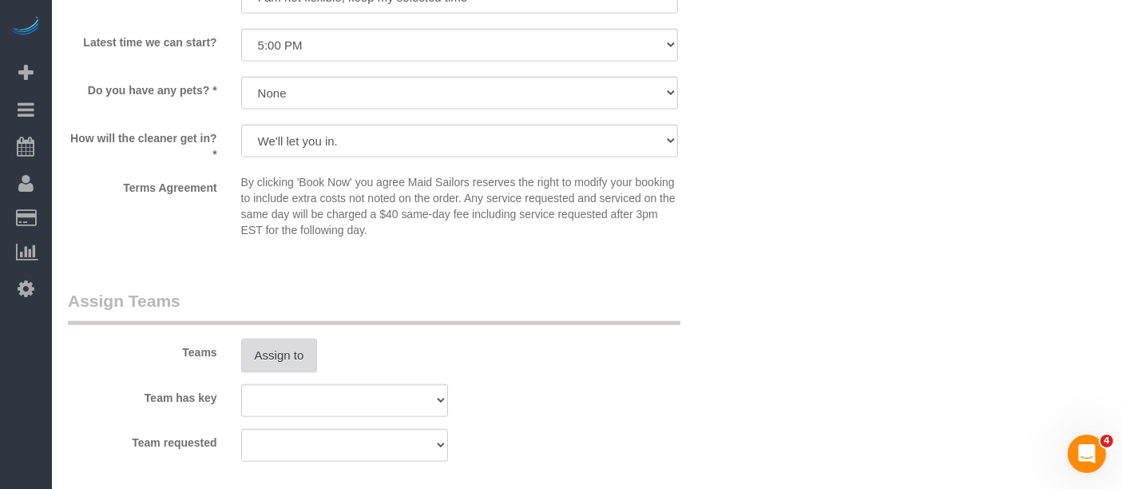
click at [294, 350] on button "Assign to" at bounding box center [279, 356] width 77 height 34
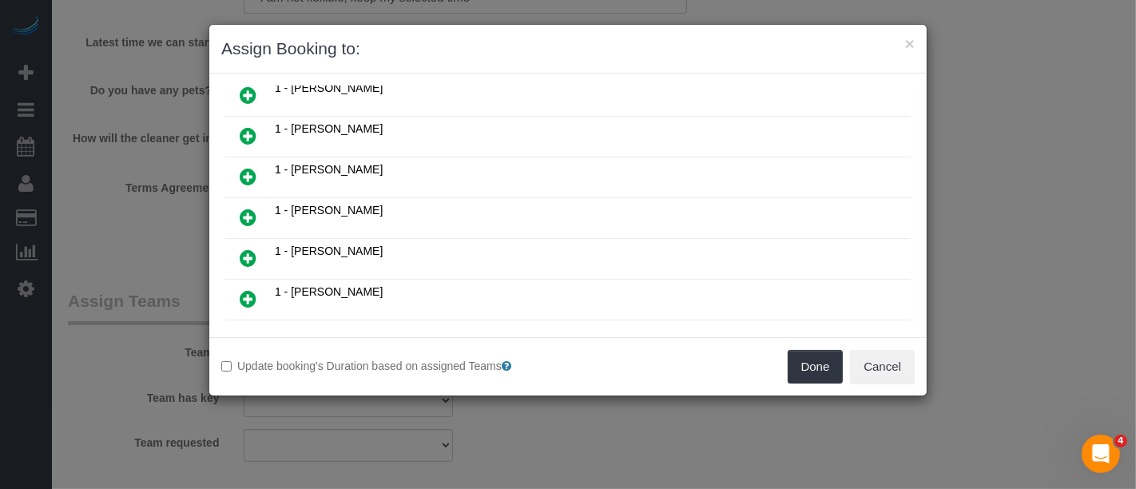
scroll to position [266, 0]
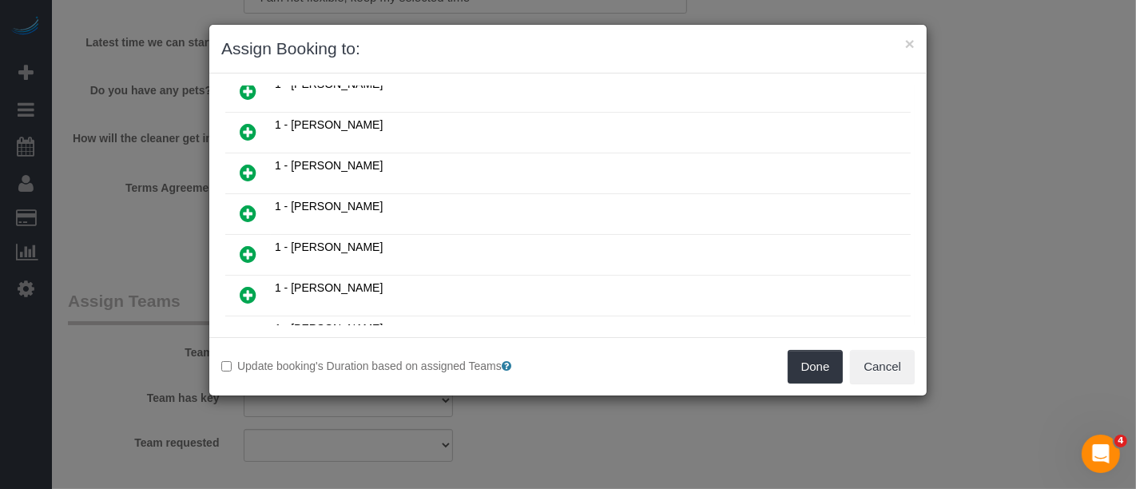
click at [242, 204] on icon at bounding box center [248, 213] width 17 height 19
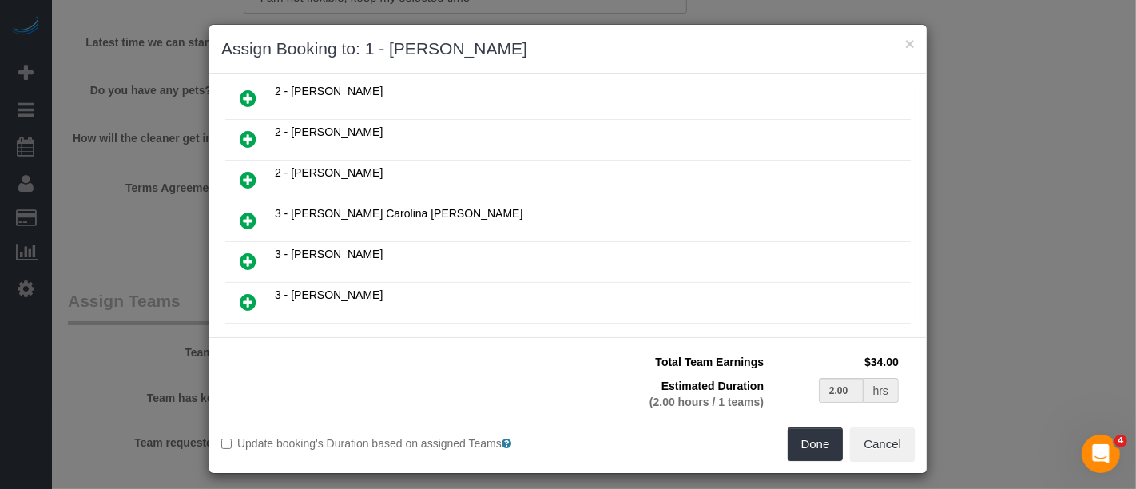
scroll to position [924, 0]
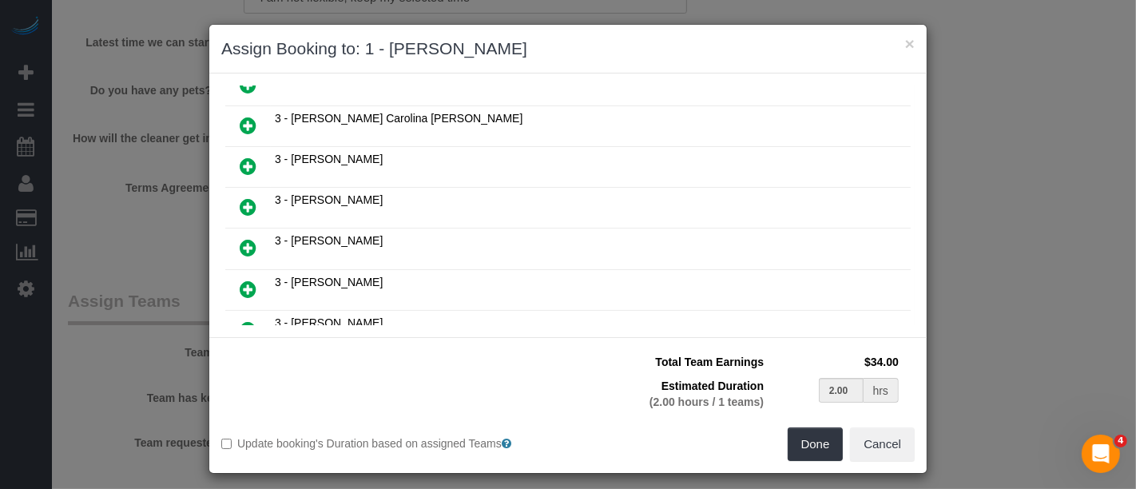
click at [240, 197] on icon at bounding box center [248, 206] width 17 height 19
type input "1.00"
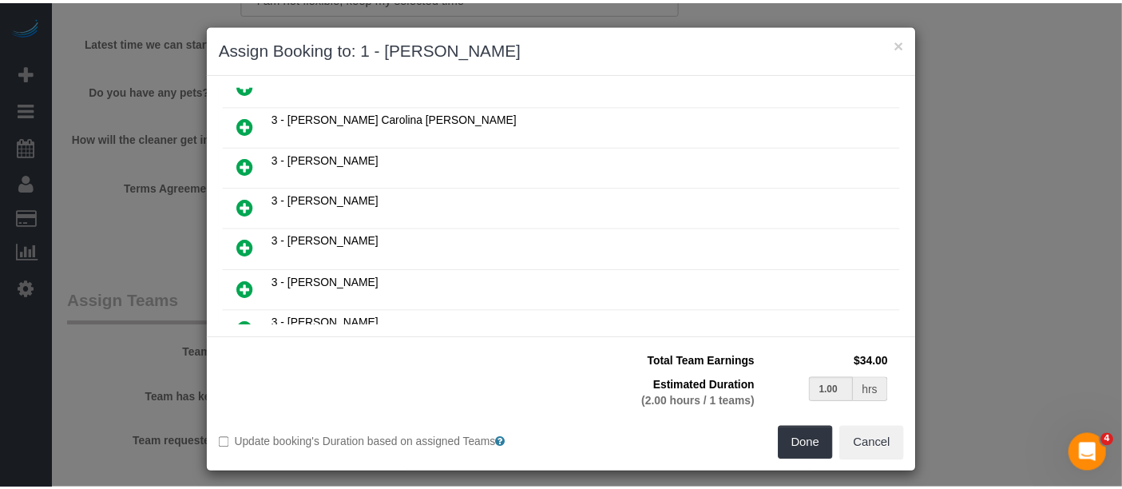
scroll to position [963, 0]
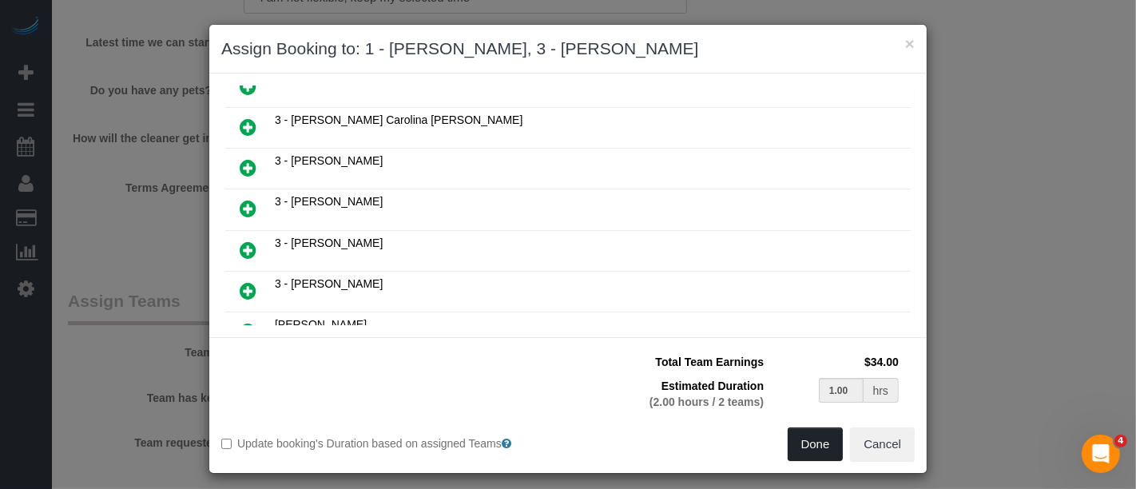
click at [800, 441] on button "Done" at bounding box center [816, 444] width 56 height 34
type input "01:00"
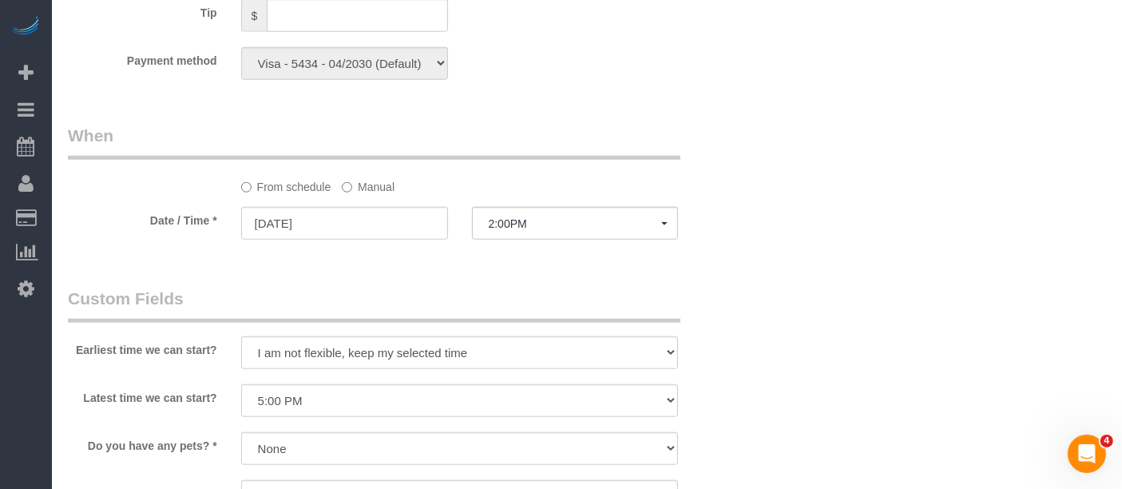
select select "spot187"
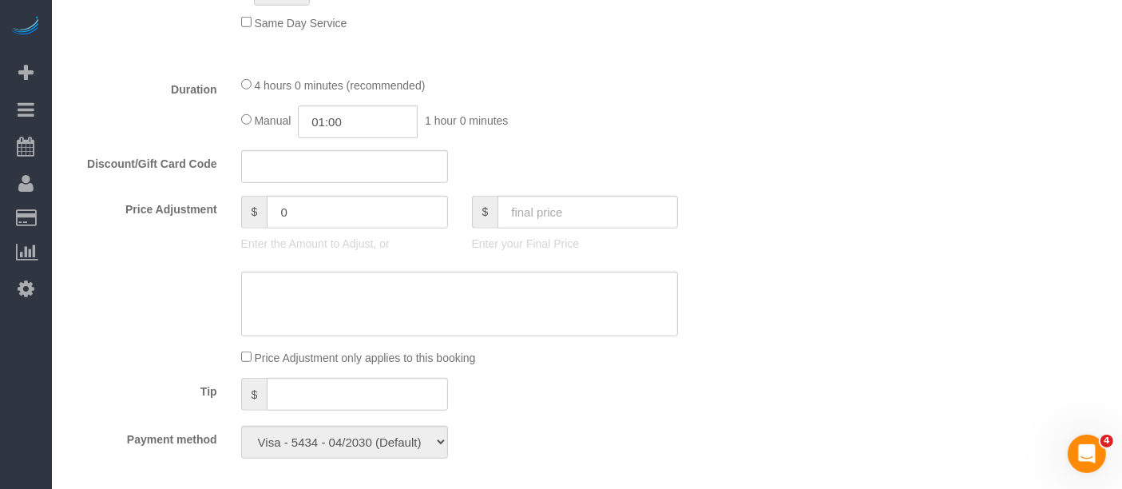
scroll to position [1065, 0]
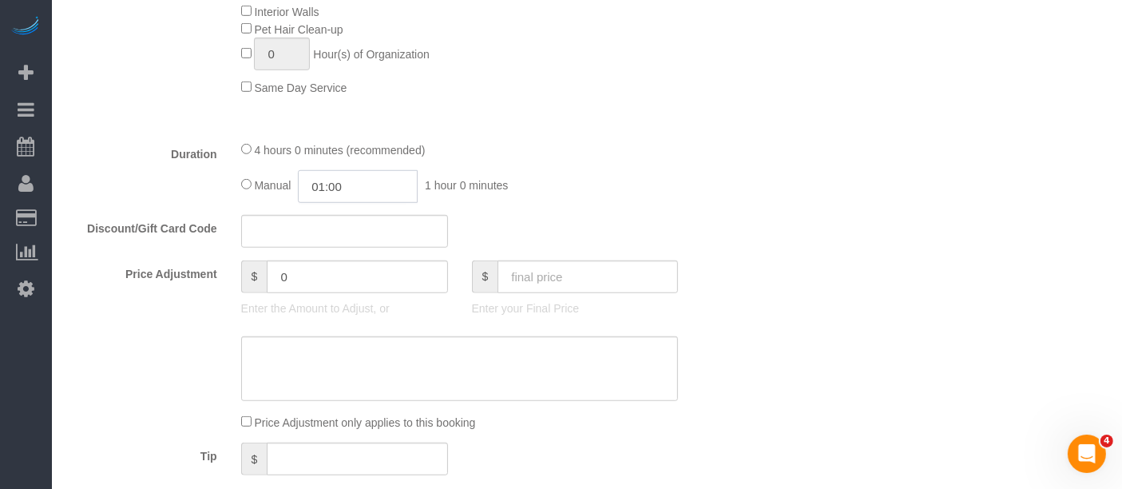
click at [383, 187] on input "01:00" at bounding box center [358, 186] width 120 height 33
type input "02:00"
click at [328, 272] on li "02:00" at bounding box center [340, 278] width 71 height 21
select select "spot247"
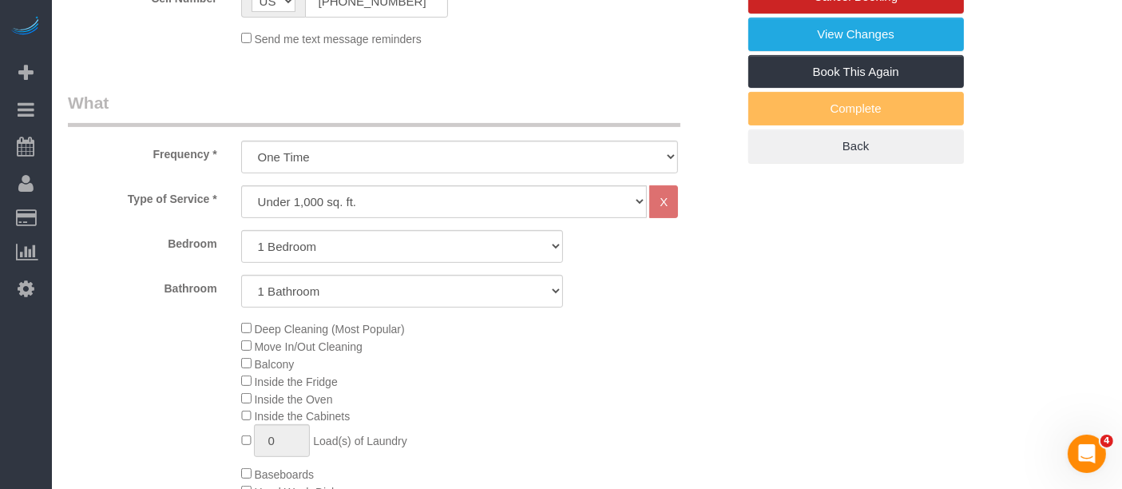
scroll to position [266, 0]
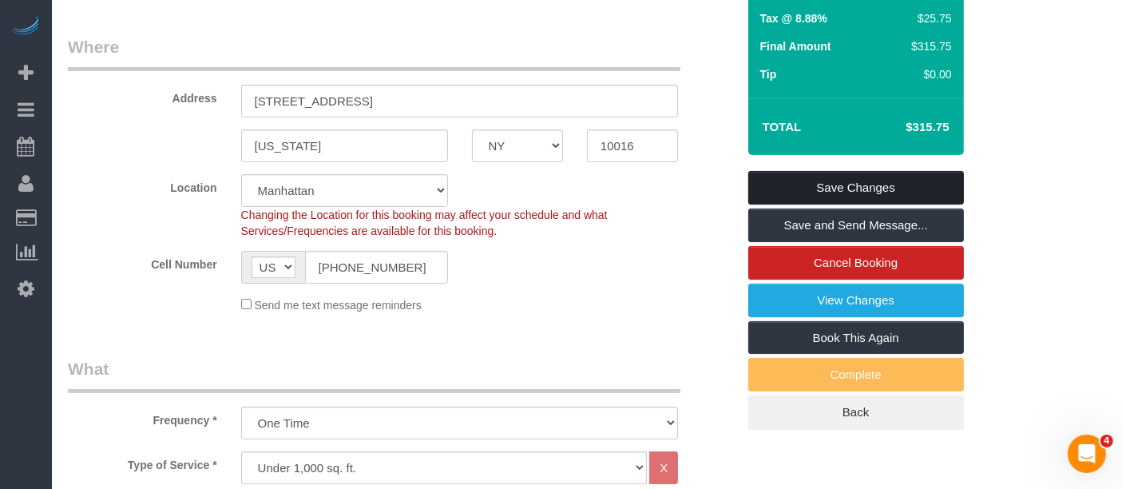
click at [863, 180] on link "Save Changes" at bounding box center [857, 188] width 216 height 34
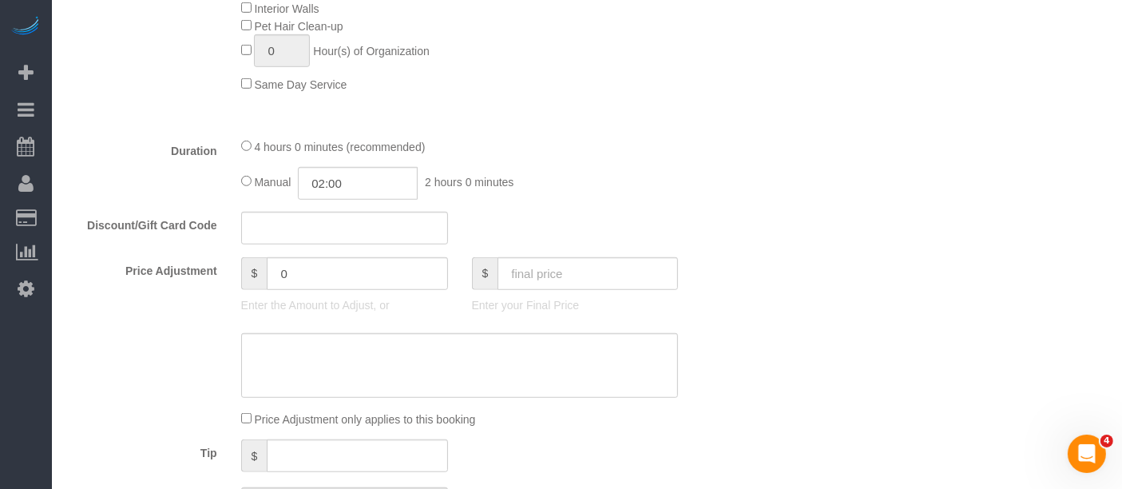
scroll to position [1154, 0]
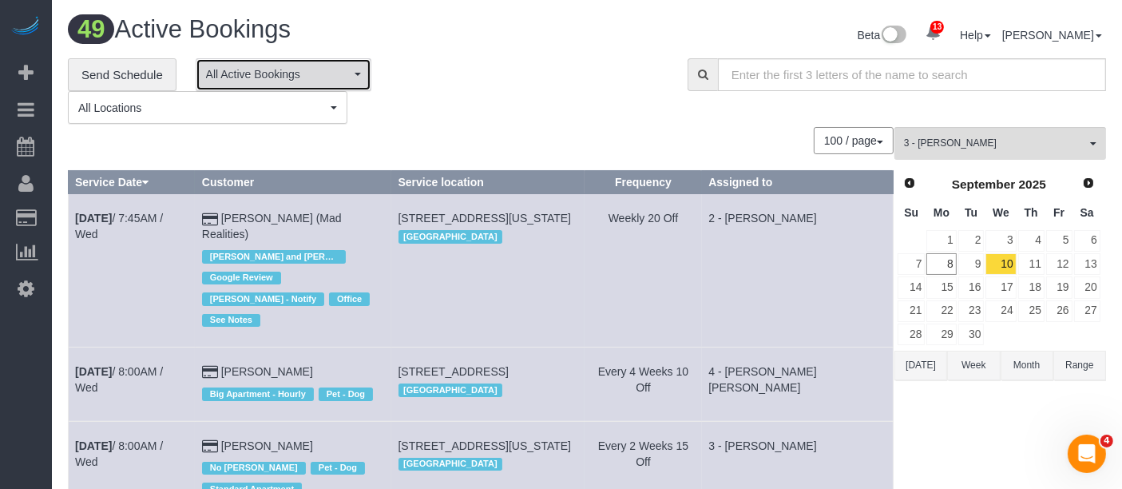
click at [333, 70] on span "All Active Bookings" at bounding box center [278, 74] width 145 height 16
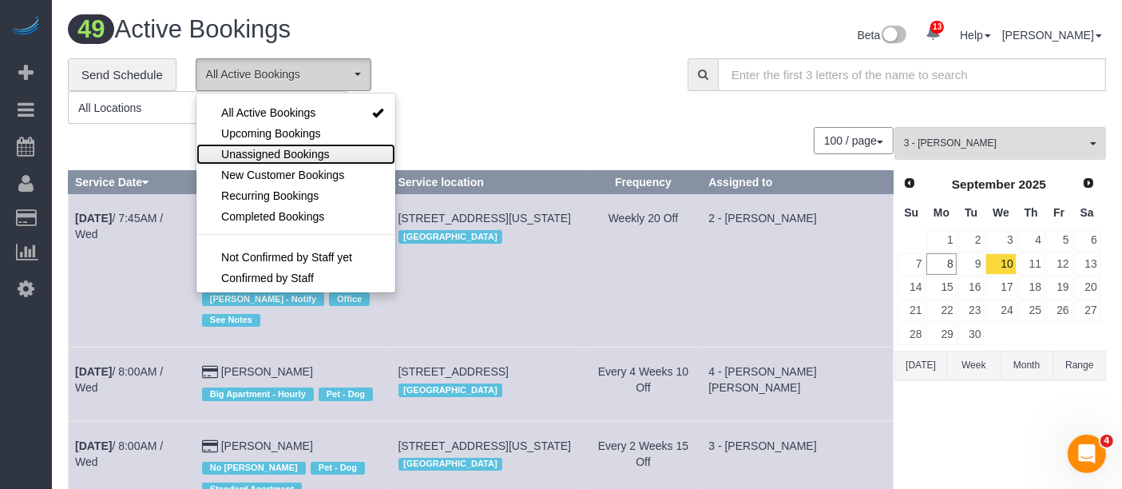
click at [302, 156] on span "Unassigned Bookings" at bounding box center [275, 154] width 108 height 16
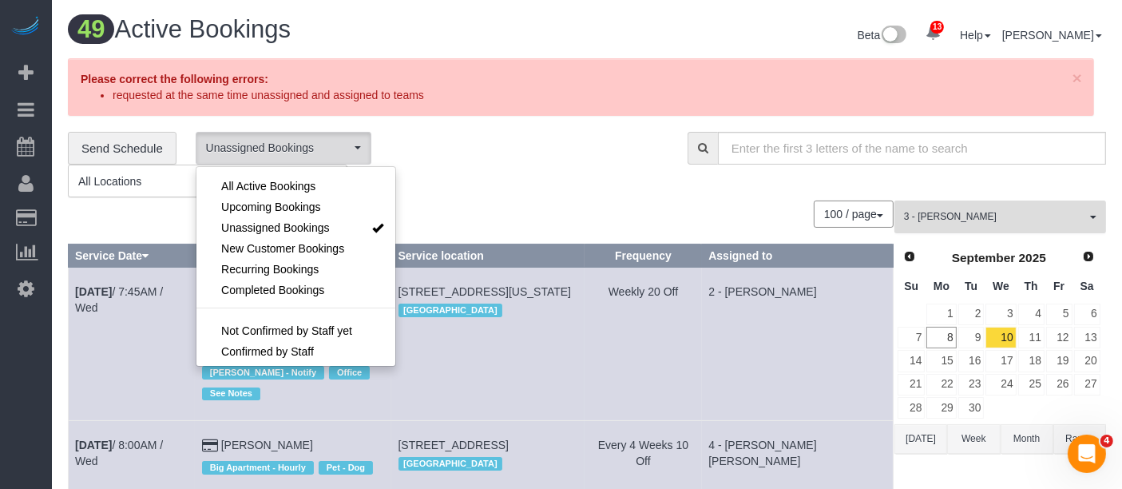
click at [1085, 220] on span "3 - [PERSON_NAME]" at bounding box center [995, 217] width 182 height 14
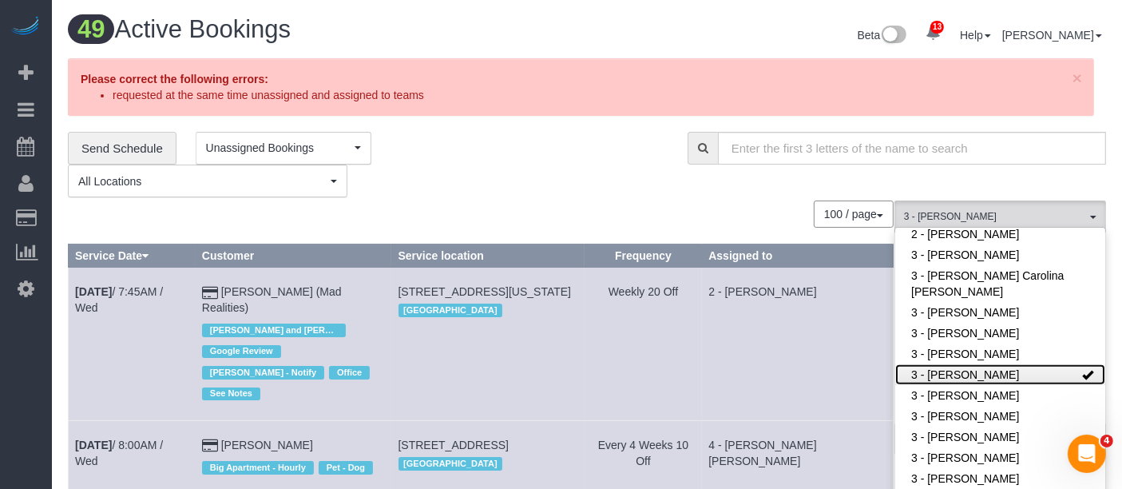
click at [1036, 368] on link "3 - [PERSON_NAME]" at bounding box center [1001, 374] width 210 height 21
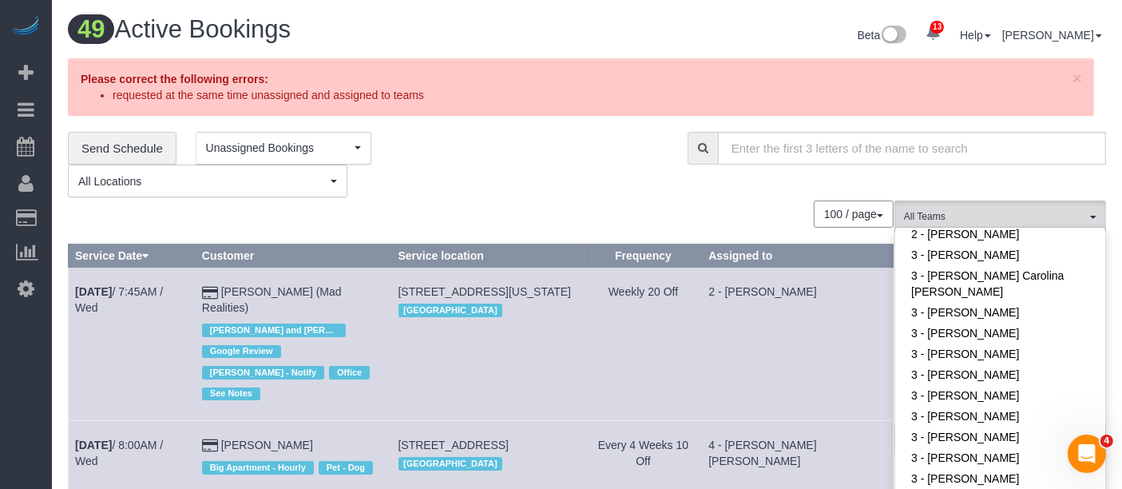
click at [568, 156] on div "**********" at bounding box center [366, 165] width 596 height 66
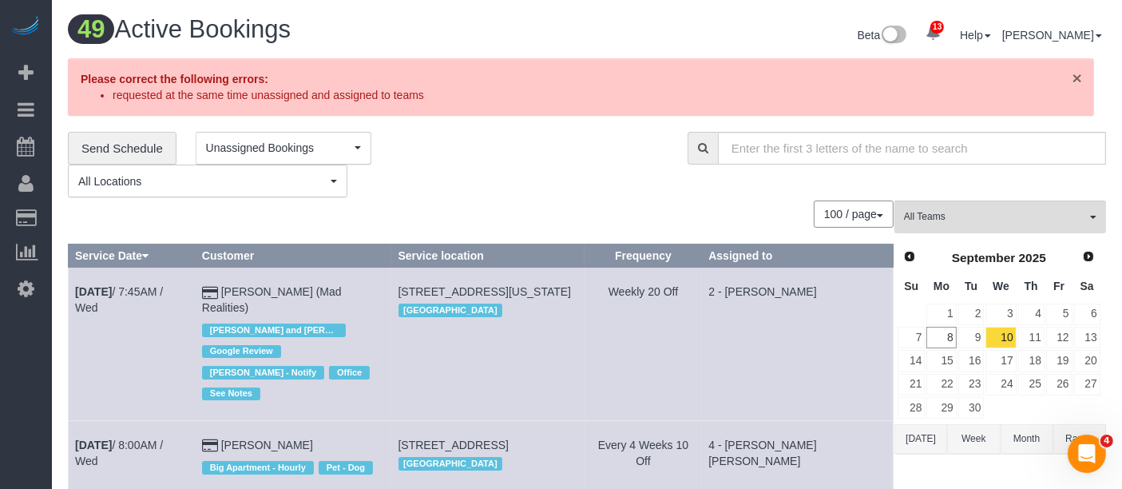
click at [1080, 78] on span "×" at bounding box center [1078, 78] width 10 height 18
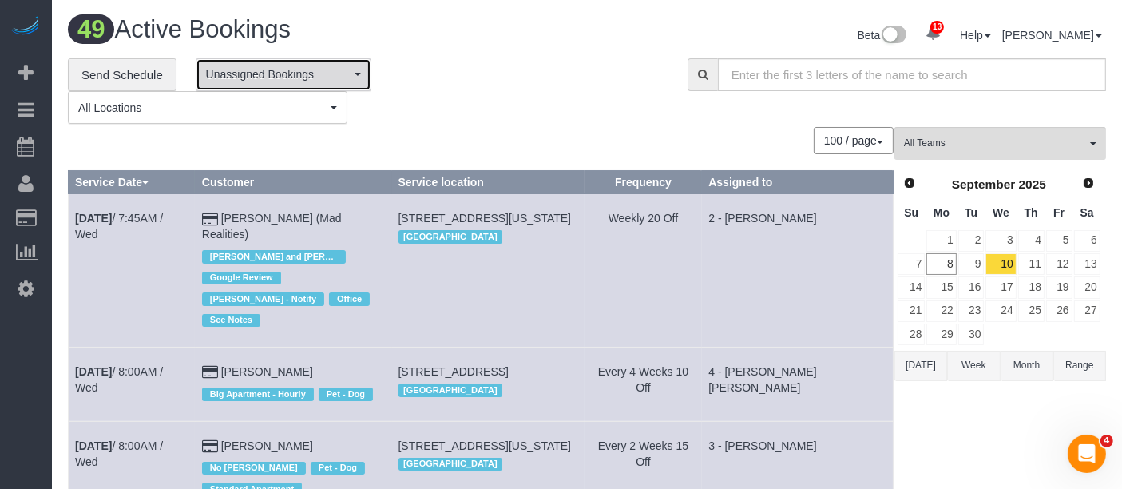
click at [340, 70] on span "Unassigned Bookings" at bounding box center [278, 74] width 145 height 16
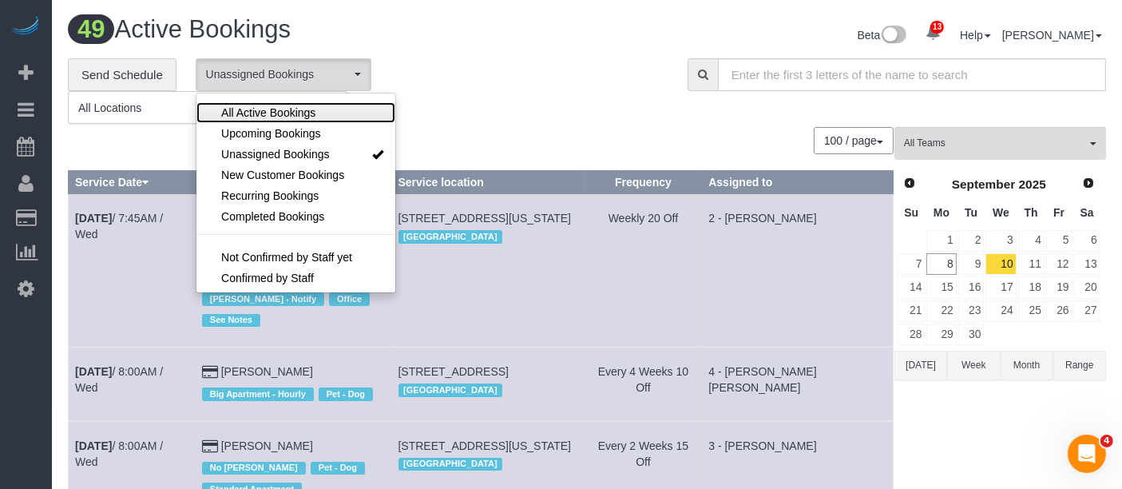
click at [296, 105] on span "All Active Bookings" at bounding box center [268, 113] width 94 height 16
select select "***"
drag, startPoint x: 526, startPoint y: 47, endPoint x: 499, endPoint y: 5, distance: 50.3
click at [525, 46] on div "49 Active Bookings" at bounding box center [321, 33] width 531 height 34
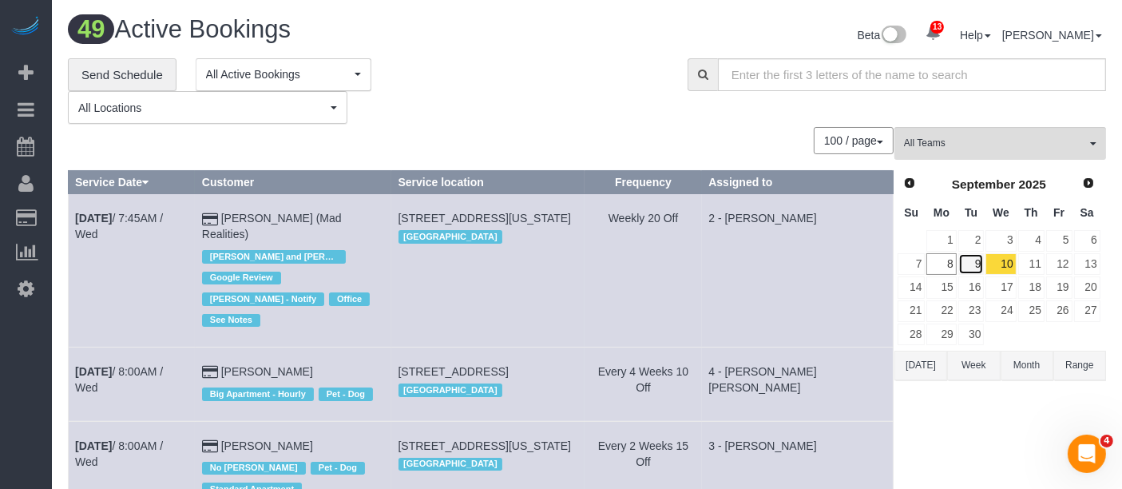
click at [979, 263] on link "9" at bounding box center [972, 264] width 26 height 22
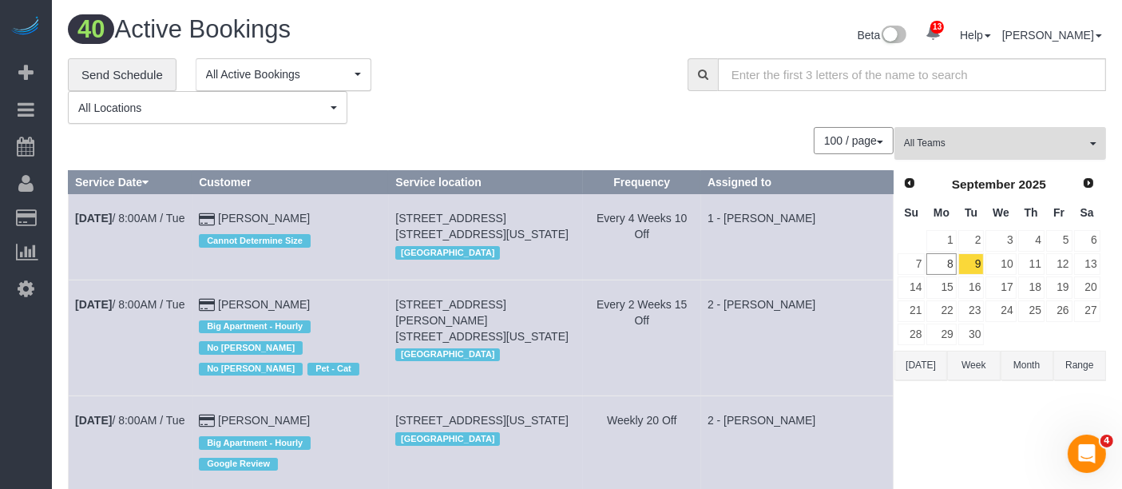
click at [1077, 145] on span "All Teams" at bounding box center [995, 144] width 182 height 14
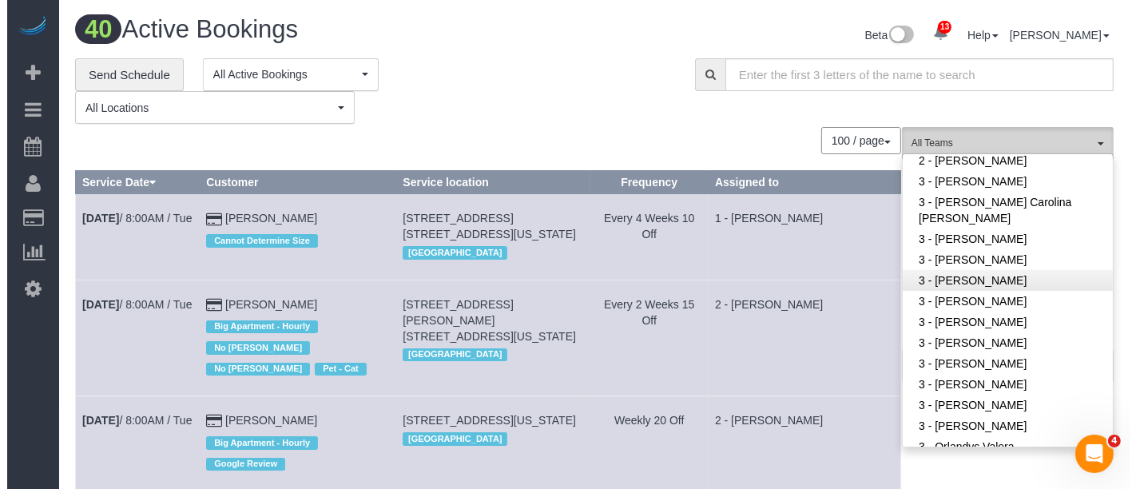
scroll to position [1176, 0]
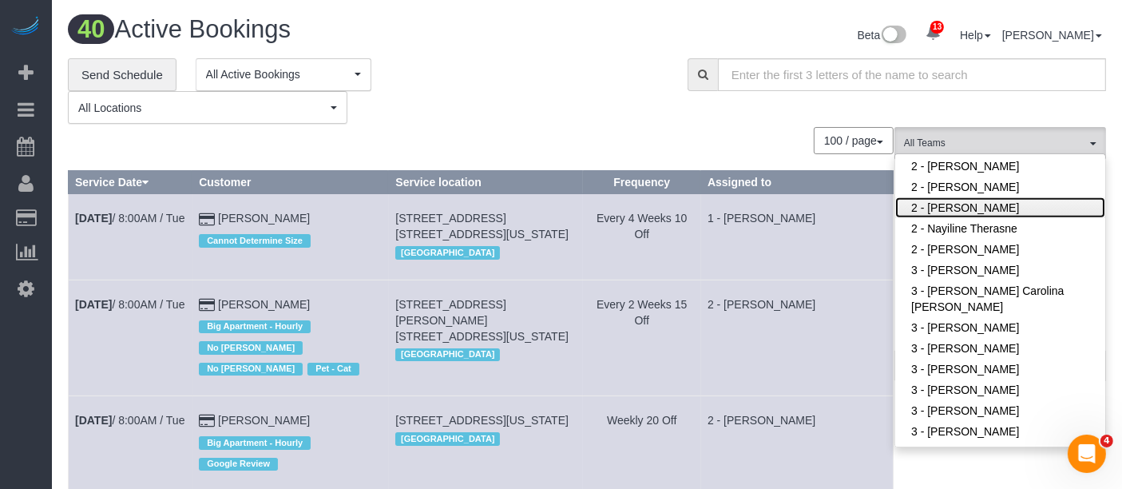
click at [1011, 206] on link "2 - [PERSON_NAME]" at bounding box center [1001, 207] width 210 height 21
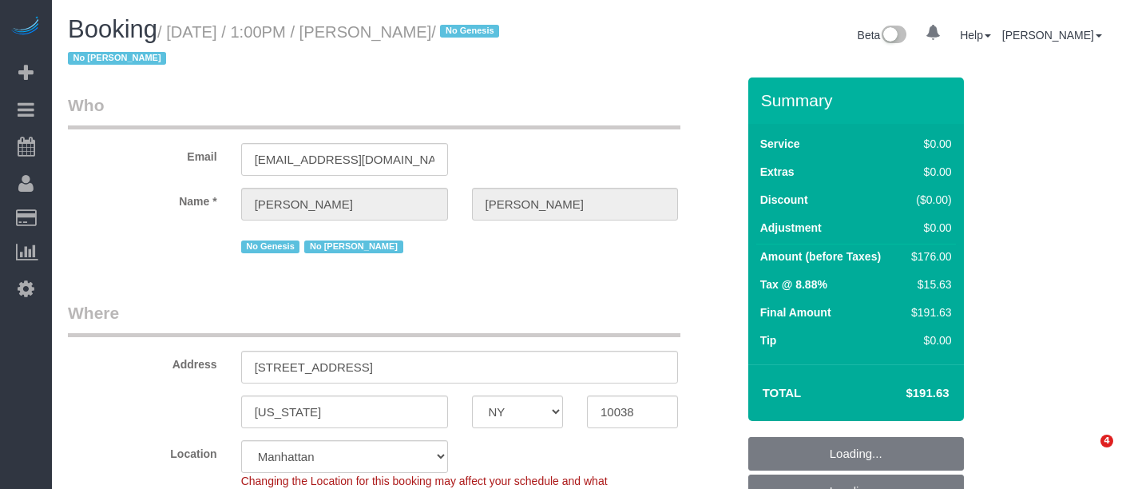
select select "NY"
select select "number:89"
select select "number:90"
select select "number:15"
select select "number:6"
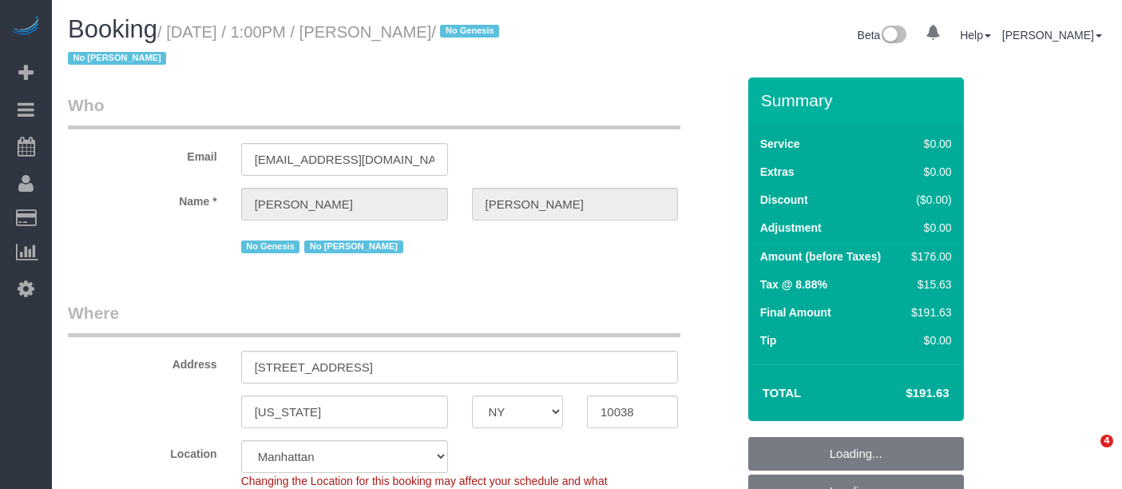
select select "object:1033"
select select "2"
select select "spot6"
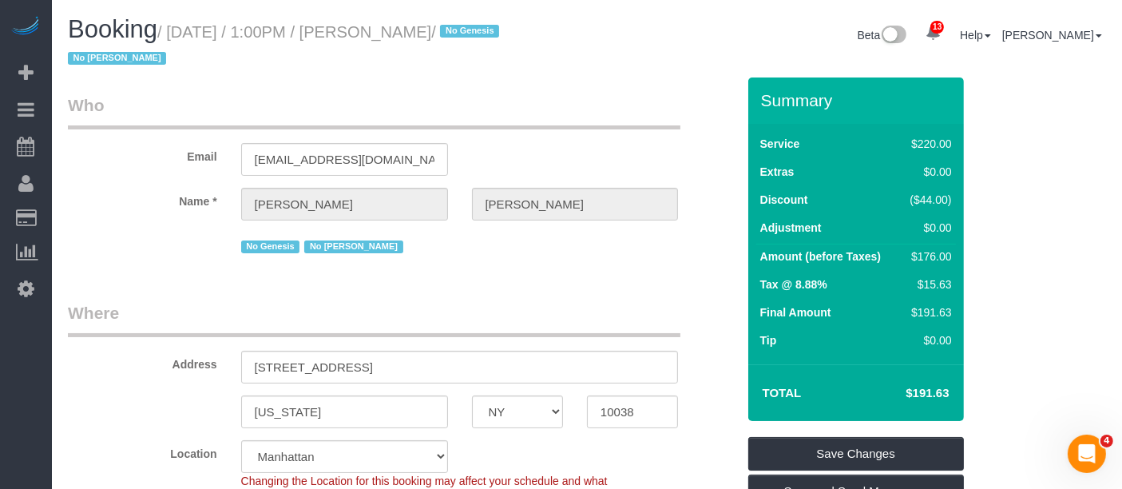
drag, startPoint x: 173, startPoint y: 30, endPoint x: 475, endPoint y: 34, distance: 301.2
click at [475, 34] on small "/ [DATE] / 1:00PM / [PERSON_NAME] / No Genesis No [PERSON_NAME]" at bounding box center [286, 45] width 436 height 45
copy small "[DATE] / 1:00PM / [PERSON_NAME]"
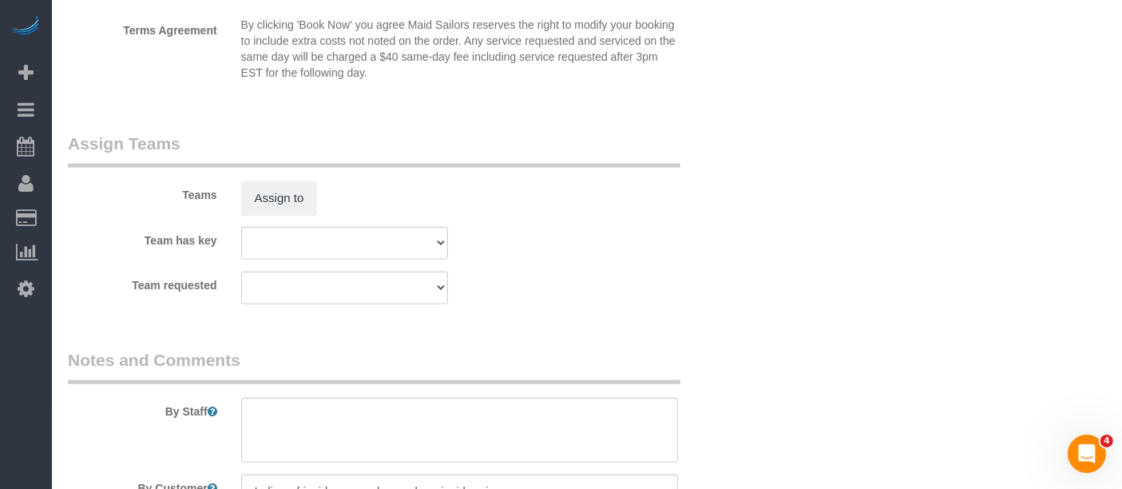
scroll to position [2130, 0]
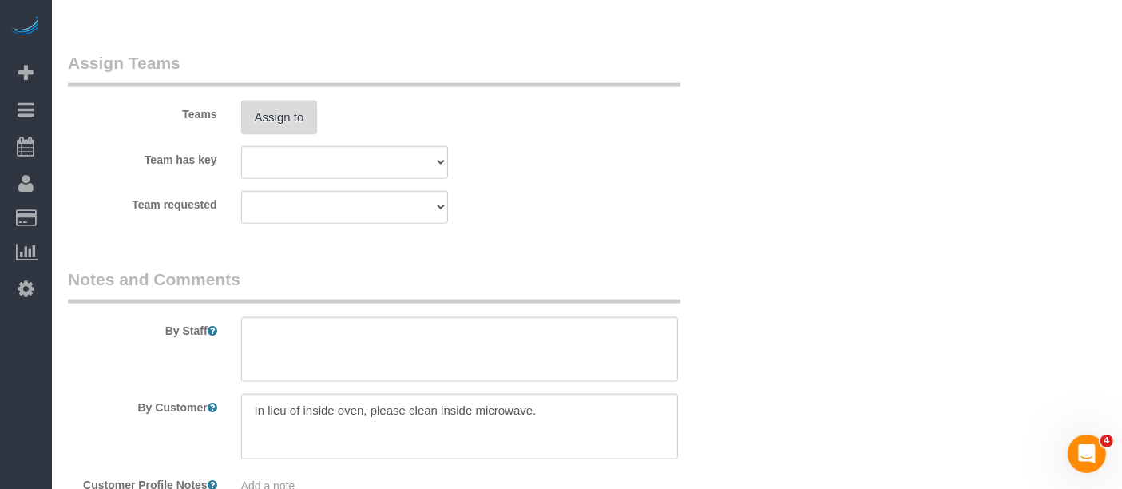
click at [254, 134] on button "Assign to" at bounding box center [279, 118] width 77 height 34
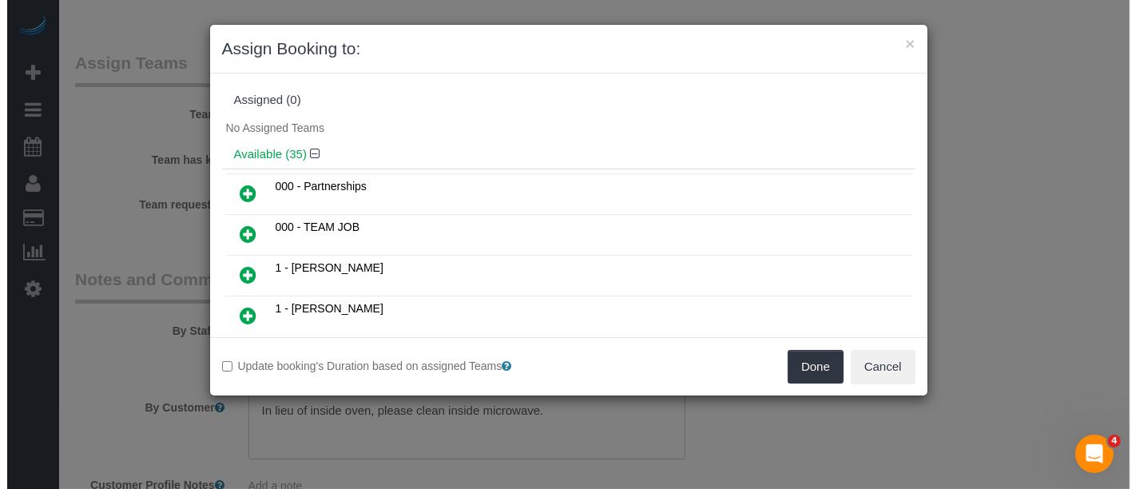
scroll to position [2114, 0]
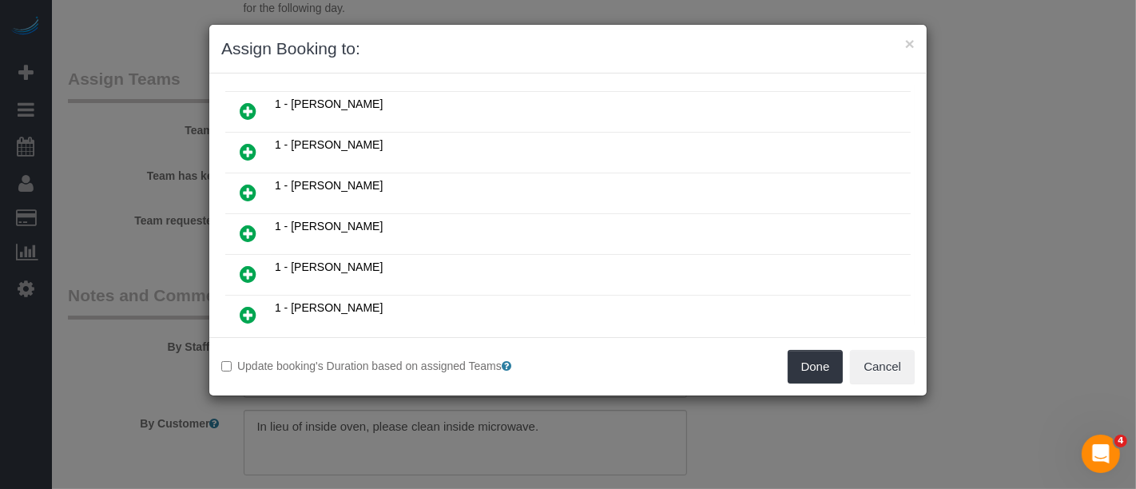
drag, startPoint x: 237, startPoint y: 200, endPoint x: 363, endPoint y: 224, distance: 127.9
click at [237, 218] on link at bounding box center [248, 234] width 38 height 32
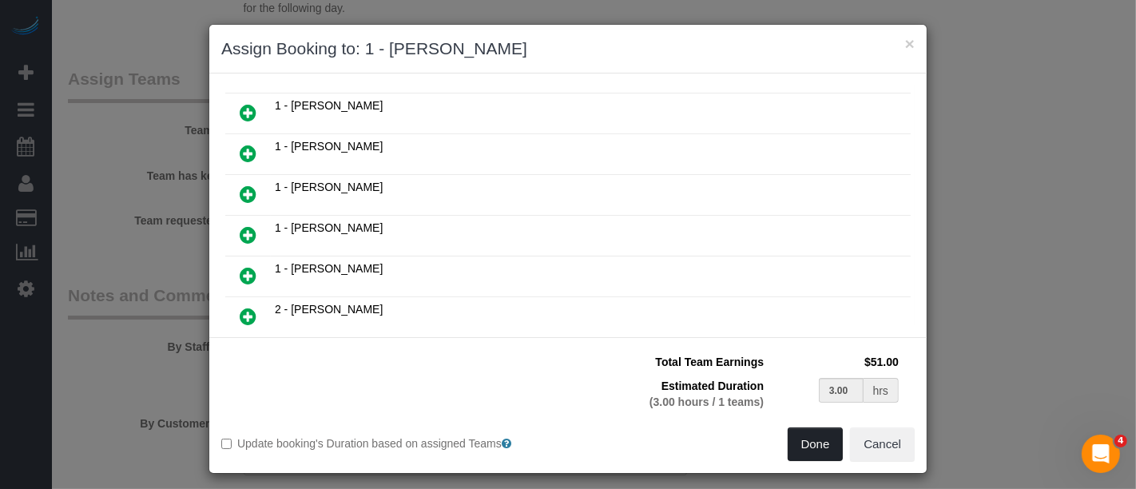
drag, startPoint x: 807, startPoint y: 449, endPoint x: 800, endPoint y: 431, distance: 19.0
click at [807, 450] on button "Done" at bounding box center [816, 444] width 56 height 34
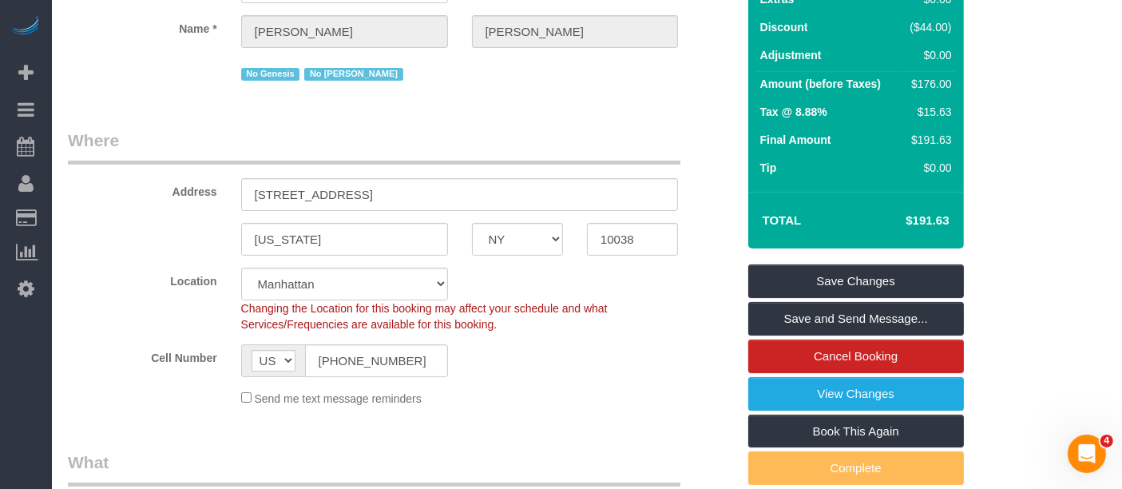
scroll to position [89, 0]
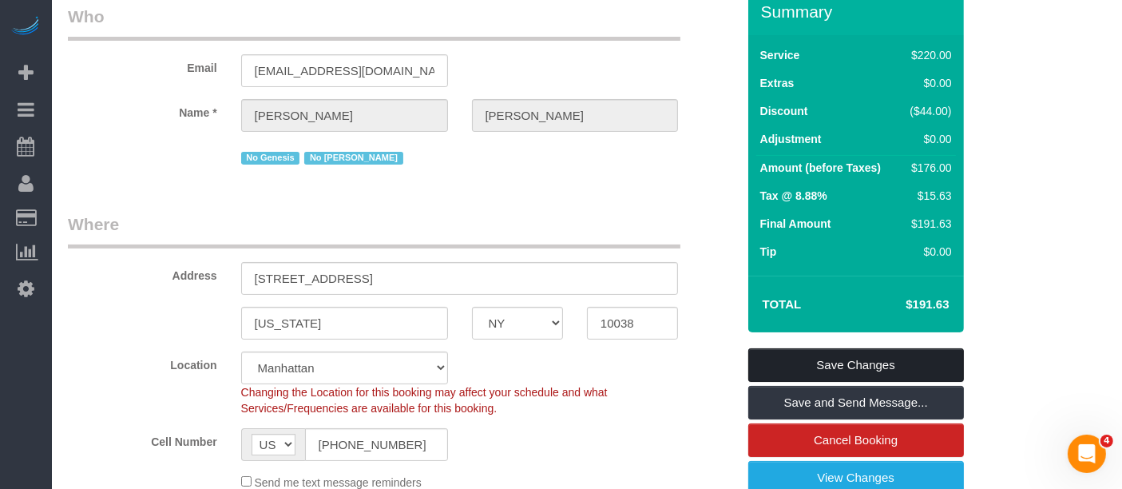
drag, startPoint x: 892, startPoint y: 360, endPoint x: 851, endPoint y: 342, distance: 44.4
click at [891, 360] on link "Save Changes" at bounding box center [857, 365] width 216 height 34
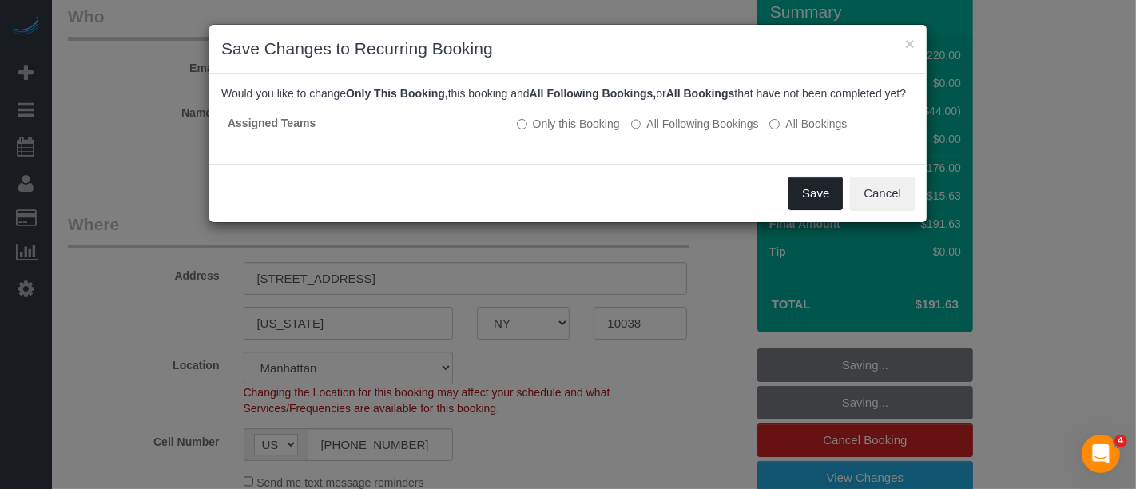
click at [817, 200] on button "Save" at bounding box center [816, 194] width 54 height 34
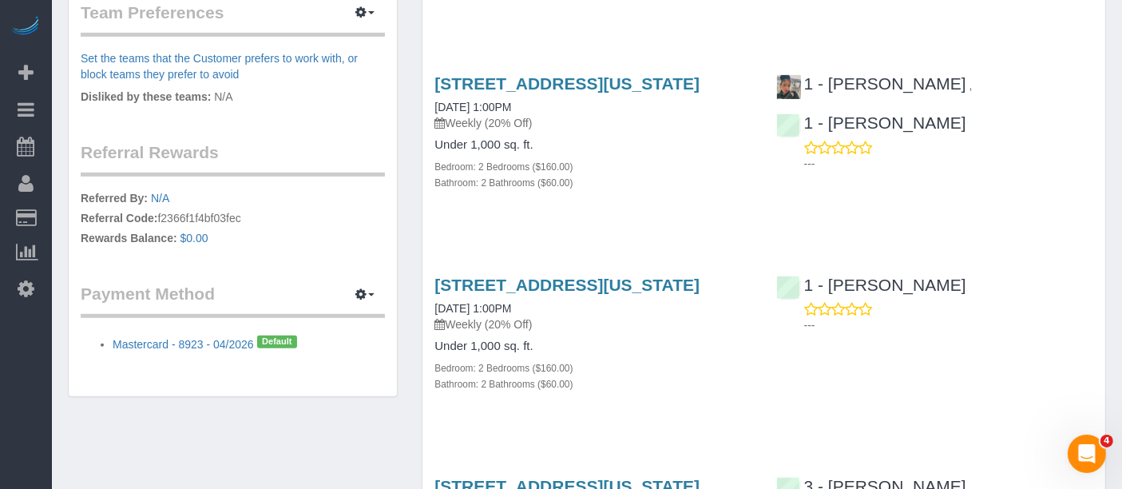
scroll to position [888, 0]
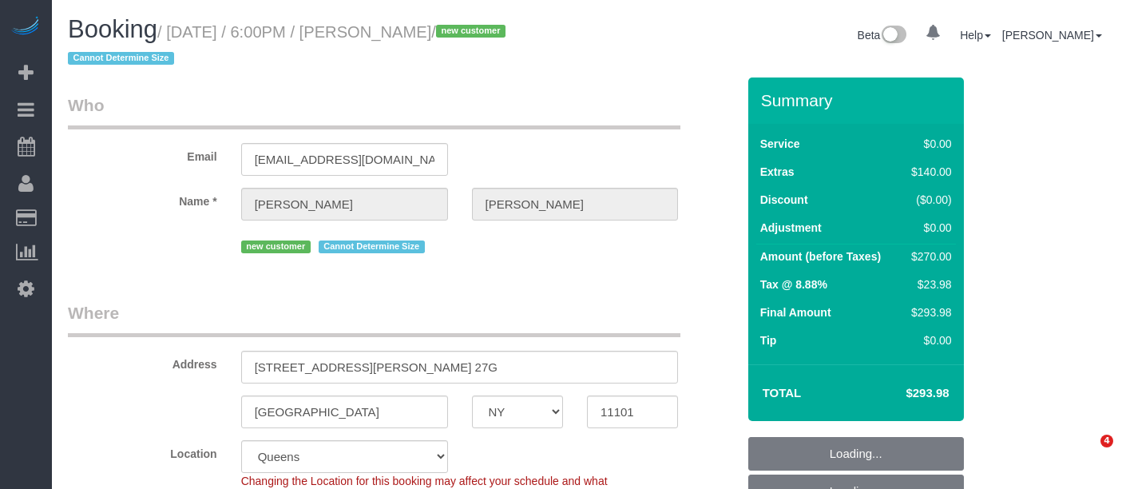
select select "NY"
select select "string:[GEOGRAPHIC_DATA]"
select select "object:849"
select select "spot1"
select select "number:89"
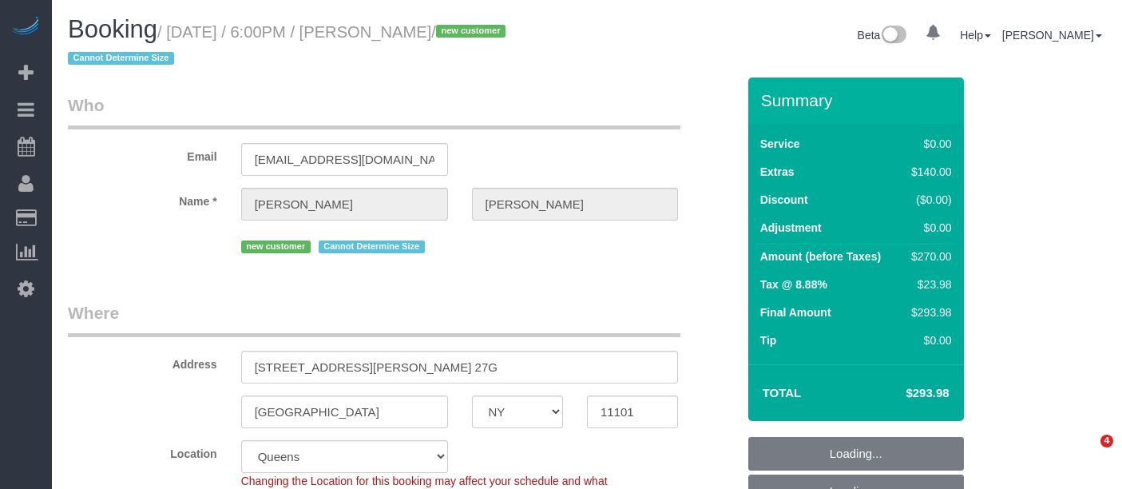
select select "number:79"
select select "number:15"
select select "number:5"
select select "1"
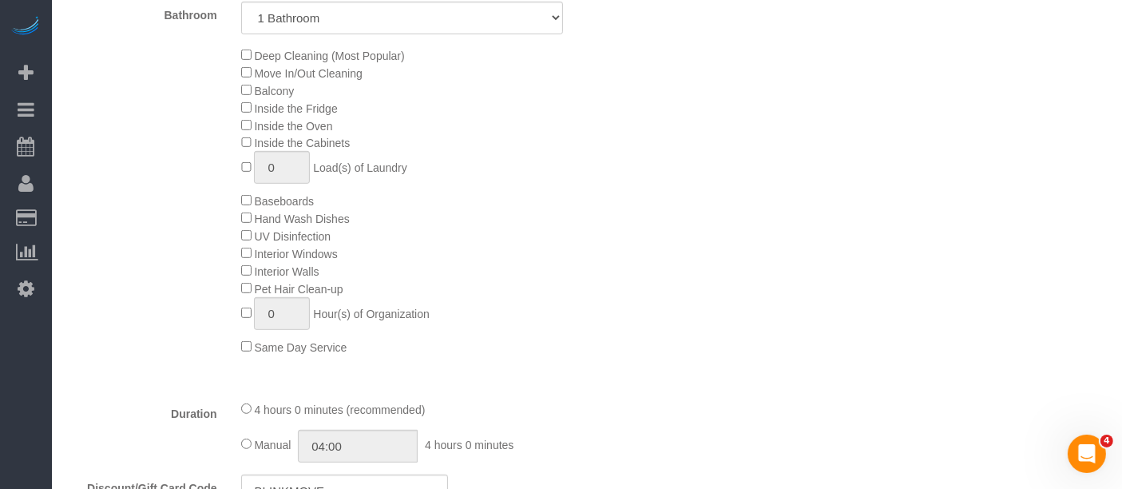
scroll to position [799, 0]
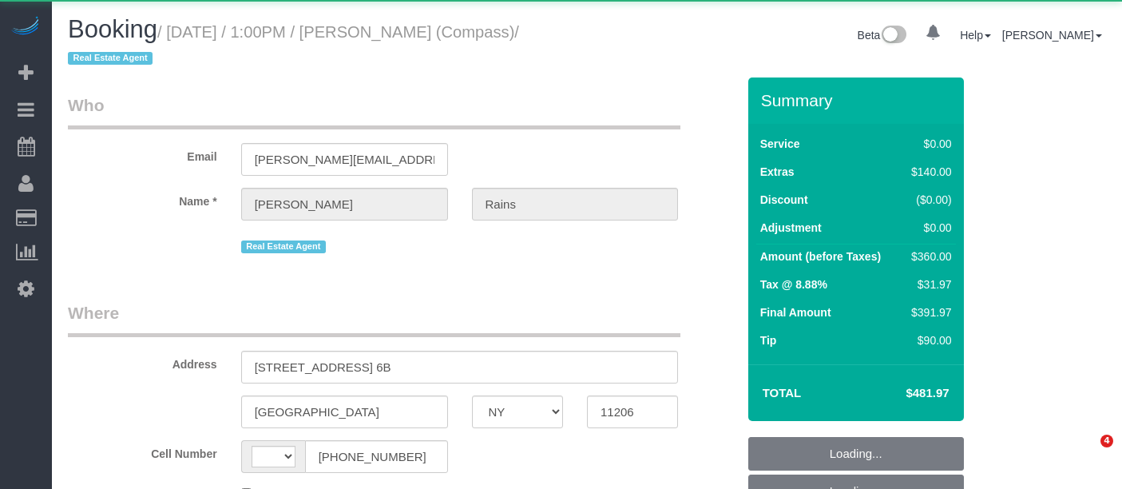
select select "NY"
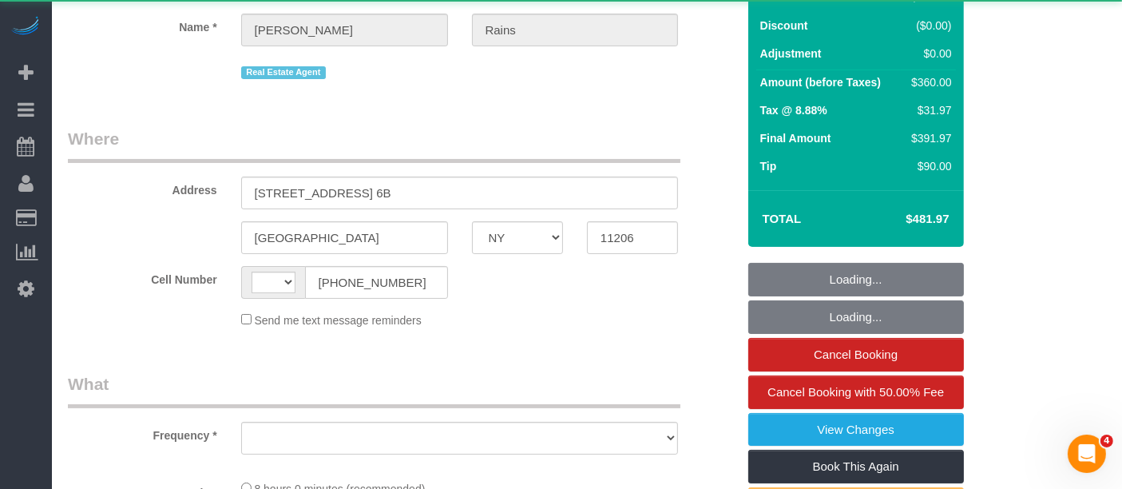
select select "string:[GEOGRAPHIC_DATA]"
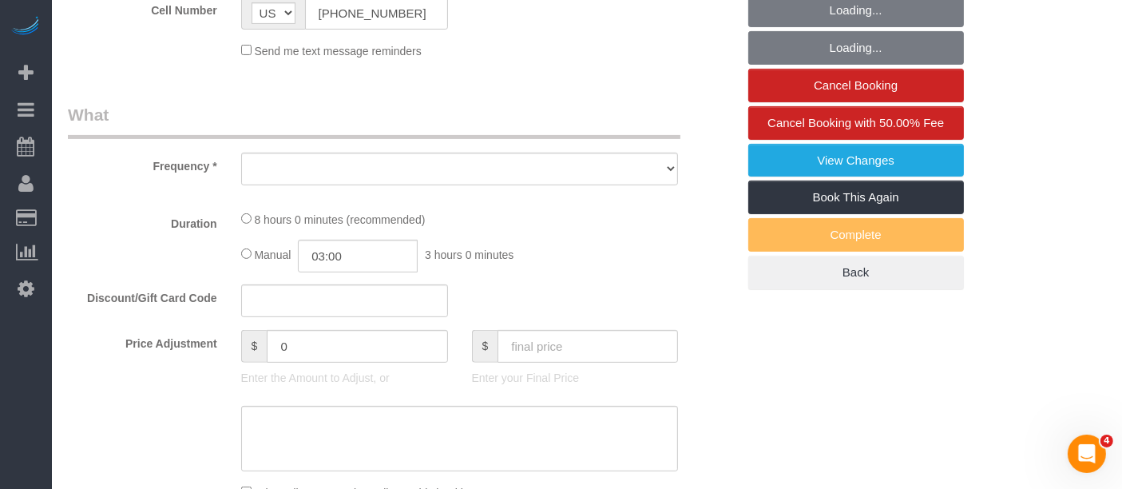
select select "string:stripe-pm_1S4Q8b4VGloSiKo7y8bTb64Z"
select select "2"
select select "spot1"
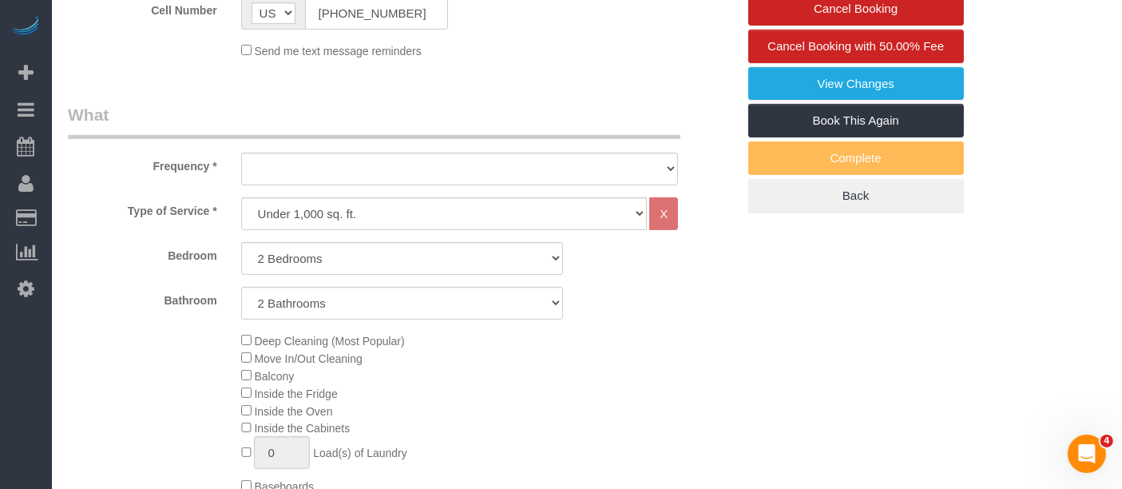
select select "object:855"
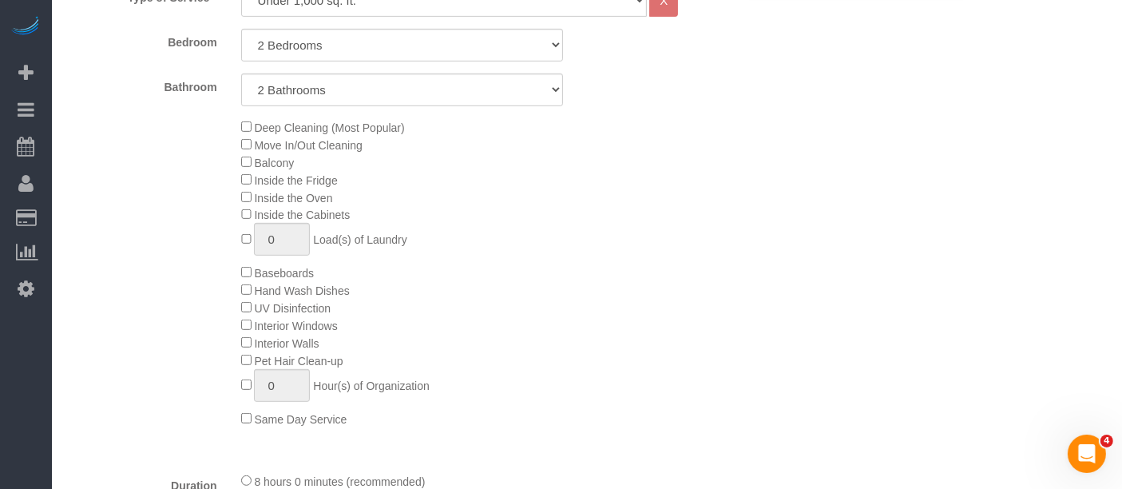
select select "spot40"
select select "number:89"
select select "number:90"
select select "number:15"
select select "number:5"
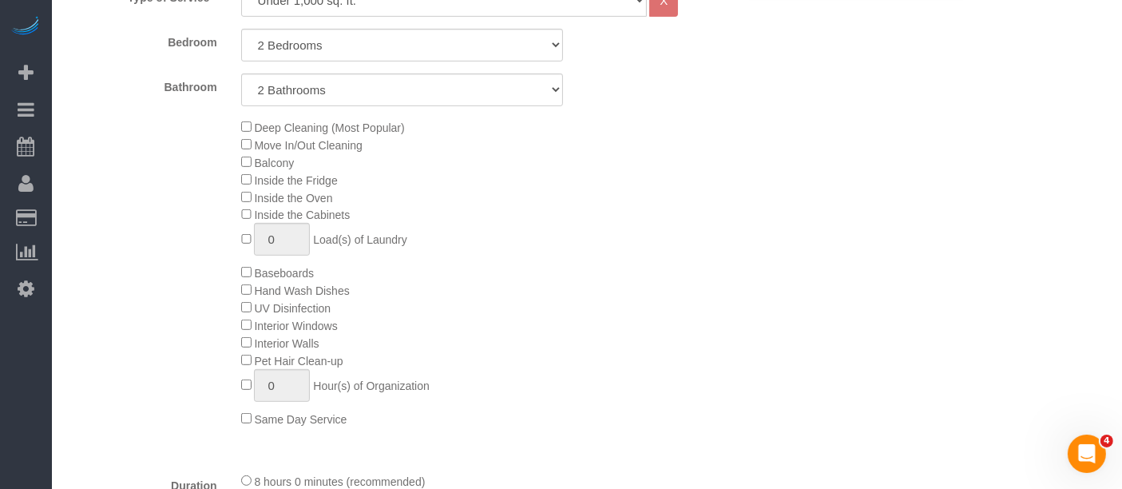
scroll to position [964, 0]
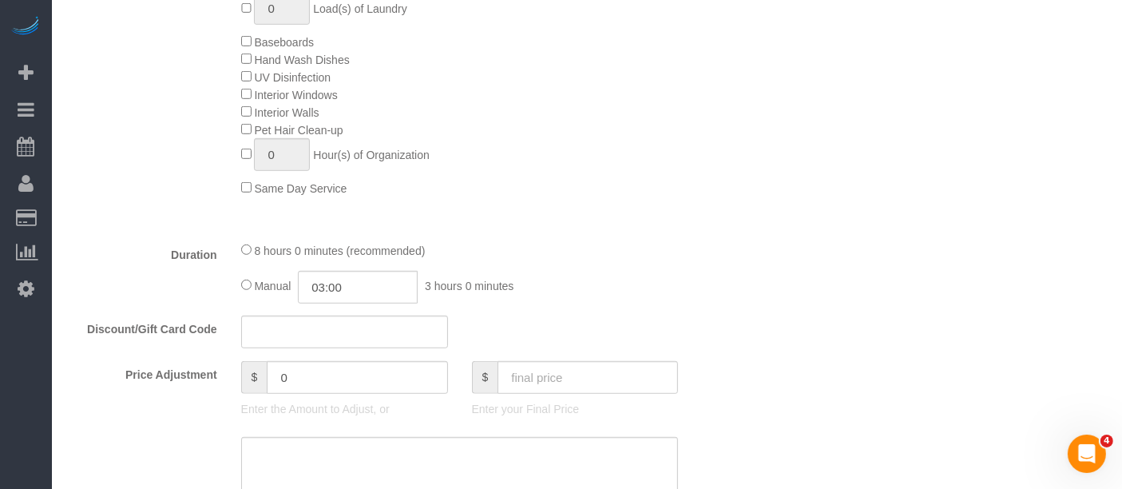
select select "object:1040"
select select "2"
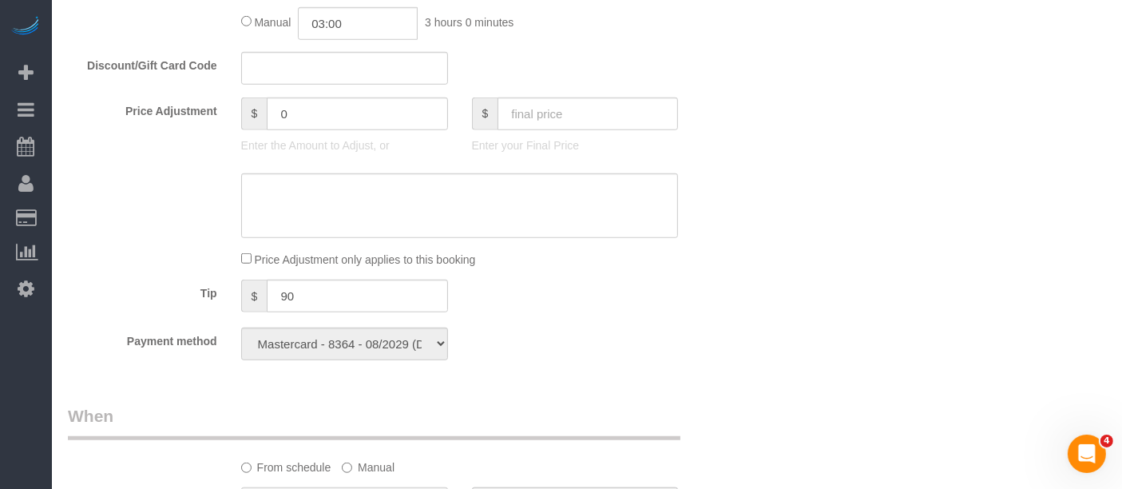
scroll to position [1230, 0]
